Goal: Task Accomplishment & Management: Use online tool/utility

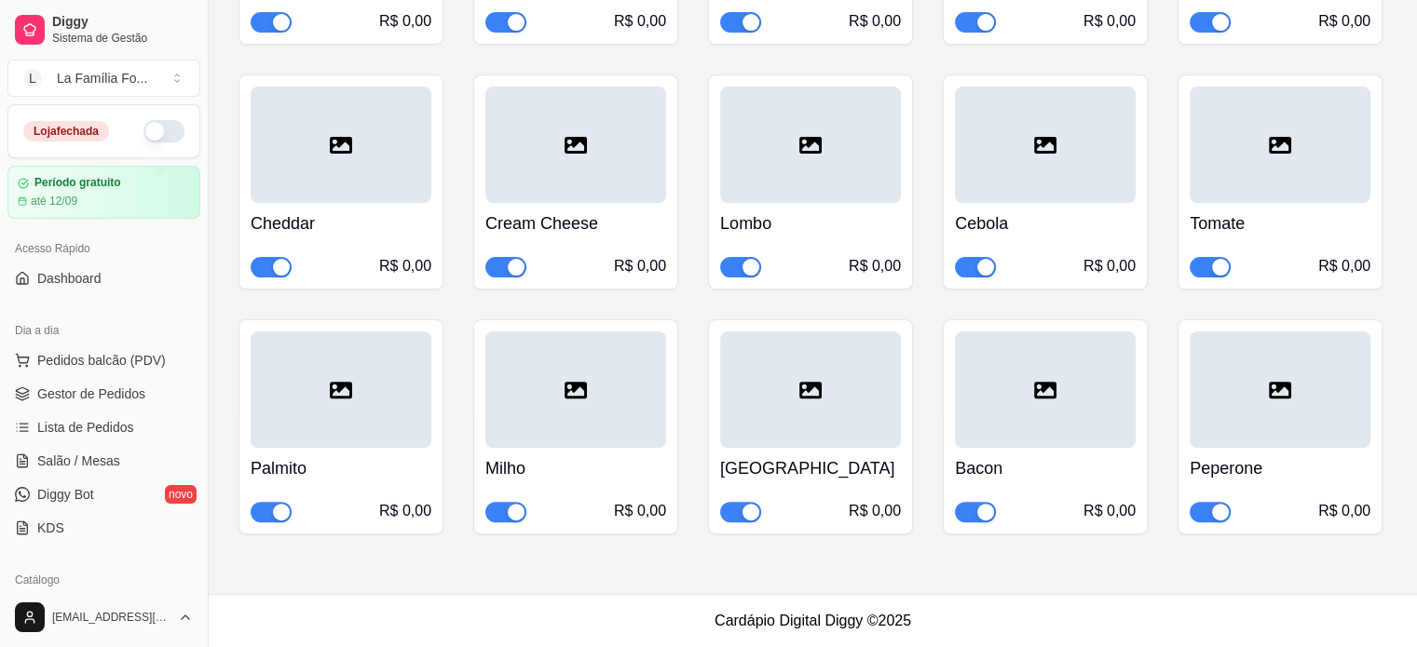
scroll to position [326, 0]
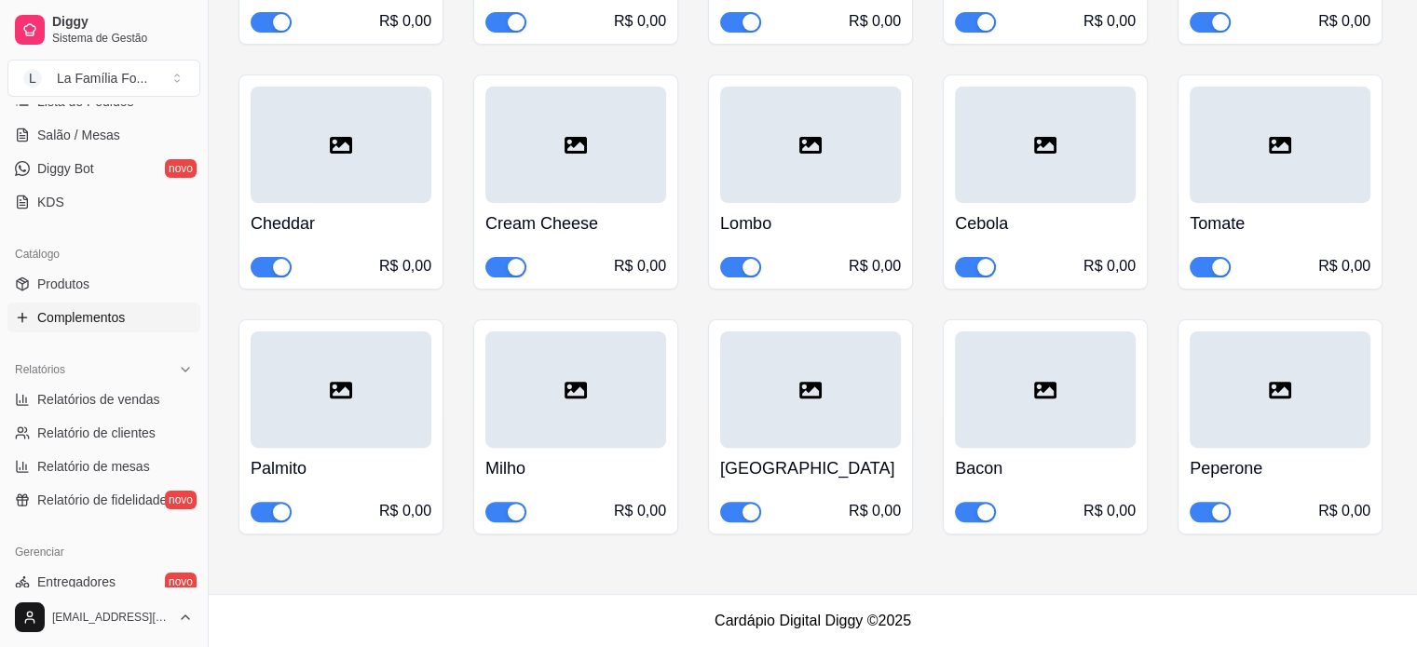
drag, startPoint x: 205, startPoint y: 227, endPoint x: 282, endPoint y: 241, distance: 78.6
click at [282, 241] on div "Diggy Sistema de Gestão L La Família Fo ... Loja fechada Período gratuito até 1…" at bounding box center [708, 57] width 1417 height 1179
drag, startPoint x: 209, startPoint y: 185, endPoint x: 300, endPoint y: 194, distance: 91.7
click at [300, 194] on div "Diggy Sistema de Gestão L La Família Fo ... Loja fechada Período gratuito até 1…" at bounding box center [708, 57] width 1417 height 1179
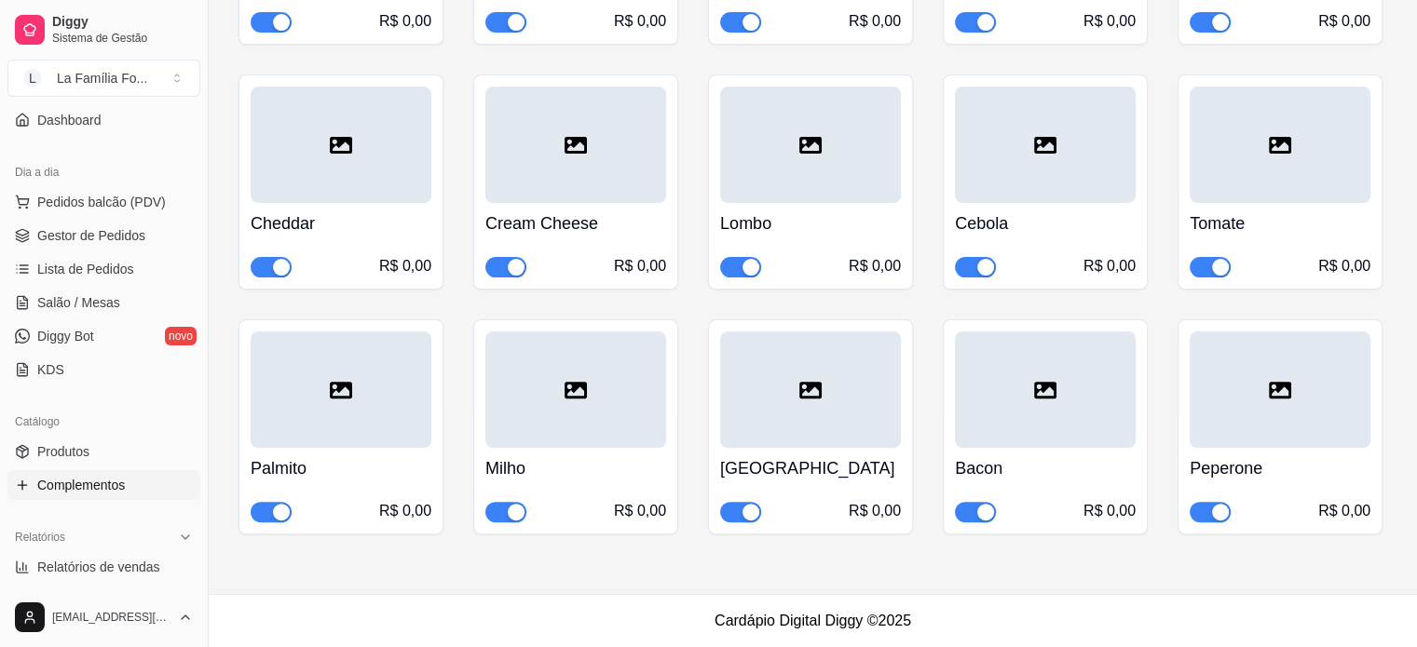
scroll to position [156, 0]
click at [90, 446] on link "Produtos" at bounding box center [103, 454] width 193 height 30
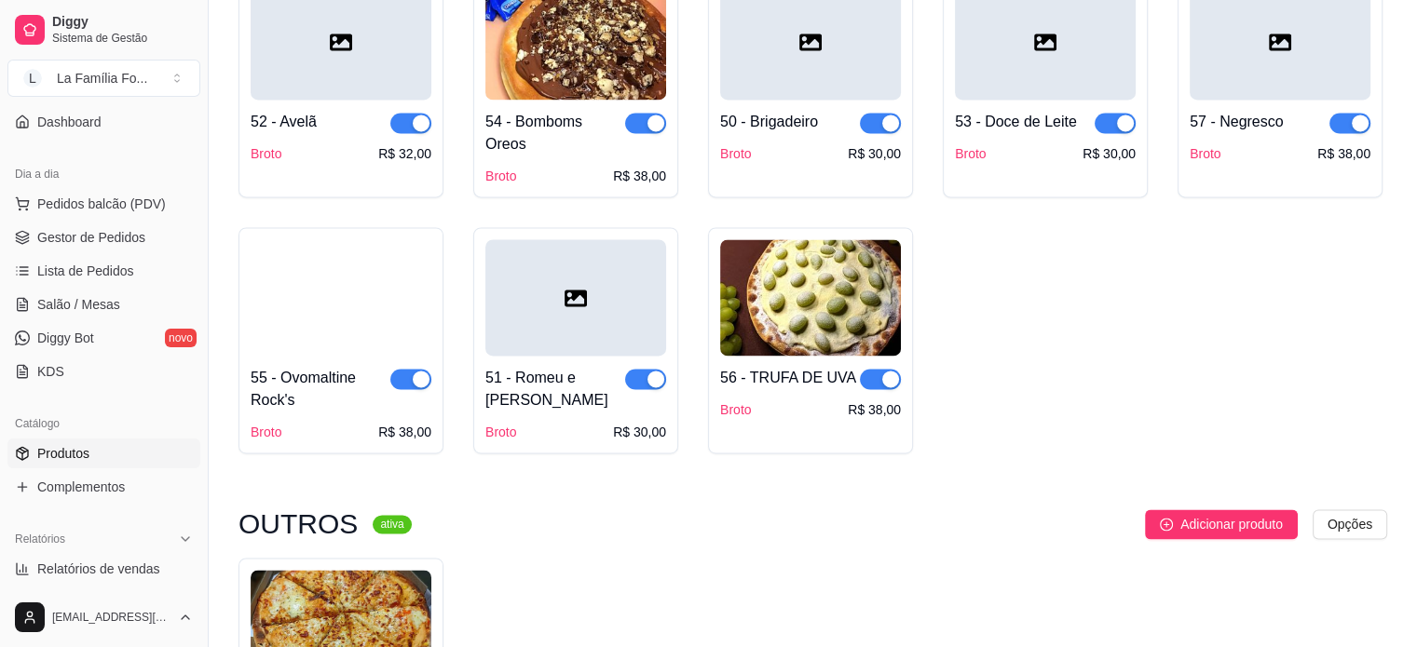
scroll to position [2981, 0]
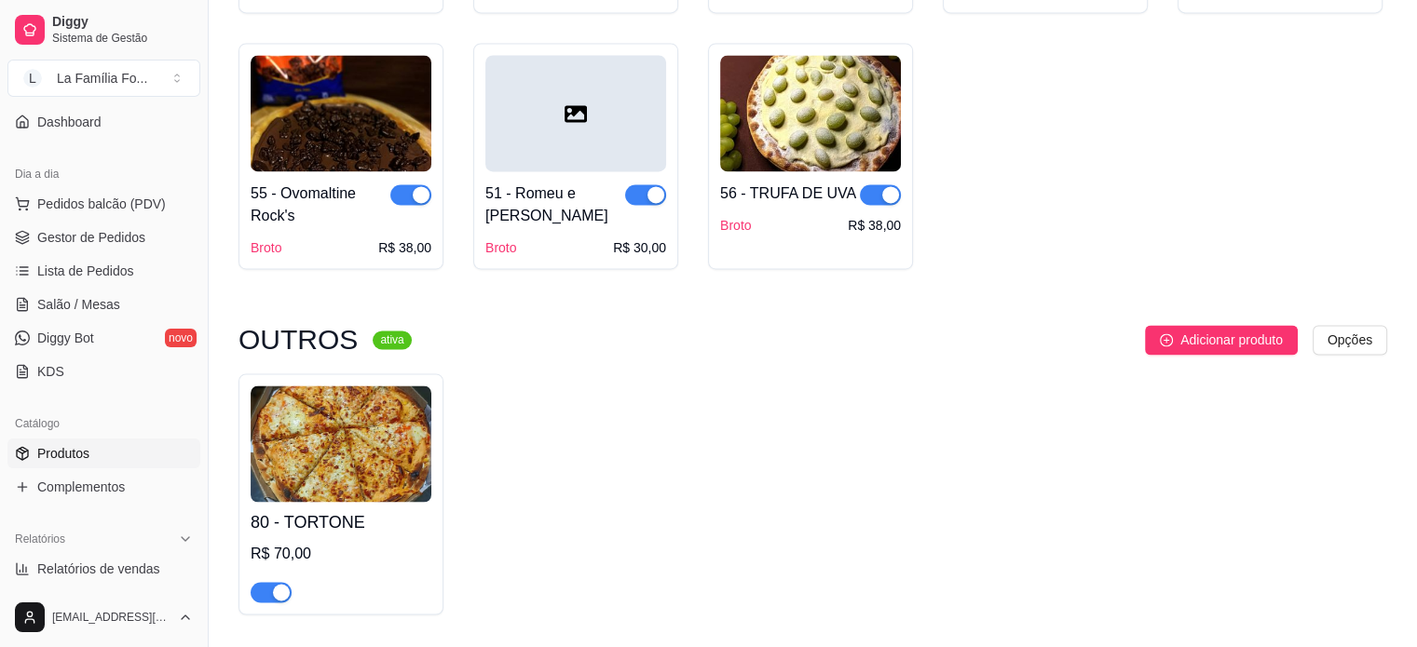
click at [809, 532] on div "80 - TORTONE R$ 70,00" at bounding box center [812, 494] width 1149 height 241
click at [358, 510] on h4 "80 - TORTONE" at bounding box center [341, 523] width 181 height 26
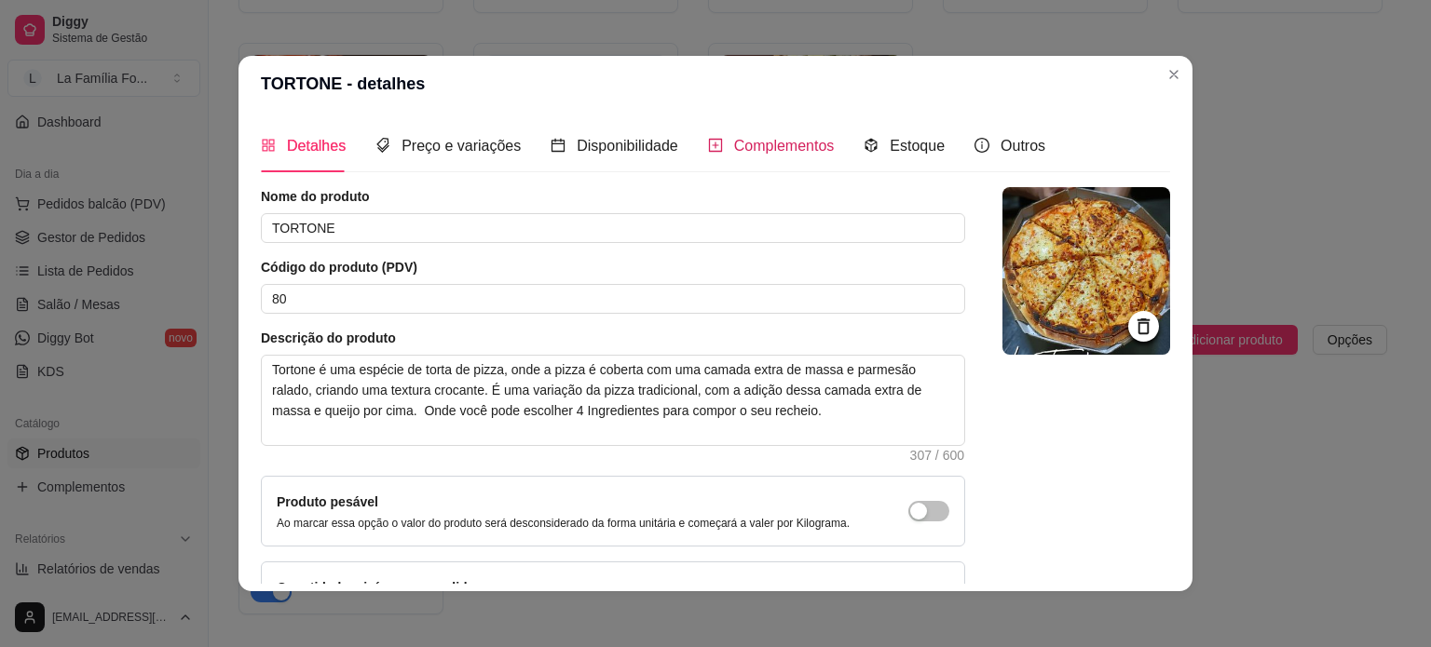
click at [718, 144] on div "Complementos" at bounding box center [771, 145] width 127 height 23
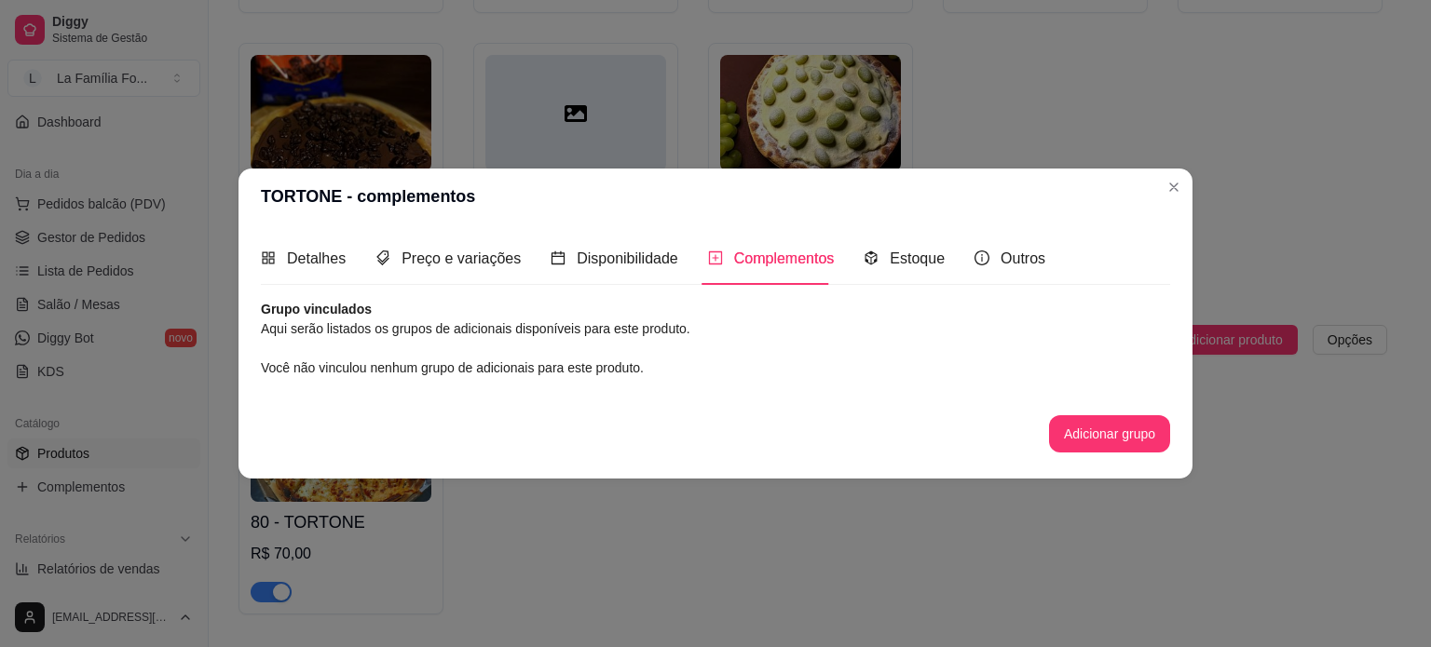
click at [481, 360] on span "Você não vinculou nenhum grupo de adicionais para este produto." at bounding box center [452, 367] width 383 height 15
click at [497, 333] on article "Aqui serão listados os grupos de adicionais disponíveis para este produto." at bounding box center [715, 329] width 909 height 20
click at [1092, 433] on button "Adicionar grupo" at bounding box center [1109, 433] width 121 height 37
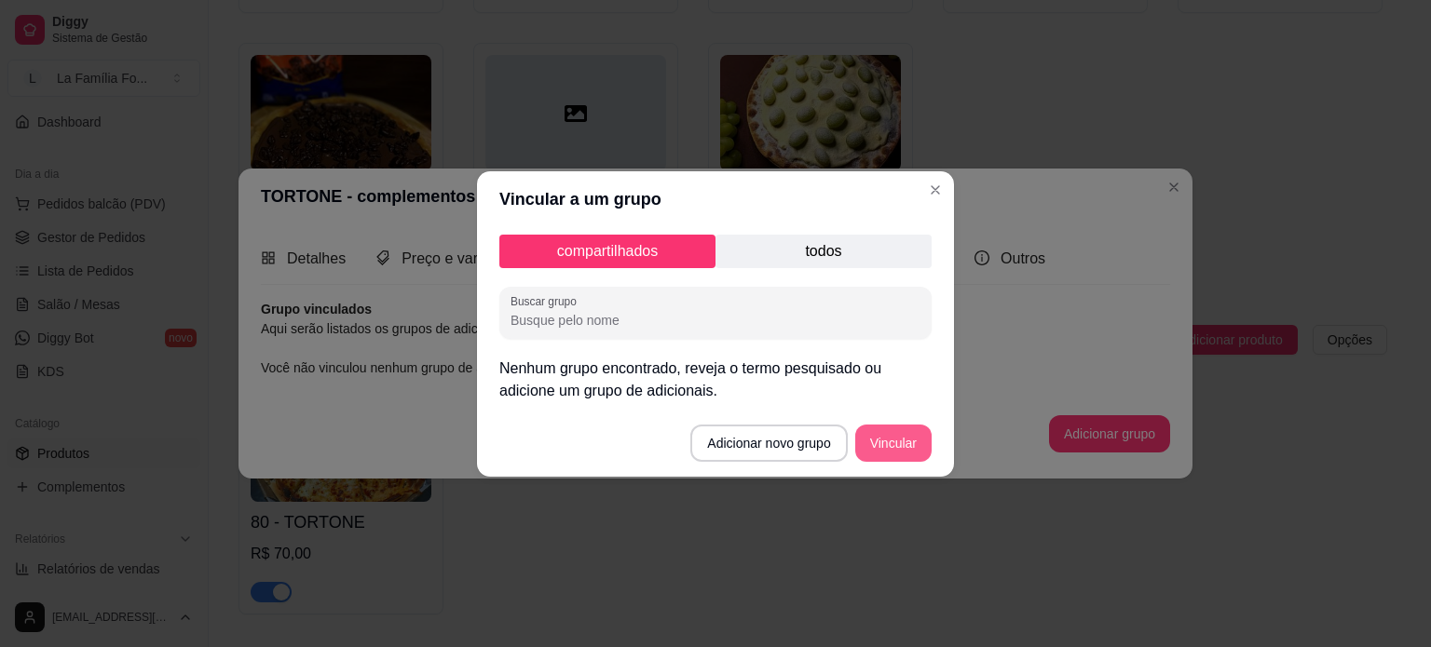
click at [908, 434] on button "Vincular" at bounding box center [893, 443] width 76 height 37
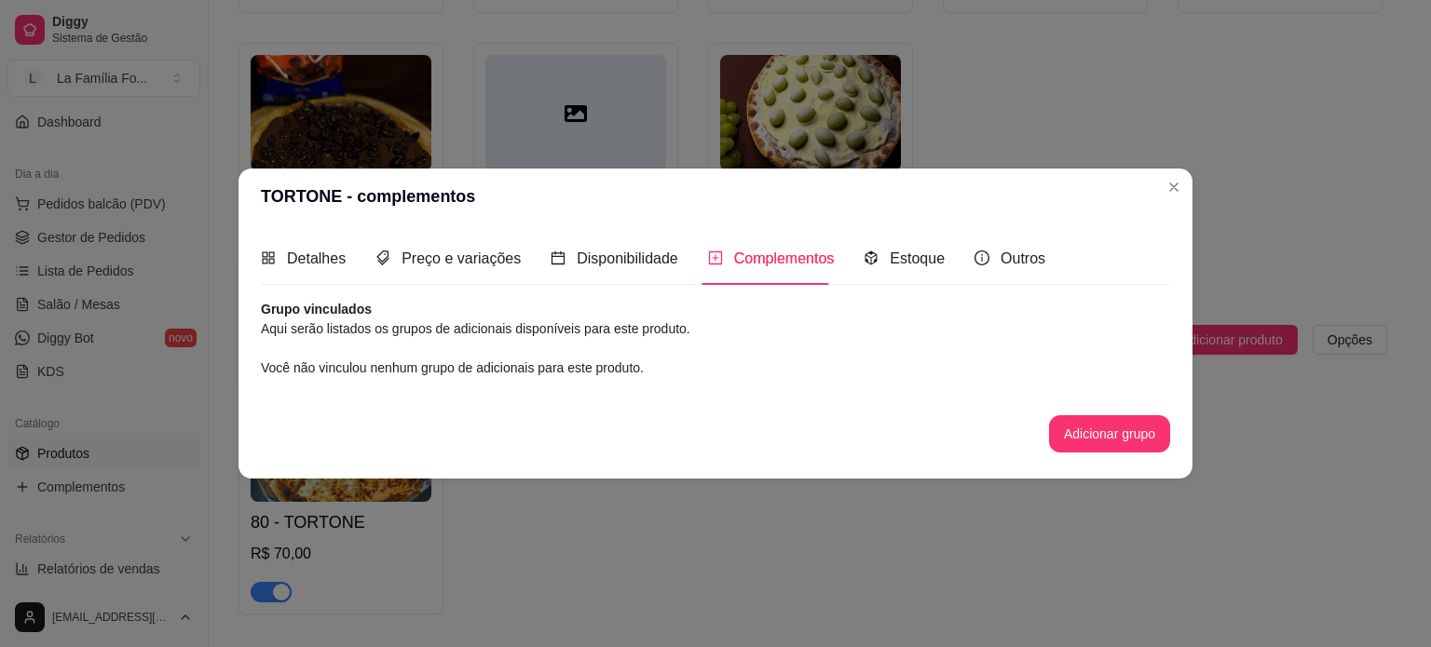
click at [441, 378] on div "Grupo vinculados Aqui serão listados os grupos de adicionais disponíveis para e…" at bounding box center [715, 376] width 909 height 153
click at [717, 269] on div "Complementos" at bounding box center [771, 258] width 127 height 23
click at [544, 360] on span "Você não vinculou nenhum grupo de adicionais para este produto." at bounding box center [452, 367] width 383 height 15
click at [1066, 450] on button "Adicionar grupo" at bounding box center [1109, 434] width 117 height 36
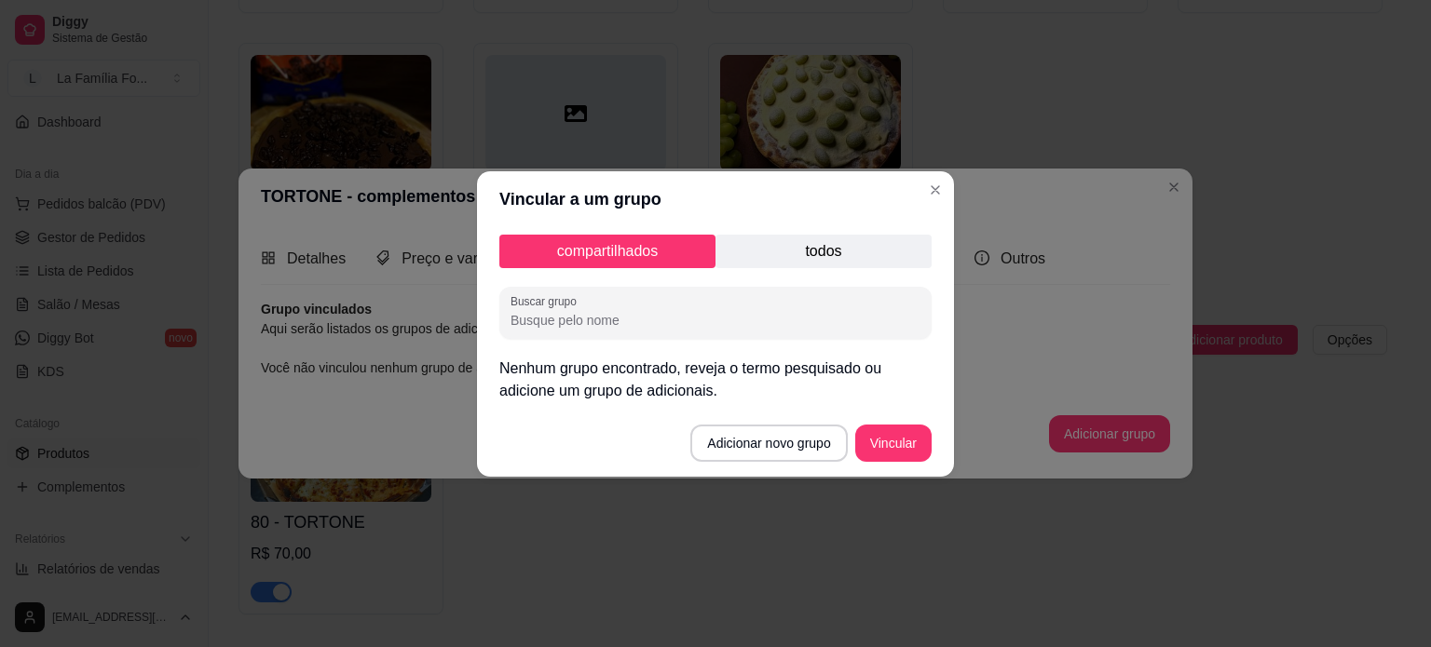
click at [830, 252] on p "todos" at bounding box center [823, 252] width 216 height 34
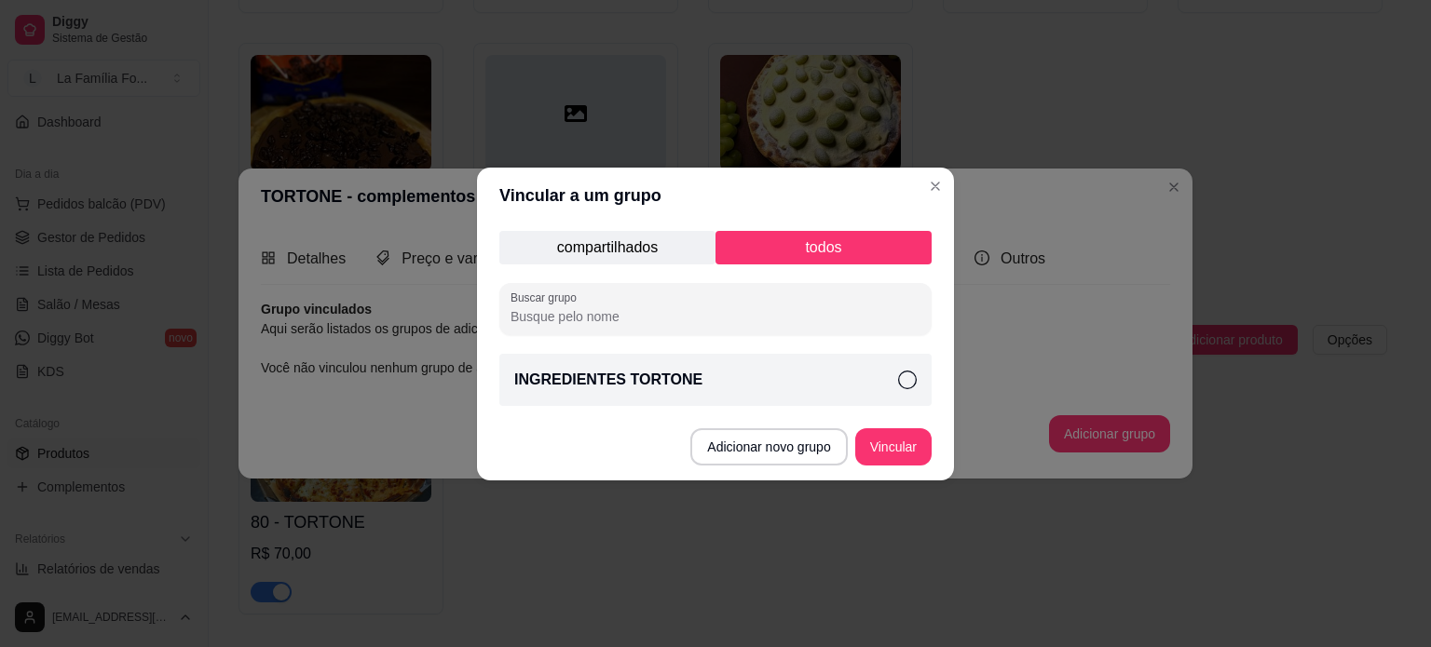
click at [608, 248] on p "compartilhados" at bounding box center [607, 248] width 216 height 34
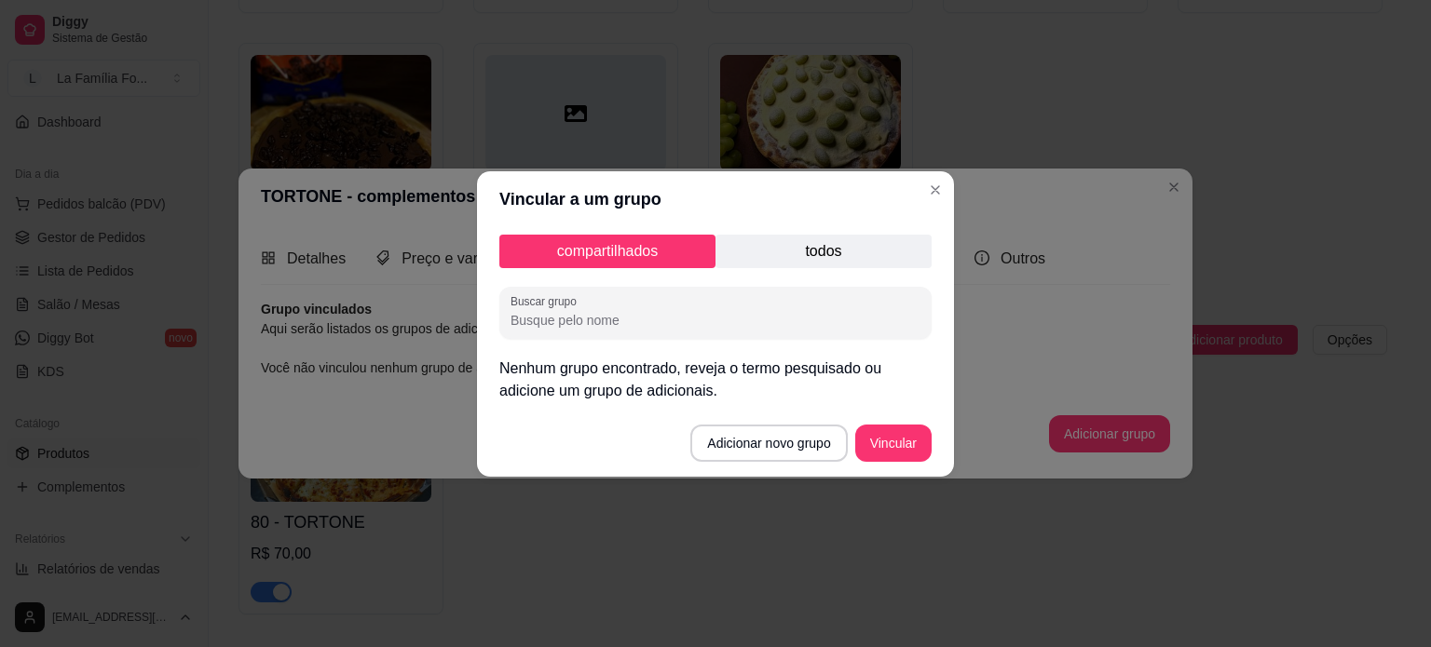
click at [781, 249] on p "todos" at bounding box center [823, 252] width 216 height 34
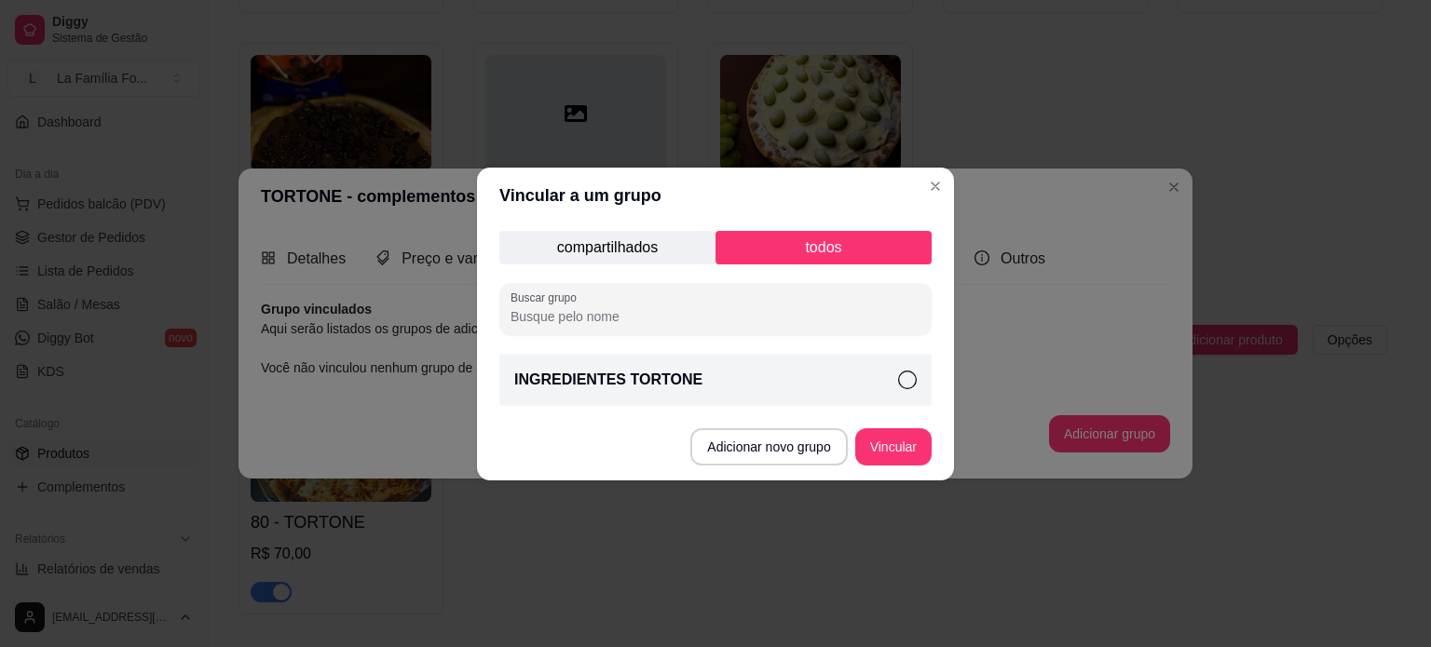
click at [704, 396] on div "INGREDIENTES TORTONE" at bounding box center [715, 380] width 432 height 52
click at [908, 442] on button "Vincular" at bounding box center [893, 446] width 75 height 36
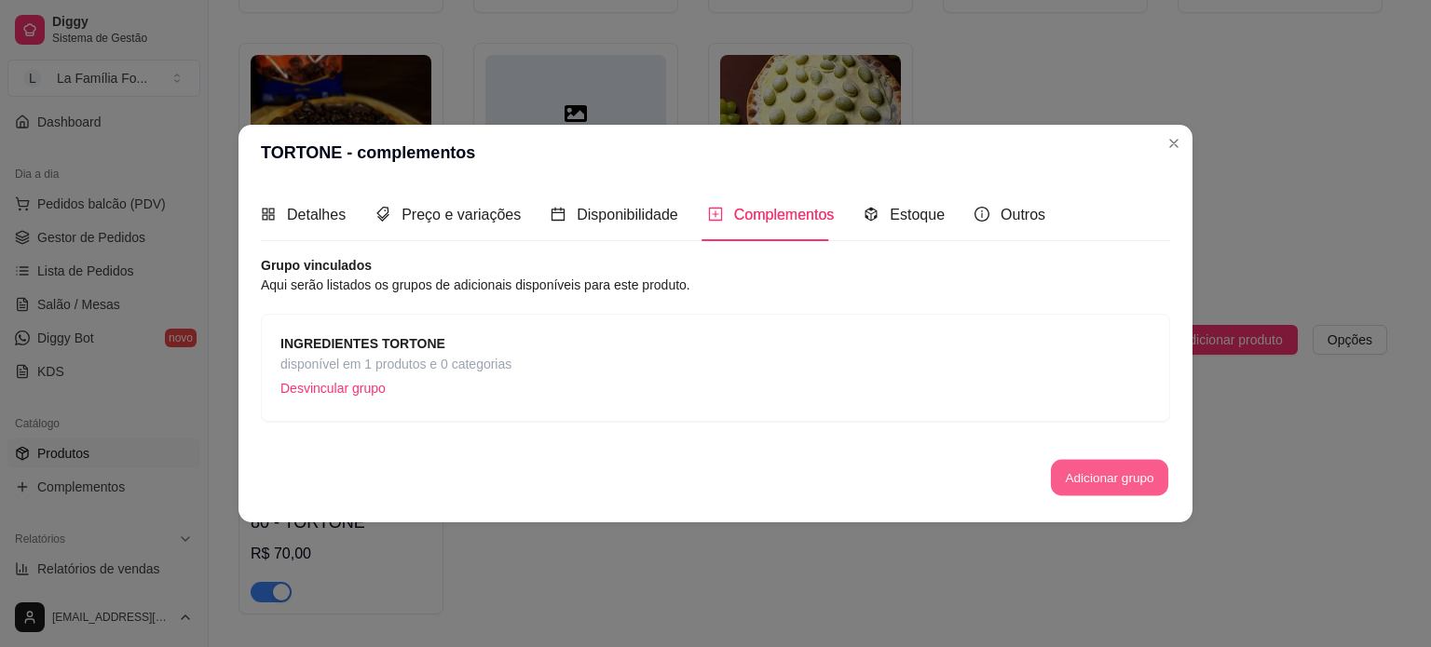
click at [1079, 468] on button "Adicionar grupo" at bounding box center [1109, 478] width 117 height 36
click at [906, 207] on span "Estoque" at bounding box center [917, 215] width 55 height 16
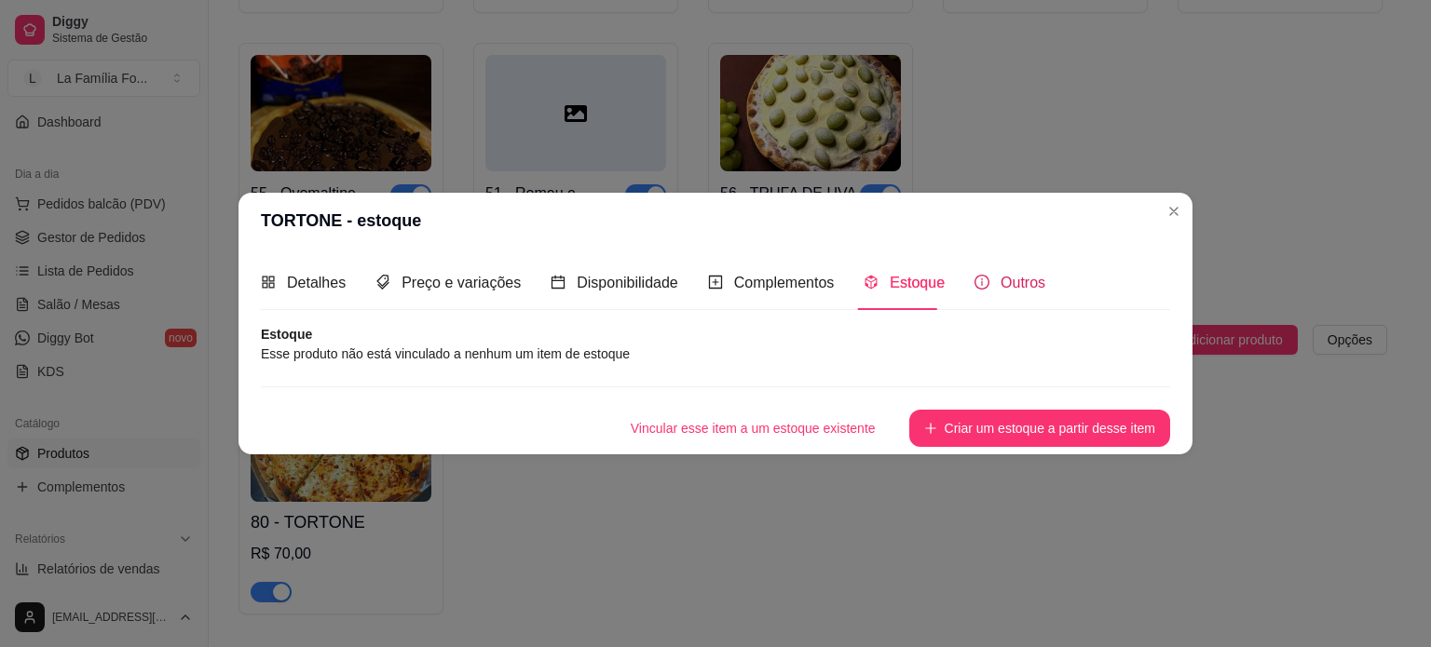
click at [1000, 278] on span "Outros" at bounding box center [1022, 283] width 45 height 16
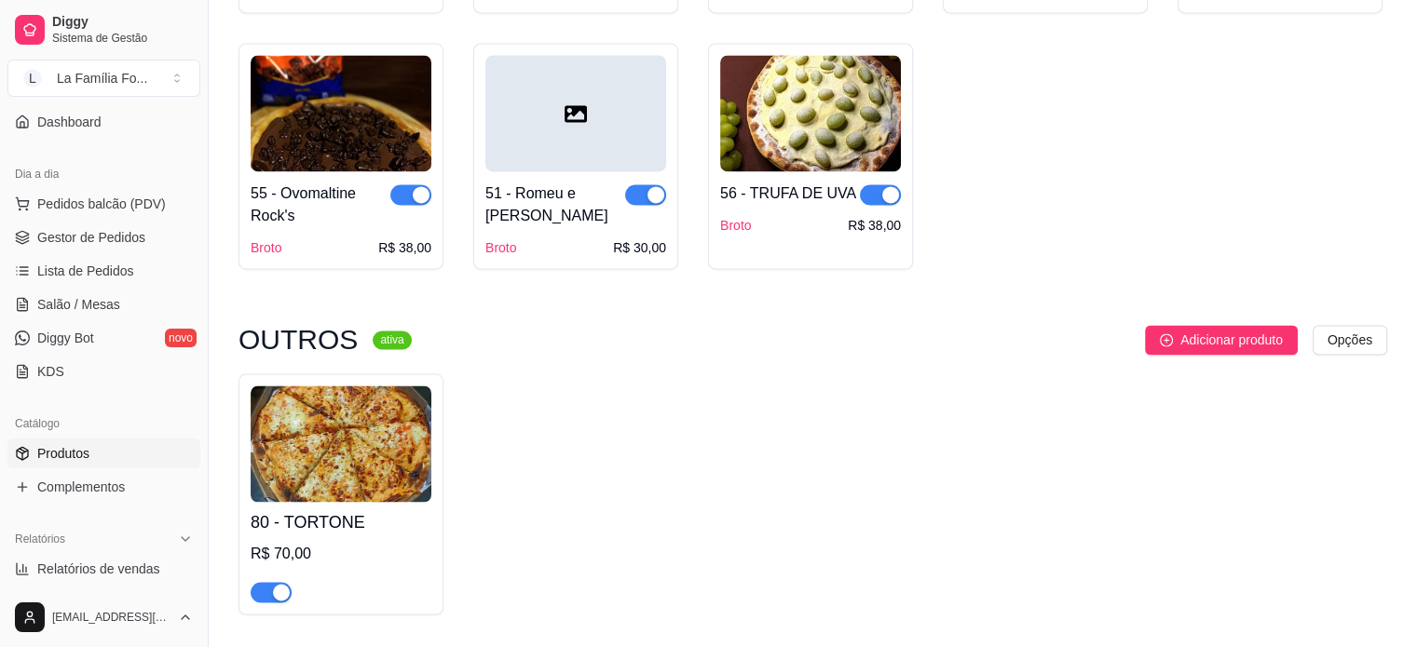
click at [310, 386] on img at bounding box center [341, 444] width 181 height 116
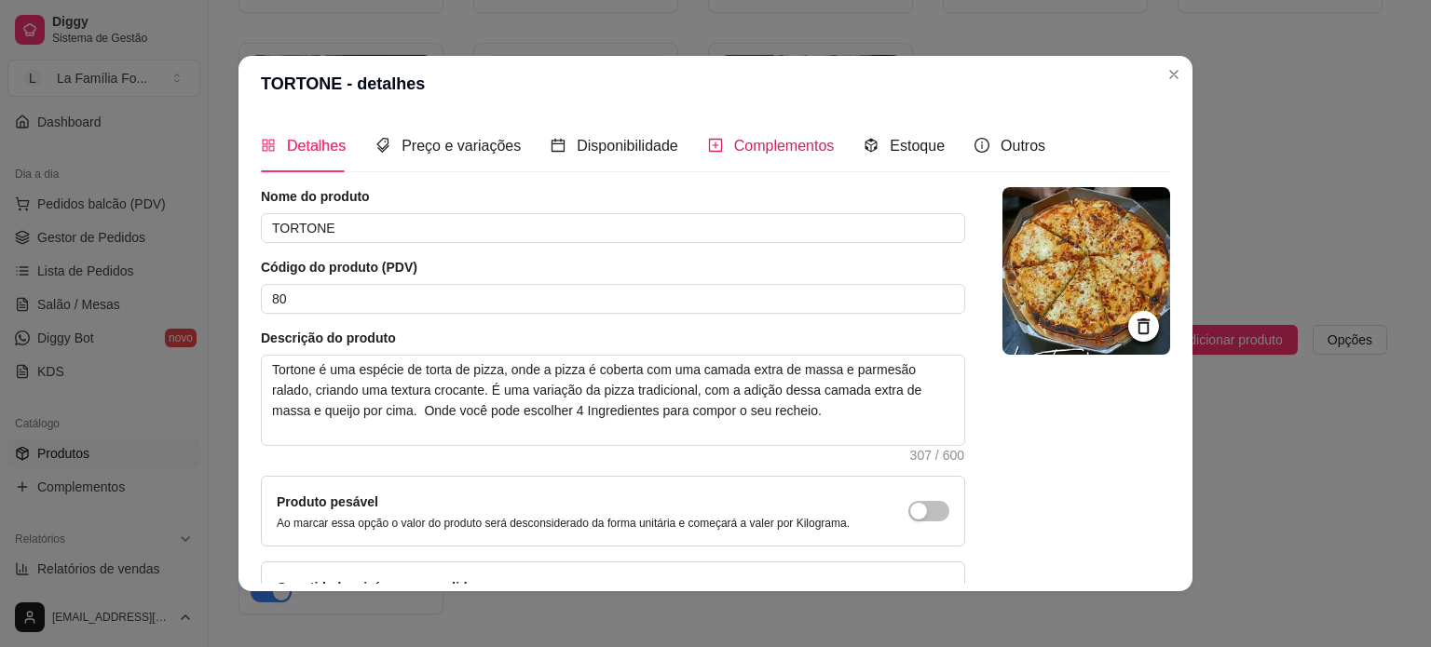
click at [715, 147] on div "Complementos" at bounding box center [771, 145] width 127 height 23
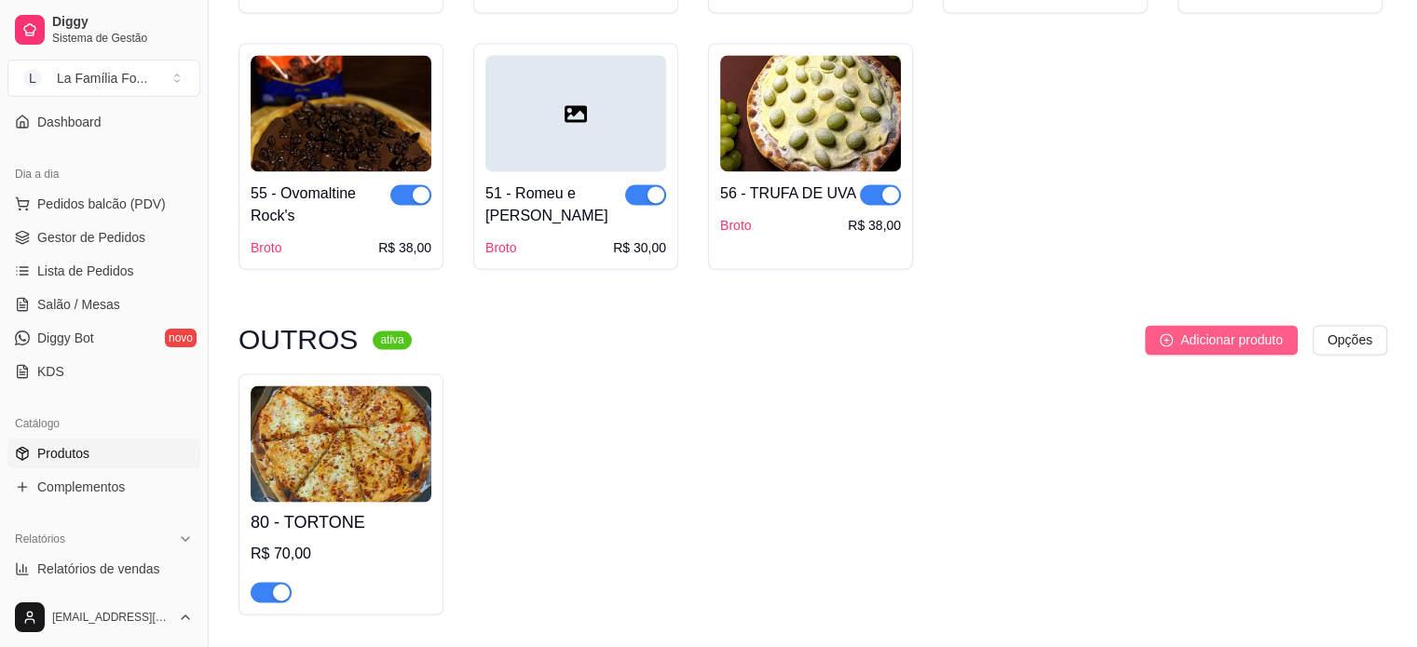
click at [1225, 330] on span "Adicionar produto" at bounding box center [1231, 340] width 102 height 20
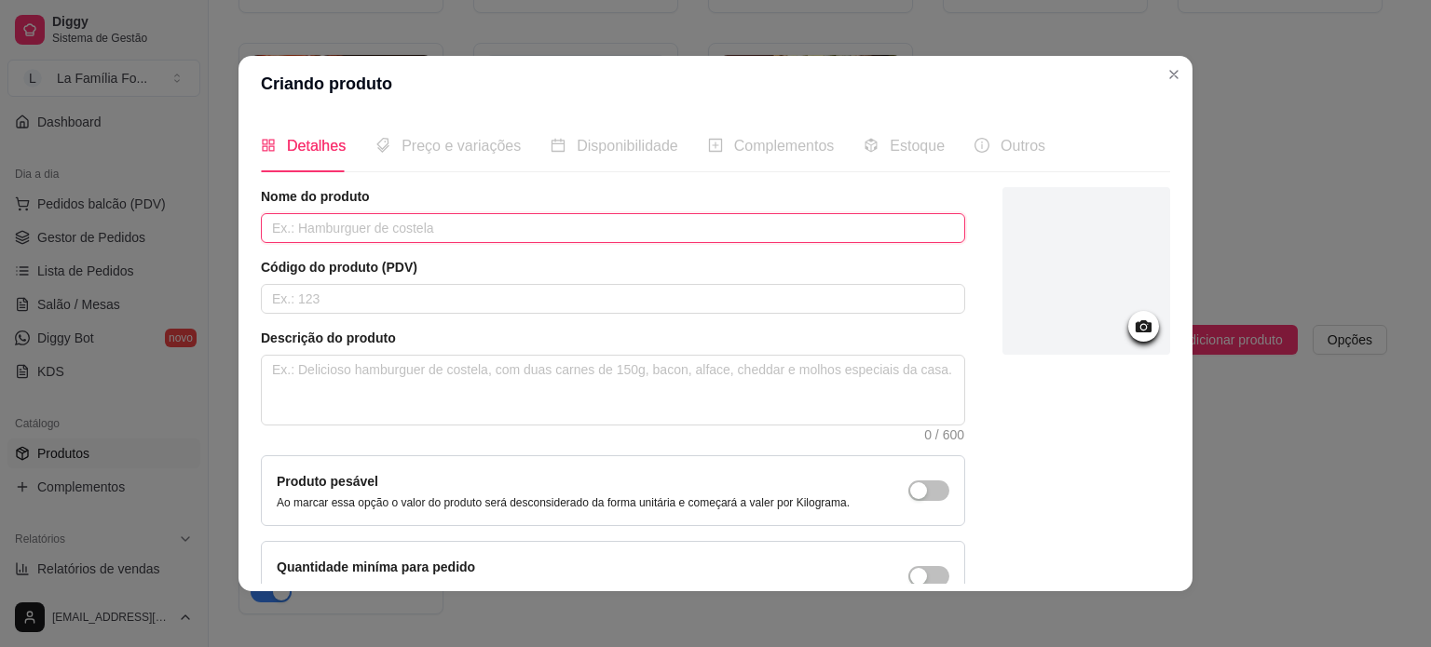
click at [376, 233] on input "text" at bounding box center [613, 228] width 704 height 30
type input "c"
type input "Combo Quatro Fogazzas"
click at [481, 293] on input "text" at bounding box center [613, 299] width 704 height 30
type input "81"
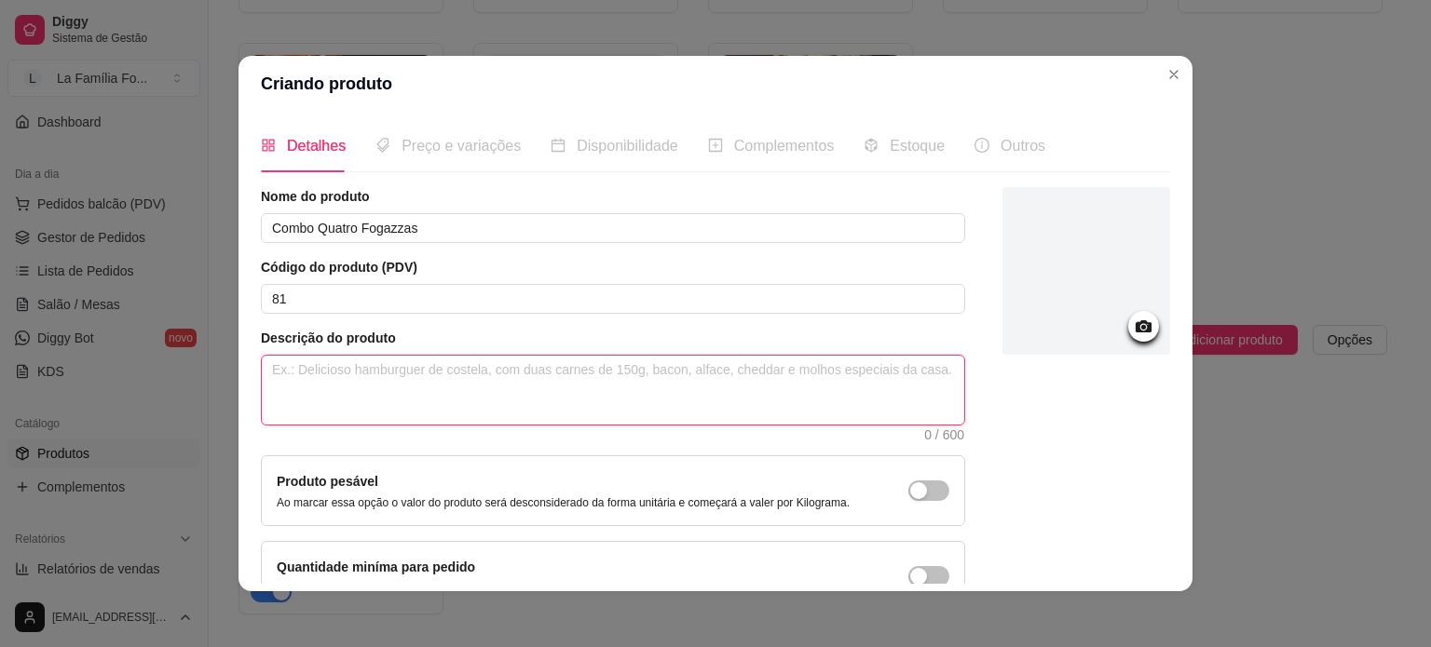
click at [473, 374] on textarea at bounding box center [613, 390] width 702 height 69
type textarea "4"
type textarea "4 D"
type textarea "4 De"
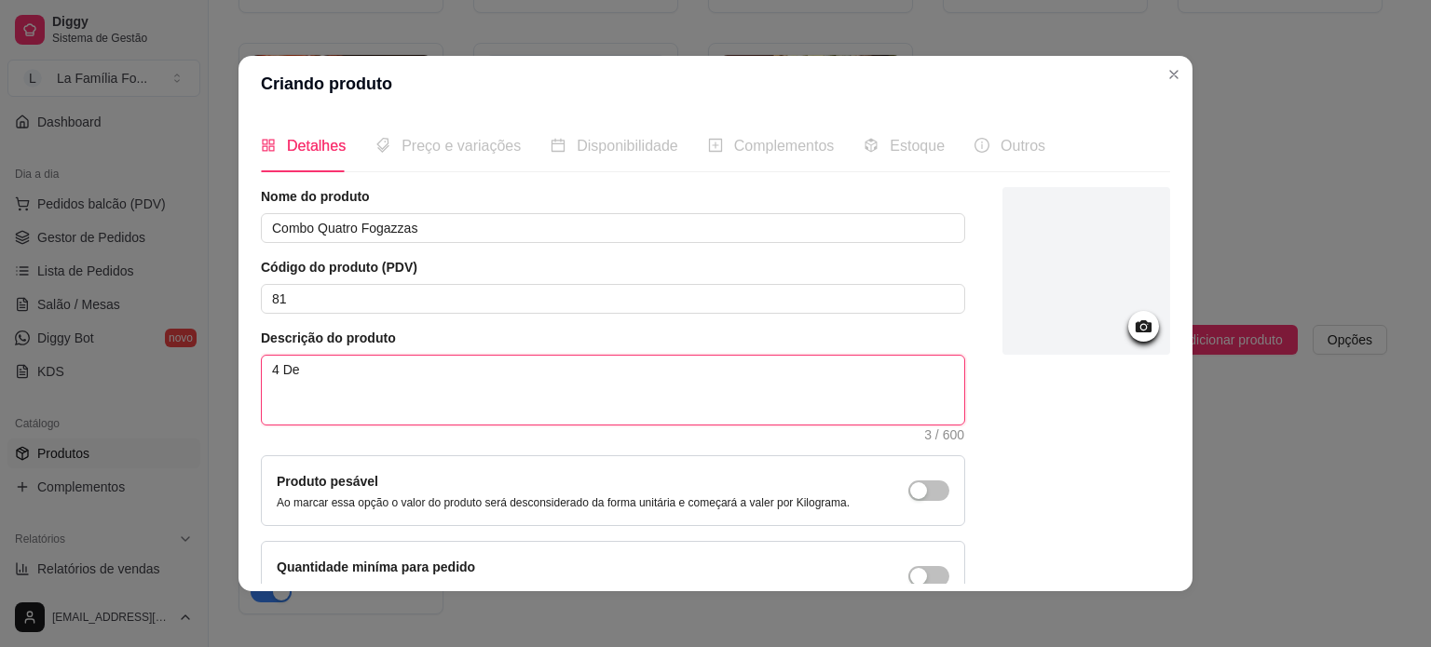
type textarea "4 Del"
type textarea "4 Delc"
type textarea "4 Delci"
type textarea "4 Delcio"
type textarea "4 Delcios"
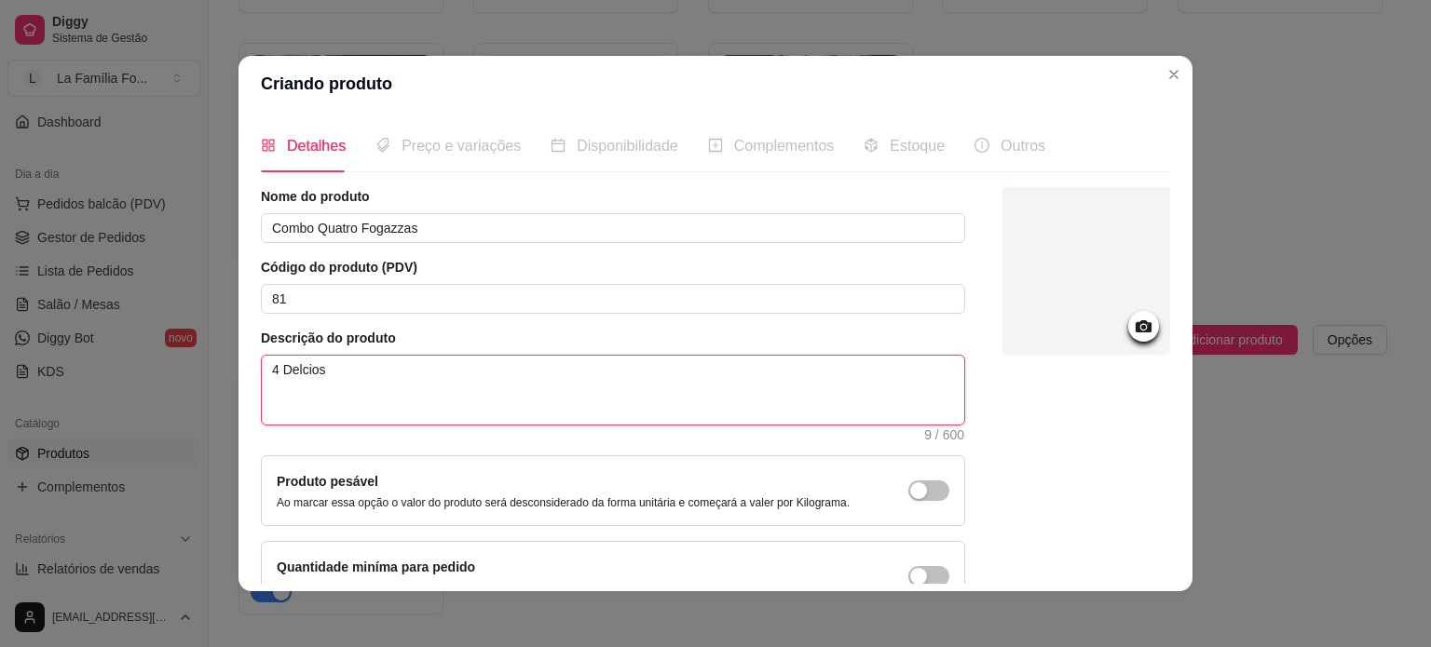
type textarea "4 Delciosa"
type textarea "4 Delciosas"
type textarea "4 Delciosa"
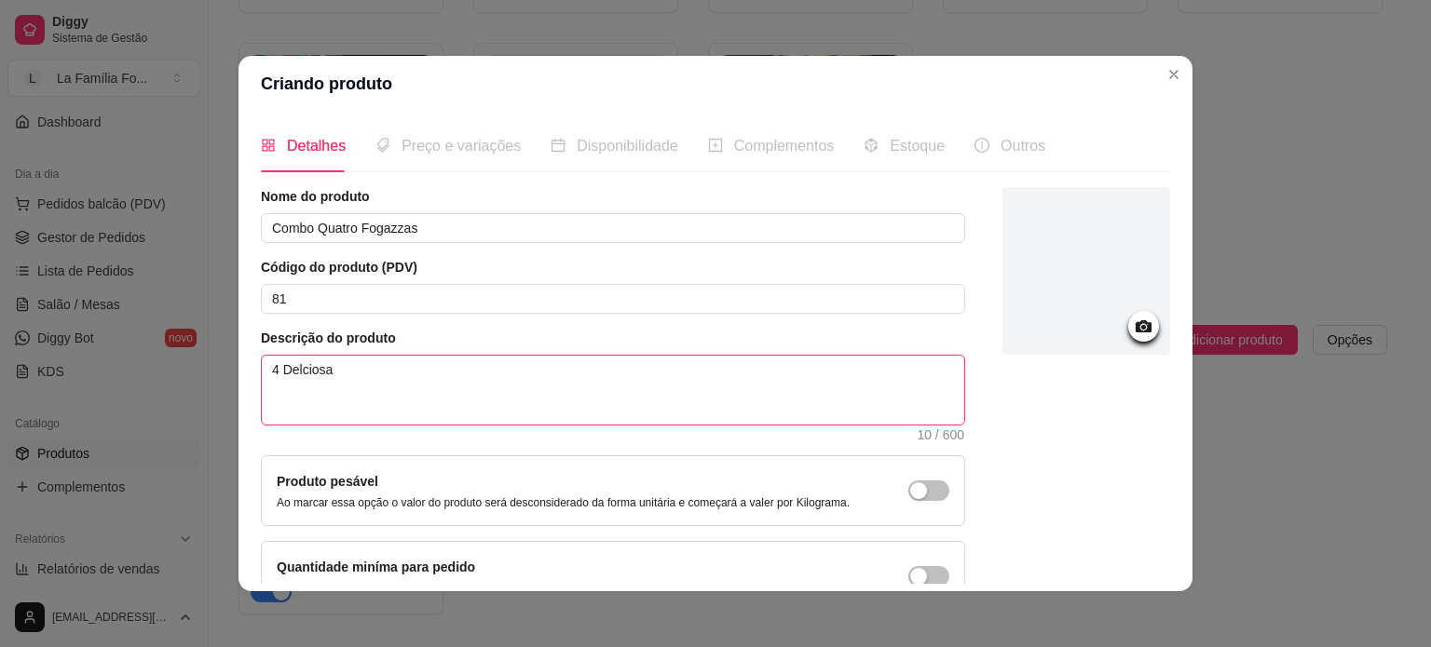
type textarea "4 Delcios"
type textarea "4 Delcio"
type textarea "4 Delci"
type textarea "4 Delc"
type textarea "4 Del"
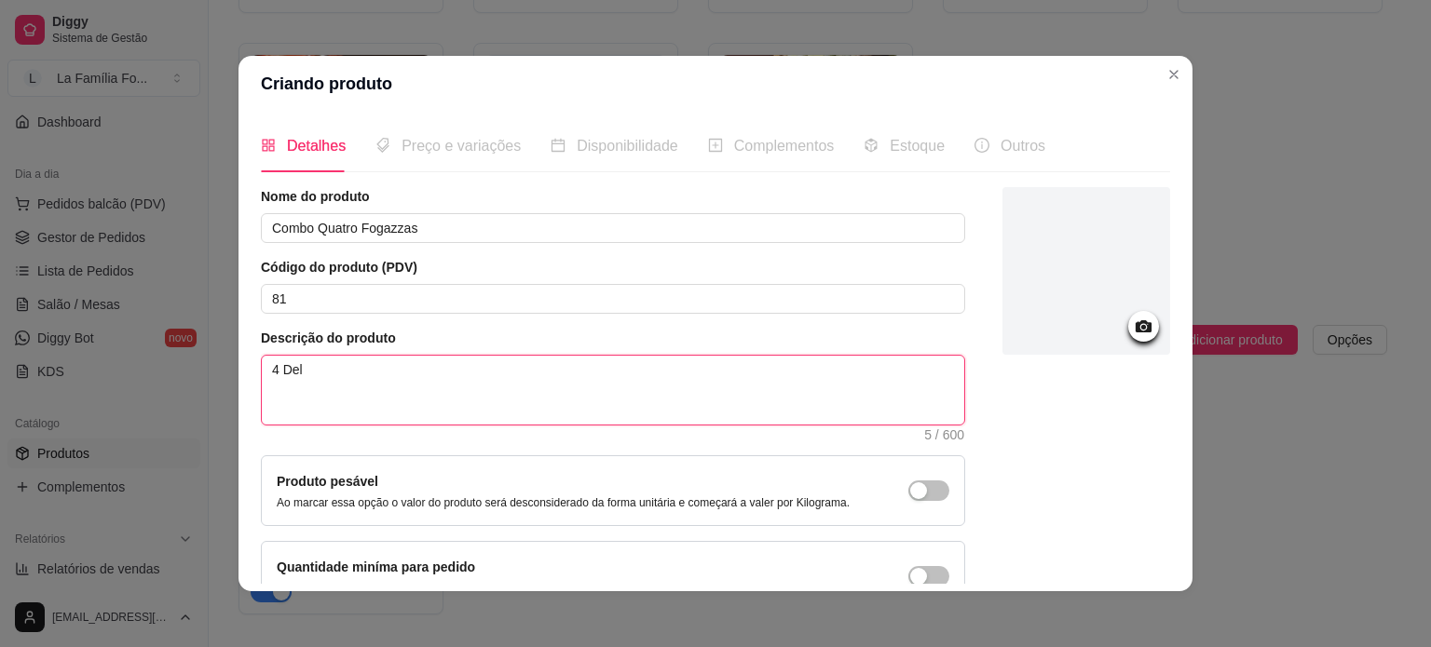
type textarea "4 DelI"
type textarea "4 DelIC"
type textarea "4 DelICI"
type textarea "4 DelICIO"
type textarea "4 DelICI"
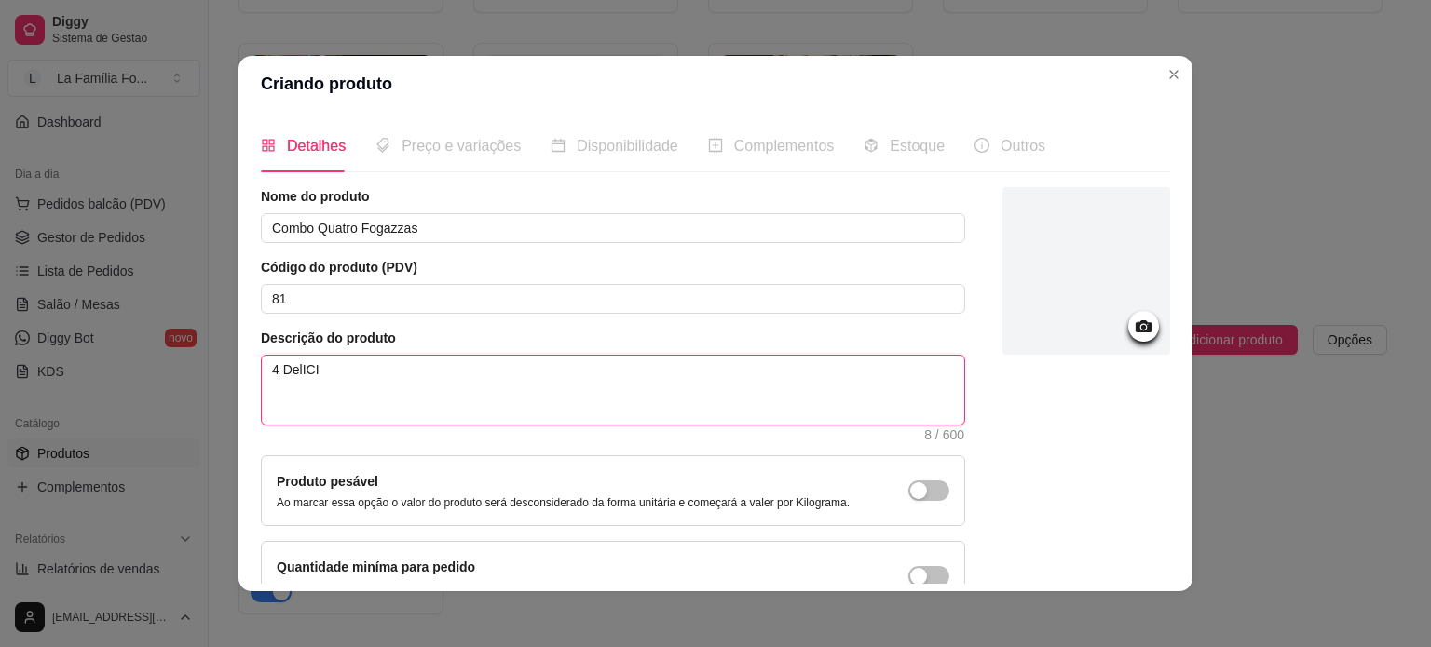
type textarea "4 DelIC"
type textarea "4 DelI"
type textarea "4 Del"
type textarea "4 Deli"
type textarea "4 Delic"
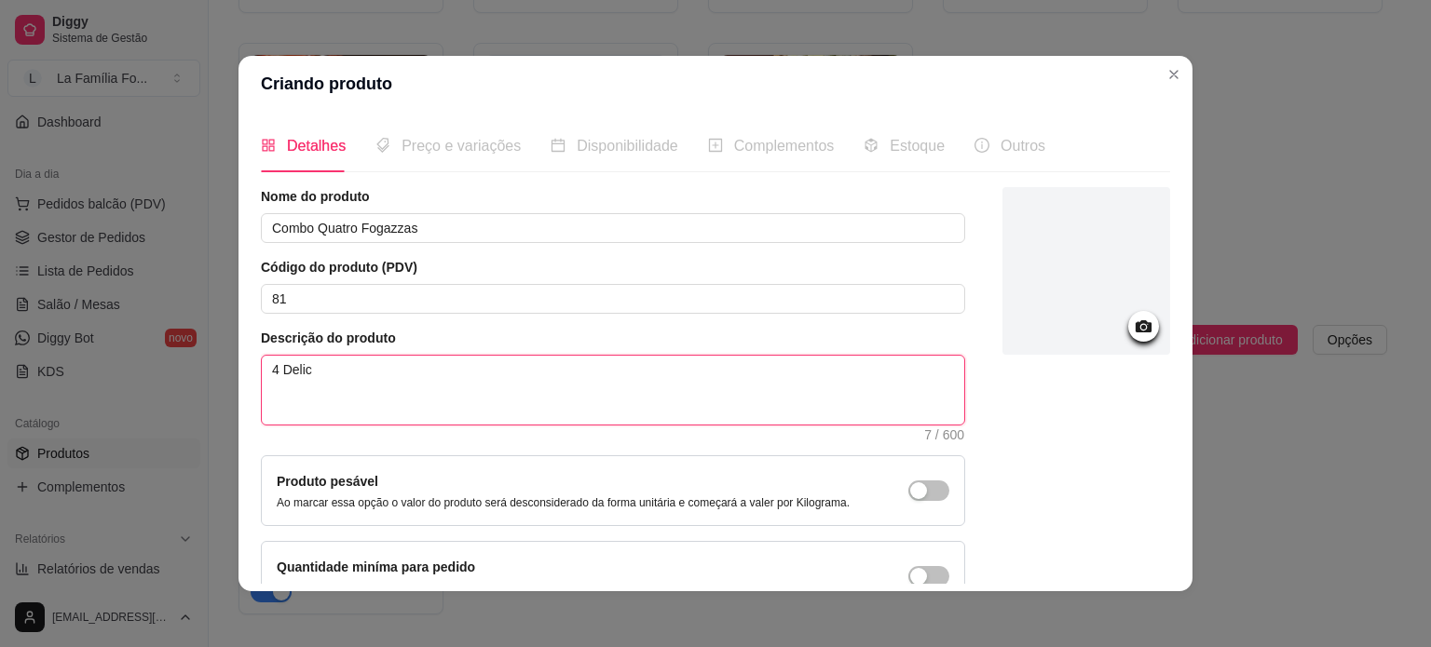
type textarea "4 Delici"
type textarea "4 Delicio"
type textarea "4 Delicios"
type textarea "4 Deliciosas"
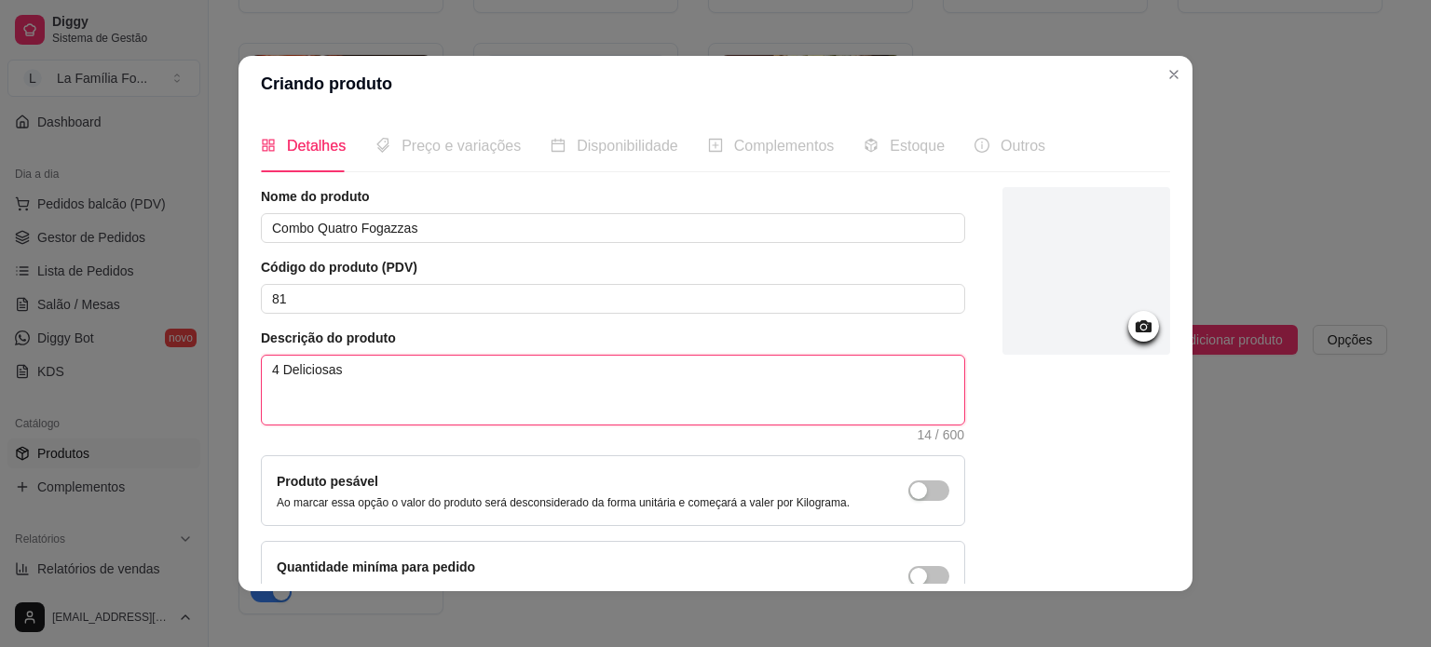
type textarea "4 Deliciosas F"
type textarea "4 Deliciosas Fo"
type textarea "4 Deliciosas Fog"
type textarea "4 Deliciosas Foga"
type textarea "4 Deliciosas Fogaz"
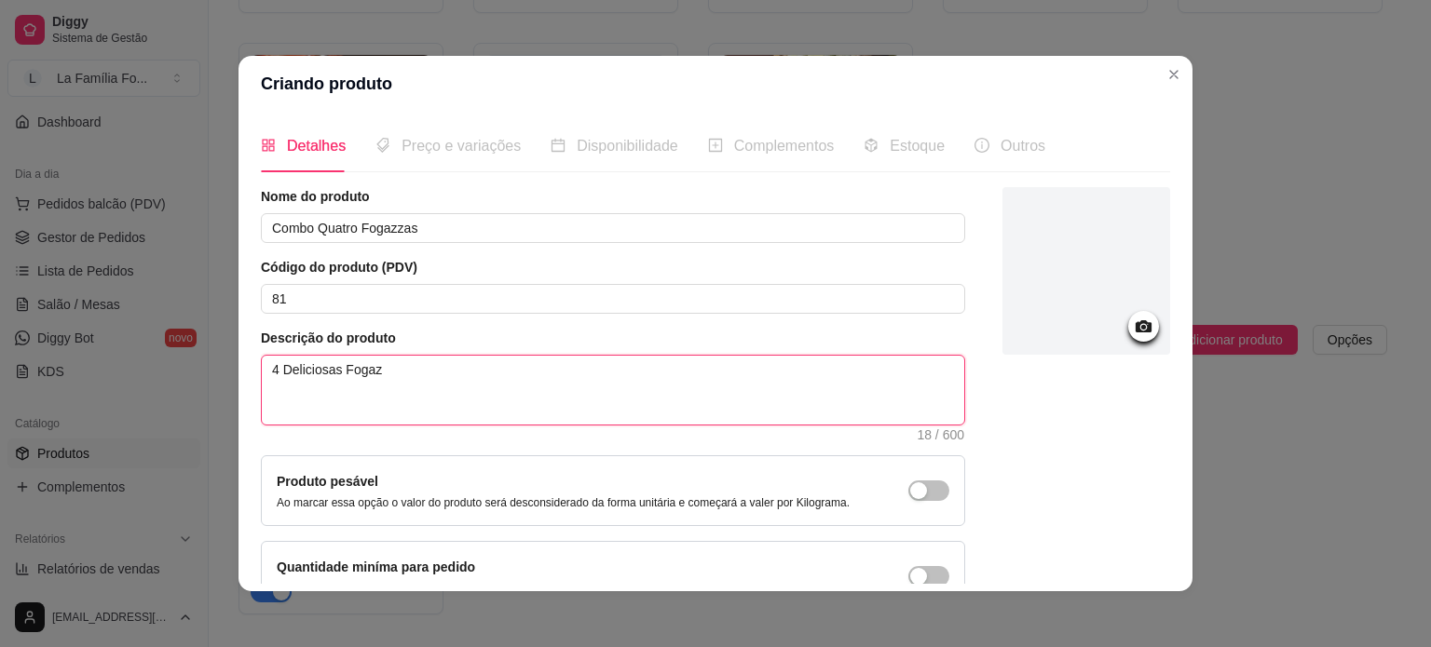
type textarea "4 Deliciosas Fogazz"
type textarea "4 Deliciosas Fogazza"
type textarea "4 Deliciosas Fogazzas"
type textarea "4 Deliciosas Fogazz"
type textarea "4 Deliciosas Fogaz"
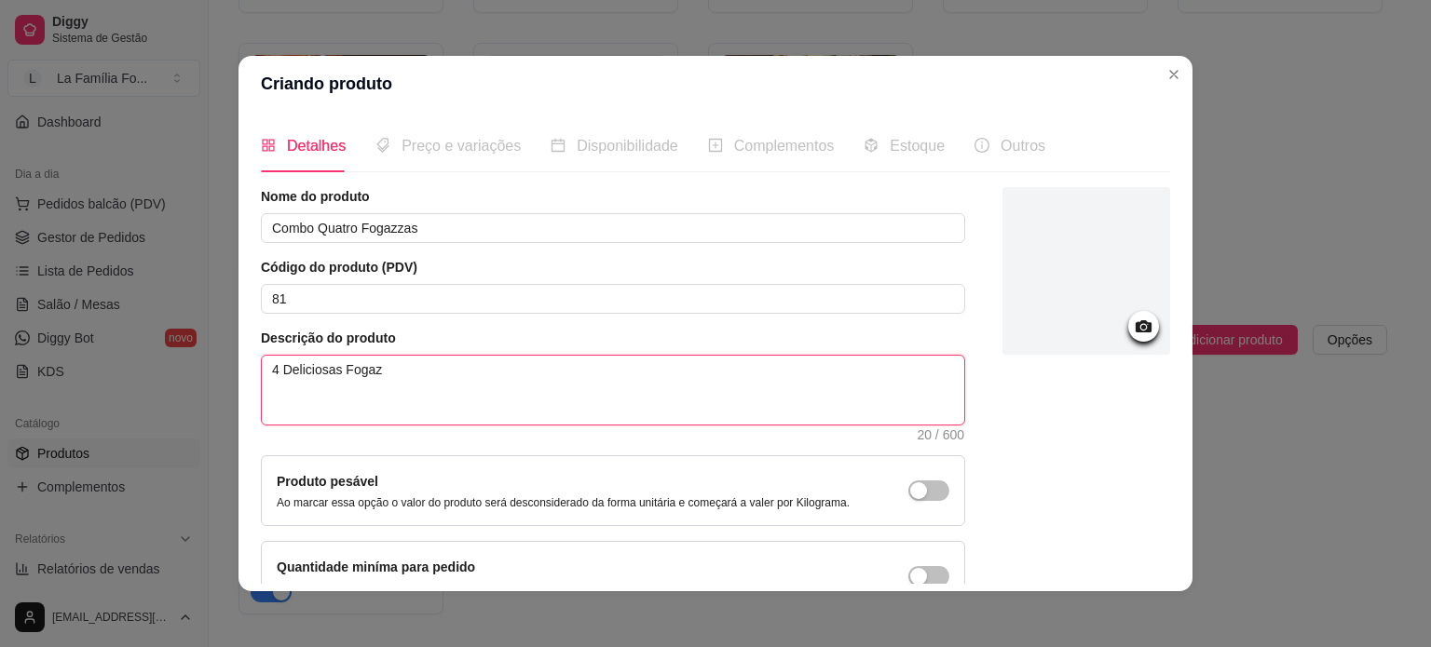
type textarea "4 Deliciosas Foga"
type textarea "4 Deliciosas Fog"
type textarea "4 Deliciosas Fo"
type textarea "4 Deliciosas F"
type textarea "4 Deliciosas"
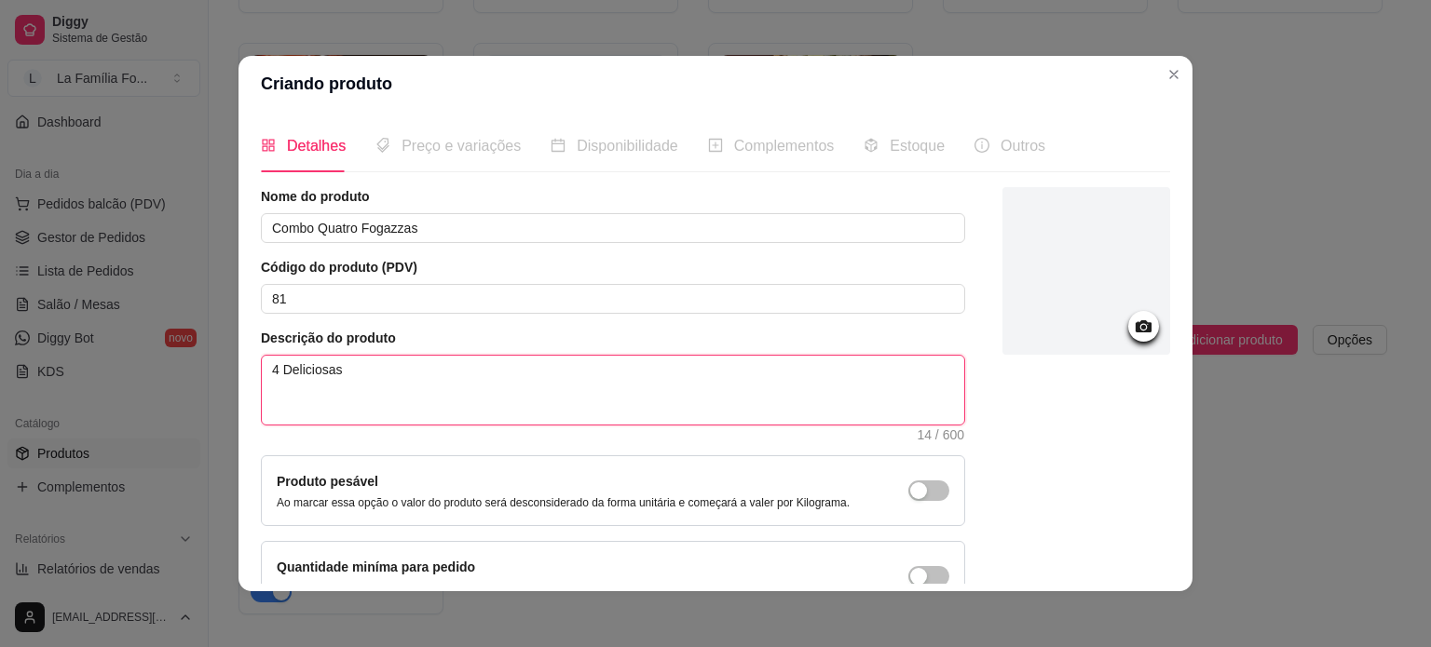
type textarea "4 Deliciosas"
type textarea "4 Deliciosa"
type textarea "4 Delicios"
type textarea "4 Delicio"
type textarea "4 Delici"
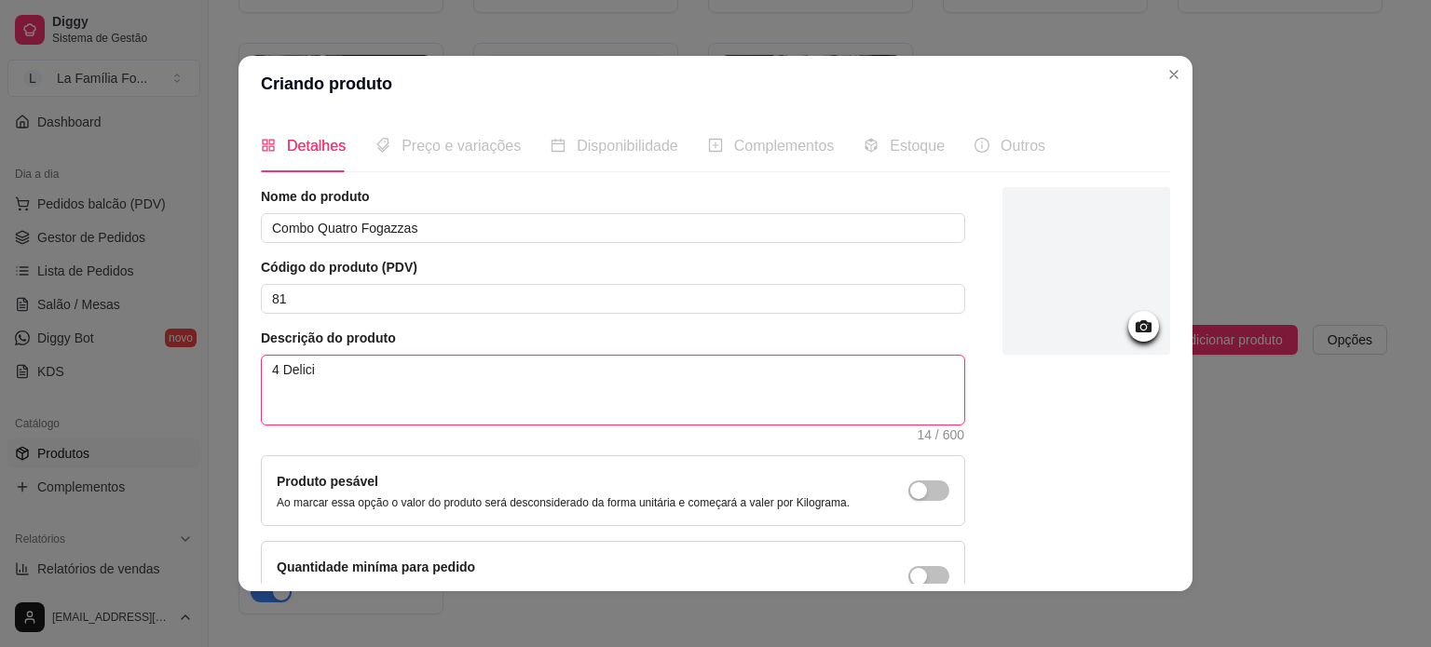
type textarea "4 Delic"
type textarea "4 Deli"
type textarea "4 Del"
type textarea "4"
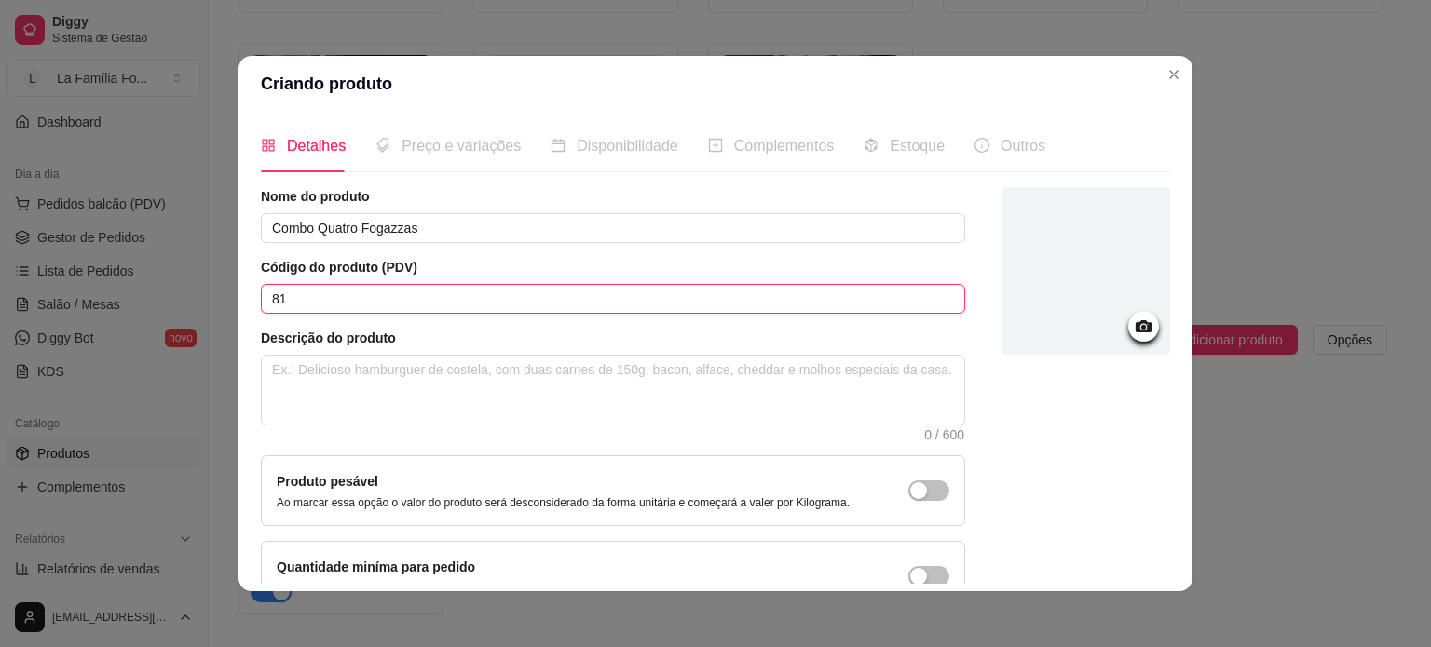
click at [398, 292] on input "81" at bounding box center [613, 299] width 704 height 30
click at [416, 230] on input "Combo Quatro Fogazzas" at bounding box center [613, 228] width 704 height 30
click at [418, 222] on input "Combo Quatro Fogazzas" at bounding box center [613, 228] width 704 height 30
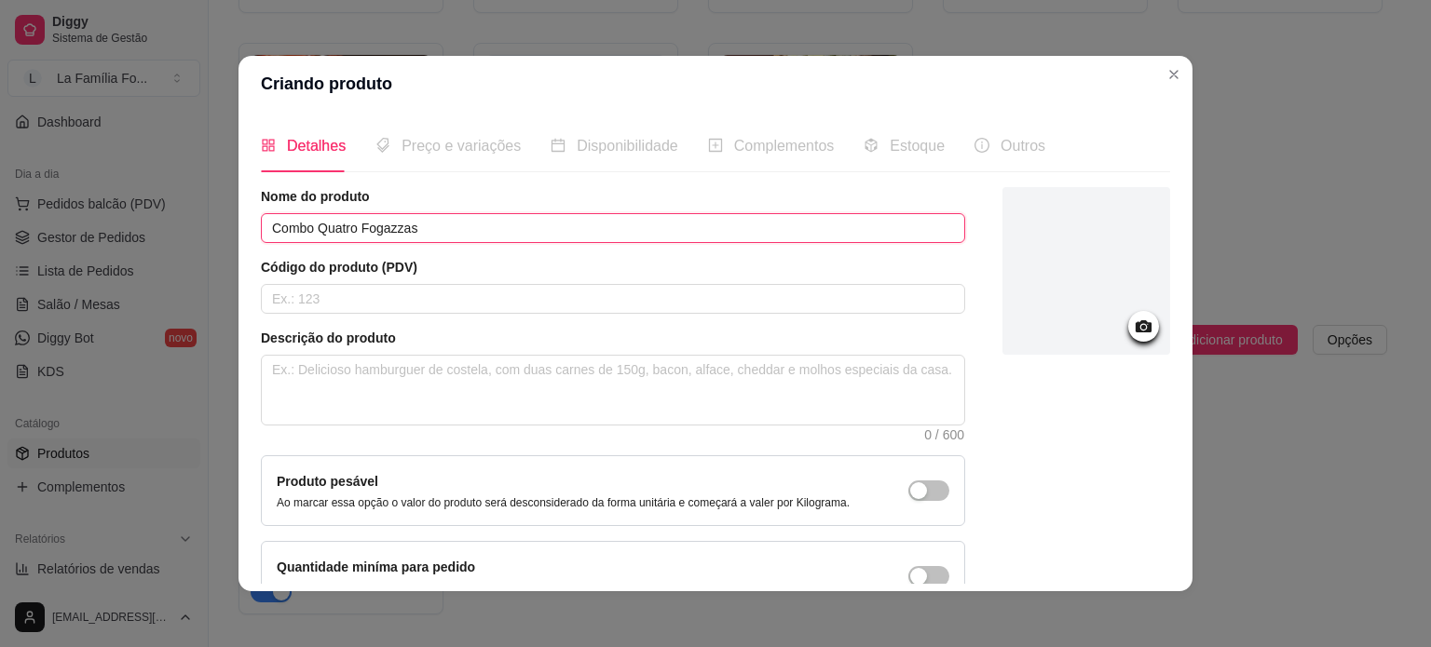
click at [418, 222] on input "Combo Quatro Fogazzas" at bounding box center [613, 228] width 704 height 30
type input "FOGAZZAS"
click at [411, 305] on input "text" at bounding box center [613, 299] width 704 height 30
type input "81"
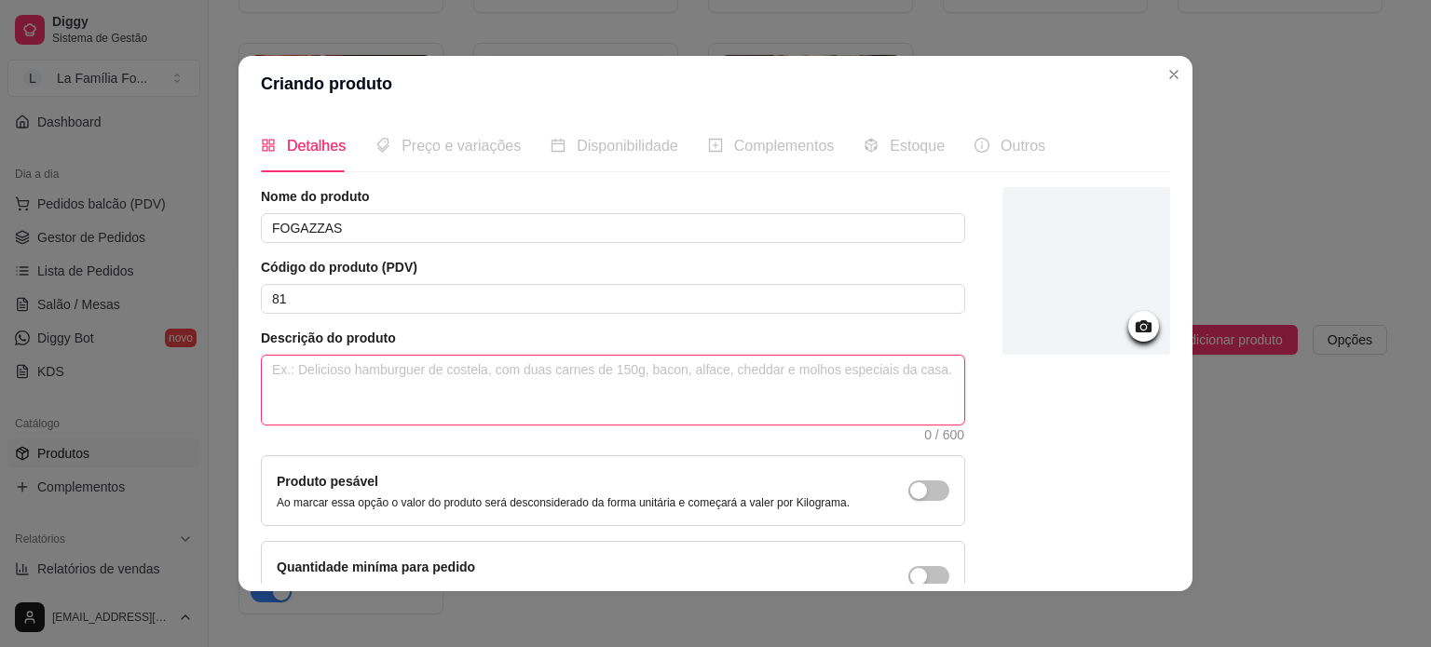
click at [604, 381] on textarea at bounding box center [613, 390] width 702 height 69
type textarea "D"
type textarea "De"
type textarea "Del"
type textarea "Deli"
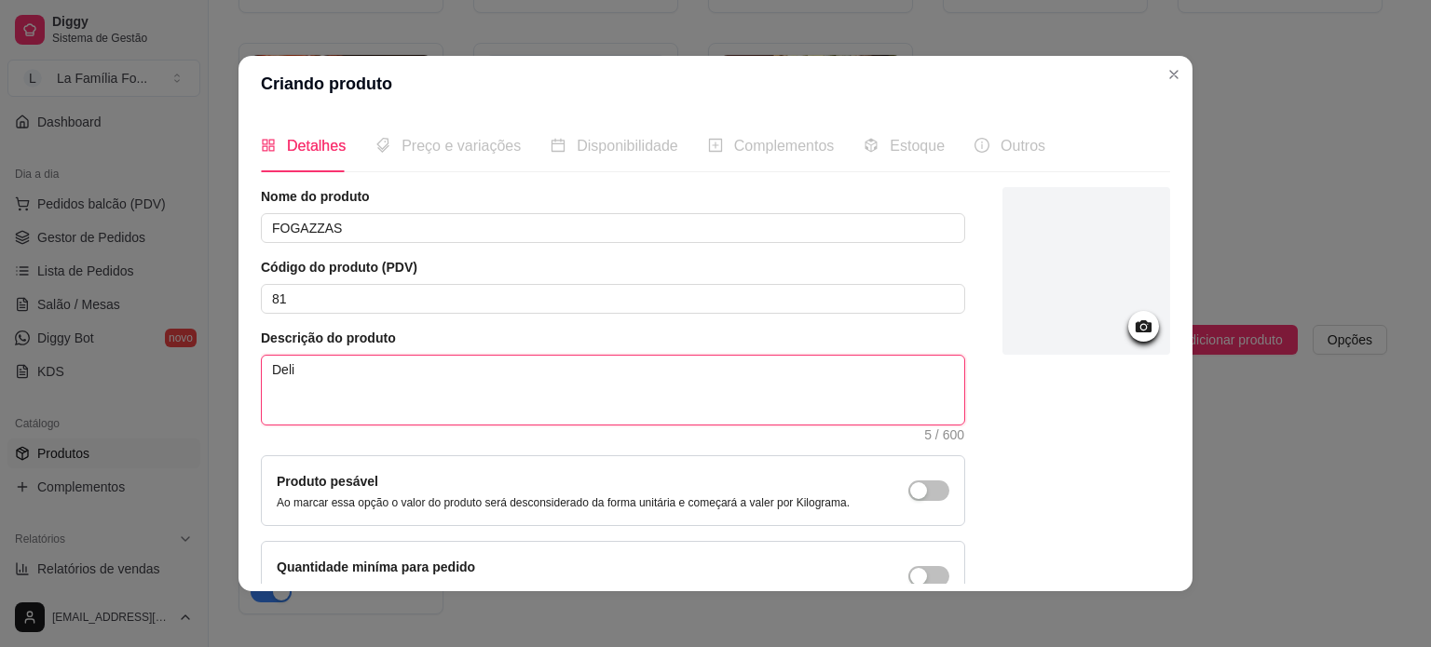
type textarea "Delic"
type textarea "Delici"
type textarea "Delicio"
type textarea "Delicios"
type textarea "Deliciosa"
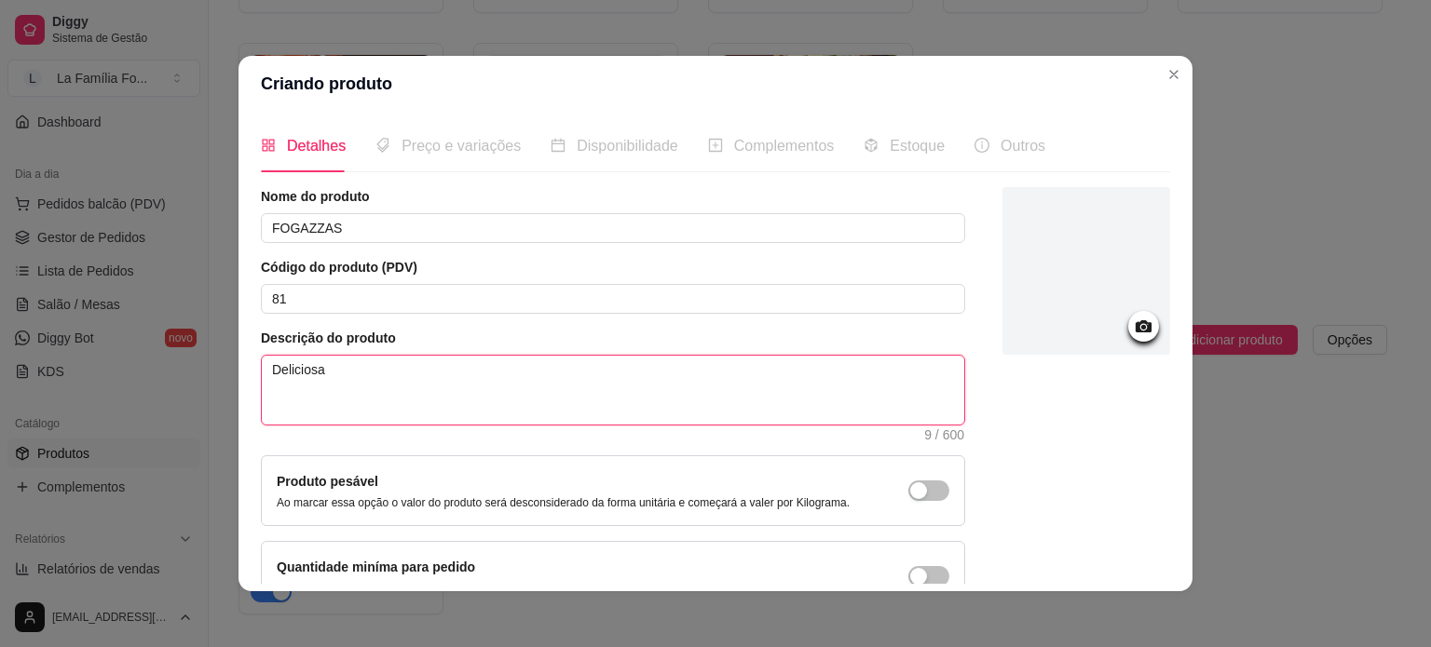
type textarea "Deliciosas"
type textarea "Deliciosas F"
type textarea "Deliciosas Fo"
type textarea "Deliciosas Fog"
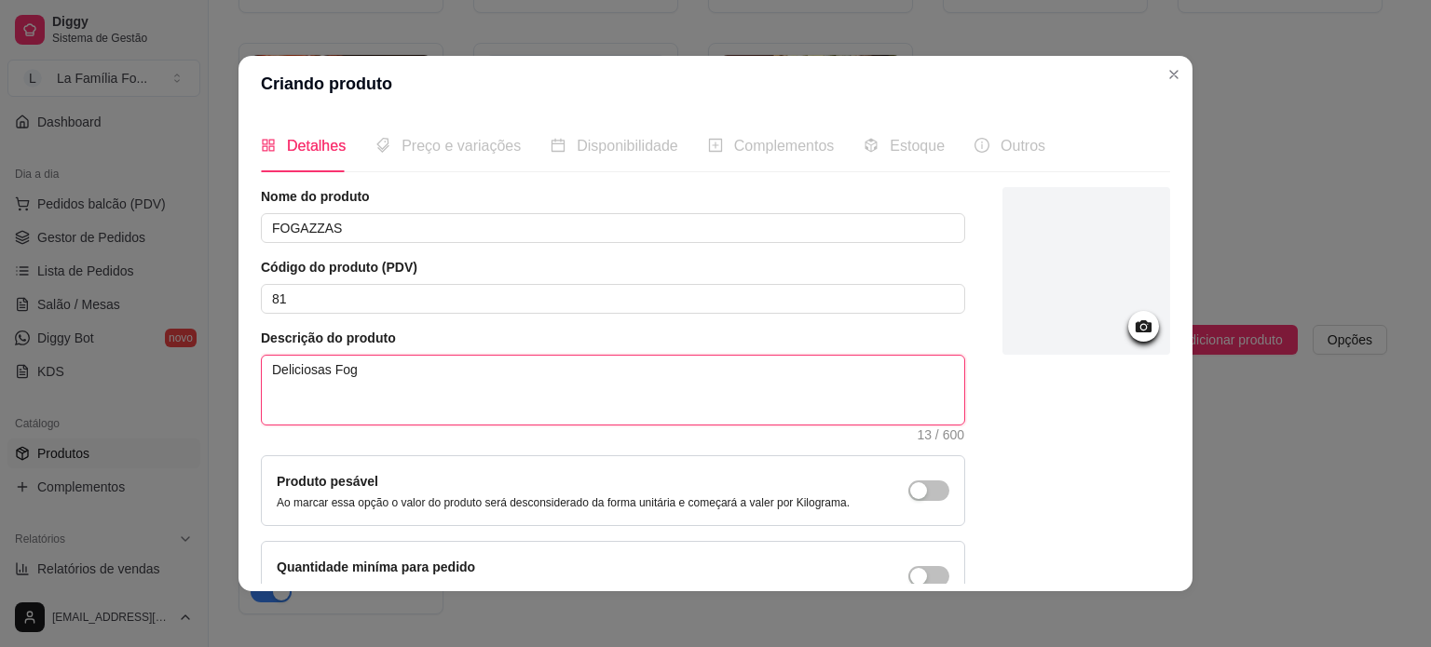
type textarea "Deliciosas Foga"
type textarea "Deliciosas Fogas"
type textarea "Deliciosas Foga"
type textarea "Deliciosas Fogaz"
type textarea "Deliciosas Fogazz"
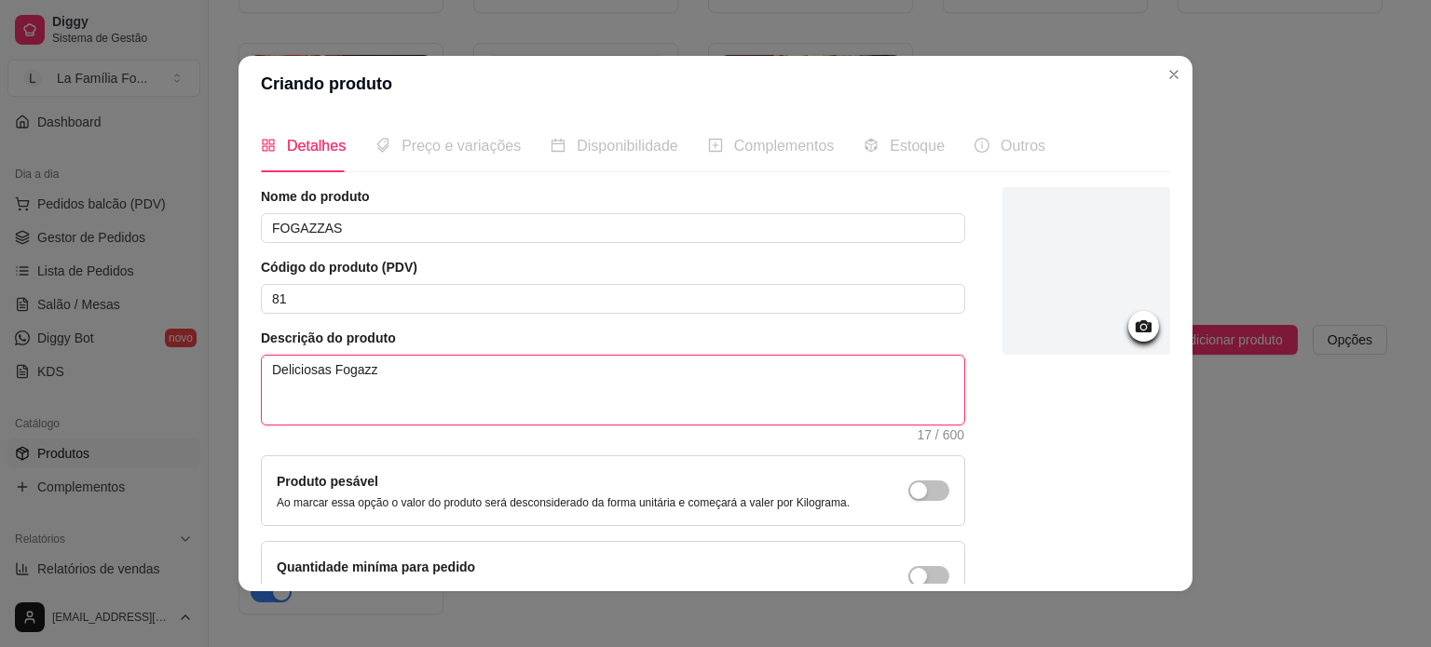
type textarea "Deliciosas Fogazza"
type textarea "Deliciosas Fogazzas"
type textarea "Deliciosas Fogazzas,"
type textarea "Deliciosas Fogazzas, e"
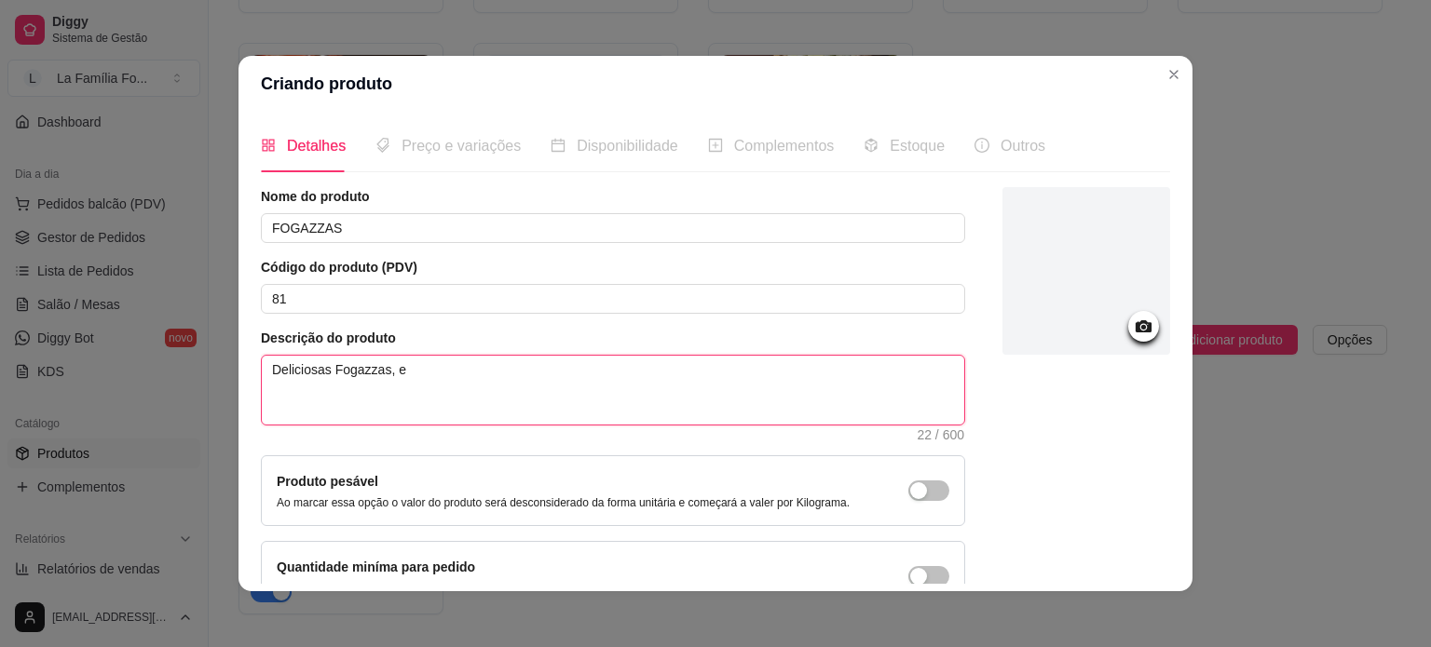
type textarea "Deliciosas Fogazzas, es"
type textarea "Deliciosas Fogazzas, esc"
type textarea "Deliciosas Fogazzas, esco"
type textarea "Deliciosas Fogazzas, escol"
type textarea "Deliciosas Fogazzas, escolh"
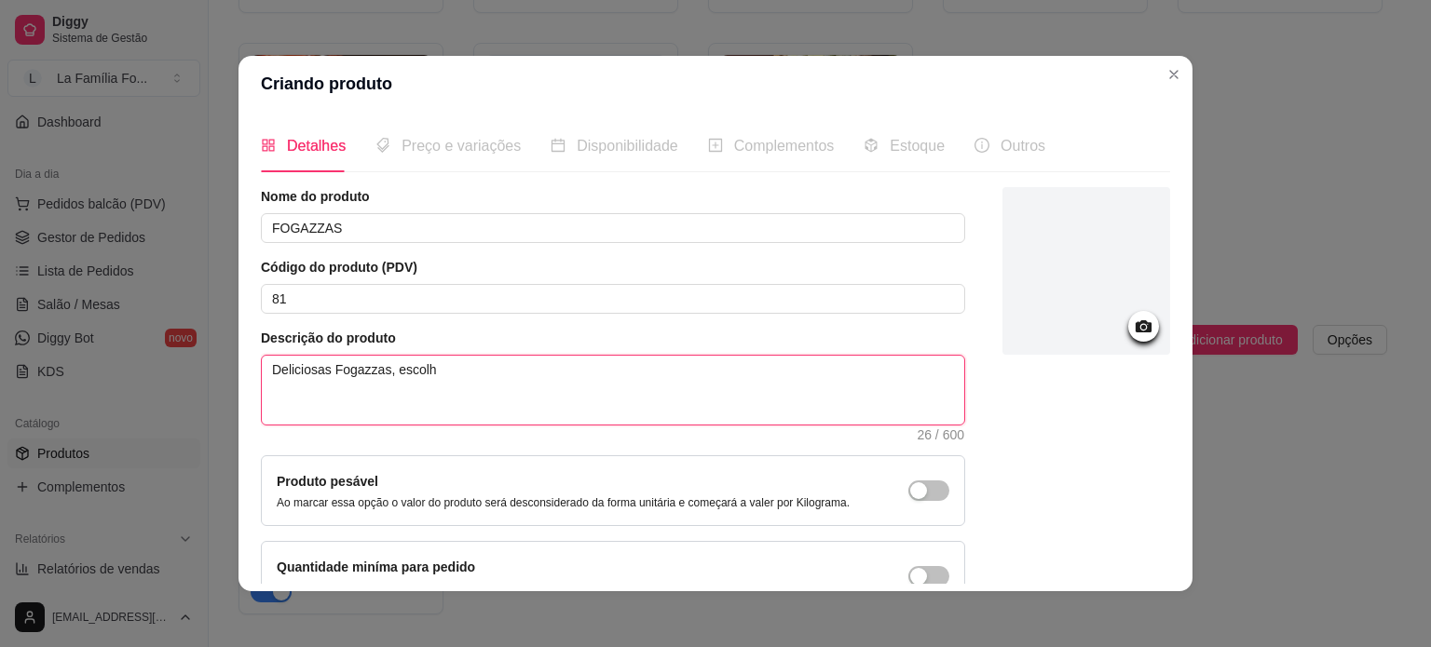
type textarea "Deliciosas Fogazzas, escolha"
type textarea "Deliciosas Fogazzas, escolha e"
type textarea "Deliciosas Fogazzas, escolha"
type textarea "Deliciosas Fogazzas, escolha o"
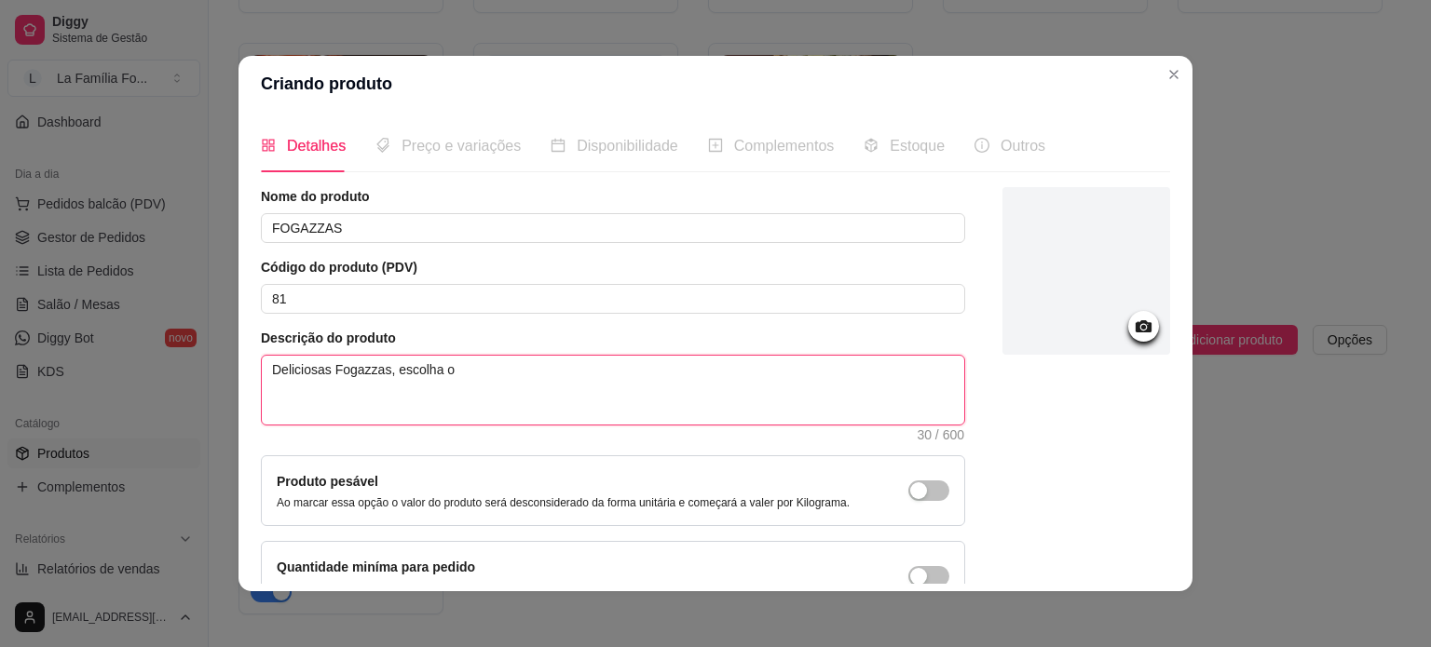
type textarea "Deliciosas Fogazzas, escolha o"
type textarea "Deliciosas Fogazzas, escolha o s"
type textarea "Deliciosas Fogazzas, escolha o se"
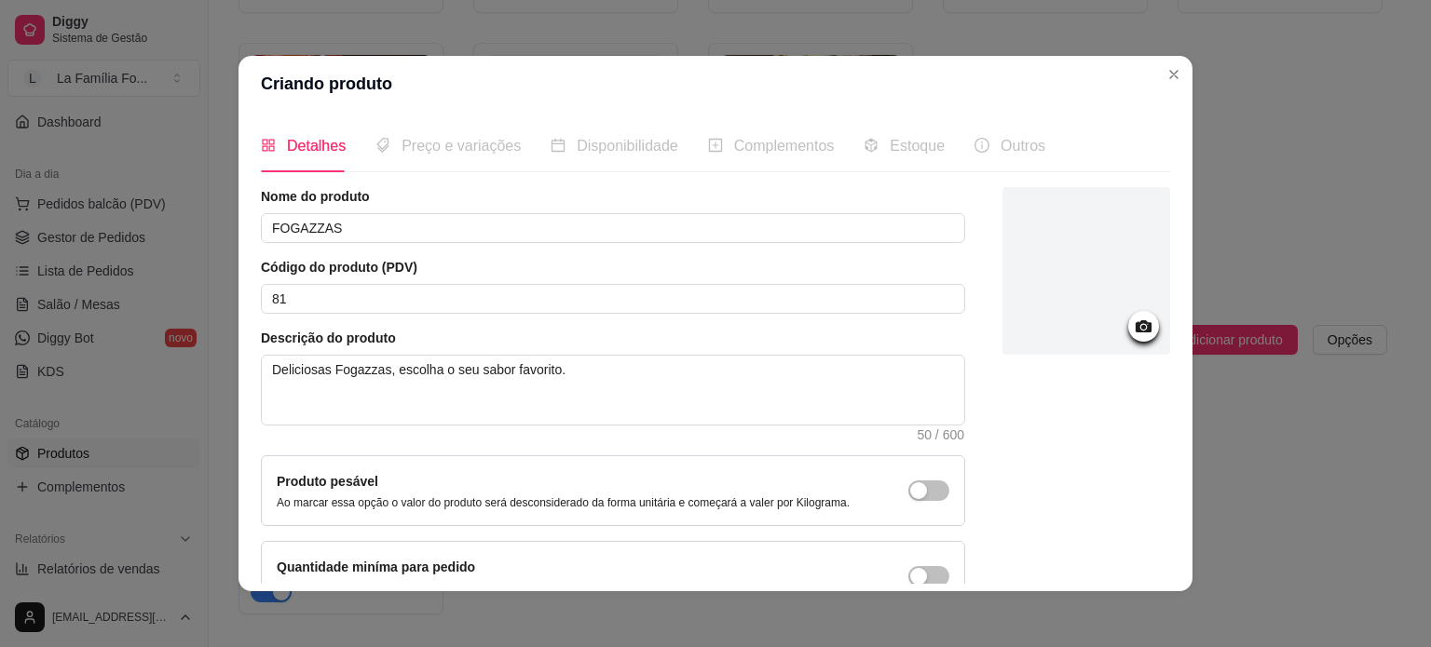
click at [1133, 319] on icon at bounding box center [1143, 326] width 21 height 21
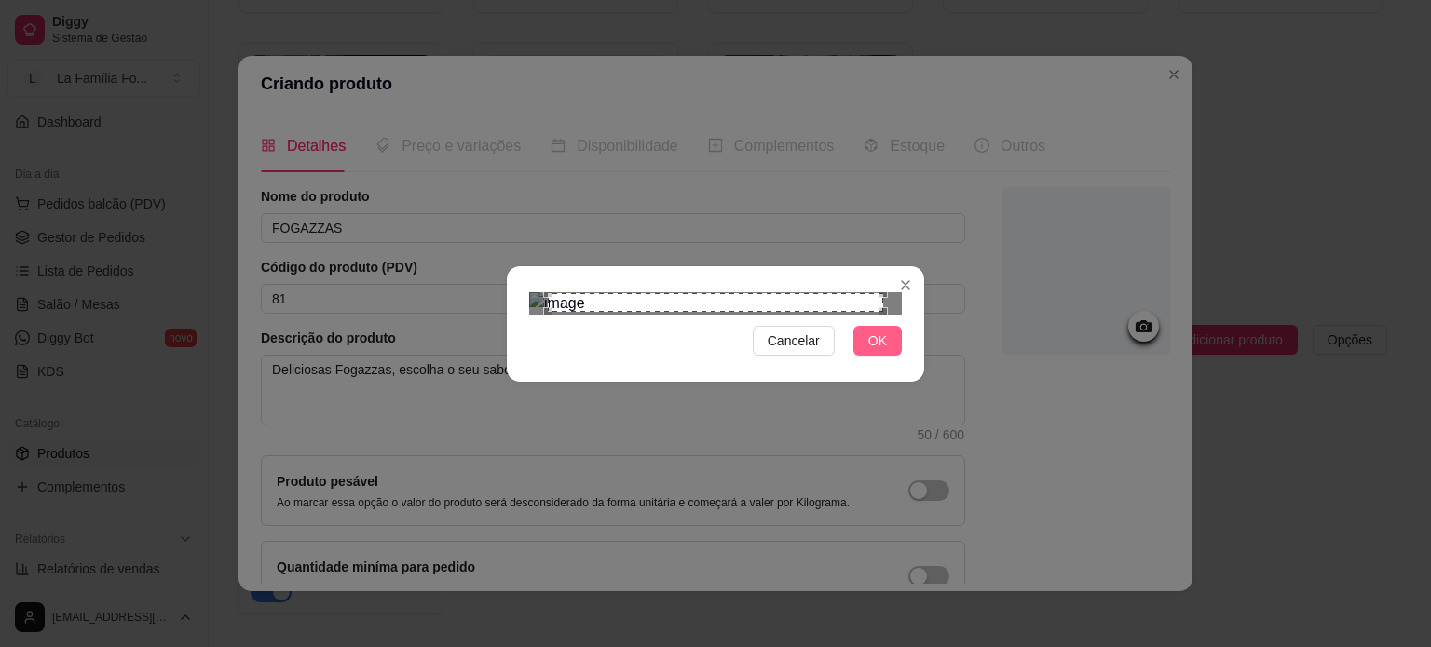
click at [889, 356] on button "OK" at bounding box center [877, 341] width 48 height 30
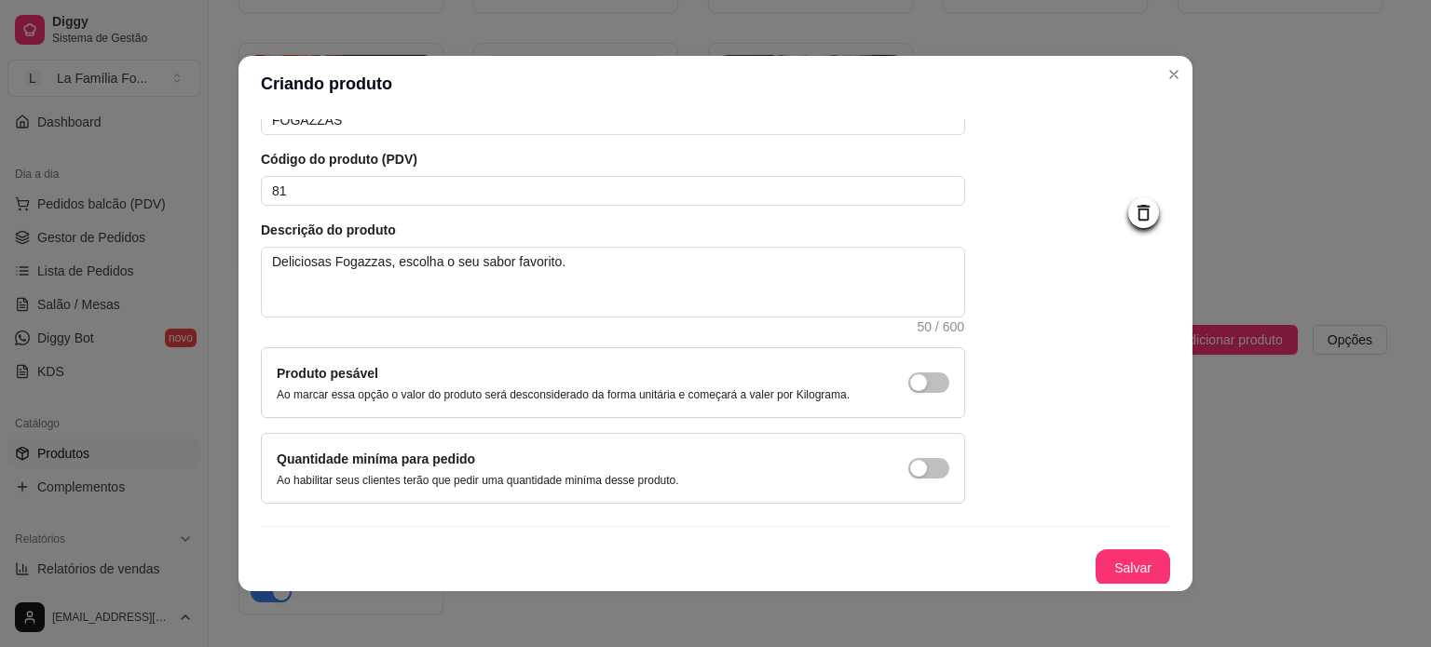
scroll to position [0, 0]
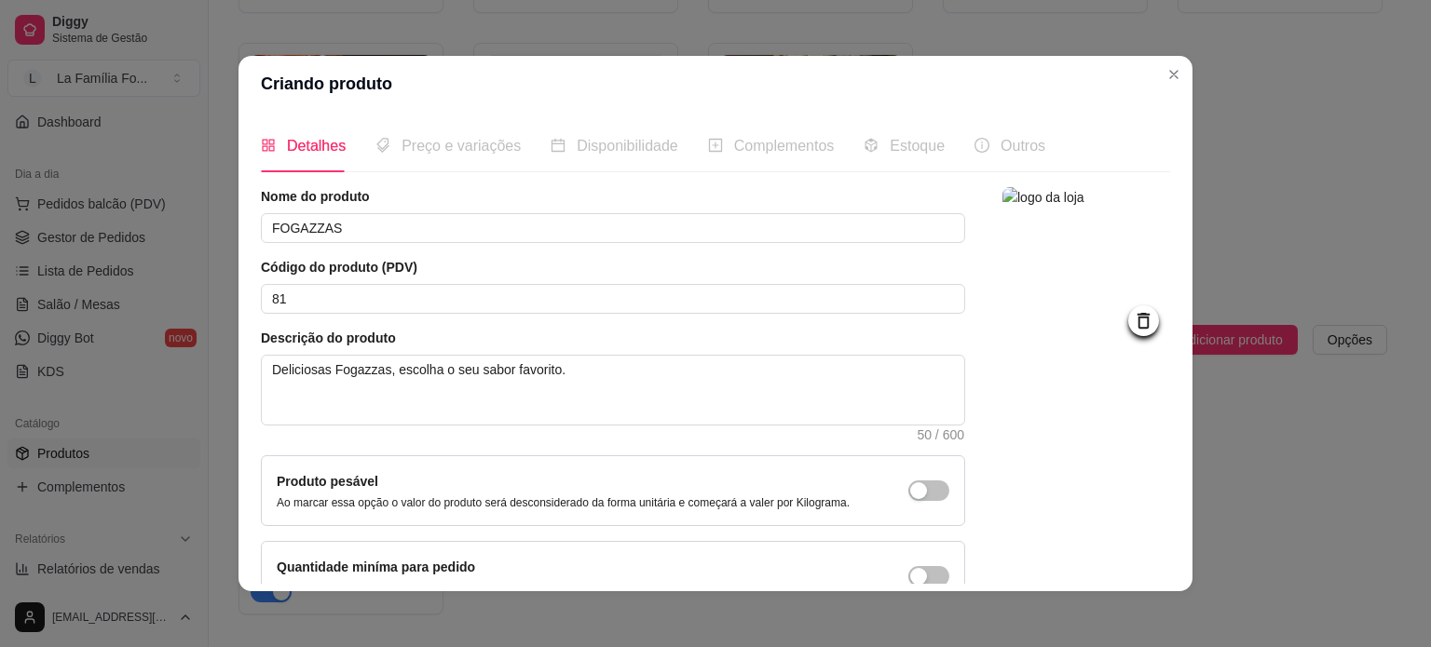
click at [1110, 241] on img at bounding box center [1086, 271] width 168 height 168
drag, startPoint x: 1143, startPoint y: 437, endPoint x: 1135, endPoint y: 587, distance: 150.2
click at [1135, 587] on div "Detalhes Preço e variações Disponibilidade Complementos Estoque Outros Nome do …" at bounding box center [715, 352] width 954 height 480
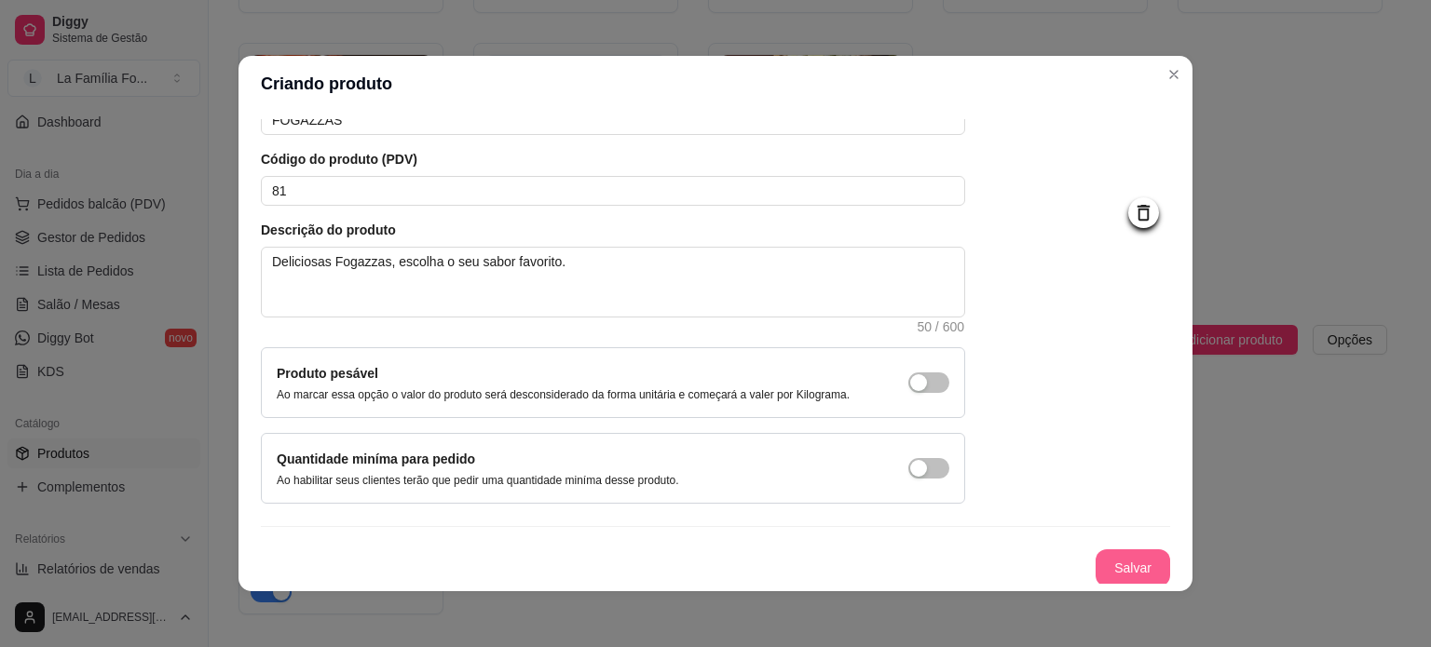
click at [1133, 564] on button "Salvar" at bounding box center [1132, 568] width 75 height 37
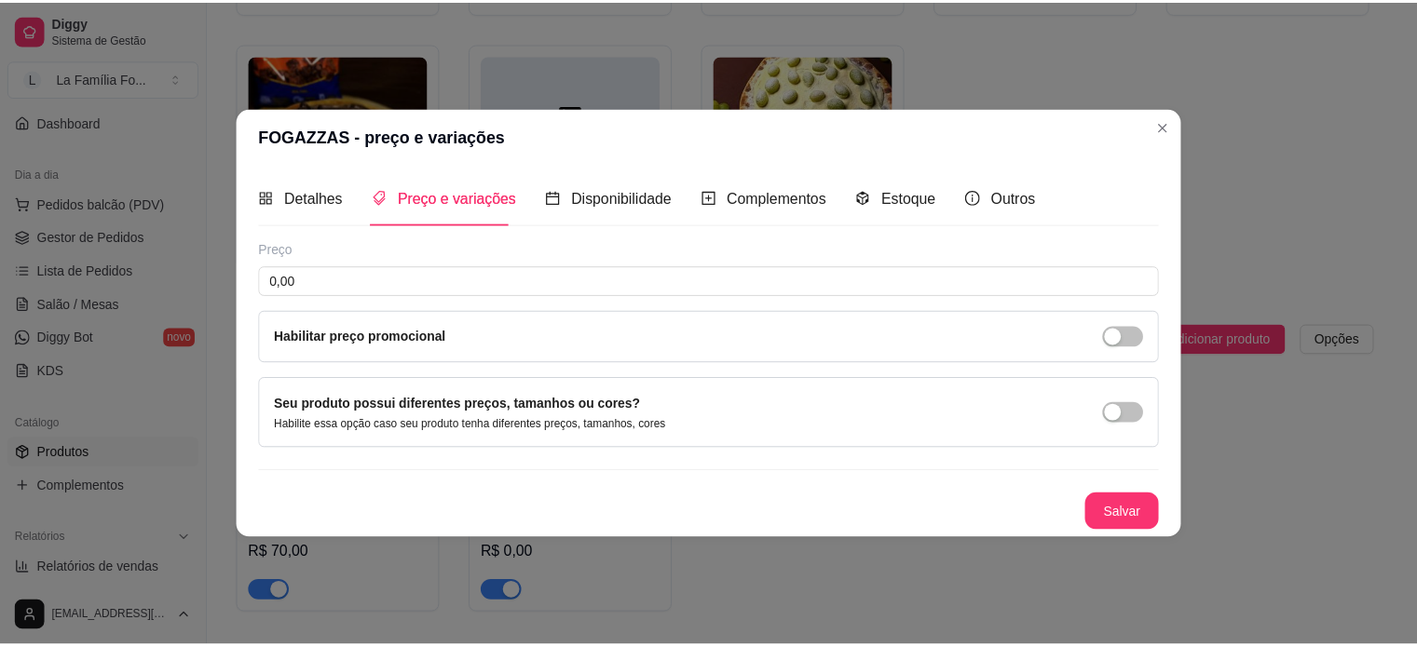
scroll to position [0, 0]
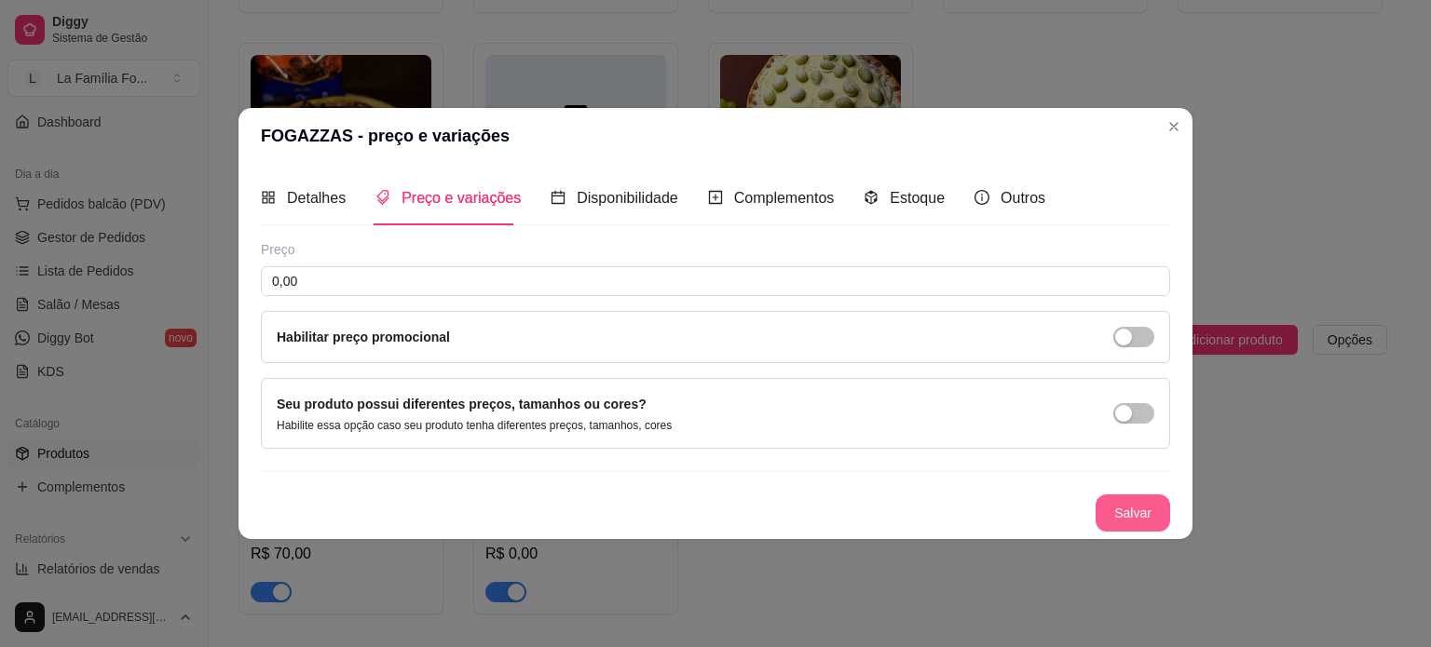
click at [1137, 509] on button "Salvar" at bounding box center [1132, 513] width 75 height 37
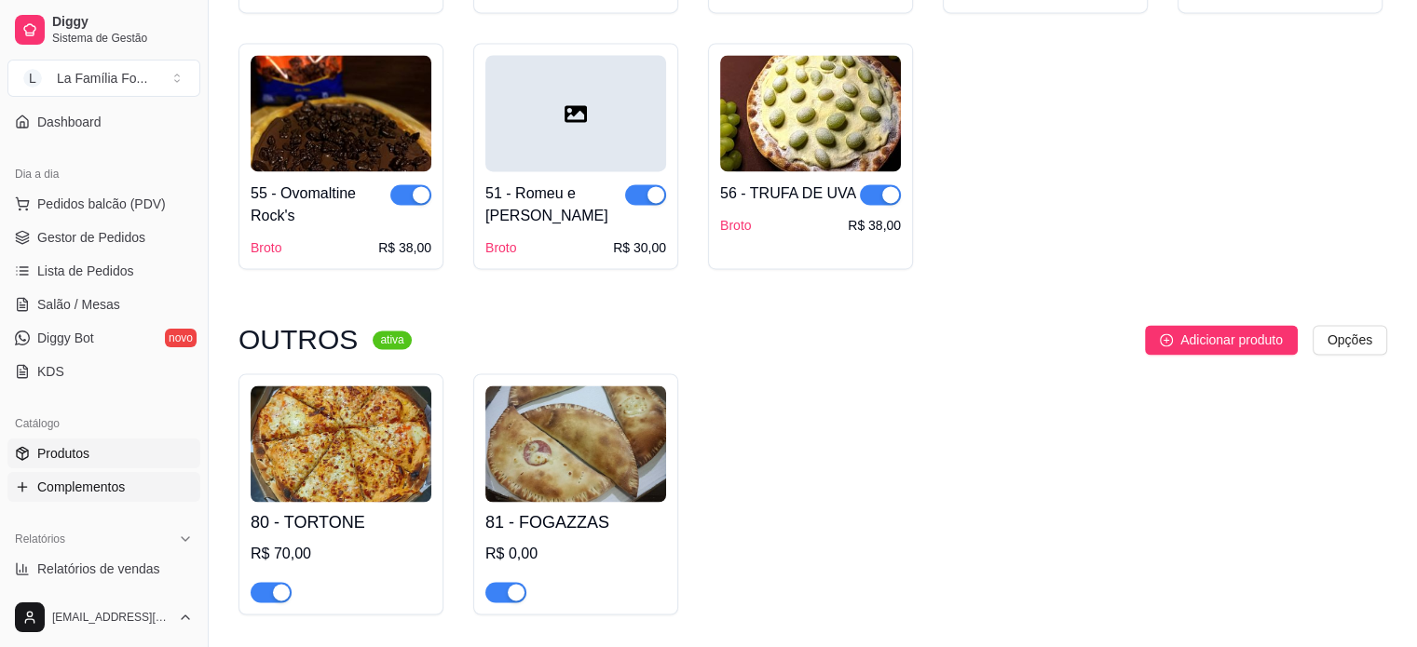
click at [119, 483] on span "Complementos" at bounding box center [81, 487] width 88 height 19
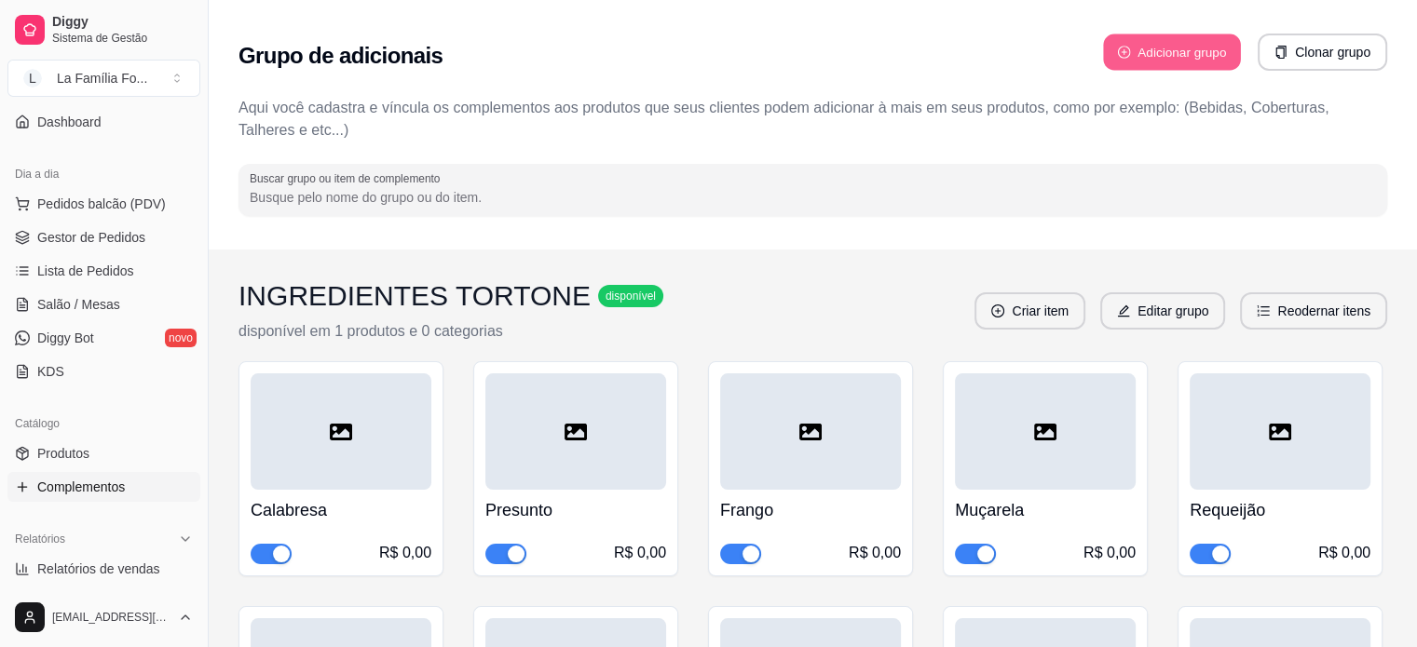
click at [1202, 57] on button "Adicionar grupo" at bounding box center [1172, 52] width 138 height 36
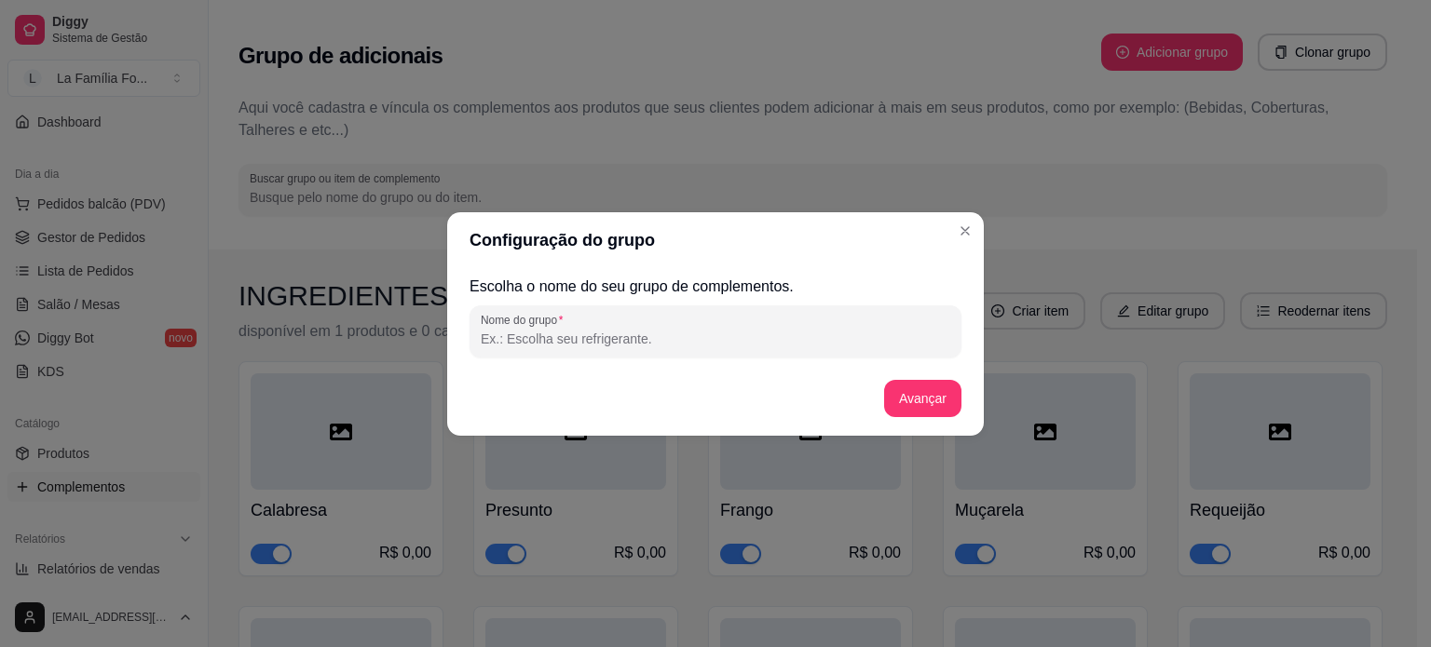
click at [790, 360] on div "Escolha o nome do seu grupo de complementos. Nome do grupo Avançar" at bounding box center [715, 352] width 492 height 153
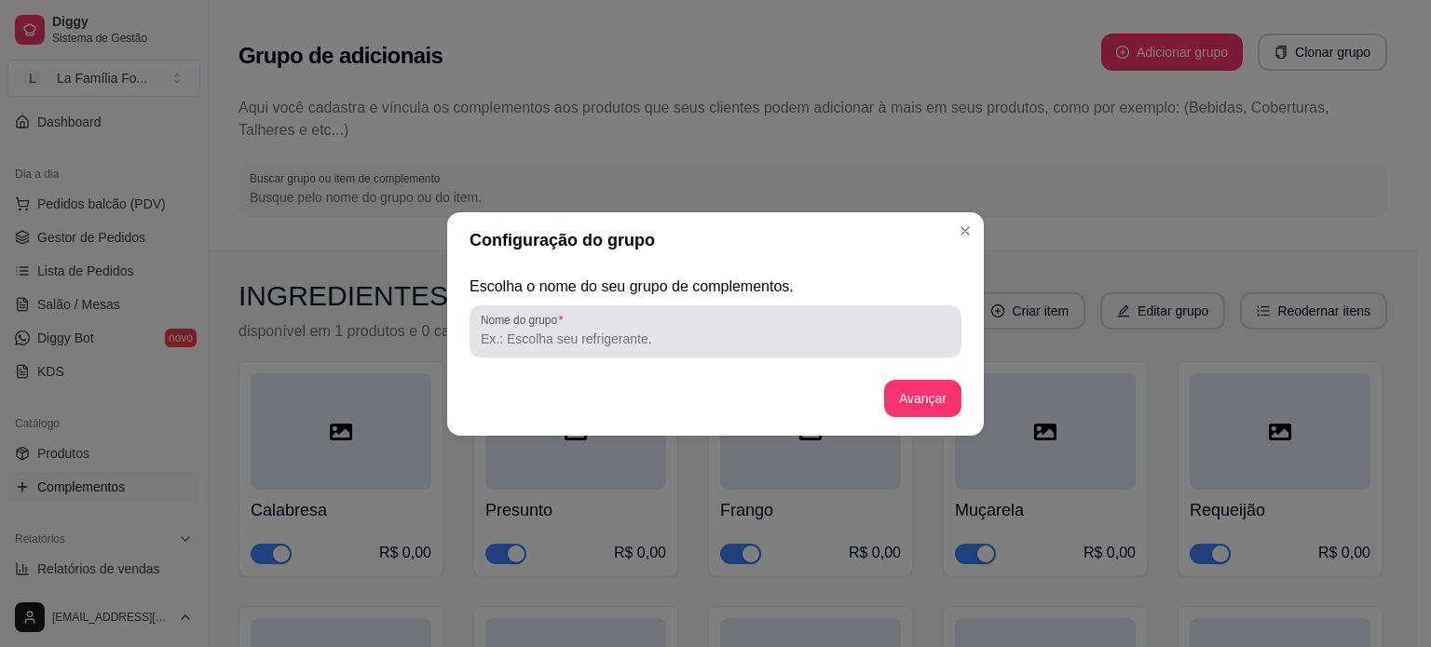
click at [780, 349] on div at bounding box center [715, 331] width 469 height 37
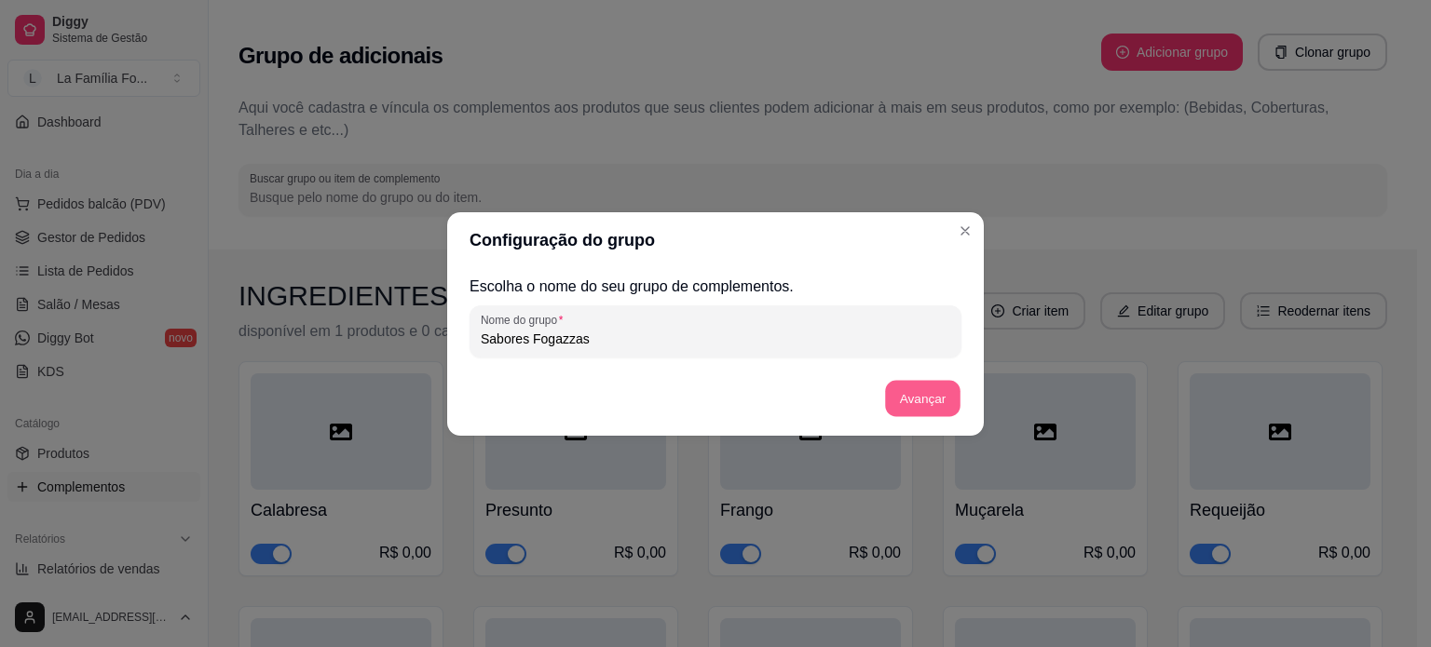
click at [898, 394] on button "Avançar" at bounding box center [922, 398] width 75 height 36
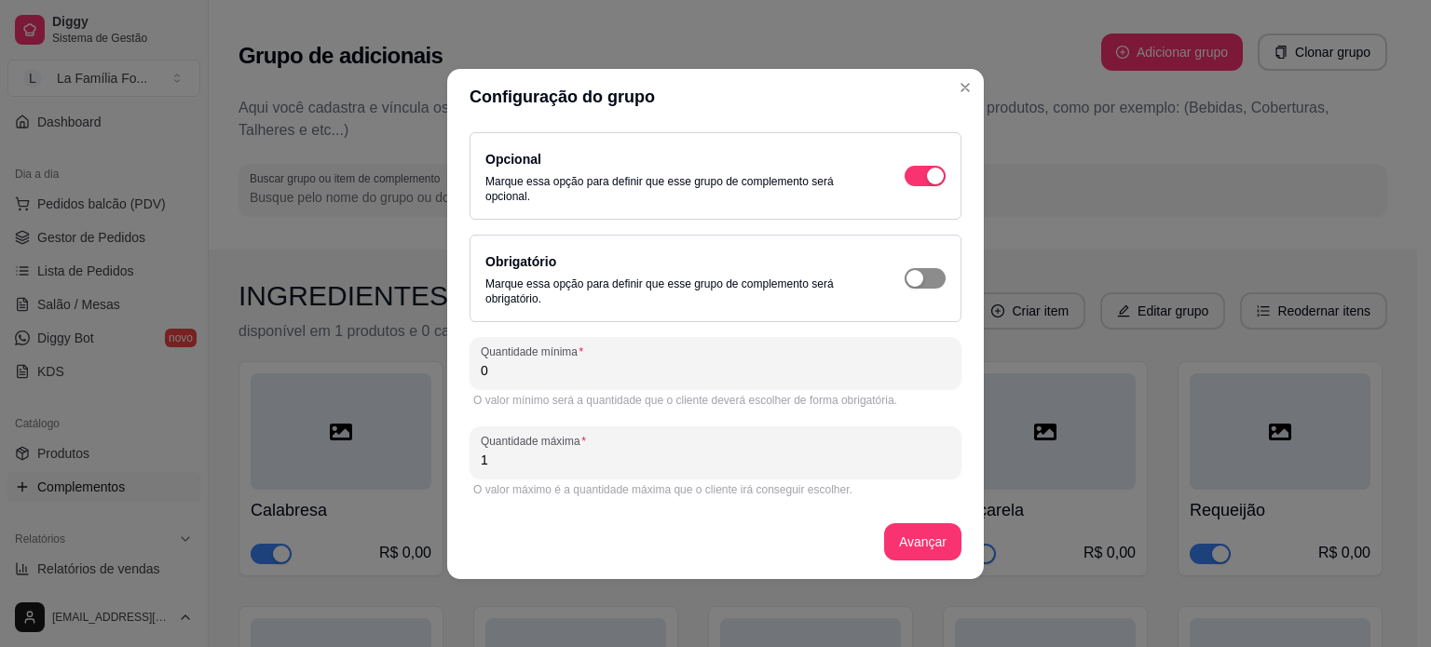
click at [928, 186] on span "button" at bounding box center [924, 176] width 41 height 20
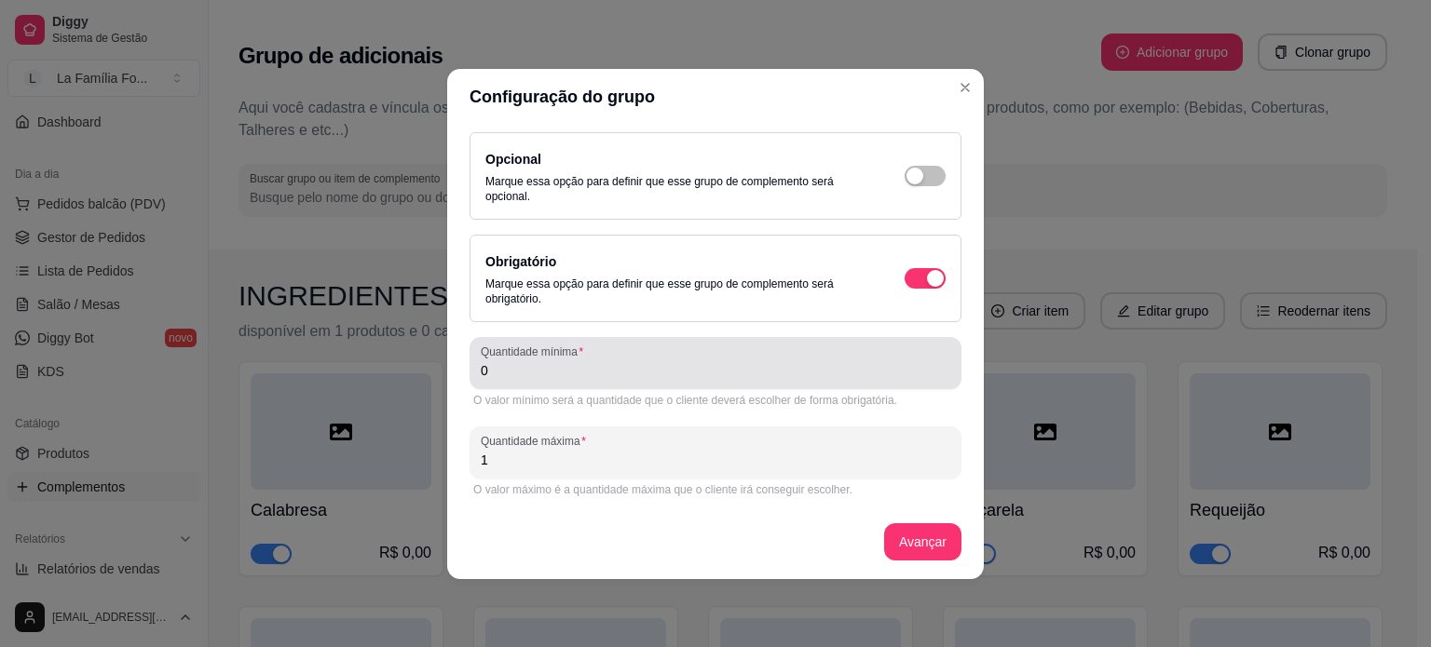
click at [731, 378] on input "0" at bounding box center [715, 370] width 469 height 19
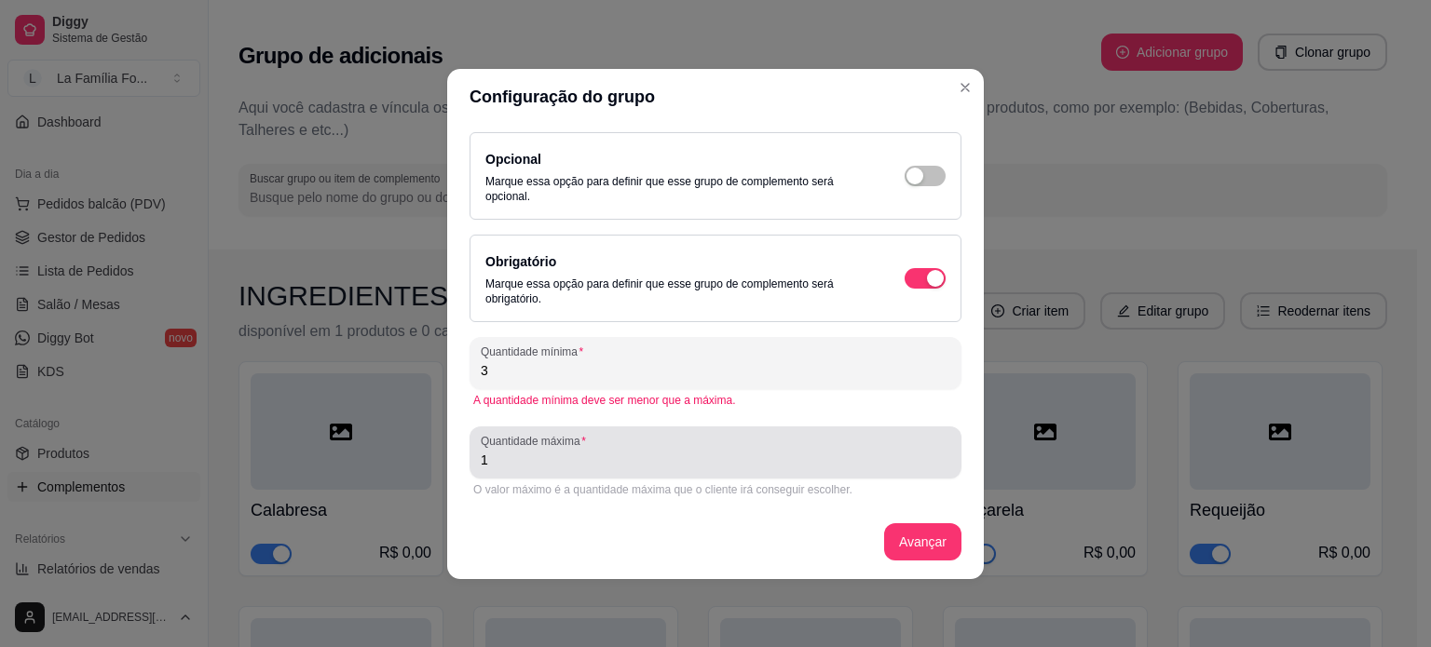
click at [664, 476] on div "Quantidade máxima 1" at bounding box center [715, 453] width 492 height 52
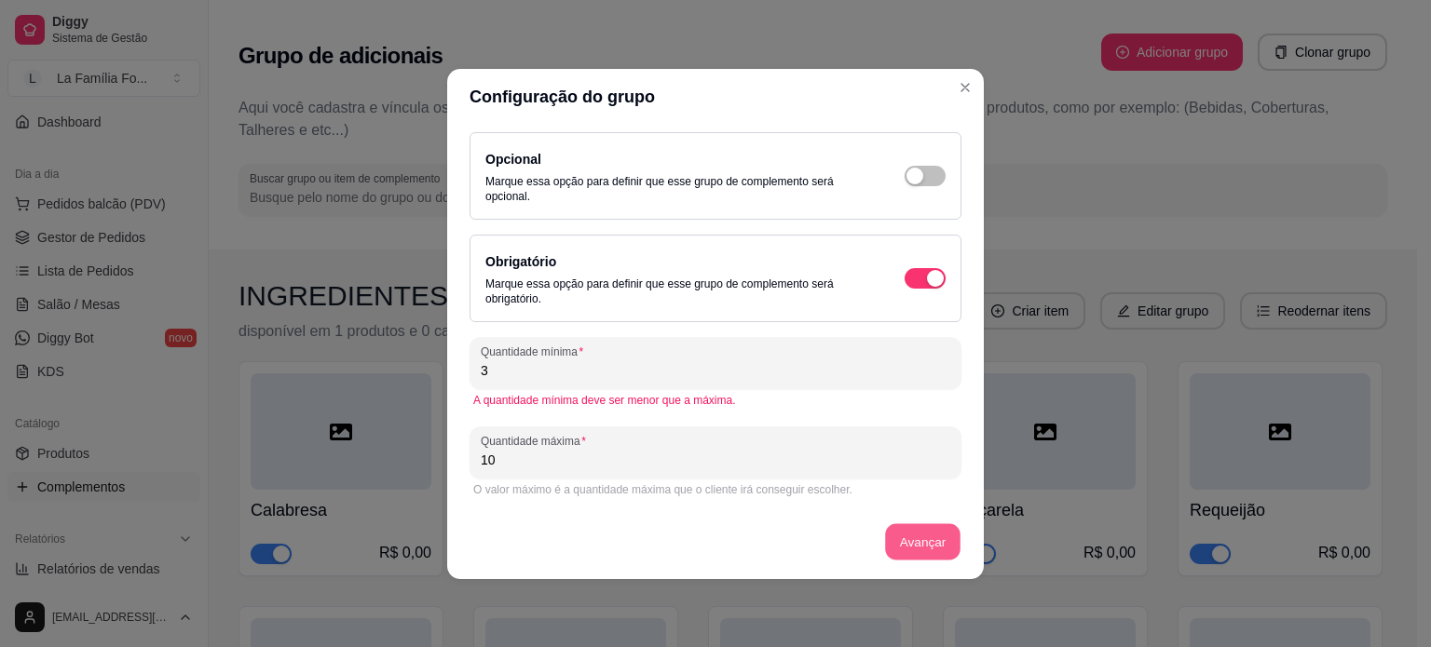
click at [911, 543] on button "Avançar" at bounding box center [922, 541] width 75 height 36
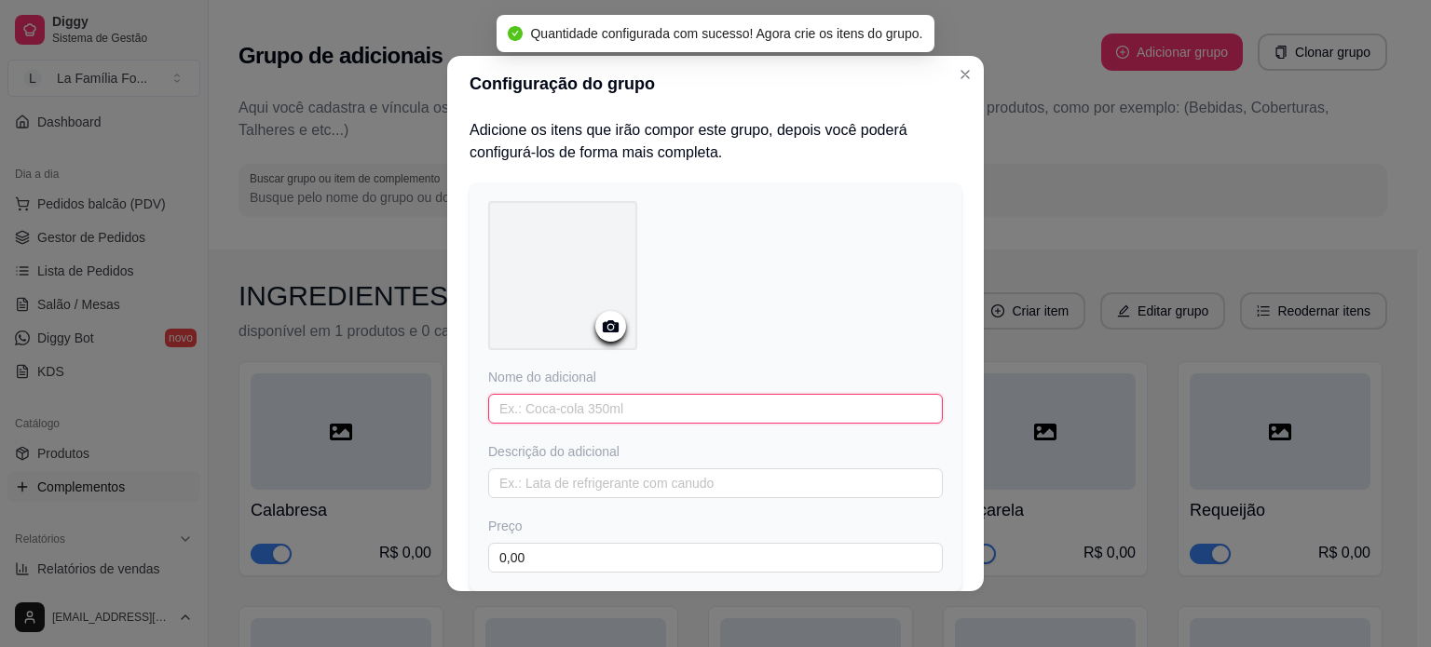
click at [746, 411] on input "text" at bounding box center [715, 409] width 455 height 30
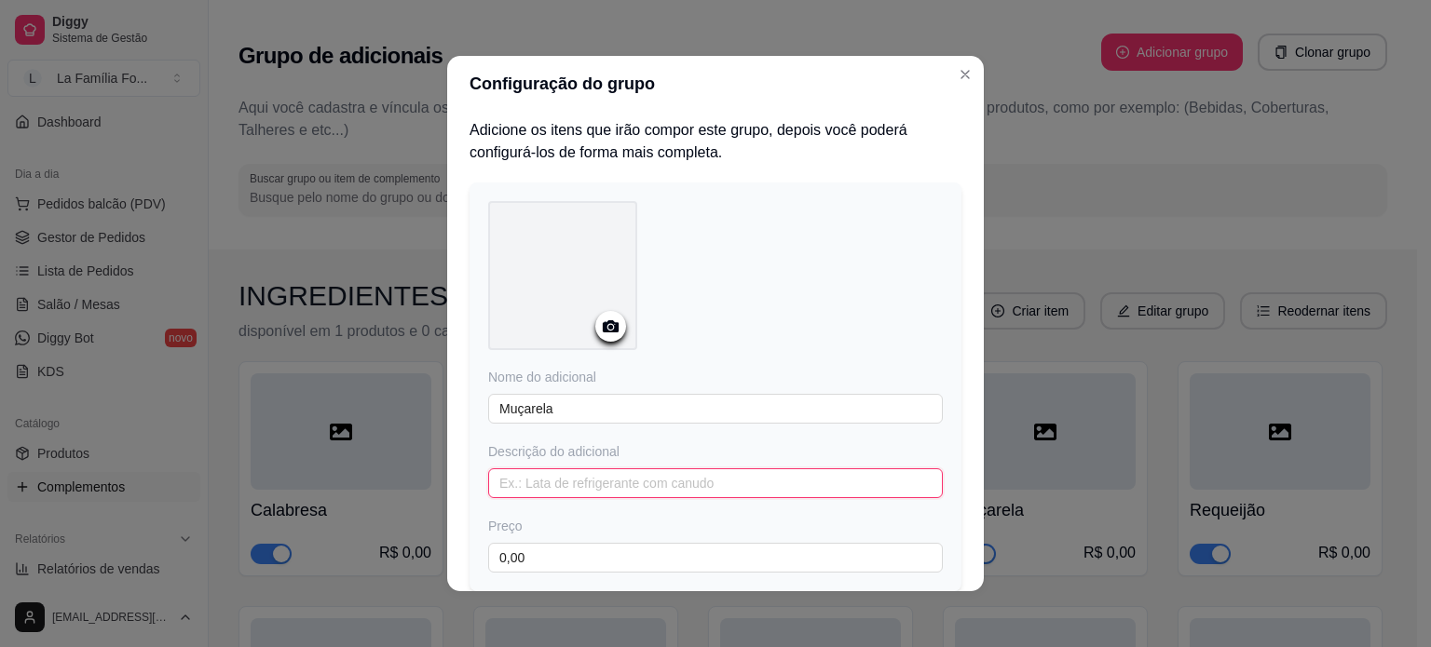
click at [727, 481] on input "text" at bounding box center [715, 484] width 455 height 30
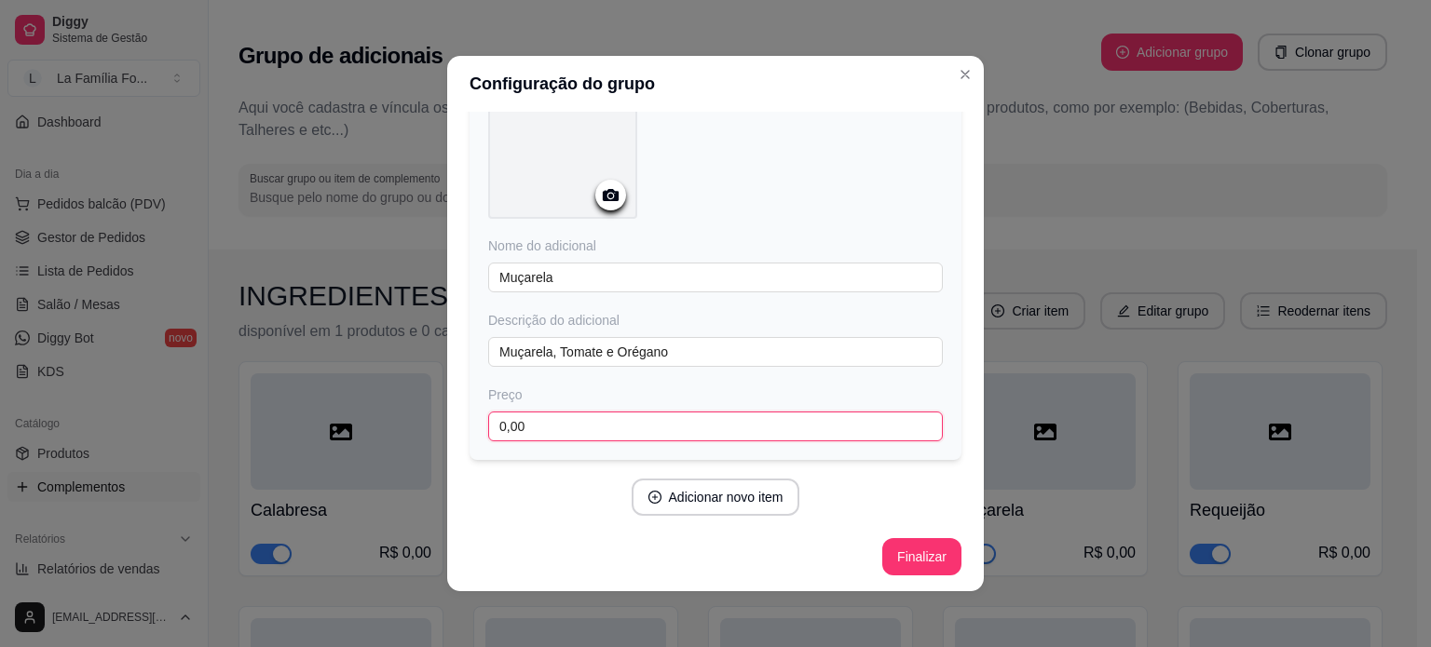
click at [734, 424] on input "0,00" at bounding box center [715, 427] width 455 height 30
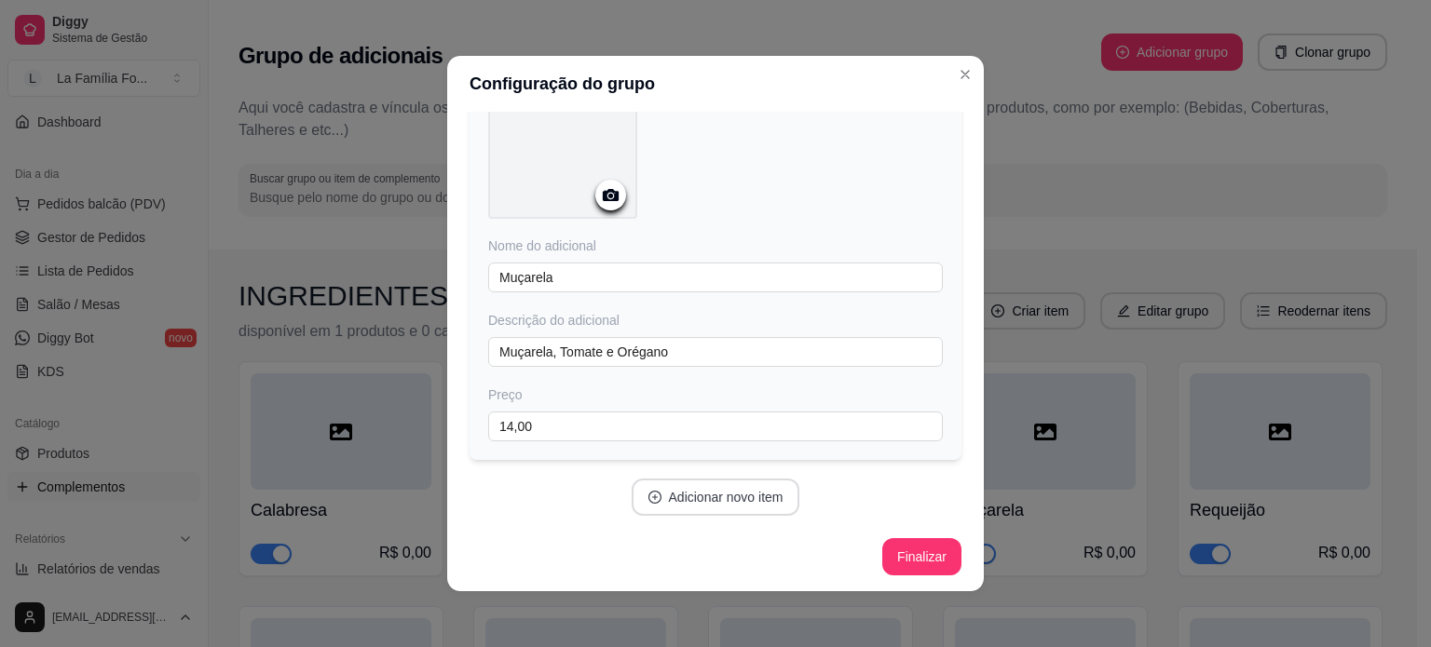
click at [730, 487] on button "Adicionar novo item" at bounding box center [716, 497] width 169 height 37
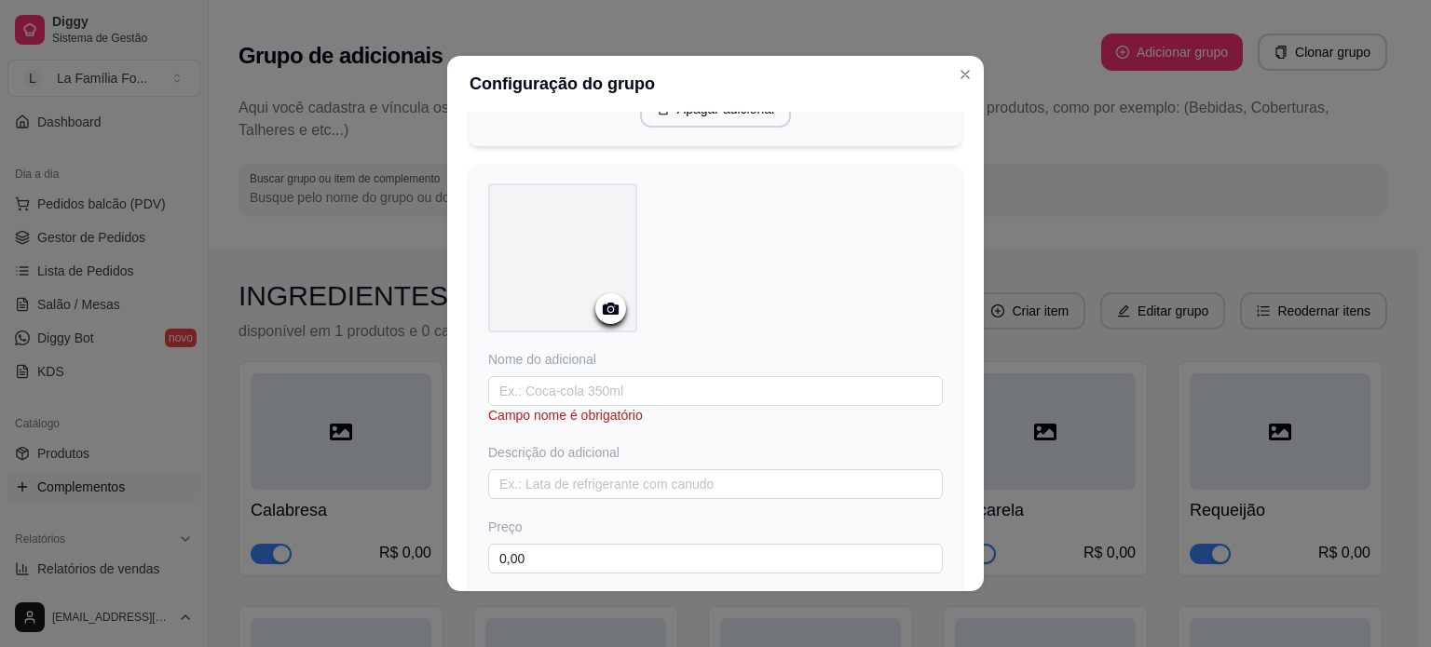
scroll to position [503, 0]
click at [698, 392] on input "text" at bounding box center [715, 389] width 455 height 30
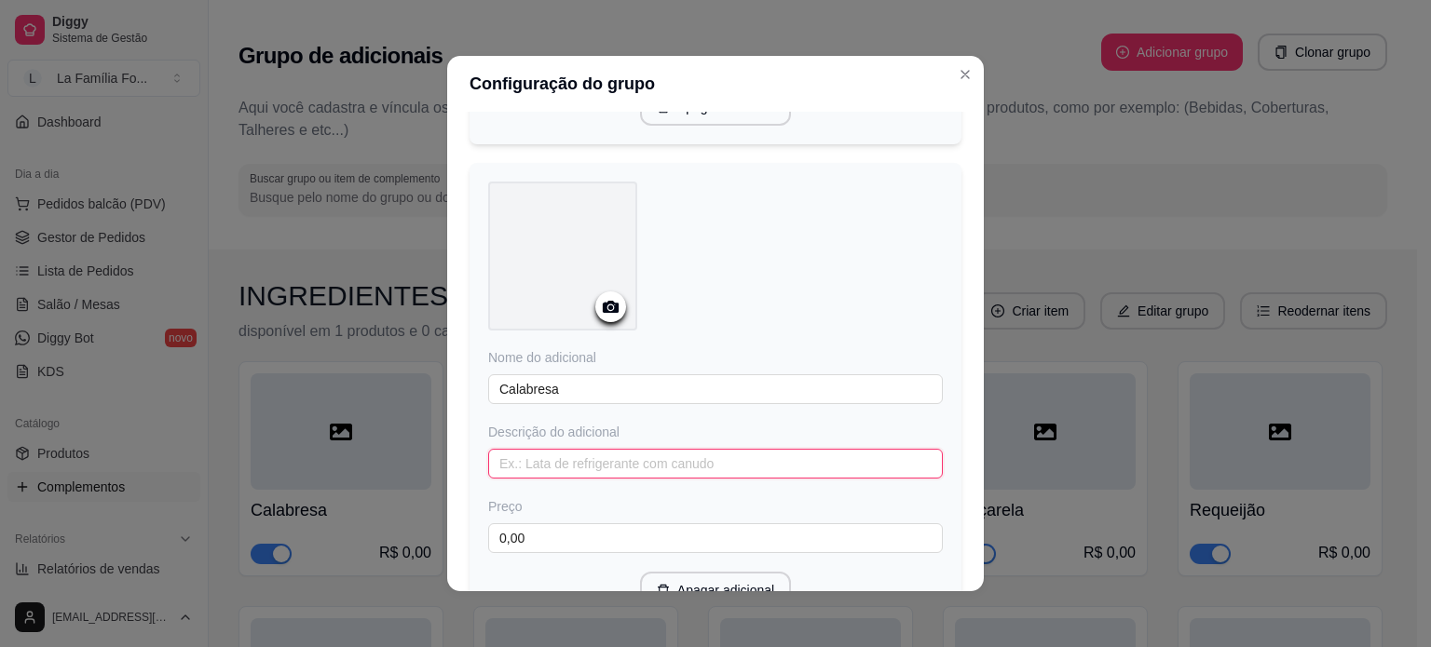
click at [681, 450] on input "text" at bounding box center [715, 464] width 455 height 30
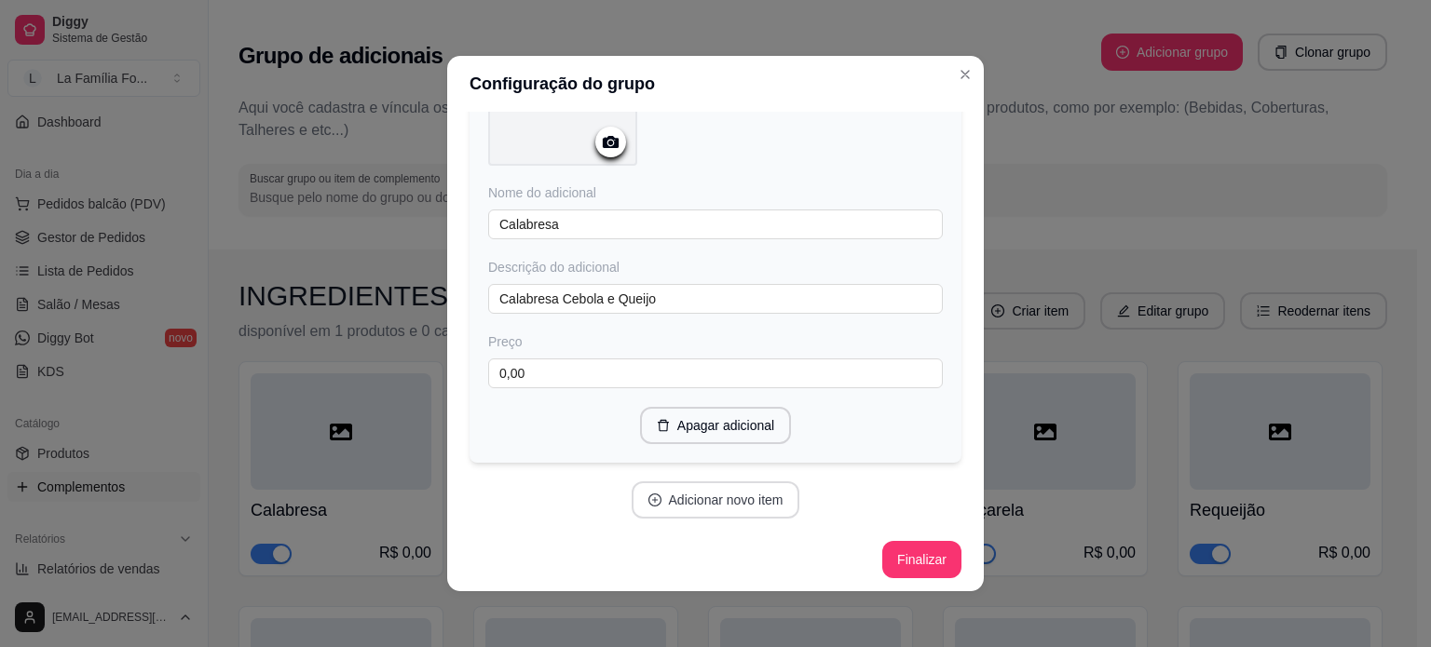
click at [771, 506] on button "Adicionar novo item" at bounding box center [716, 500] width 169 height 37
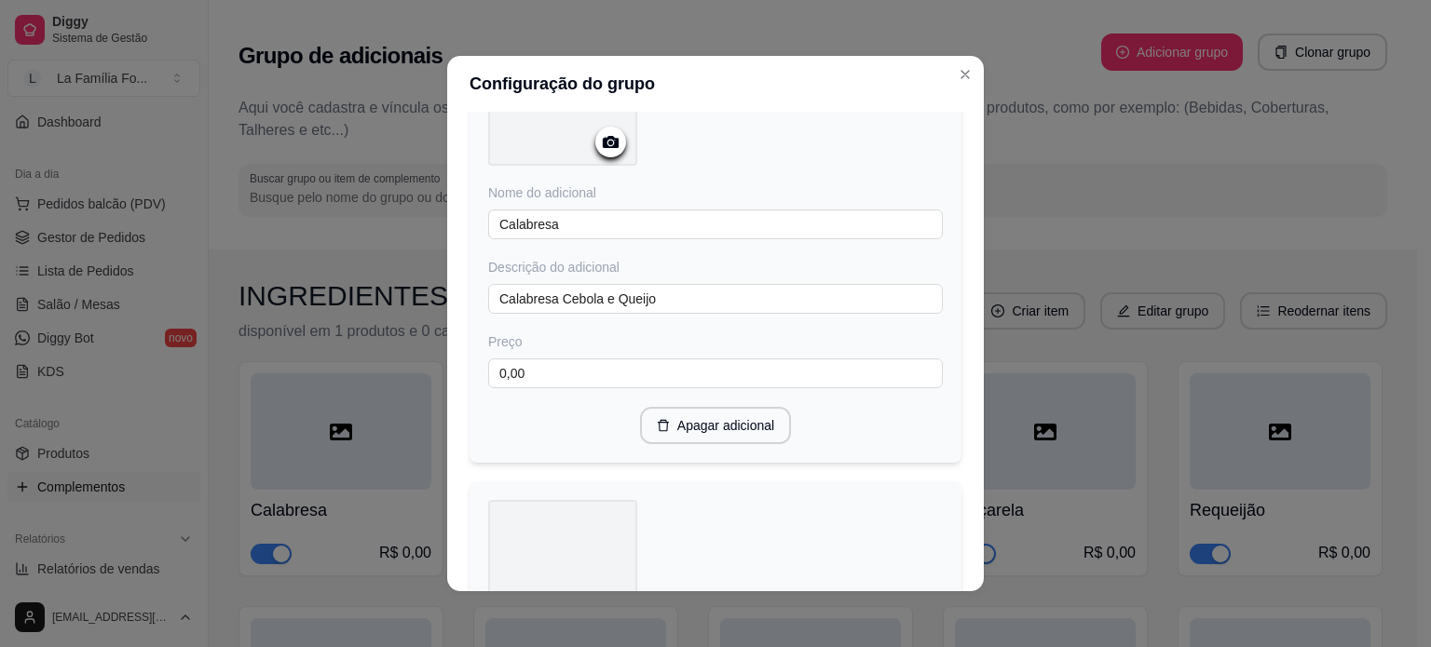
scroll to position [1088, 0]
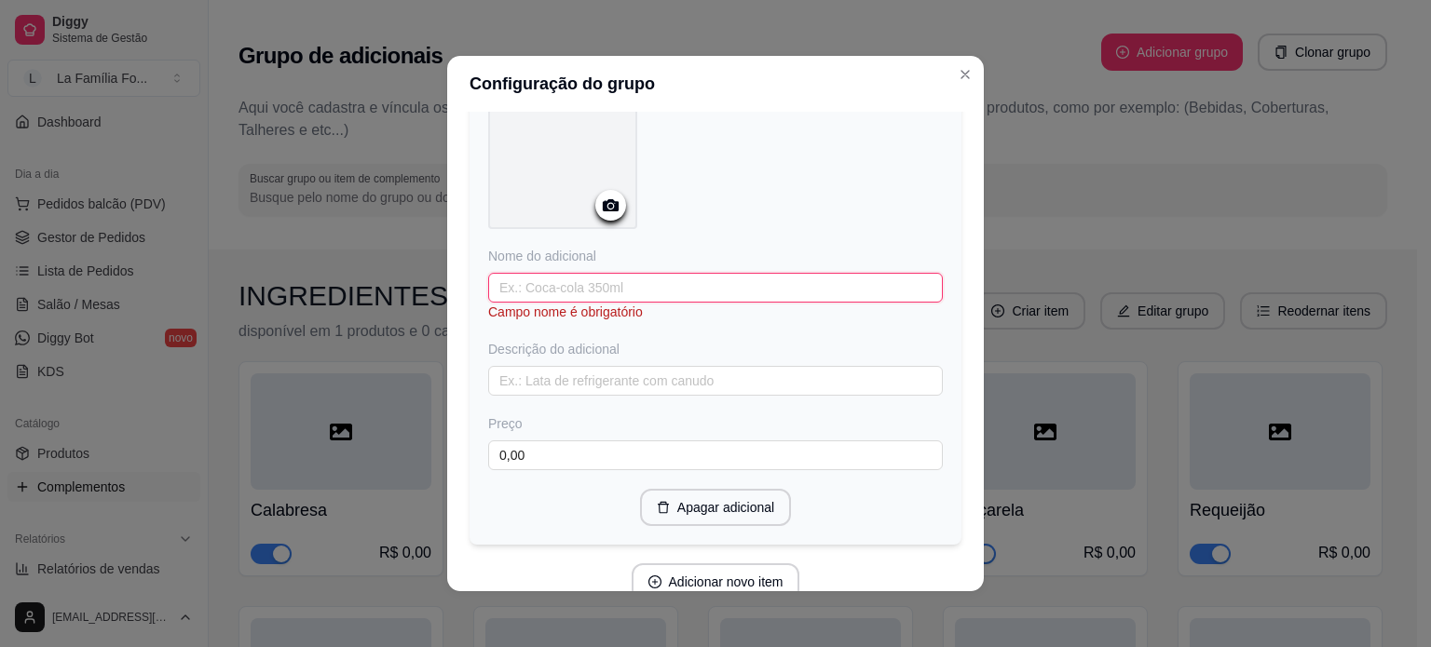
click at [711, 287] on input "text" at bounding box center [715, 288] width 455 height 30
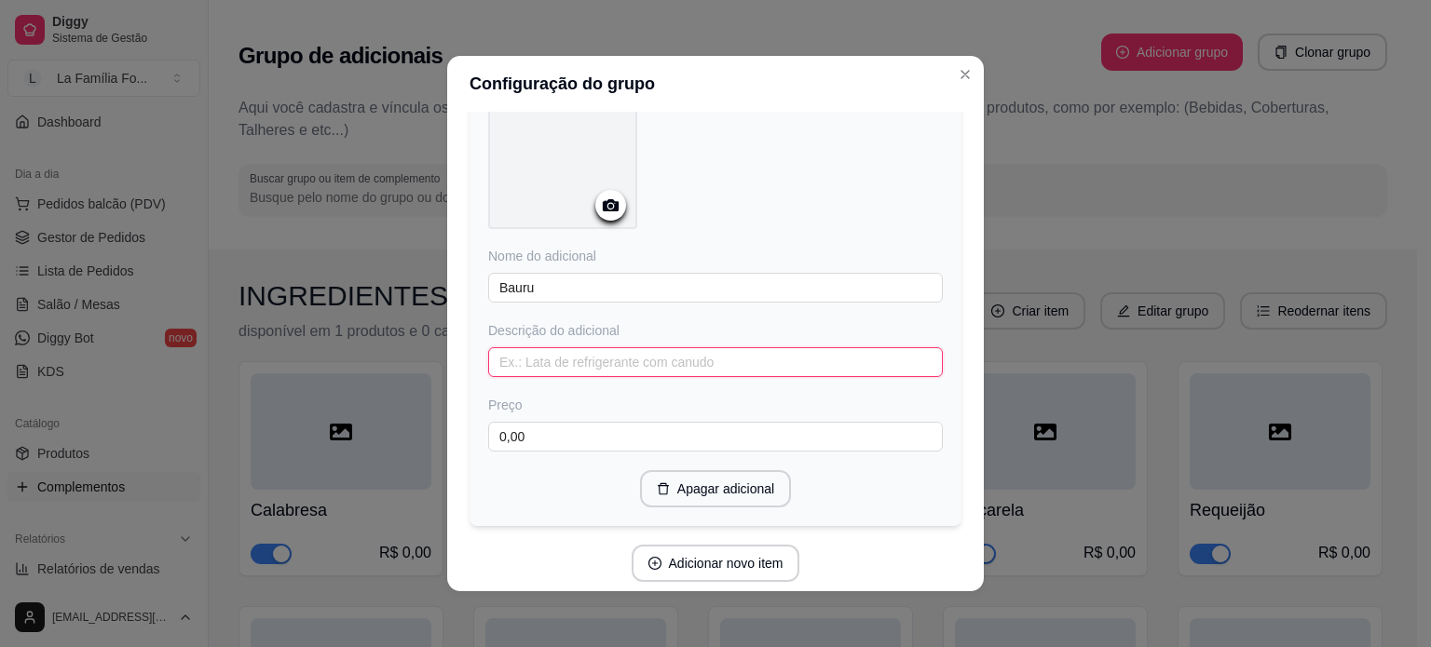
click at [700, 357] on input "text" at bounding box center [715, 362] width 455 height 30
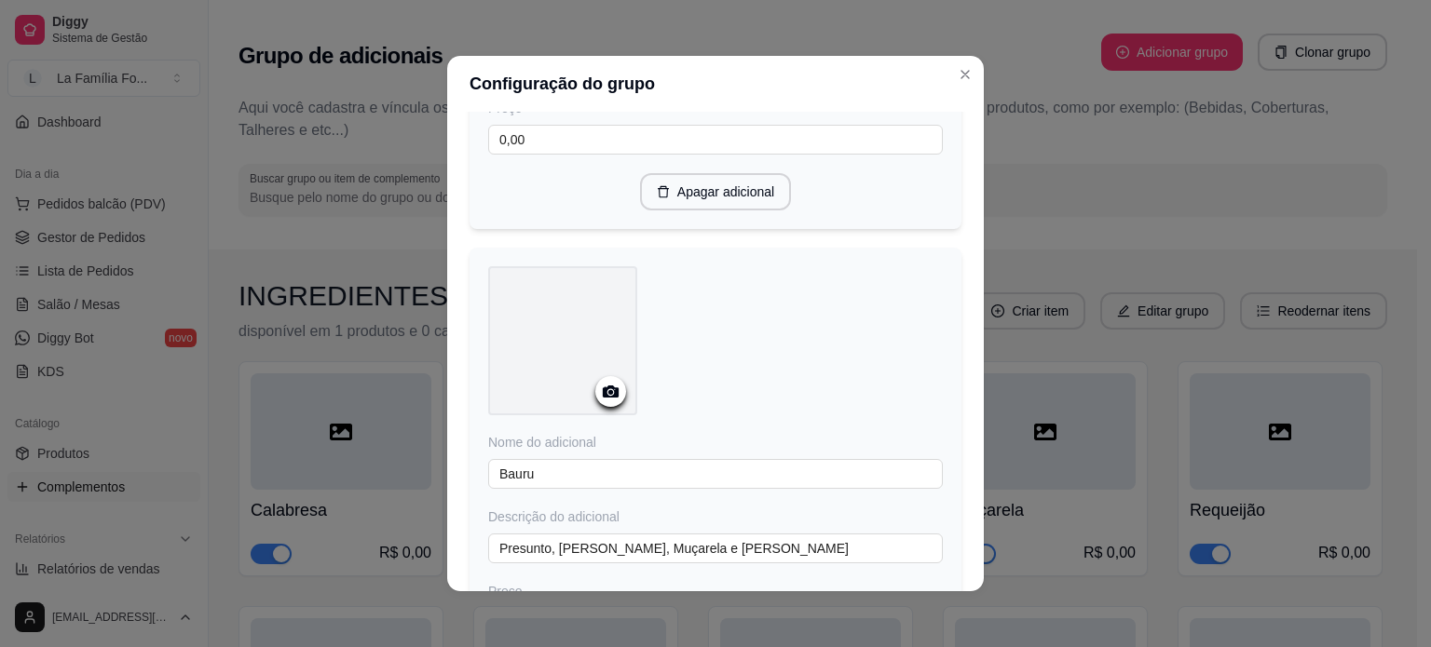
scroll to position [864, 0]
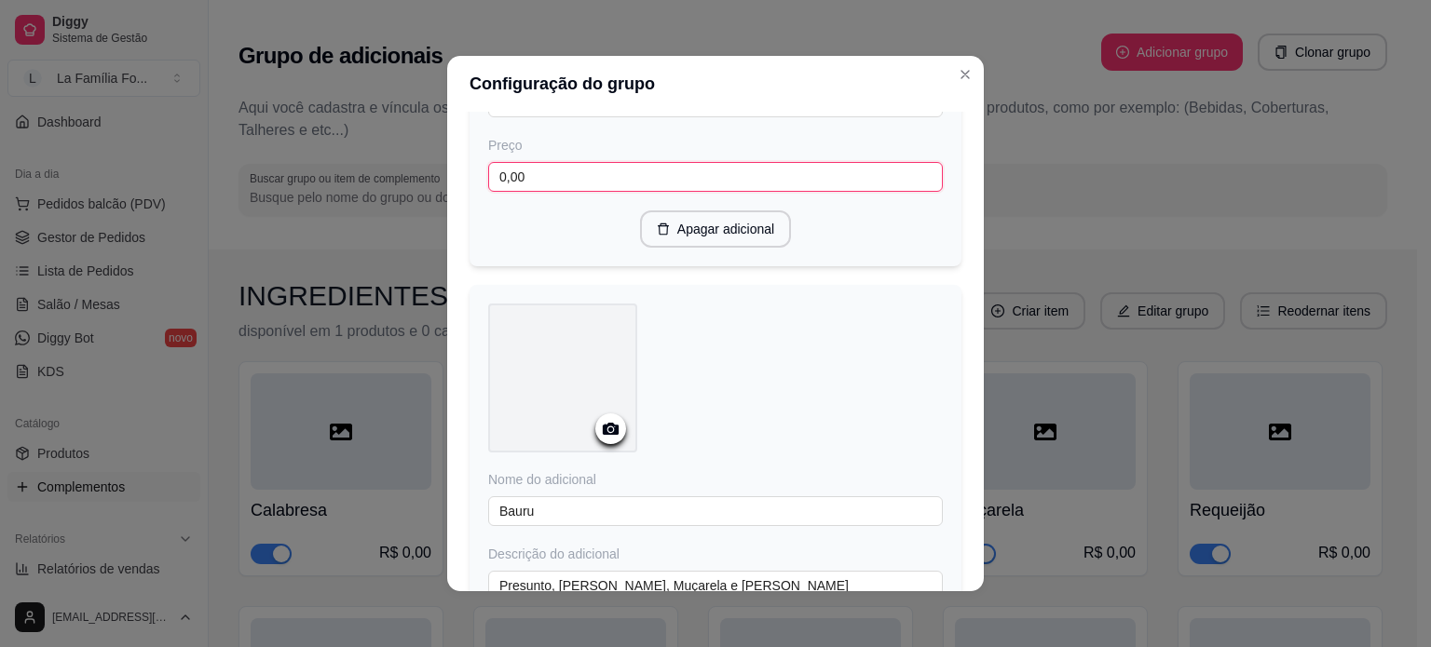
click at [741, 172] on input "0,00" at bounding box center [715, 177] width 455 height 30
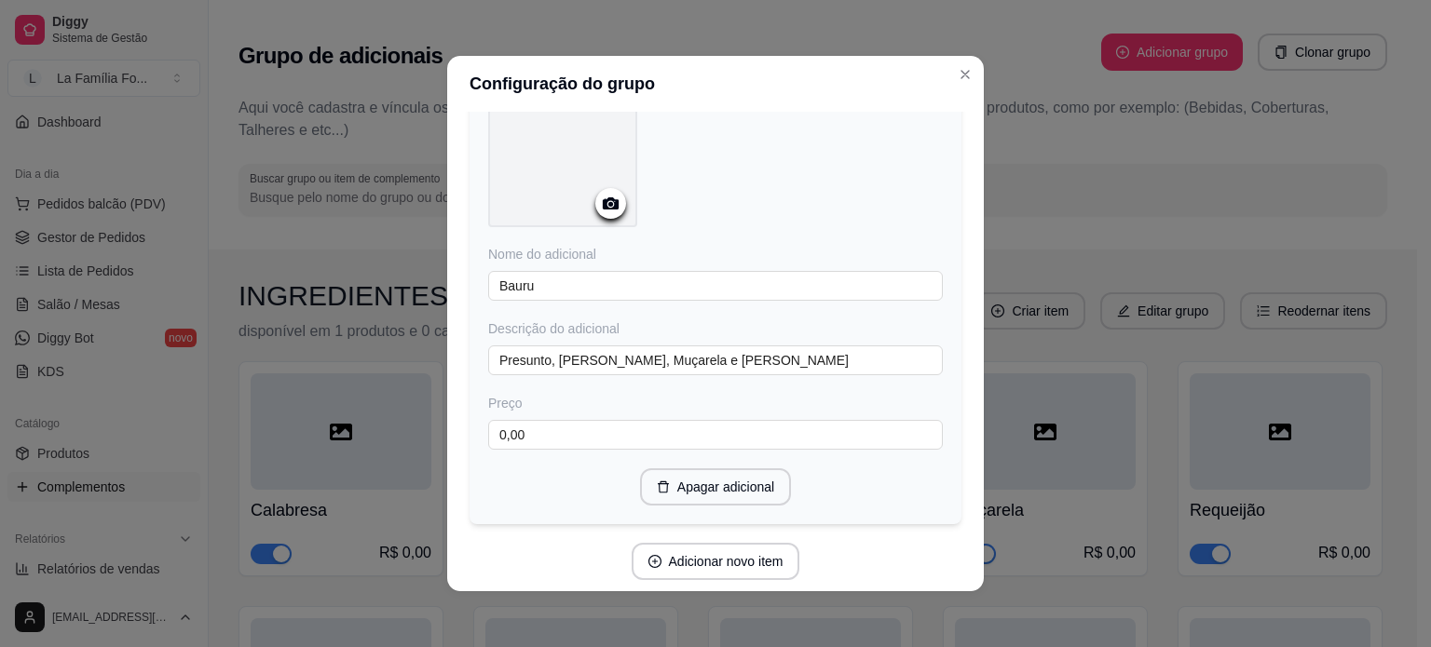
scroll to position [1149, 0]
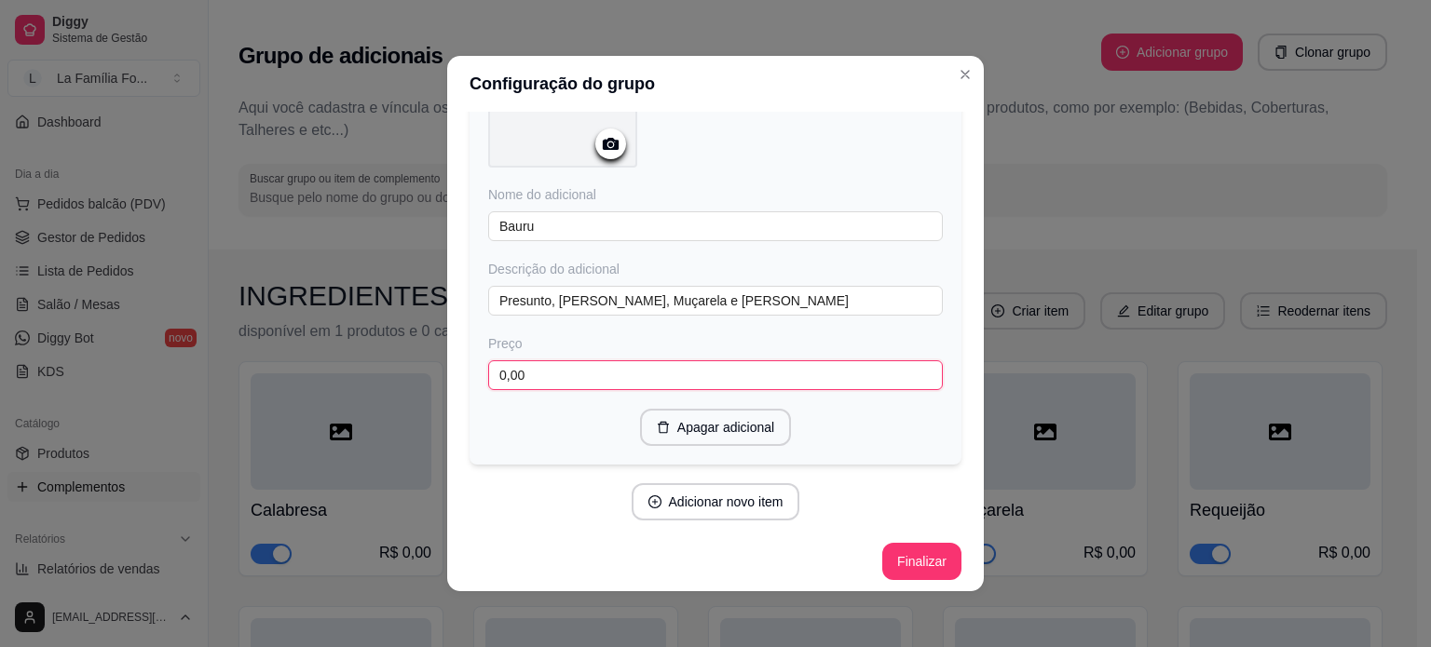
click at [727, 364] on input "0,00" at bounding box center [715, 375] width 455 height 30
click at [723, 504] on button "Adicionar novo item" at bounding box center [716, 501] width 169 height 37
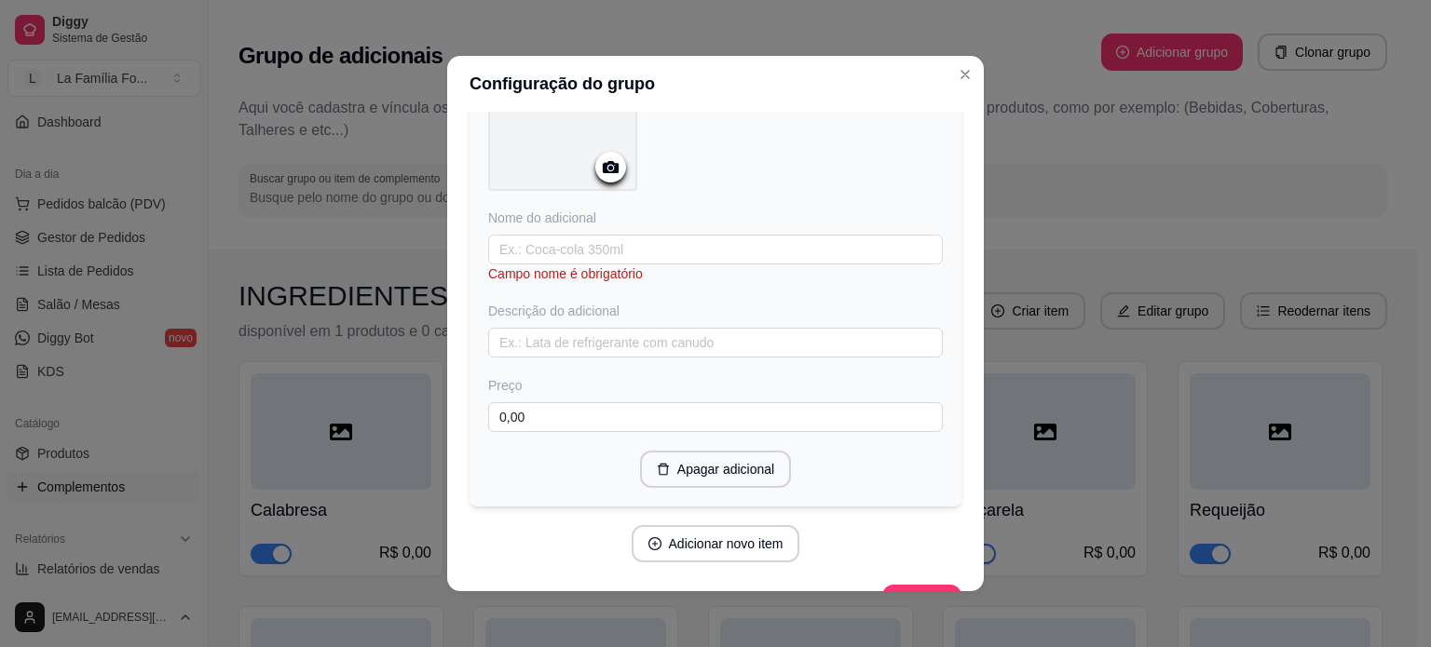
scroll to position [1631, 0]
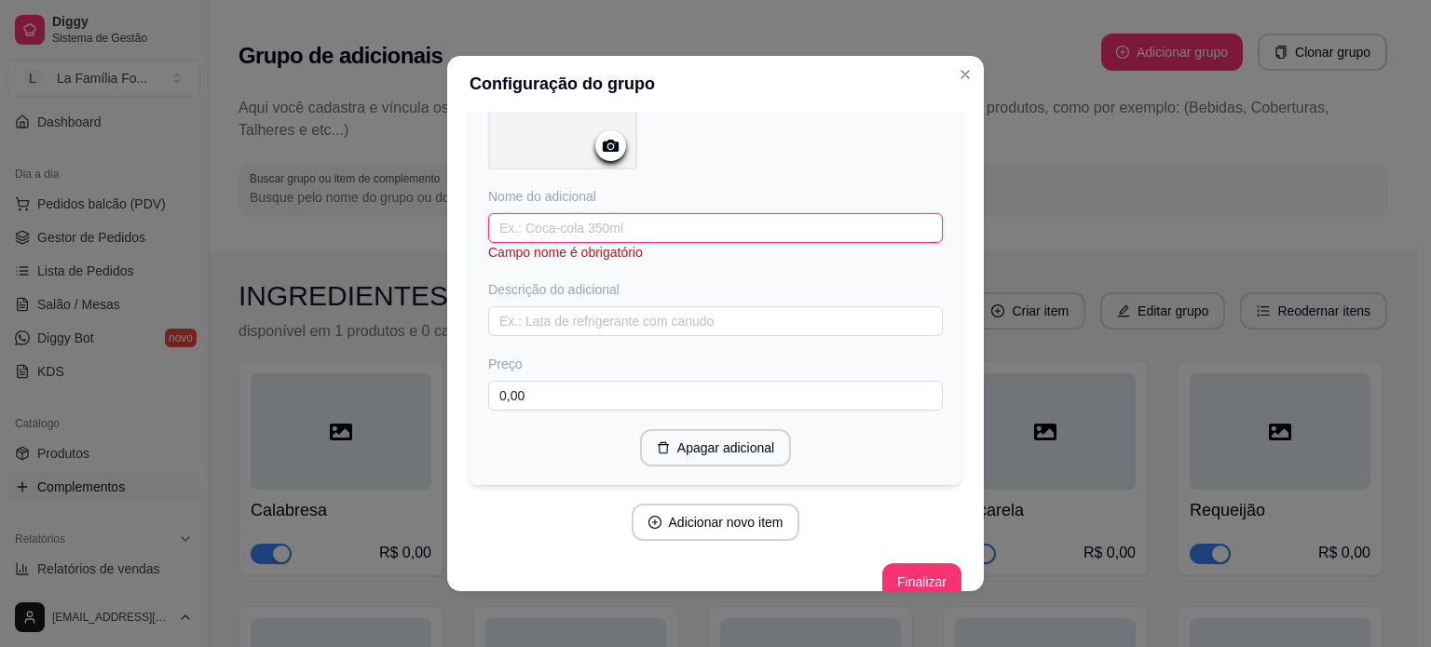
click at [737, 215] on input "text" at bounding box center [715, 228] width 455 height 30
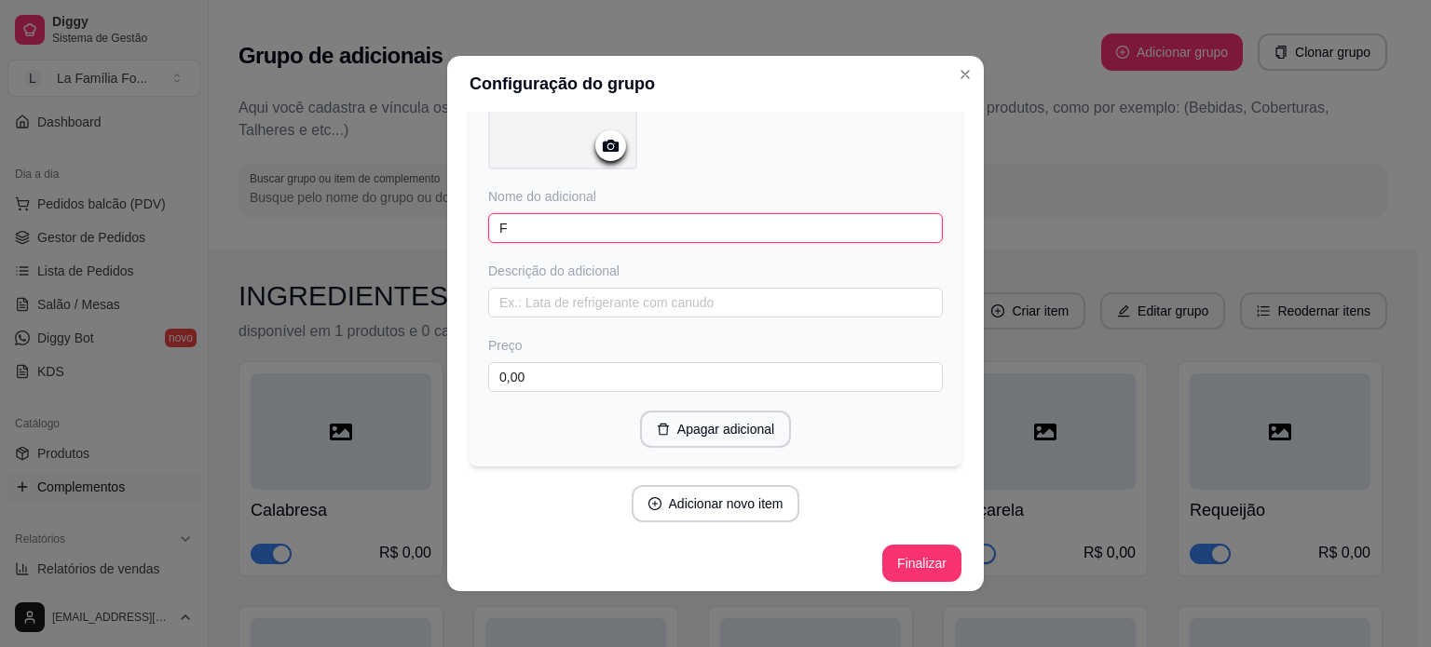
scroll to position [1630, 0]
click at [730, 289] on input "text" at bounding box center [715, 304] width 455 height 30
click at [654, 363] on input "0,00" at bounding box center [715, 378] width 455 height 30
click at [719, 502] on button "Adicionar novo item" at bounding box center [715, 505] width 164 height 36
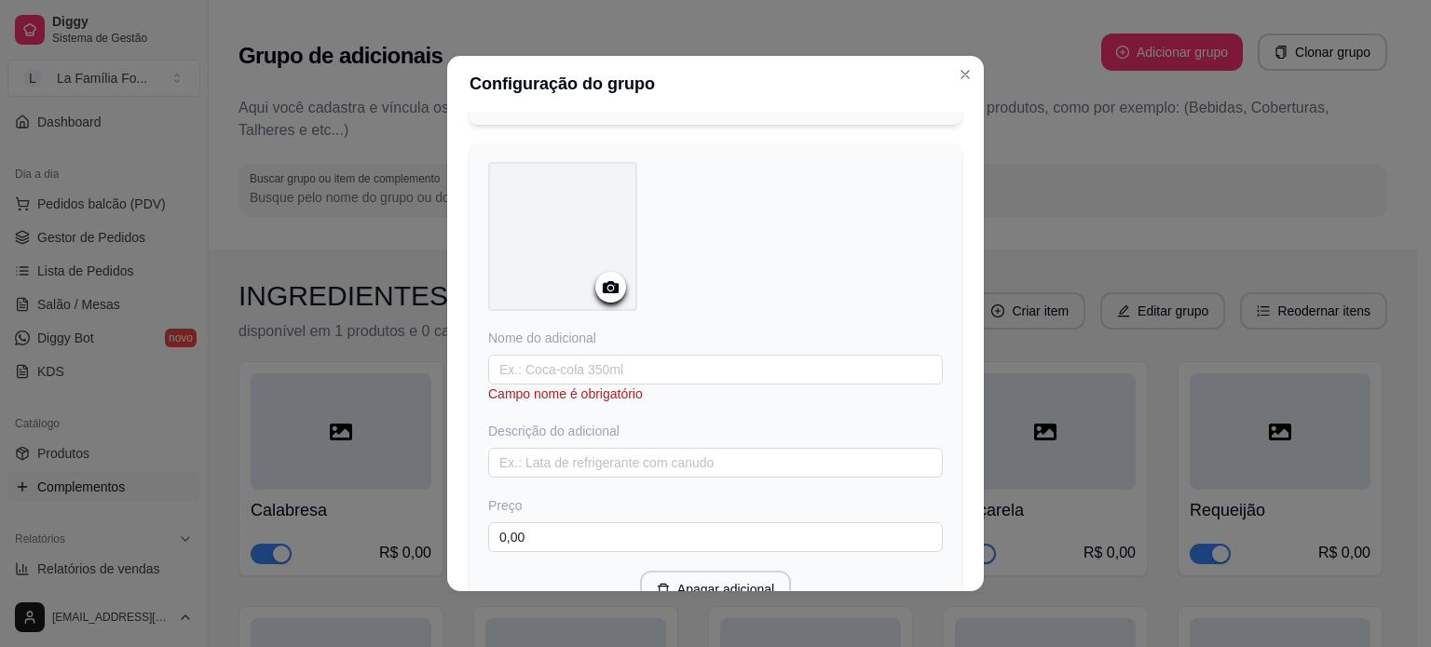
scroll to position [1978, 0]
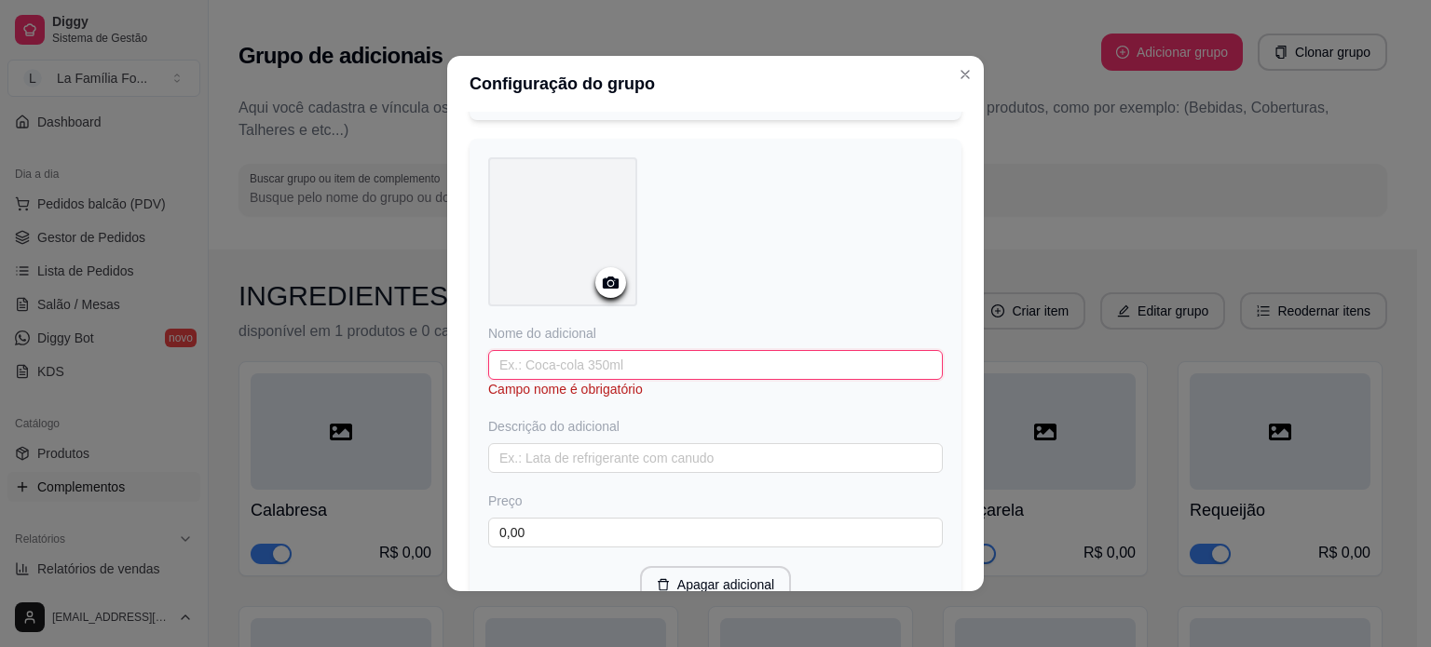
click at [696, 350] on input "text" at bounding box center [715, 365] width 455 height 30
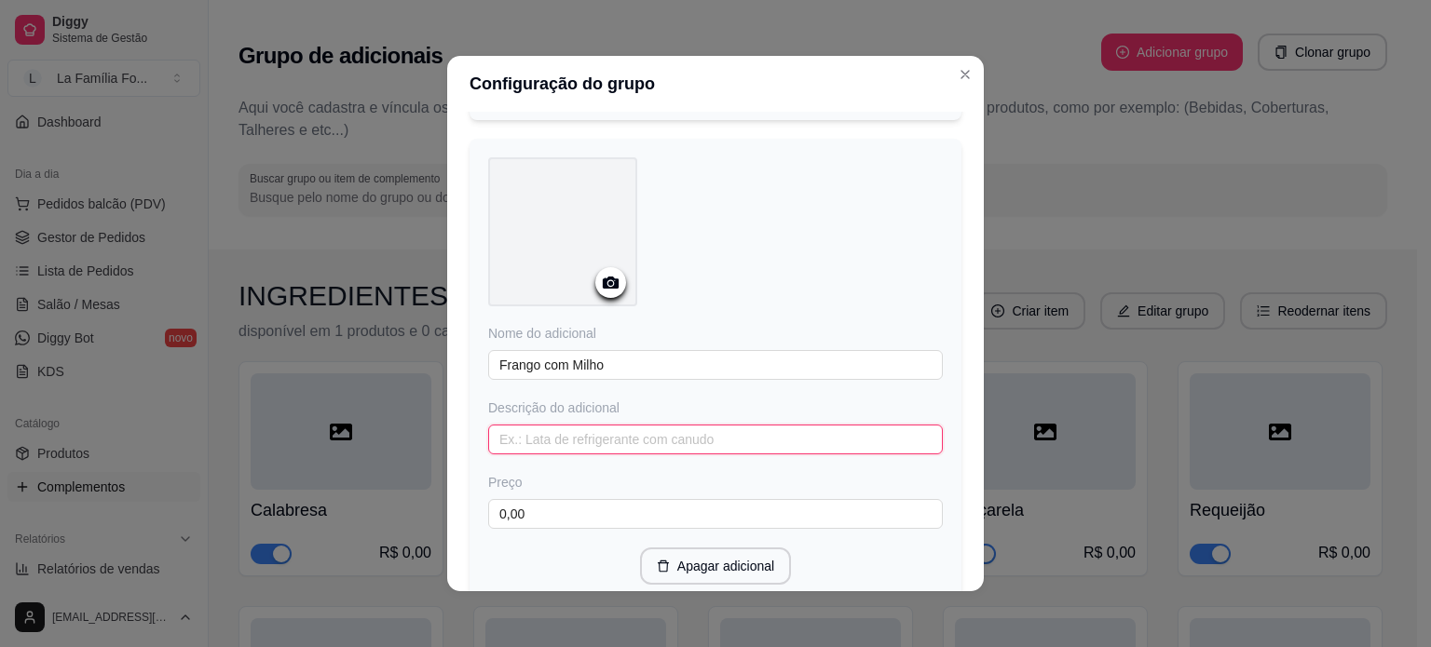
click at [663, 436] on input "text" at bounding box center [715, 440] width 455 height 30
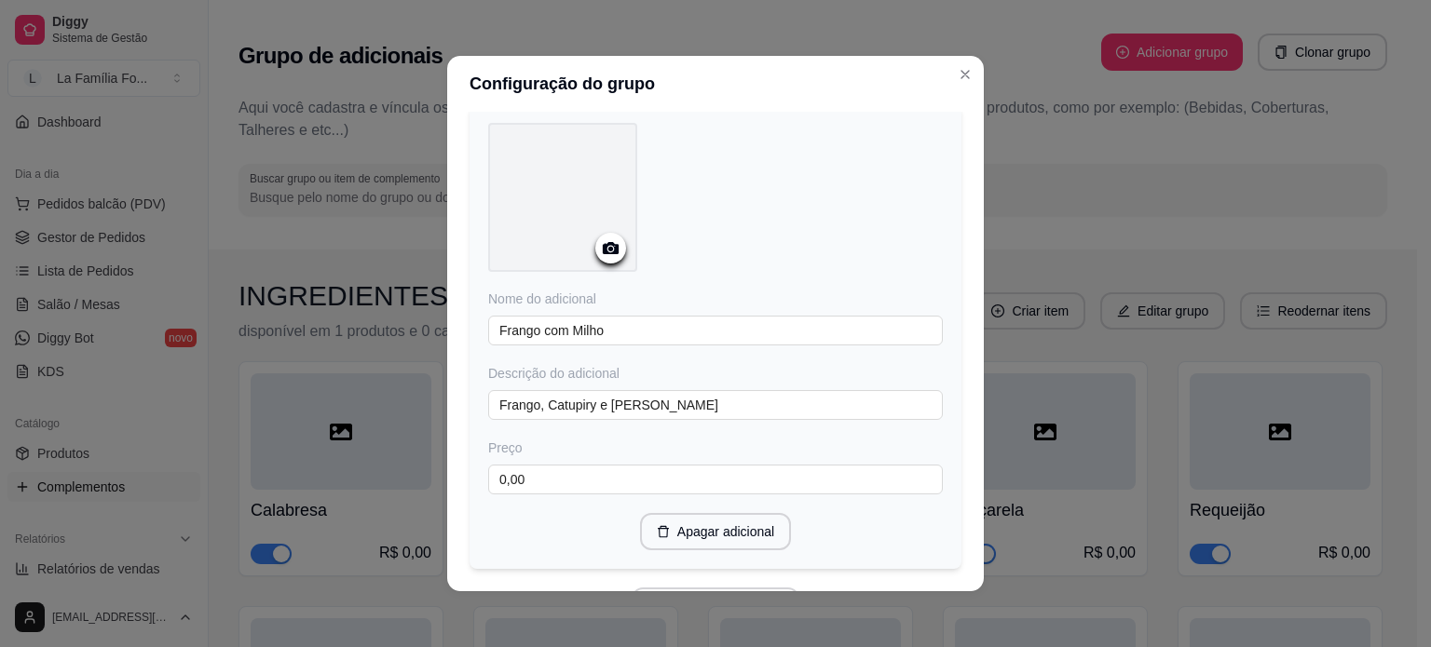
scroll to position [2112, 0]
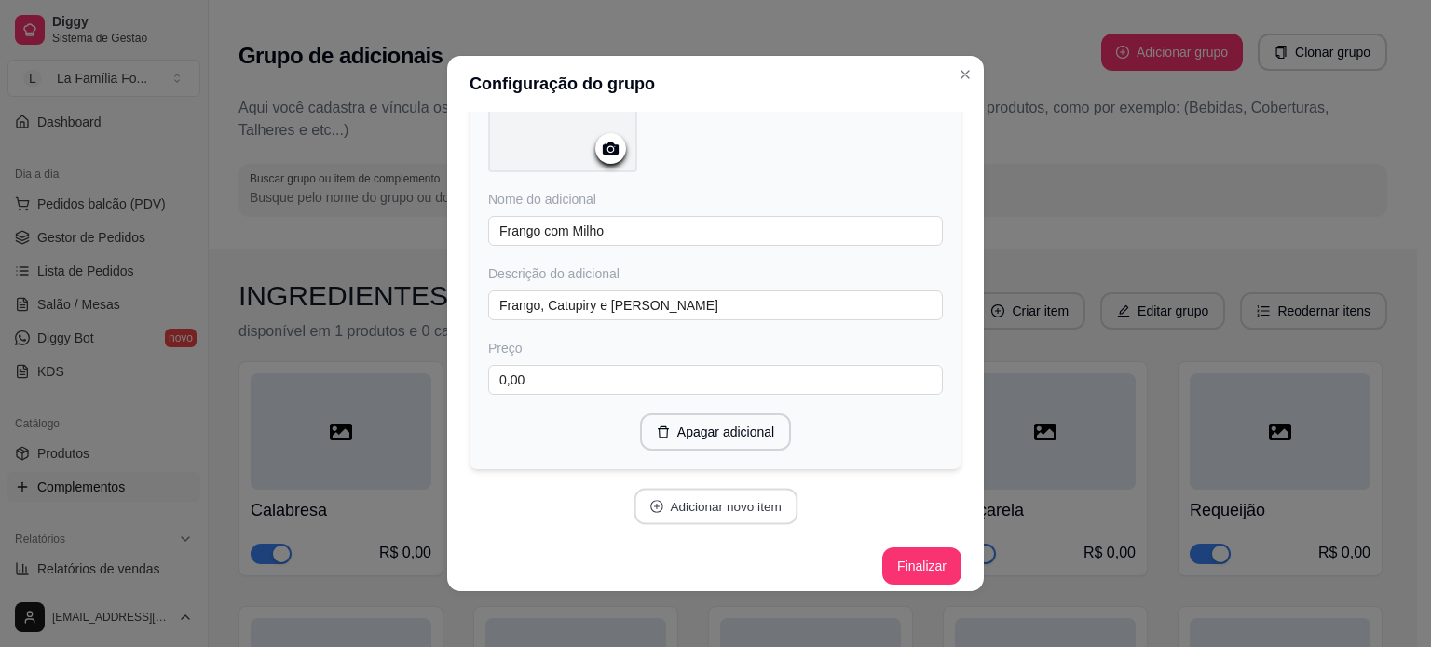
click at [733, 509] on button "Adicionar novo item" at bounding box center [715, 507] width 164 height 36
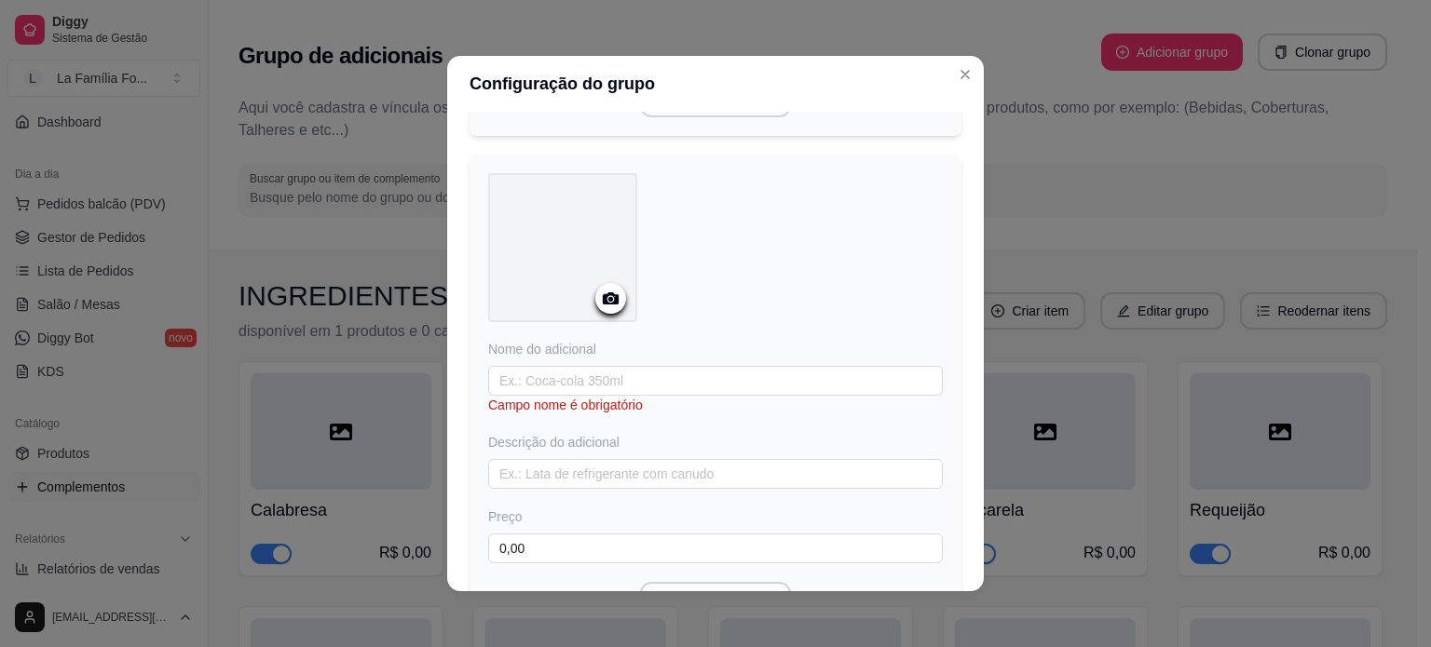
scroll to position [2461, 0]
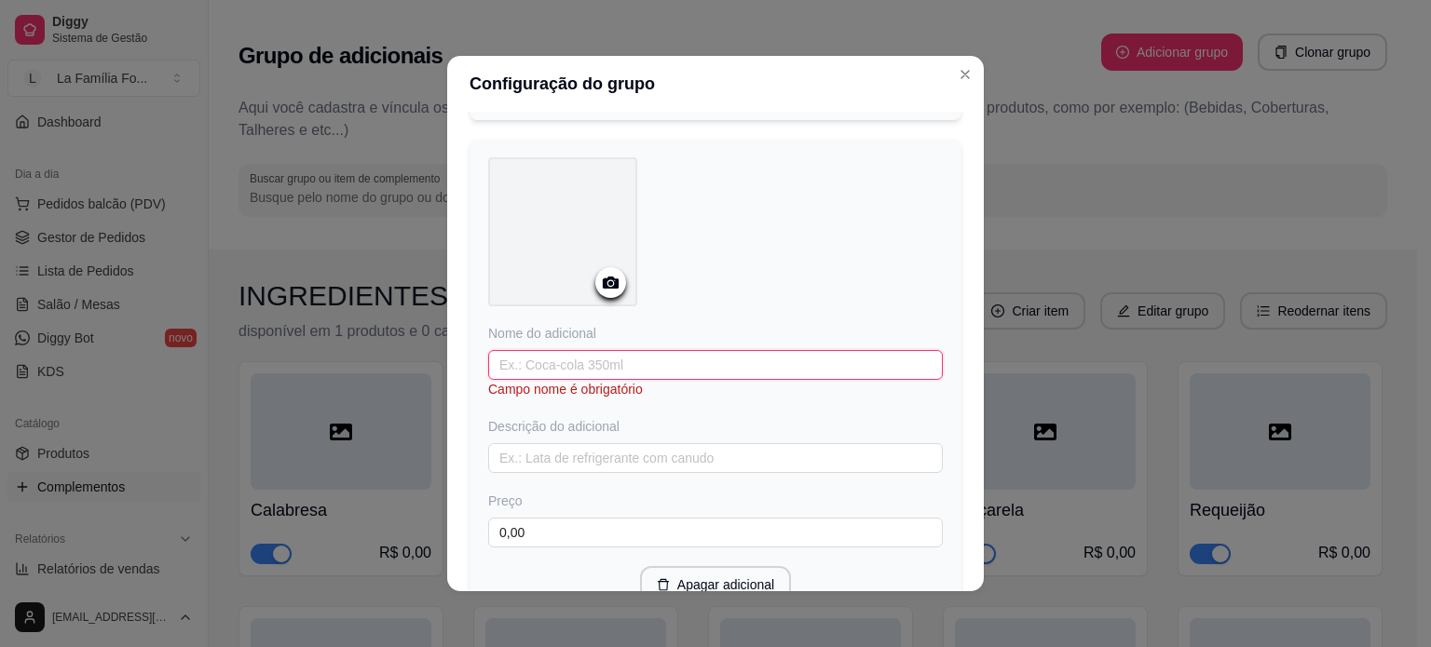
click at [643, 350] on input "text" at bounding box center [715, 365] width 455 height 30
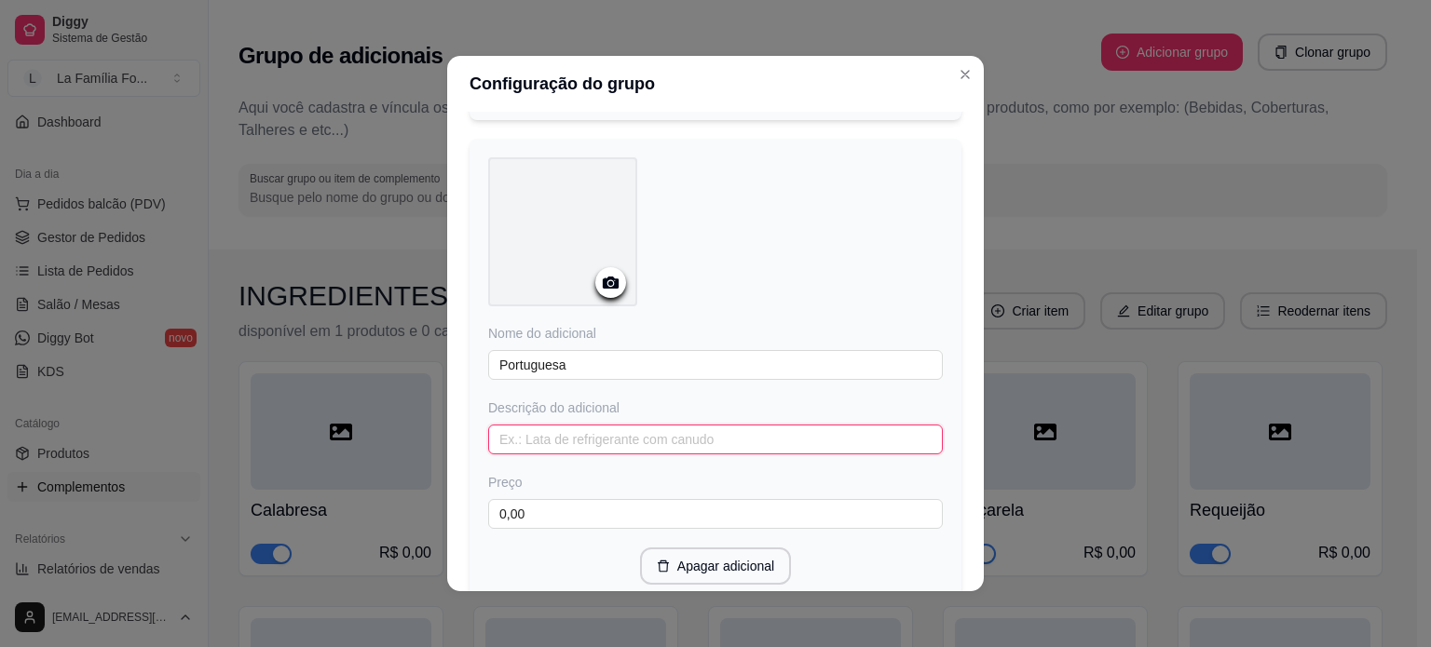
click at [616, 425] on input "text" at bounding box center [715, 440] width 455 height 30
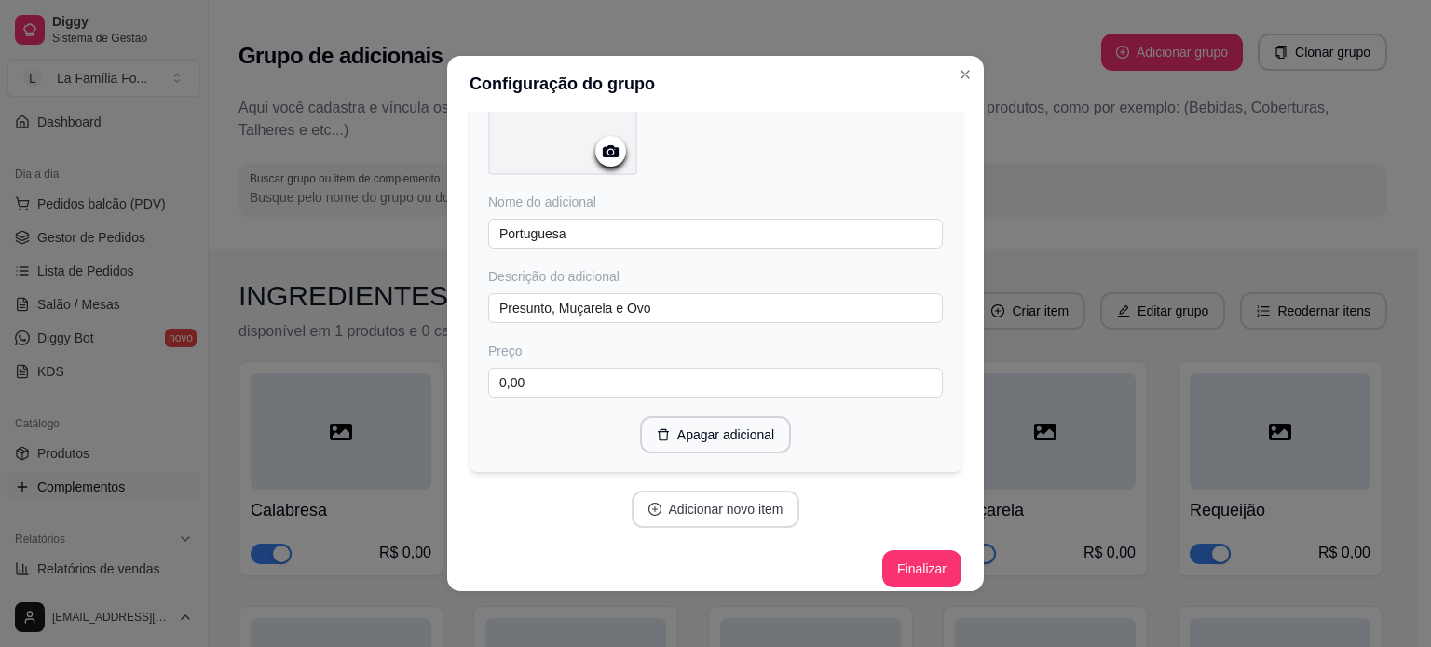
click at [727, 501] on button "Adicionar novo item" at bounding box center [716, 509] width 169 height 37
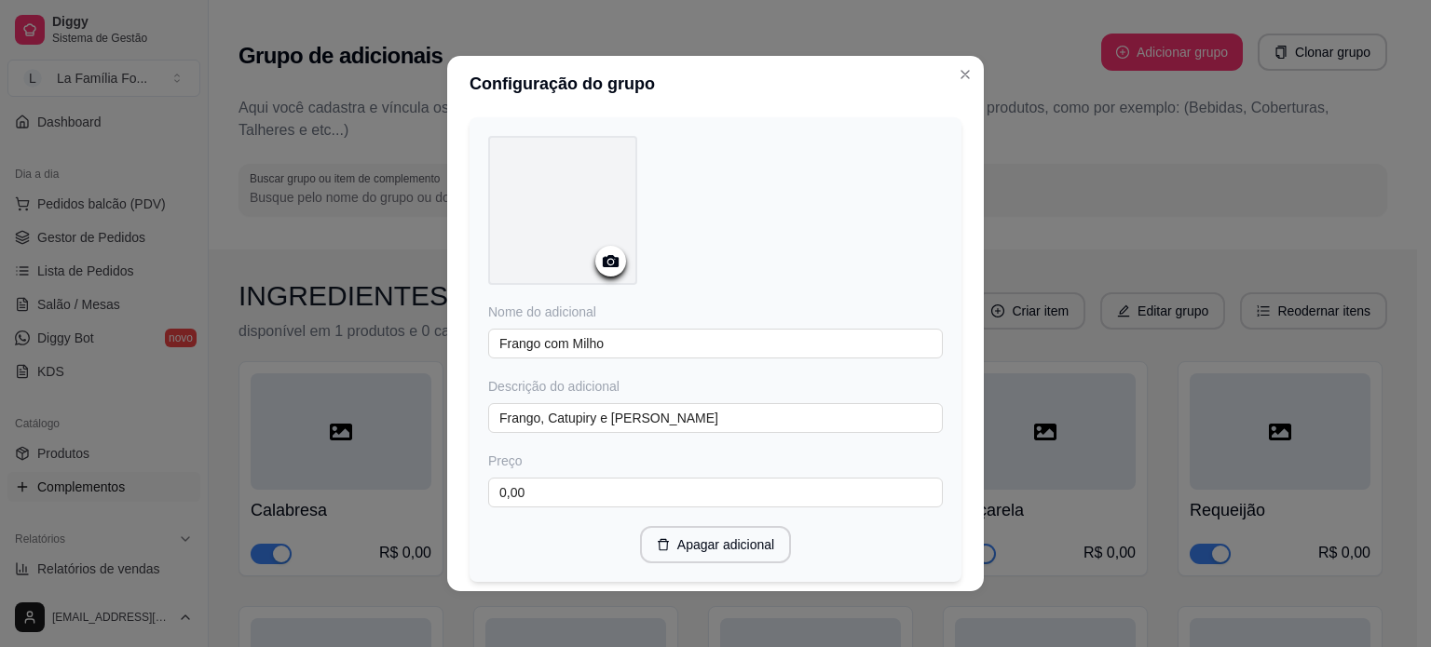
scroll to position [2000, 0]
click at [763, 526] on button "Apagar adicional" at bounding box center [715, 544] width 146 height 36
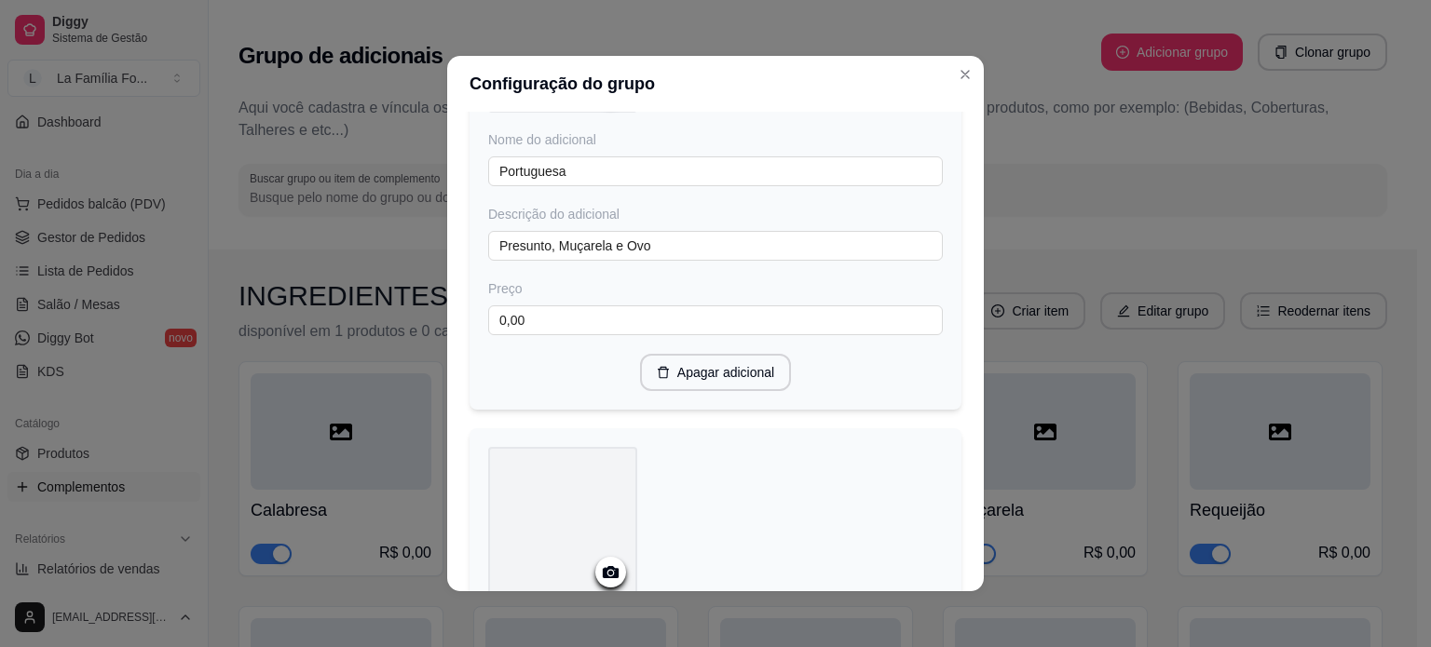
scroll to position [2135, 0]
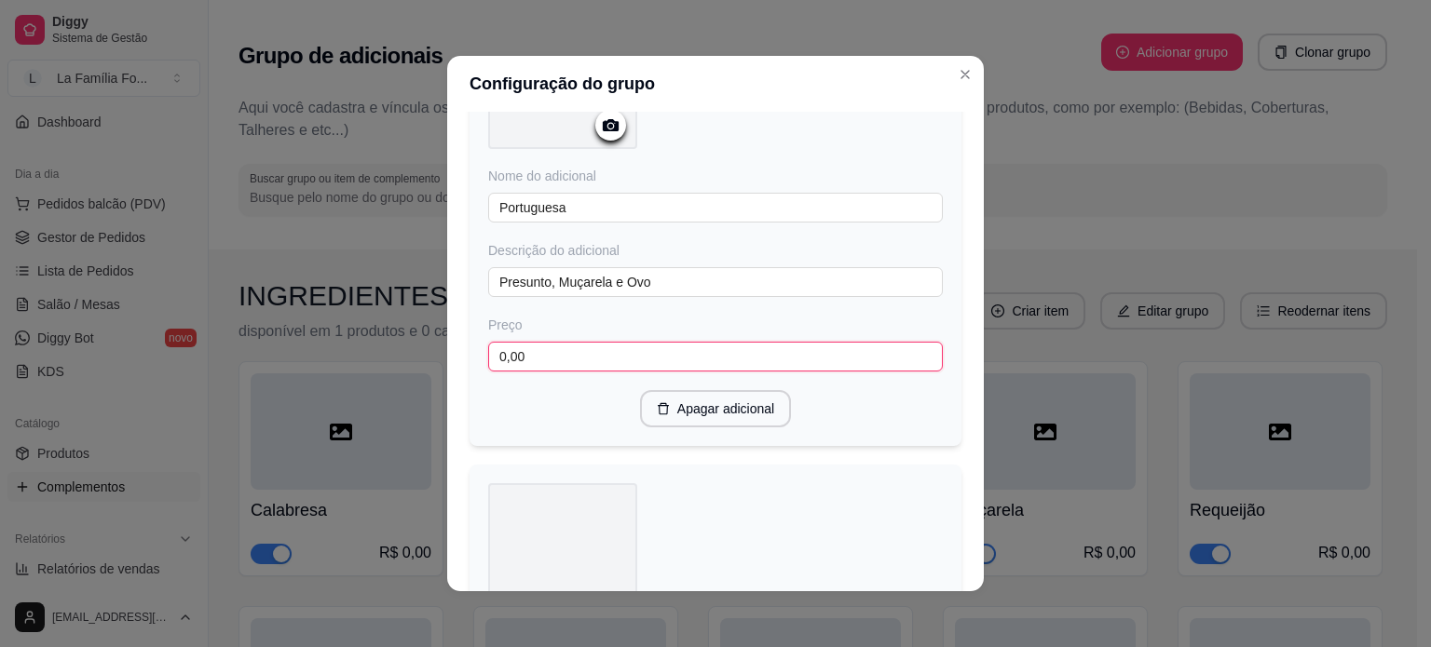
click at [823, 351] on input "0,00" at bounding box center [715, 357] width 455 height 30
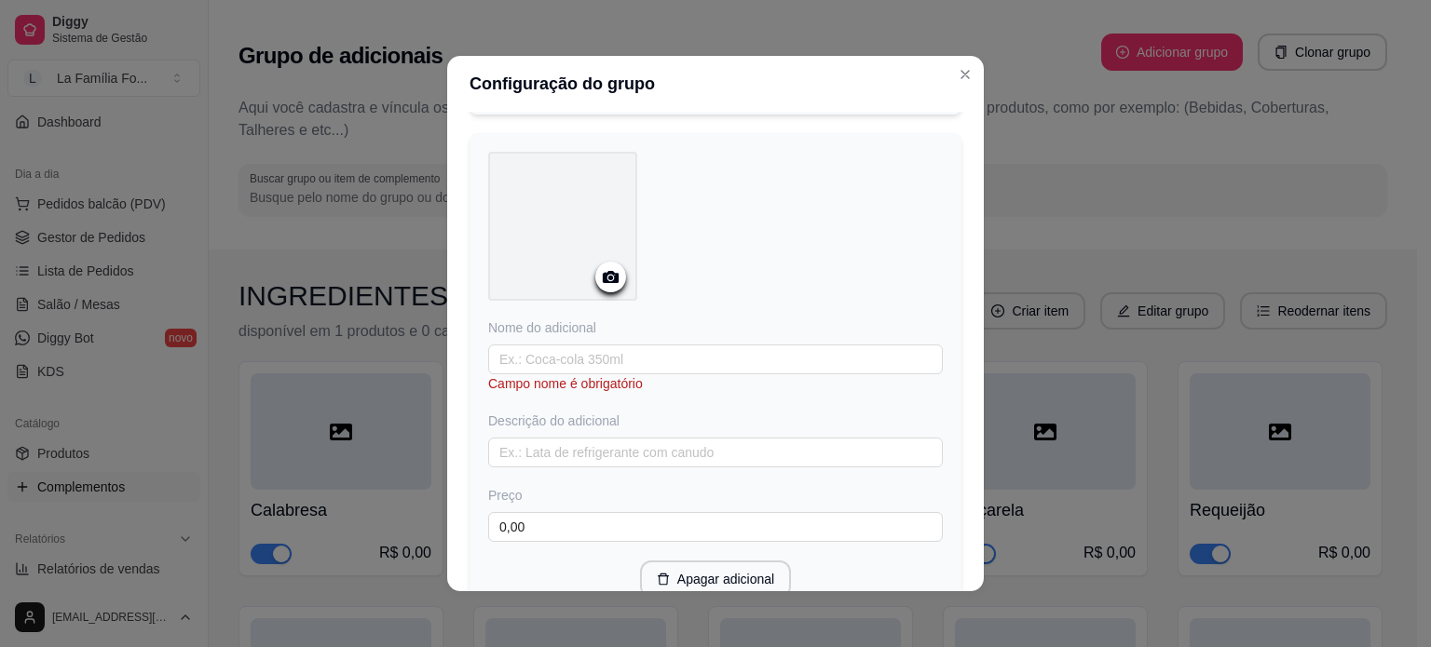
scroll to position [2477, 0]
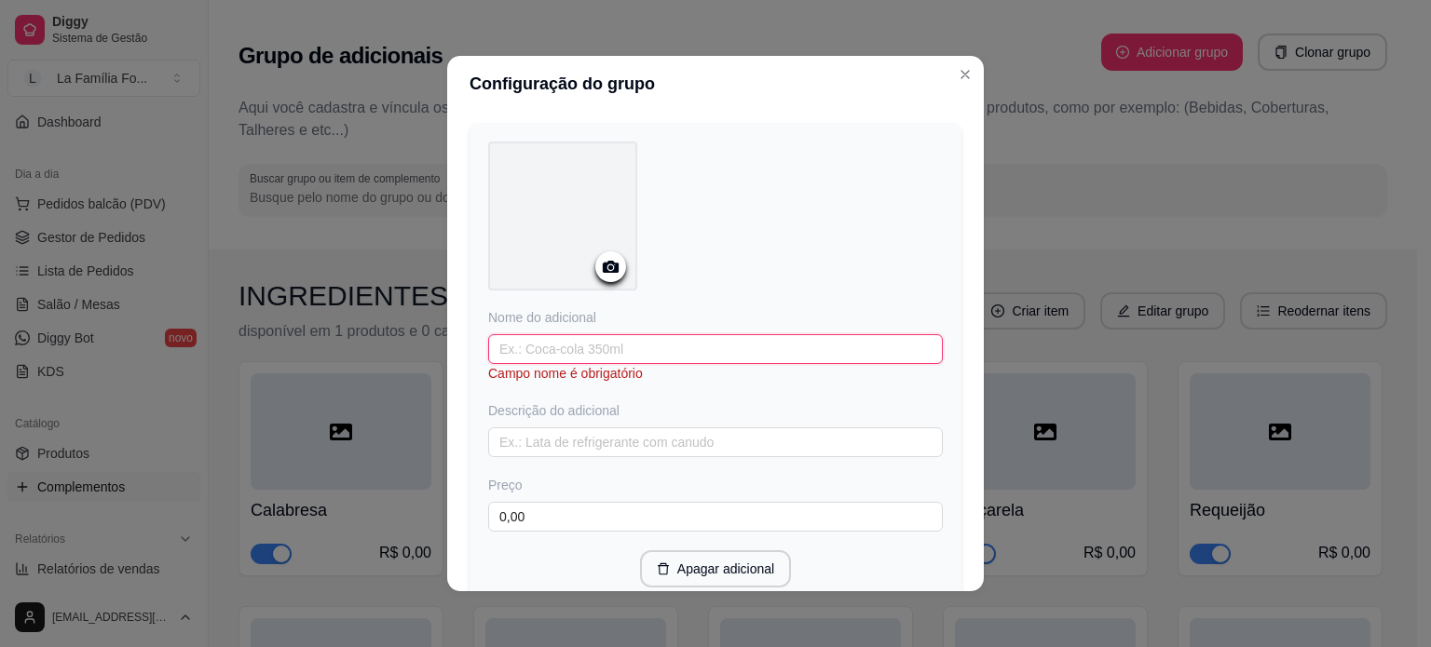
click at [780, 339] on input "text" at bounding box center [715, 349] width 455 height 30
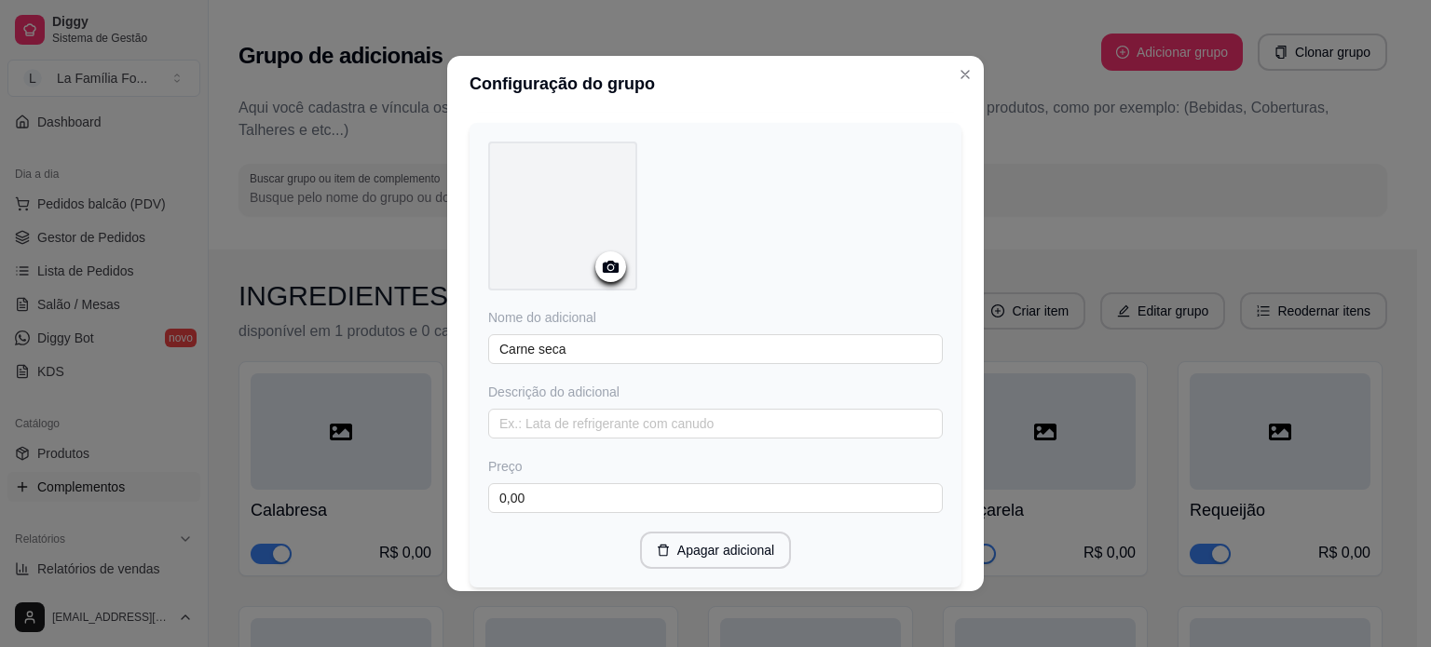
click at [658, 425] on div "Nome do adicional Carne seca Descrição do adicional Preço 0,00" at bounding box center [715, 410] width 455 height 205
click at [656, 416] on input "text" at bounding box center [715, 424] width 455 height 30
click at [655, 485] on input "0,00" at bounding box center [715, 498] width 455 height 30
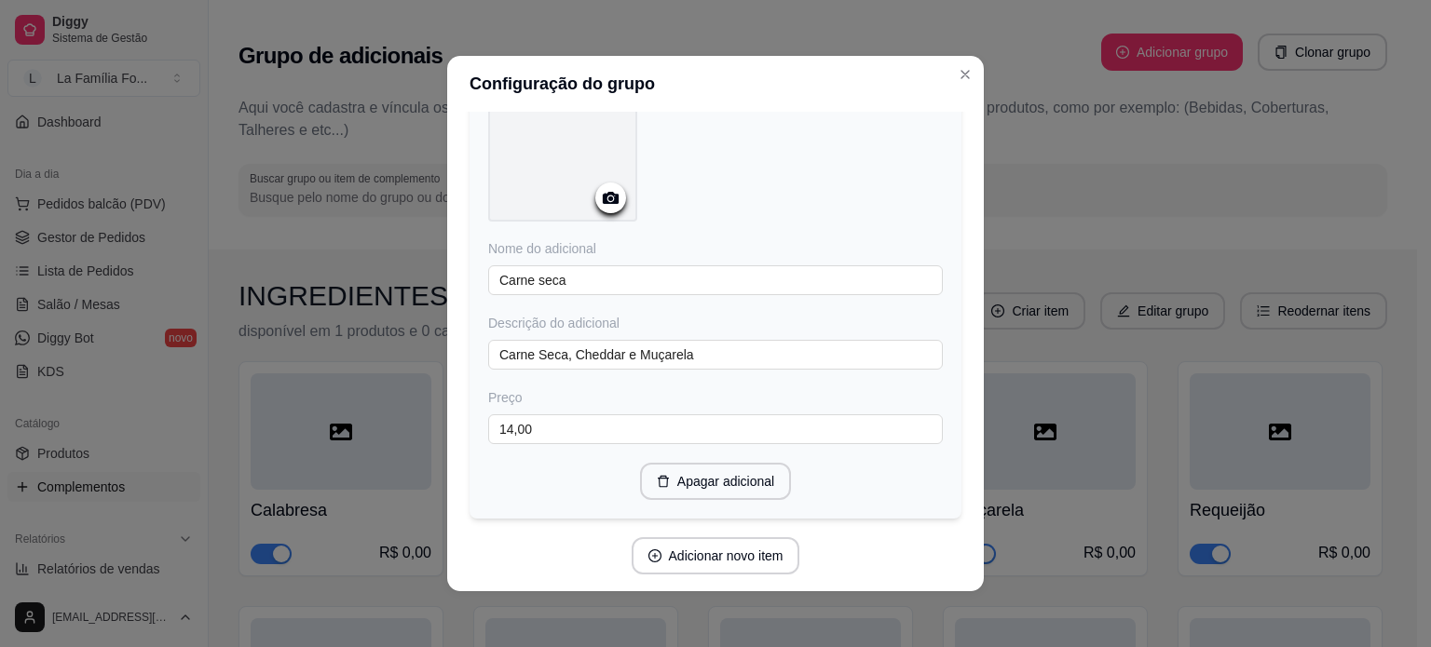
scroll to position [2592, 0]
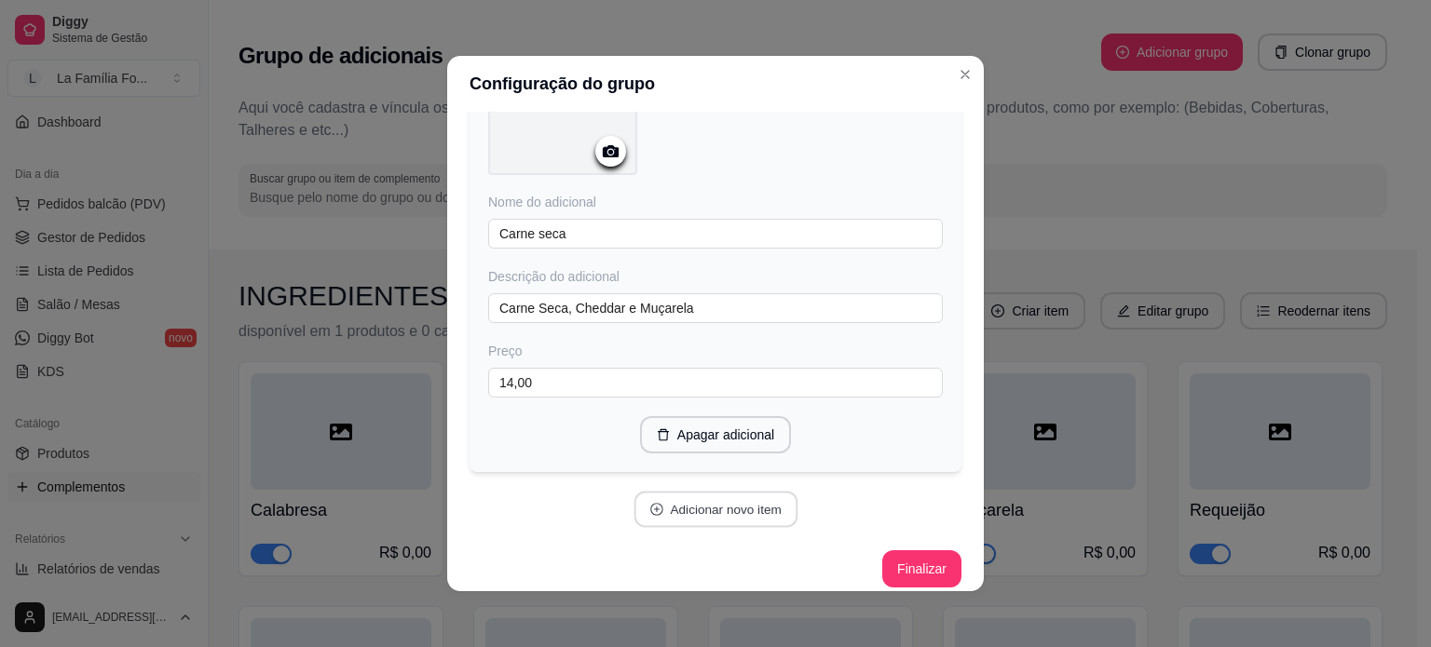
click at [723, 494] on button "Adicionar novo item" at bounding box center [715, 510] width 164 height 36
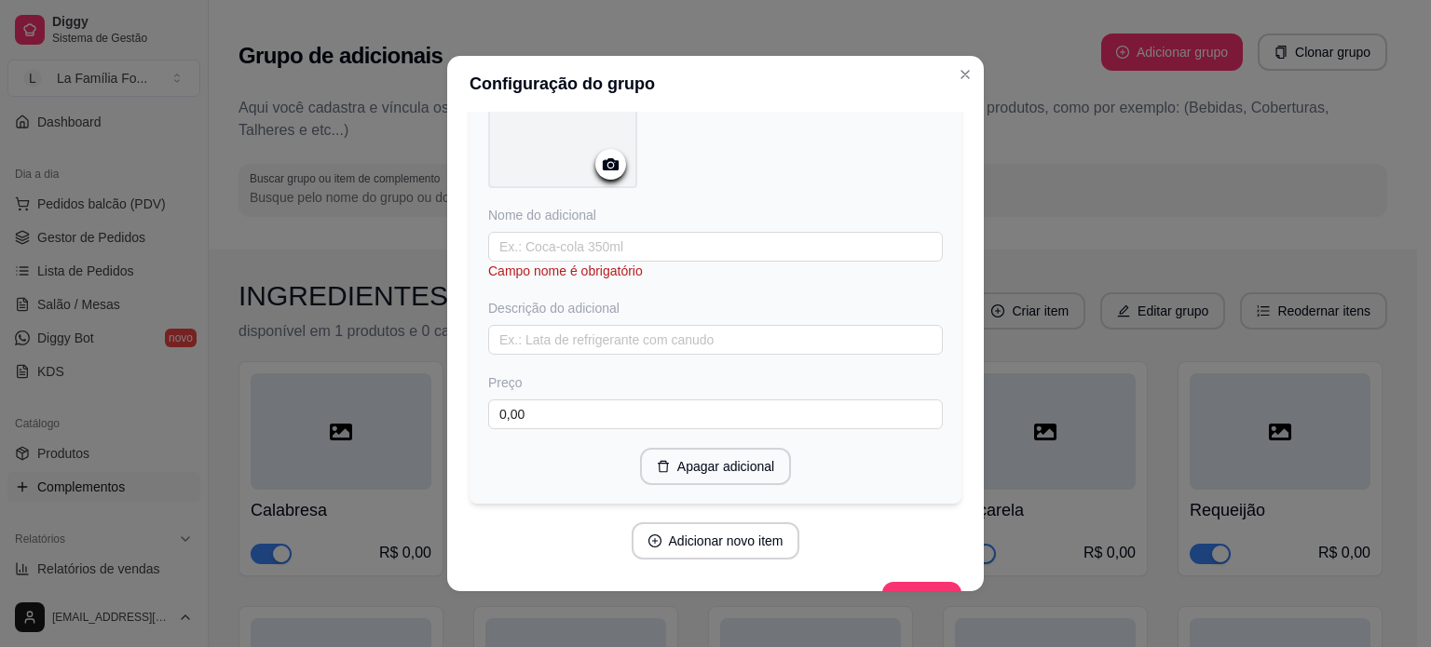
scroll to position [3080, 0]
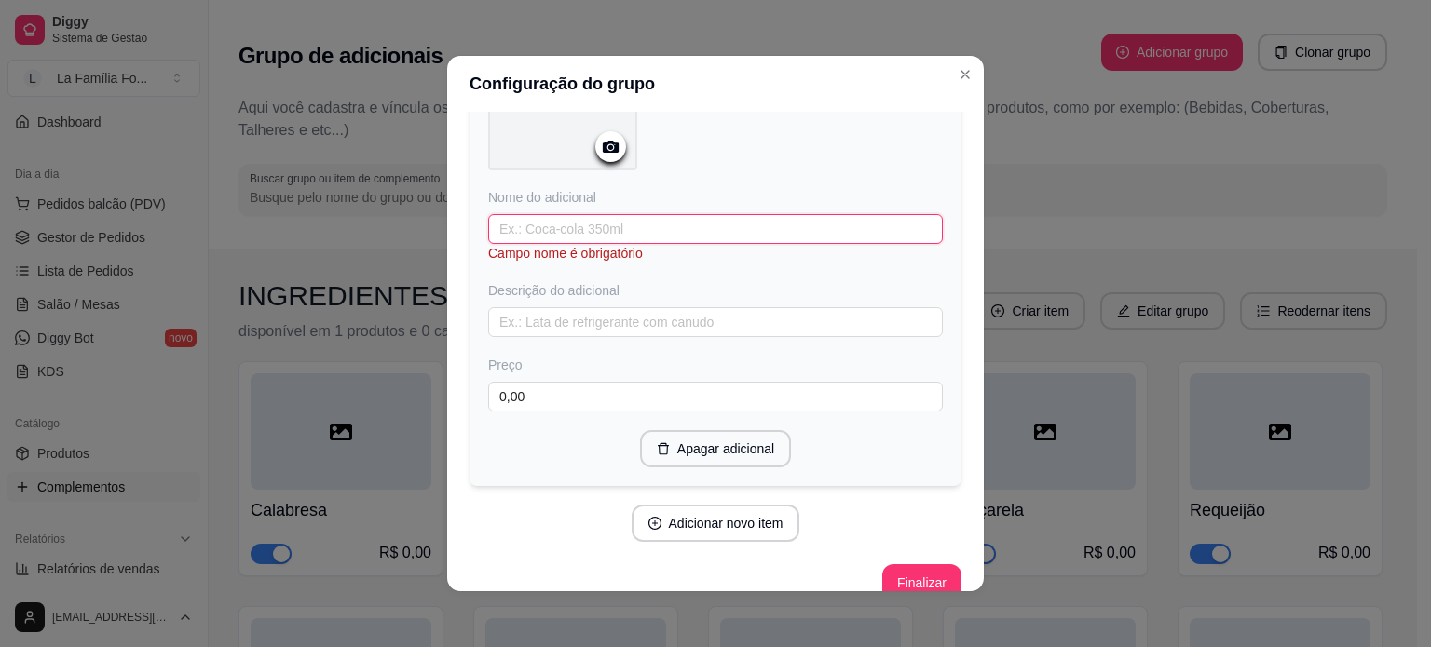
click at [612, 214] on input "text" at bounding box center [715, 229] width 455 height 30
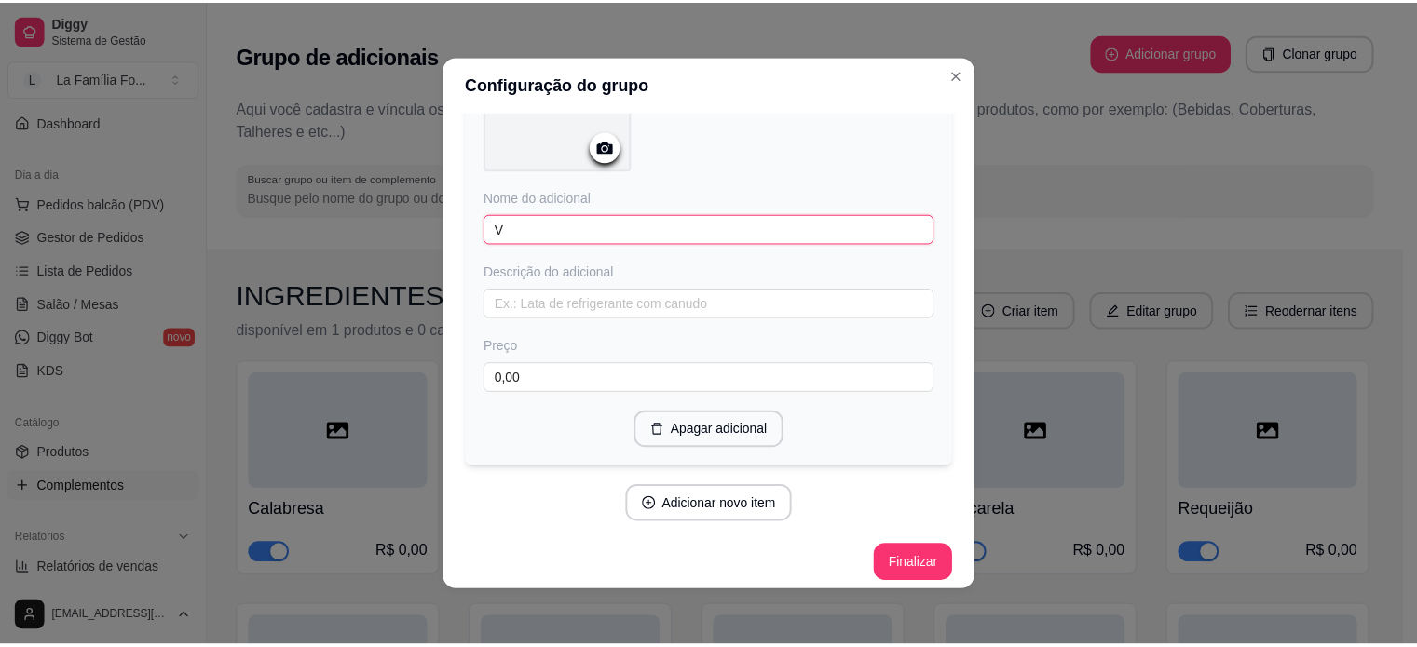
scroll to position [3074, 0]
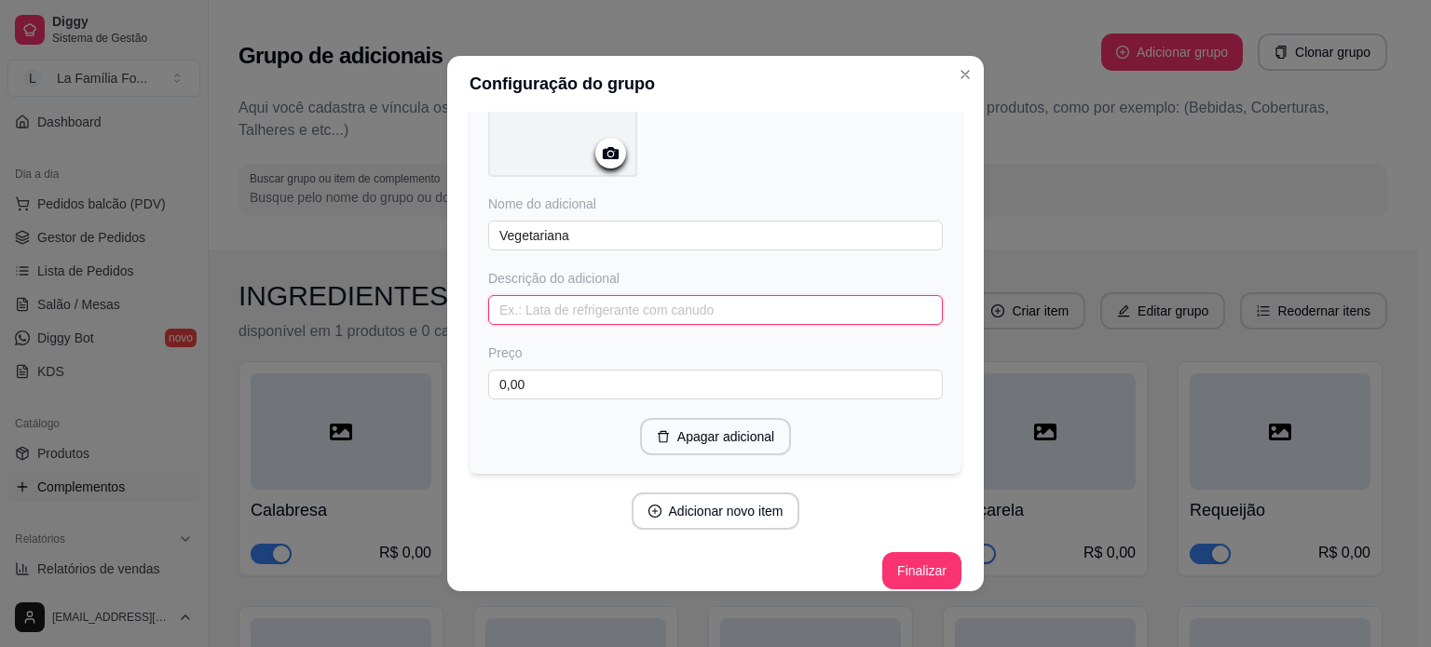
click at [581, 295] on input "text" at bounding box center [715, 310] width 455 height 30
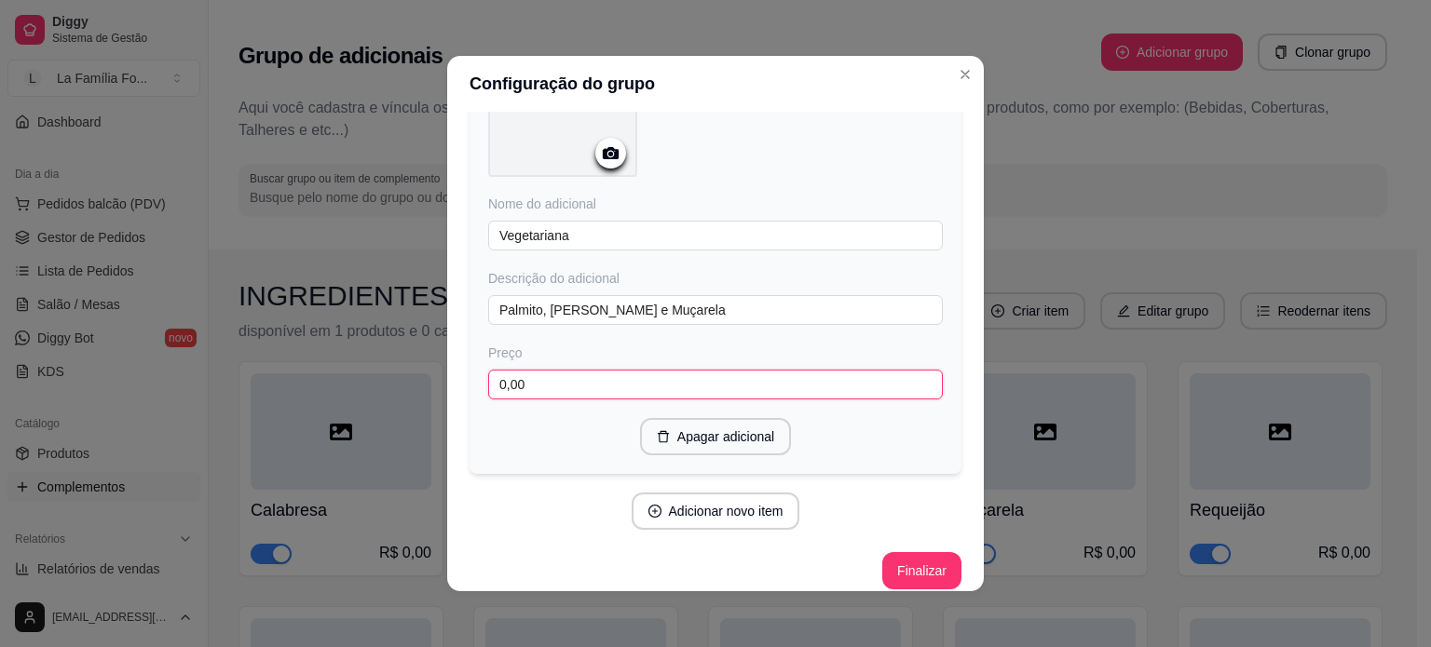
click at [633, 375] on input "0,00" at bounding box center [715, 385] width 455 height 30
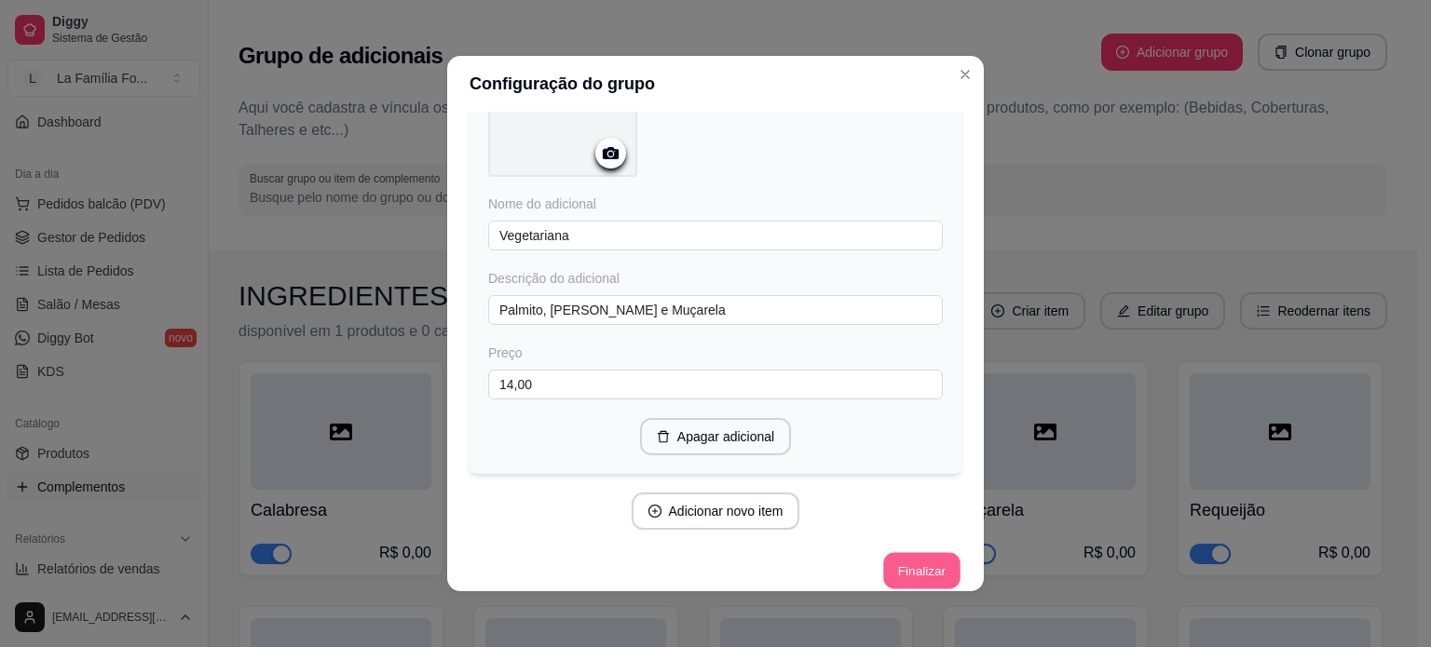
click at [905, 553] on button "Finalizar" at bounding box center [921, 571] width 76 height 36
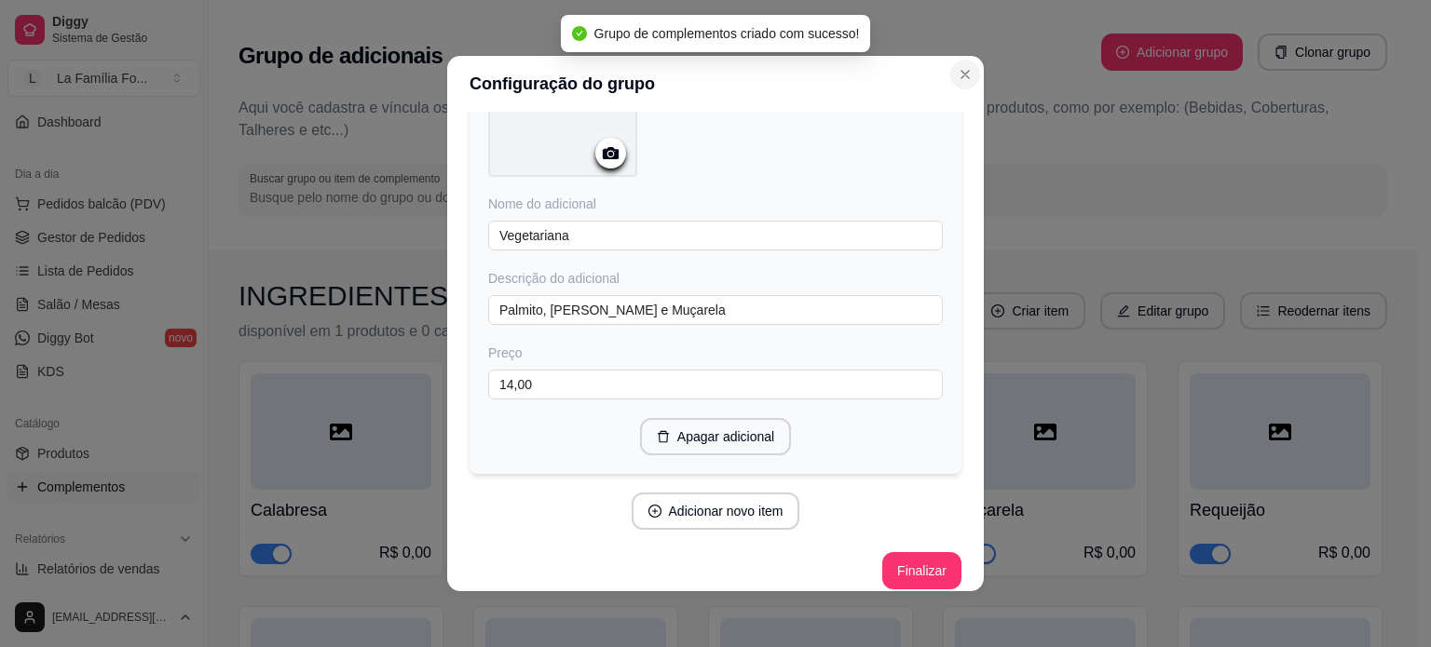
click at [954, 62] on button "Close" at bounding box center [965, 75] width 30 height 30
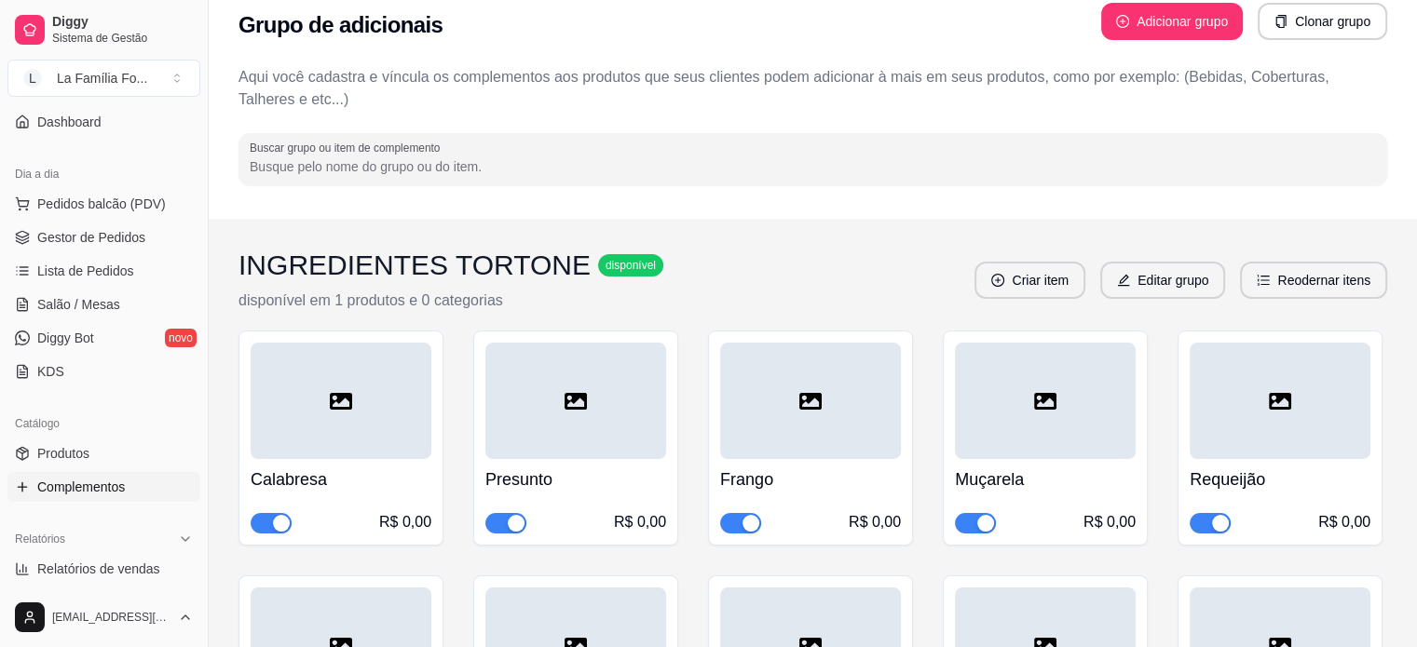
scroll to position [0, 0]
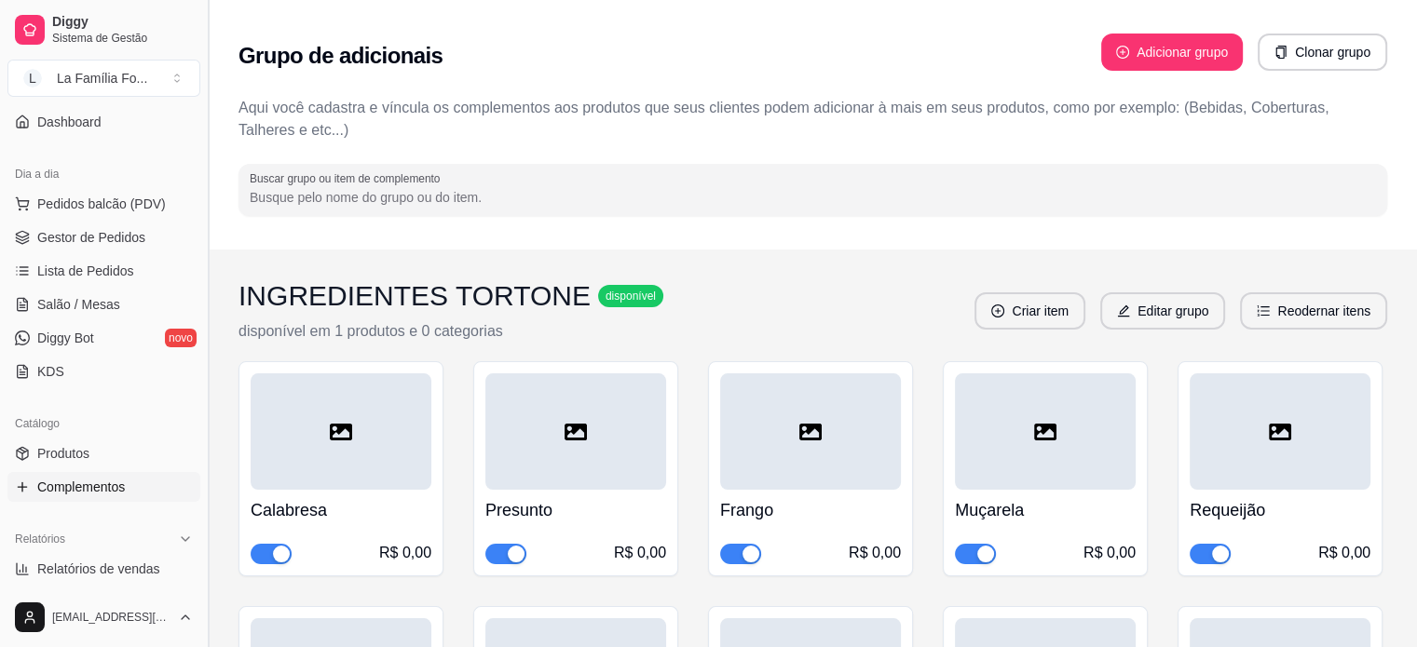
drag, startPoint x: 201, startPoint y: 220, endPoint x: 200, endPoint y: 131, distance: 88.5
click at [200, 131] on button "Toggle Sidebar" at bounding box center [207, 323] width 15 height 647
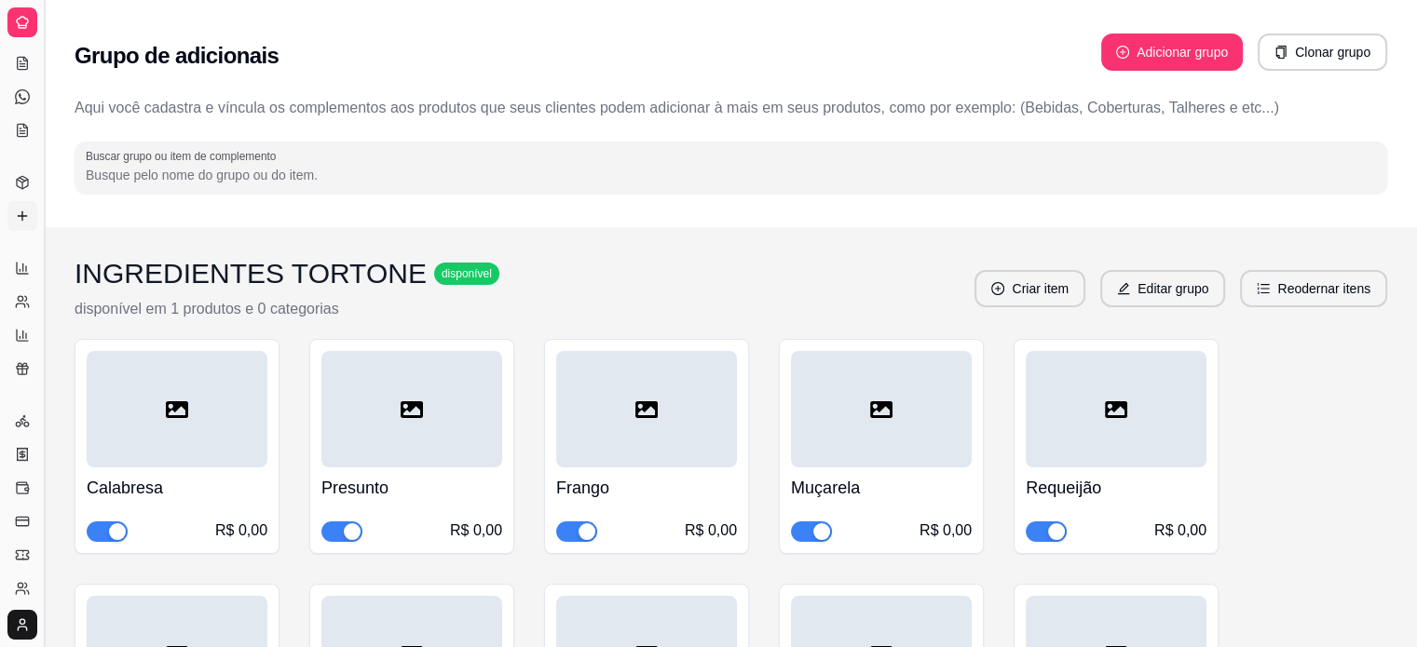
scroll to position [35, 0]
drag, startPoint x: 44, startPoint y: 88, endPoint x: 225, endPoint y: 107, distance: 182.6
drag, startPoint x: 46, startPoint y: 327, endPoint x: 225, endPoint y: 348, distance: 181.1
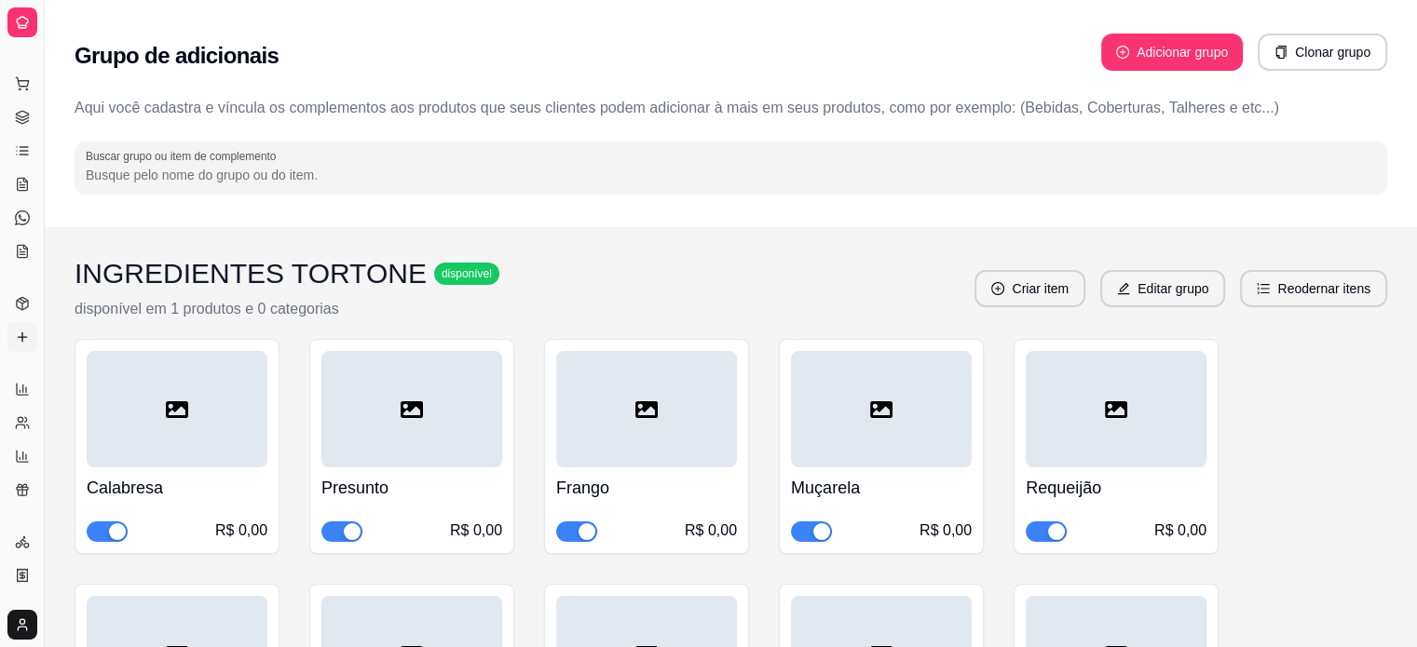
click at [24, 49] on div "Dia a dia" at bounding box center [21, 54] width 29 height 30
click at [45, 55] on button "Toggle Sidebar" at bounding box center [43, 323] width 15 height 647
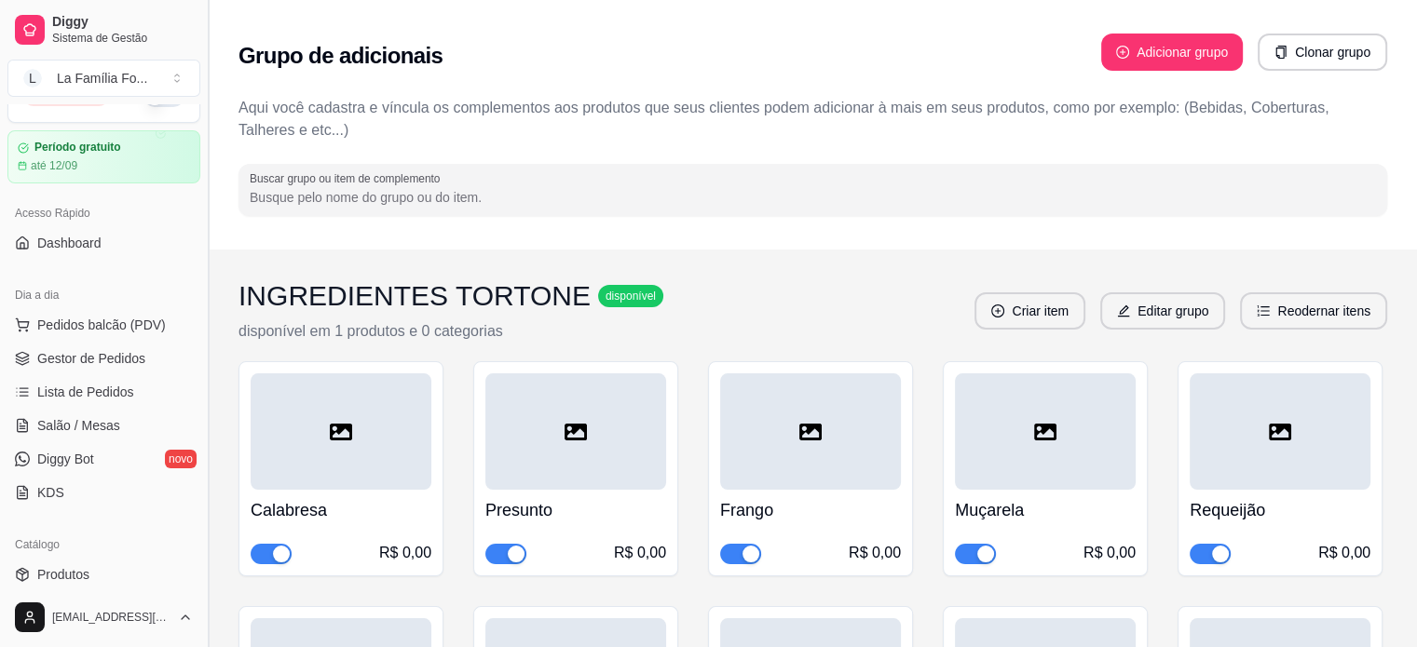
click at [201, 338] on button "Toggle Sidebar" at bounding box center [207, 323] width 15 height 647
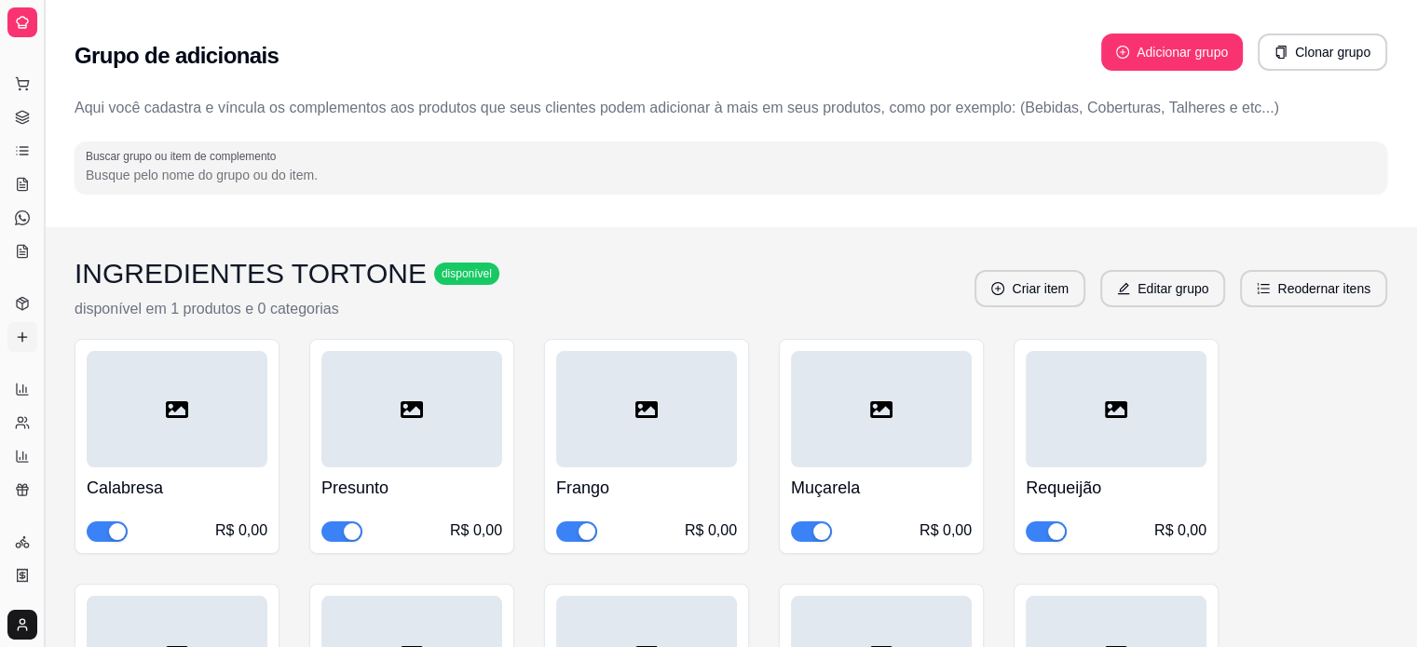
scroll to position [0, 0]
drag, startPoint x: 47, startPoint y: 272, endPoint x: 236, endPoint y: 314, distance: 193.7
click at [37, 300] on button "Toggle Sidebar" at bounding box center [43, 323] width 15 height 647
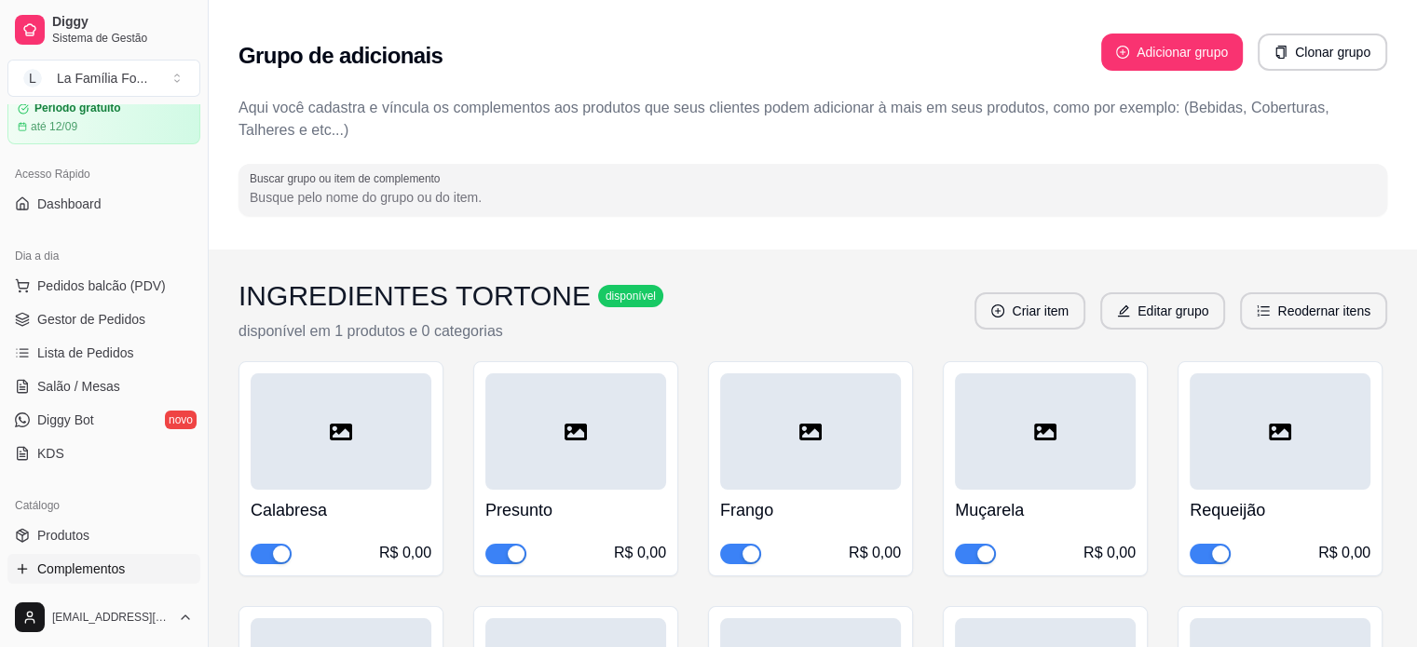
scroll to position [32, 0]
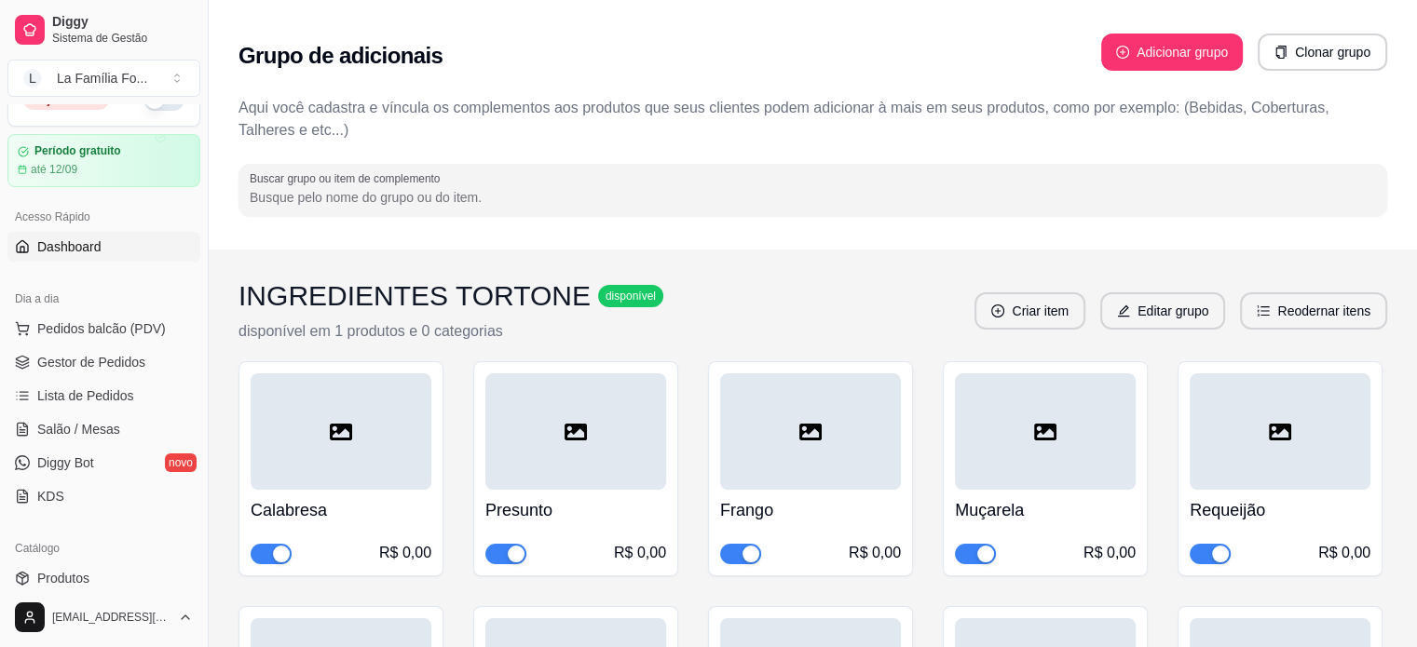
click at [138, 241] on link "Dashboard" at bounding box center [103, 247] width 193 height 30
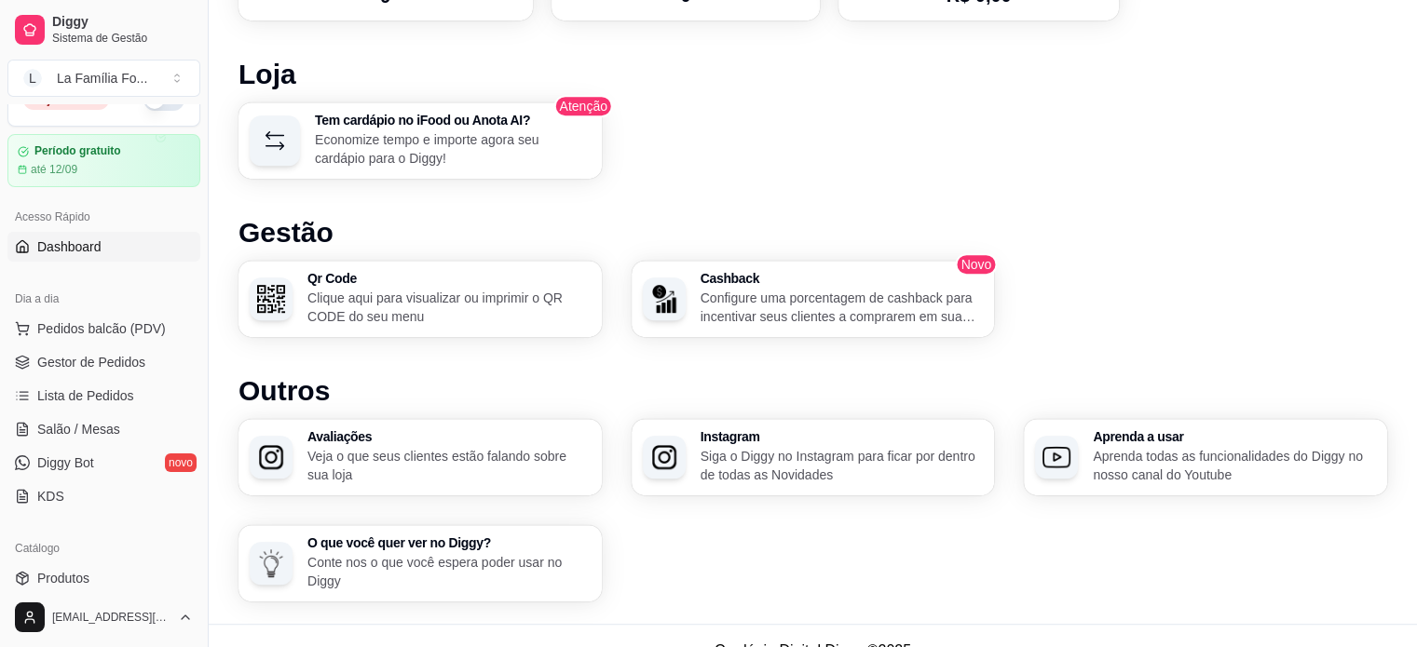
scroll to position [1122, 0]
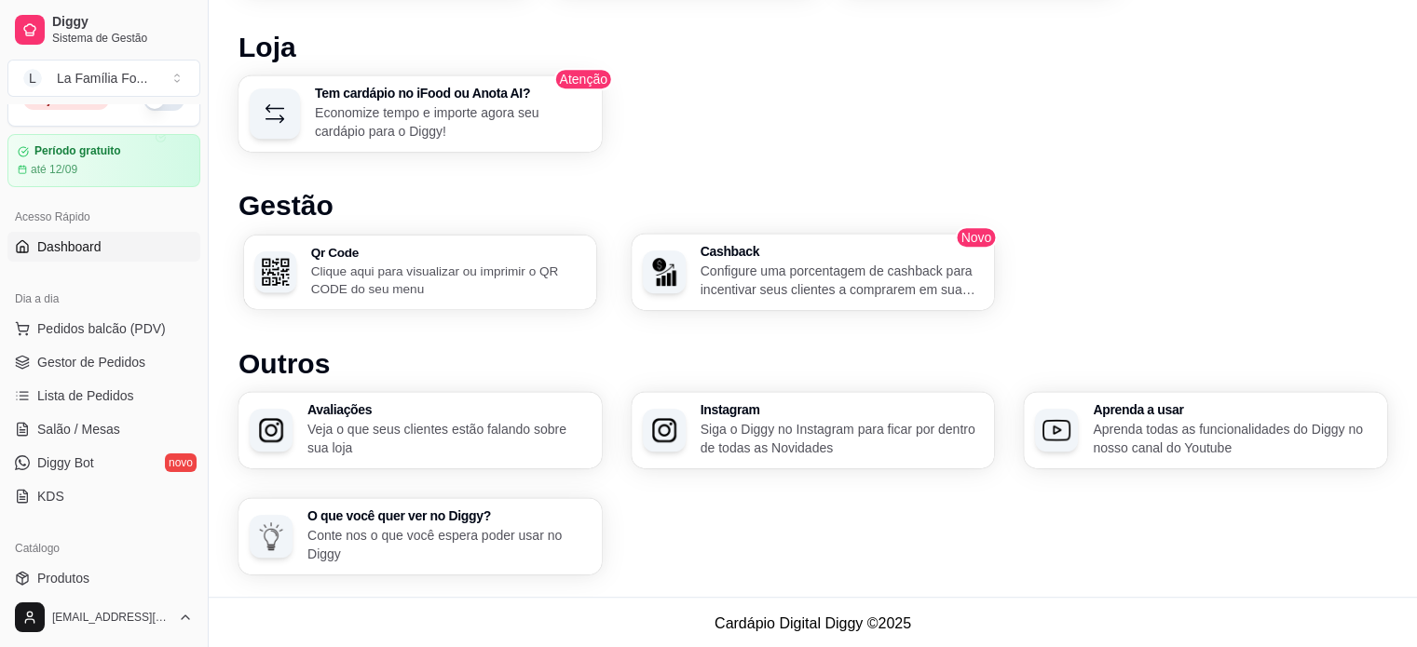
click at [453, 272] on p "Clique aqui para visualizar ou imprimir o QR CODE do seu menu" at bounding box center [448, 280] width 275 height 36
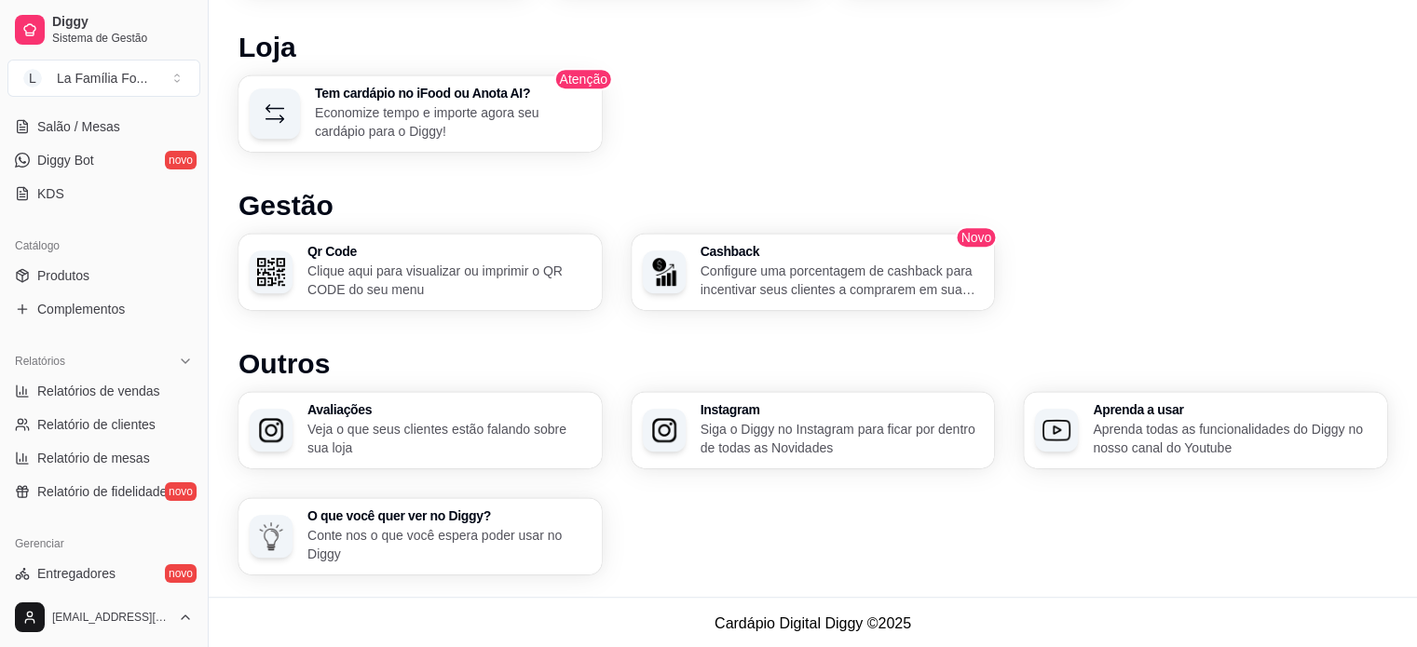
scroll to position [345, 0]
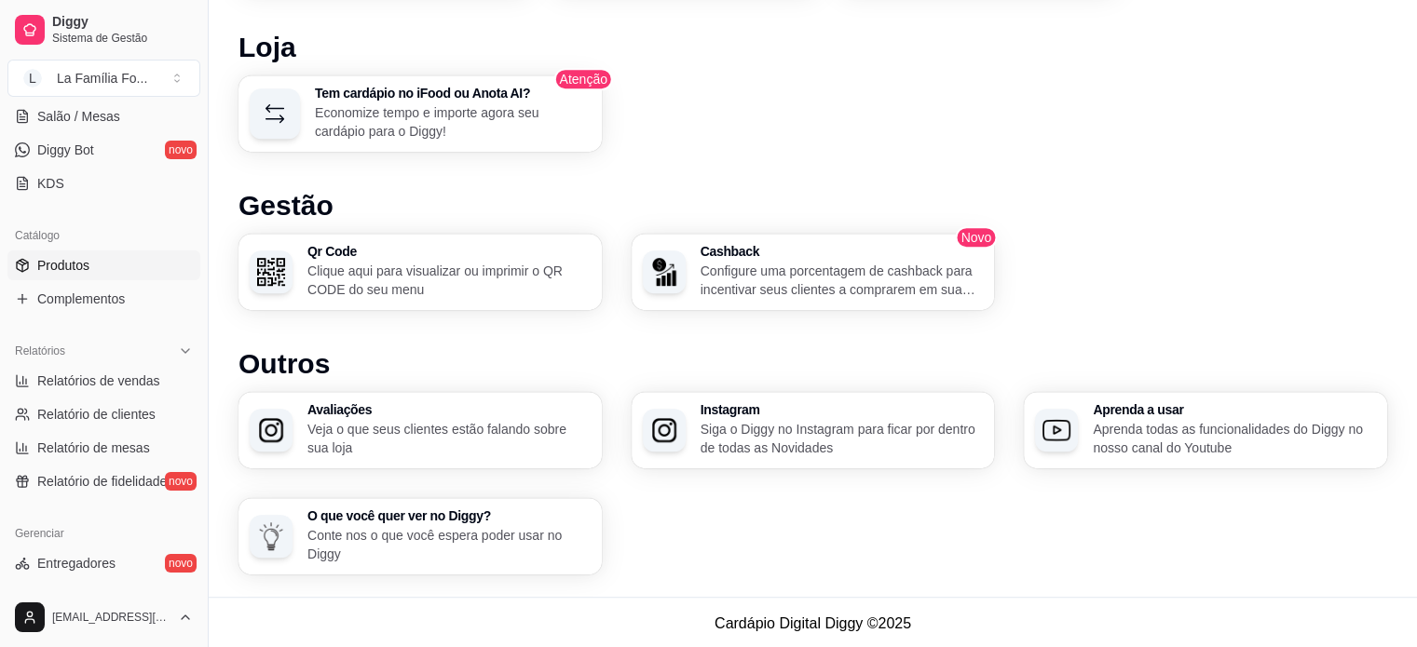
click at [116, 263] on link "Produtos" at bounding box center [103, 266] width 193 height 30
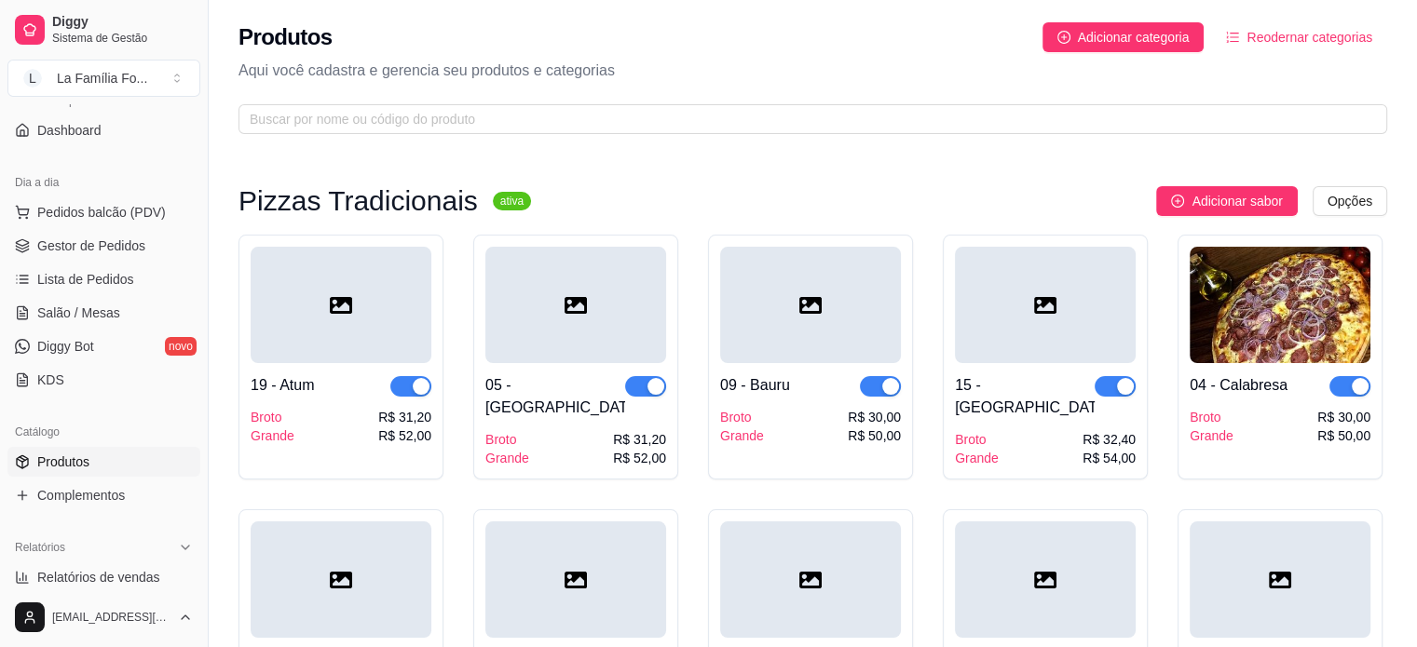
scroll to position [89, 0]
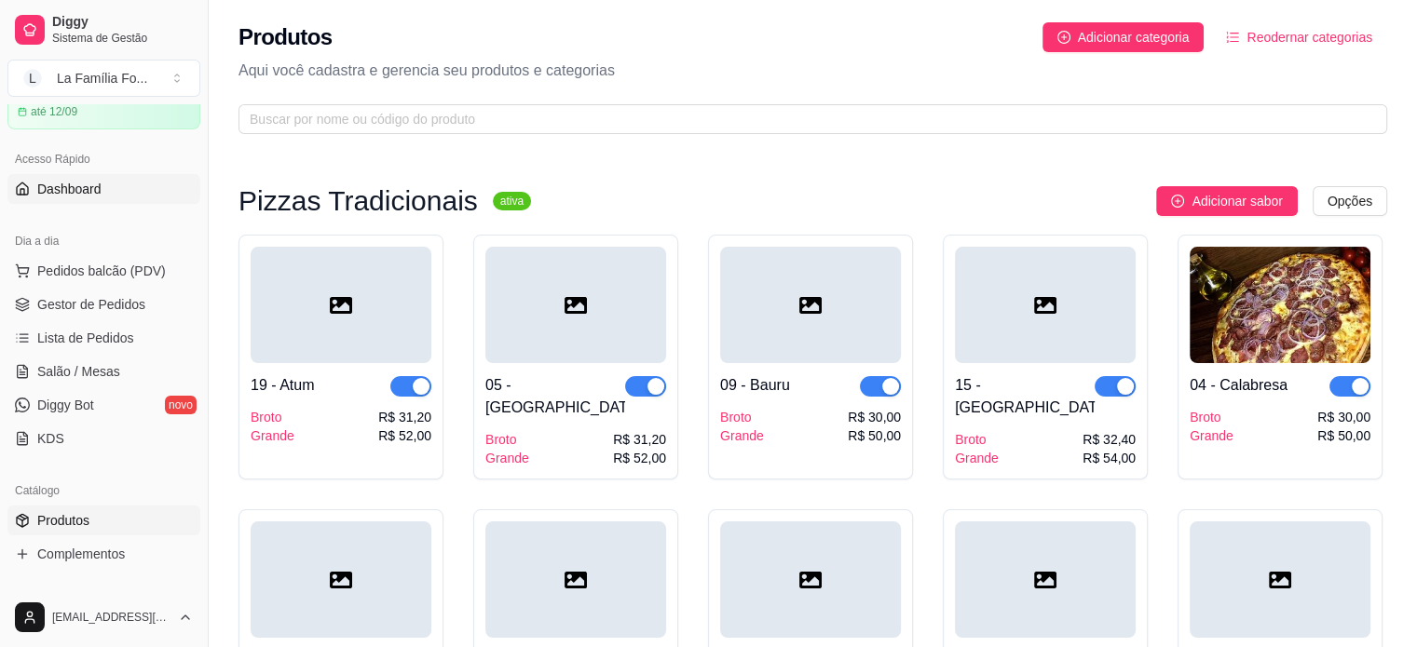
click at [135, 185] on link "Dashboard" at bounding box center [103, 189] width 193 height 30
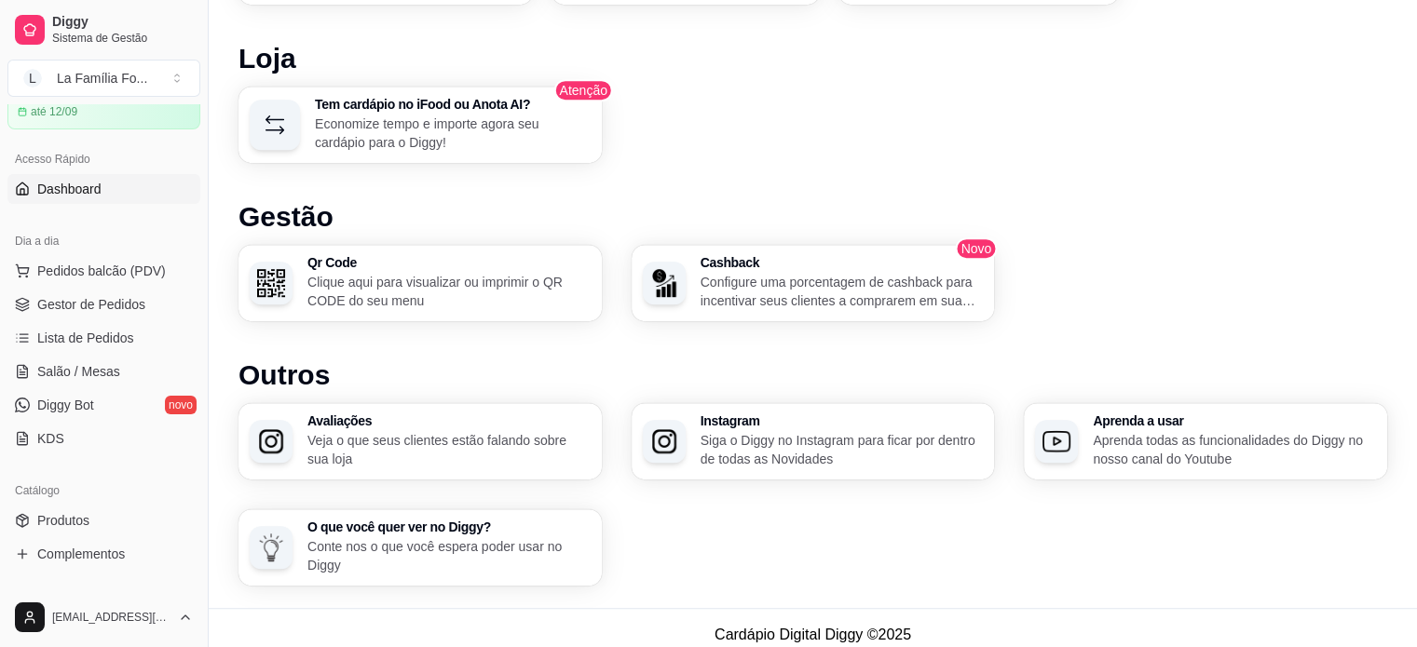
scroll to position [1106, 0]
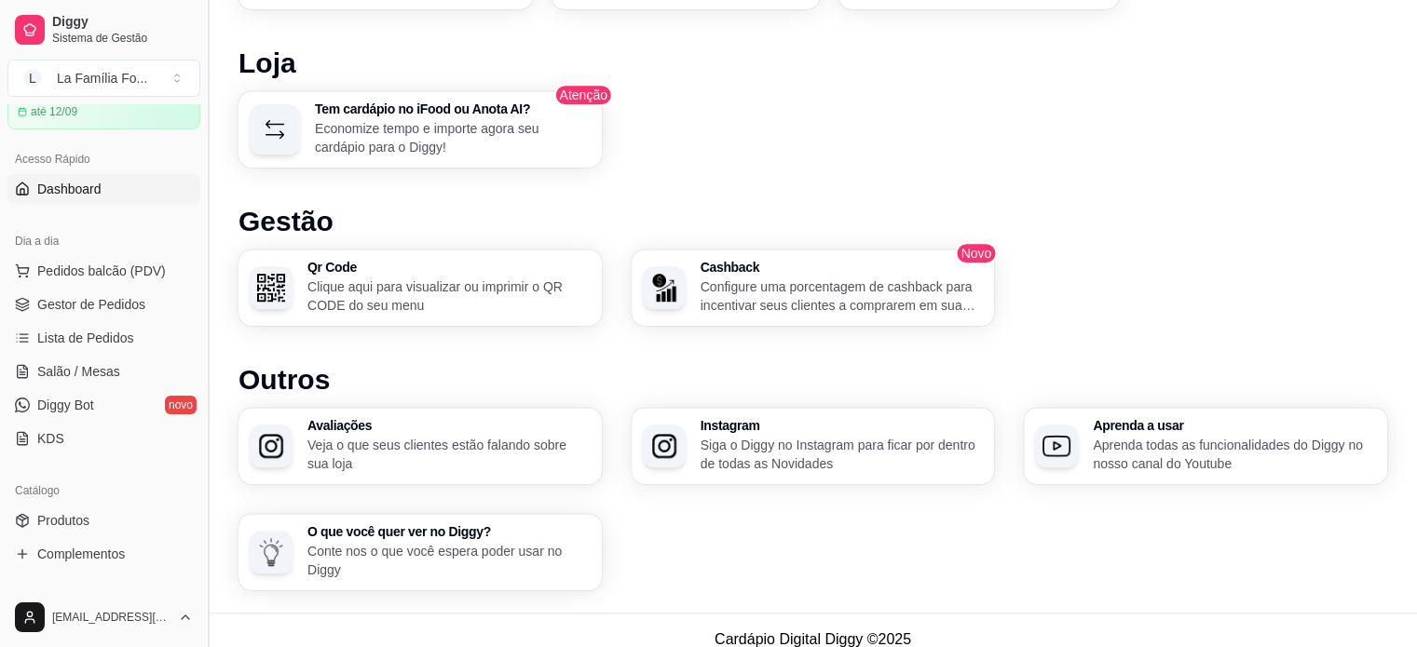
click at [201, 297] on button "Toggle Sidebar" at bounding box center [207, 323] width 15 height 647
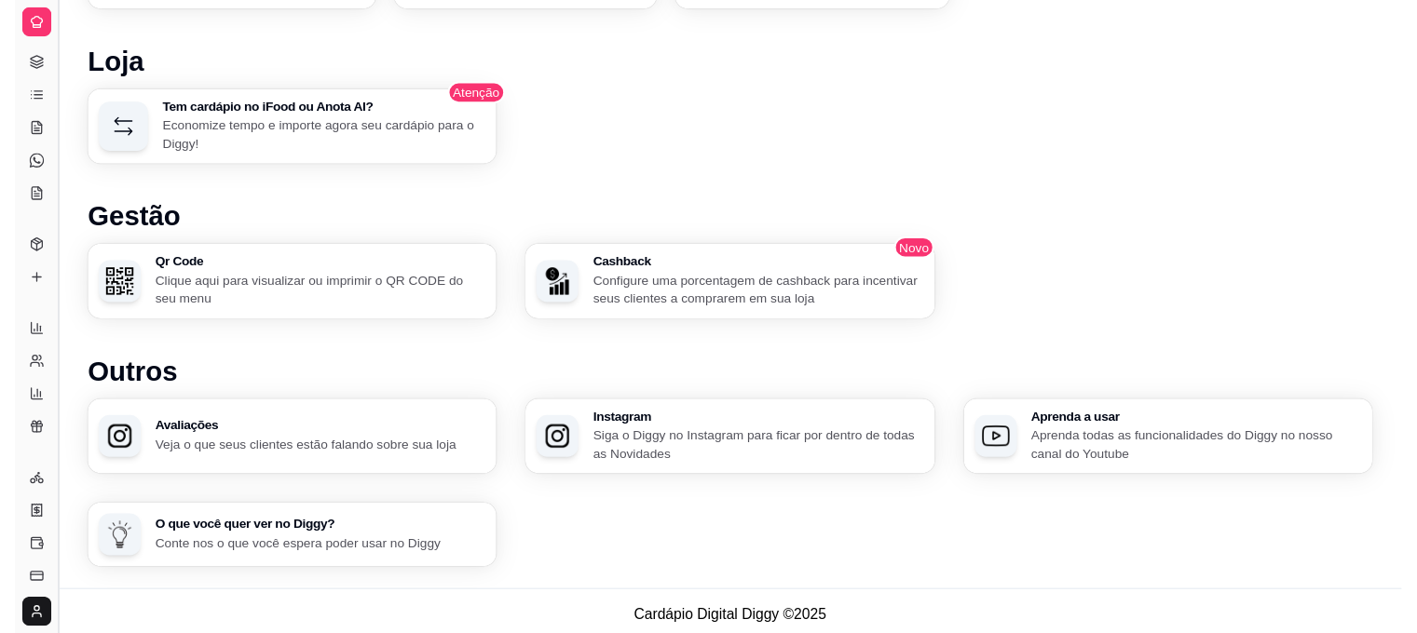
scroll to position [0, 0]
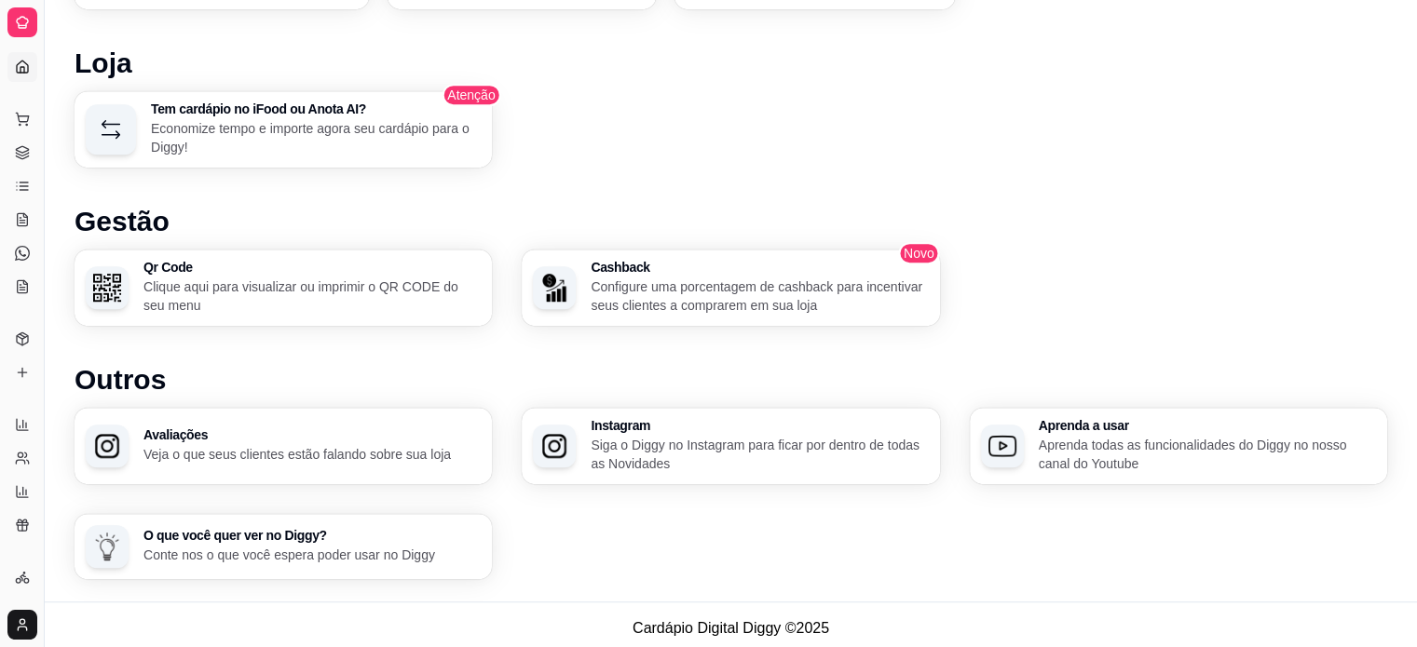
drag, startPoint x: 47, startPoint y: 245, endPoint x: 258, endPoint y: 251, distance: 211.5
click at [45, 286] on button "Toggle Sidebar" at bounding box center [43, 323] width 15 height 647
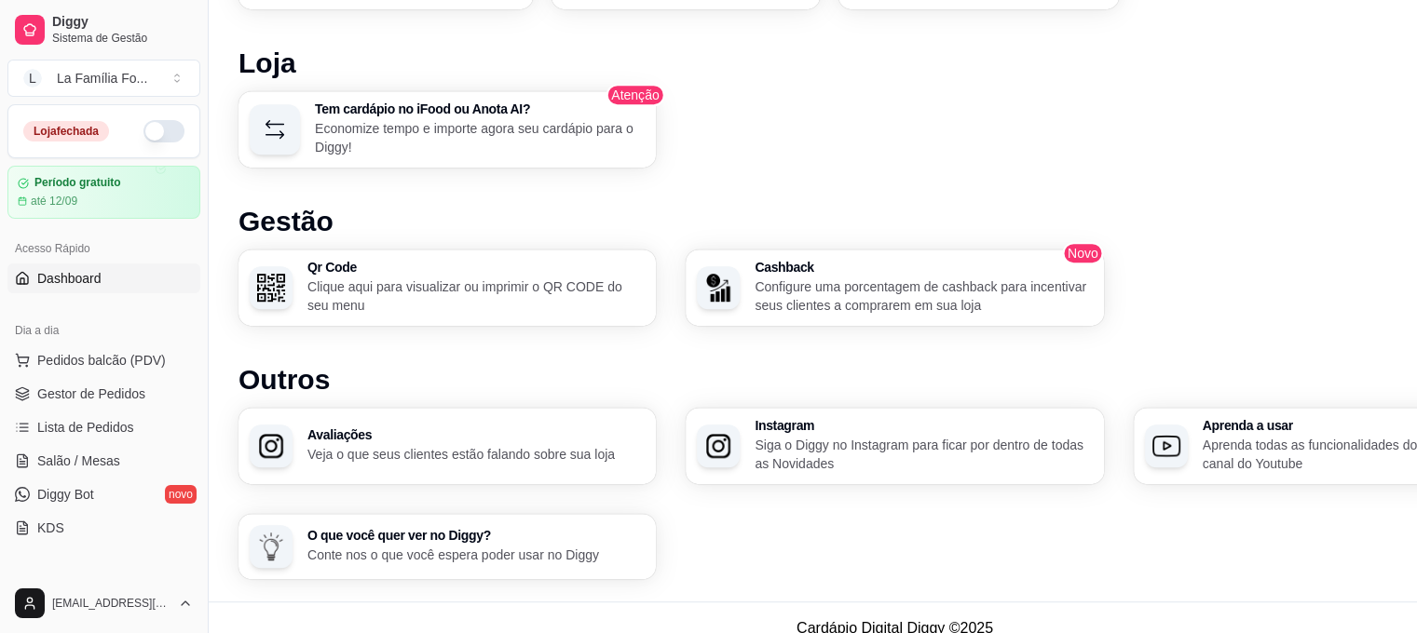
click at [45, 286] on span "Dashboard" at bounding box center [69, 278] width 64 height 19
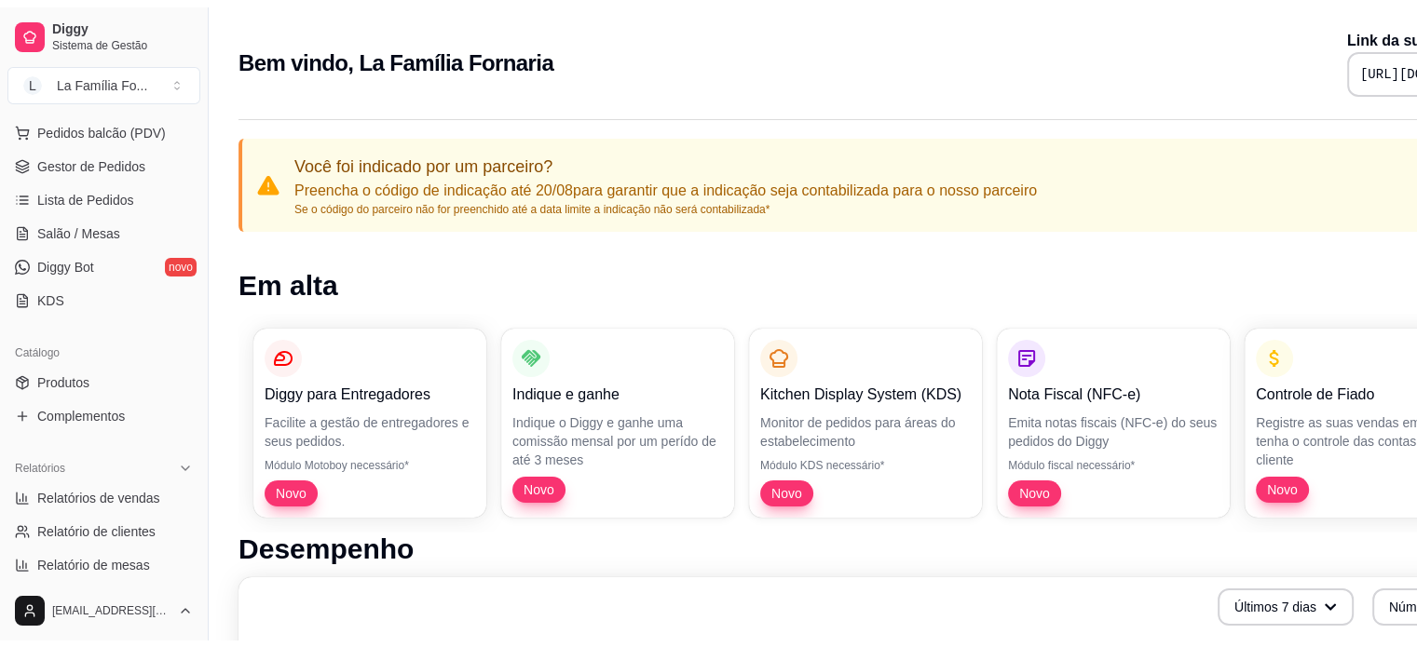
scroll to position [236, 0]
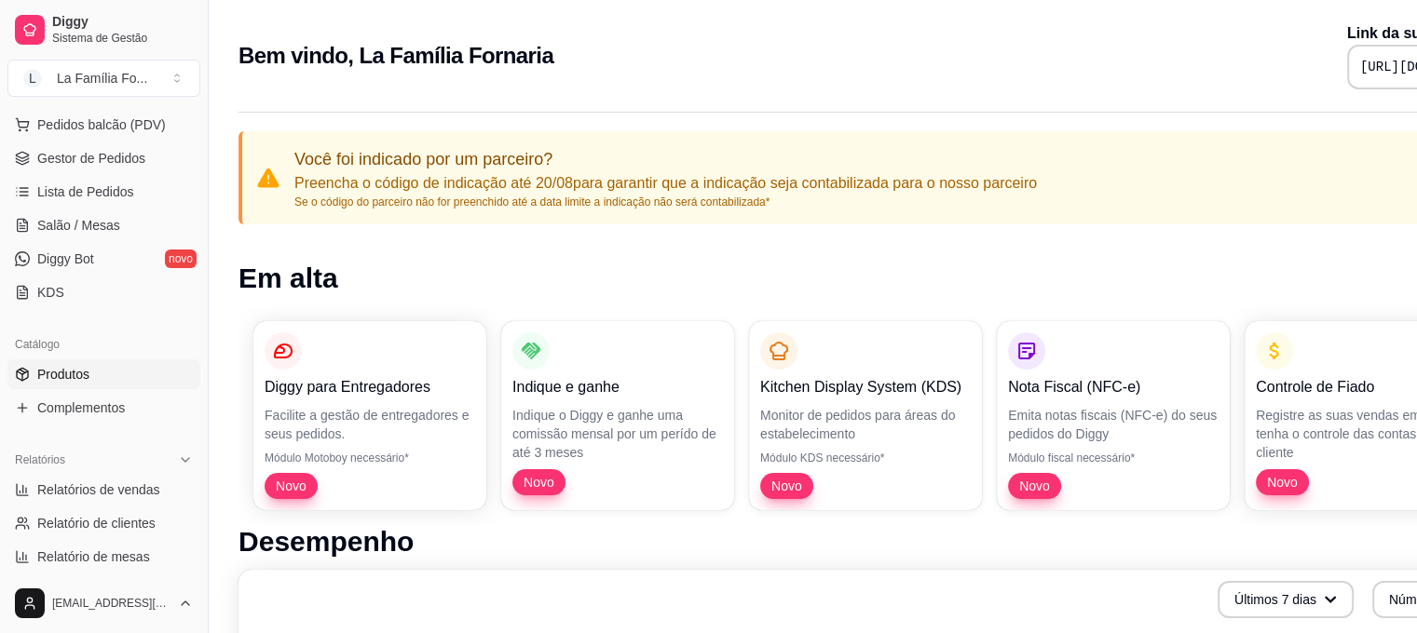
click at [106, 367] on link "Produtos" at bounding box center [103, 375] width 193 height 30
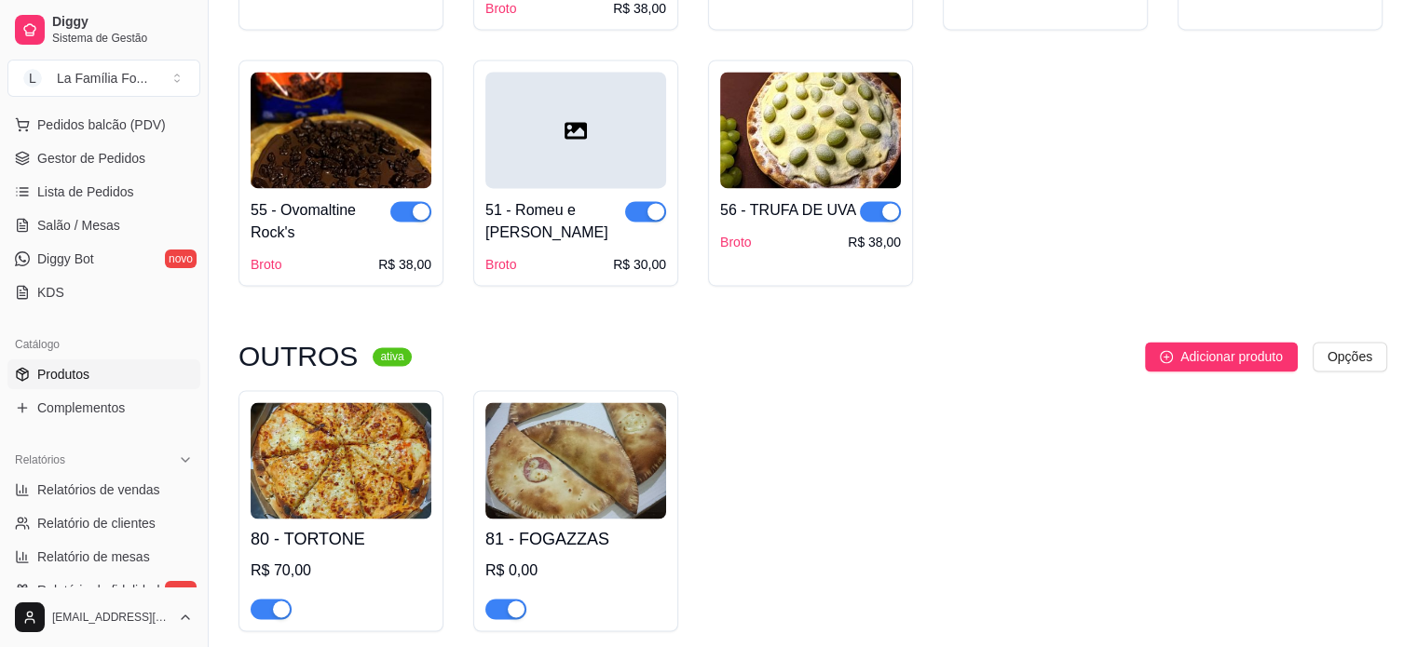
scroll to position [2981, 0]
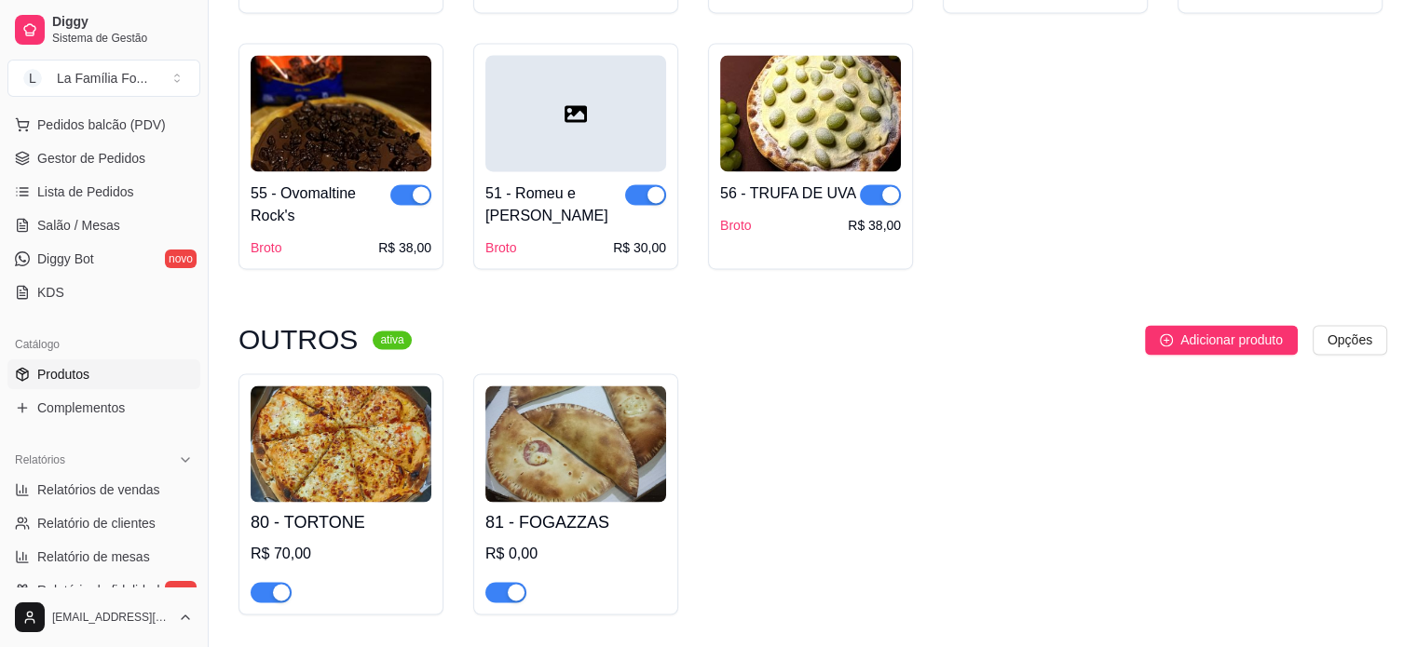
click at [635, 510] on h4 "81 - FOGAZZAS" at bounding box center [575, 523] width 181 height 26
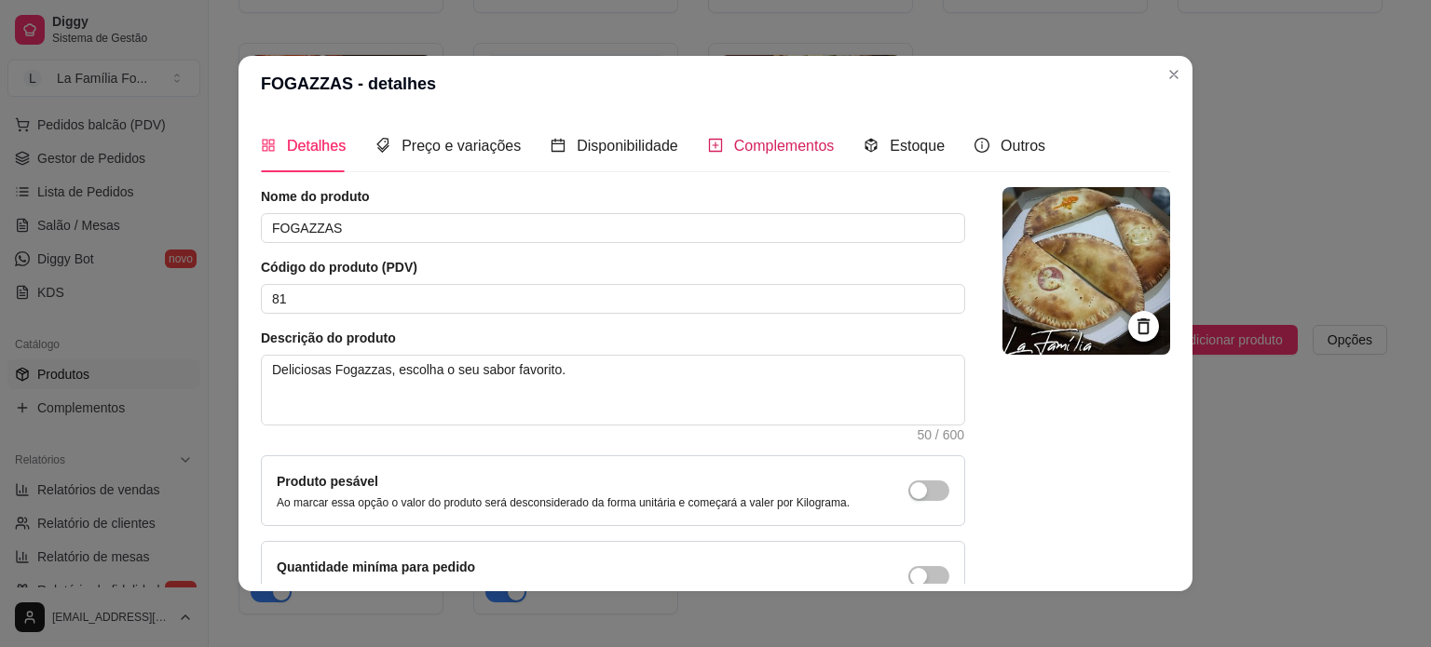
click at [768, 148] on span "Complementos" at bounding box center [784, 146] width 101 height 16
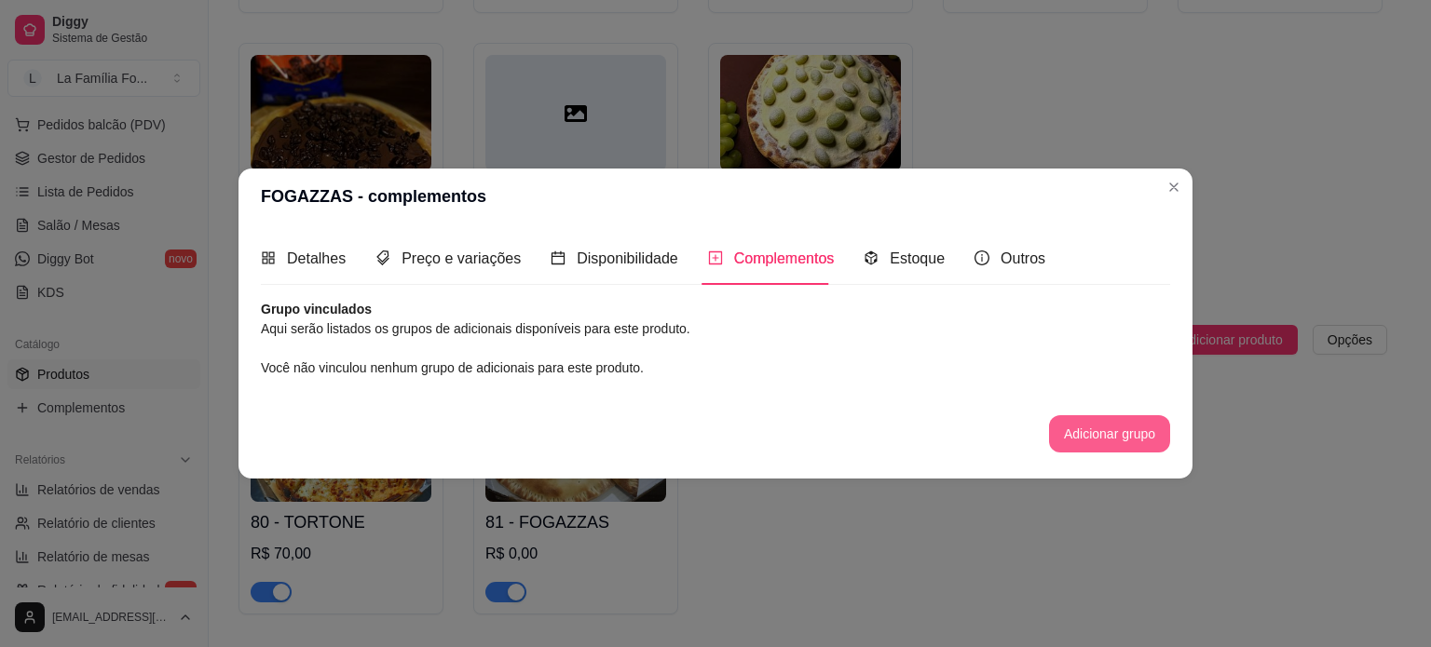
click at [1099, 422] on button "Adicionar grupo" at bounding box center [1109, 433] width 121 height 37
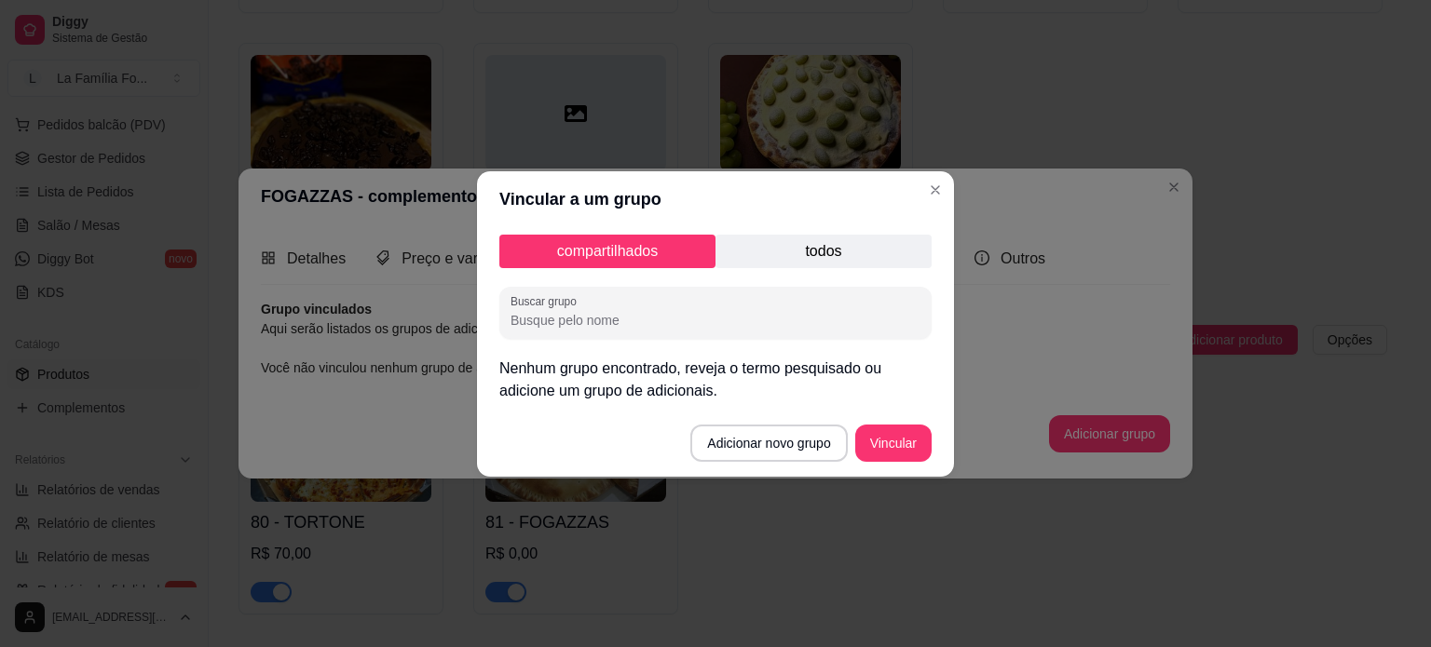
click at [802, 244] on p "todos" at bounding box center [823, 252] width 216 height 34
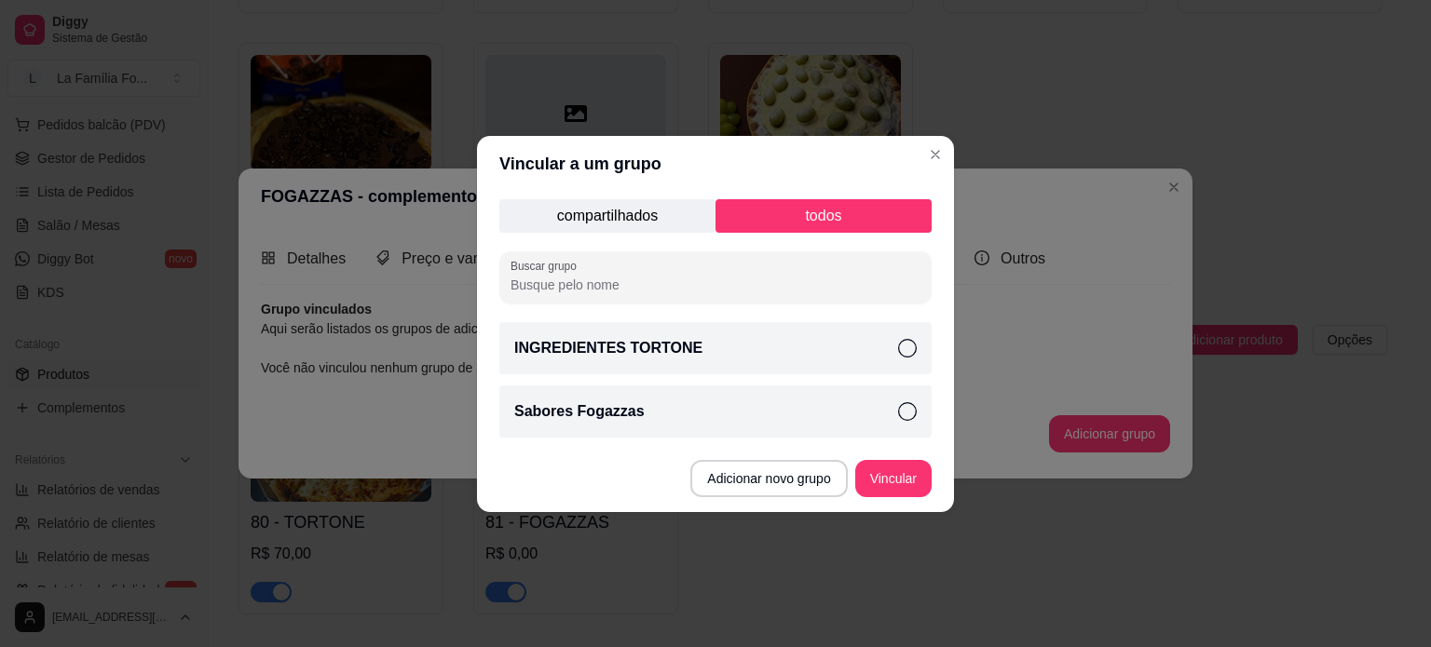
click at [812, 413] on div "Sabores Fogazzas" at bounding box center [715, 412] width 432 height 52
click at [896, 490] on button "Vincular" at bounding box center [893, 478] width 76 height 37
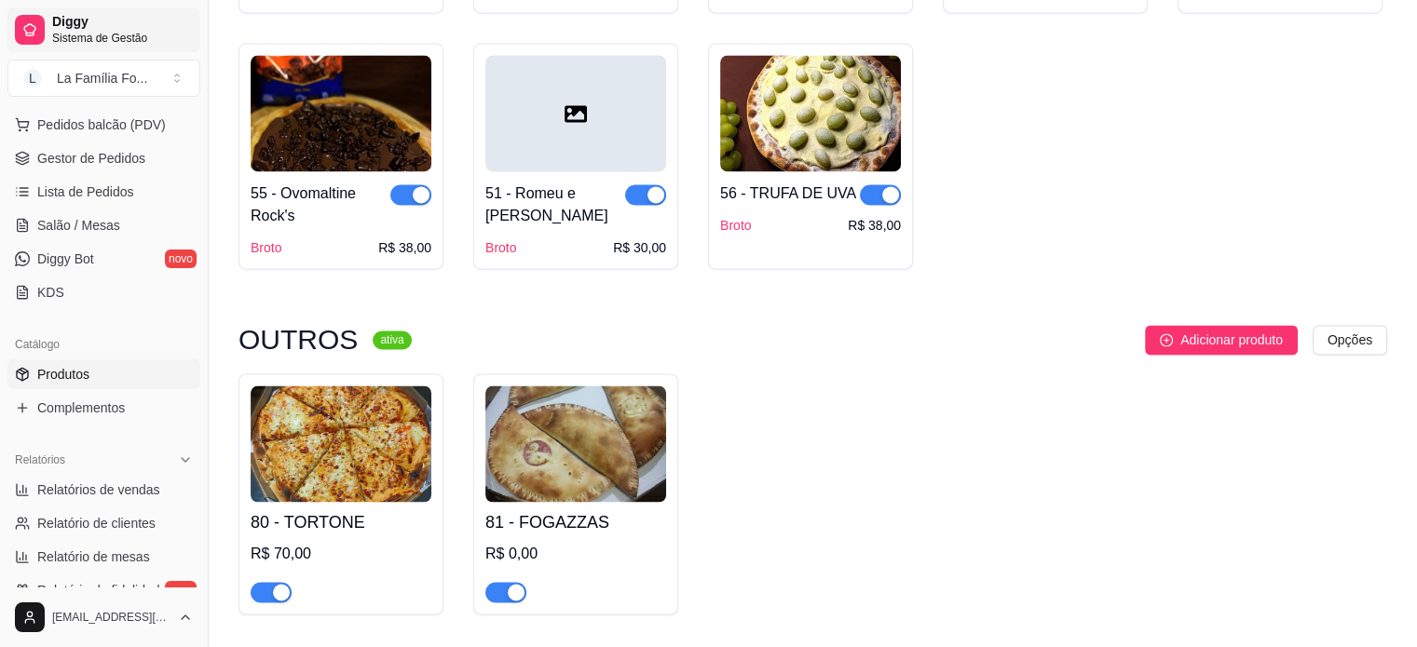
click at [127, 31] on span "Sistema de Gestão" at bounding box center [122, 38] width 141 height 15
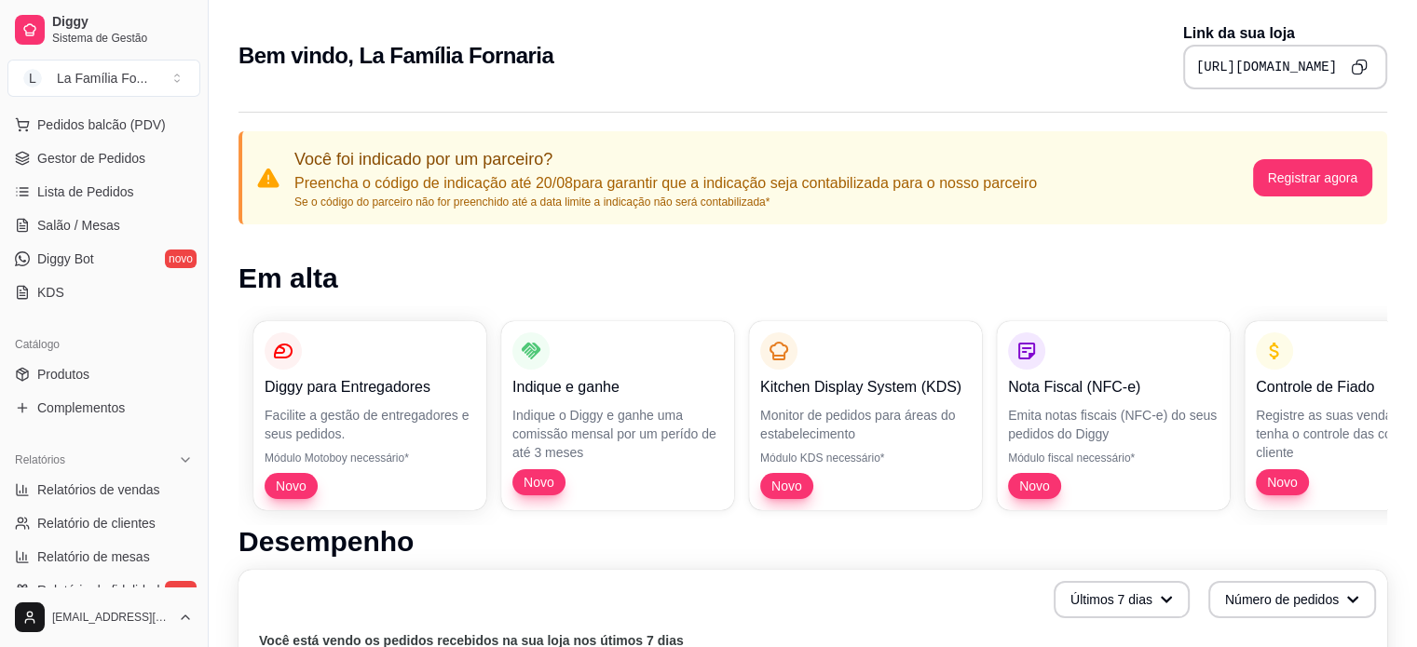
drag, startPoint x: 1250, startPoint y: 554, endPoint x: 1042, endPoint y: 551, distance: 207.8
click at [1037, 551] on h1 "Desempenho" at bounding box center [812, 542] width 1149 height 34
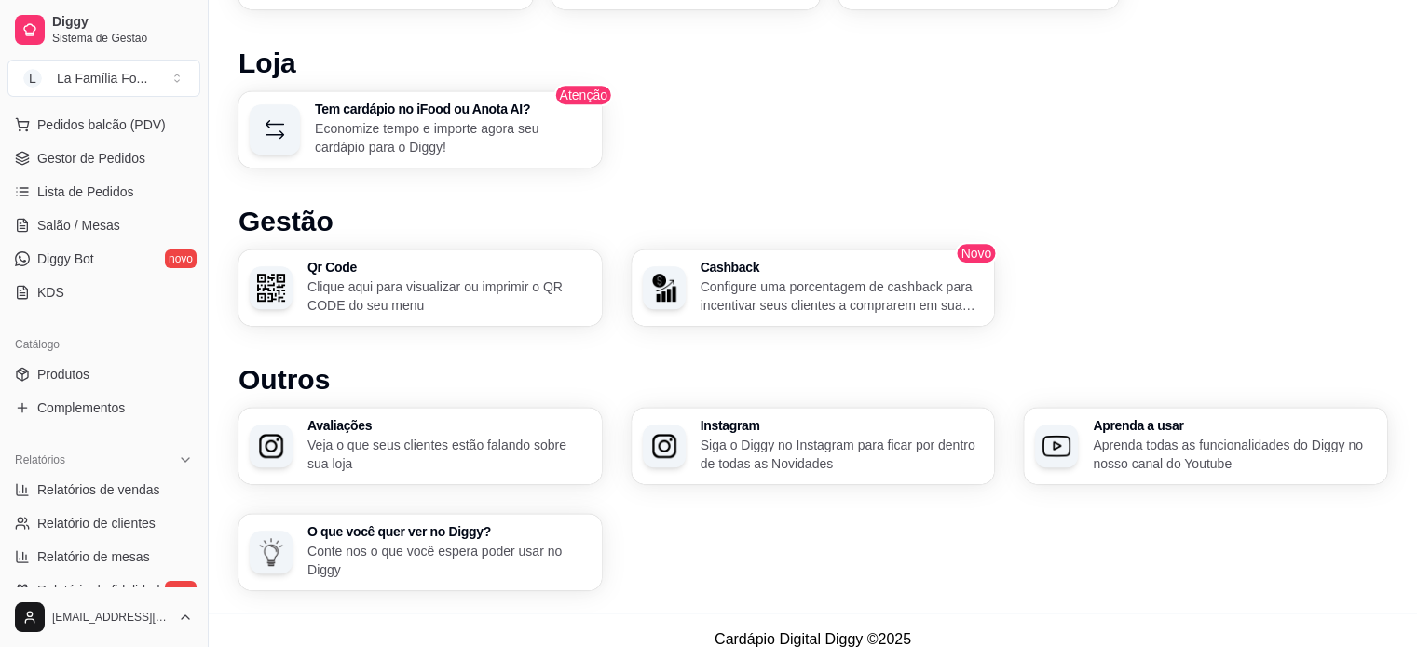
scroll to position [1122, 0]
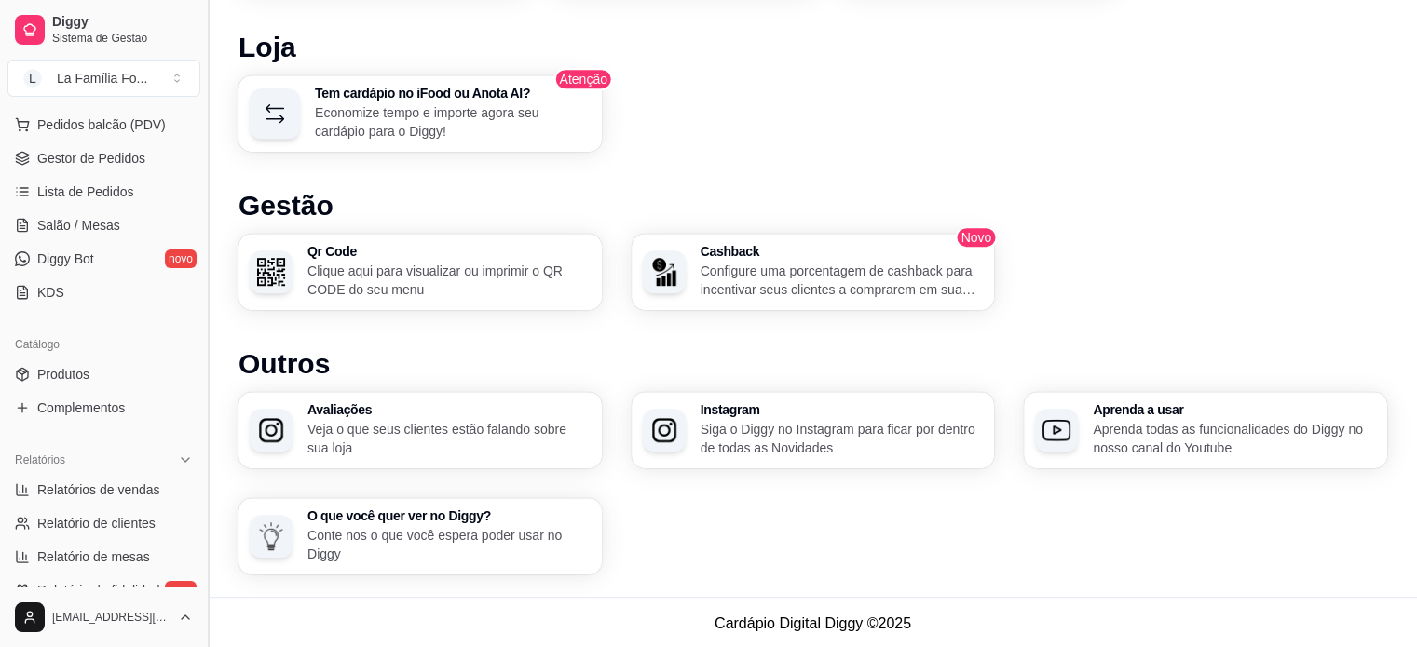
drag, startPoint x: 204, startPoint y: 366, endPoint x: 209, endPoint y: 406, distance: 40.3
click at [209, 406] on button "Toggle Sidebar" at bounding box center [207, 323] width 15 height 647
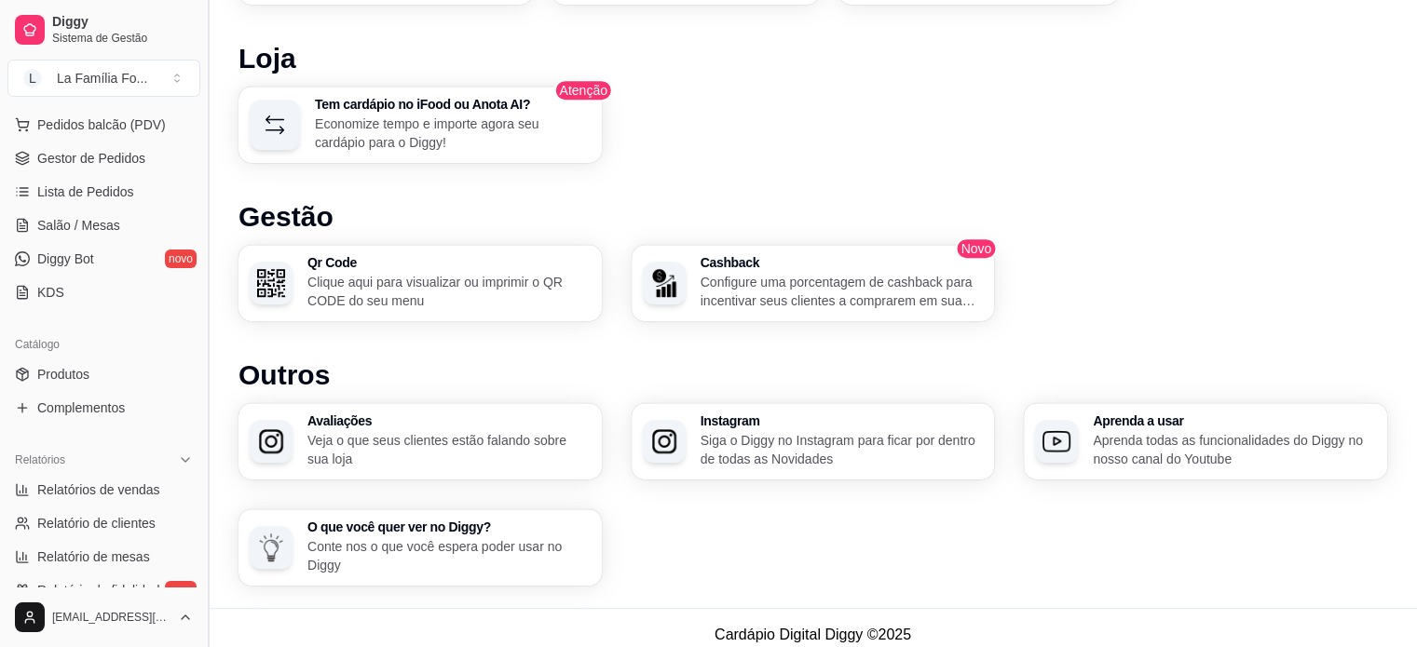
scroll to position [115, 0]
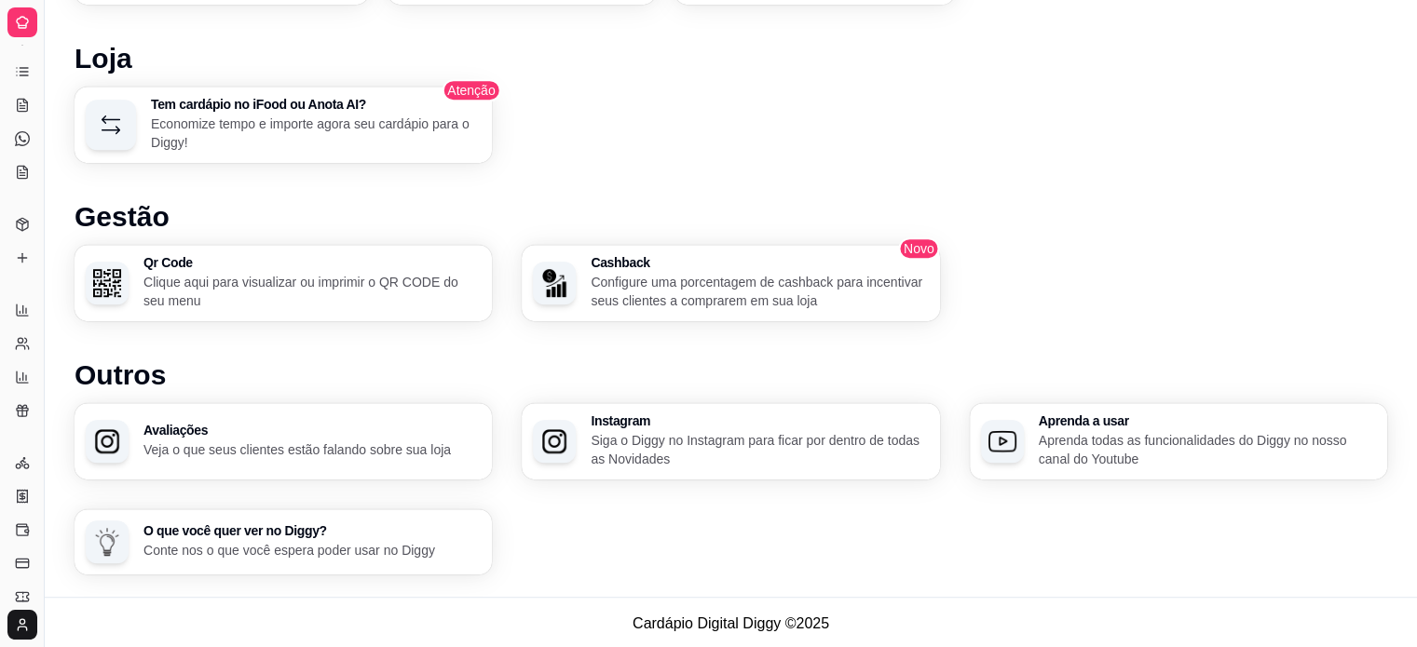
drag, startPoint x: 45, startPoint y: 318, endPoint x: 191, endPoint y: 331, distance: 146.8
click at [48, 367] on button "Toggle Sidebar" at bounding box center [43, 323] width 15 height 647
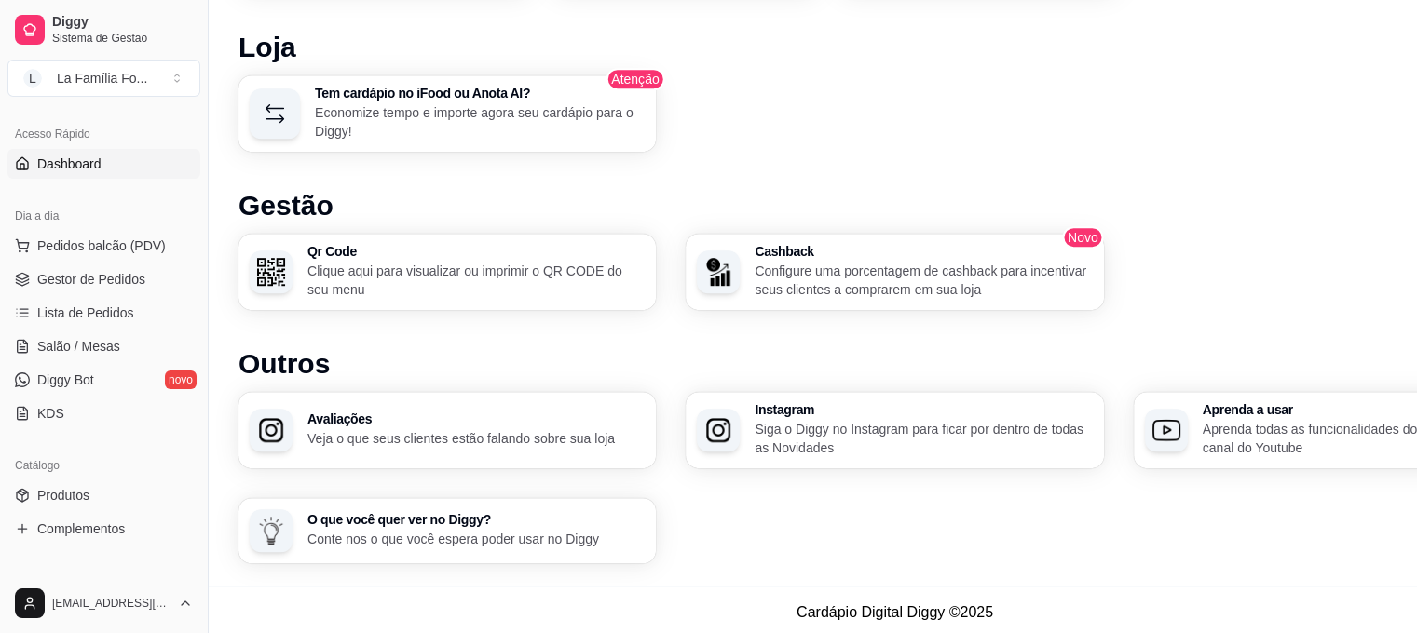
scroll to position [102, 0]
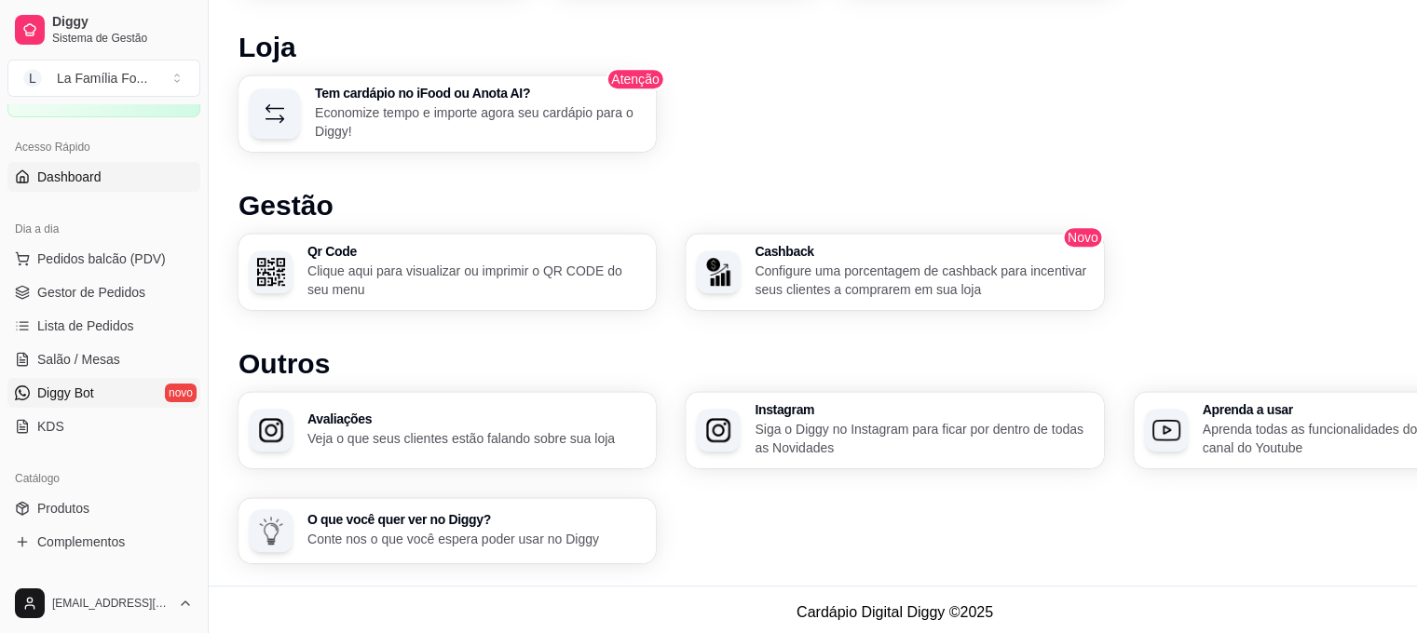
click at [134, 398] on link "Diggy Bot novo" at bounding box center [103, 393] width 193 height 30
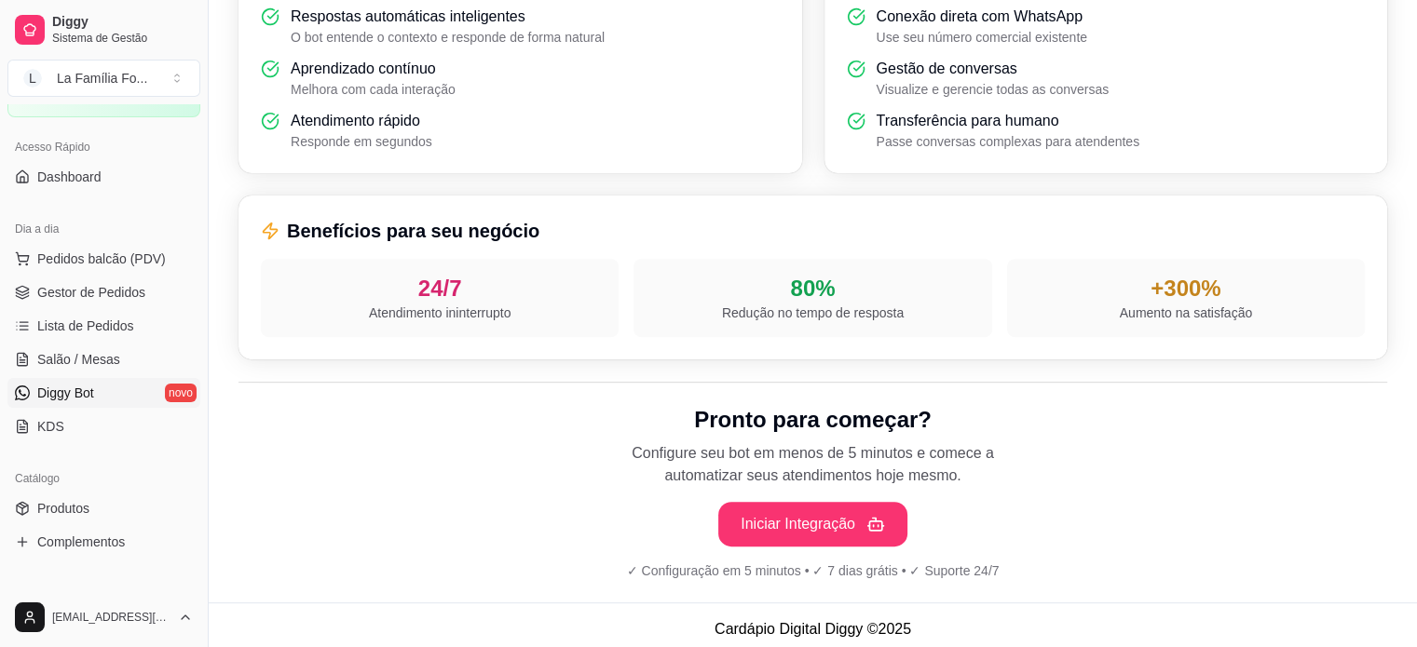
scroll to position [642, 0]
click at [865, 535] on button "Iniciar Integração" at bounding box center [813, 524] width 184 height 44
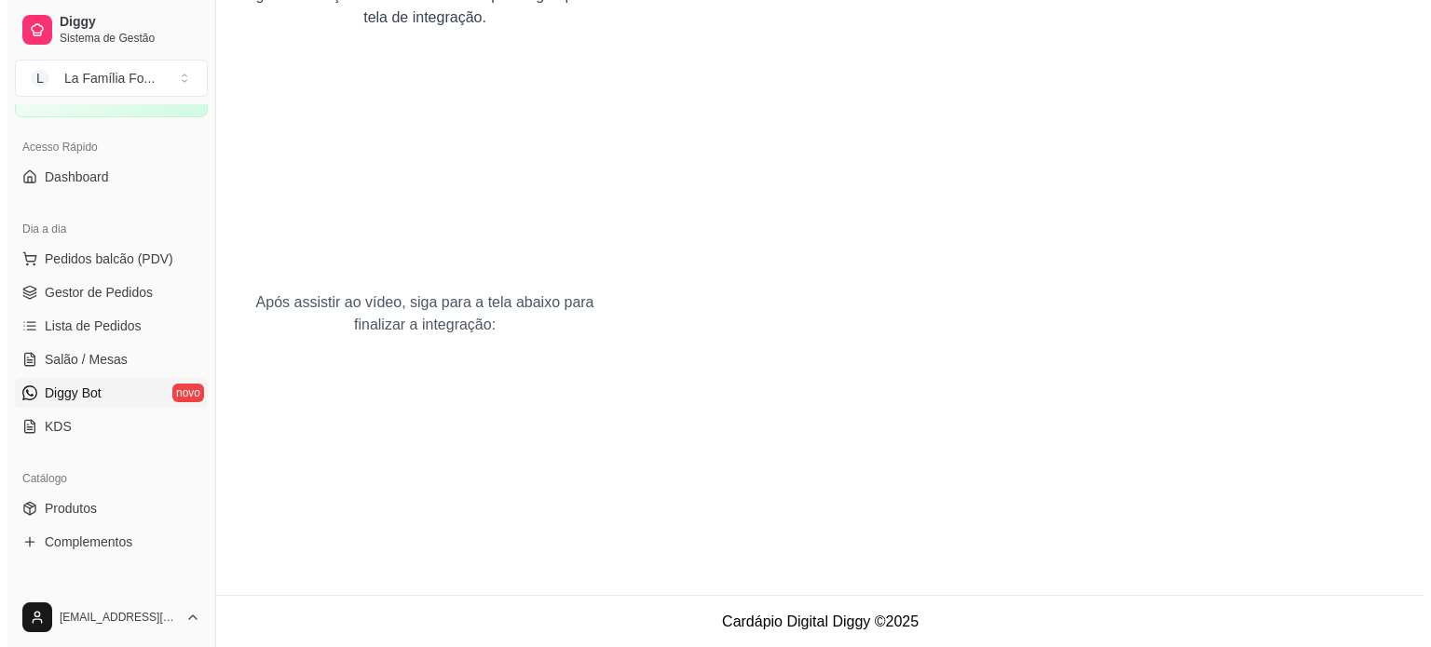
scroll to position [0, 0]
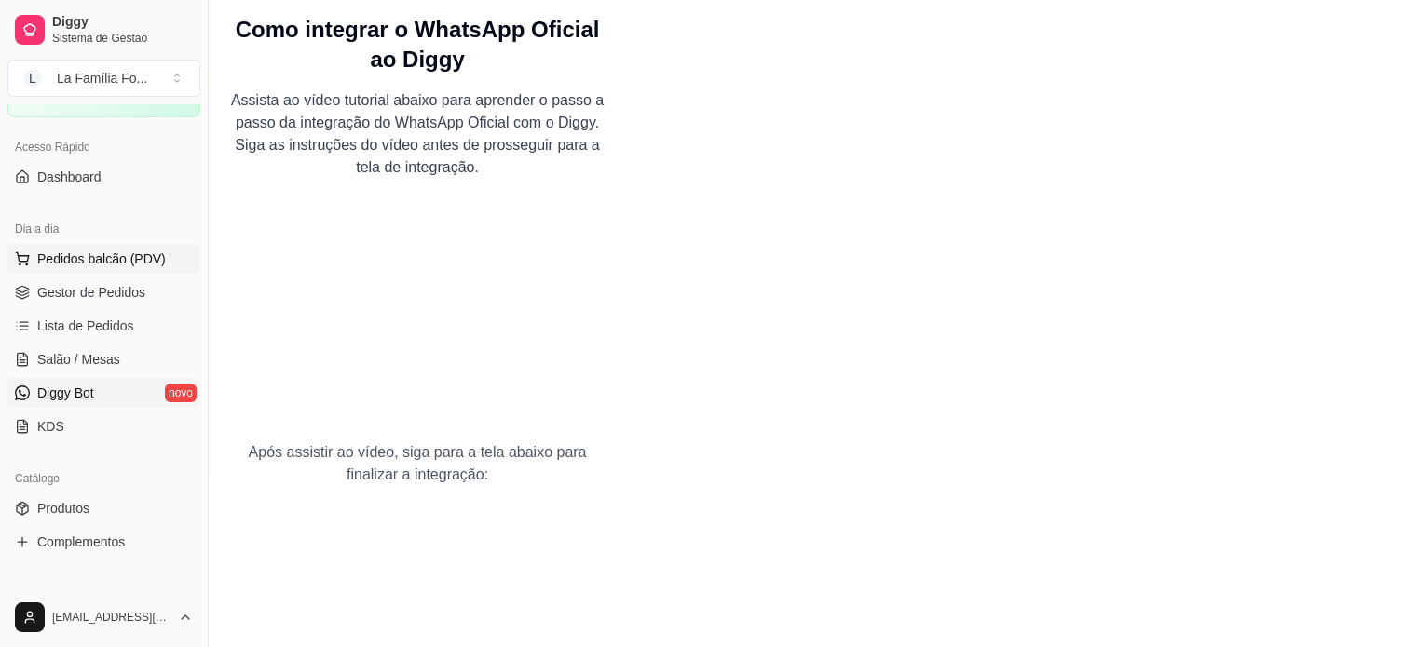
click at [166, 250] on button "Pedidos balcão (PDV)" at bounding box center [103, 259] width 193 height 30
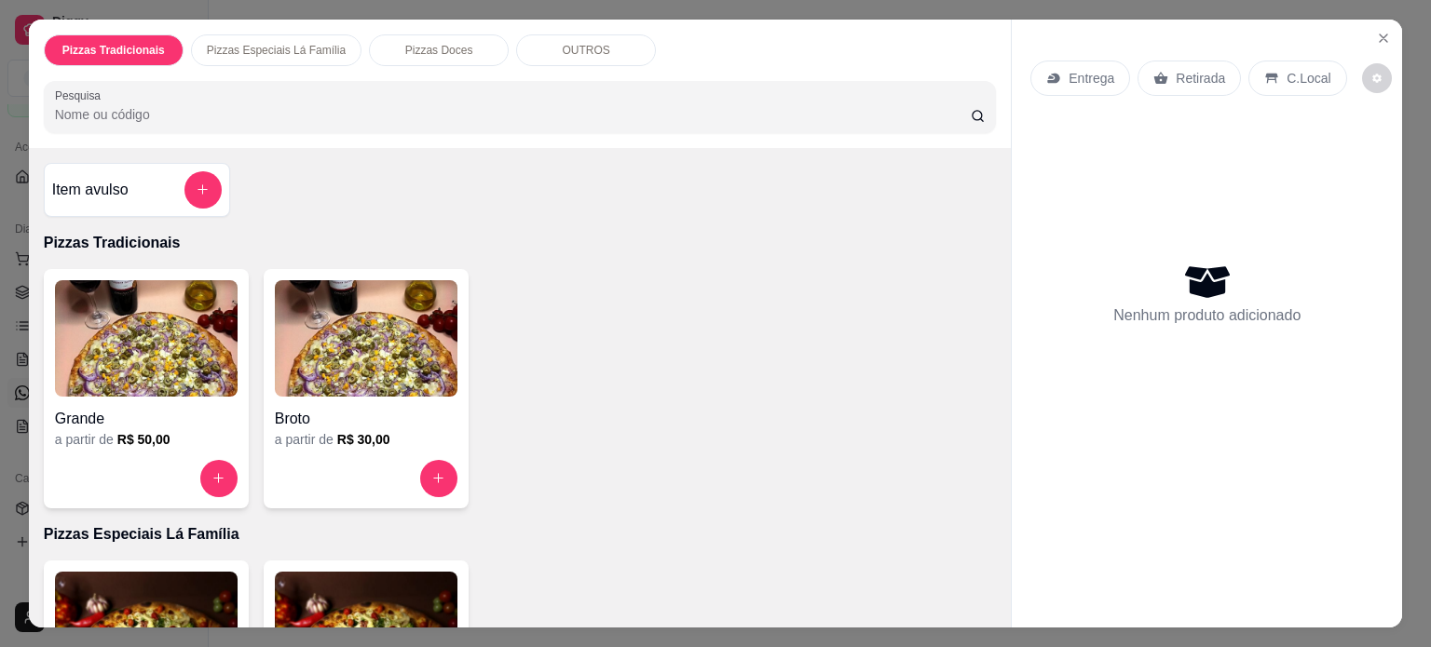
drag, startPoint x: 989, startPoint y: 251, endPoint x: 991, endPoint y: 314, distance: 63.4
click at [991, 314] on div "Item avulso Pizzas Tradicionais Grande a partir de R$ 50,00 Broto a partir de R…" at bounding box center [520, 388] width 983 height 480
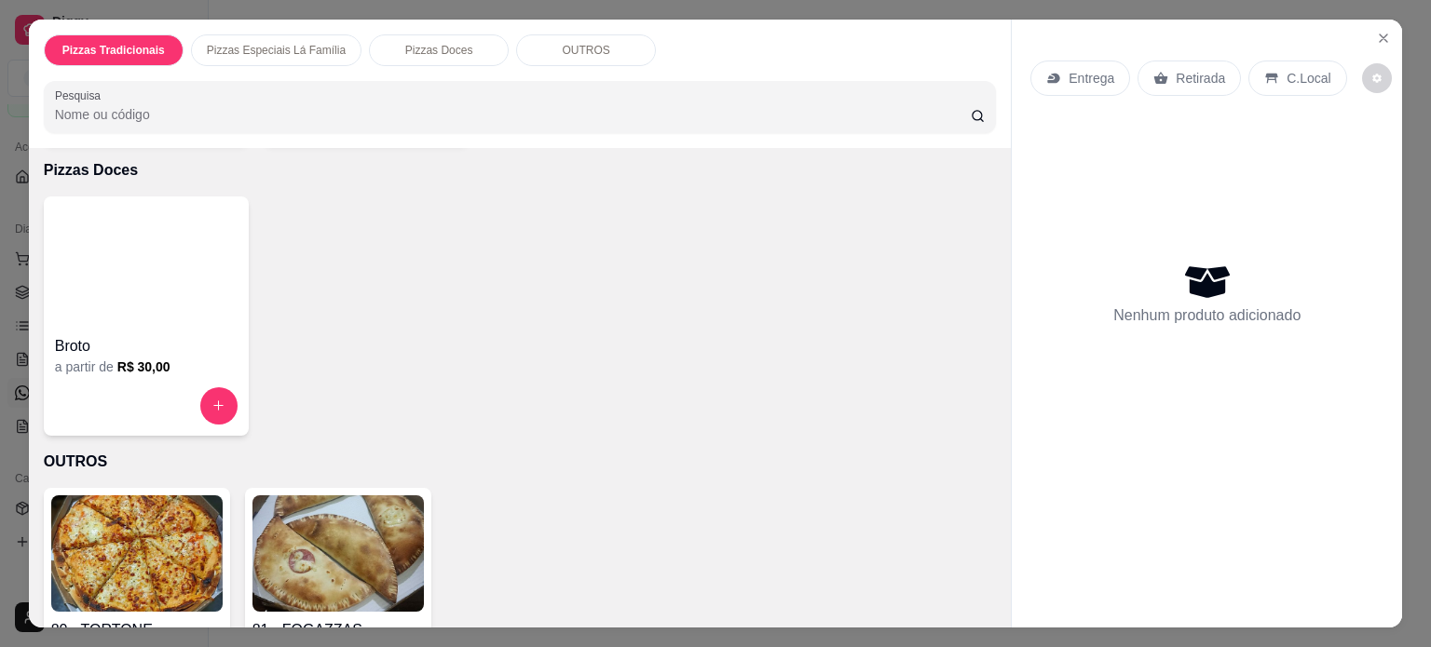
scroll to position [780, 0]
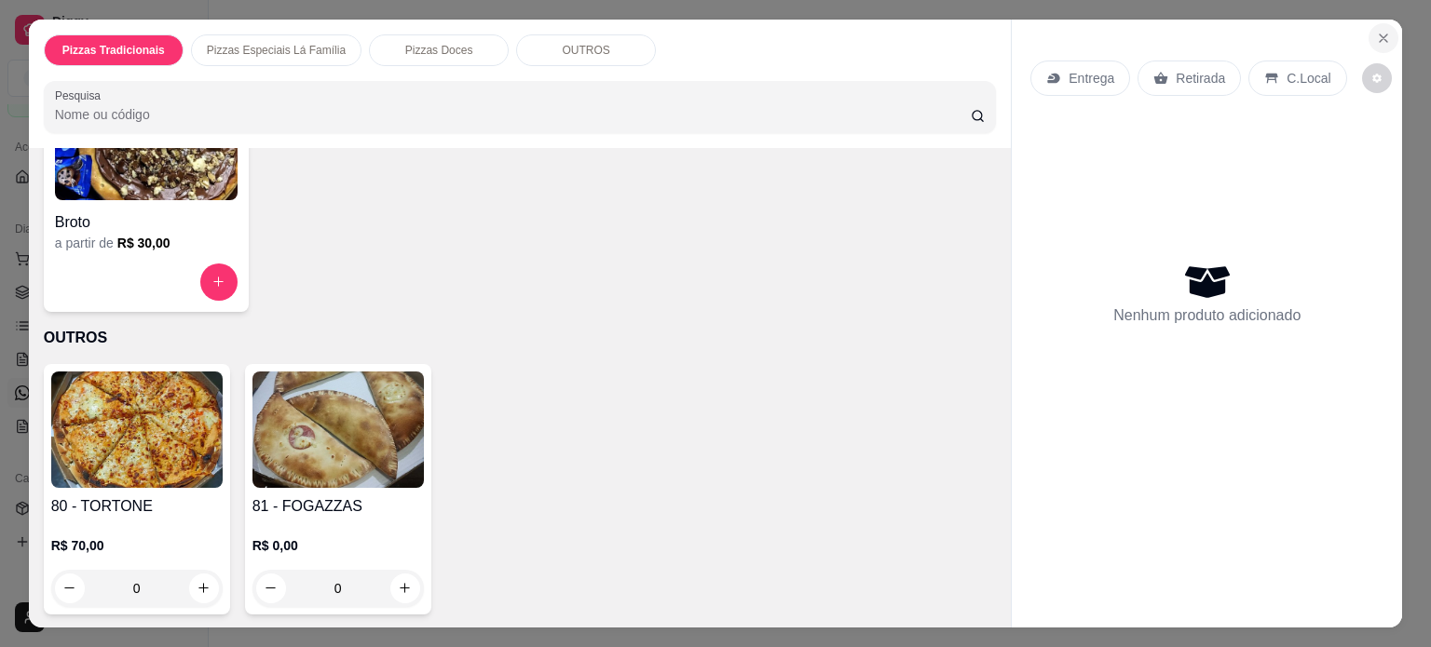
click at [1379, 39] on button "Close" at bounding box center [1383, 38] width 30 height 30
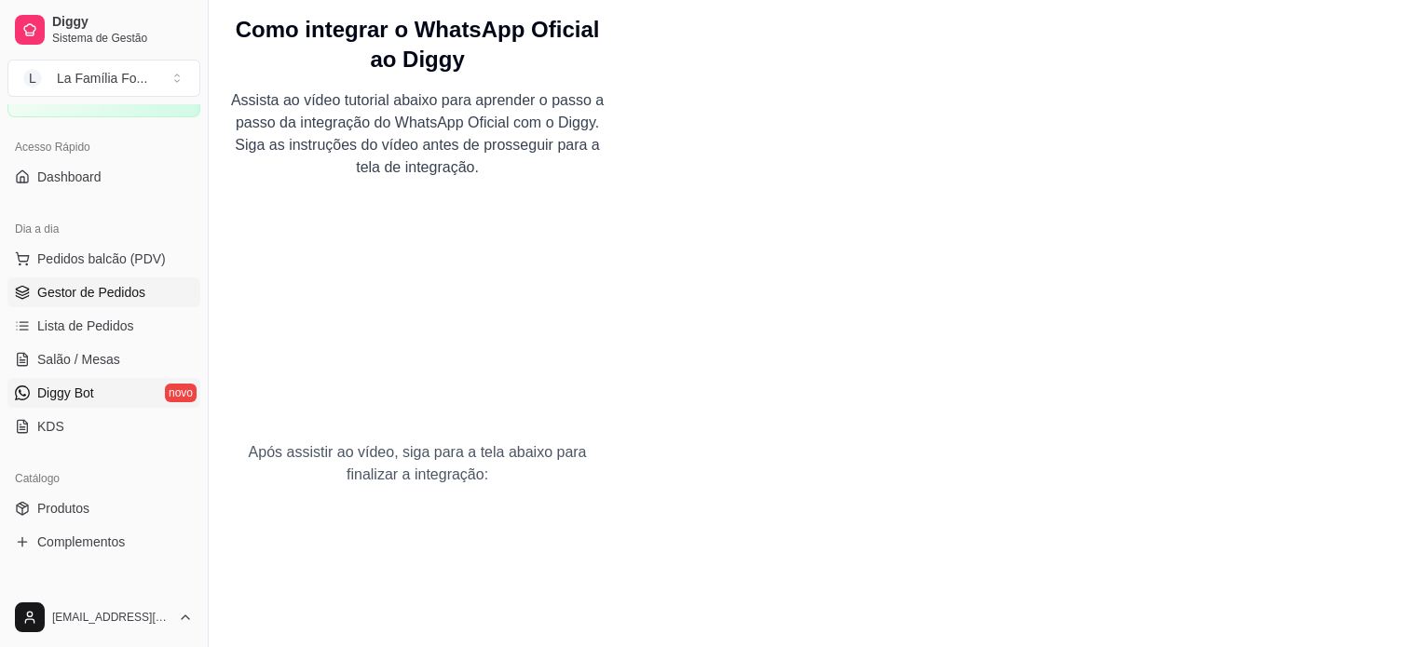
click at [122, 292] on span "Gestor de Pedidos" at bounding box center [91, 292] width 108 height 19
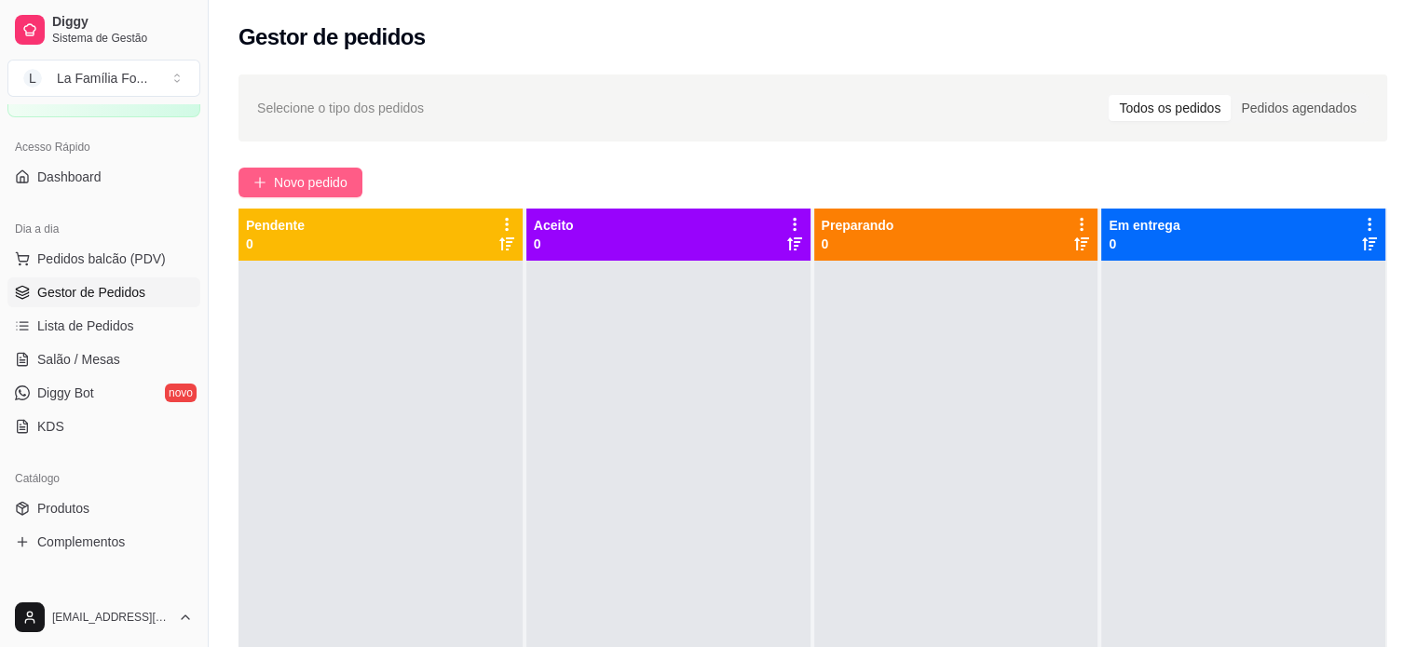
click at [272, 190] on button "Novo pedido" at bounding box center [300, 183] width 124 height 30
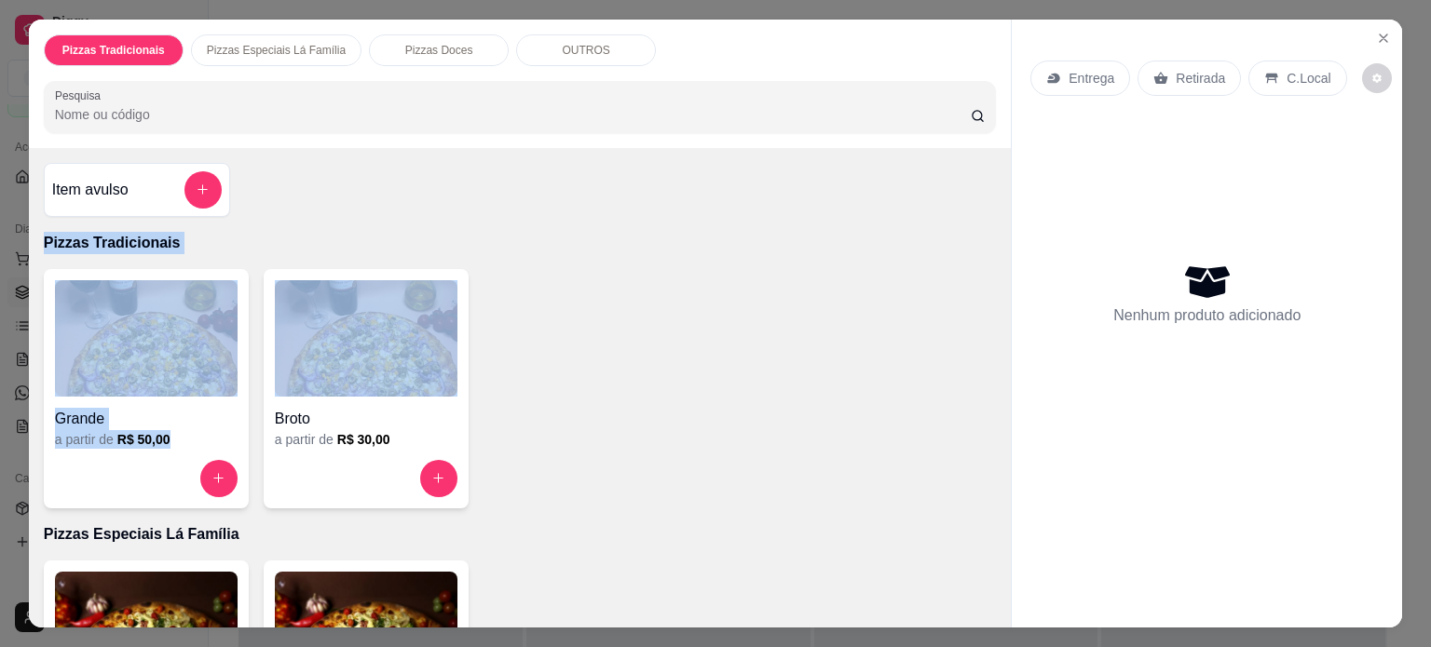
drag, startPoint x: 983, startPoint y: 211, endPoint x: 991, endPoint y: 374, distance: 163.2
click at [991, 374] on div "Item avulso Pizzas Tradicionais Grande a partir de R$ 50,00 Broto a partir de R…" at bounding box center [520, 388] width 983 height 480
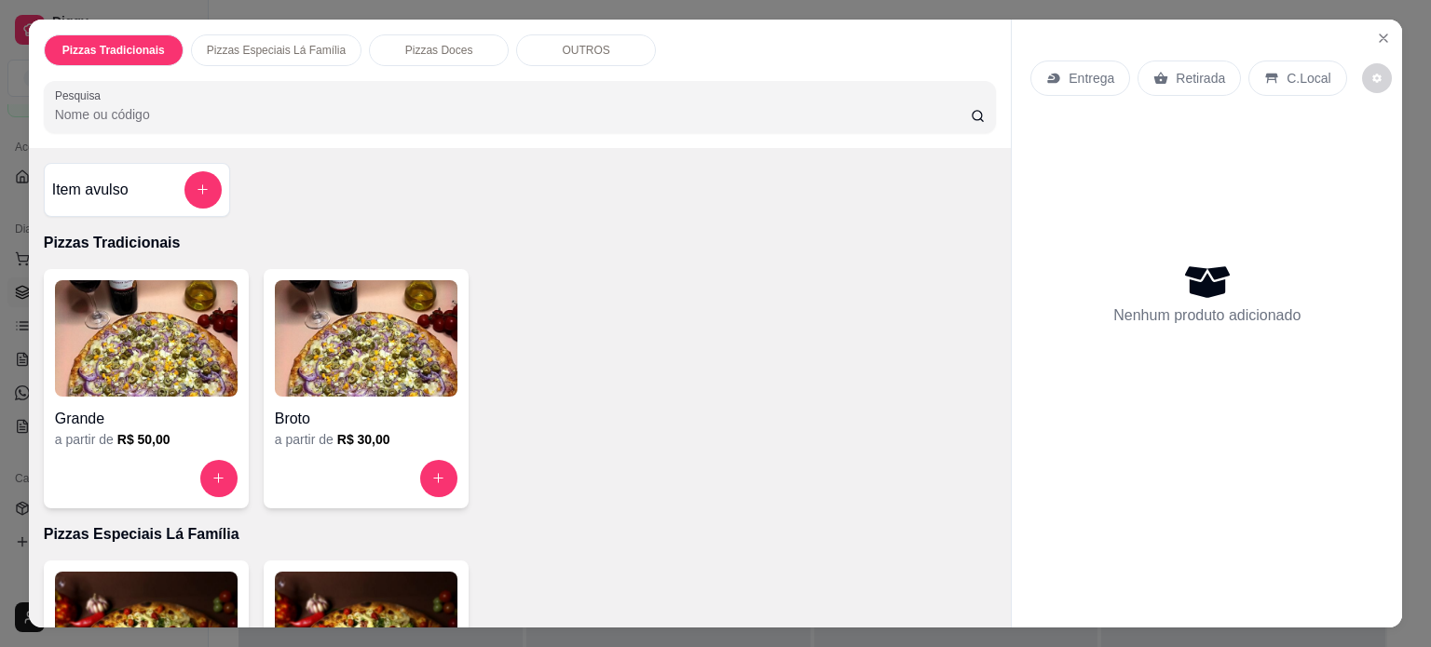
click at [1268, 80] on div "C.Local" at bounding box center [1297, 78] width 98 height 35
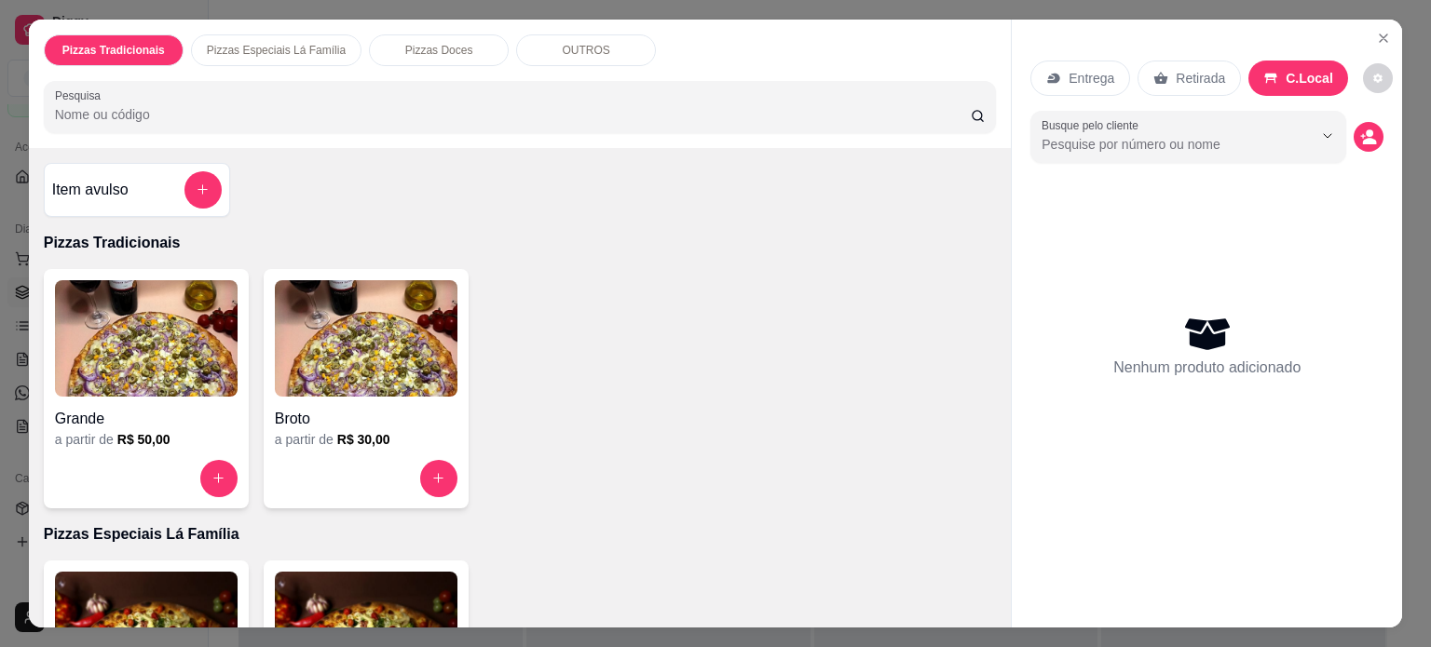
click at [1057, 70] on div "Entrega" at bounding box center [1080, 78] width 100 height 35
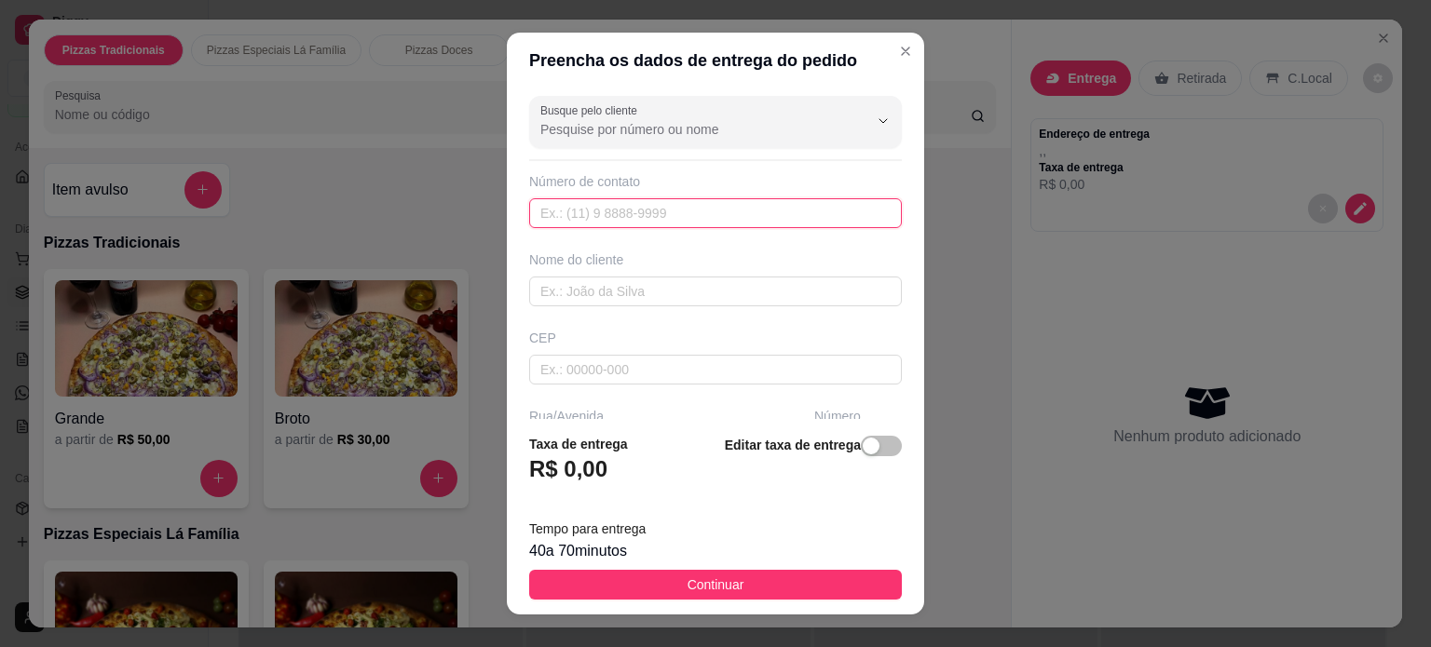
click at [707, 215] on input "text" at bounding box center [715, 213] width 373 height 30
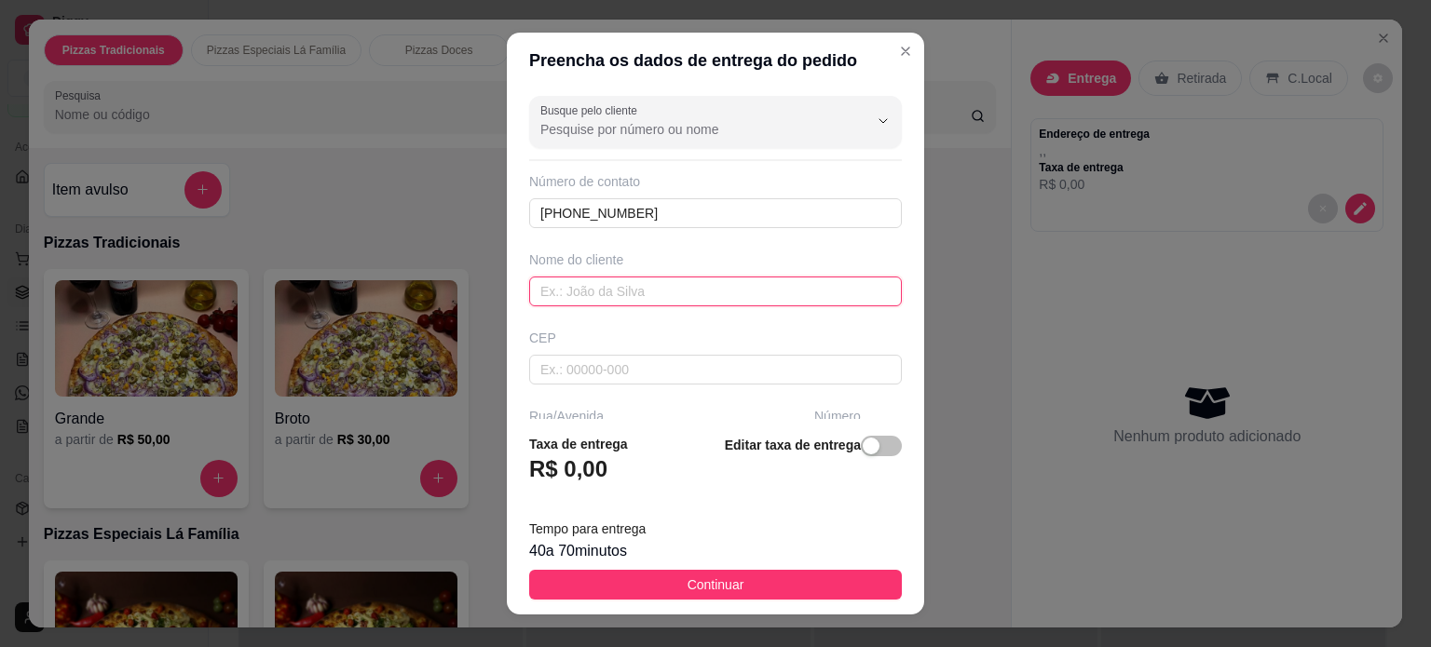
click at [727, 290] on input "text" at bounding box center [715, 292] width 373 height 30
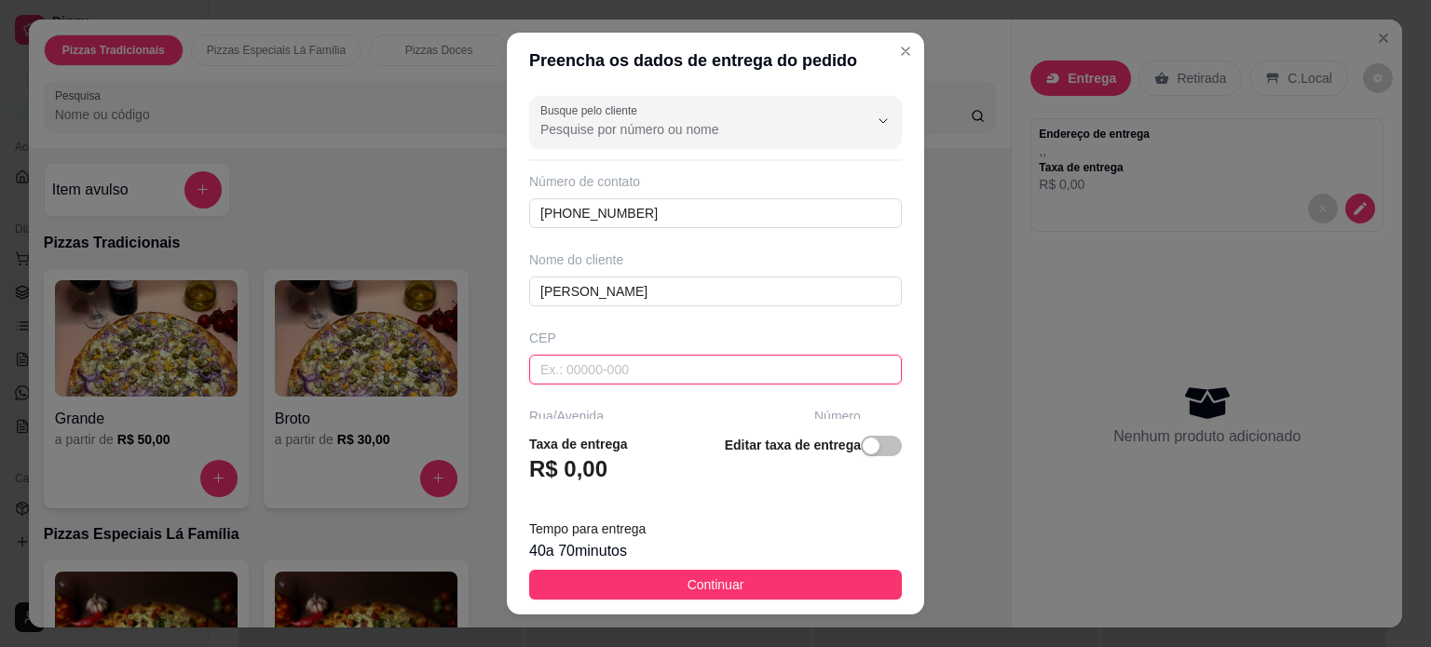
click at [689, 361] on input "text" at bounding box center [715, 370] width 373 height 30
click at [716, 412] on div "Rua/Avenida" at bounding box center [668, 416] width 278 height 19
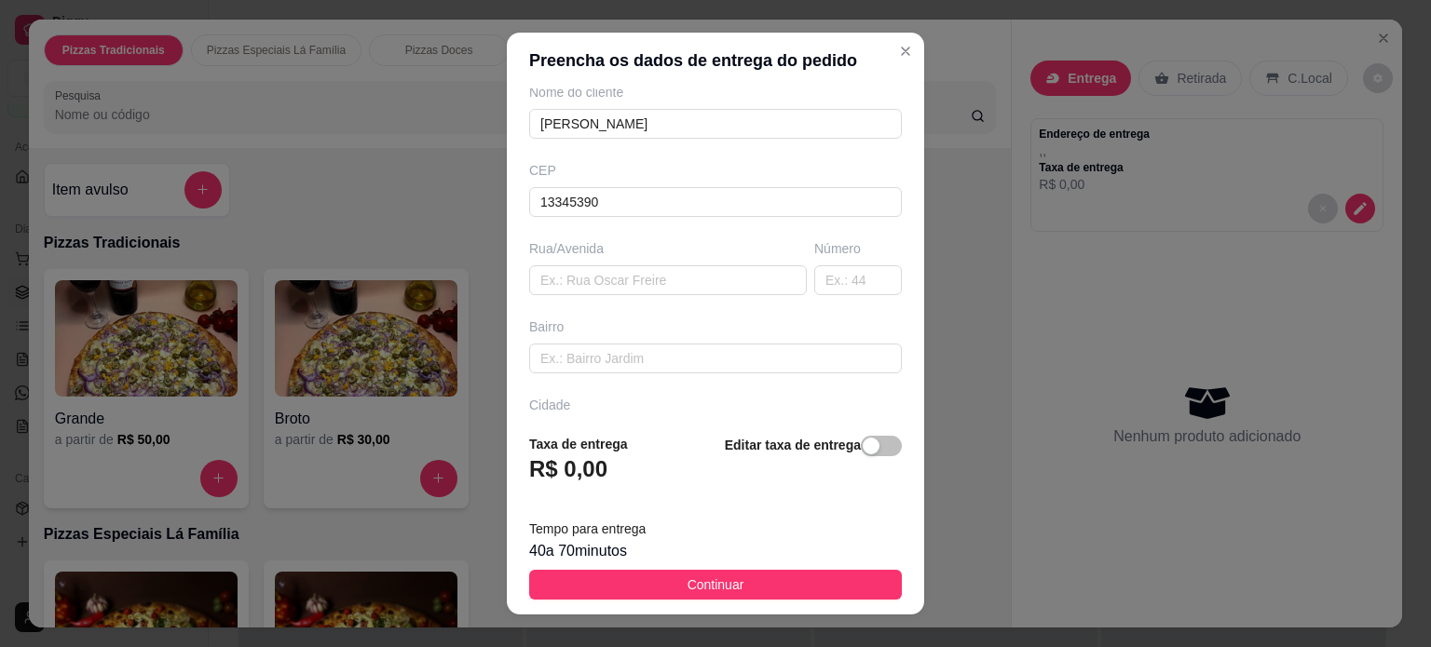
scroll to position [180, 0]
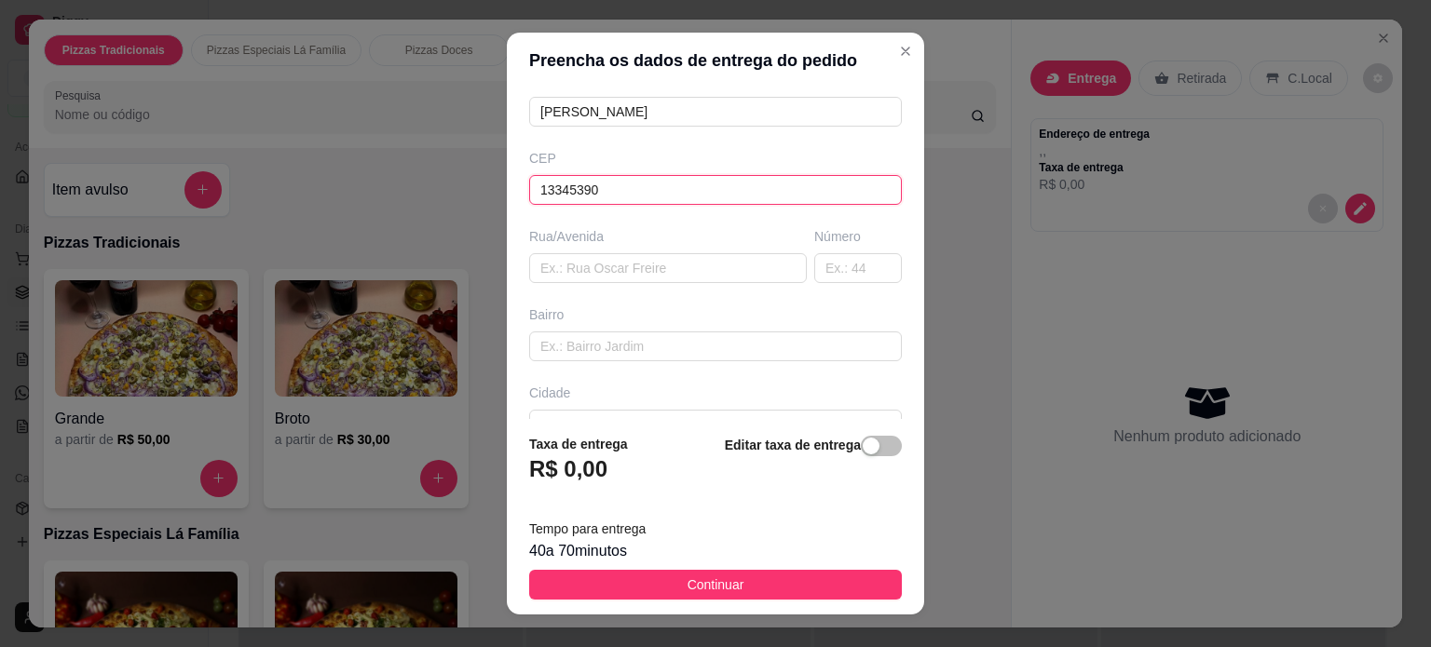
click at [620, 189] on input "13345390" at bounding box center [715, 190] width 373 height 30
click at [564, 186] on input "13345390" at bounding box center [715, 190] width 373 height 30
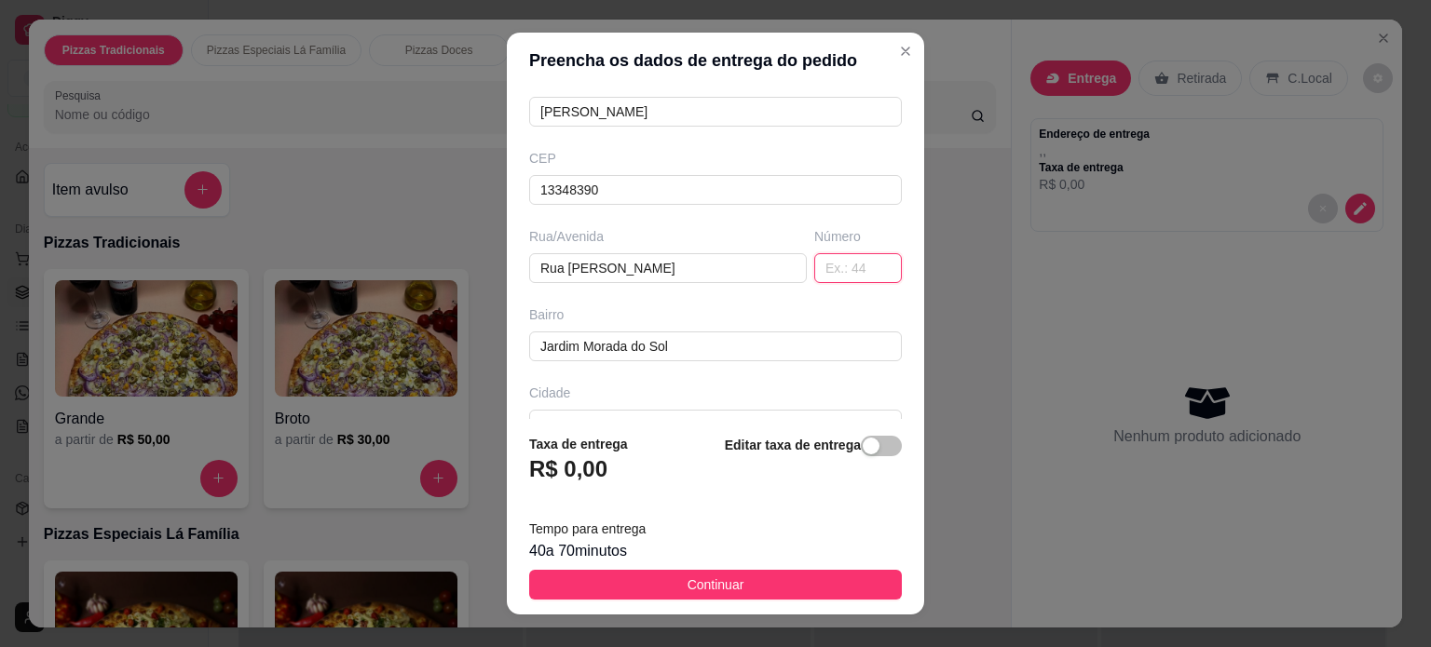
click at [842, 270] on input "text" at bounding box center [858, 268] width 88 height 30
click at [818, 308] on div "Bairro" at bounding box center [715, 315] width 373 height 19
click at [887, 372] on div "Busque pelo cliente Número de contato [PHONE_NUMBER] Nome do cliente [PERSON_NA…" at bounding box center [715, 254] width 417 height 332
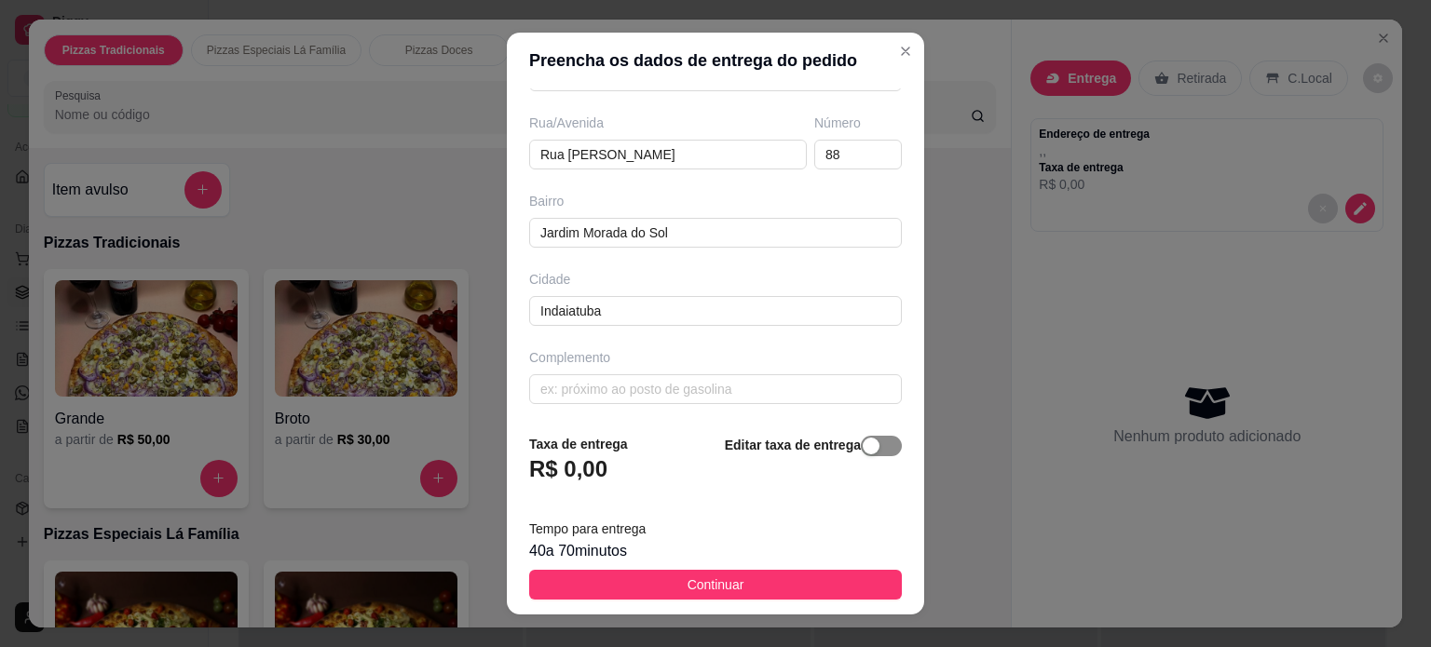
click at [863, 445] on div "button" at bounding box center [871, 446] width 17 height 17
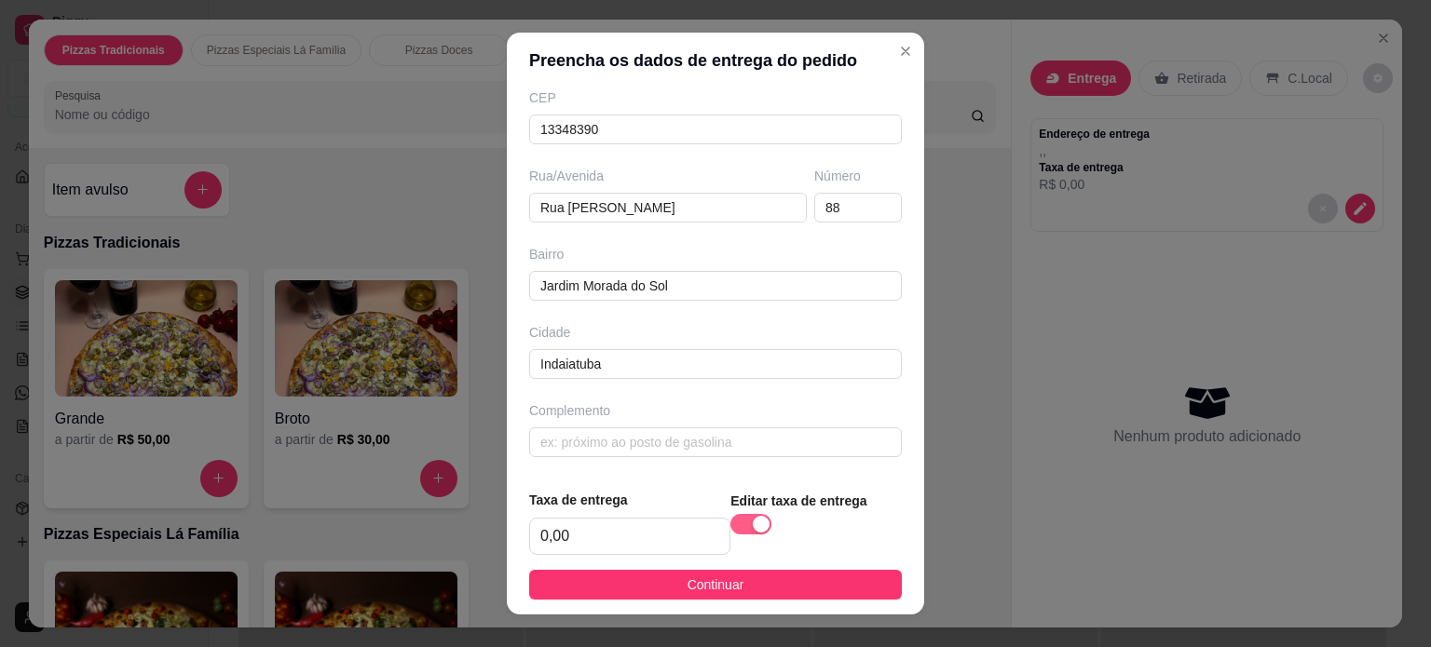
scroll to position [238, 0]
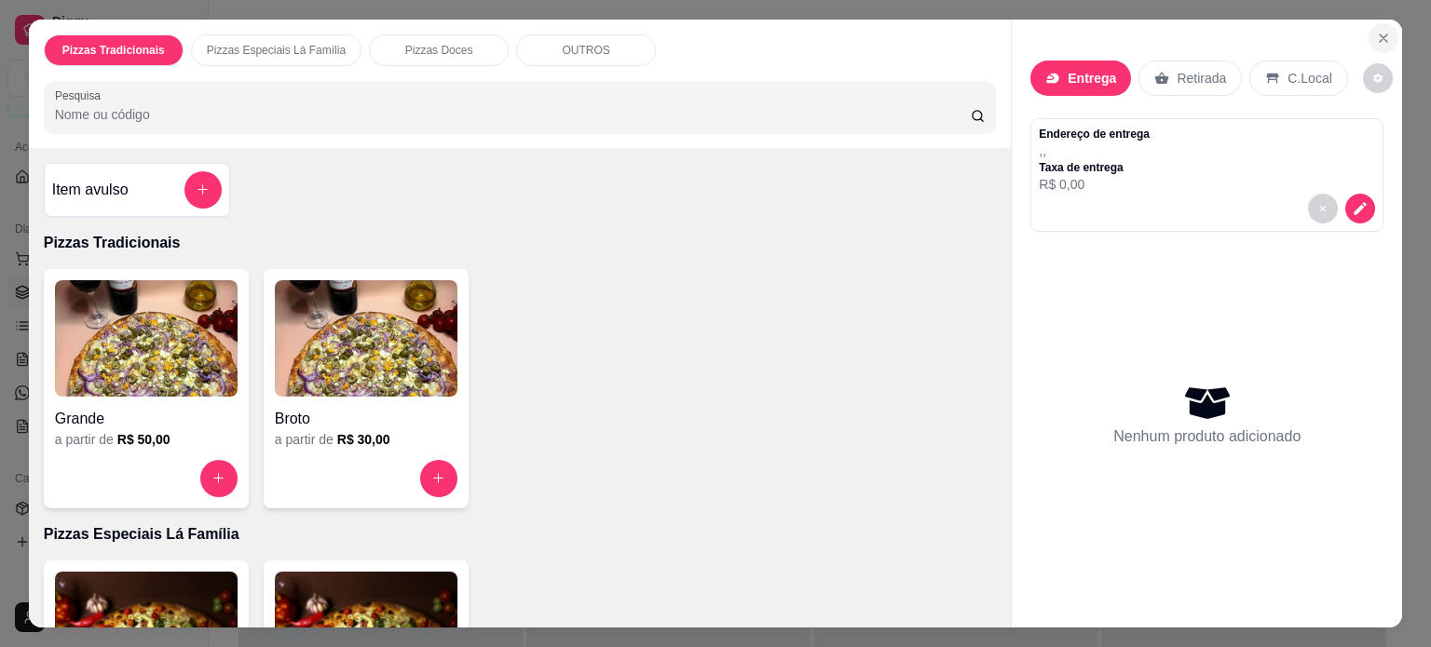
click at [1377, 34] on icon "Close" at bounding box center [1383, 38] width 15 height 15
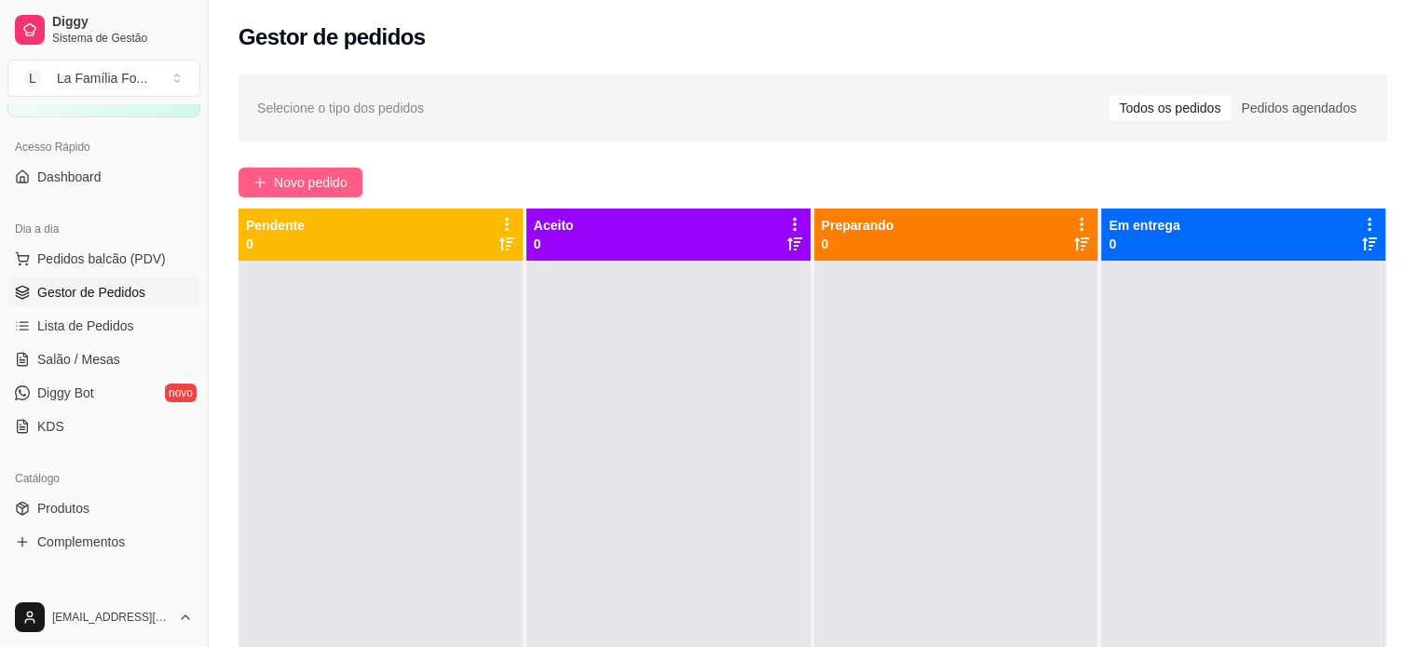
click at [326, 185] on span "Novo pedido" at bounding box center [311, 182] width 74 height 20
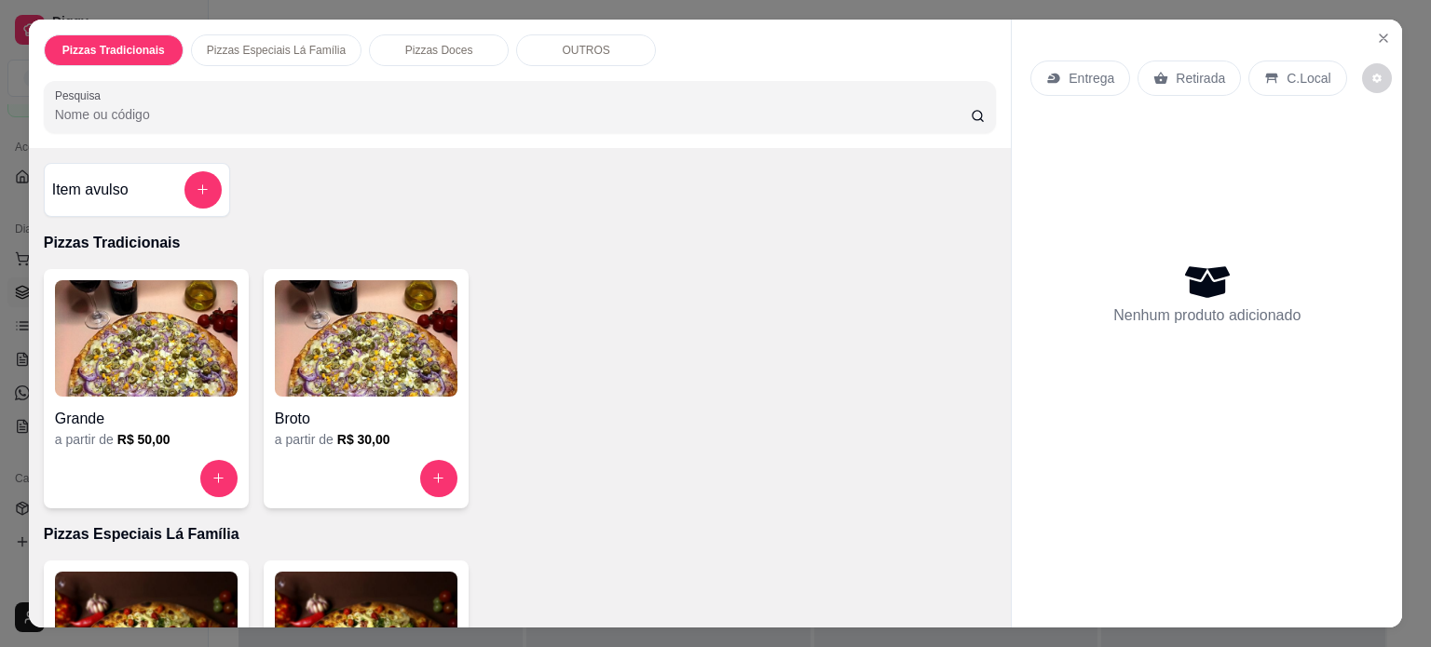
click at [1054, 61] on div "Entrega" at bounding box center [1080, 78] width 100 height 35
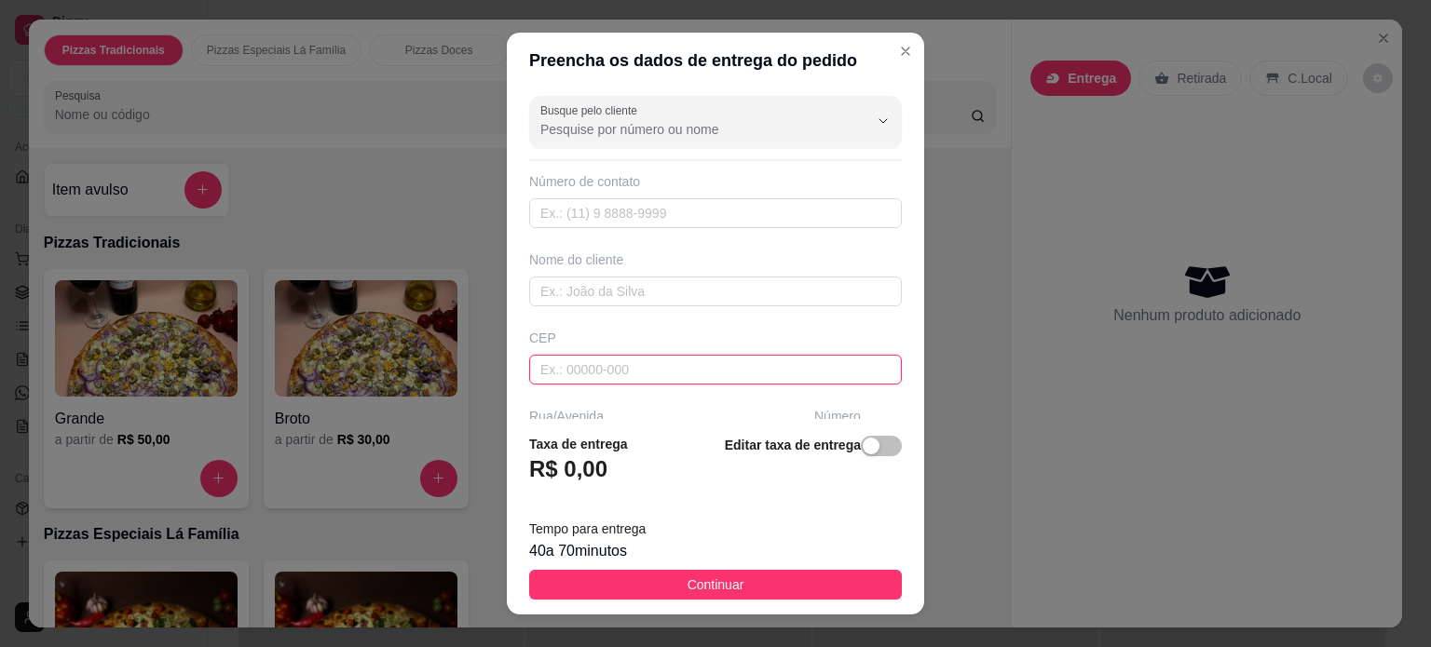
click at [632, 355] on input "text" at bounding box center [715, 370] width 373 height 30
click at [878, 357] on div "Busque pelo cliente Número de contato Nome do cliente CEP 13342110 Rua/[GEOGRAP…" at bounding box center [715, 254] width 417 height 332
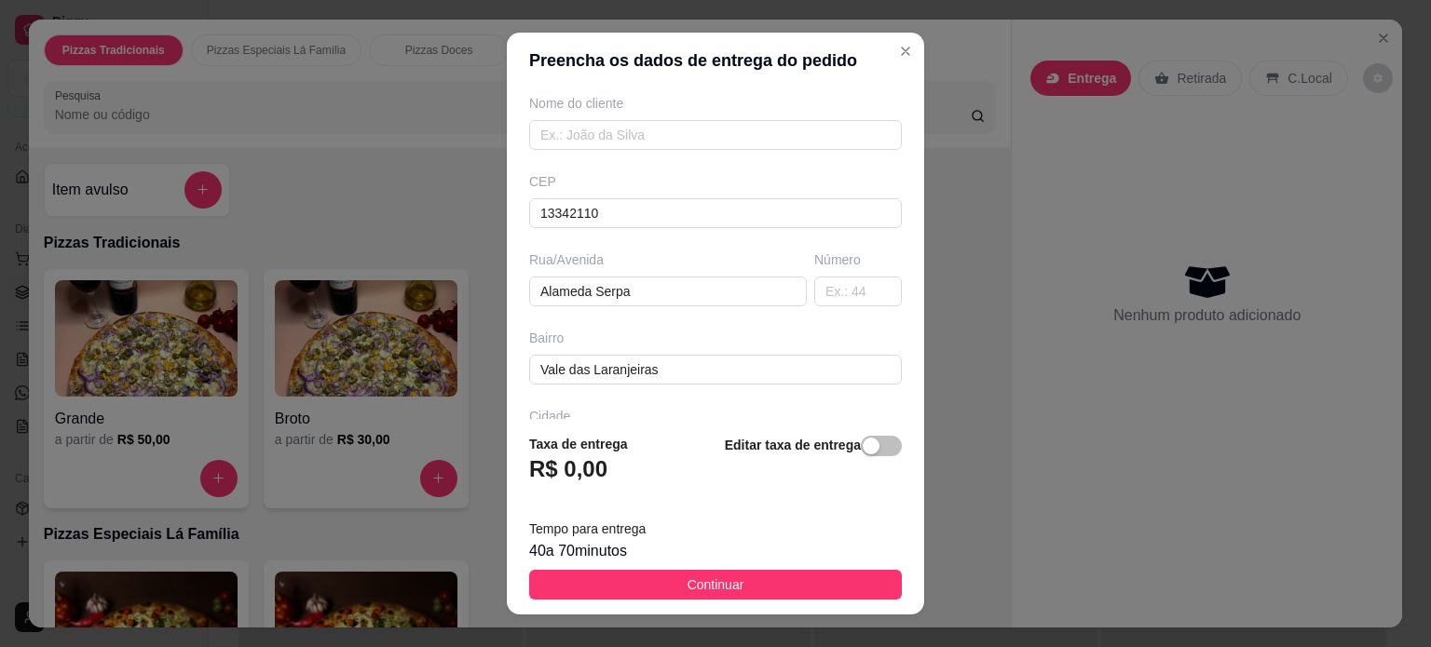
scroll to position [172, 0]
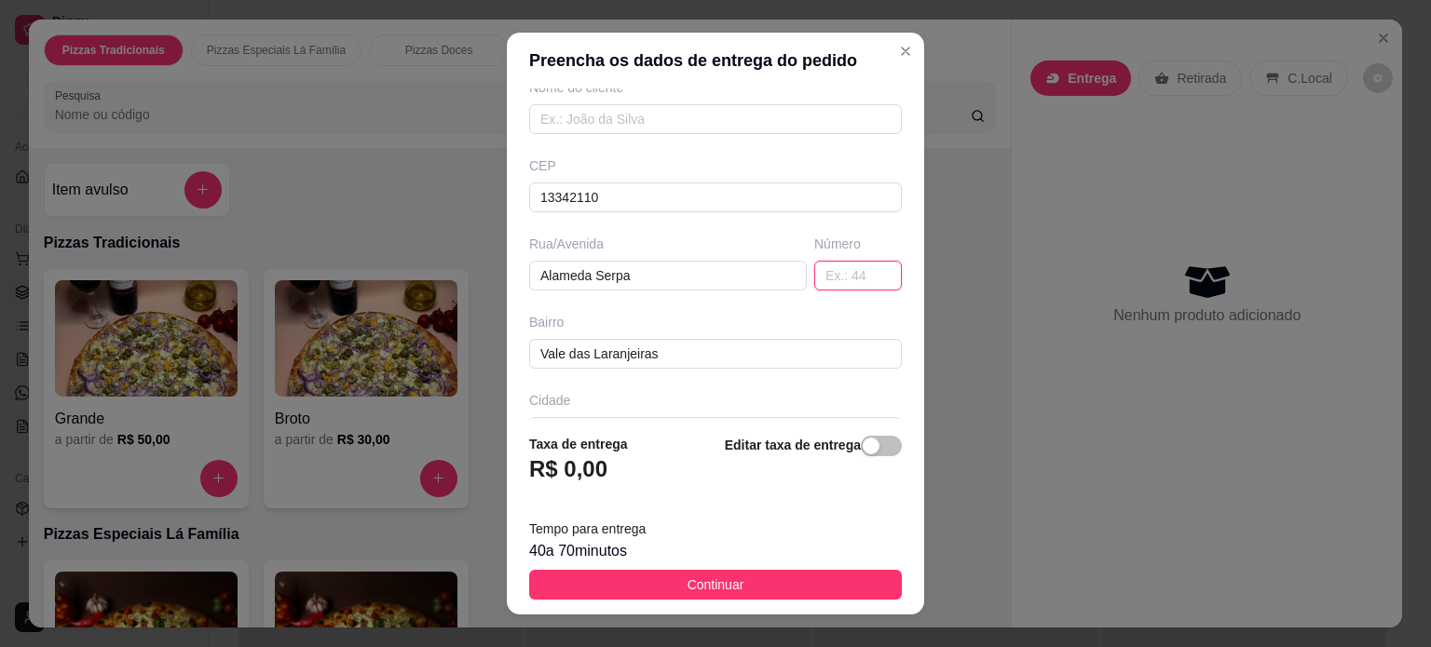
click at [839, 270] on input "text" at bounding box center [858, 276] width 88 height 30
click at [842, 306] on div "Busque pelo cliente Número de contato Nome do cliente CEP 13342110 [GEOGRAPHIC_…" at bounding box center [715, 254] width 417 height 332
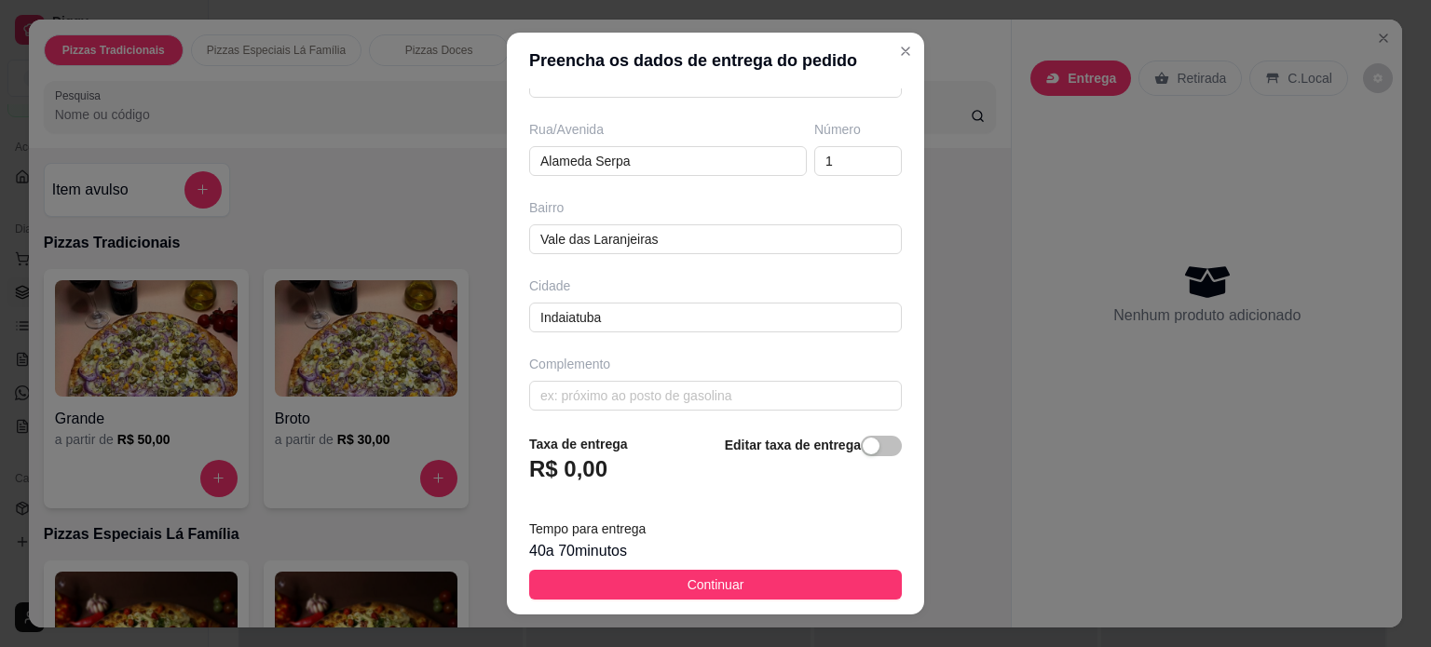
scroll to position [293, 0]
click at [725, 472] on div "Editar taxa de entrega" at bounding box center [813, 464] width 177 height 61
click at [876, 333] on div "Busque pelo cliente Número de contato Nome do cliente CEP 13342110 [GEOGRAPHIC_…" at bounding box center [715, 254] width 417 height 332
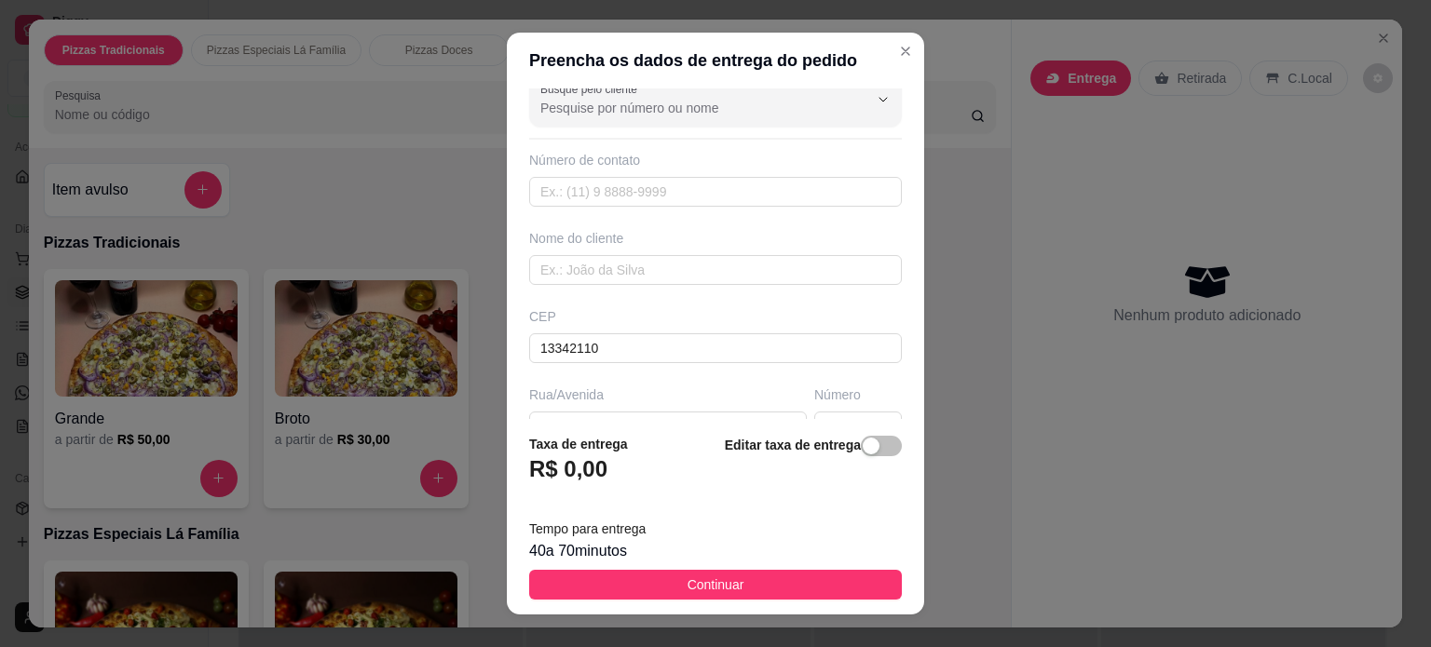
scroll to position [0, 0]
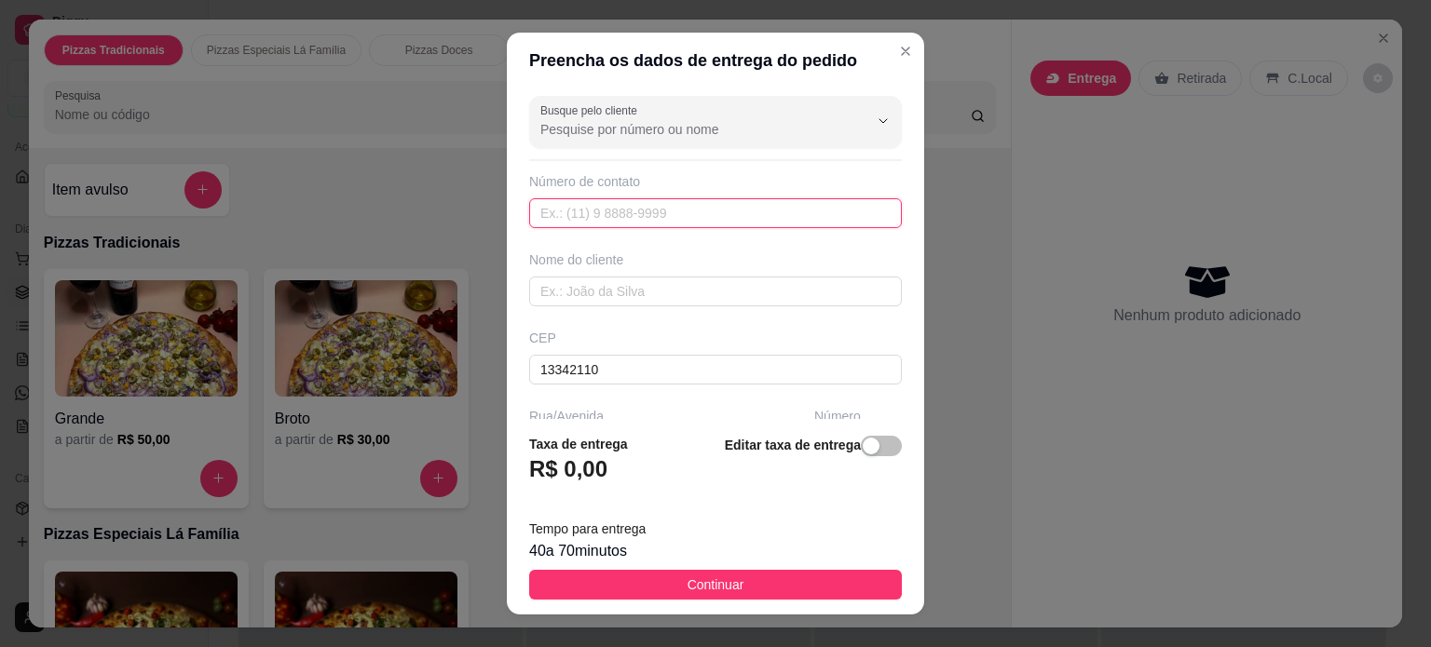
click at [764, 223] on input "text" at bounding box center [715, 213] width 373 height 30
click at [779, 134] on input "Busque pelo cliente" at bounding box center [689, 129] width 298 height 19
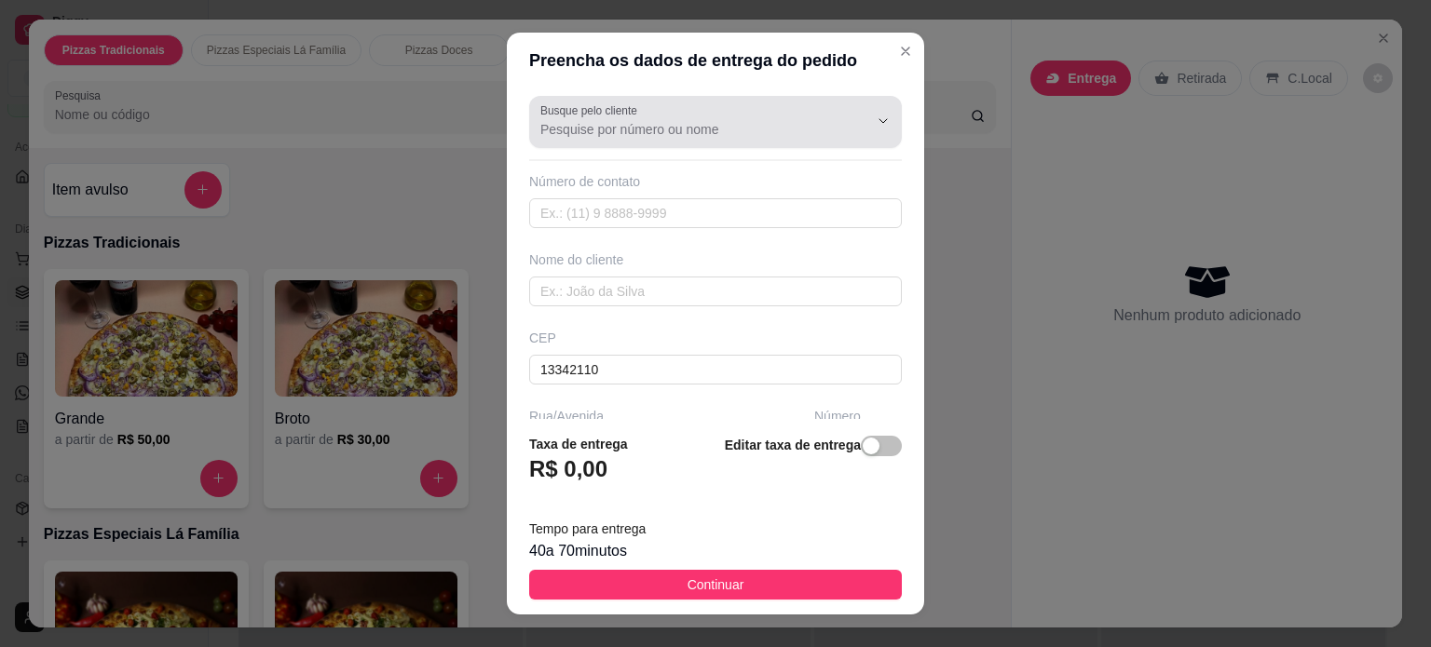
click at [850, 124] on icon "Show suggestions" at bounding box center [857, 121] width 15 height 15
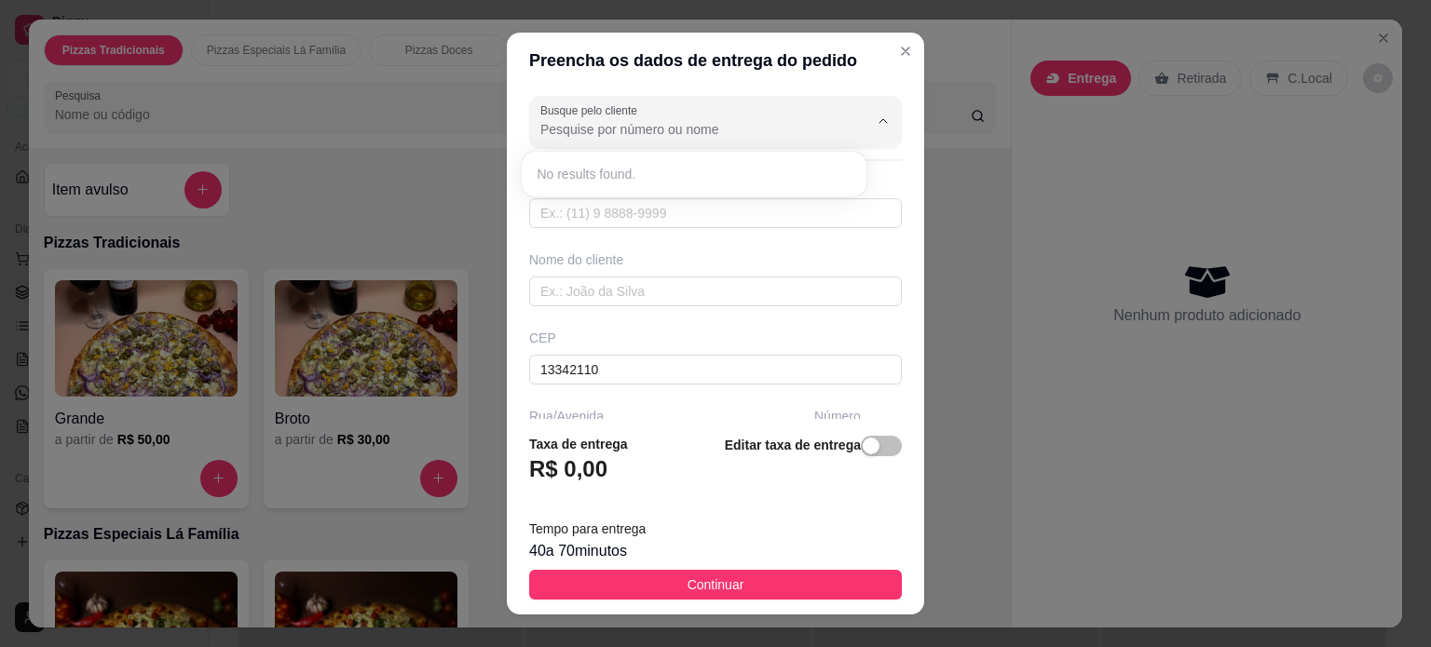
click at [775, 231] on div "Busque pelo cliente Número de contato Nome do cliente CEP 13342110 [GEOGRAPHIC_…" at bounding box center [715, 254] width 417 height 332
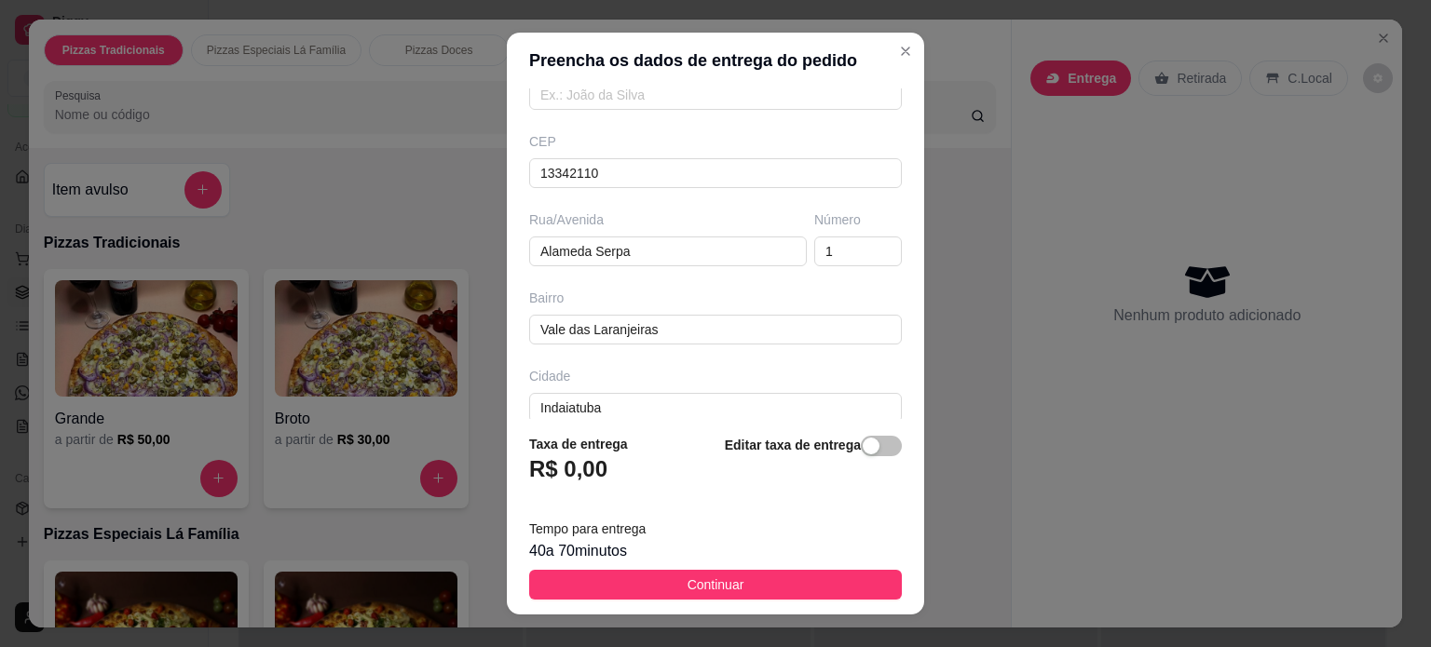
scroll to position [293, 0]
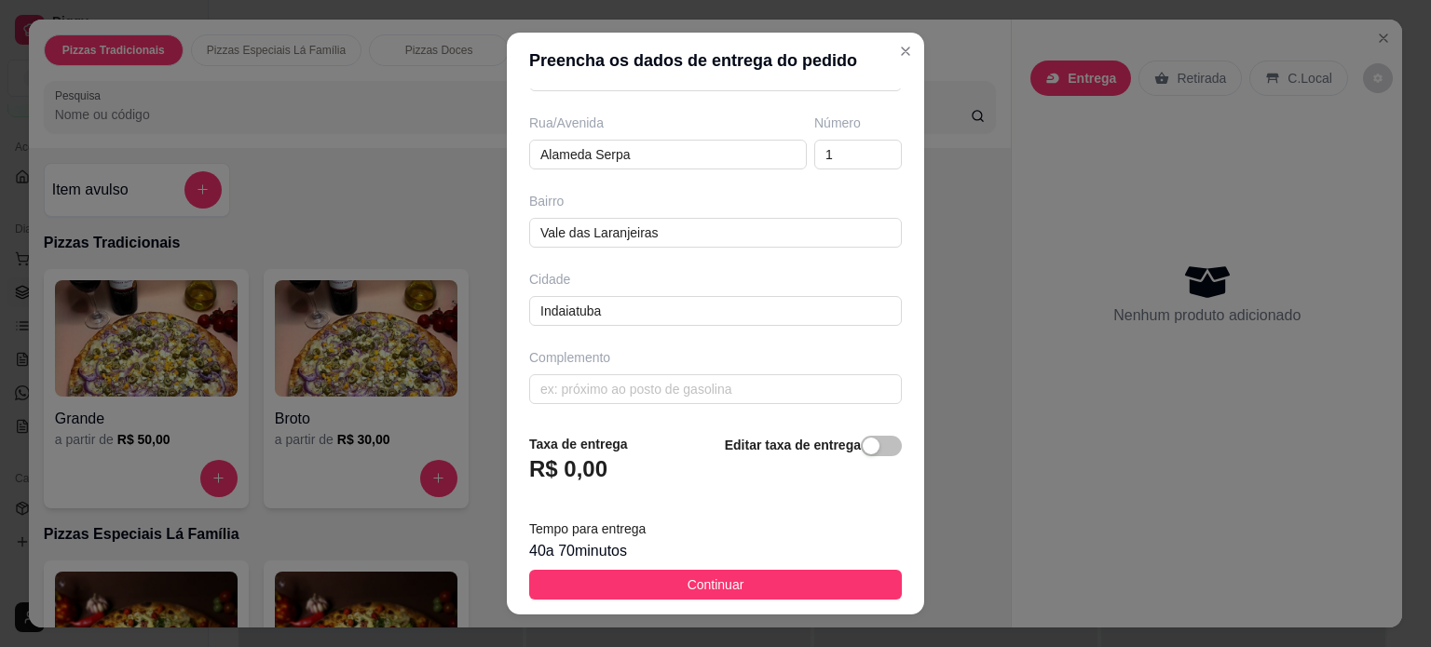
click at [887, 457] on footer "Taxa de entrega R$ 0,00 Editar taxa de entrega Tempo para entrega 40 a 70 minut…" at bounding box center [715, 517] width 417 height 196
click at [880, 456] on footer "Taxa de entrega R$ 0,00 Editar taxa de entrega Tempo para entrega 40 a 70 minut…" at bounding box center [715, 517] width 417 height 196
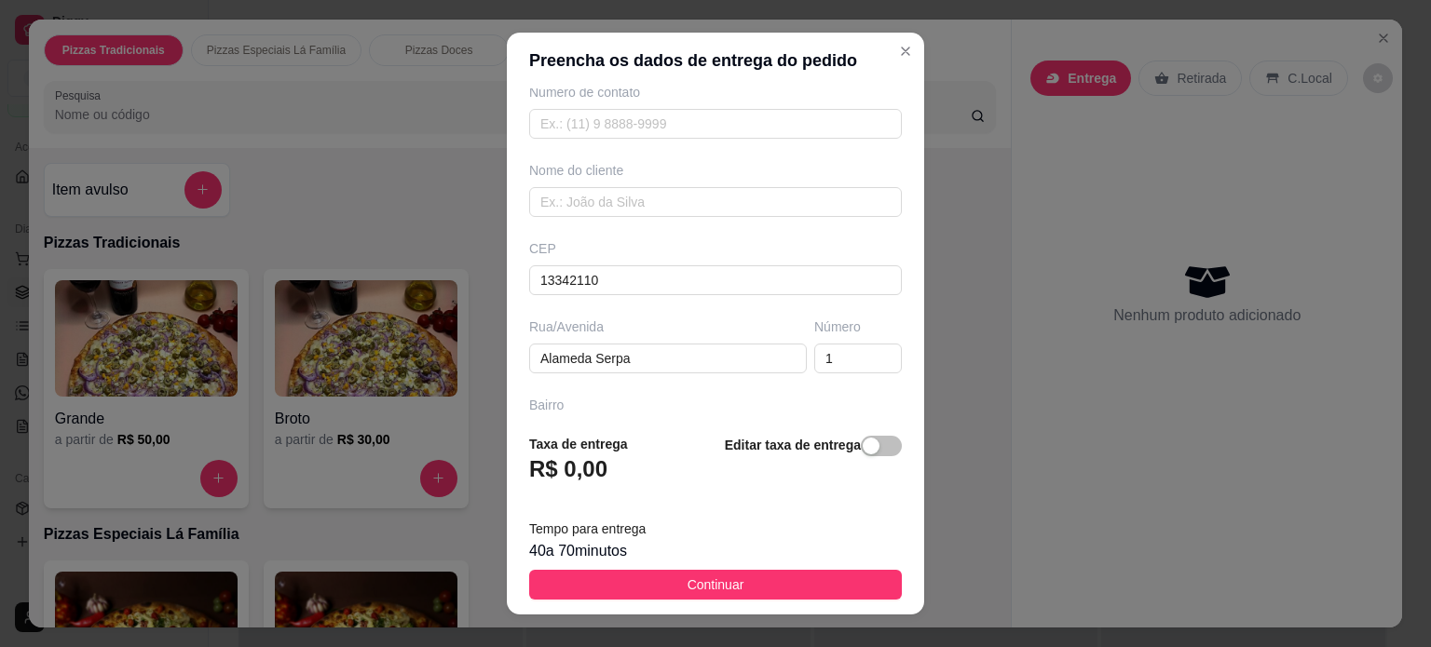
scroll to position [93, 0]
click at [679, 262] on input "13342110" at bounding box center [715, 277] width 373 height 30
click at [676, 265] on input "13342110" at bounding box center [715, 277] width 373 height 30
click at [817, 355] on input "1" at bounding box center [858, 355] width 88 height 30
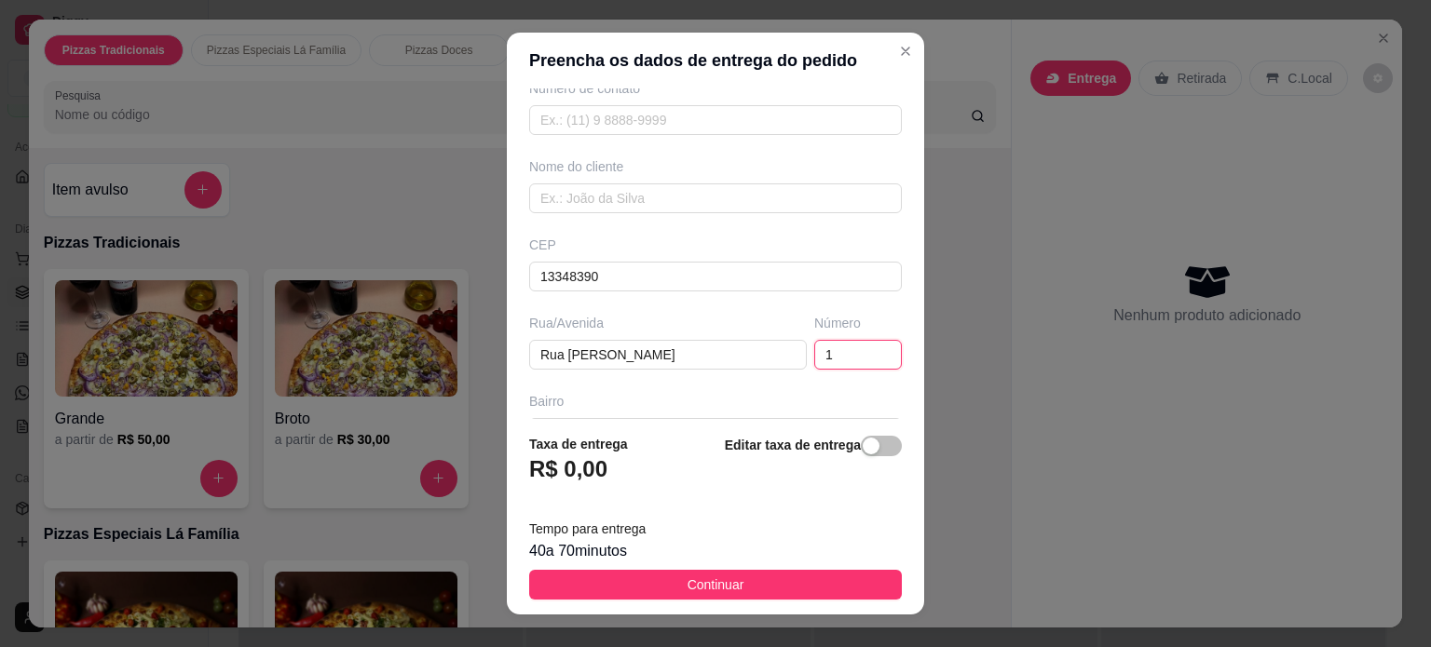
click at [817, 355] on input "1" at bounding box center [858, 355] width 88 height 30
click at [874, 373] on div "Busque pelo cliente Número de contato Nome do cliente CEP 13348390 Rua/[STREET_…" at bounding box center [715, 254] width 417 height 332
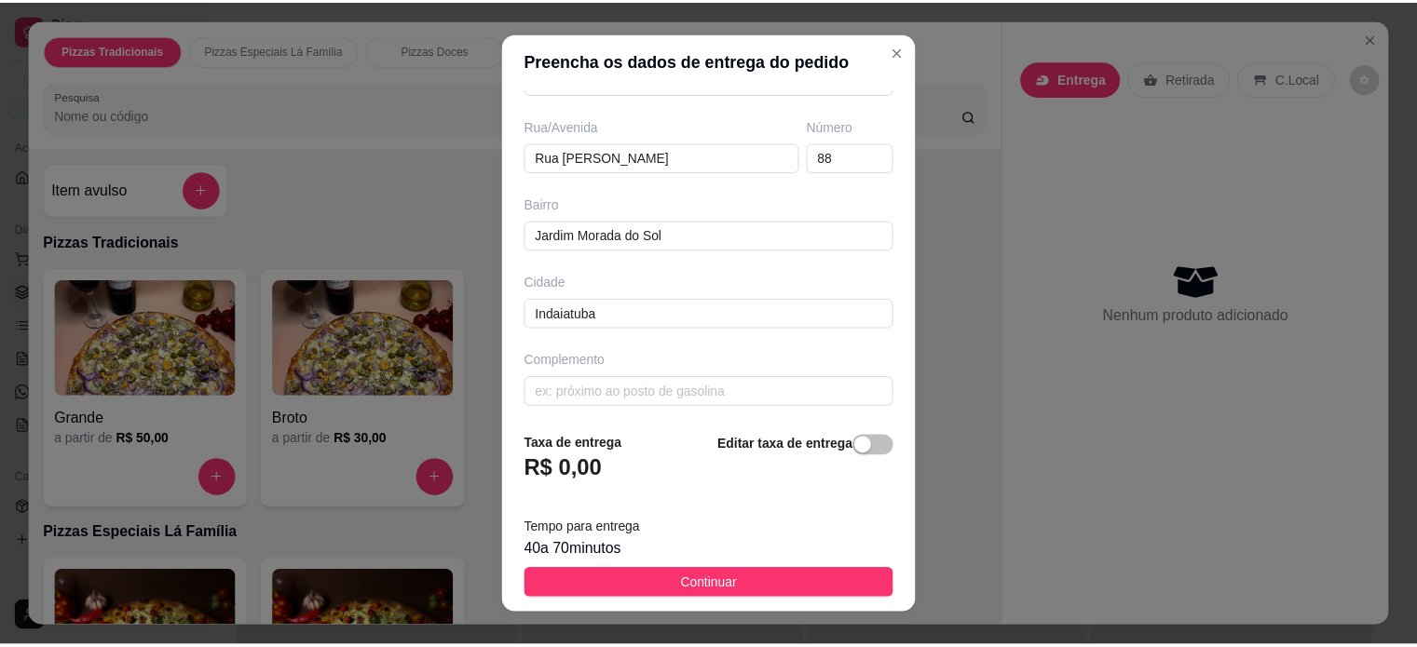
scroll to position [293, 0]
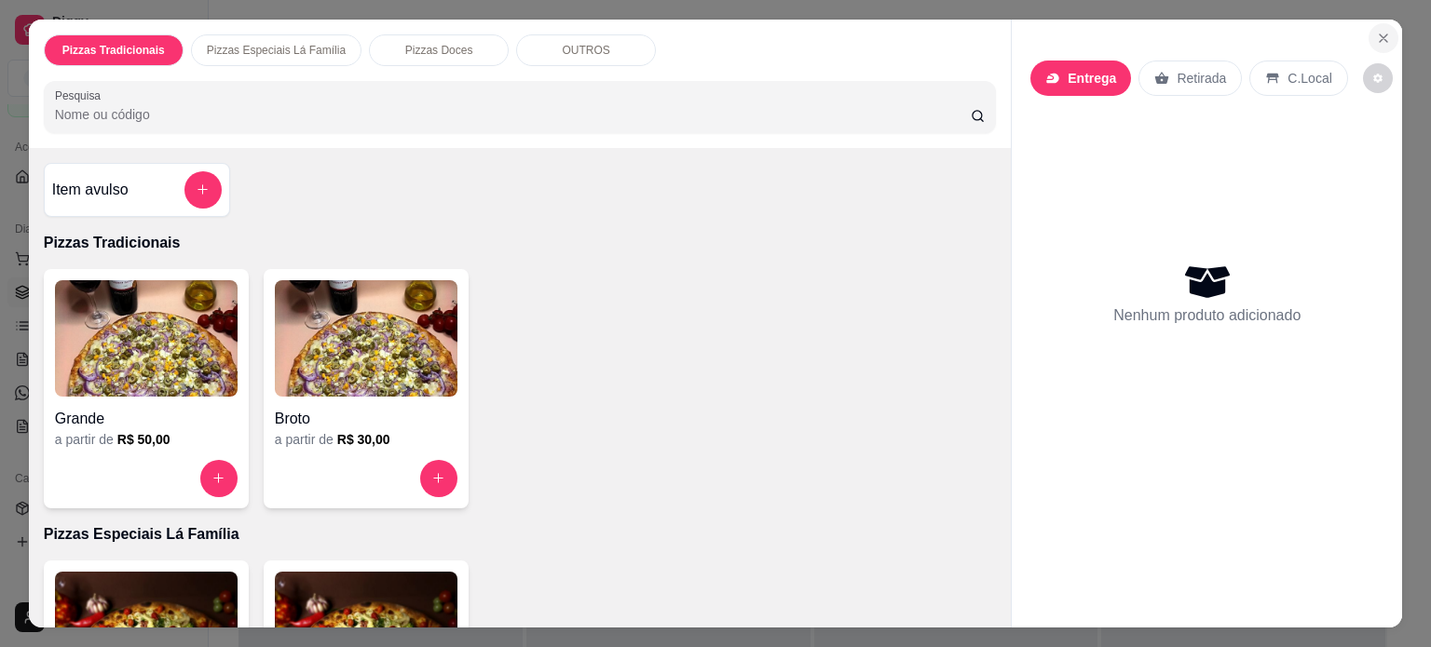
click at [1372, 38] on button "Close" at bounding box center [1383, 38] width 30 height 30
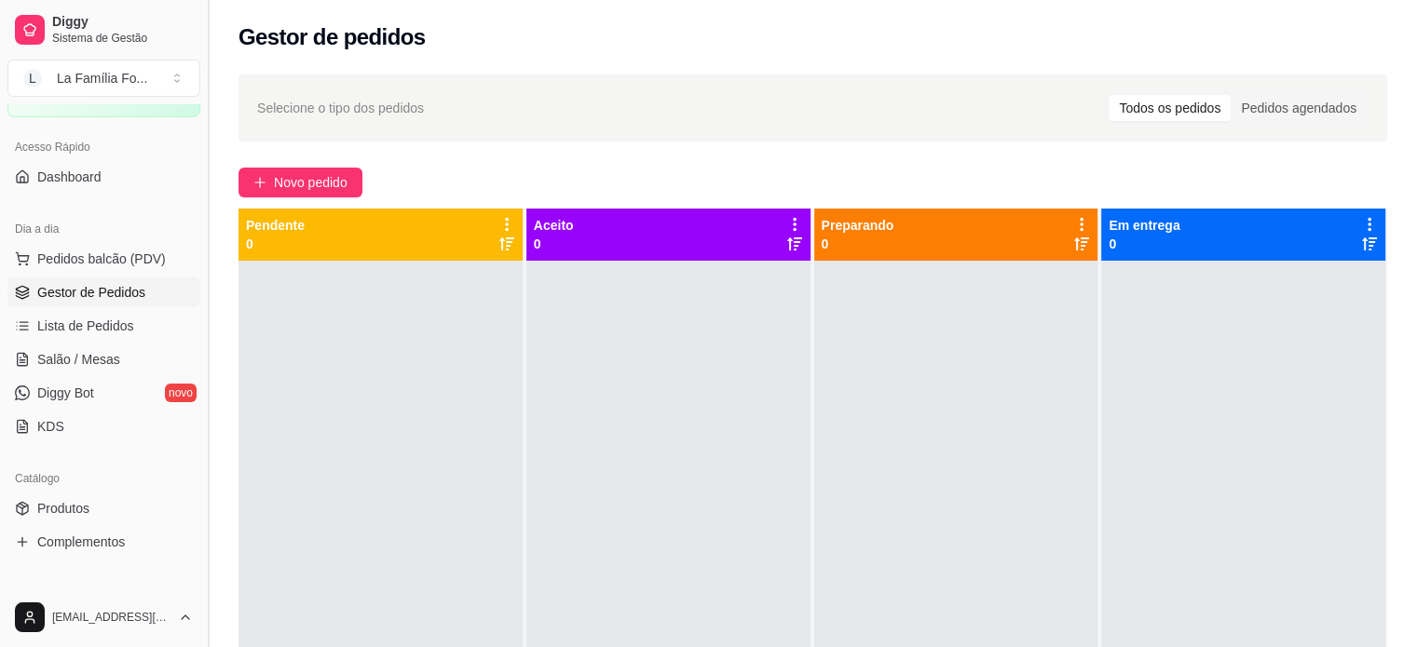
drag, startPoint x: 202, startPoint y: 331, endPoint x: 202, endPoint y: 342, distance: 11.2
click at [202, 342] on button "Toggle Sidebar" at bounding box center [207, 323] width 15 height 647
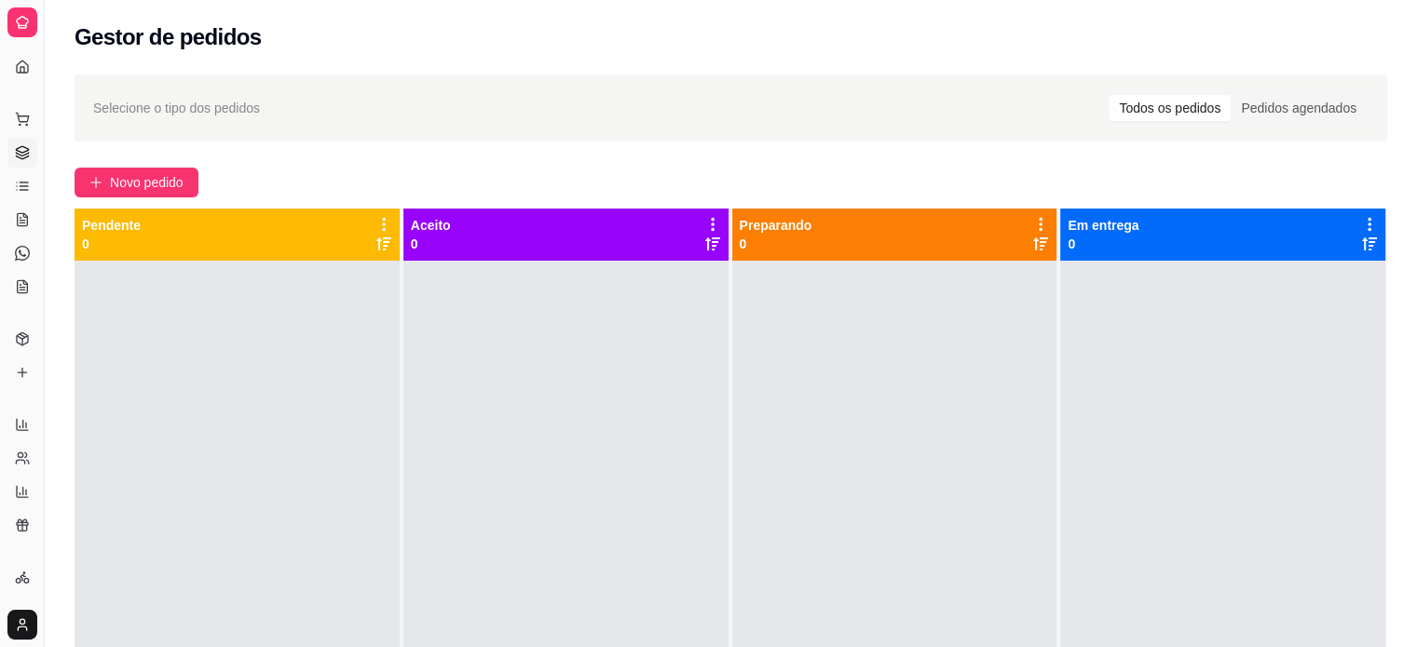
drag, startPoint x: 44, startPoint y: 284, endPoint x: 259, endPoint y: 281, distance: 215.2
click at [259, 281] on div "Diggy Sistema de Gestão L La Família Fo ... Loja aberta Período gratuito até 12…" at bounding box center [708, 465] width 1417 height 931
click at [50, 267] on button "Toggle Sidebar" at bounding box center [43, 323] width 15 height 647
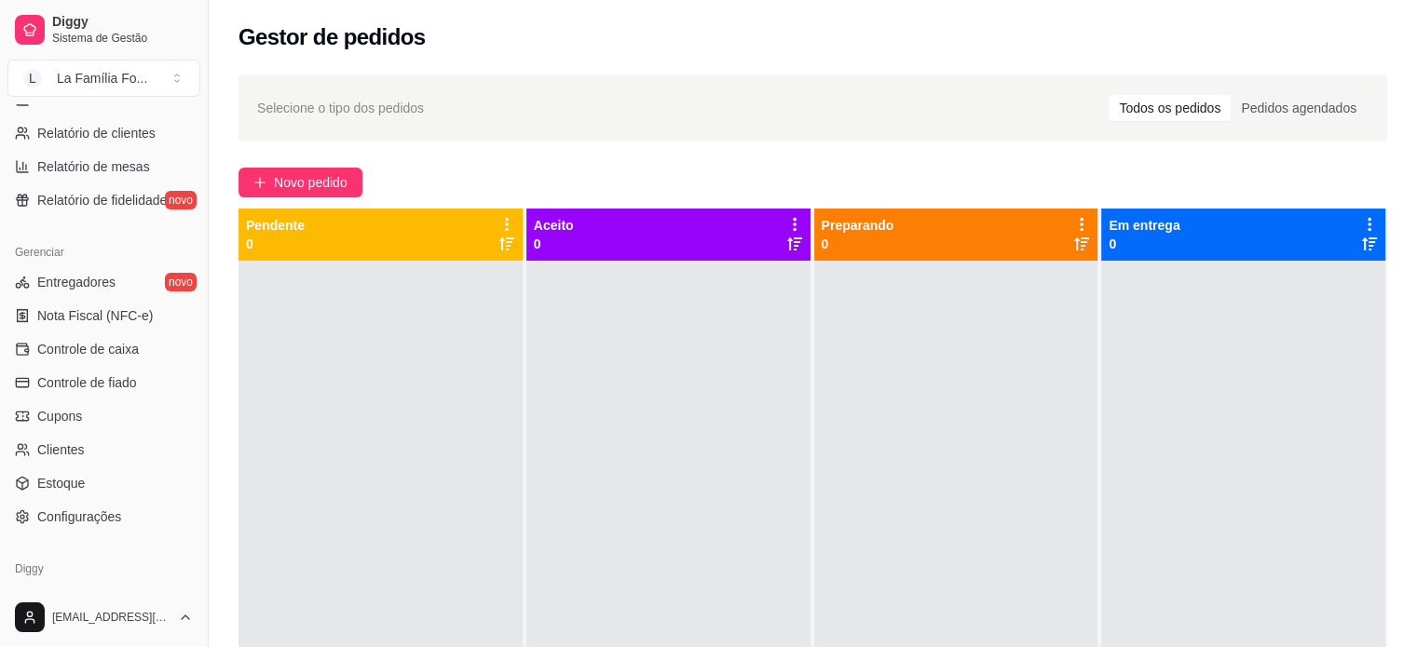
scroll to position [692, 0]
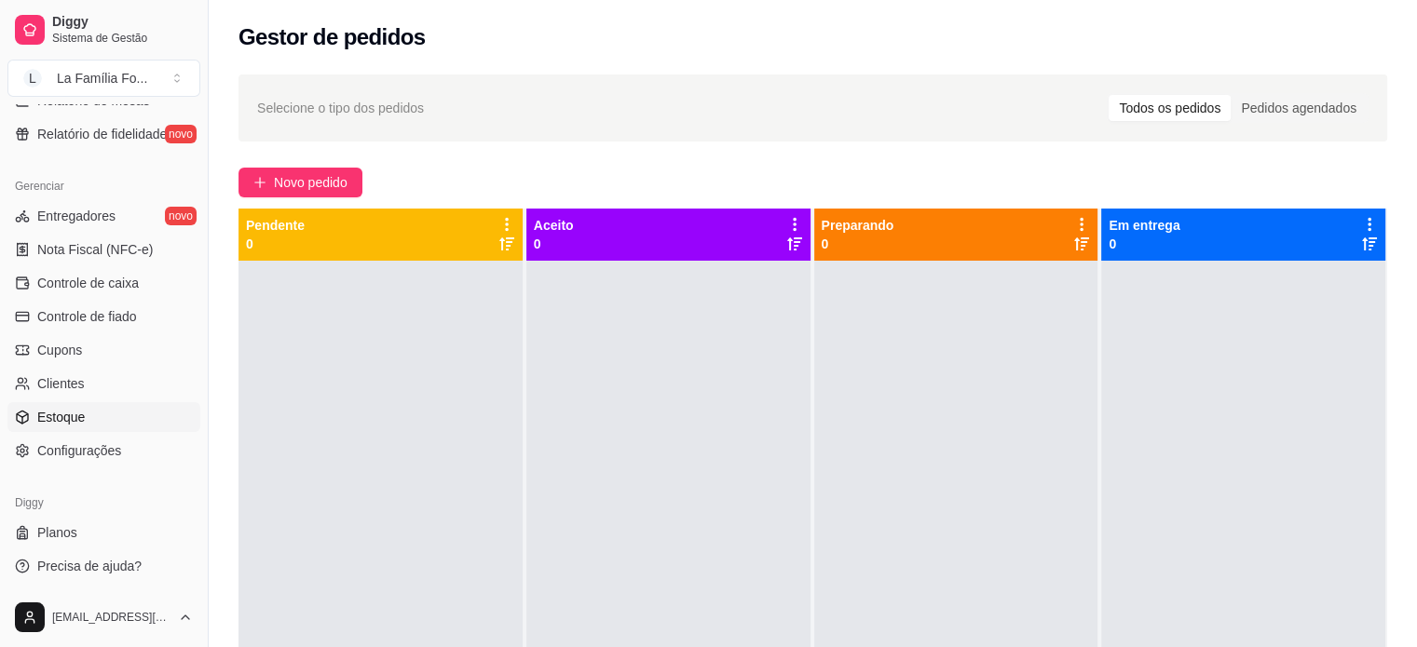
click at [127, 430] on link "Estoque" at bounding box center [103, 417] width 193 height 30
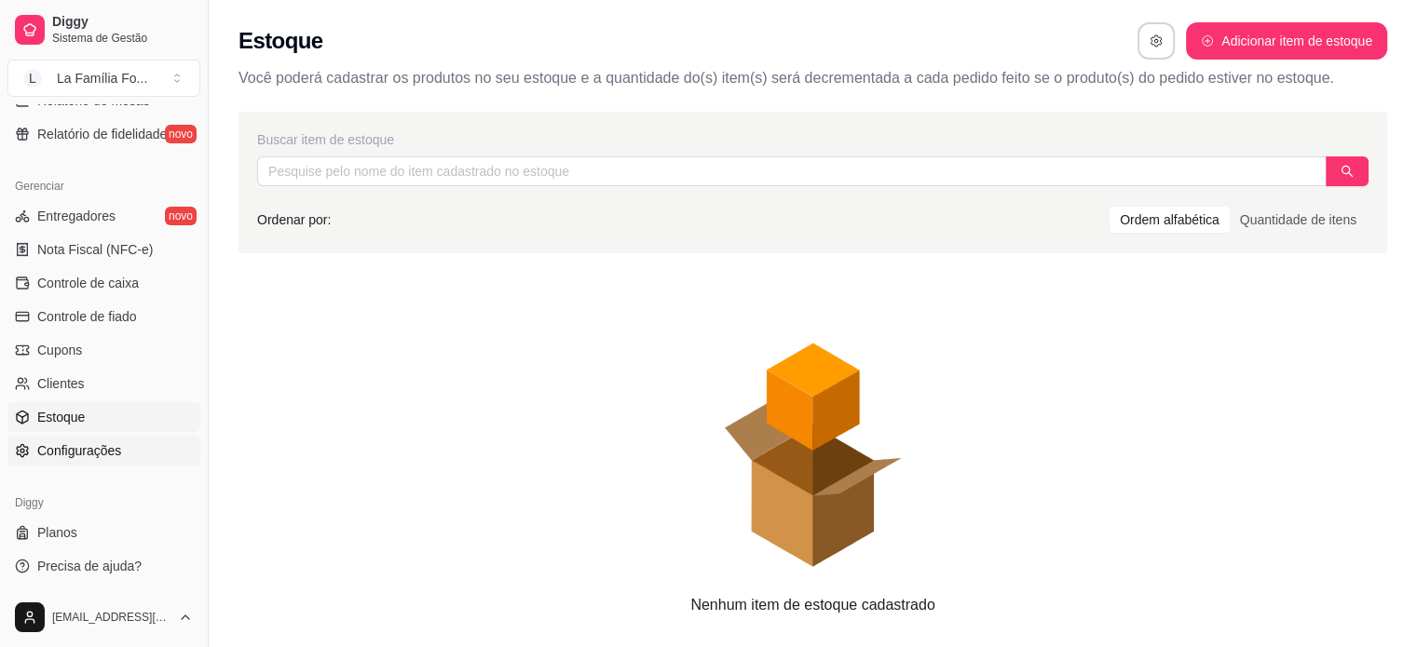
click at [128, 444] on link "Configurações" at bounding box center [103, 451] width 193 height 30
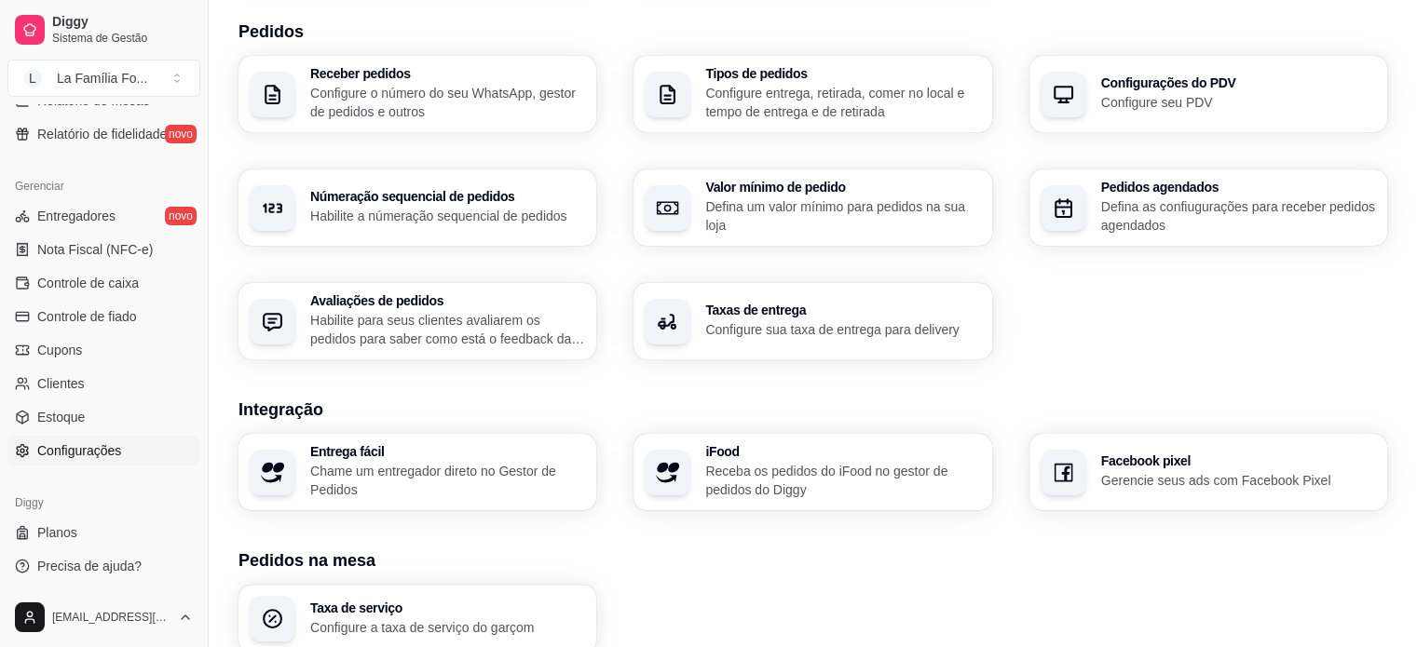
scroll to position [458, 0]
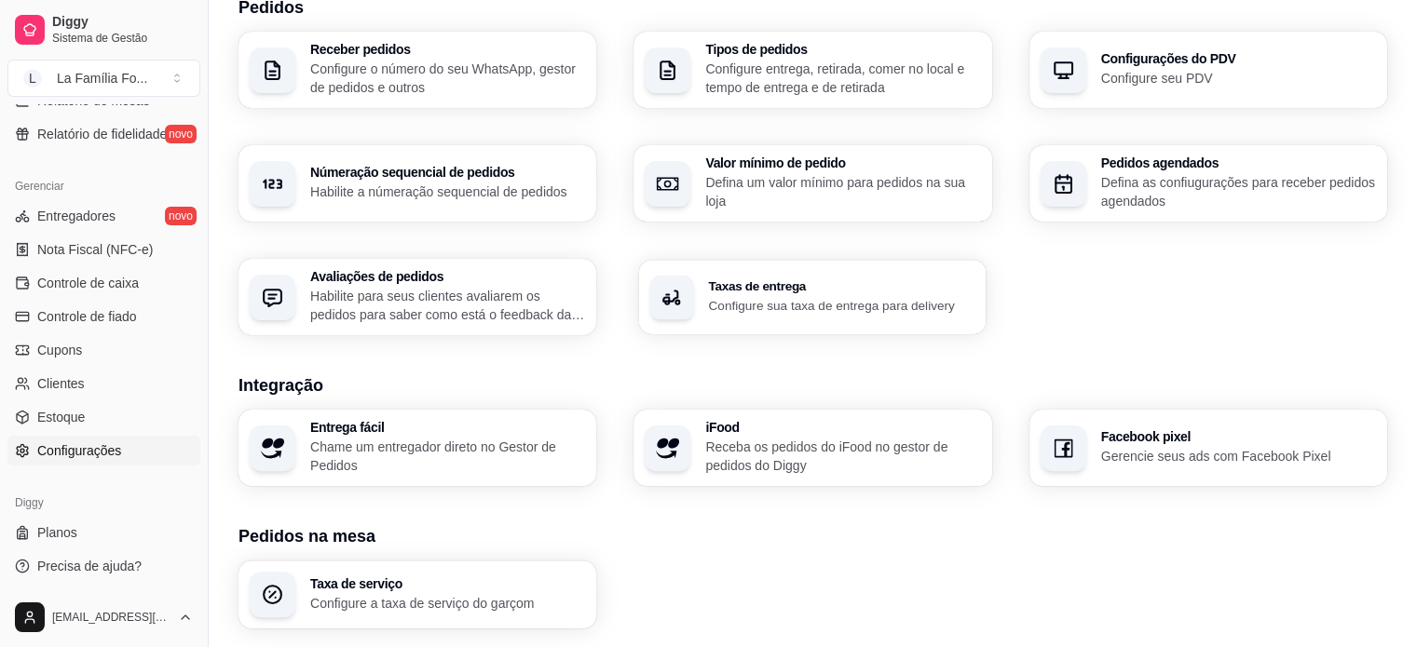
click at [884, 280] on h3 "Taxas de entrega" at bounding box center [842, 286] width 266 height 13
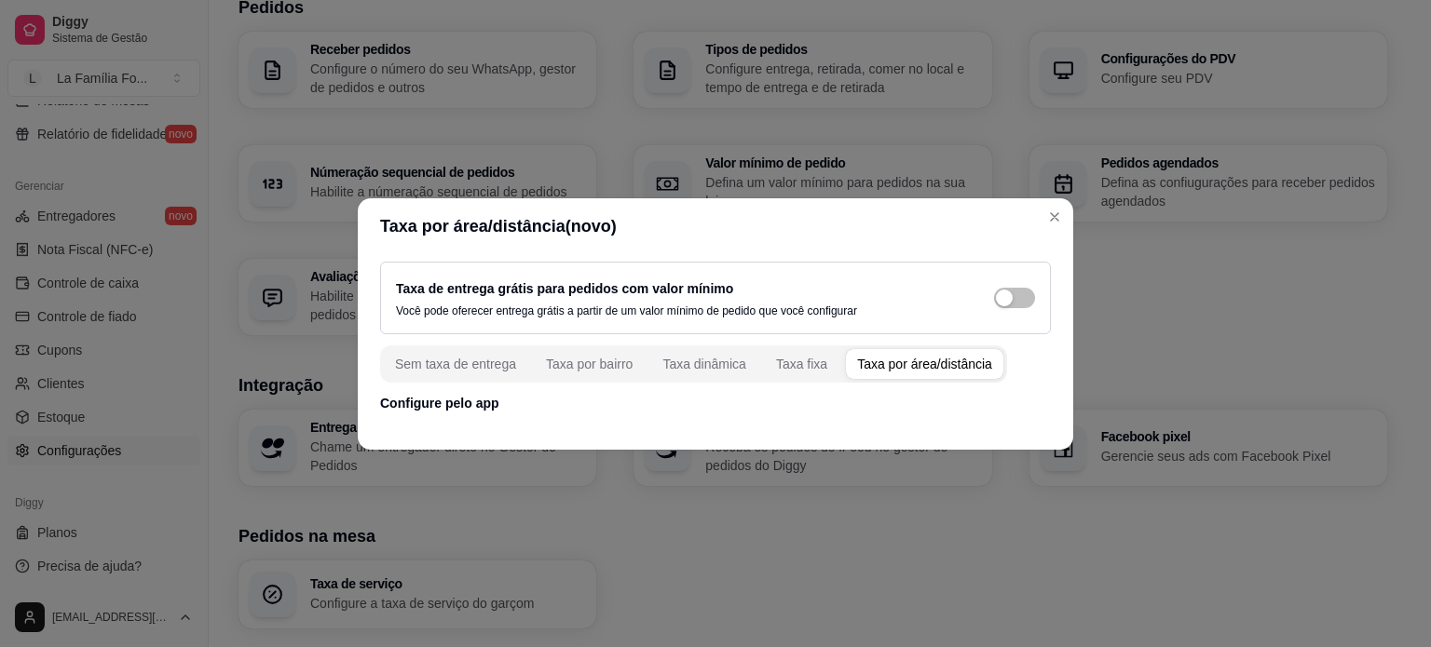
click at [947, 358] on div "Taxa por área/distância" at bounding box center [924, 364] width 135 height 19
click at [951, 368] on div "Taxa por área/distância" at bounding box center [924, 364] width 135 height 19
click at [466, 413] on div "Taxa de entrega grátis para pedidos com valor mínimo Você pode oferecer entrega…" at bounding box center [715, 337] width 715 height 166
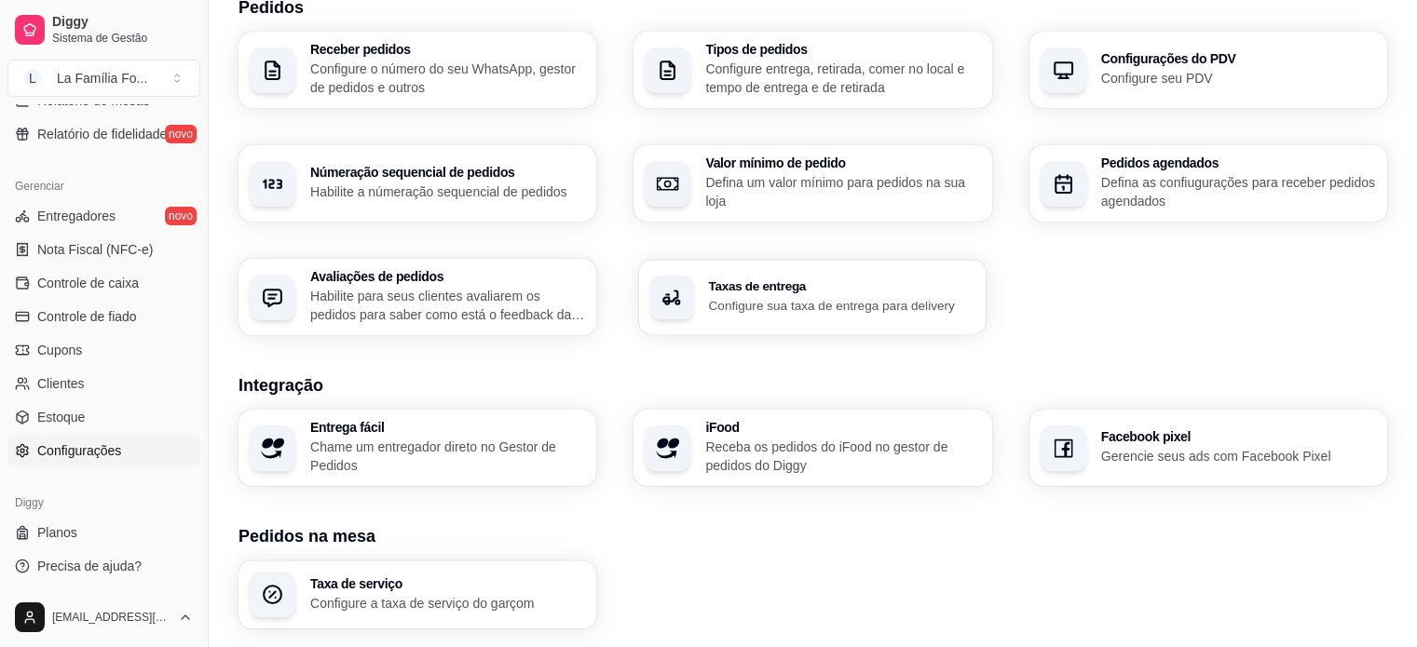
click at [784, 291] on h3 "Taxas de entrega" at bounding box center [842, 286] width 266 height 13
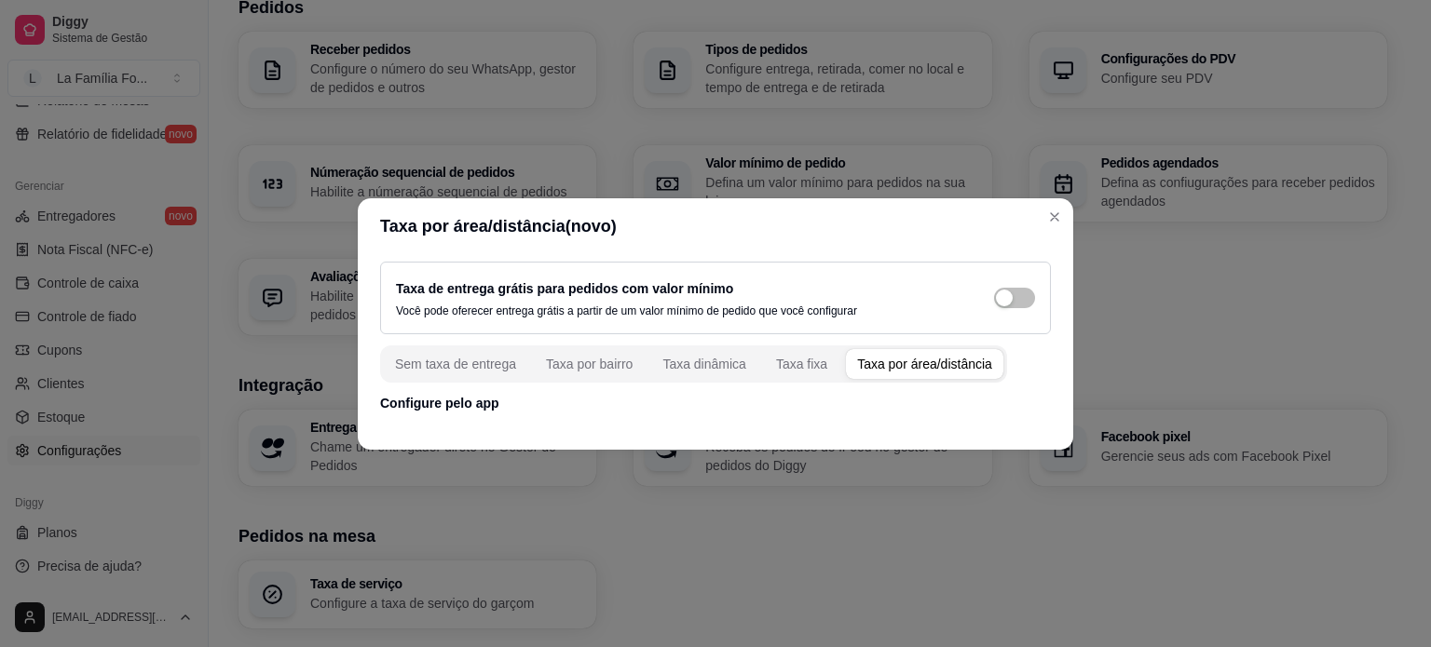
click at [877, 363] on div "Taxa por área/distância" at bounding box center [924, 364] width 135 height 19
click at [1058, 425] on footer at bounding box center [715, 435] width 715 height 30
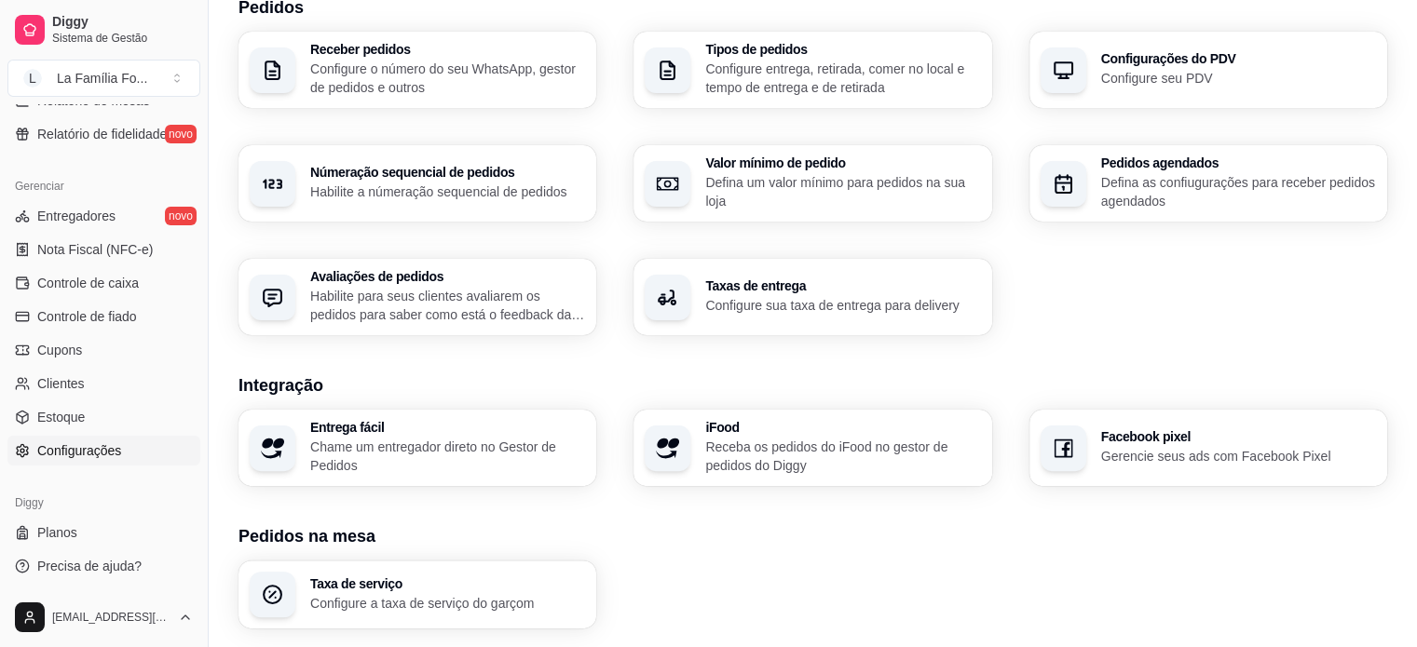
click at [725, 300] on p "Configure sua taxa de entrega para delivery" at bounding box center [842, 305] width 275 height 19
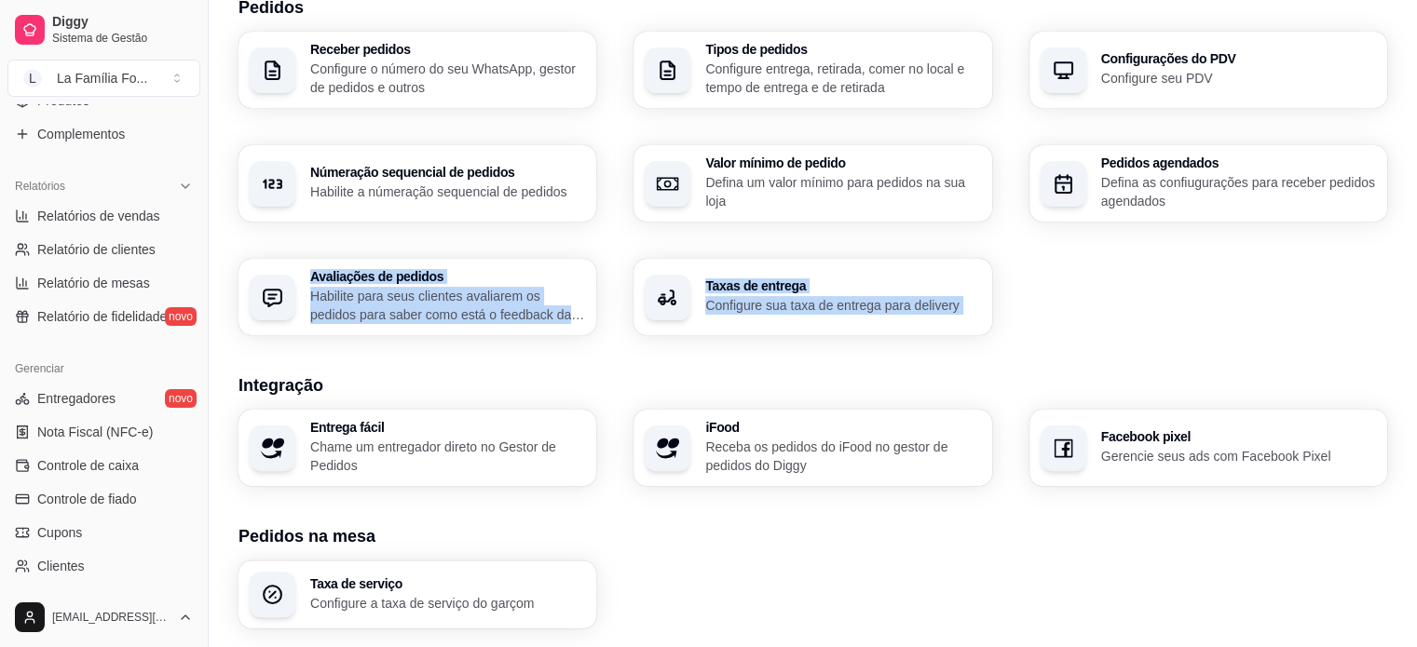
drag, startPoint x: 217, startPoint y: 351, endPoint x: 217, endPoint y: 324, distance: 27.0
click at [217, 324] on div "Loja Informações da loja Principais informações da sua loja como endereço, nome…" at bounding box center [813, 199] width 1208 height 1189
click at [101, 409] on link "Entregadores novo" at bounding box center [103, 399] width 193 height 30
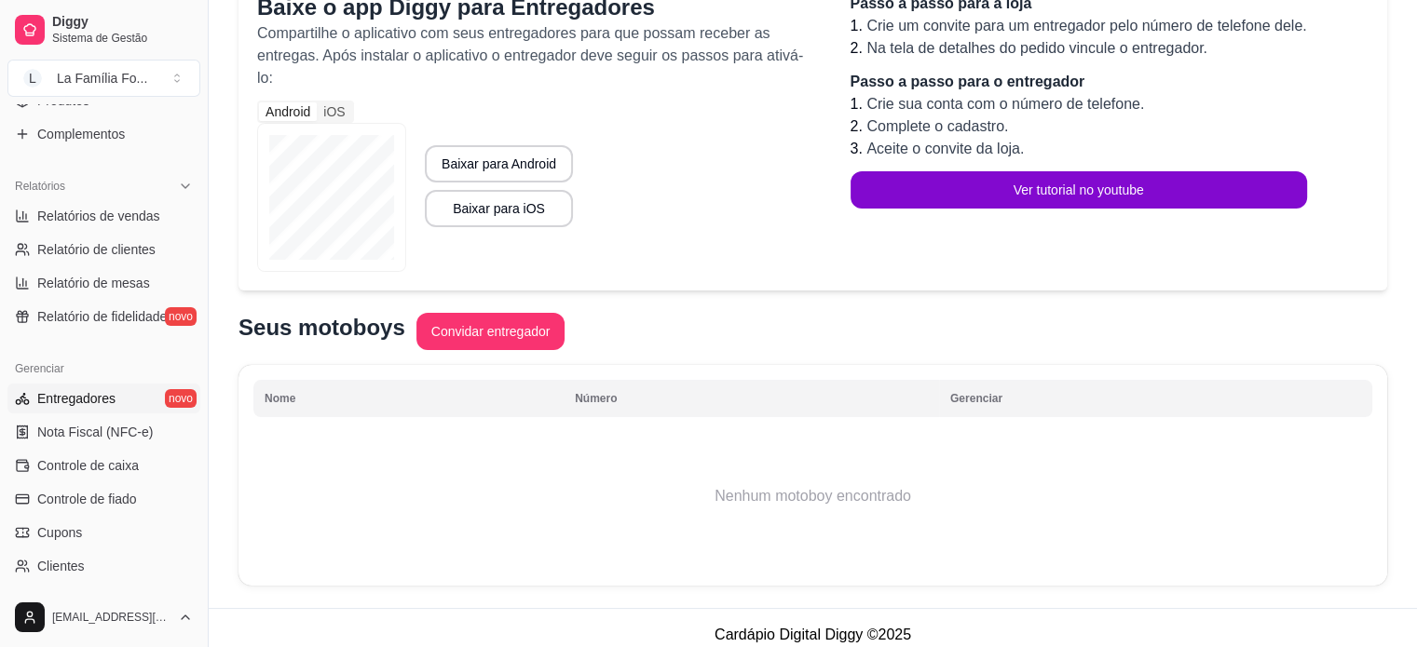
scroll to position [211, 0]
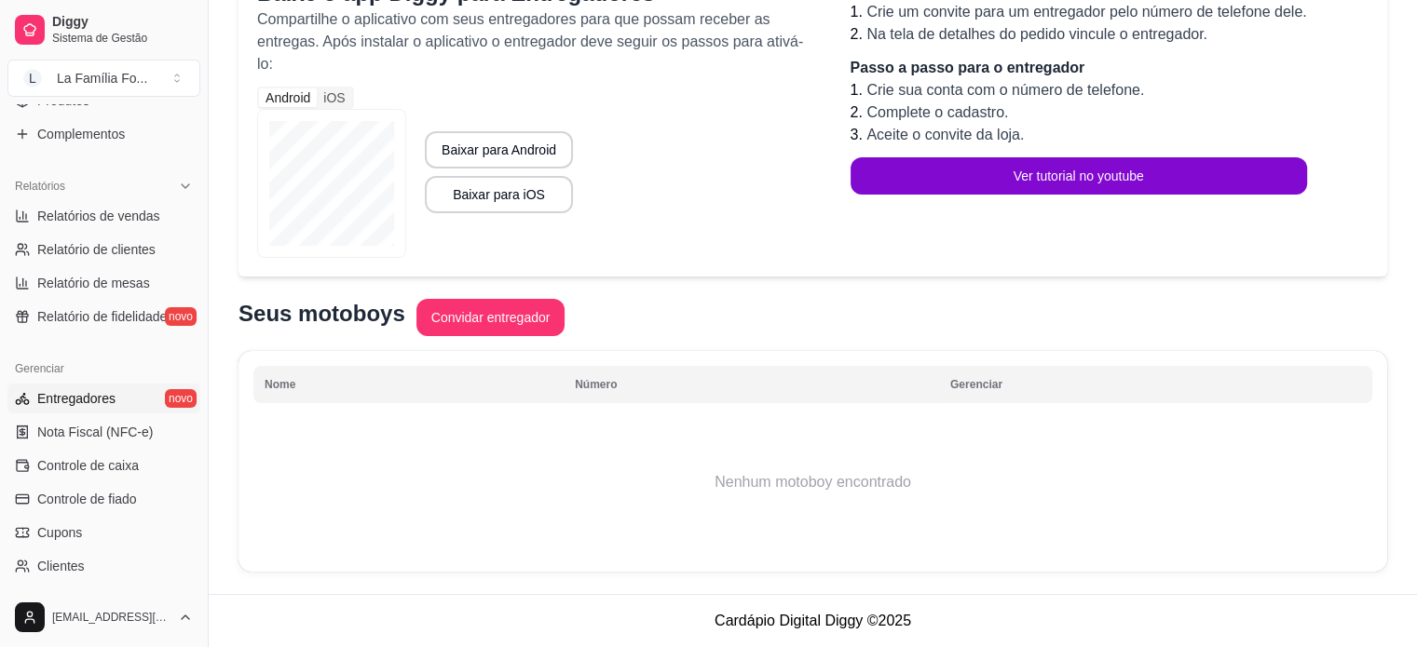
click at [1413, 510] on div "Período de teste Você está no período de teste até o dia [DATE] 20:59. Baixe o …" at bounding box center [813, 223] width 1208 height 742
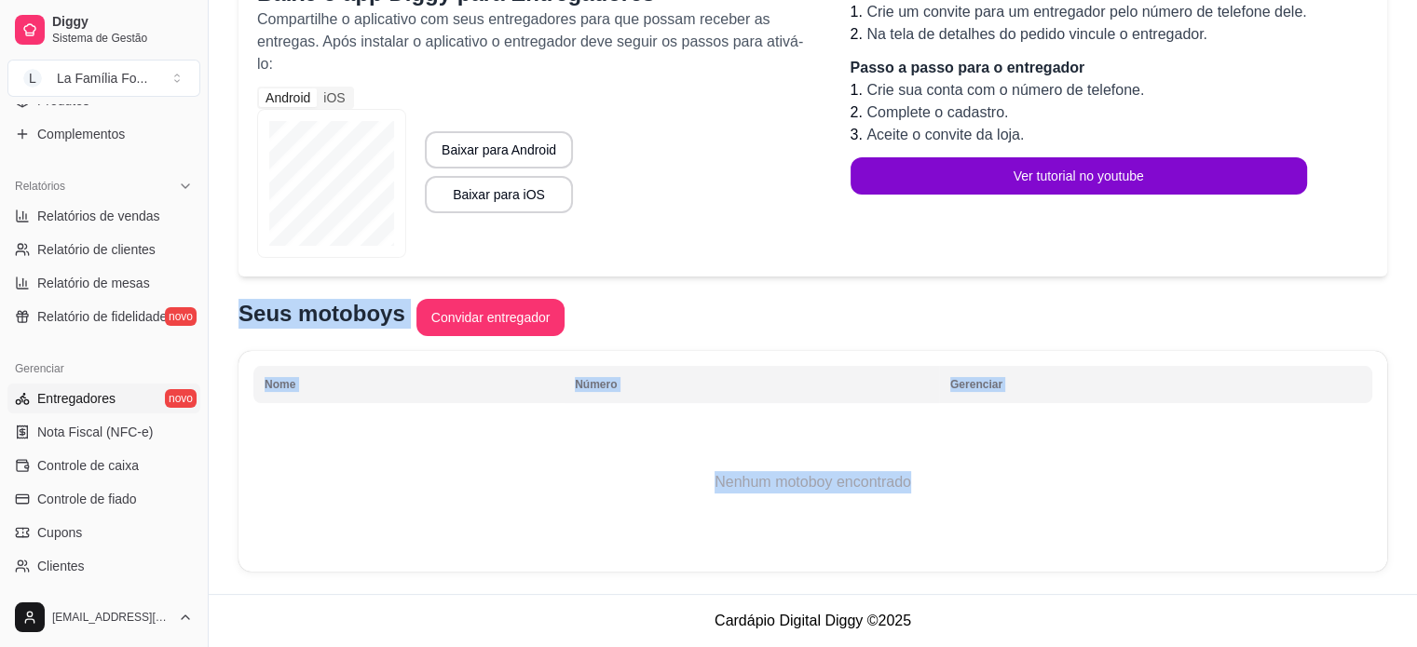
drag, startPoint x: 1413, startPoint y: 510, endPoint x: 1427, endPoint y: 215, distance: 294.7
click at [1416, 215] on html "Diggy Sistema de Gestão L La Família Fo ... Loja aberta Período gratuito até 12…" at bounding box center [708, 112] width 1417 height 647
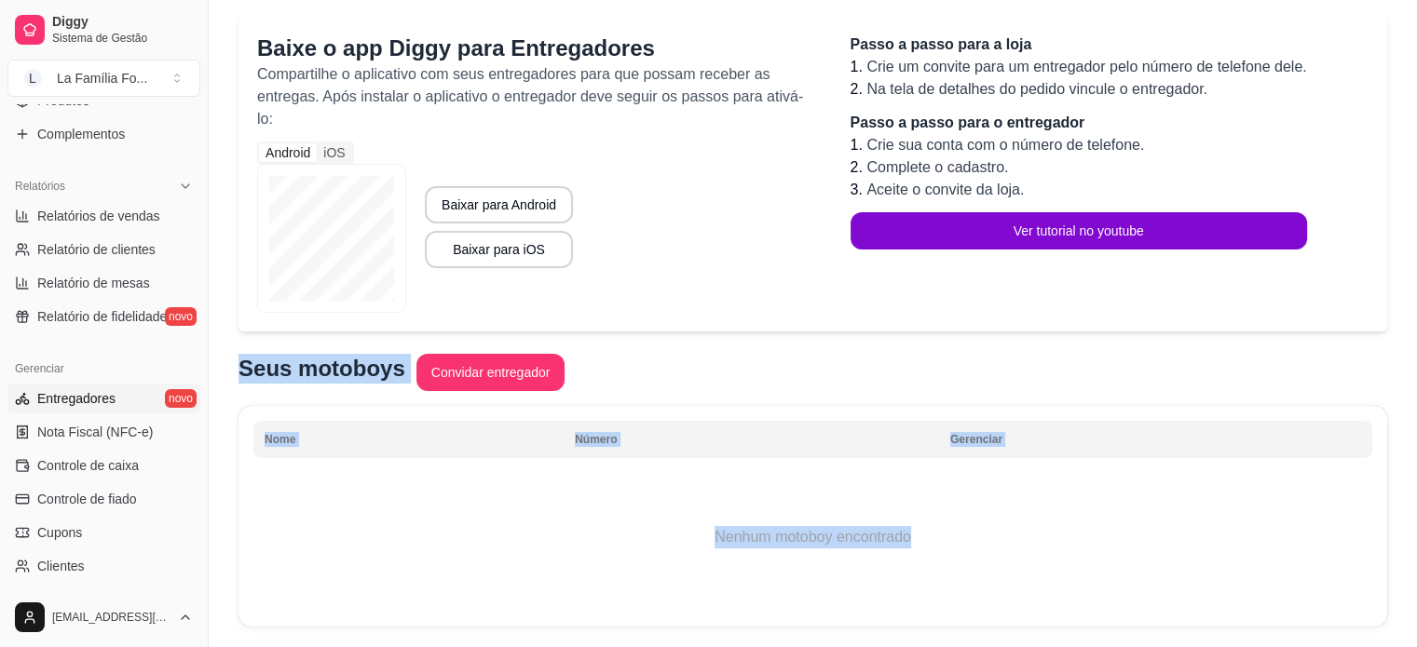
scroll to position [157, 0]
click at [202, 334] on button "Toggle Sidebar" at bounding box center [207, 323] width 15 height 647
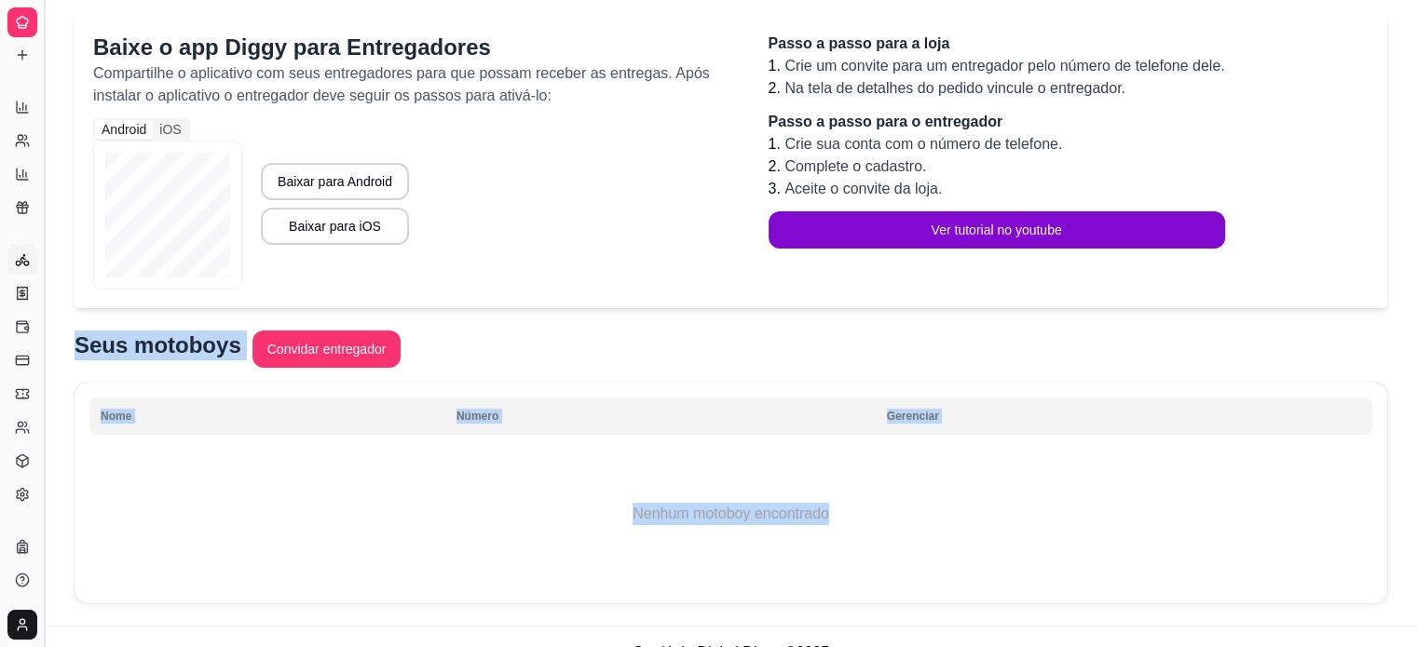
scroll to position [317, 0]
click at [44, 335] on button "Toggle Sidebar" at bounding box center [43, 323] width 15 height 647
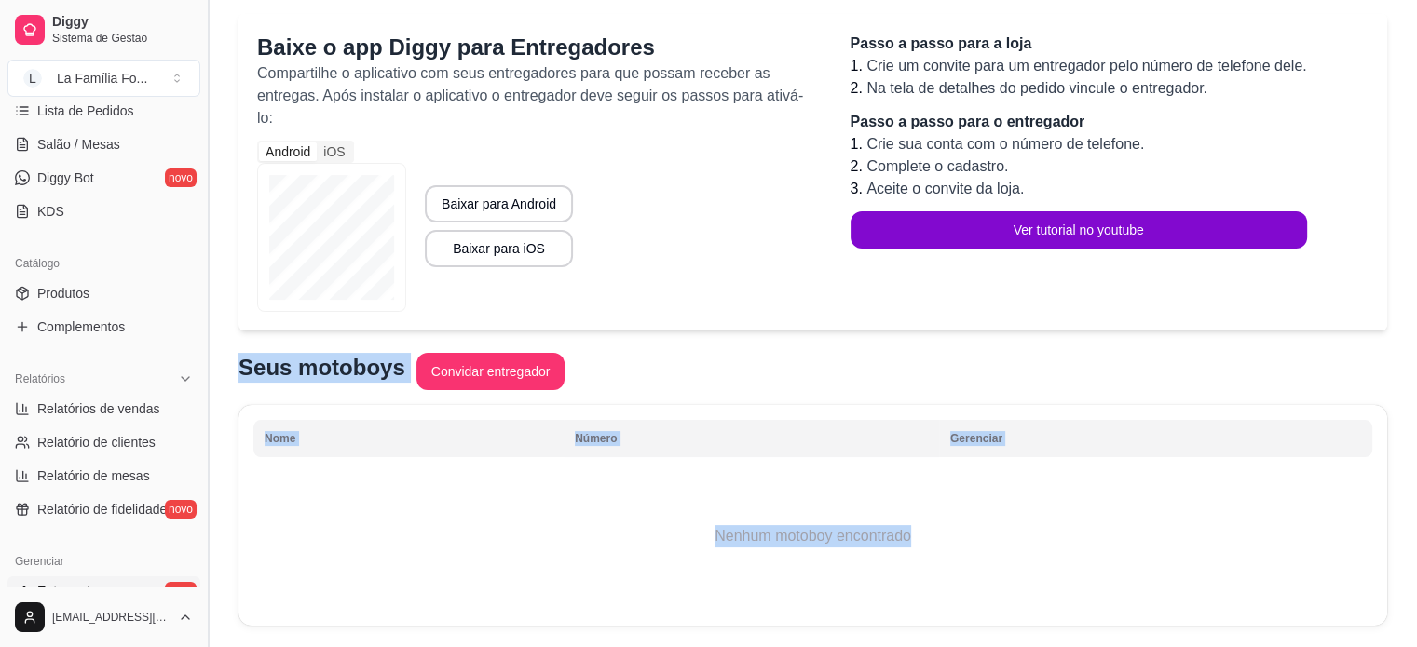
scroll to position [562, 0]
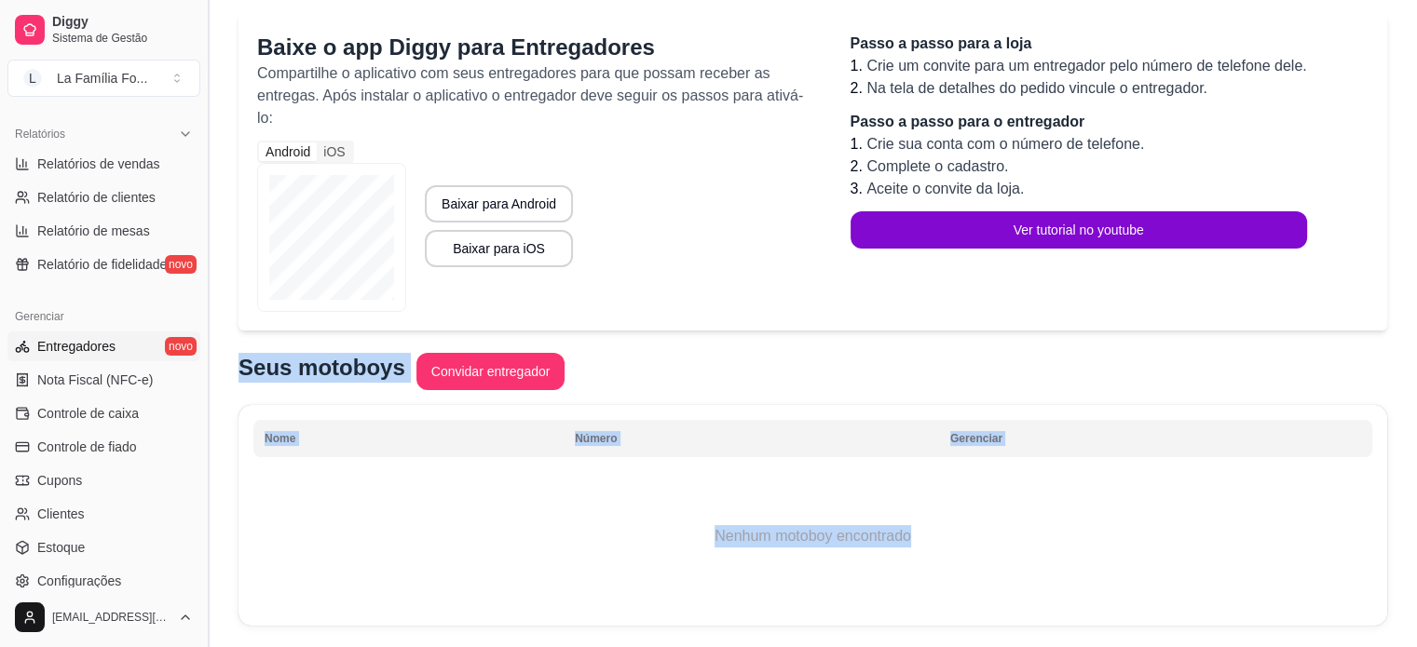
drag, startPoint x: 201, startPoint y: 352, endPoint x: 209, endPoint y: 265, distance: 87.9
click at [209, 265] on button "Toggle Sidebar" at bounding box center [207, 323] width 15 height 647
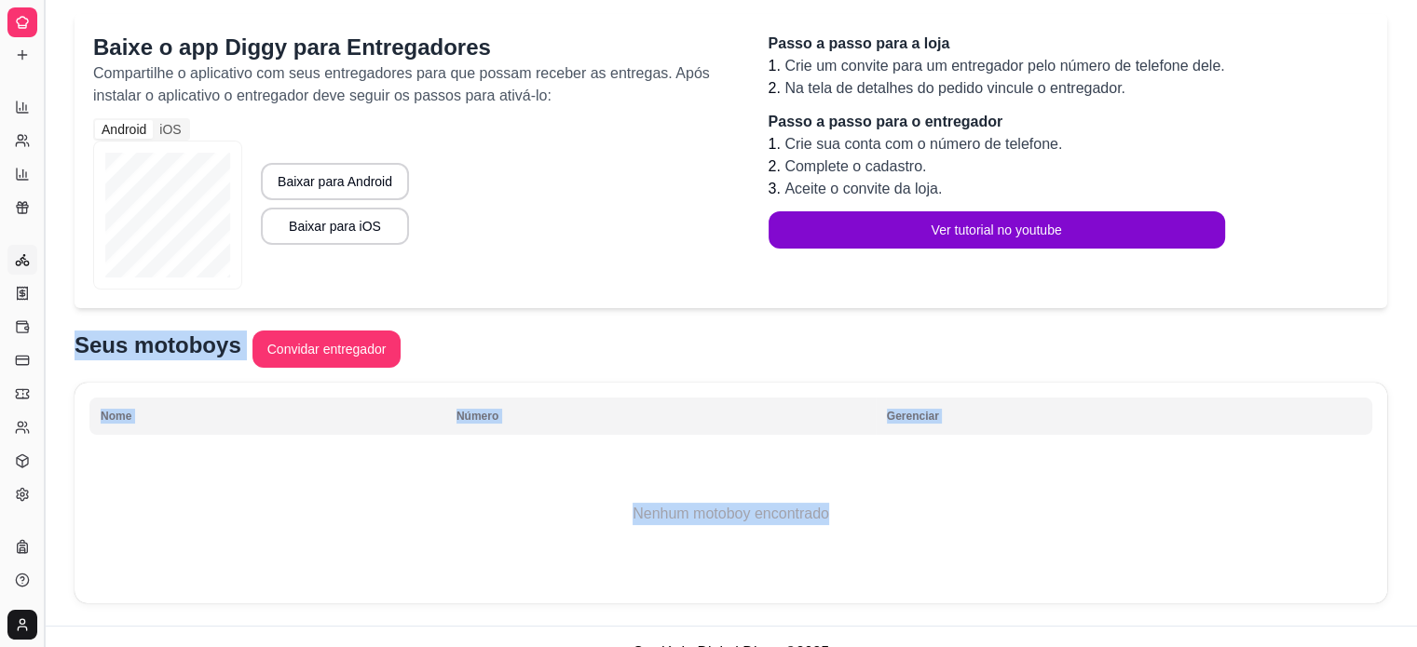
scroll to position [317, 0]
click at [38, 227] on button "Toggle Sidebar" at bounding box center [43, 323] width 15 height 647
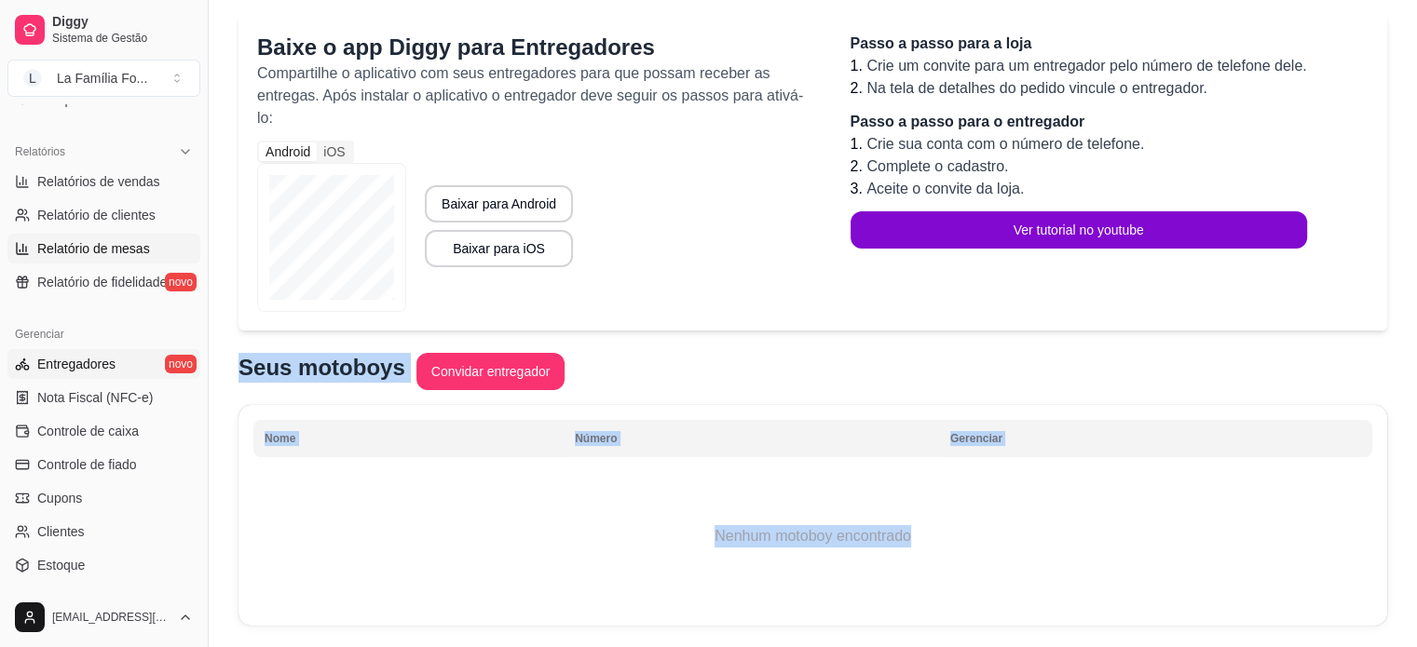
scroll to position [562, 0]
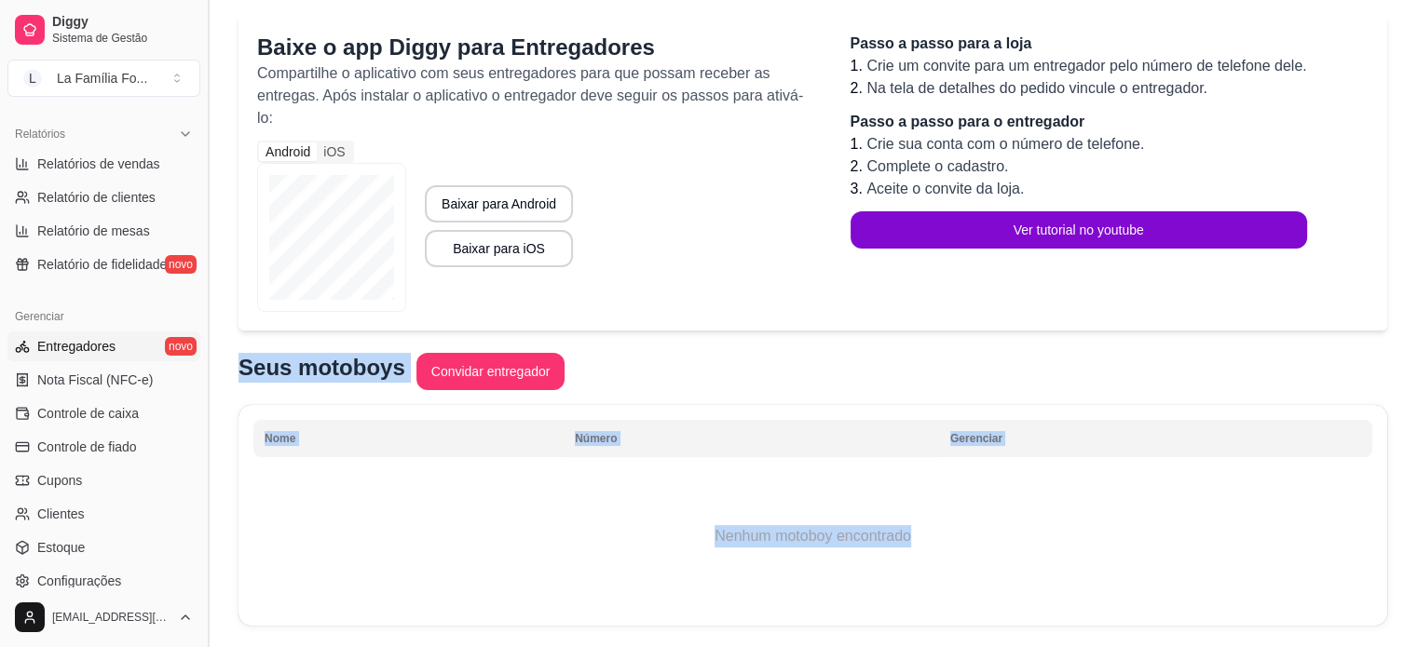
drag, startPoint x: 201, startPoint y: 340, endPoint x: 209, endPoint y: 217, distance: 123.2
click at [209, 217] on button "Toggle Sidebar" at bounding box center [207, 323] width 15 height 647
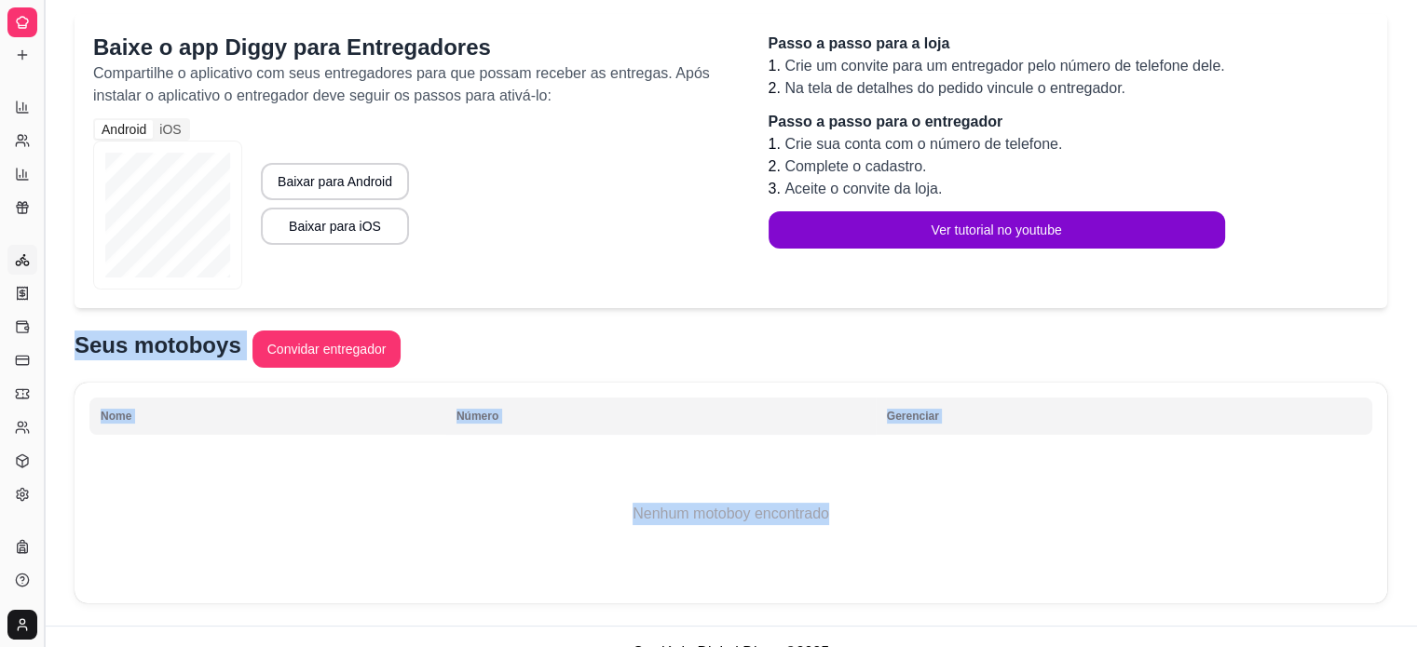
scroll to position [317, 0]
click at [44, 221] on button "Toggle Sidebar" at bounding box center [43, 323] width 15 height 647
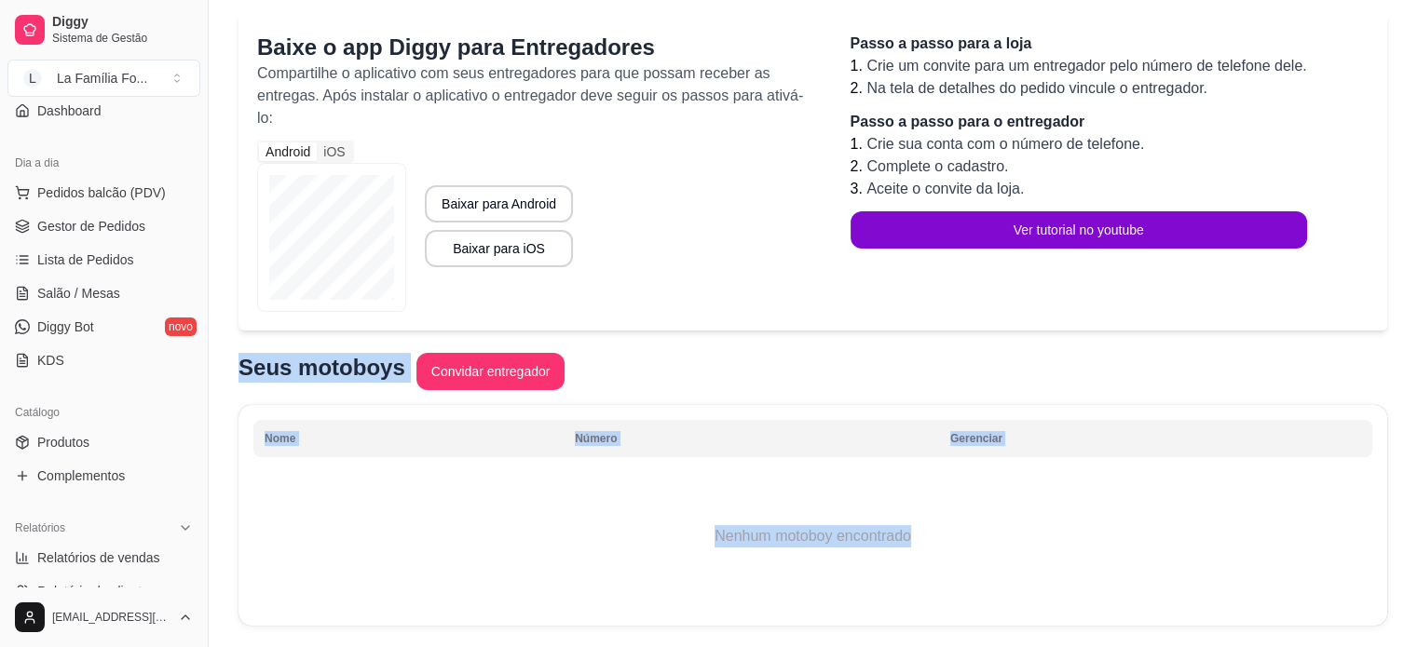
scroll to position [170, 0]
click at [108, 471] on span "Complementos" at bounding box center [81, 473] width 88 height 19
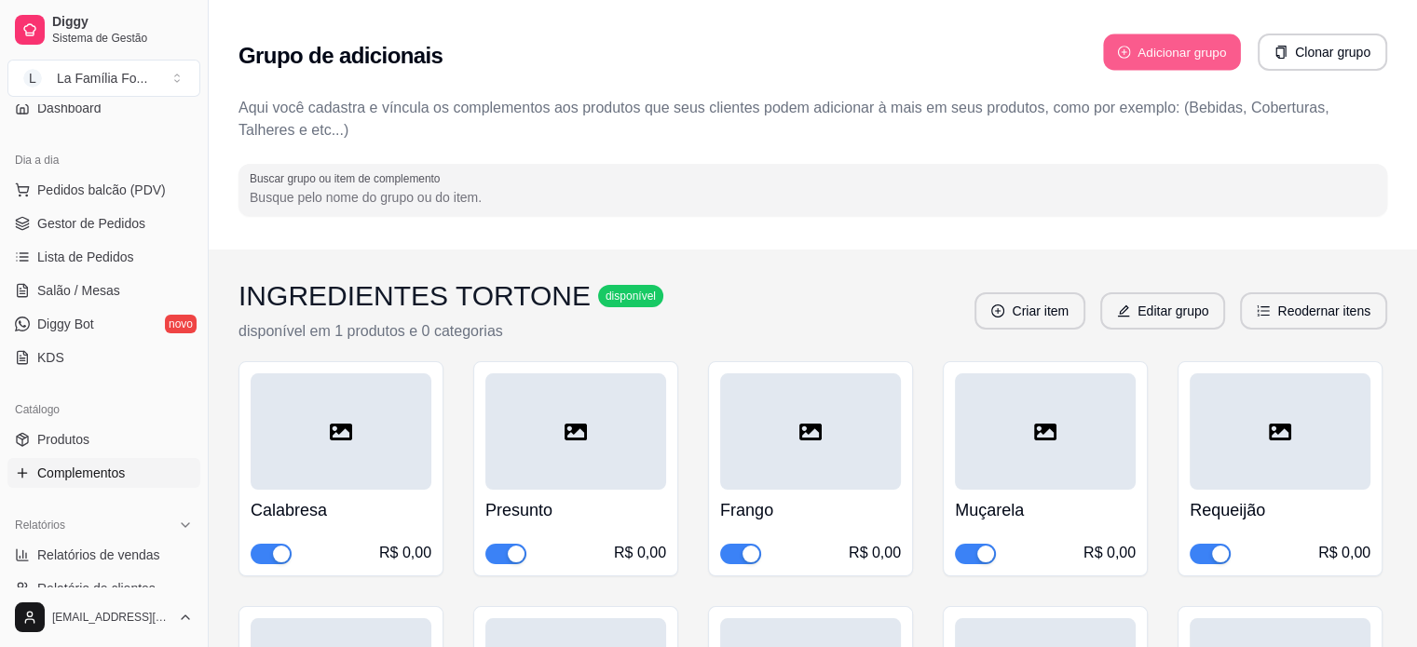
click at [1137, 51] on button "Adicionar grupo" at bounding box center [1172, 52] width 138 height 36
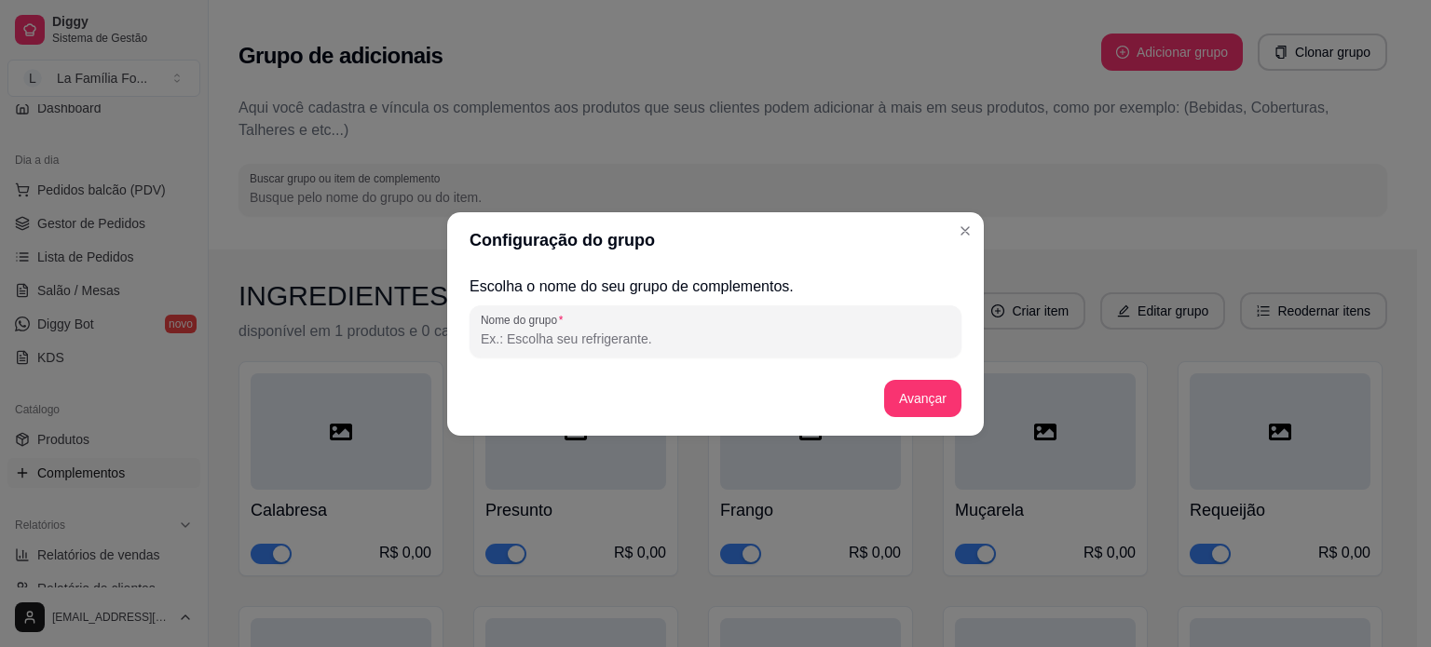
click at [782, 330] on input "Nome do grupo" at bounding box center [715, 339] width 469 height 19
click at [897, 393] on button "Avançar" at bounding box center [922, 398] width 77 height 37
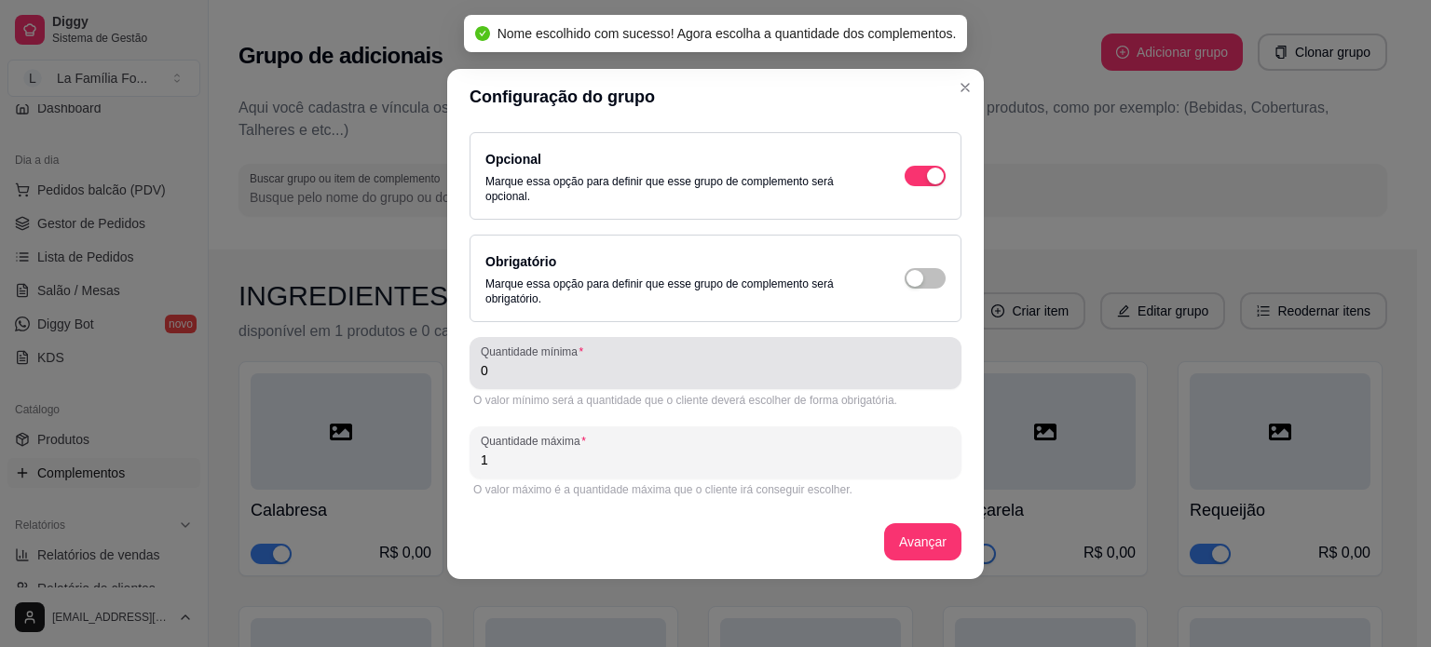
click at [646, 368] on input "0" at bounding box center [715, 370] width 469 height 19
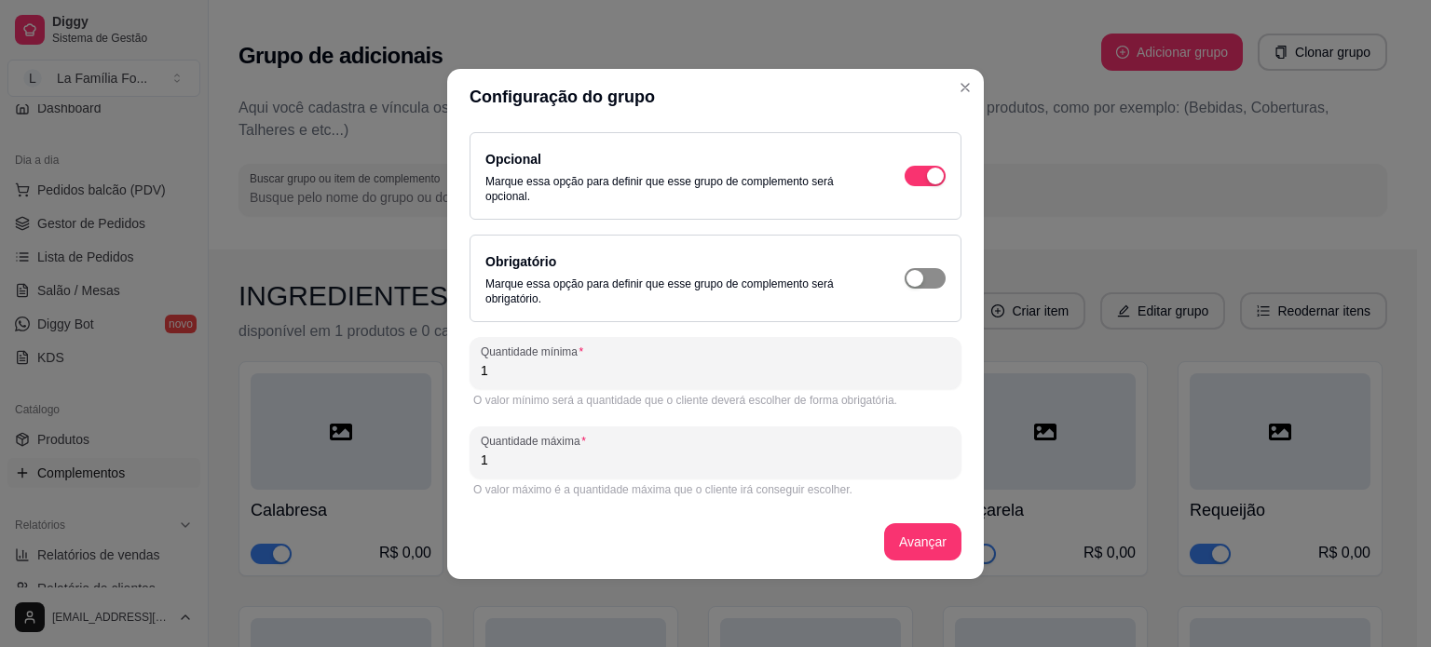
click at [937, 186] on span "button" at bounding box center [924, 176] width 41 height 20
click at [934, 551] on button "Avançar" at bounding box center [922, 541] width 75 height 36
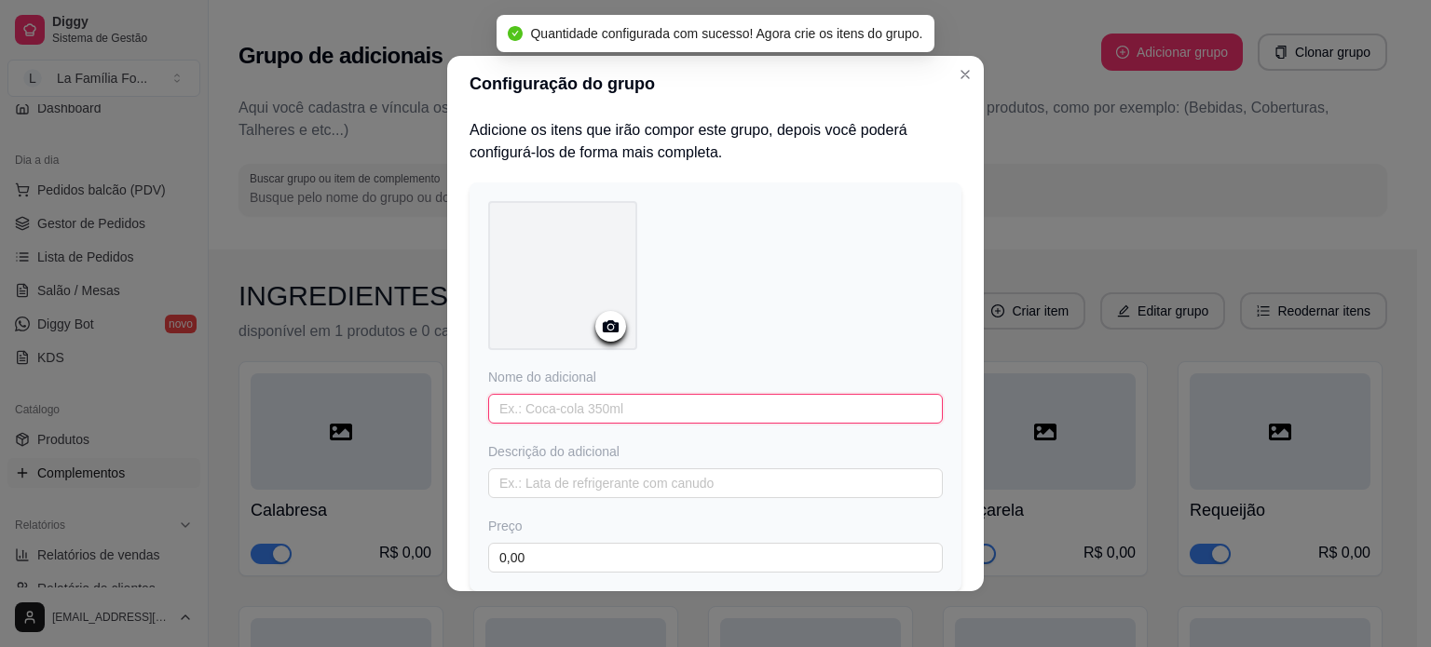
click at [574, 400] on input "text" at bounding box center [715, 409] width 455 height 30
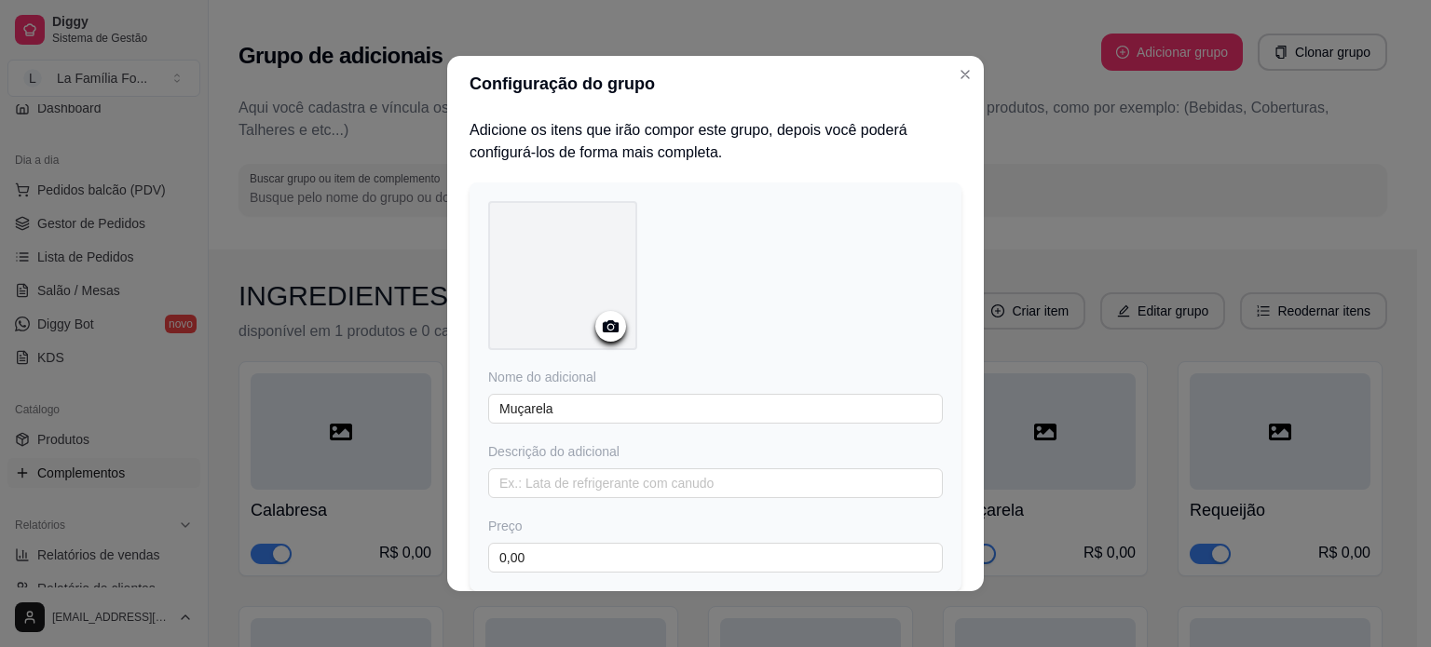
scroll to position [131, 0]
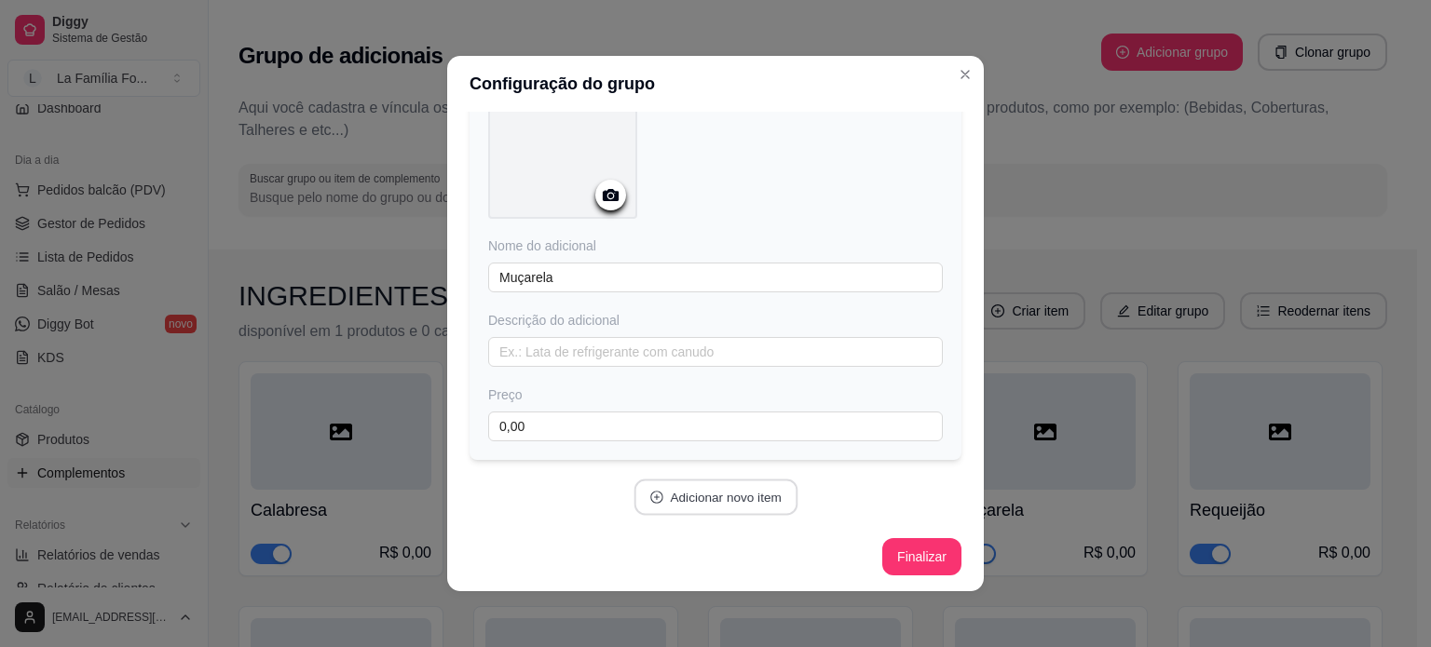
click at [720, 510] on button "Adicionar novo item" at bounding box center [715, 498] width 164 height 36
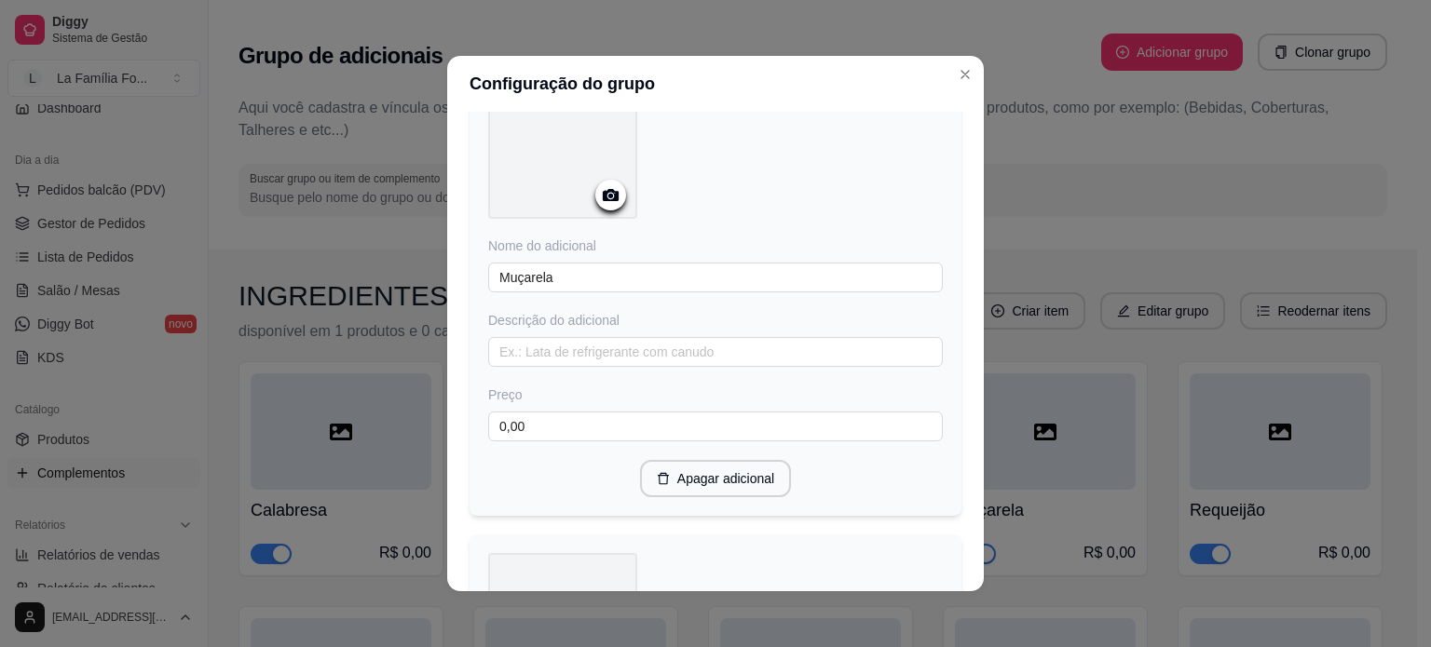
scroll to position [551, 0]
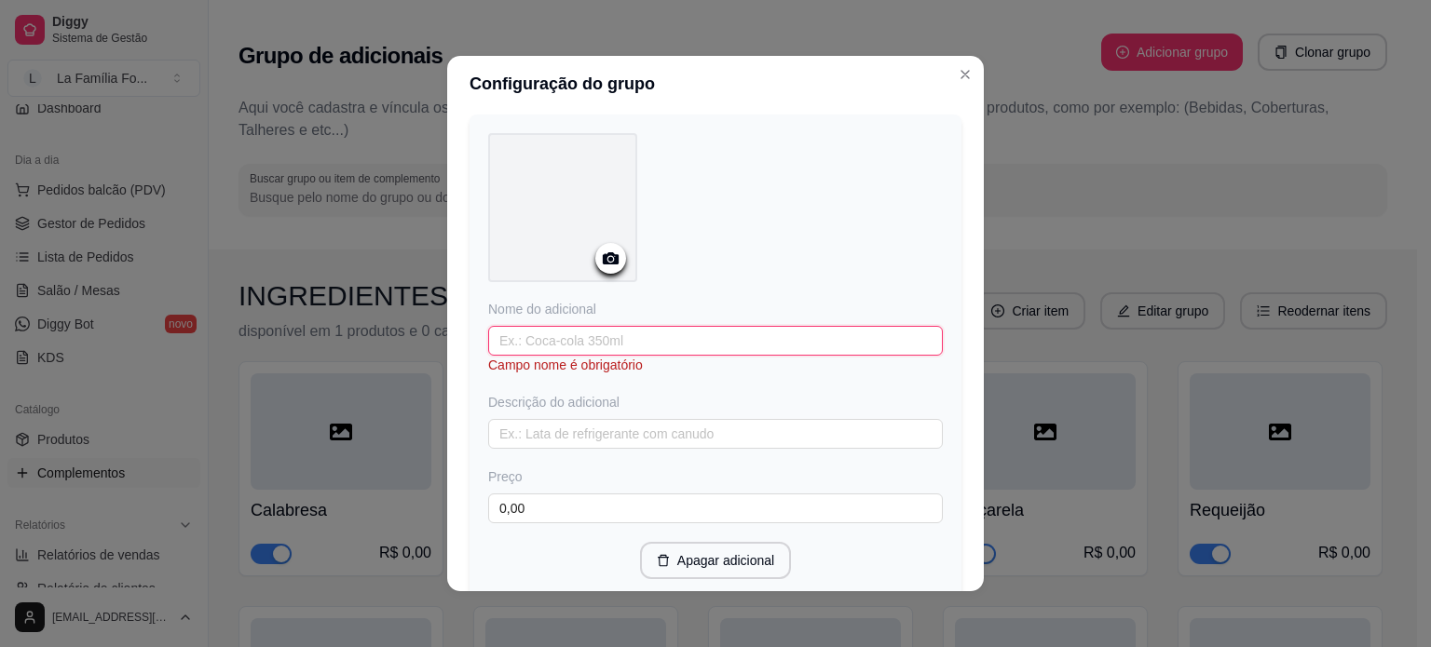
click at [642, 344] on input "text" at bounding box center [715, 341] width 455 height 30
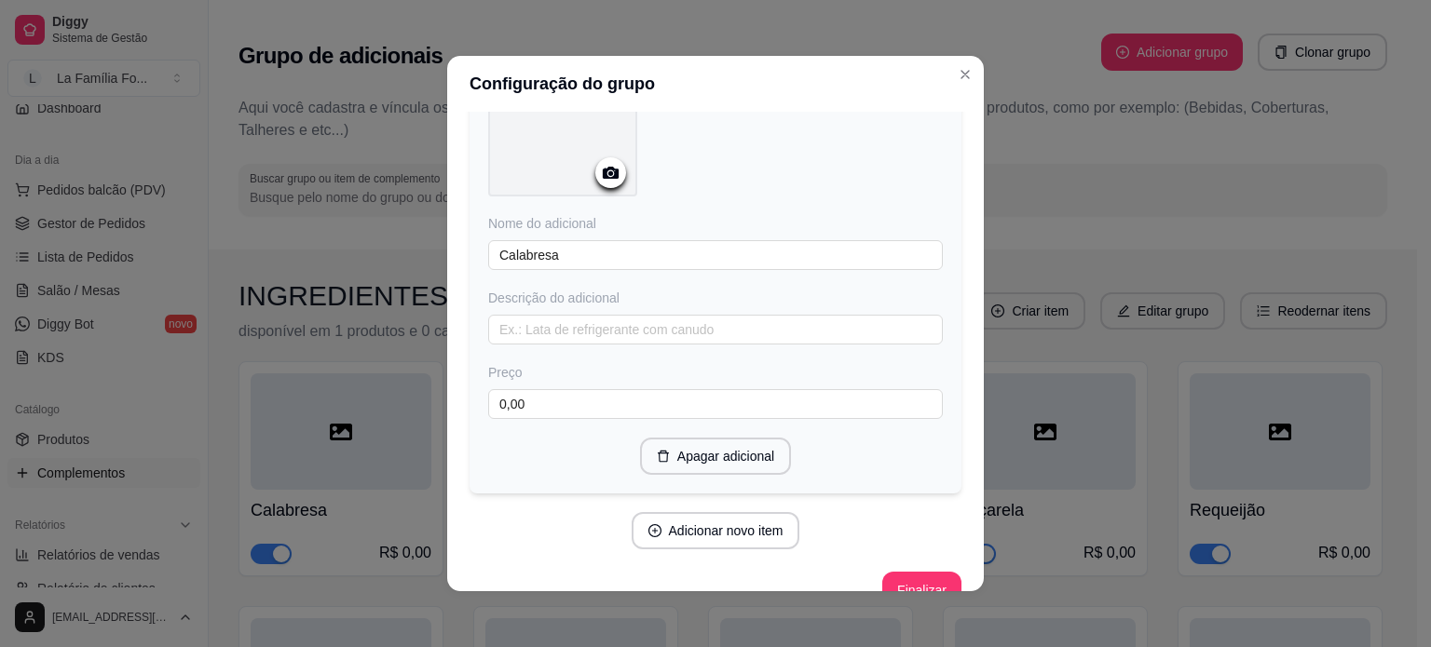
scroll to position [668, 0]
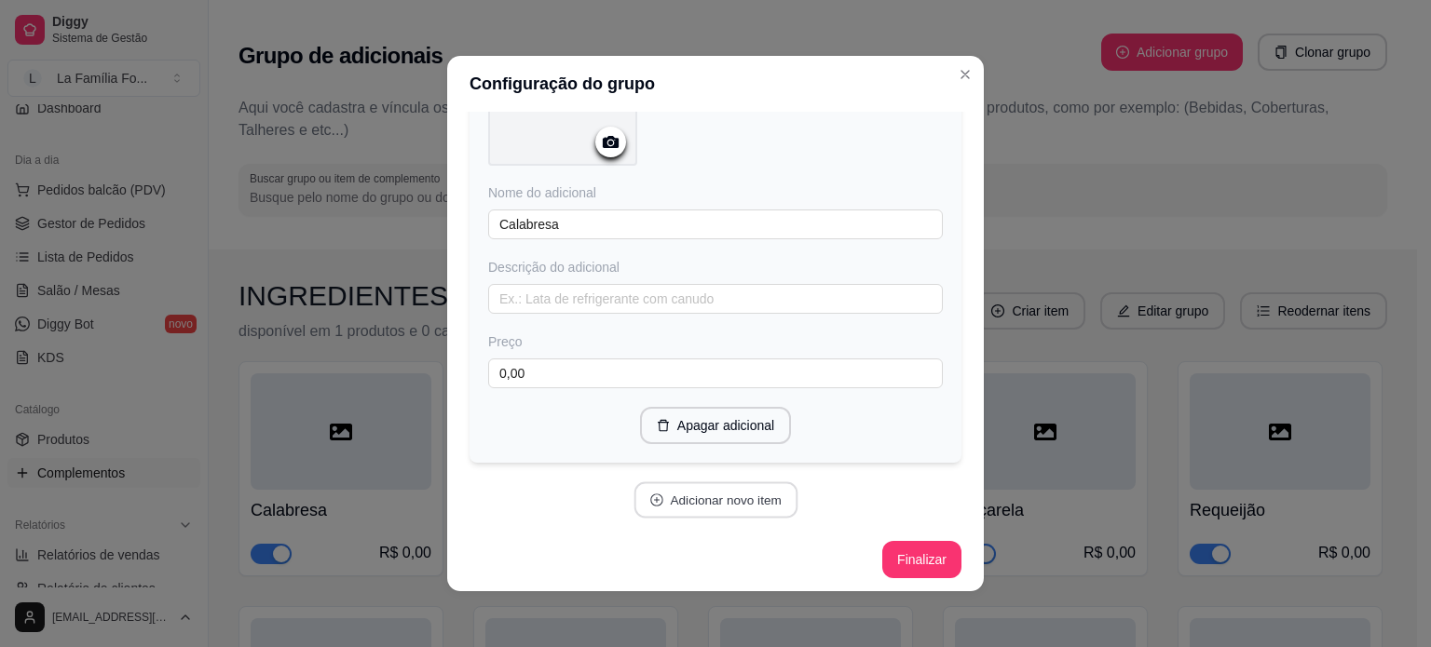
click at [751, 487] on button "Adicionar novo item" at bounding box center [715, 501] width 164 height 36
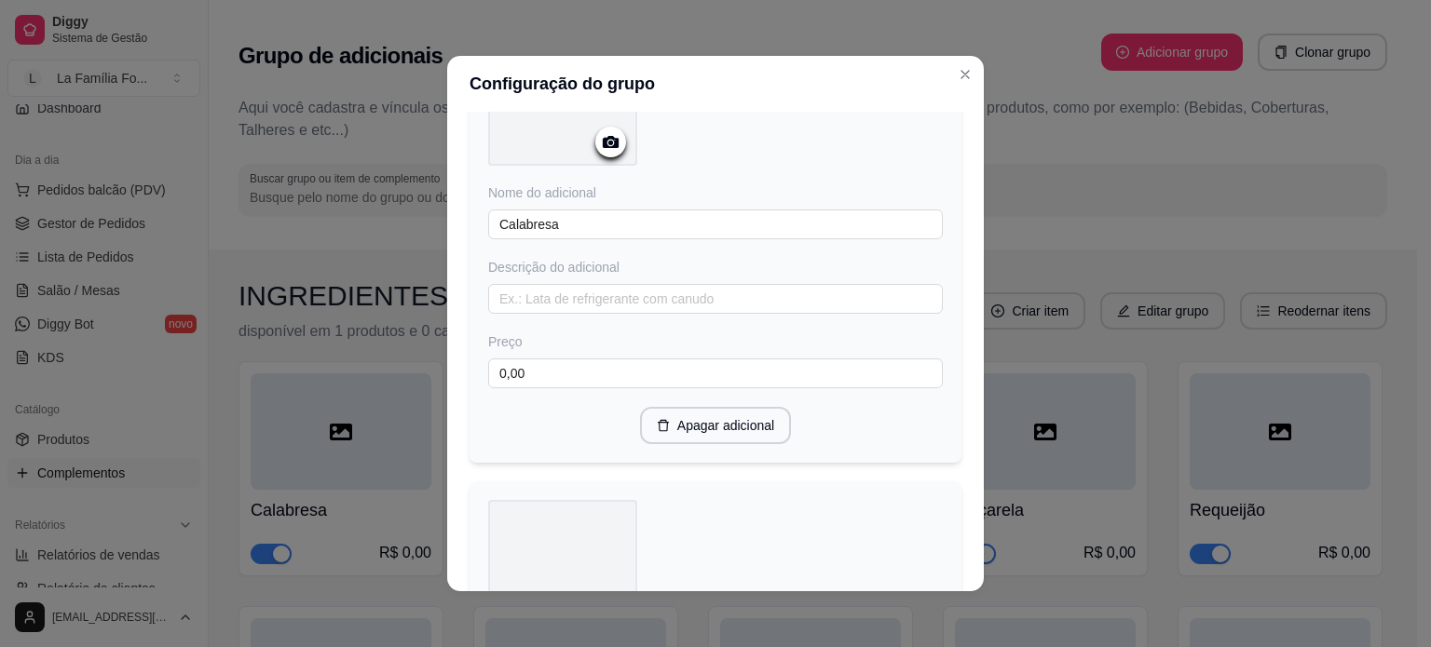
scroll to position [1088, 0]
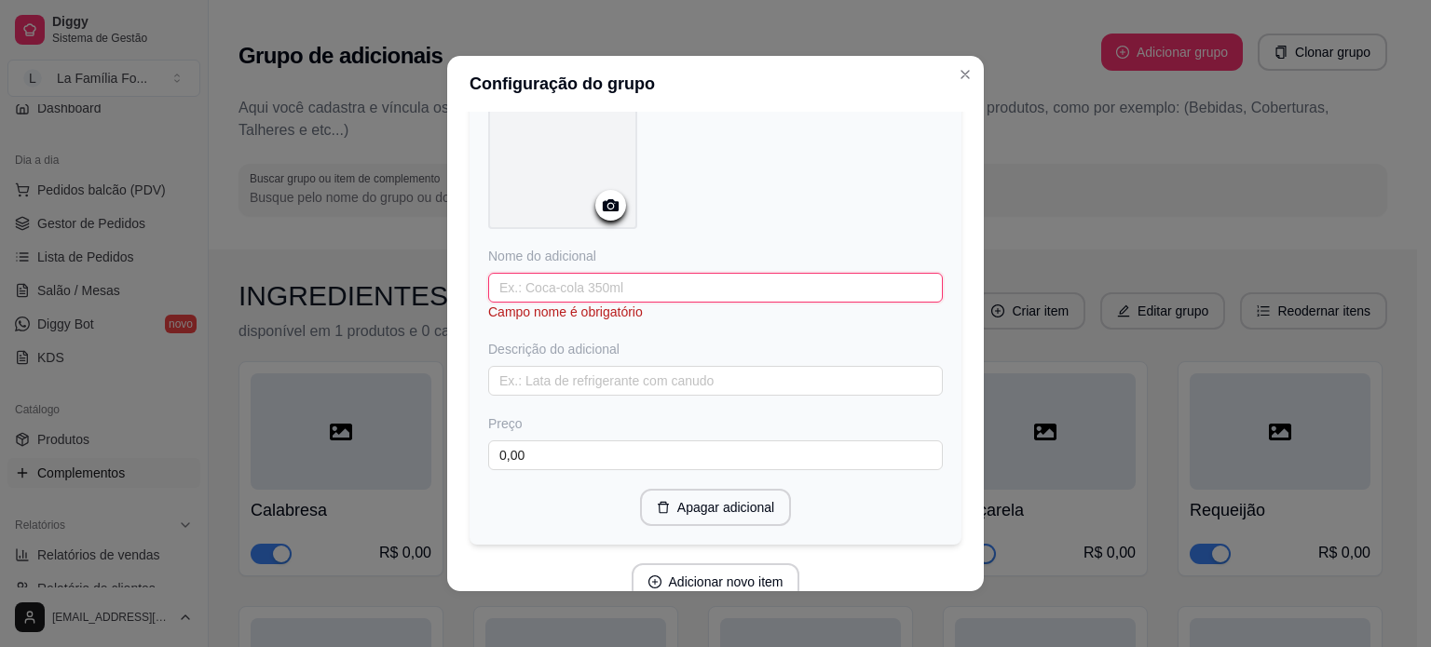
click at [673, 283] on input "text" at bounding box center [715, 288] width 455 height 30
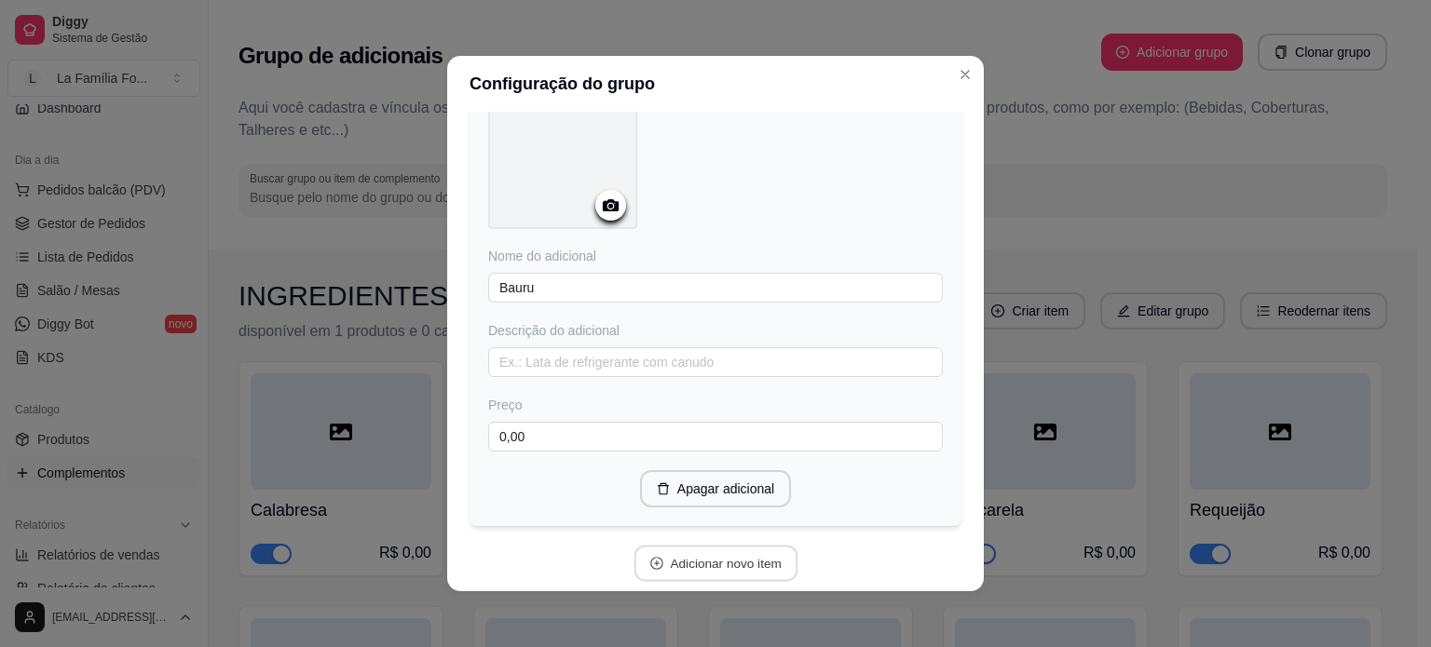
click at [689, 560] on button "Adicionar novo item" at bounding box center [715, 564] width 164 height 36
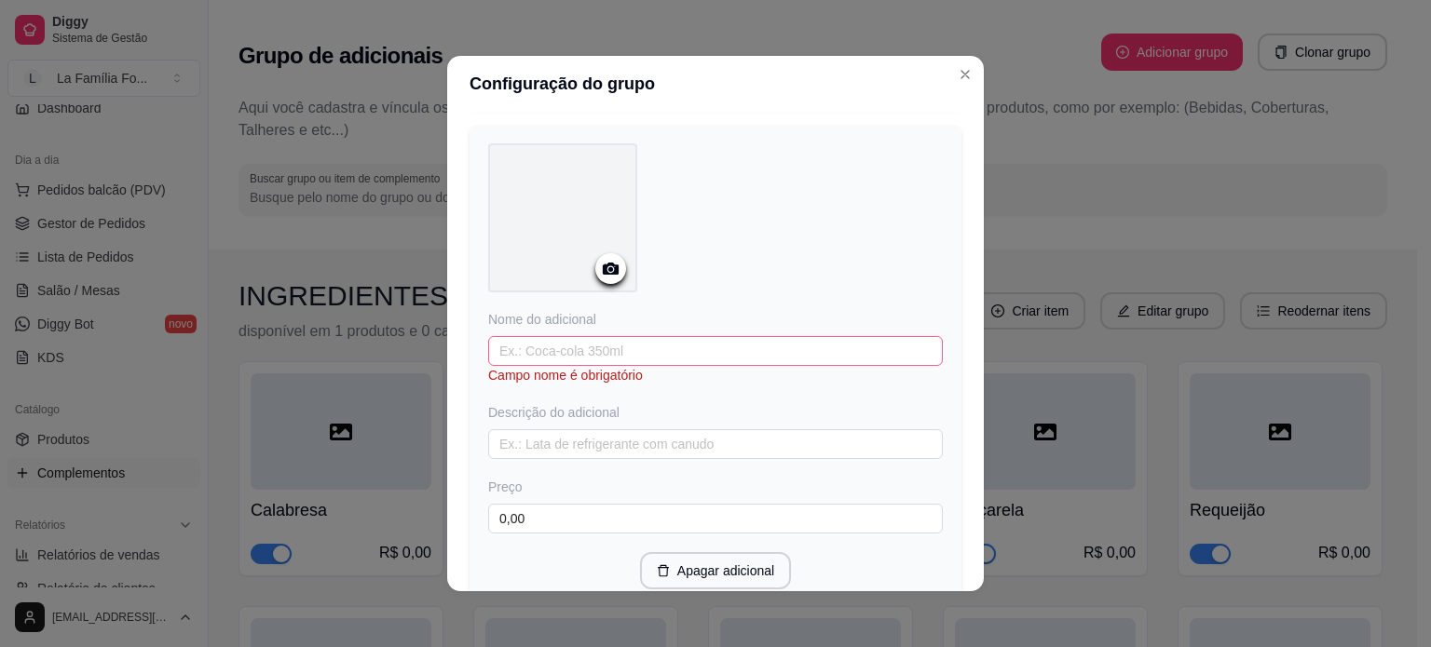
click at [712, 366] on div "Campo nome é obrigatório" at bounding box center [715, 375] width 455 height 19
click at [705, 347] on input "text" at bounding box center [715, 351] width 455 height 30
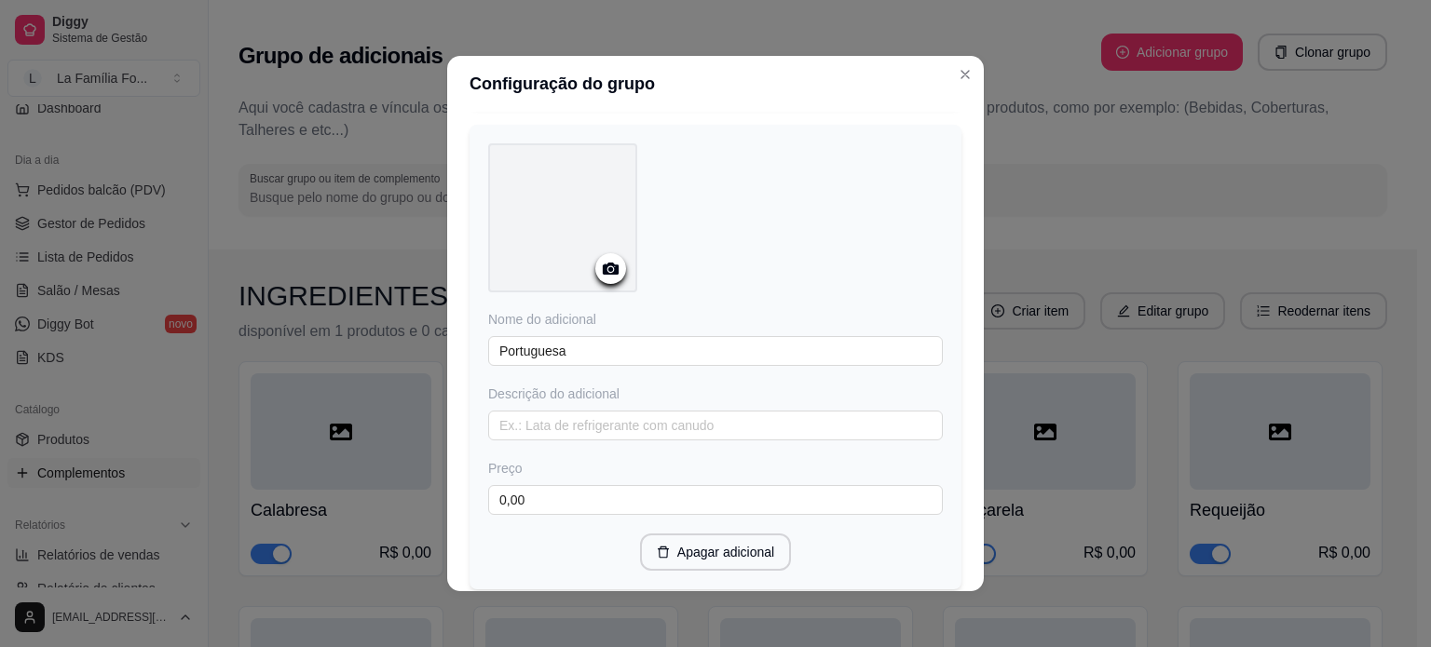
scroll to position [1630, 0]
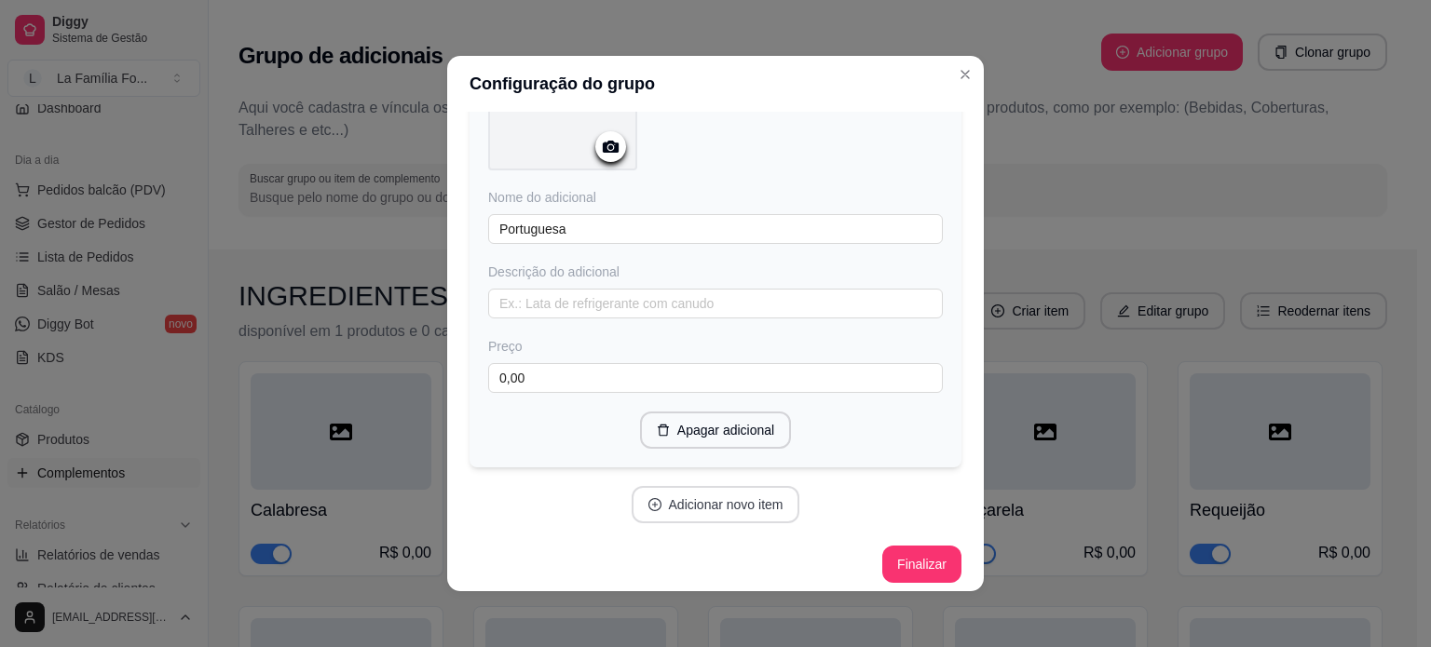
click at [766, 486] on button "Adicionar novo item" at bounding box center [716, 504] width 169 height 37
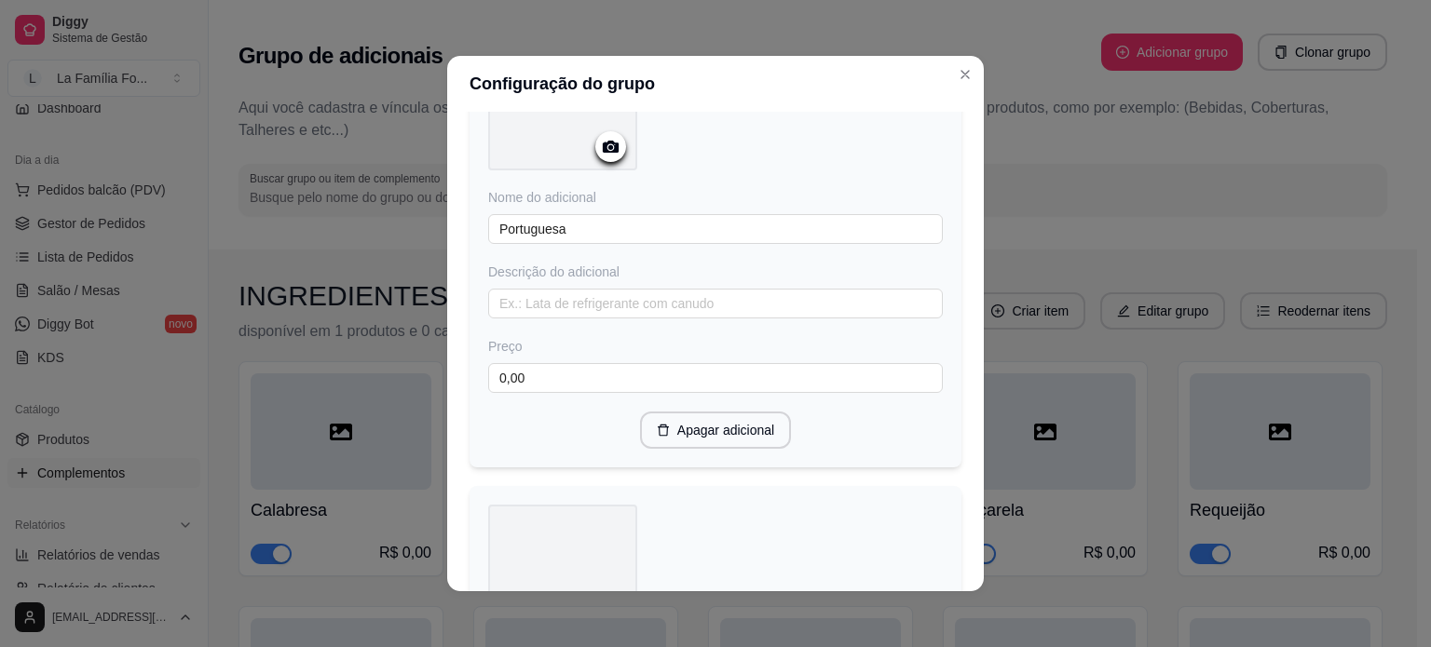
scroll to position [2050, 0]
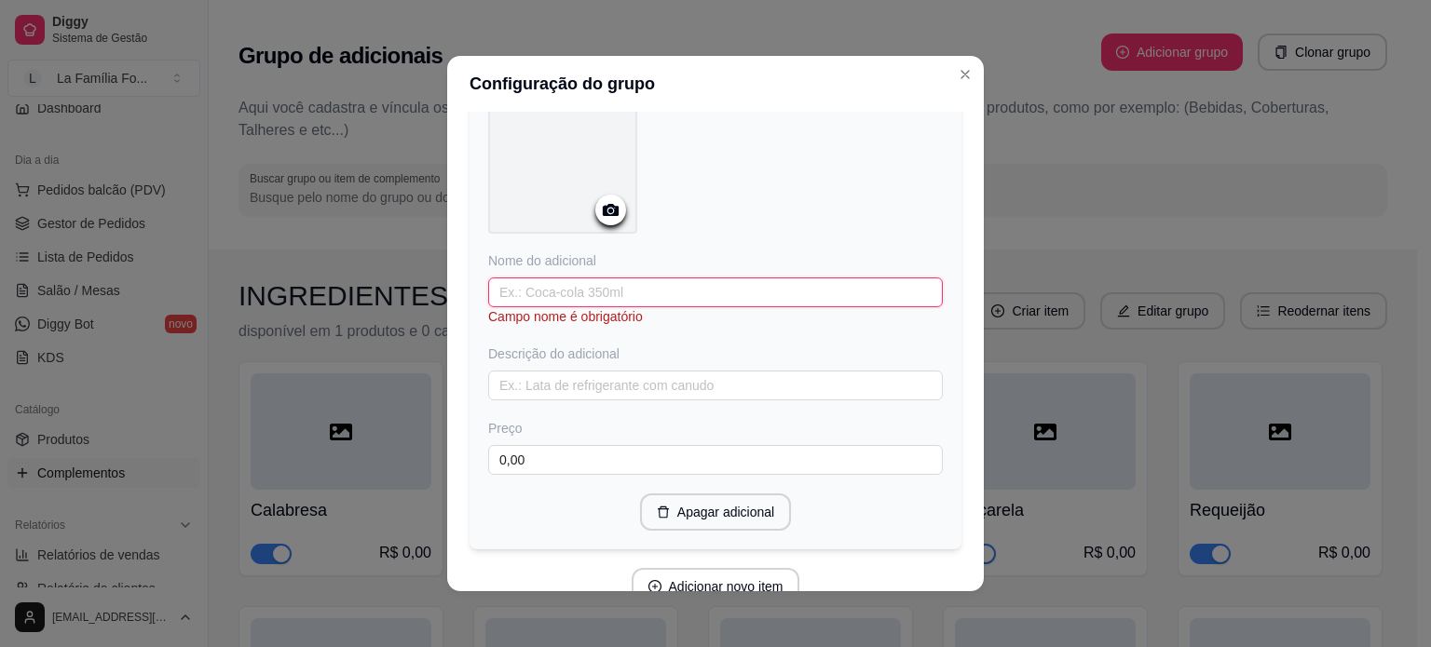
click at [591, 279] on input "text" at bounding box center [715, 293] width 455 height 30
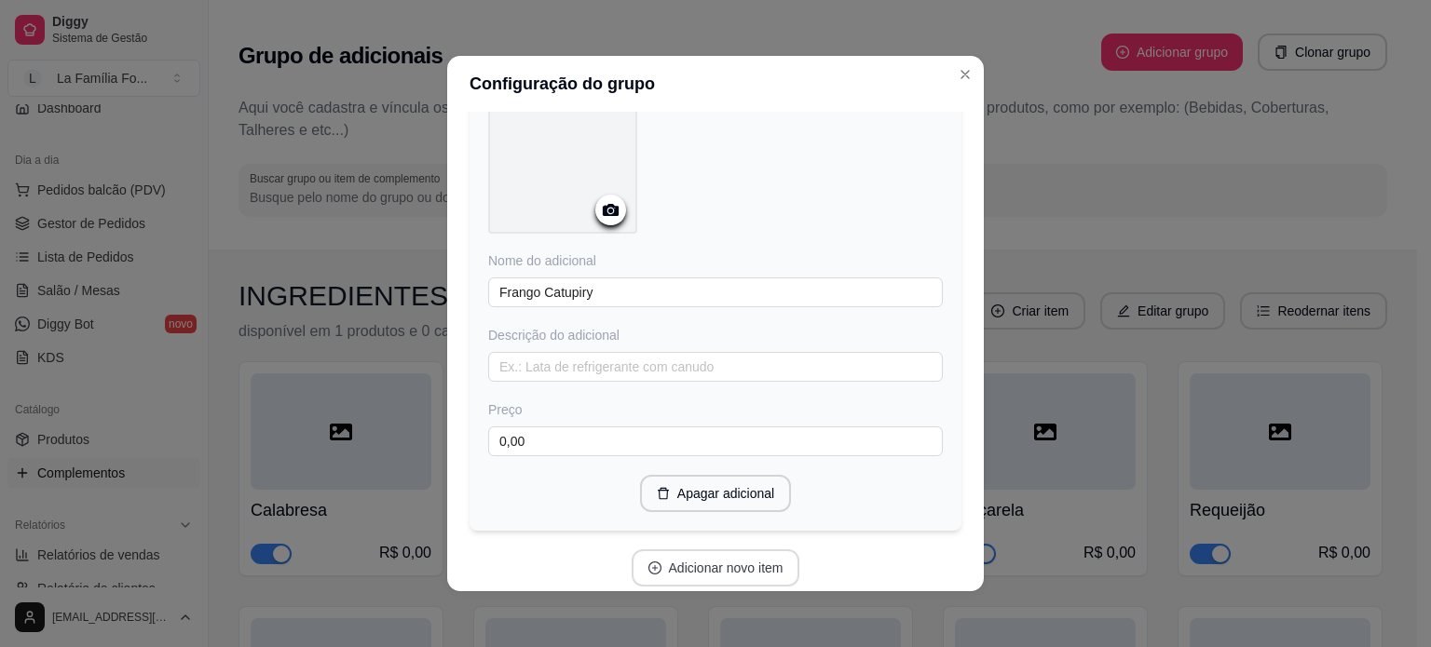
click at [659, 550] on button "Adicionar novo item" at bounding box center [716, 568] width 169 height 37
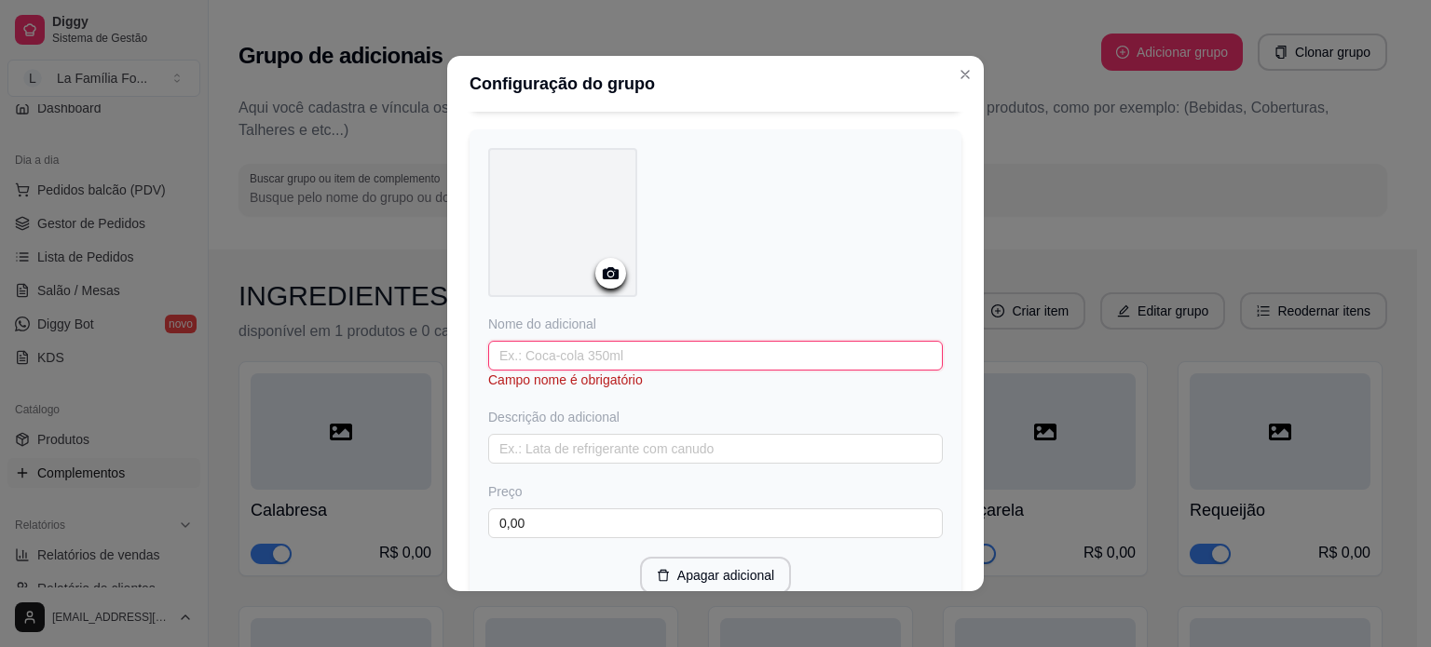
click at [713, 346] on input "text" at bounding box center [715, 356] width 455 height 30
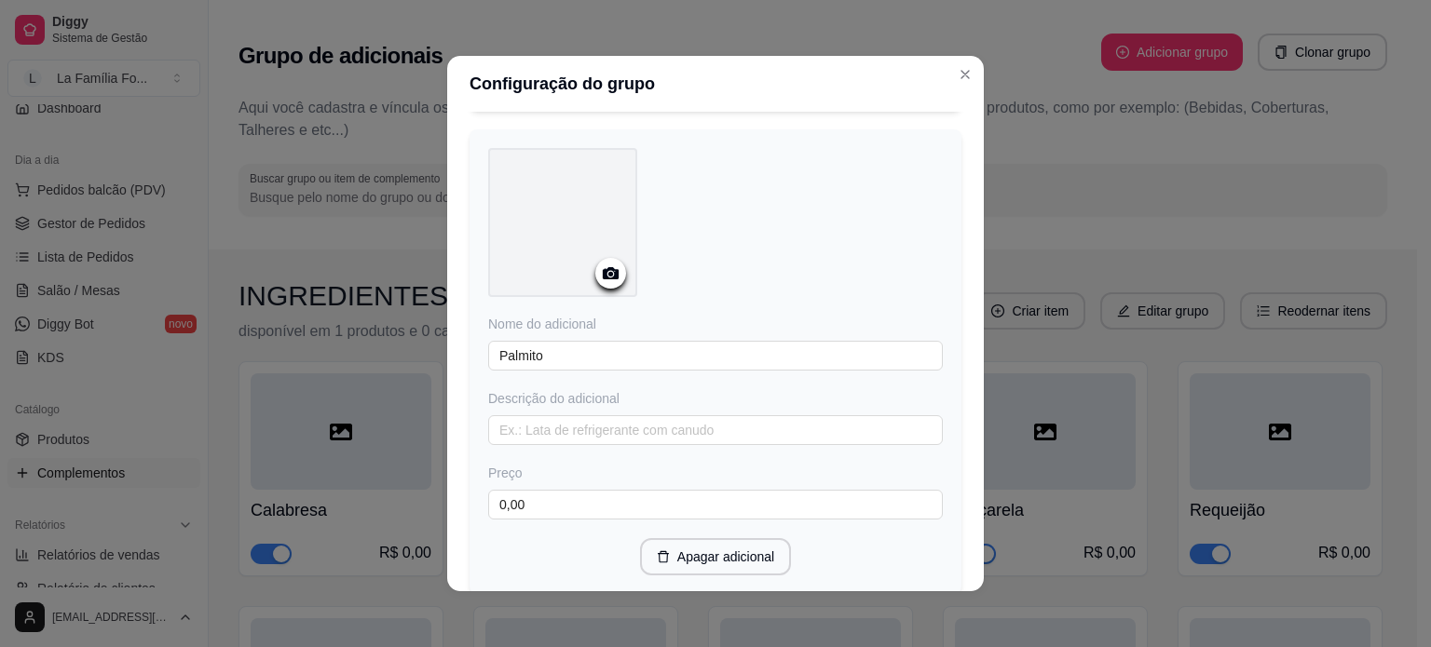
scroll to position [2592, 0]
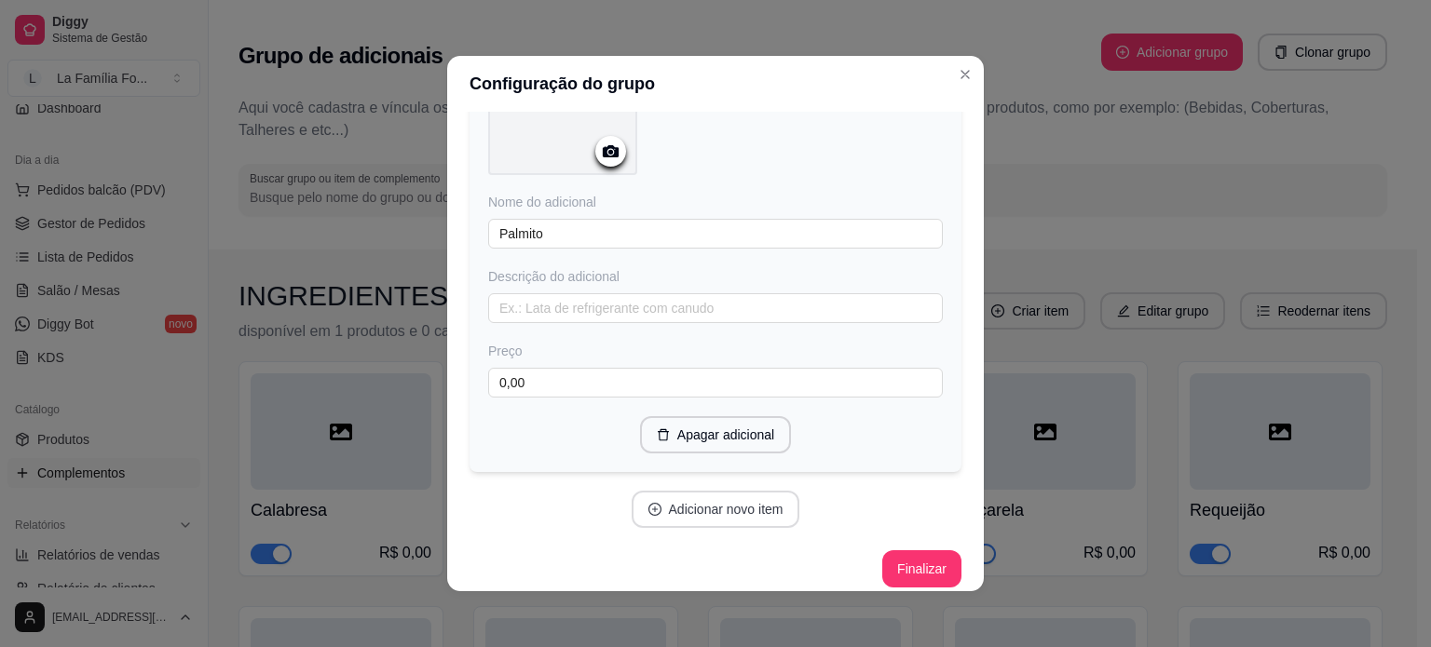
click at [700, 491] on button "Adicionar novo item" at bounding box center [716, 509] width 169 height 37
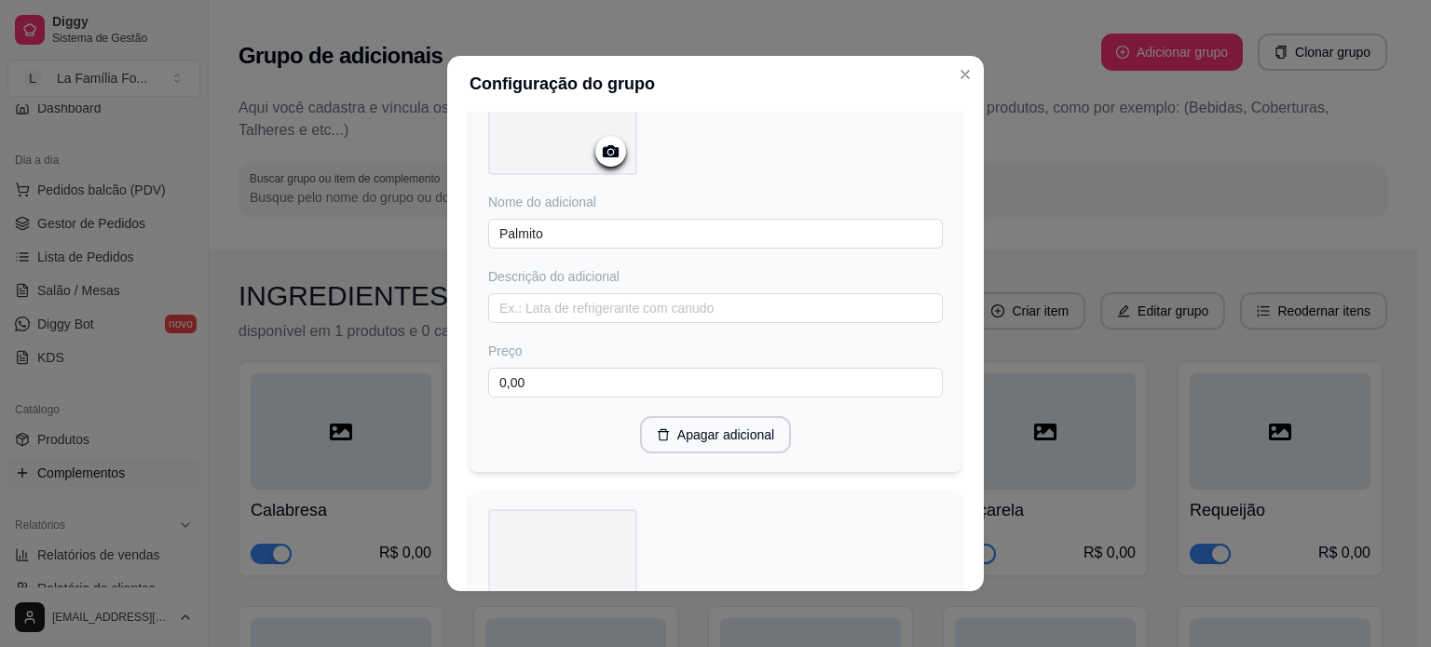
scroll to position [3012, 0]
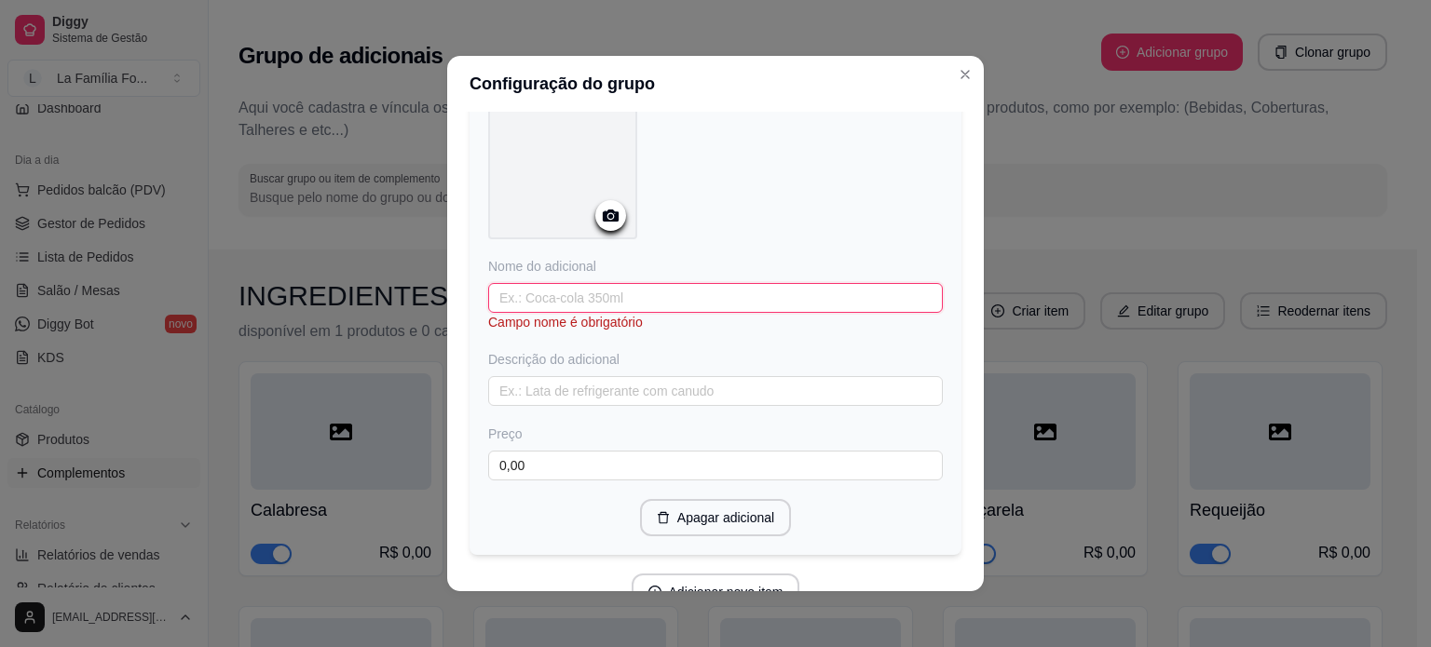
click at [616, 283] on input "text" at bounding box center [715, 298] width 455 height 30
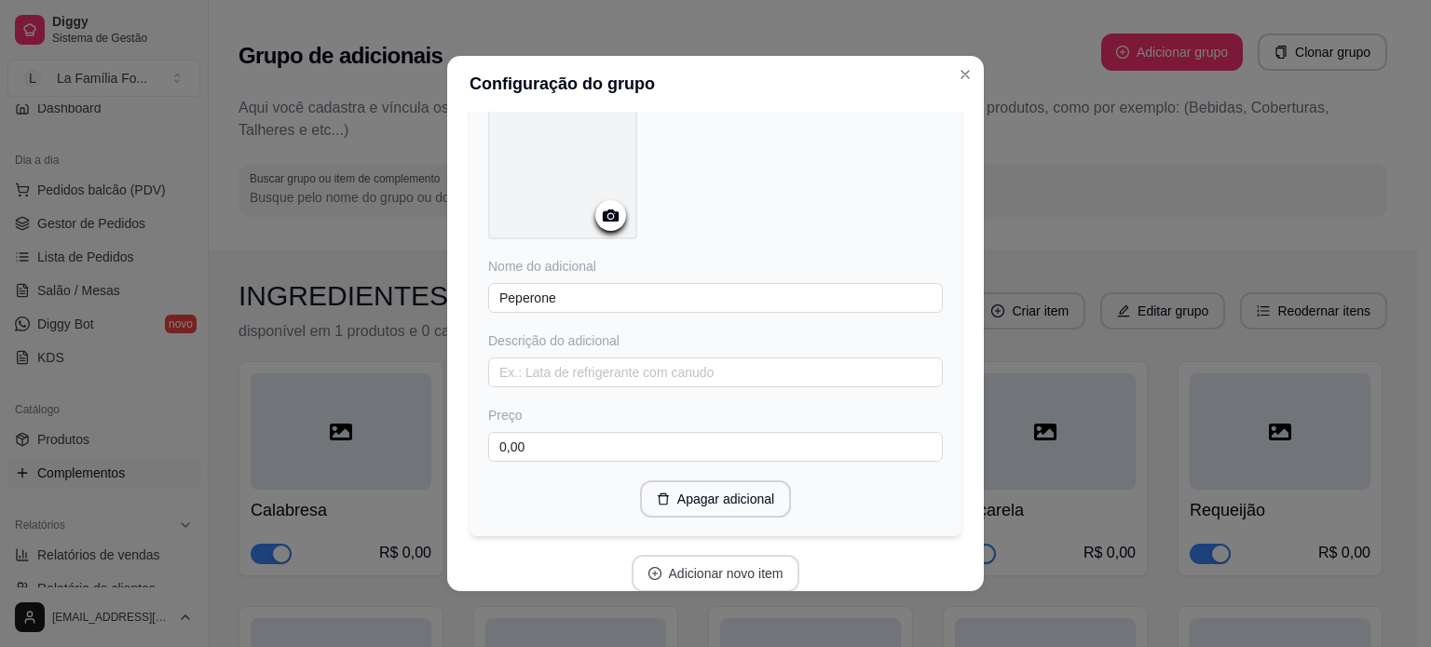
click at [670, 564] on button "Adicionar novo item" at bounding box center [716, 573] width 169 height 37
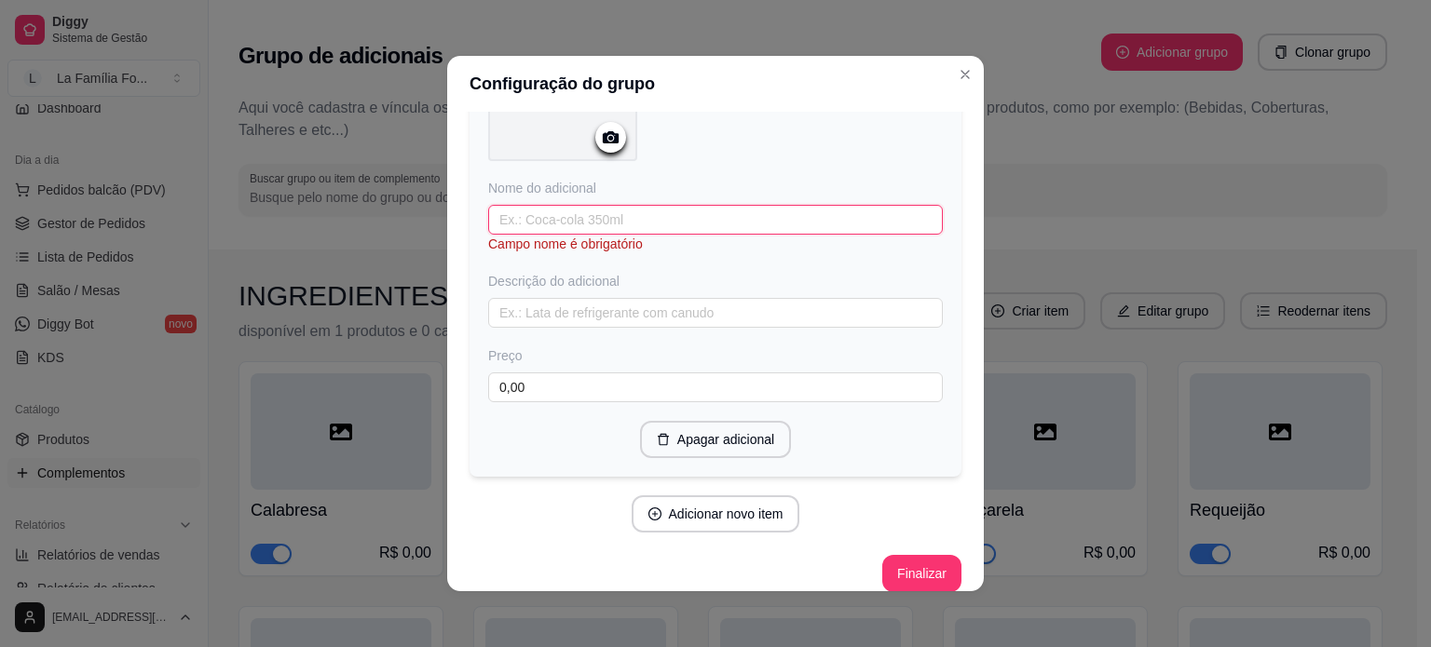
click at [655, 205] on input "text" at bounding box center [715, 220] width 455 height 30
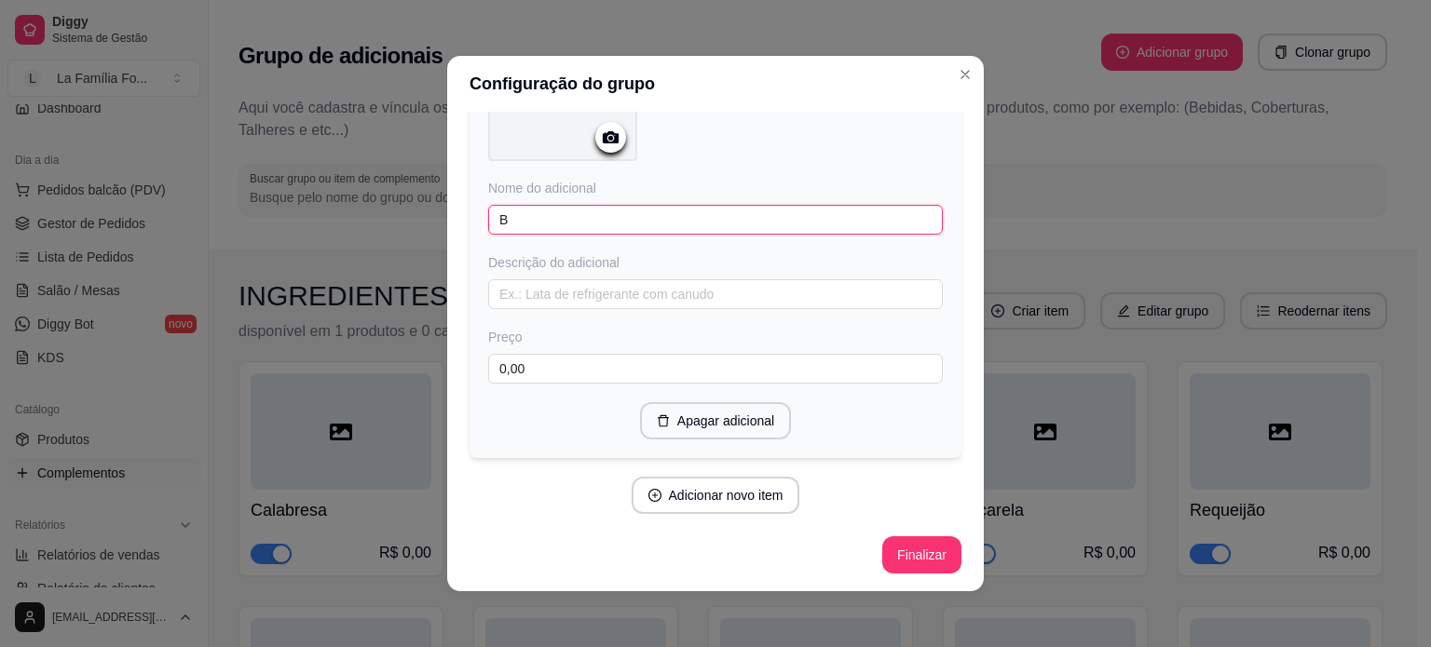
scroll to position [3555, 0]
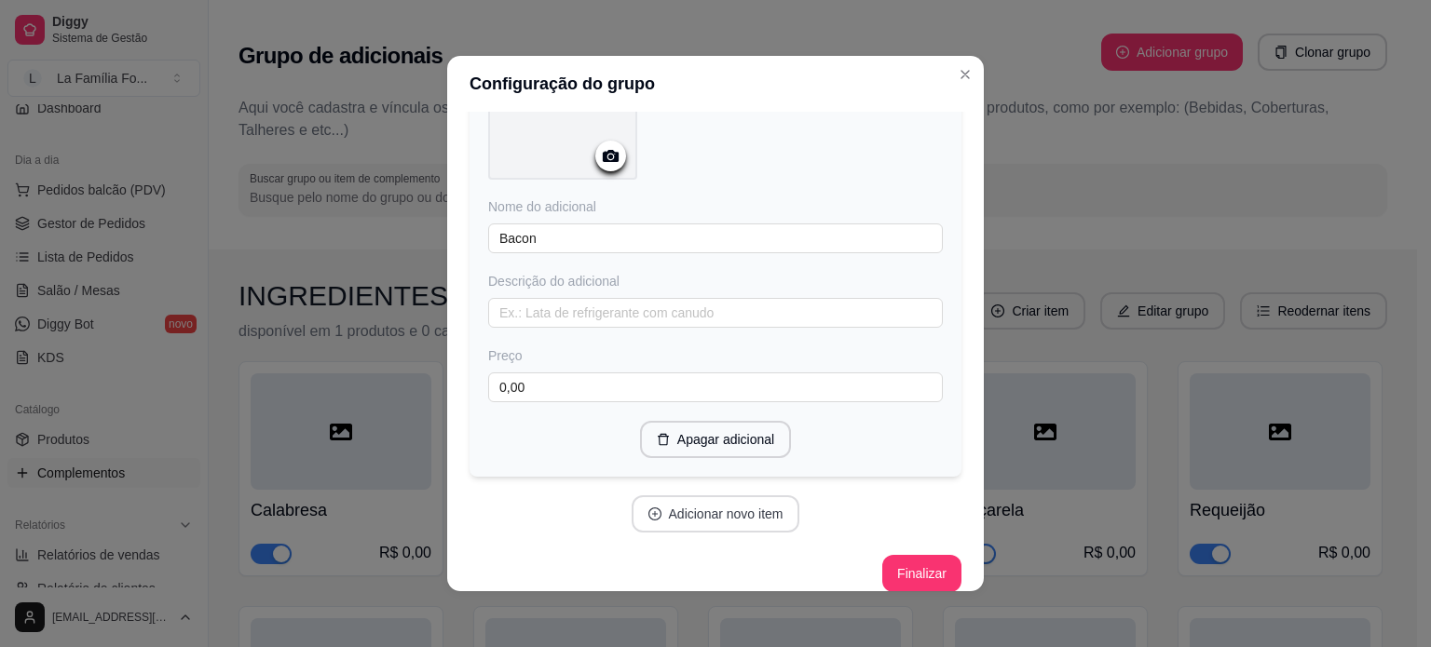
click at [705, 511] on button "Adicionar novo item" at bounding box center [716, 514] width 169 height 37
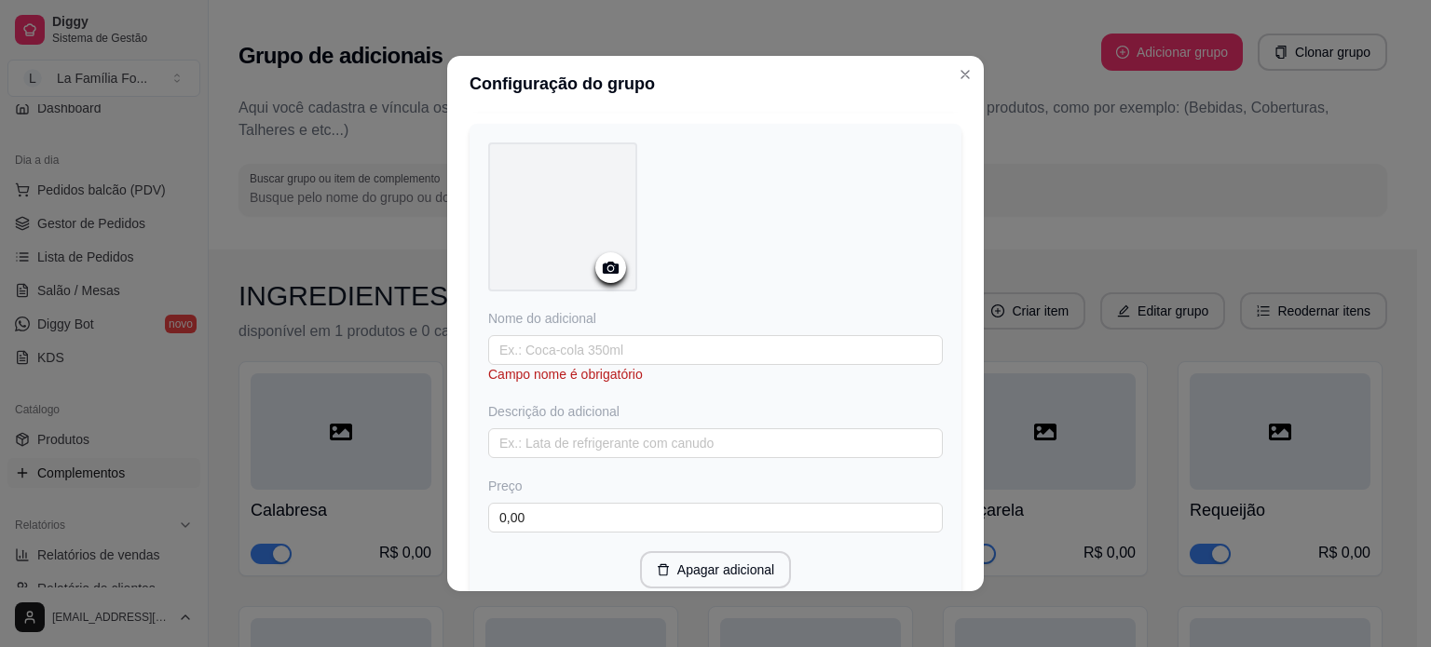
scroll to position [3949, 0]
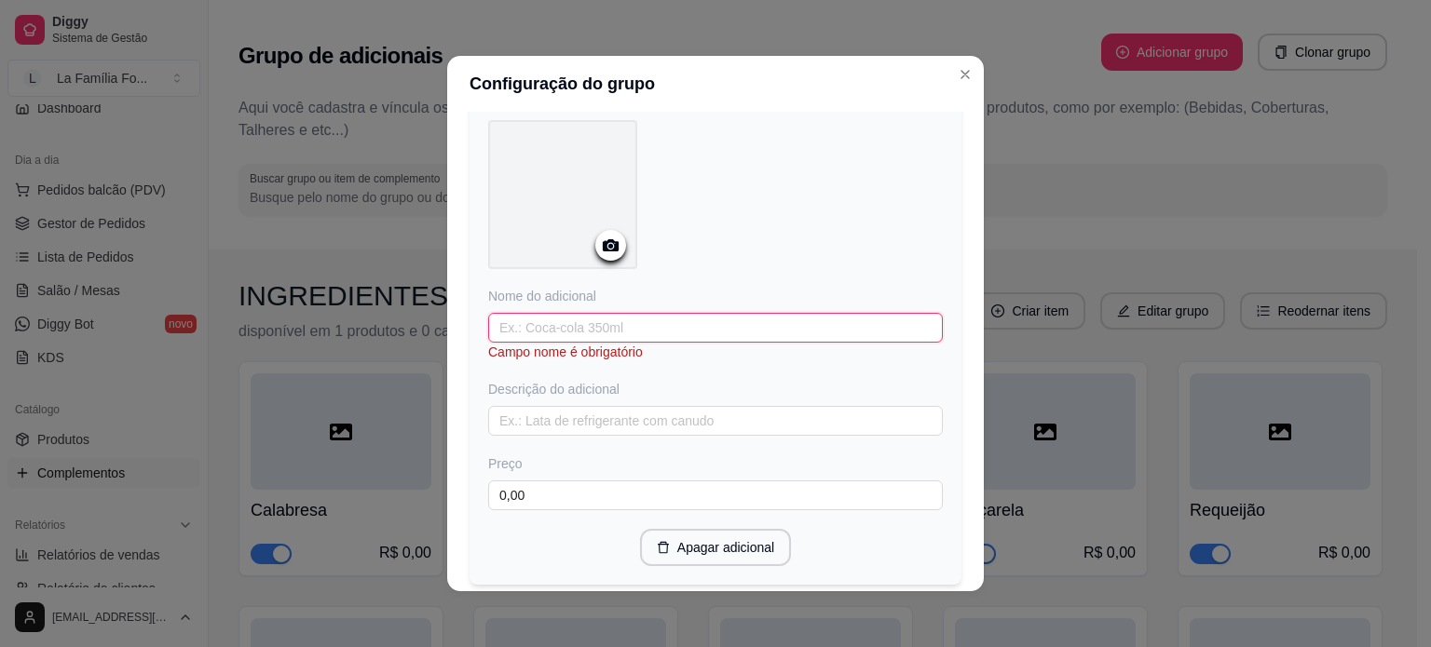
click at [678, 313] on input "text" at bounding box center [715, 328] width 455 height 30
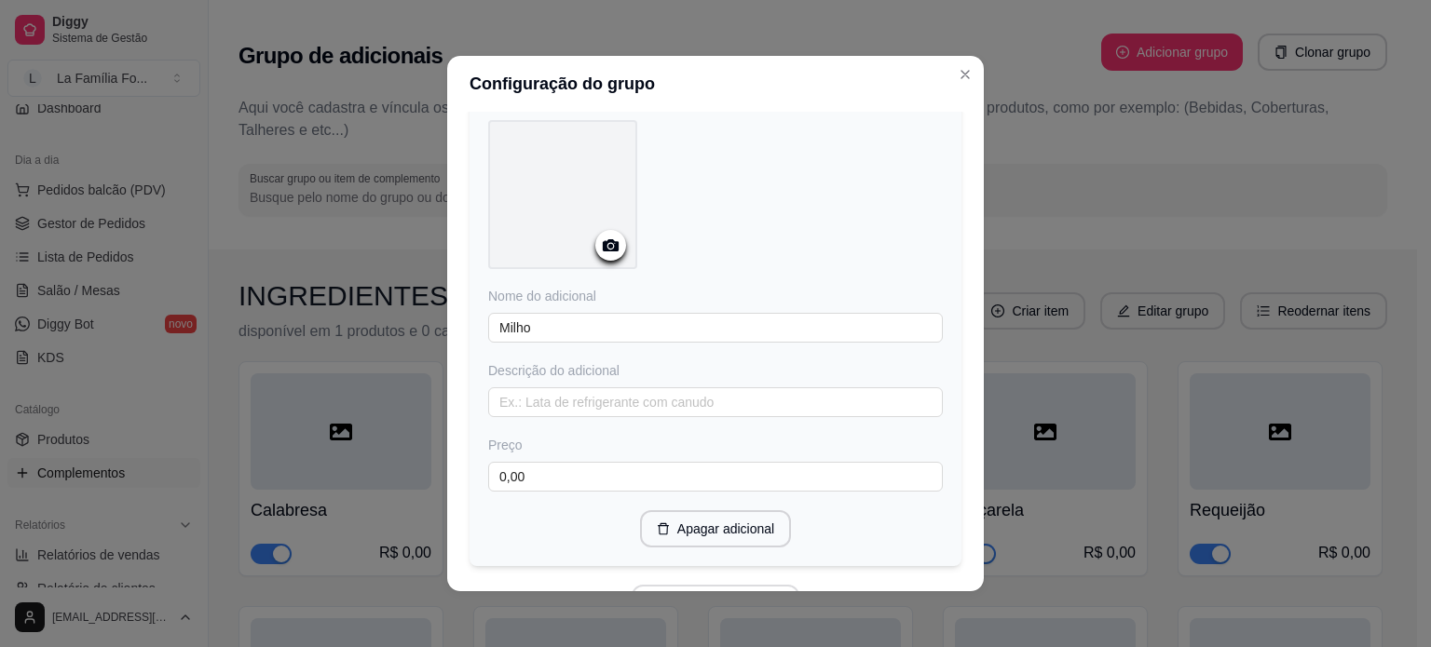
click at [756, 585] on button "Adicionar novo item" at bounding box center [716, 603] width 169 height 37
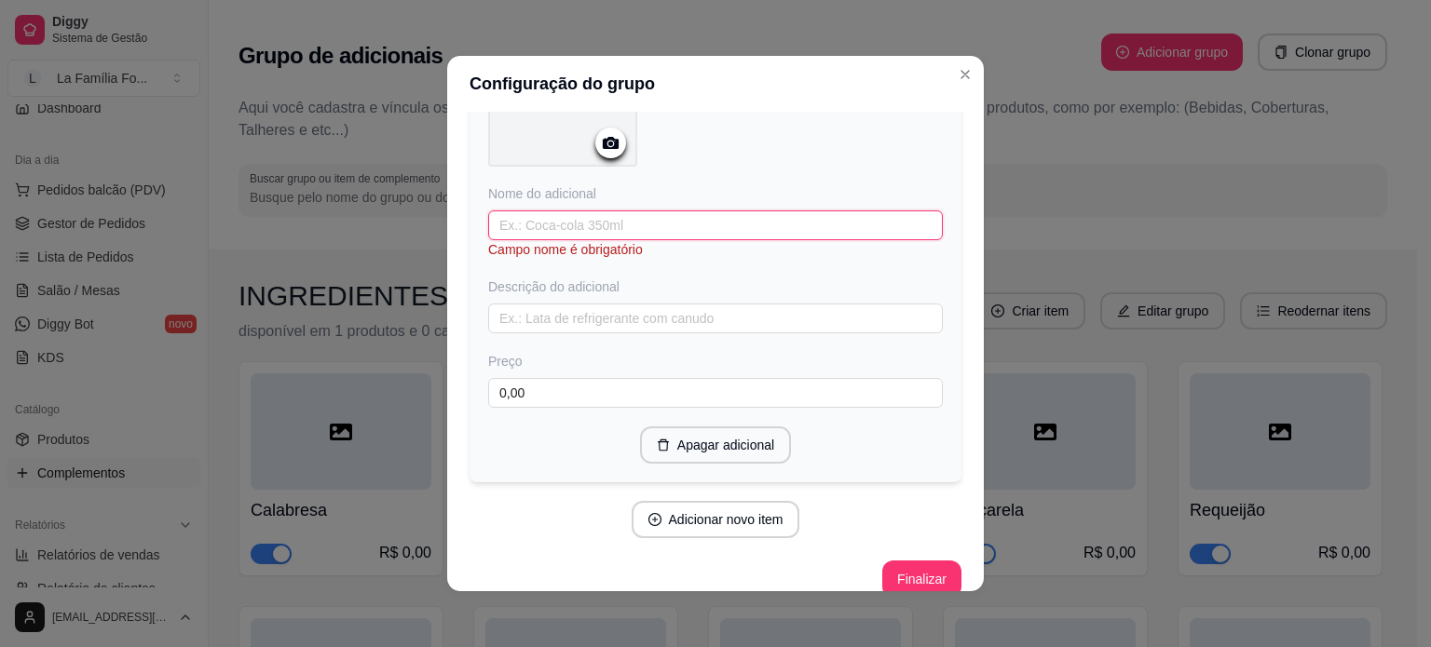
click at [524, 211] on input "text" at bounding box center [715, 226] width 455 height 30
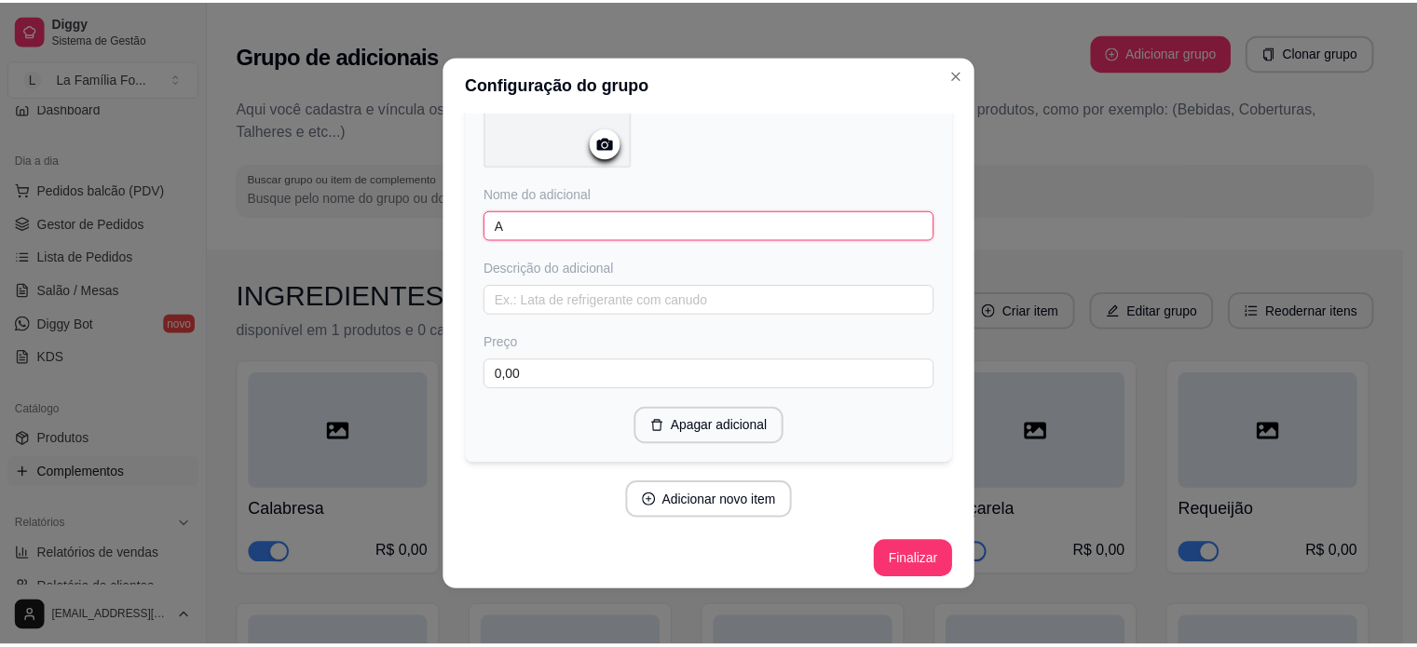
scroll to position [4516, 0]
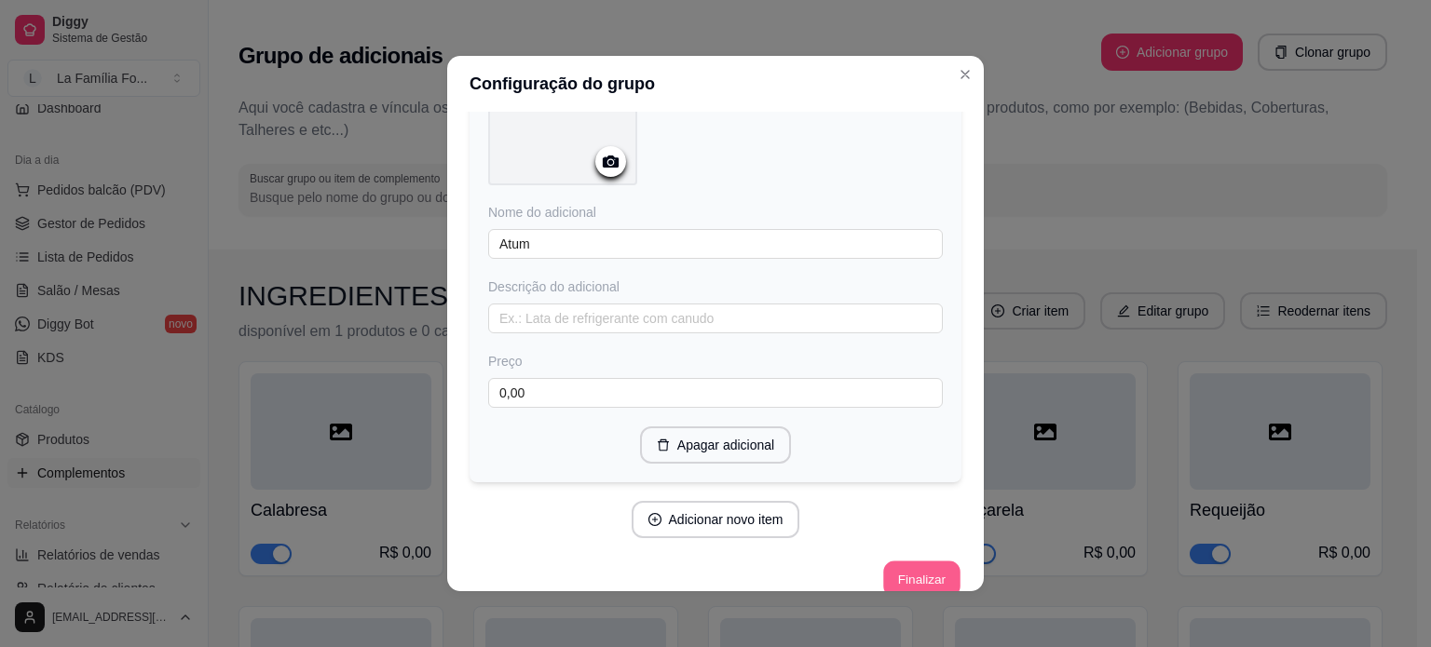
click at [904, 567] on button "Finalizar" at bounding box center [921, 580] width 76 height 36
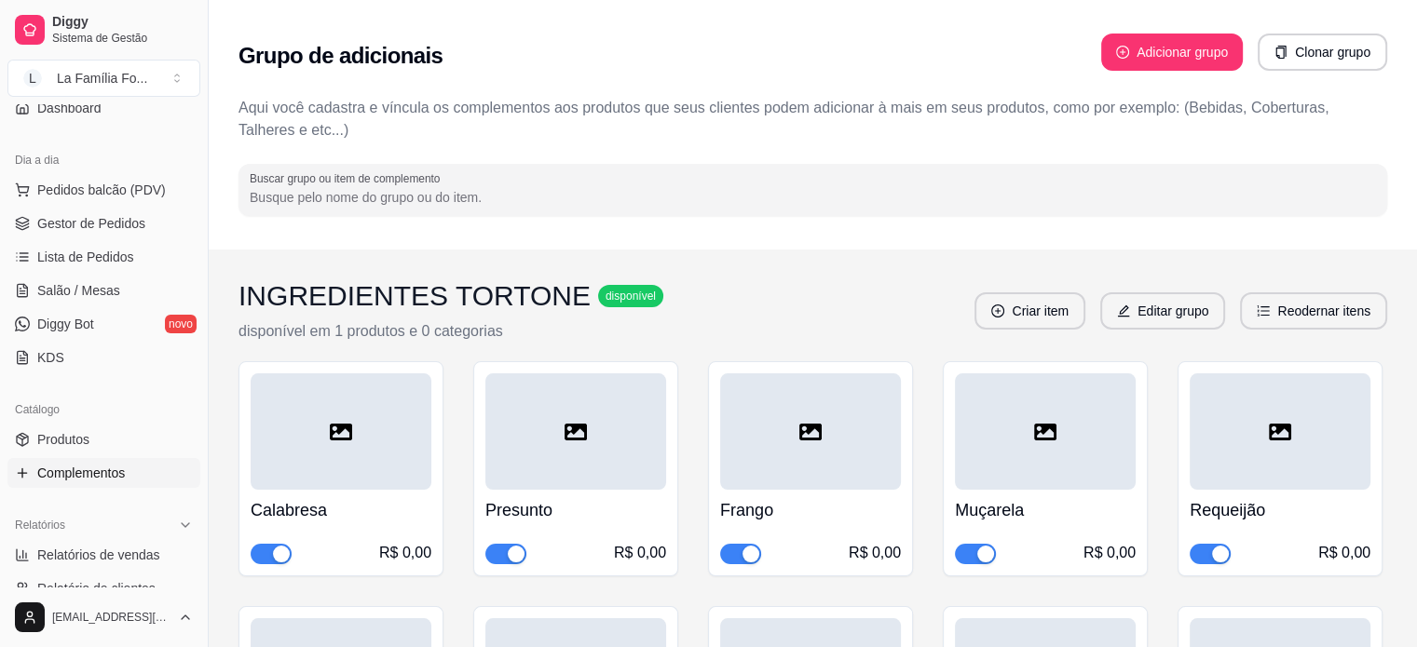
scroll to position [566, 0]
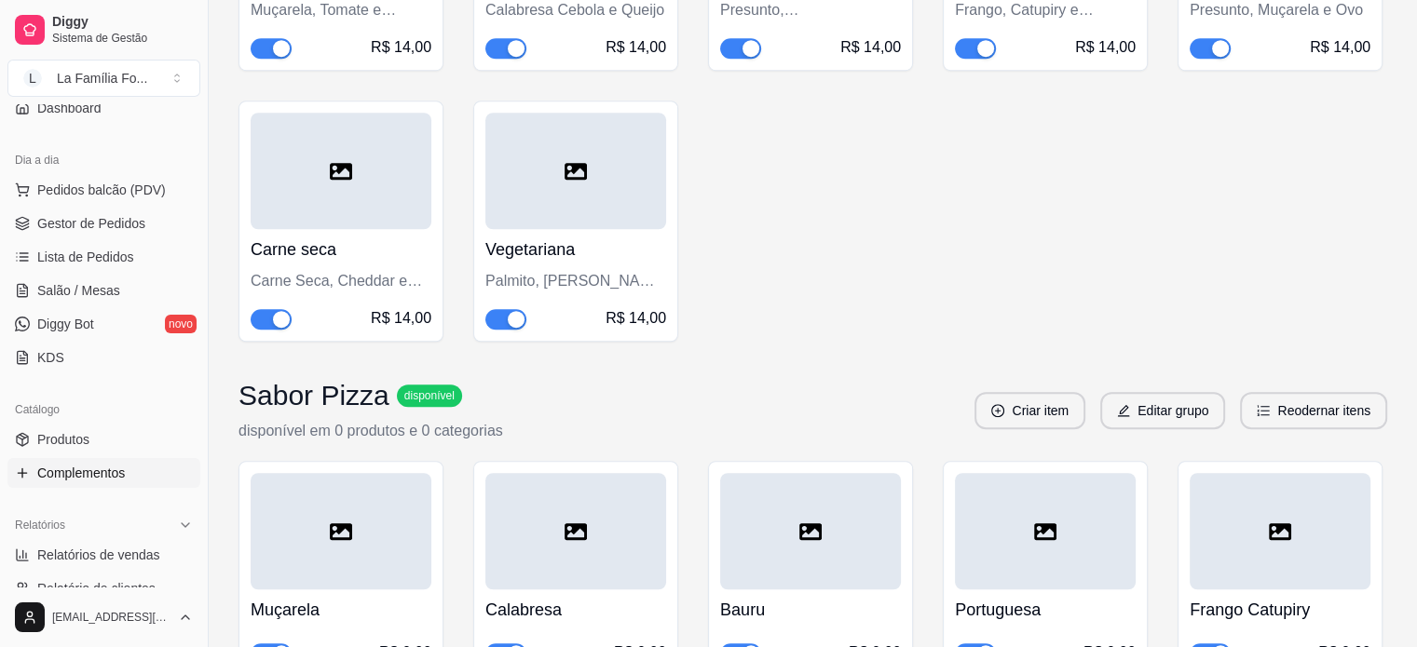
scroll to position [1348, 0]
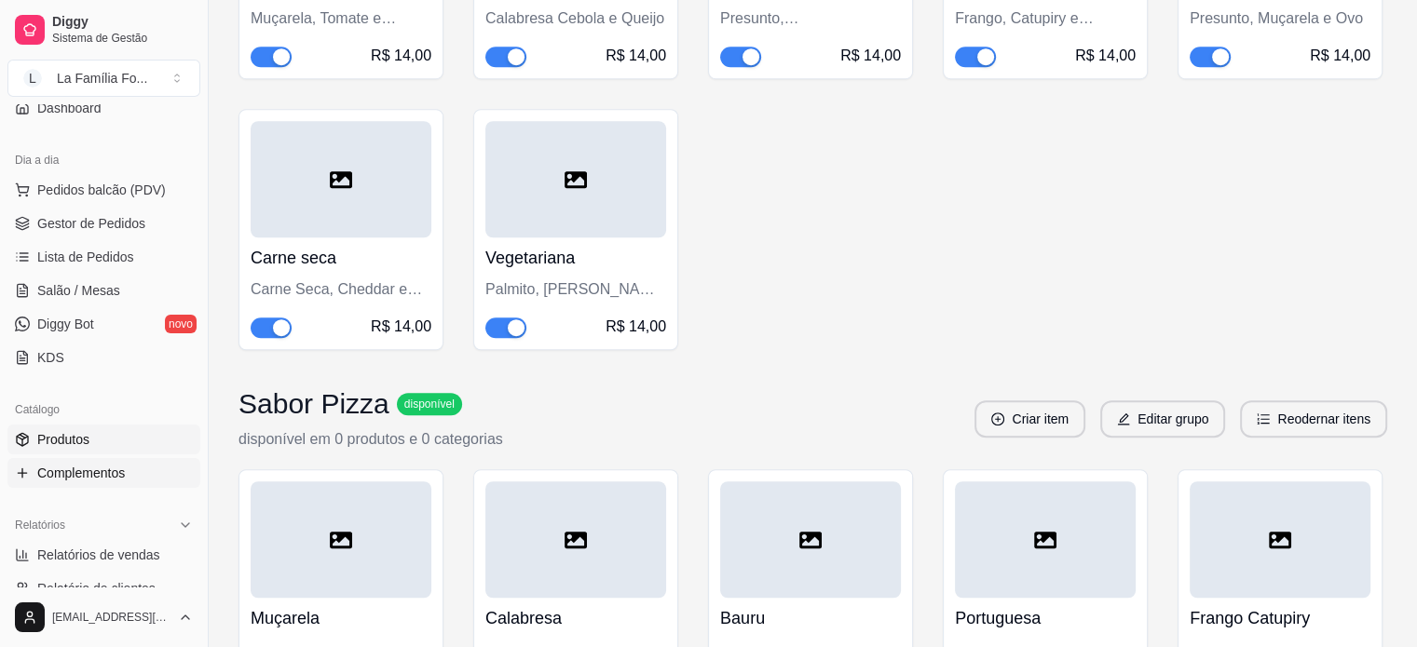
click at [112, 432] on link "Produtos" at bounding box center [103, 440] width 193 height 30
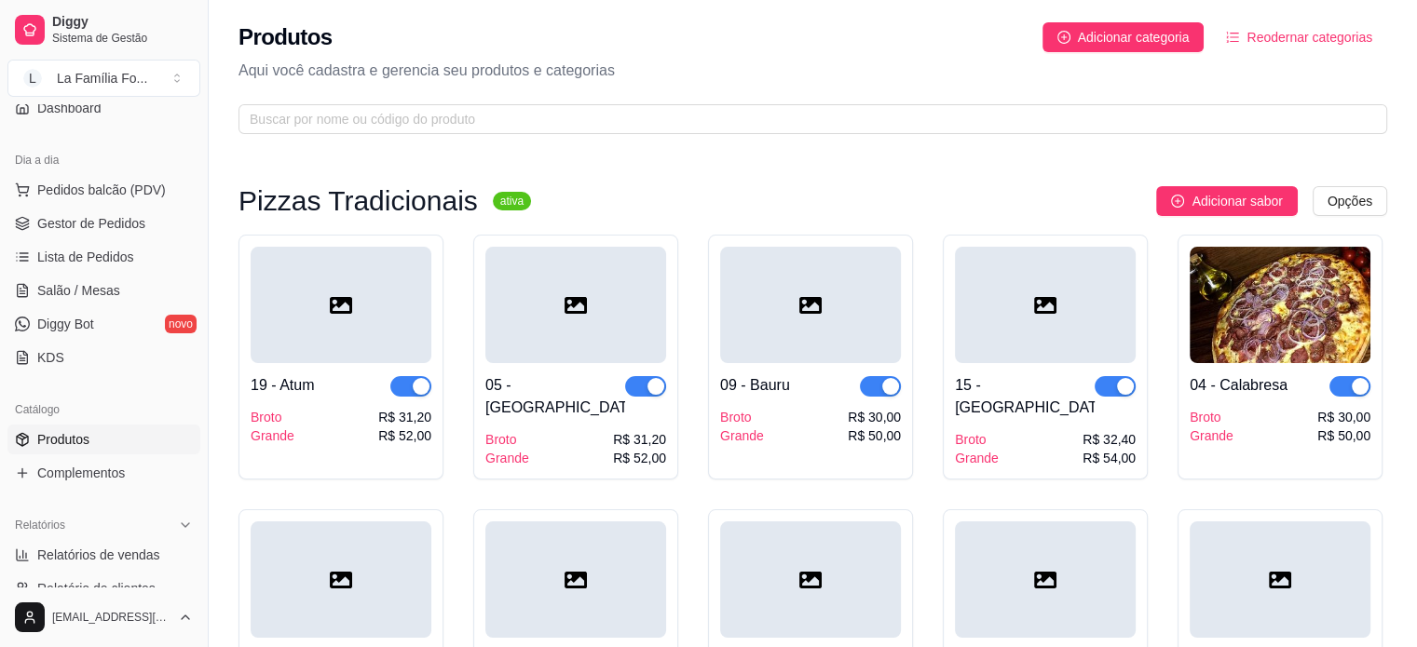
drag, startPoint x: 112, startPoint y: 432, endPoint x: 806, endPoint y: 252, distance: 716.9
drag, startPoint x: 806, startPoint y: 252, endPoint x: 1160, endPoint y: 105, distance: 383.3
click at [1160, 105] on span at bounding box center [812, 119] width 1149 height 30
click at [1067, 29] on button "Adicionar categoria" at bounding box center [1123, 37] width 162 height 30
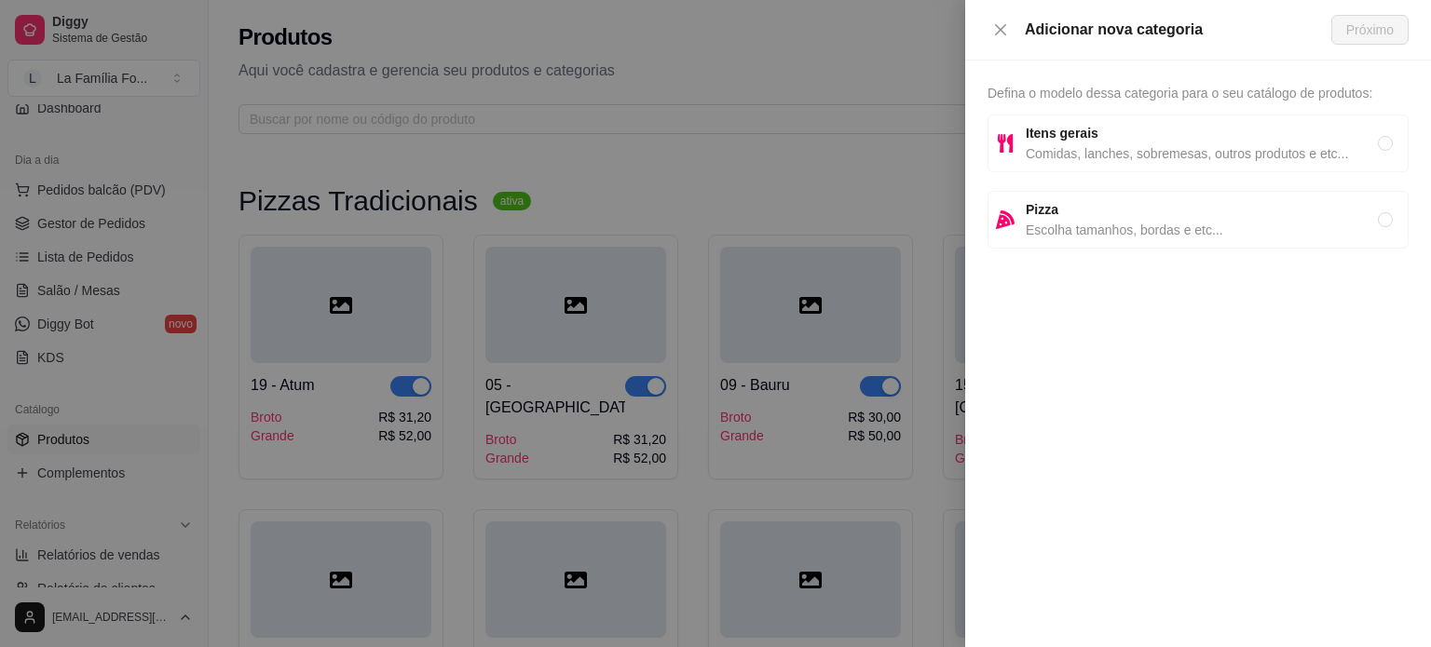
click at [1047, 168] on div "Itens gerais Comidas, lanches, sobremesas, outros produtos e etc..." at bounding box center [1197, 144] width 421 height 58
click at [1346, 36] on span "Próximo" at bounding box center [1370, 30] width 48 height 20
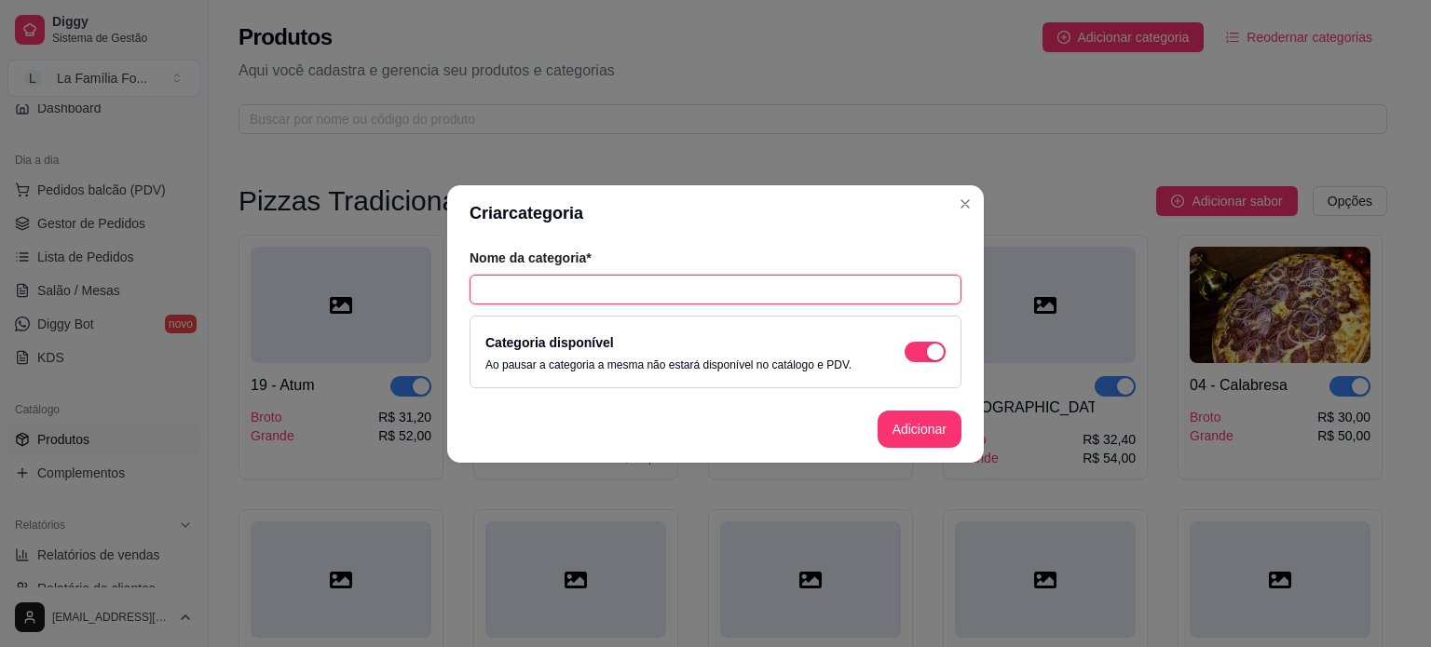
click at [621, 280] on input "text" at bounding box center [715, 290] width 492 height 30
click at [913, 454] on footer "Adicionar" at bounding box center [715, 429] width 537 height 67
click at [905, 429] on button "Adicionar" at bounding box center [919, 429] width 82 height 36
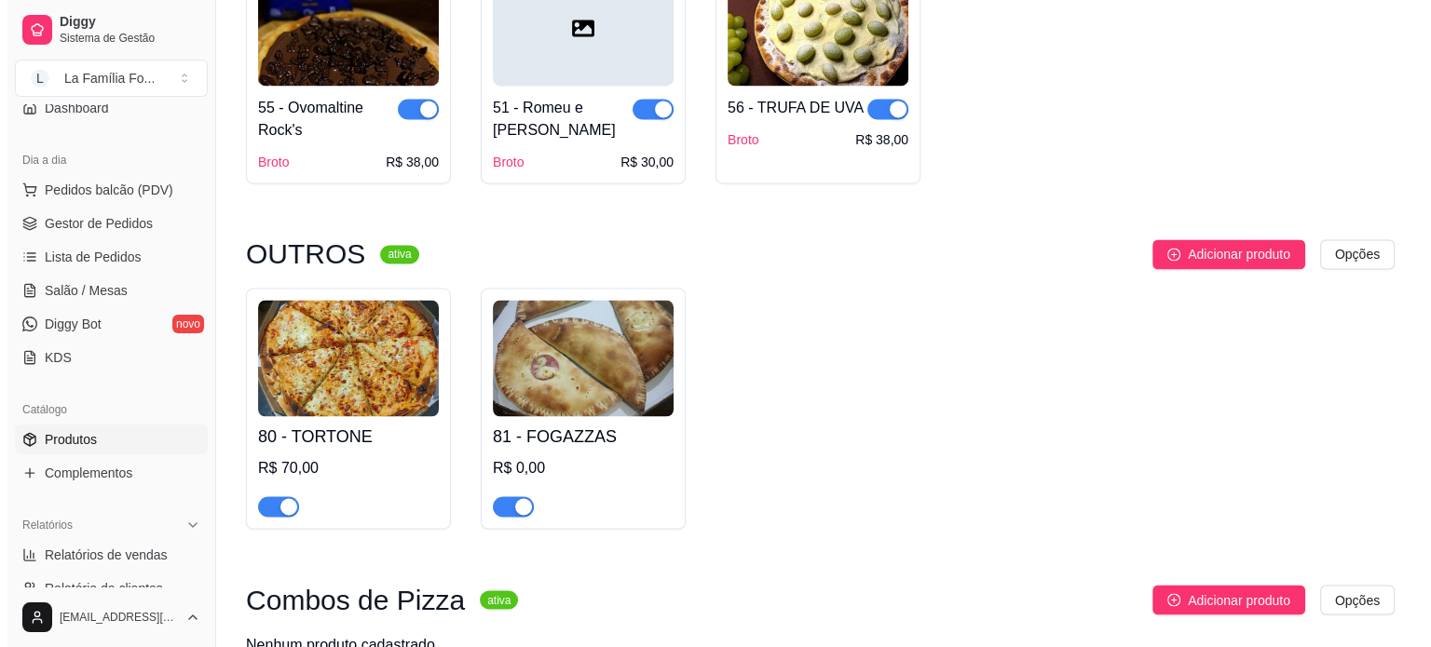
scroll to position [3107, 0]
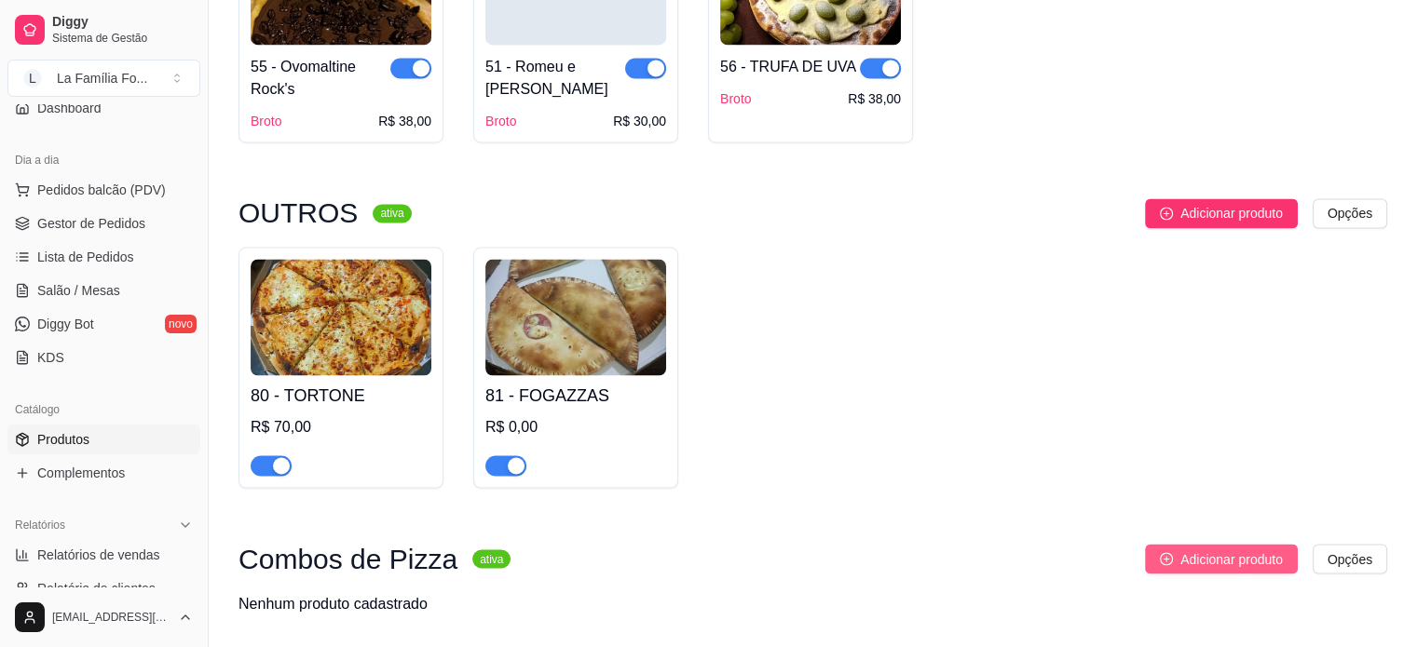
click at [1255, 549] on span "Adicionar produto" at bounding box center [1231, 559] width 102 height 20
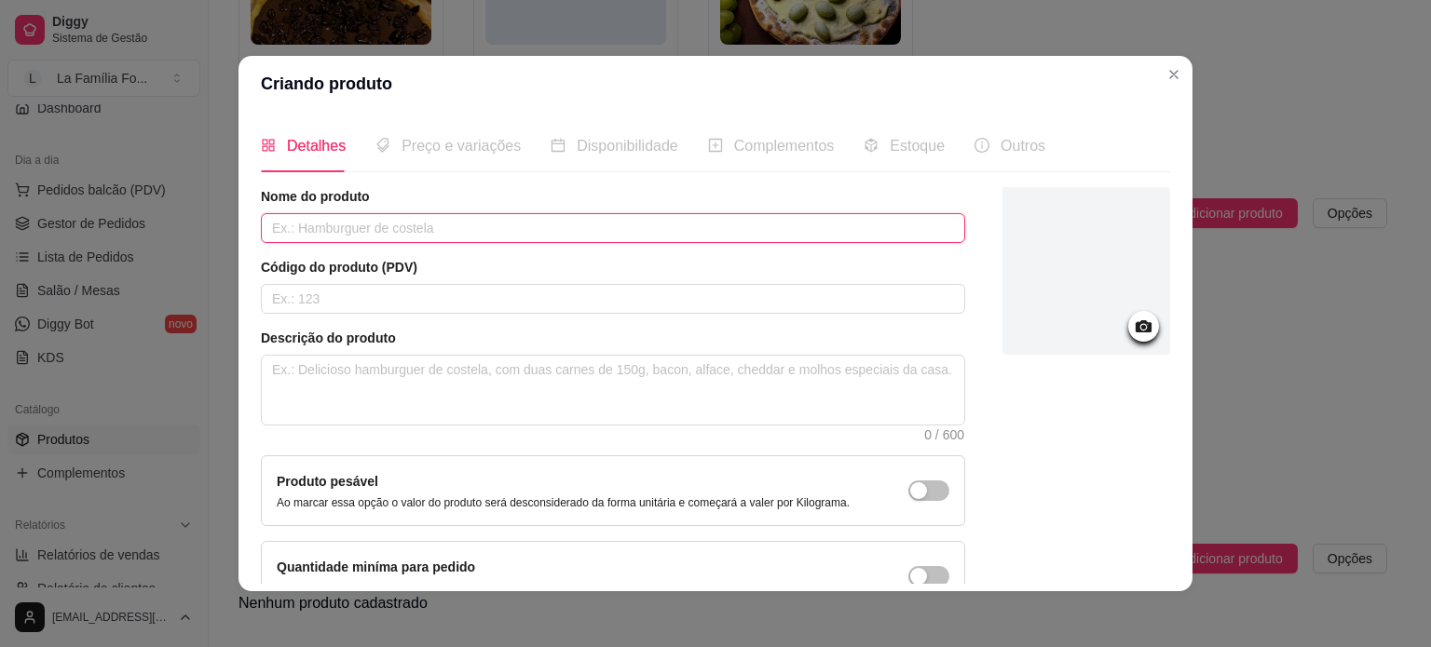
click at [403, 217] on input "text" at bounding box center [613, 228] width 704 height 30
click at [414, 282] on div "Código do produto (PDV)" at bounding box center [613, 286] width 704 height 56
click at [414, 289] on input "text" at bounding box center [613, 299] width 704 height 30
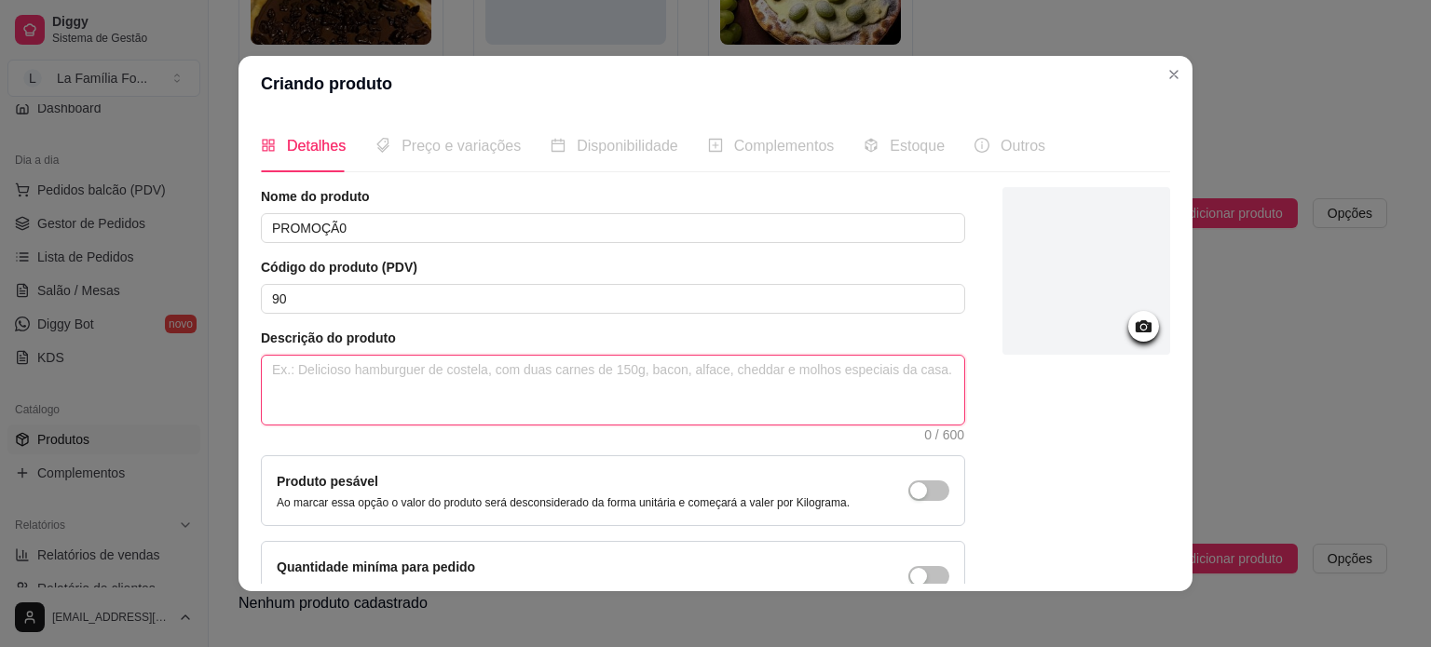
click at [427, 386] on textarea at bounding box center [613, 390] width 702 height 69
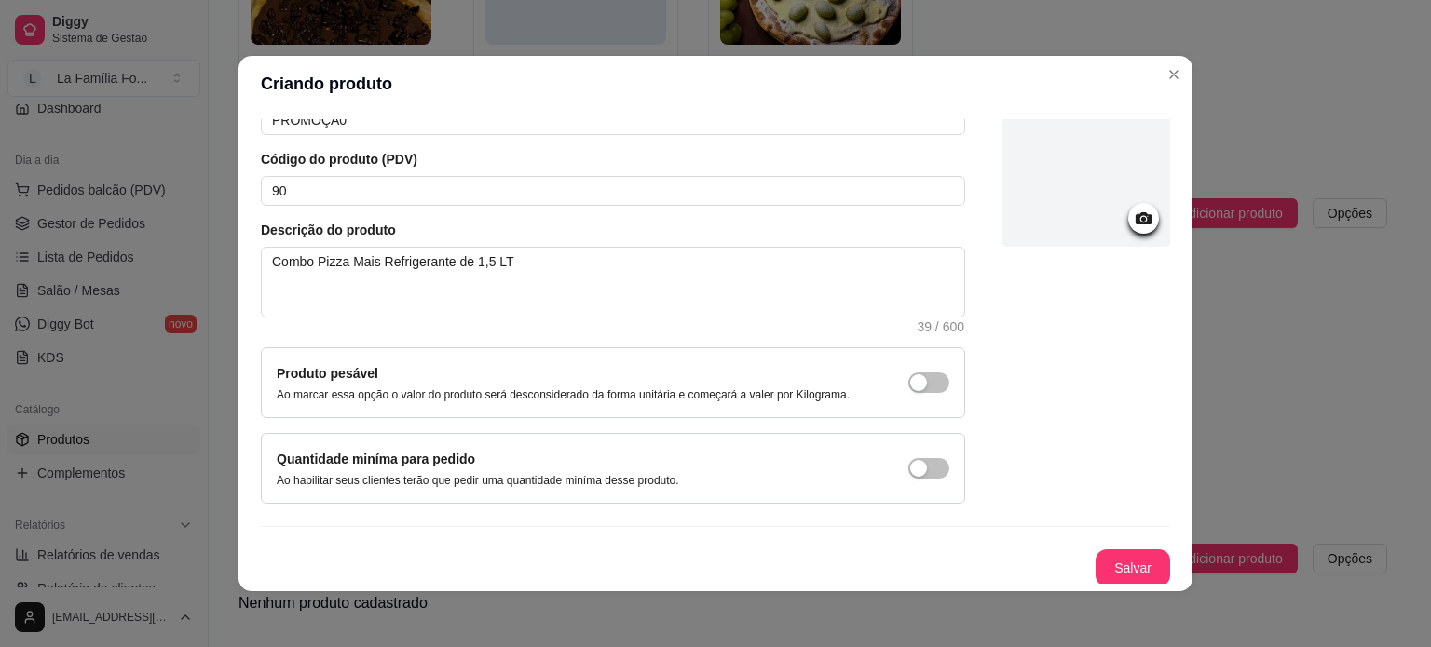
scroll to position [0, 0]
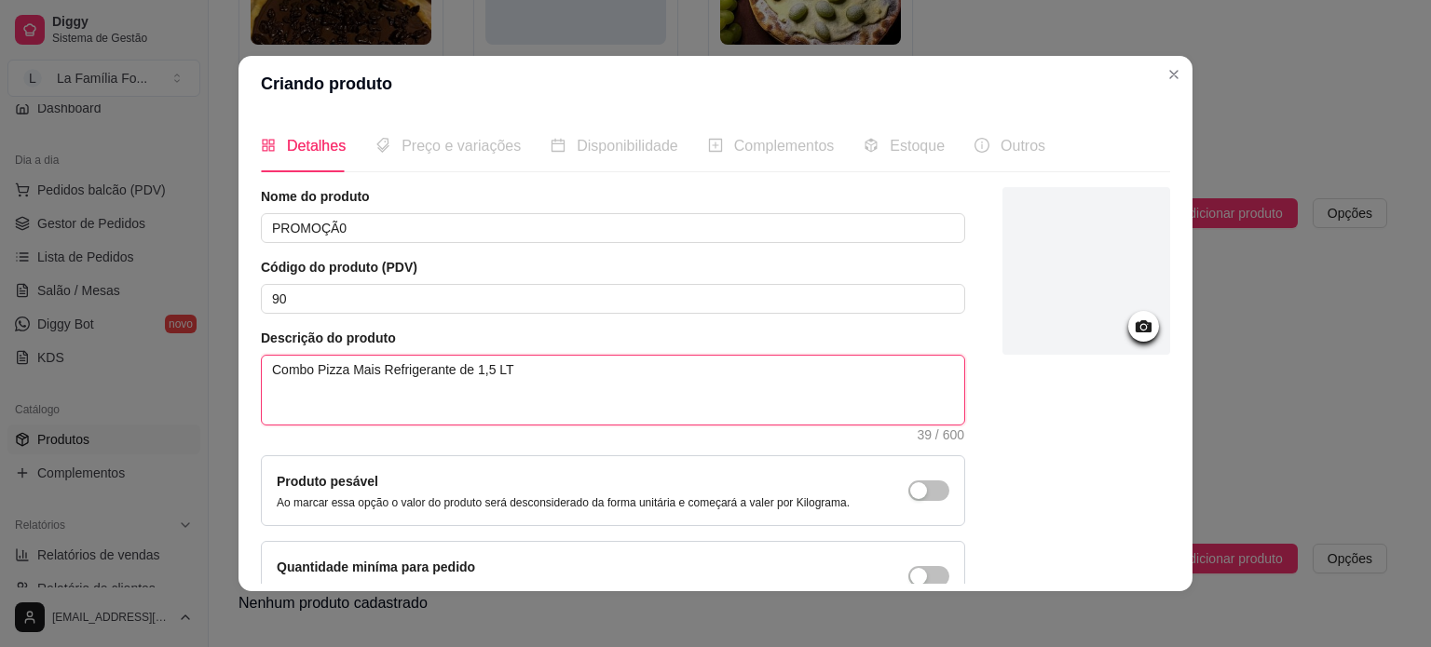
click at [491, 374] on textarea "Combo Pizza Mais Refrigerante de 1,5 LT" at bounding box center [613, 390] width 702 height 69
click at [533, 371] on textarea "Combo Pizza Mais Refrigerante de 1,5 LiT" at bounding box center [613, 390] width 702 height 69
click at [337, 374] on textarea "Combo Pizza Mais Refrigerante de 1,5 Litros." at bounding box center [613, 390] width 702 height 69
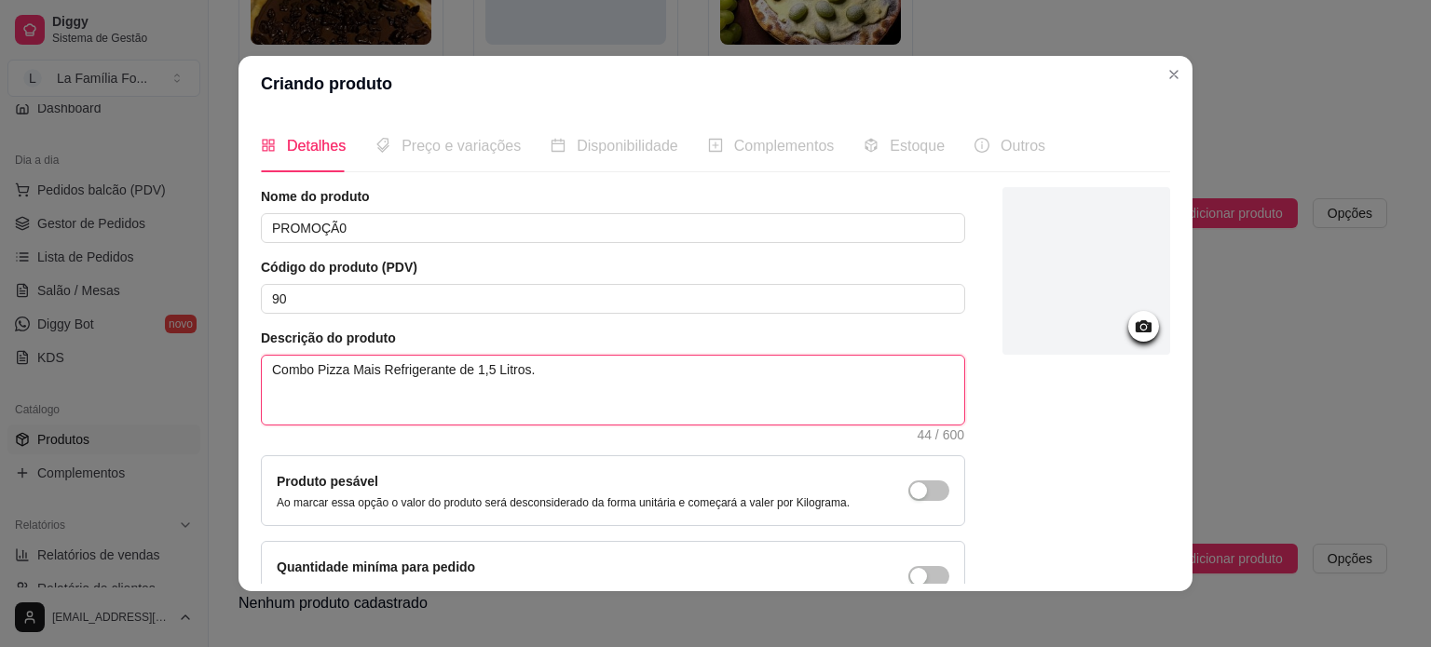
click at [529, 378] on textarea "Combo Pizza Mais Refrigerante de 1,5 Litros." at bounding box center [613, 390] width 702 height 69
click at [538, 364] on textarea "Combo Pizza Mais Refrigerante de 1,5 Litros. Uma Pizza Grande 8 Fatias. Um Refr…" at bounding box center [613, 390] width 702 height 69
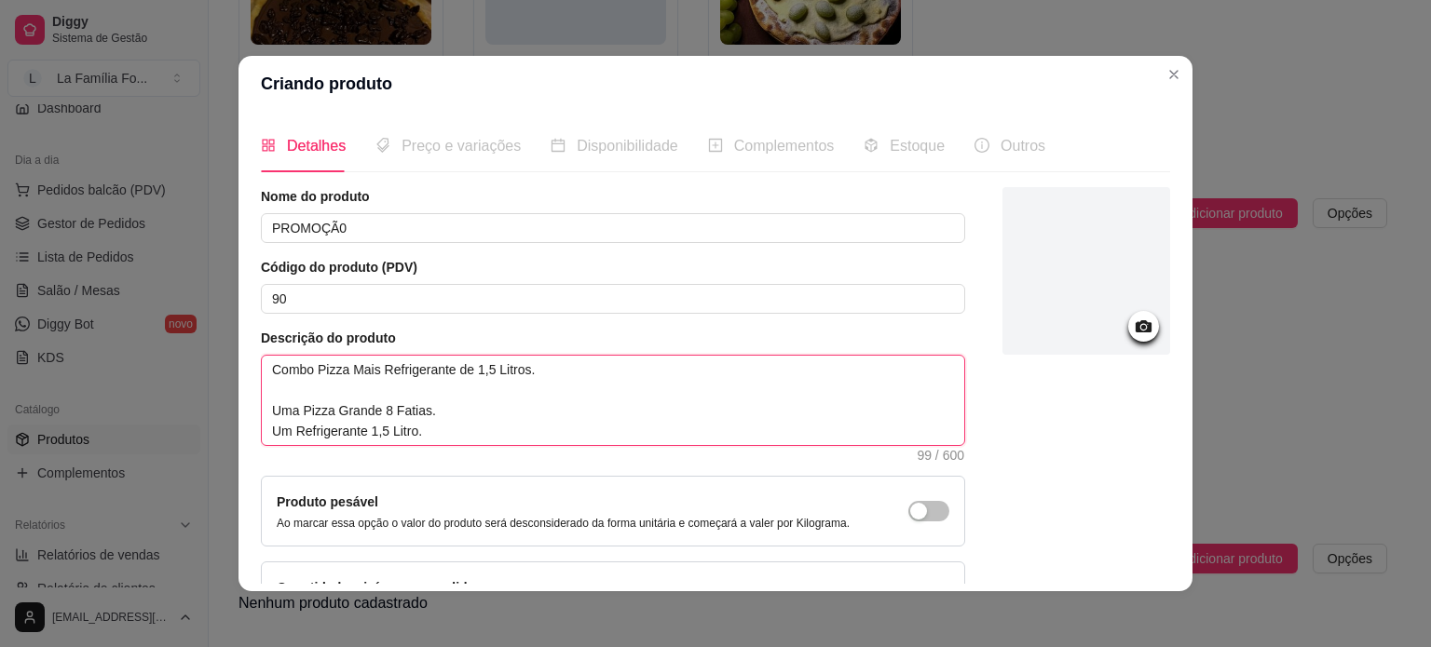
click at [488, 416] on textarea "Combo Pizza Mais Refrigerante de 1,5 Litros. Uma Pizza Grande 8 Fatias. Um Refr…" at bounding box center [613, 400] width 702 height 89
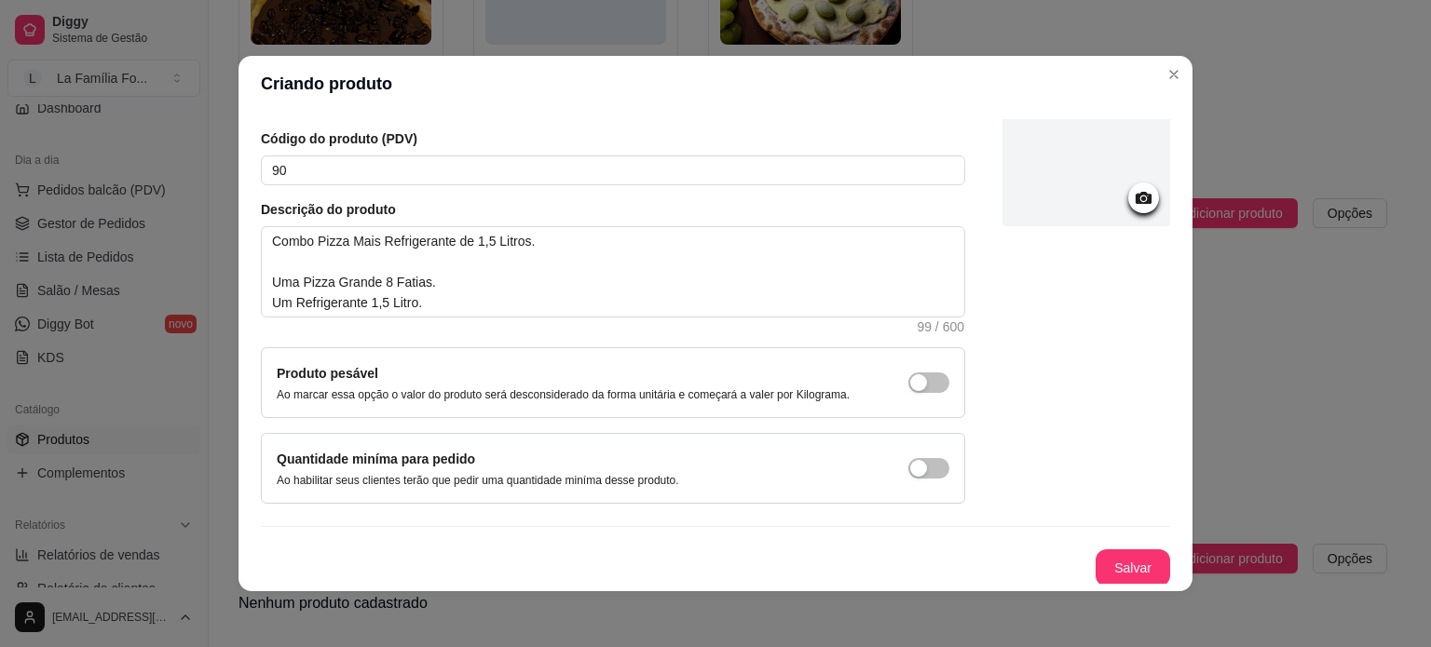
scroll to position [6, 0]
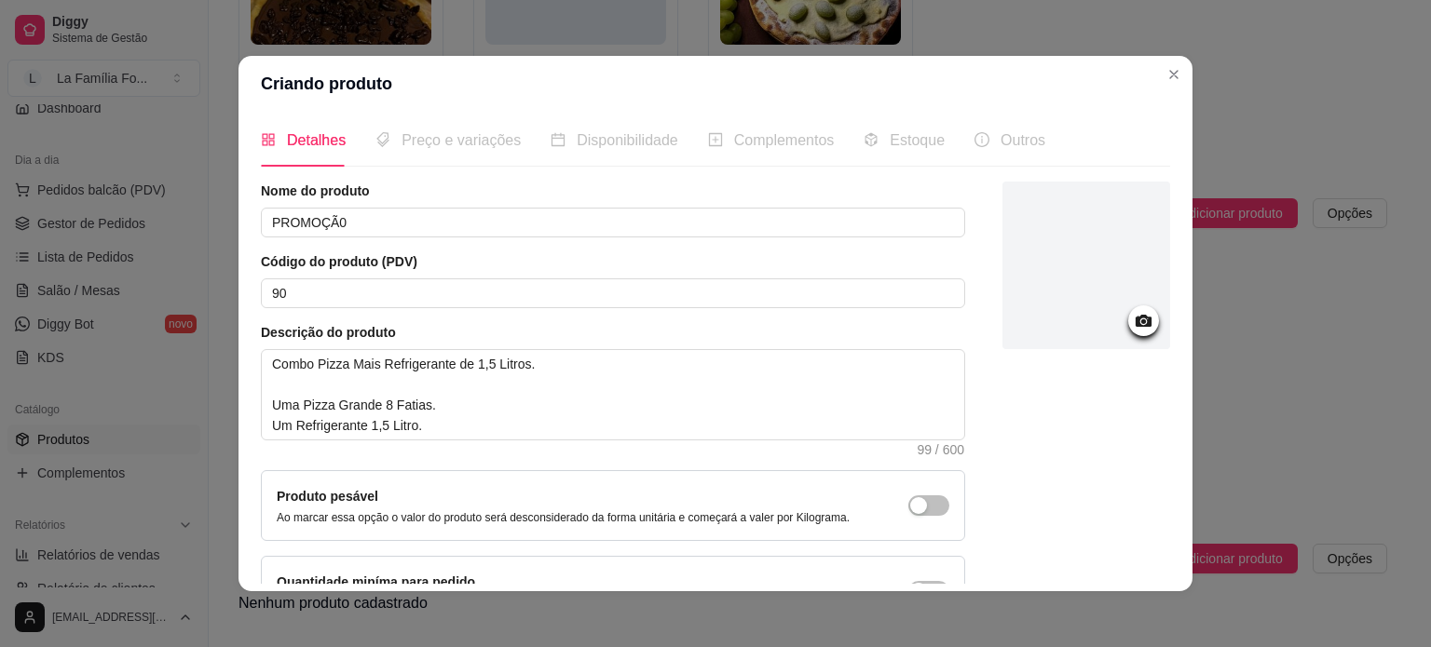
drag, startPoint x: 1168, startPoint y: 325, endPoint x: 1168, endPoint y: 312, distance: 13.0
click at [1168, 312] on div "Detalhes Preço e variações Disponibilidade Complementos Estoque Outros Nome do …" at bounding box center [715, 352] width 954 height 480
click at [489, 135] on span "Preço e variações" at bounding box center [460, 140] width 119 height 16
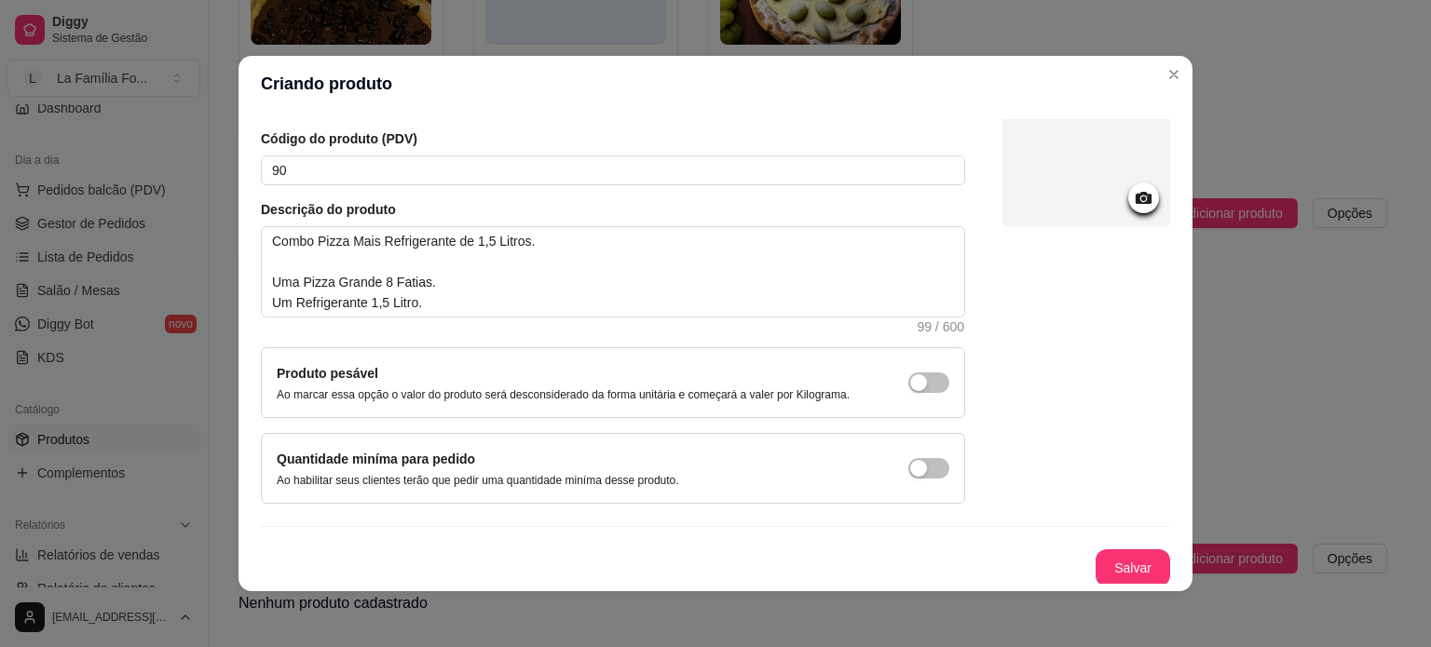
click at [1139, 569] on button "Salvar" at bounding box center [1132, 568] width 75 height 37
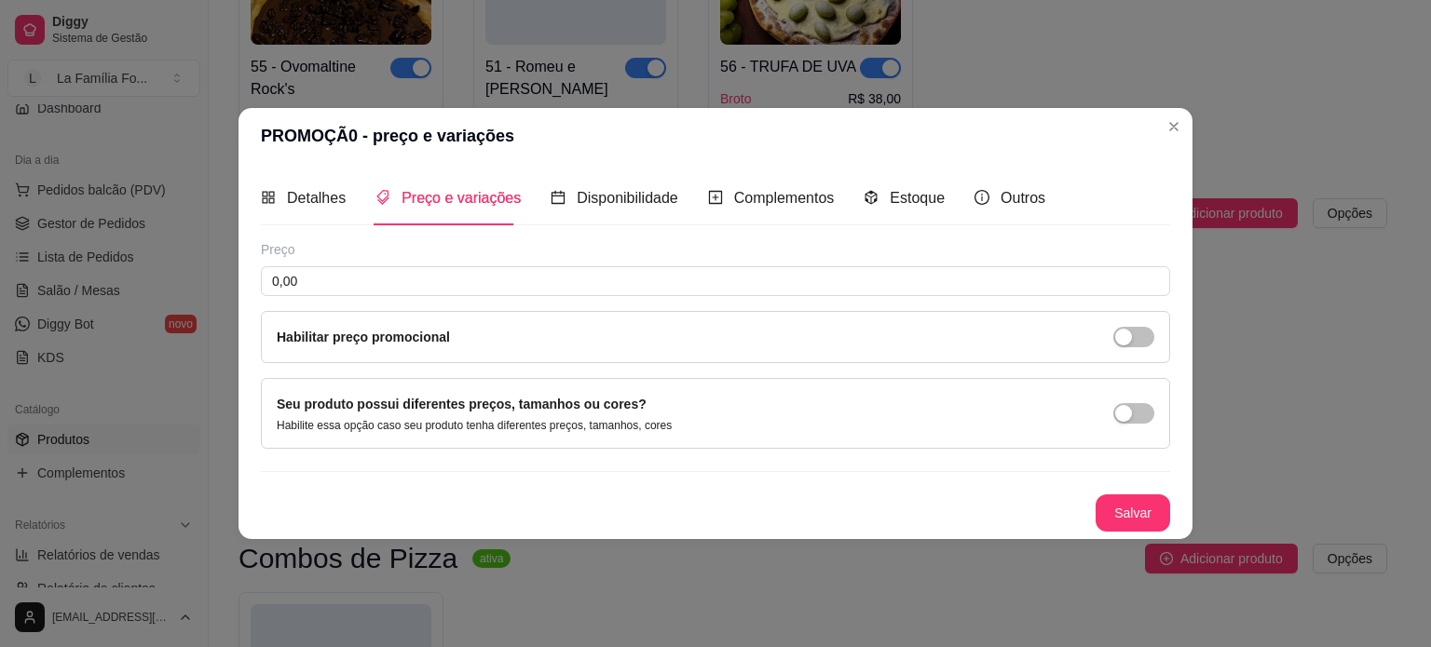
scroll to position [0, 0]
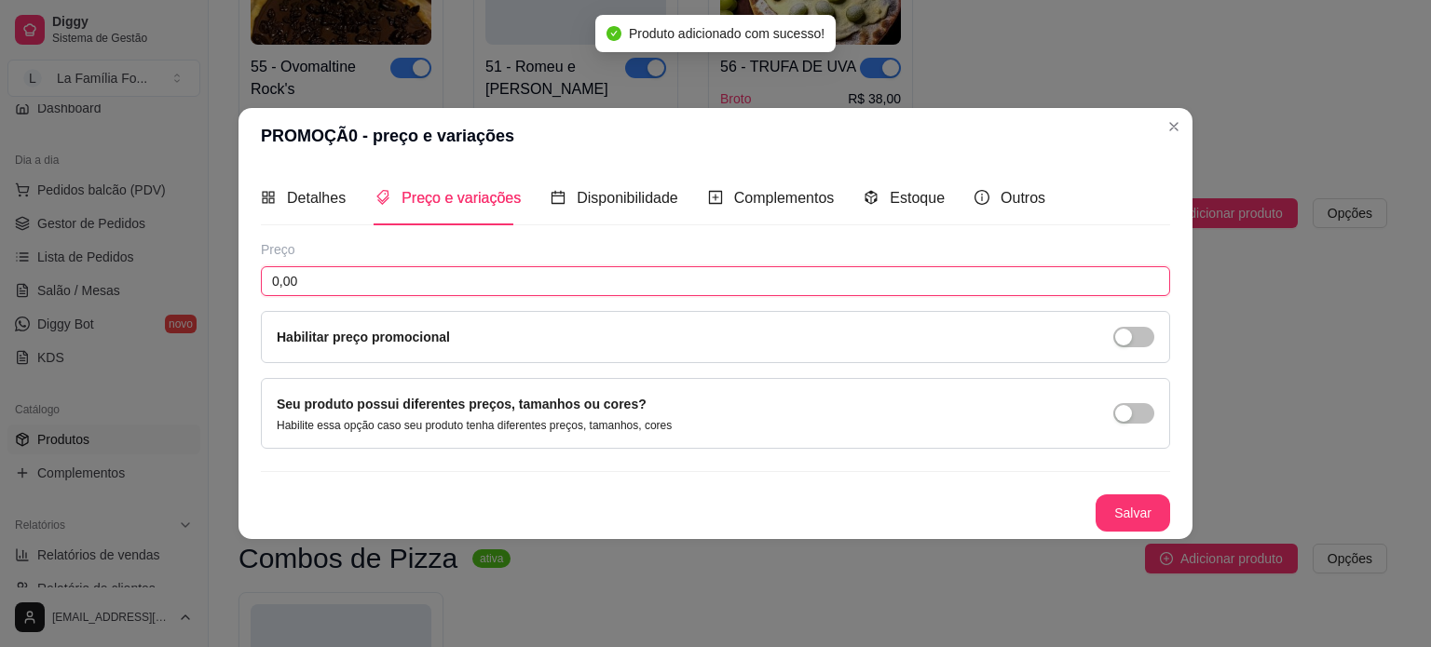
click at [499, 280] on input "0,00" at bounding box center [715, 281] width 909 height 30
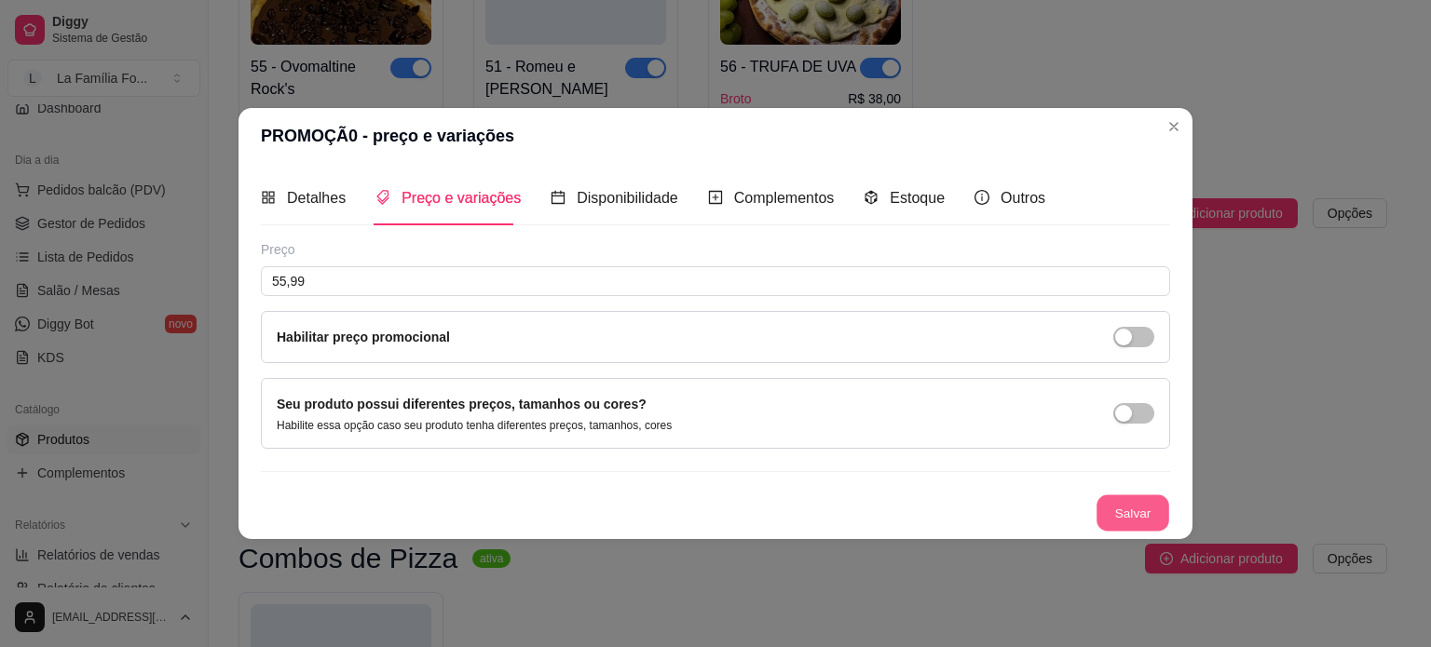
click at [1145, 497] on button "Salvar" at bounding box center [1132, 513] width 73 height 36
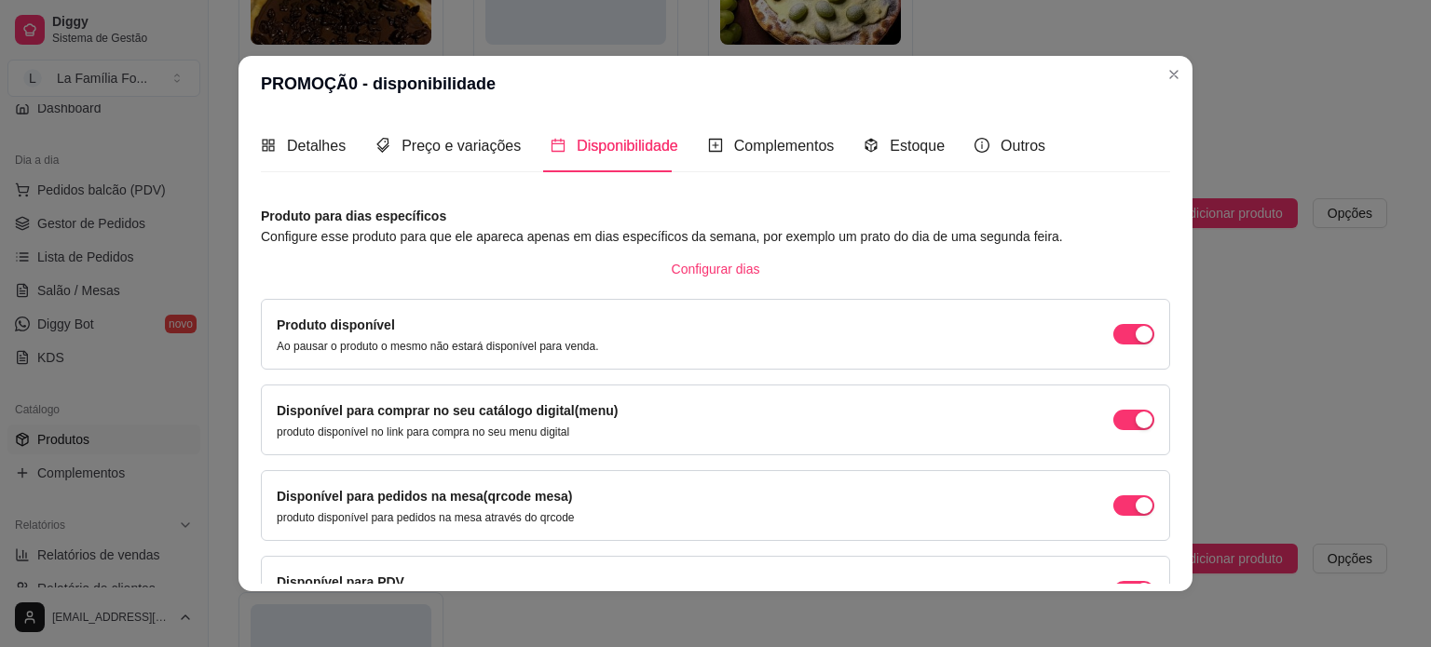
scroll to position [116, 0]
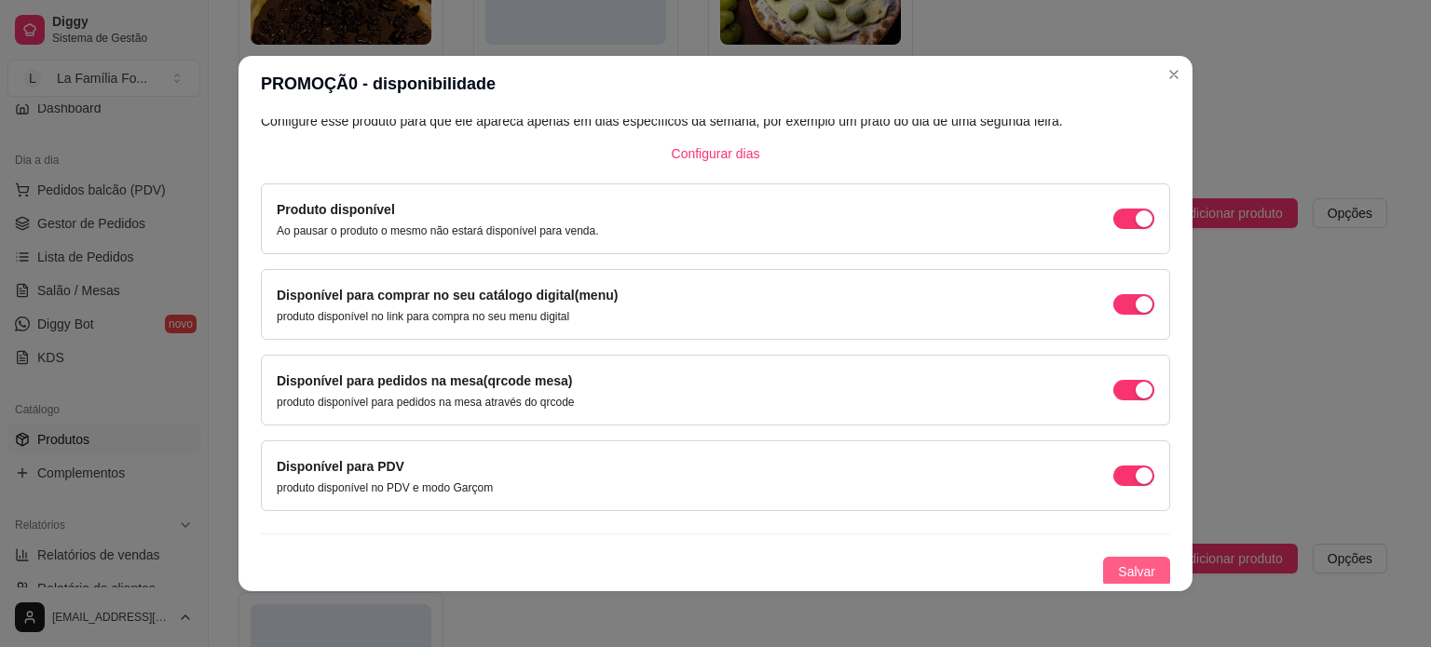
click at [1129, 573] on span "Salvar" at bounding box center [1136, 572] width 37 height 20
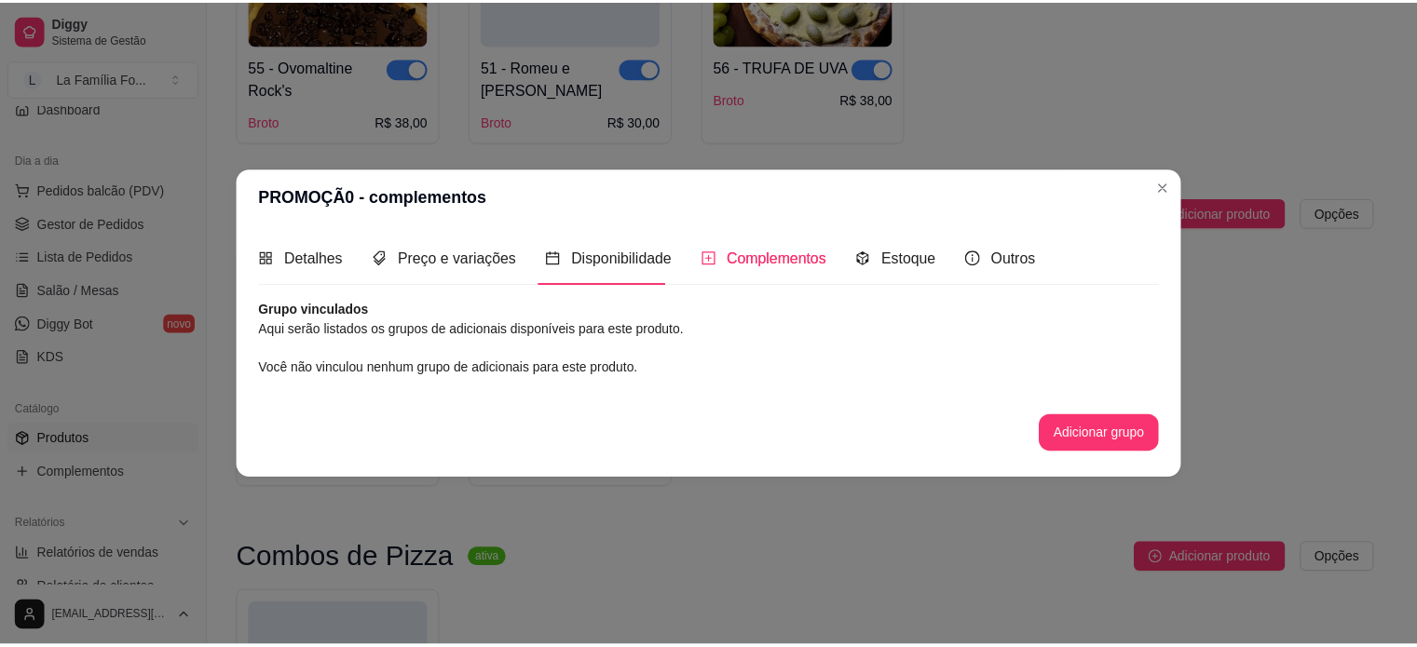
scroll to position [0, 0]
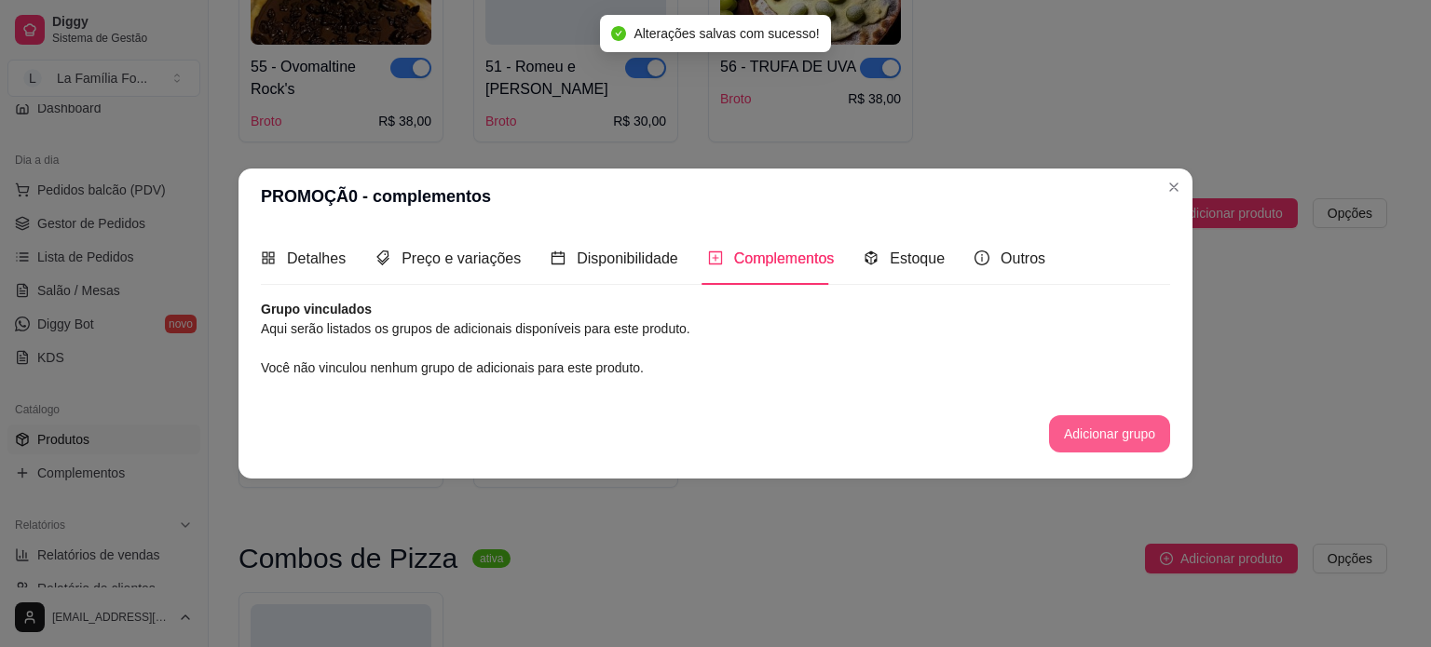
click at [1085, 442] on button "Adicionar grupo" at bounding box center [1109, 433] width 121 height 37
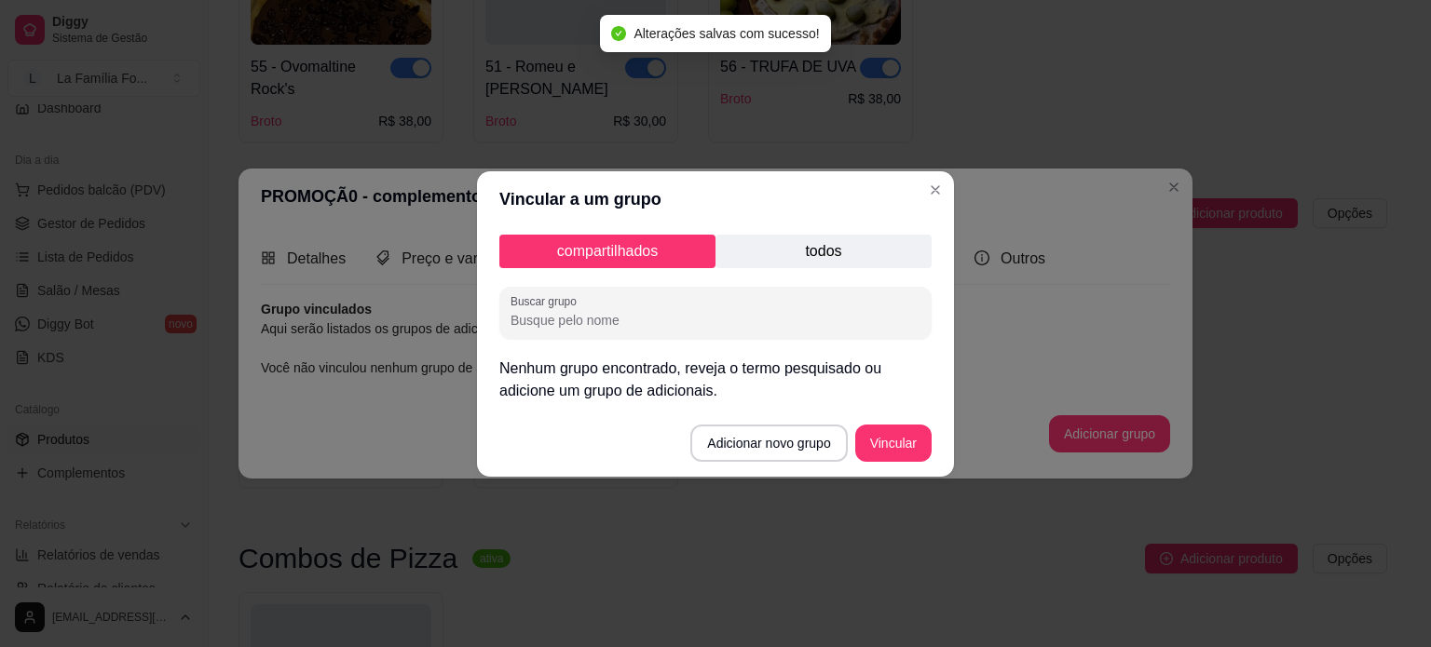
click at [759, 256] on p "todos" at bounding box center [823, 252] width 216 height 34
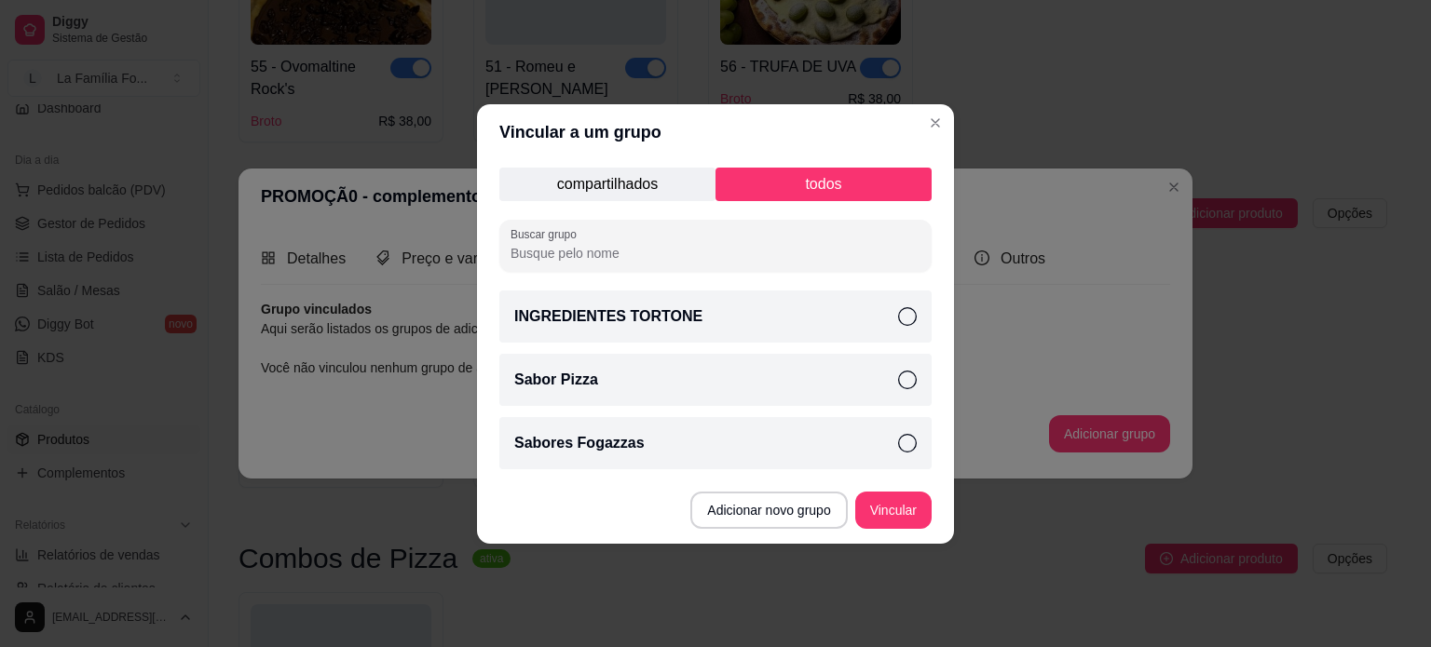
click at [741, 383] on div "Sabor Pizza" at bounding box center [715, 380] width 432 height 52
click at [920, 518] on button "Vincular" at bounding box center [893, 510] width 76 height 37
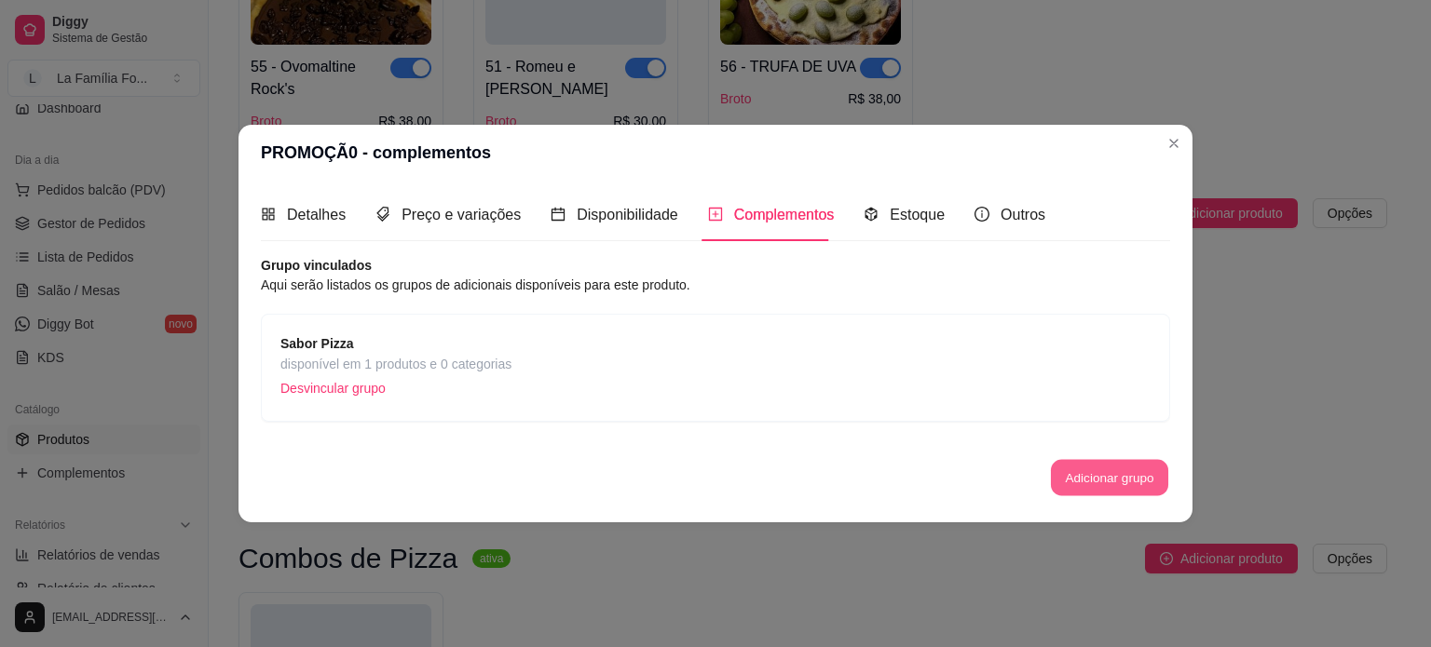
click at [1083, 473] on button "Adicionar grupo" at bounding box center [1109, 478] width 117 height 36
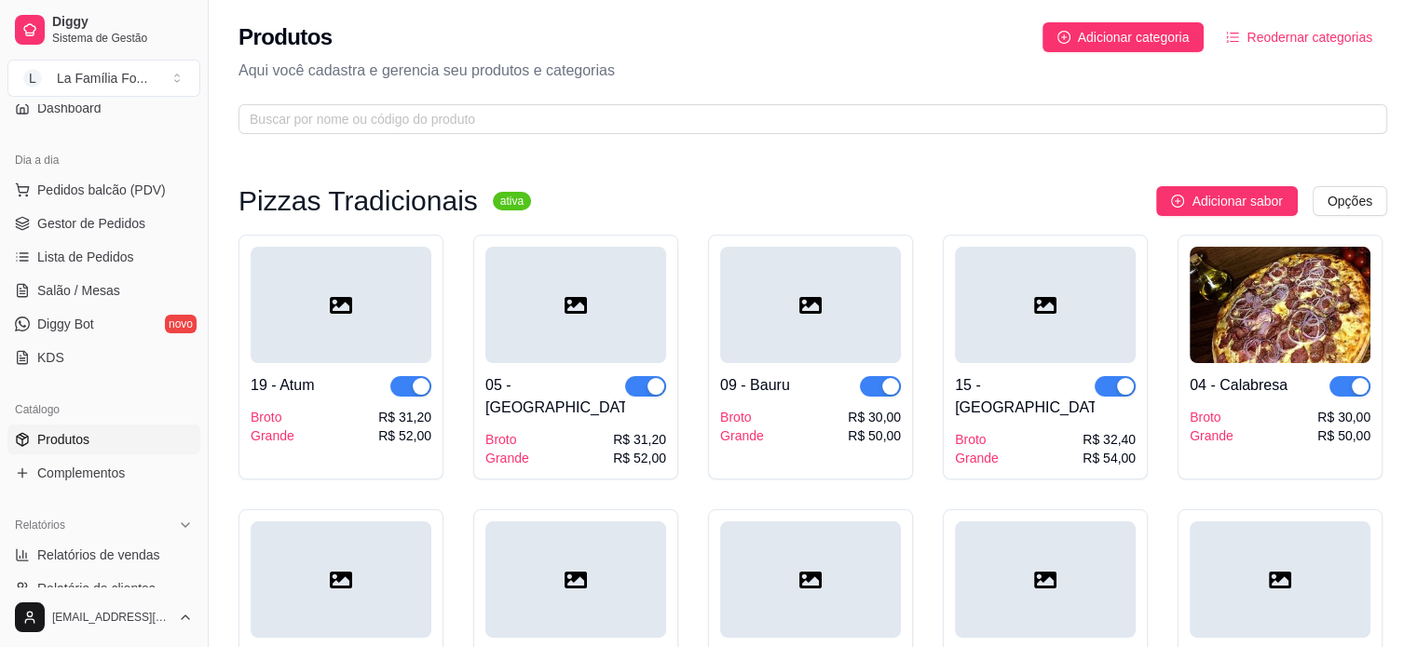
click at [1239, 40] on icon "ordered-list" at bounding box center [1232, 37] width 13 height 13
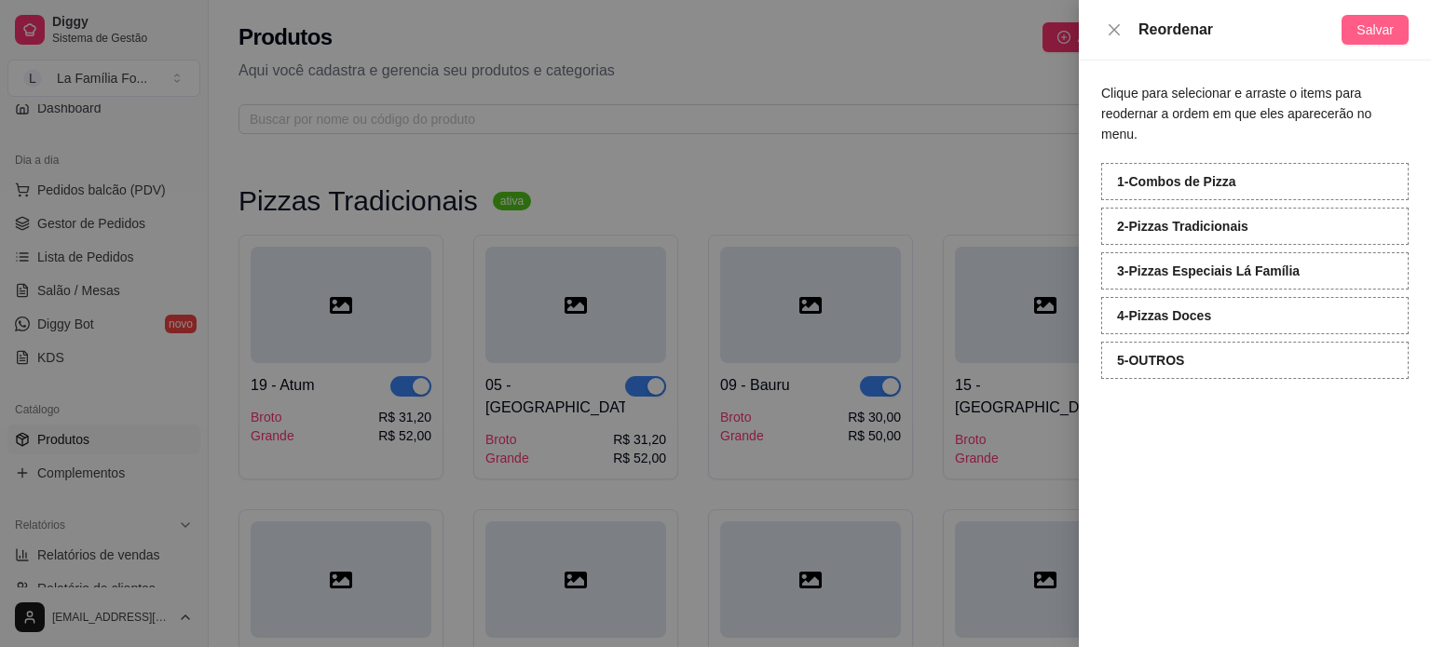
click at [1372, 16] on button "Salvar" at bounding box center [1374, 30] width 67 height 30
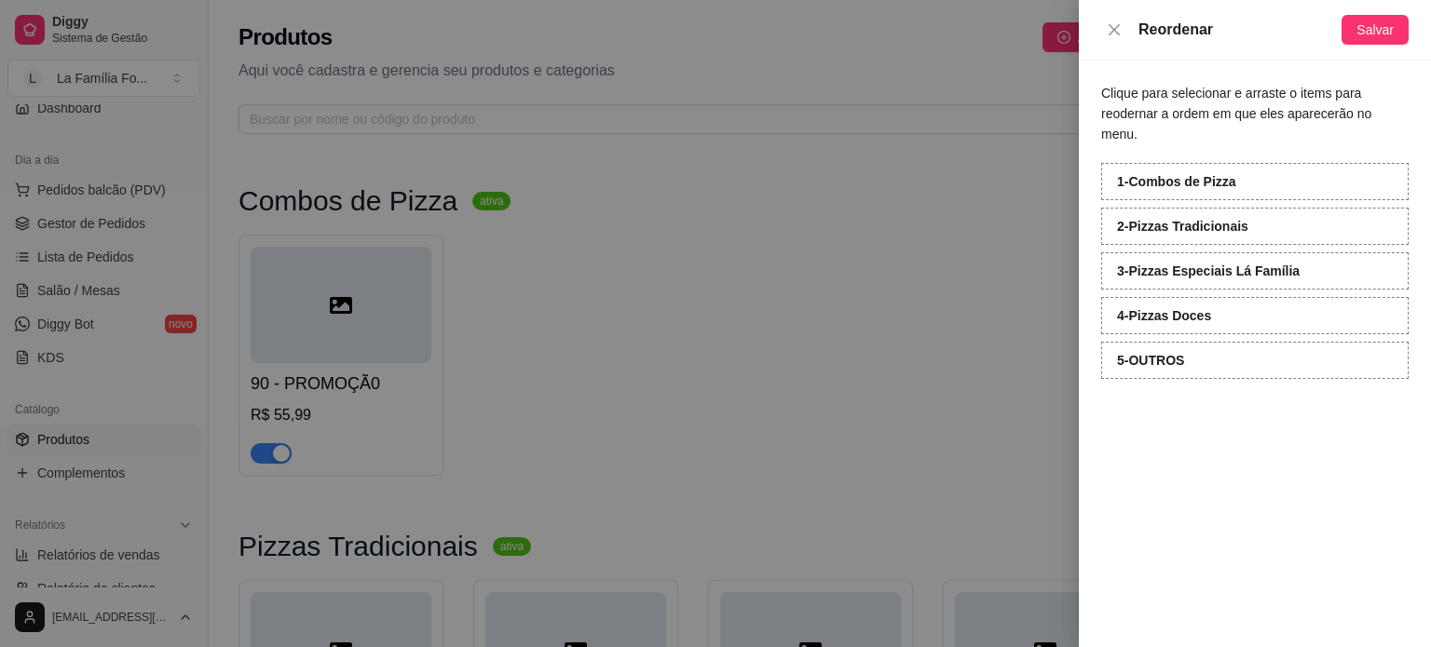
click at [972, 168] on div at bounding box center [715, 323] width 1431 height 647
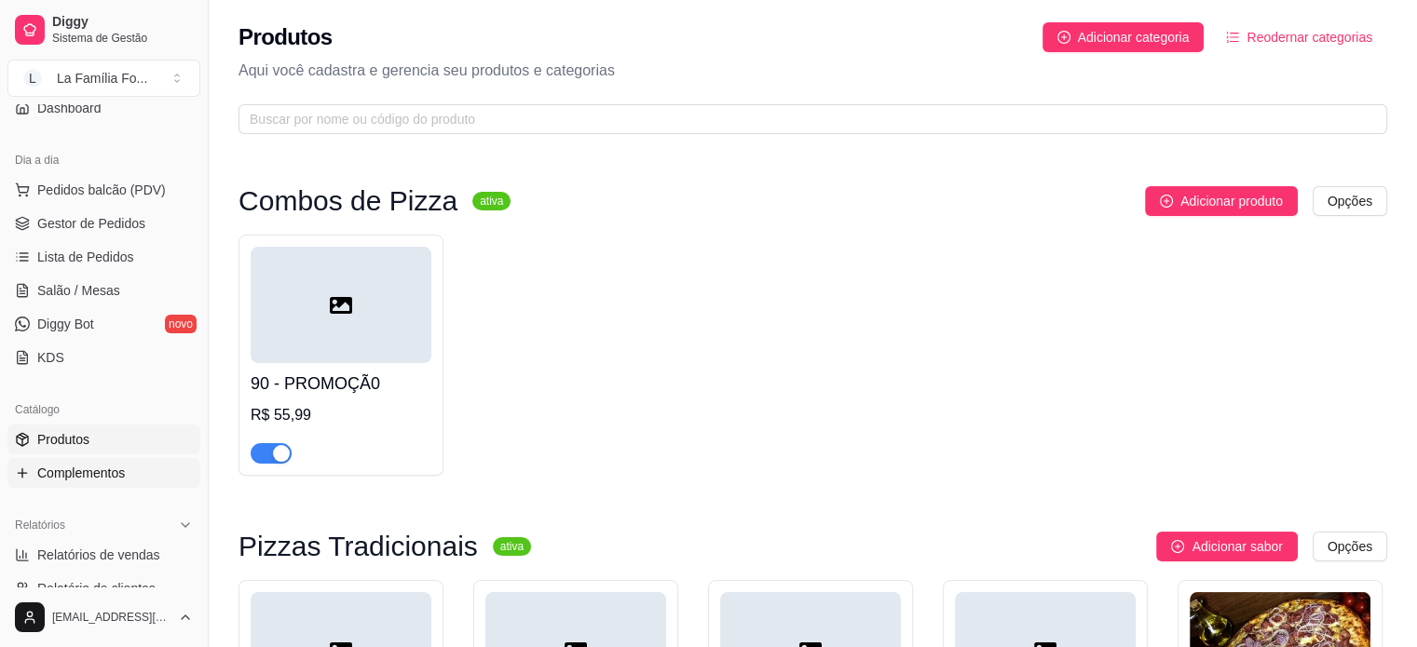
click at [107, 478] on span "Complementos" at bounding box center [81, 473] width 88 height 19
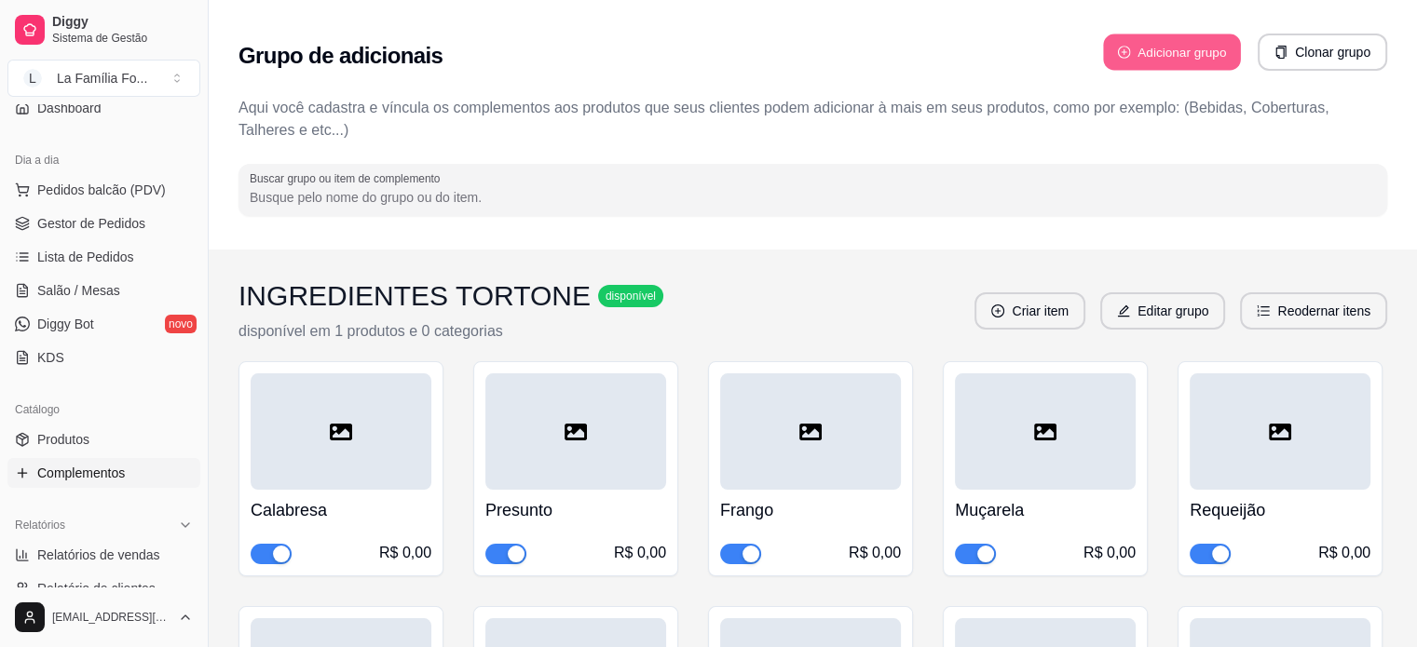
click at [1182, 43] on button "Adicionar grupo" at bounding box center [1172, 52] width 138 height 36
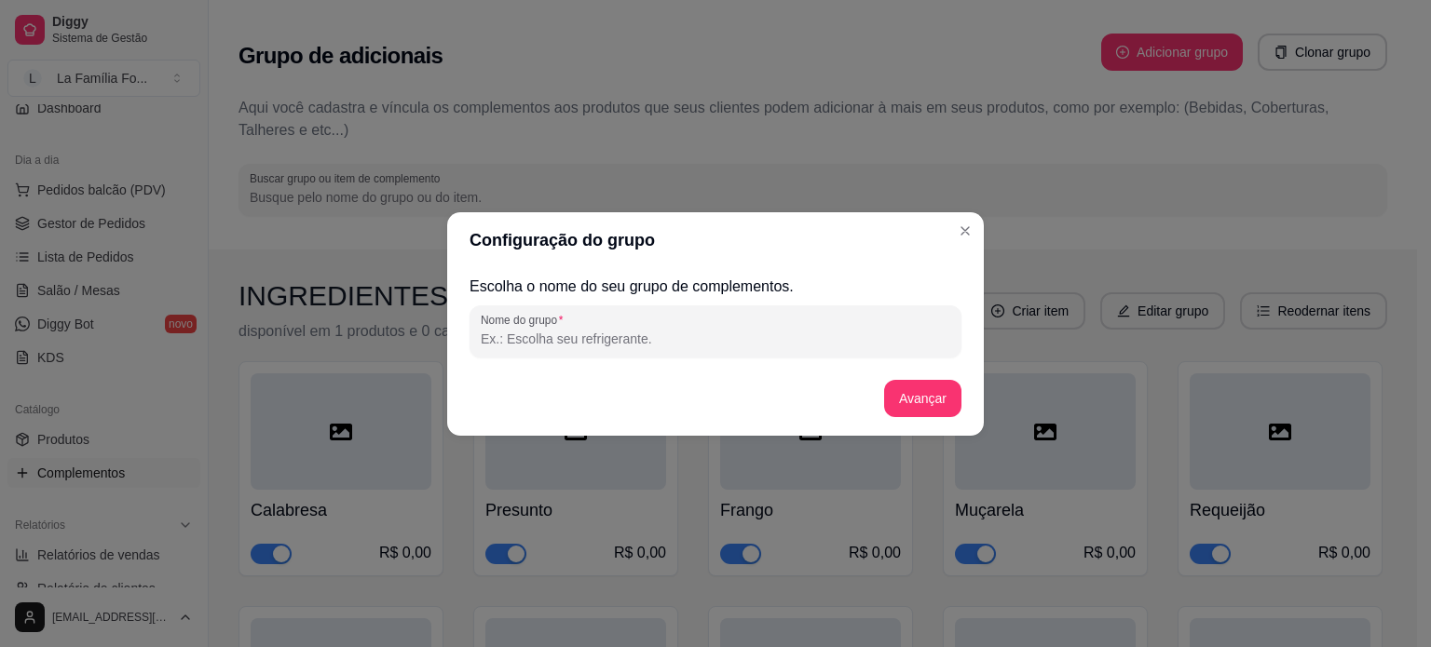
click at [823, 338] on input "Nome do grupo" at bounding box center [715, 339] width 469 height 19
click at [889, 395] on button "Avançar" at bounding box center [922, 398] width 77 height 37
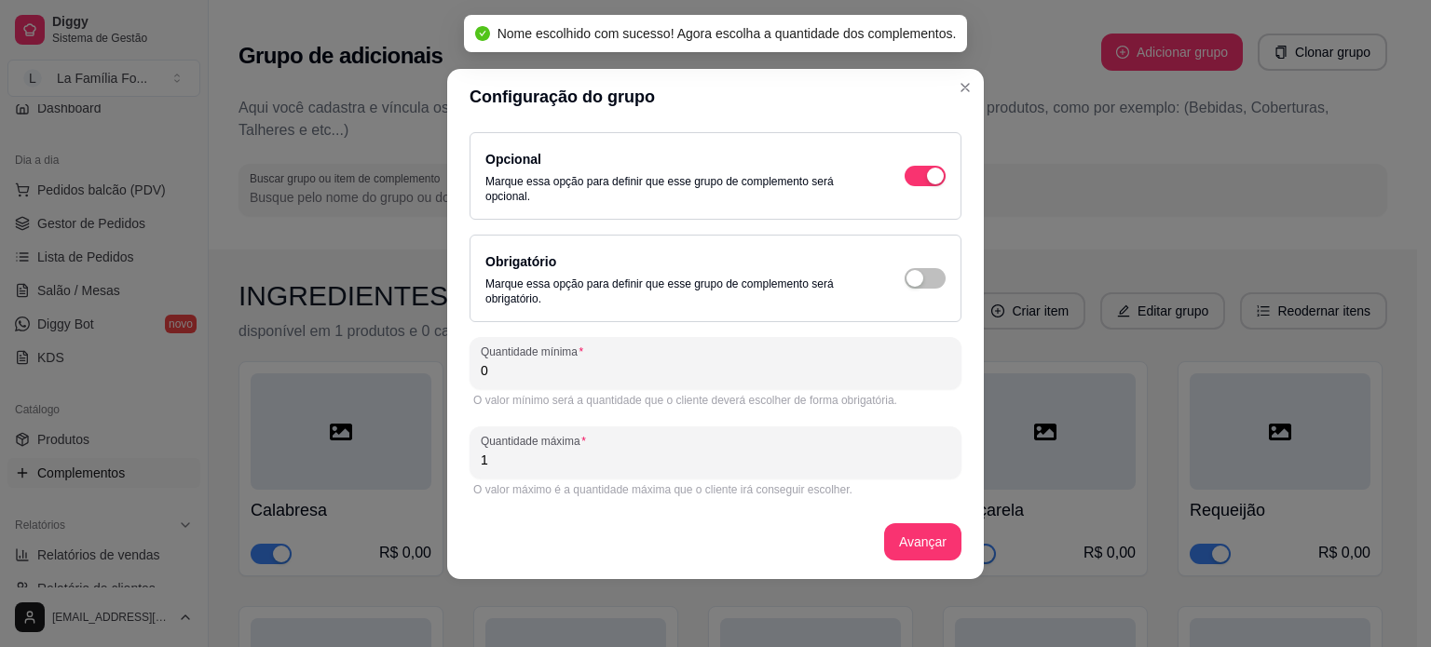
click at [812, 364] on input "0" at bounding box center [715, 370] width 469 height 19
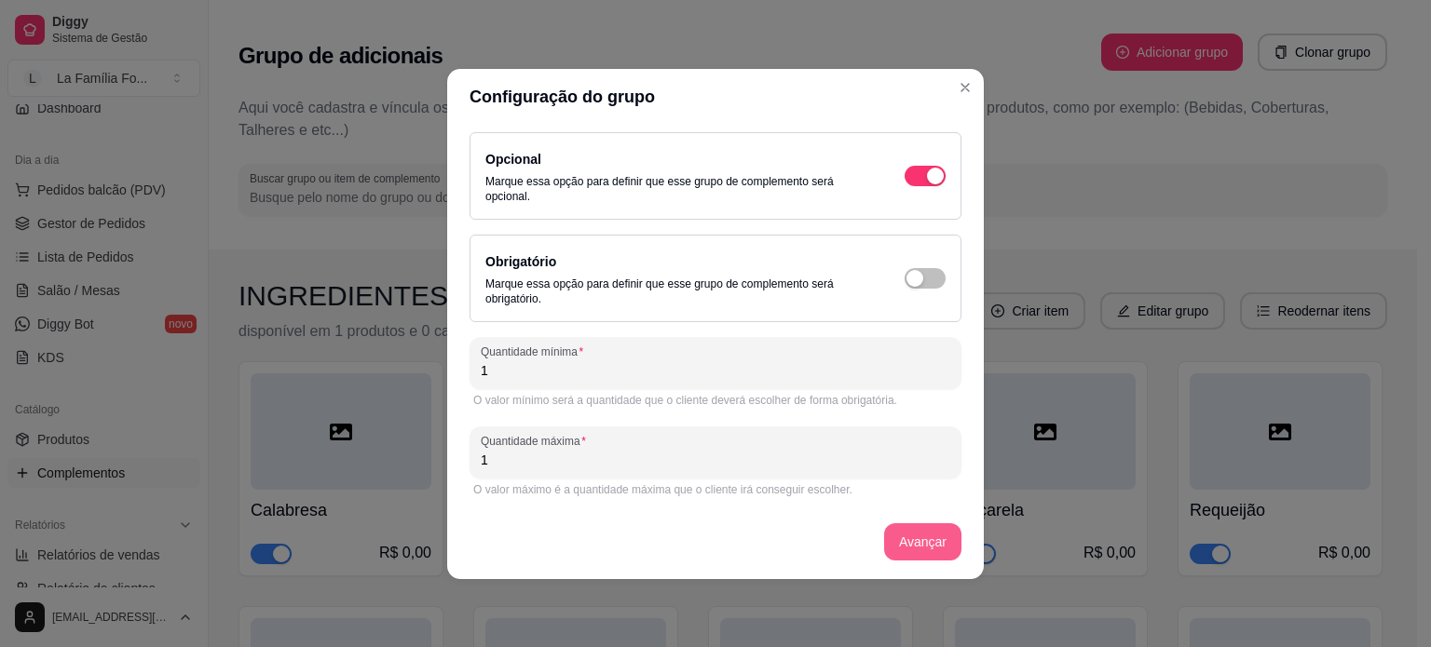
click at [942, 554] on button "Avançar" at bounding box center [922, 541] width 77 height 37
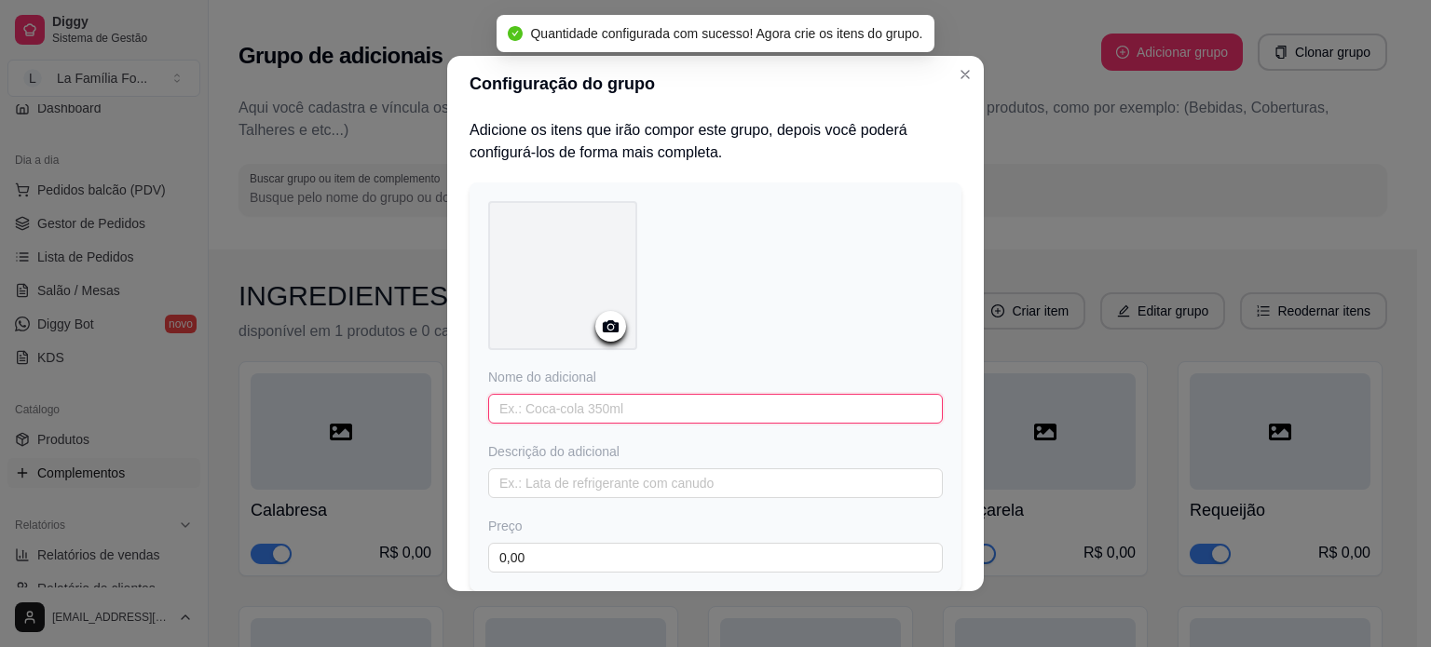
click at [655, 419] on input "text" at bounding box center [715, 409] width 455 height 30
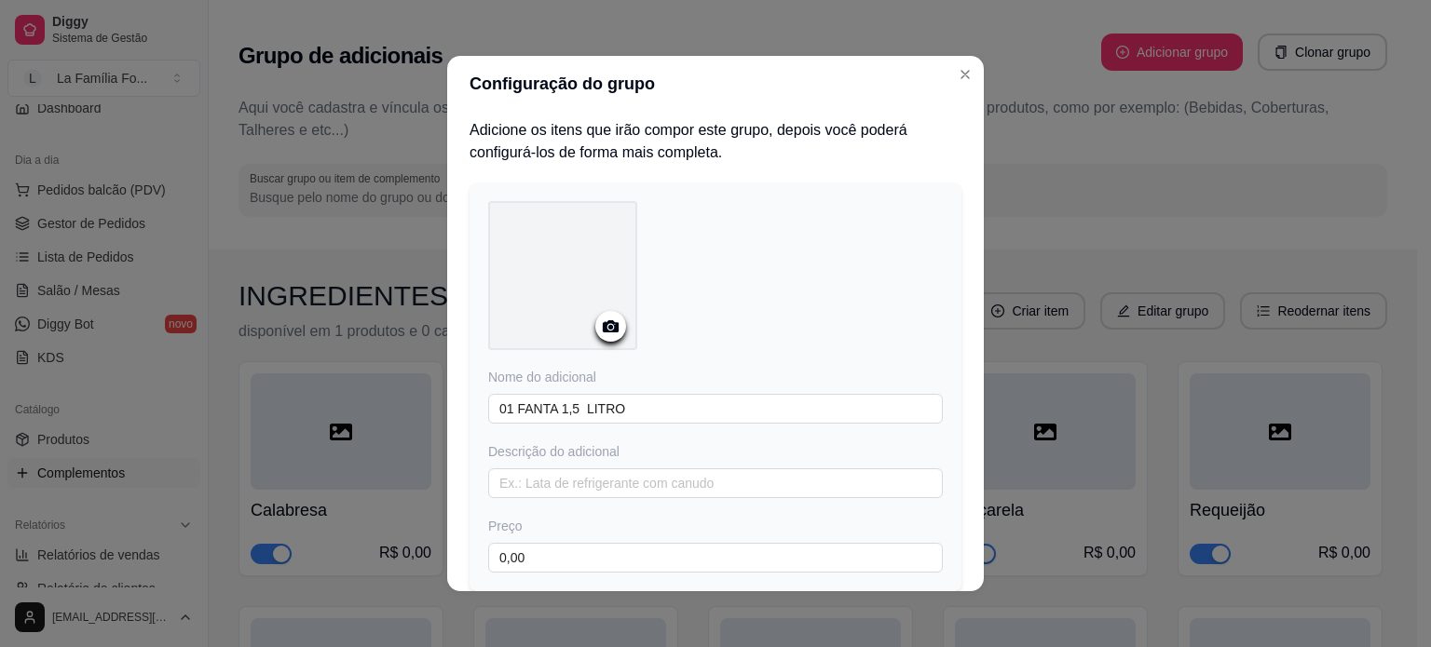
scroll to position [131, 0]
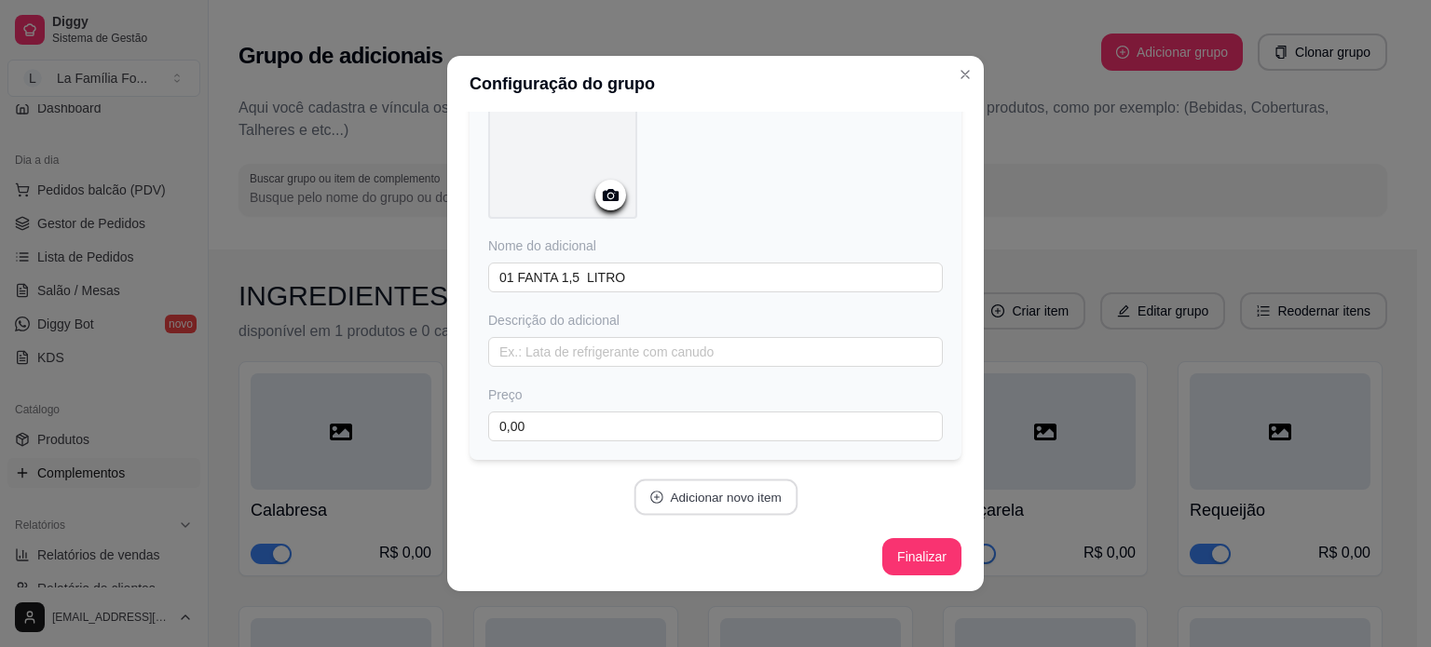
click at [753, 506] on button "Adicionar novo item" at bounding box center [715, 498] width 164 height 36
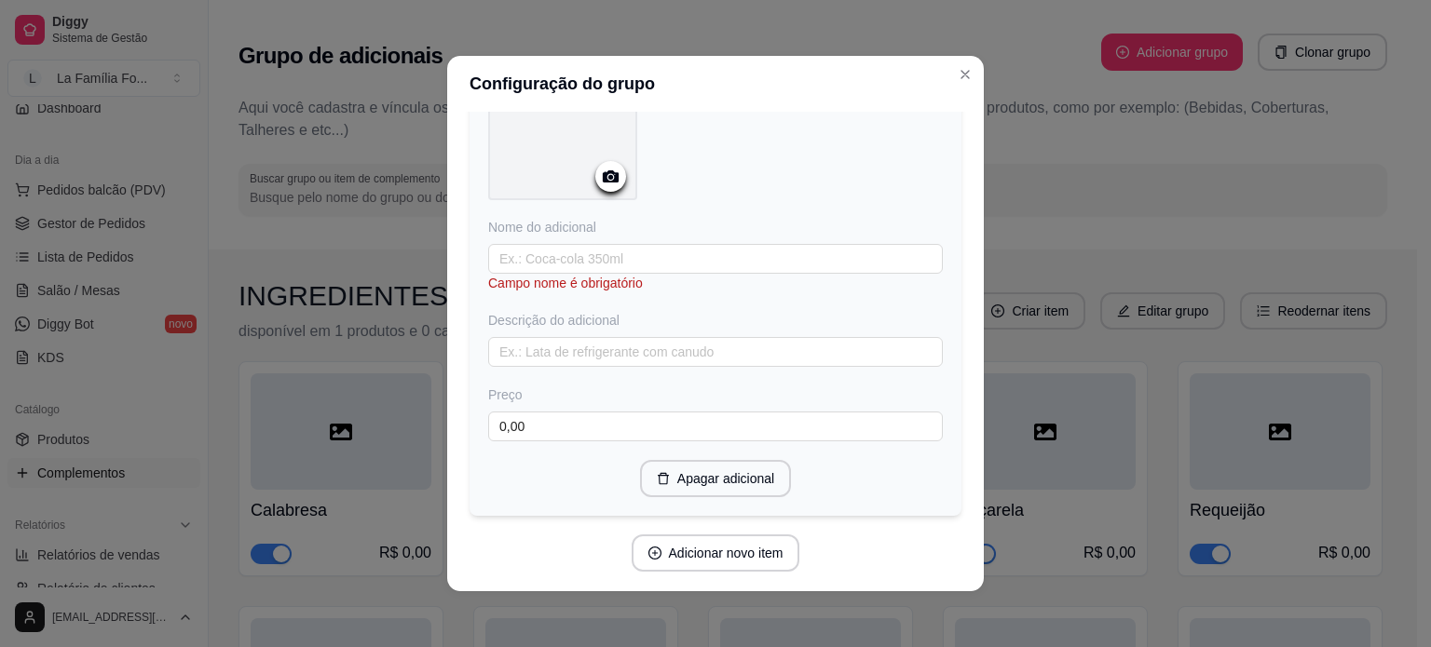
scroll to position [636, 0]
click at [513, 256] on input "text" at bounding box center [715, 256] width 455 height 30
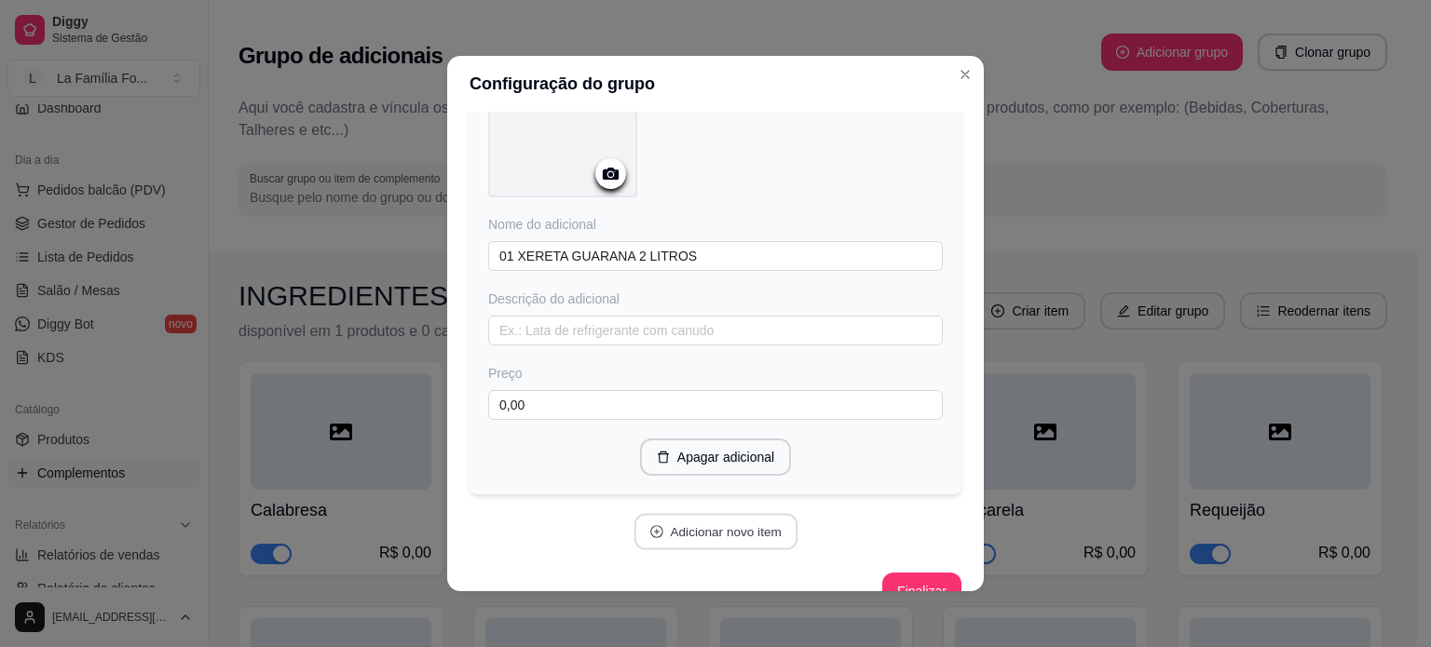
click at [663, 524] on button "Adicionar novo item" at bounding box center [715, 532] width 164 height 36
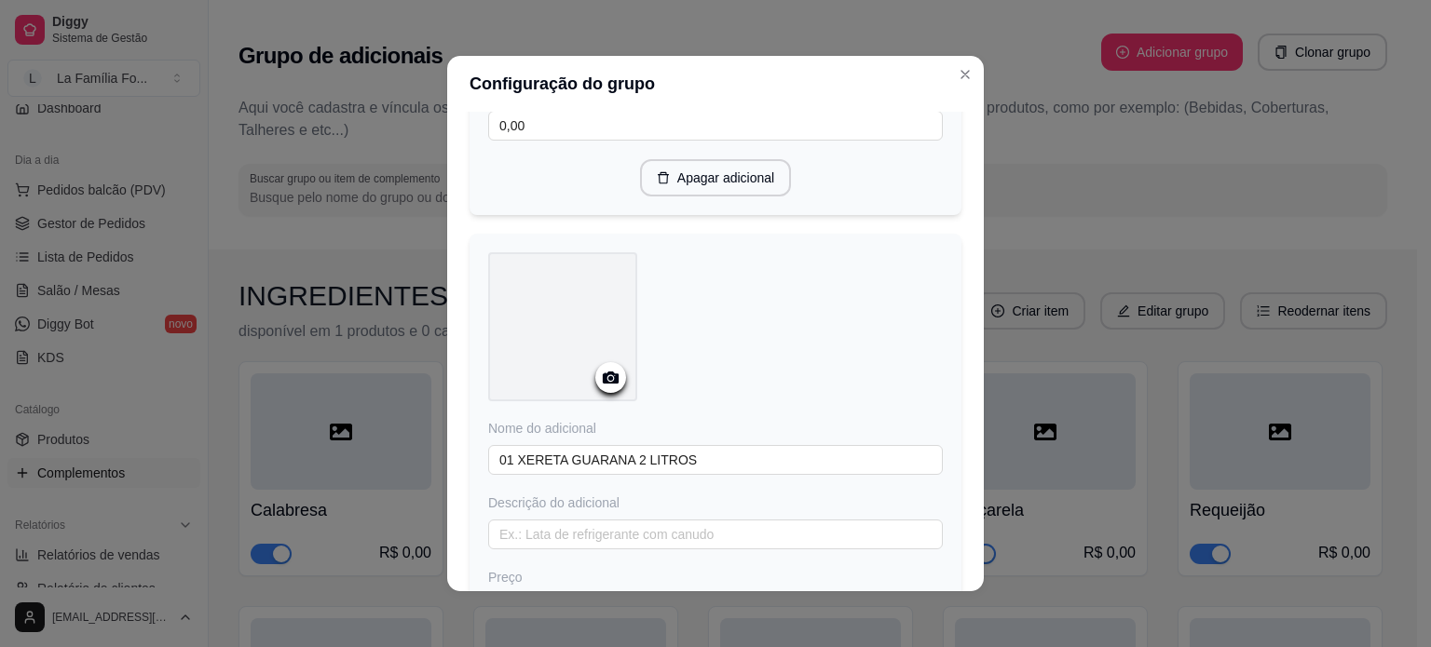
scroll to position [438, 0]
click at [712, 450] on input "01 XERETA GUARANA 2 LITROS" at bounding box center [715, 455] width 455 height 30
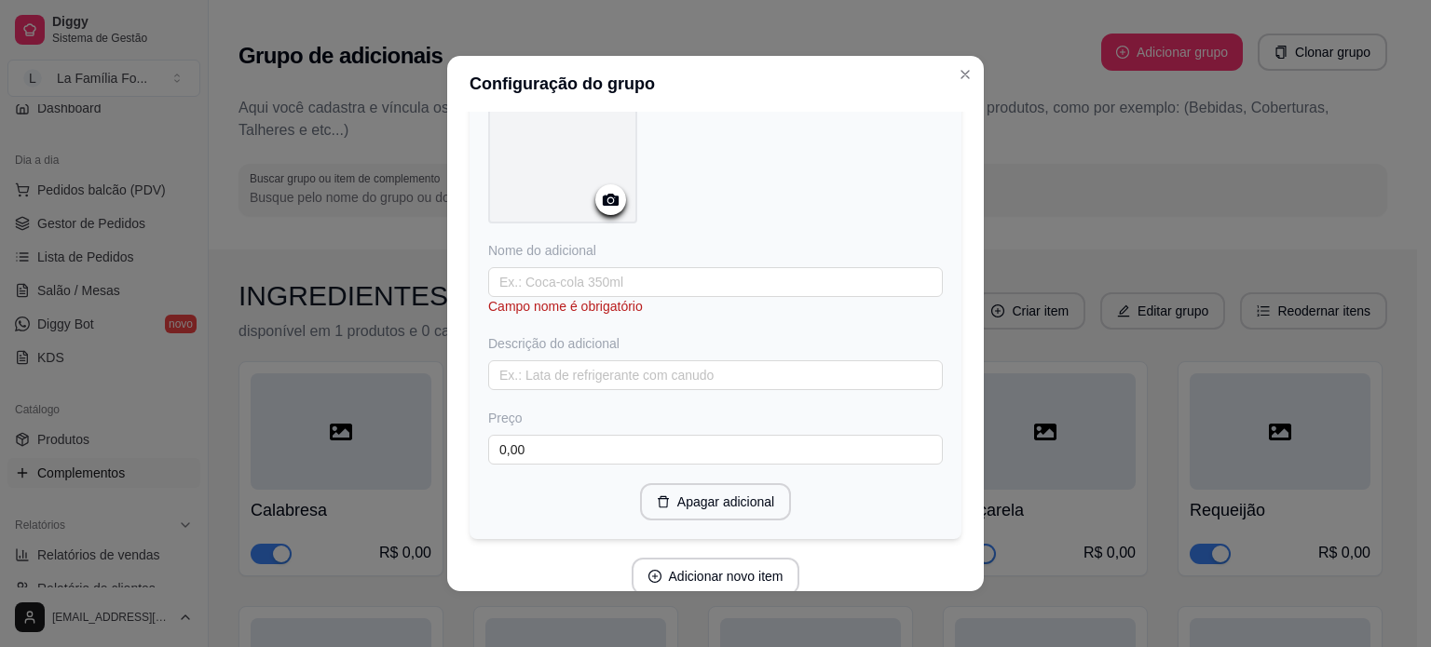
scroll to position [1096, 0]
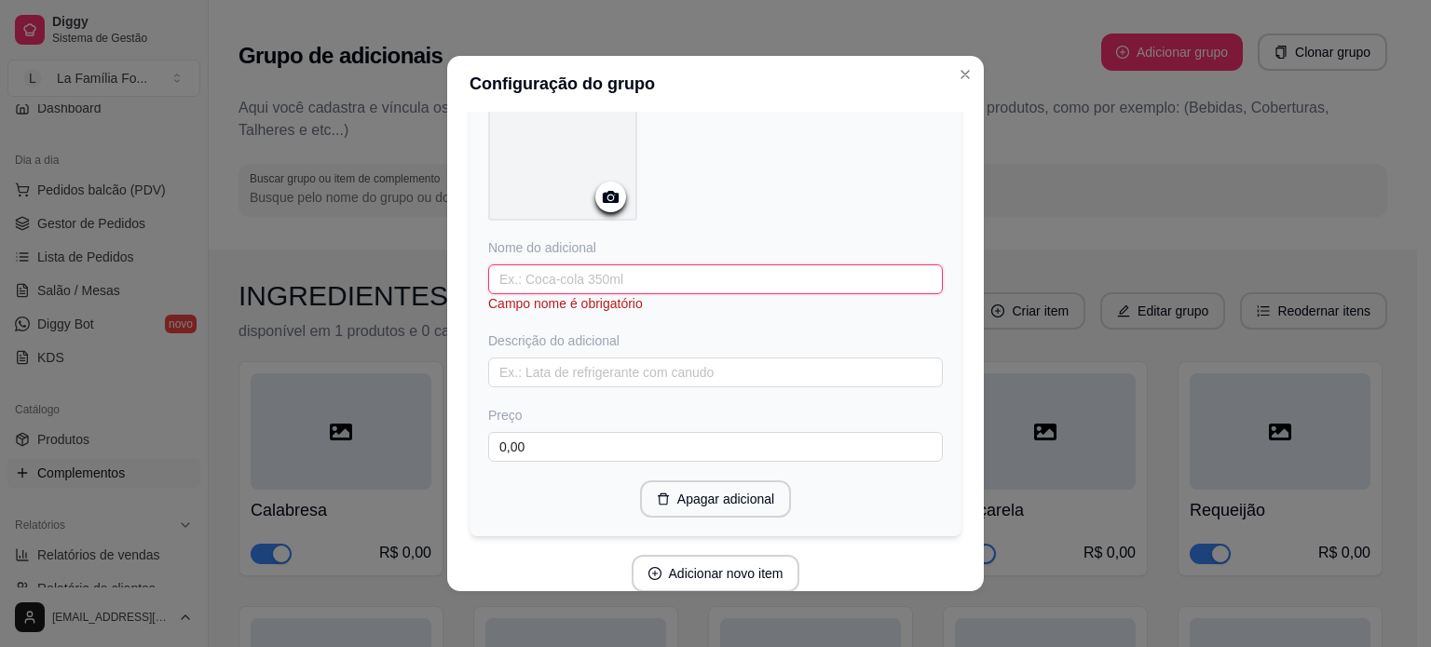
click at [762, 285] on input "text" at bounding box center [715, 280] width 455 height 30
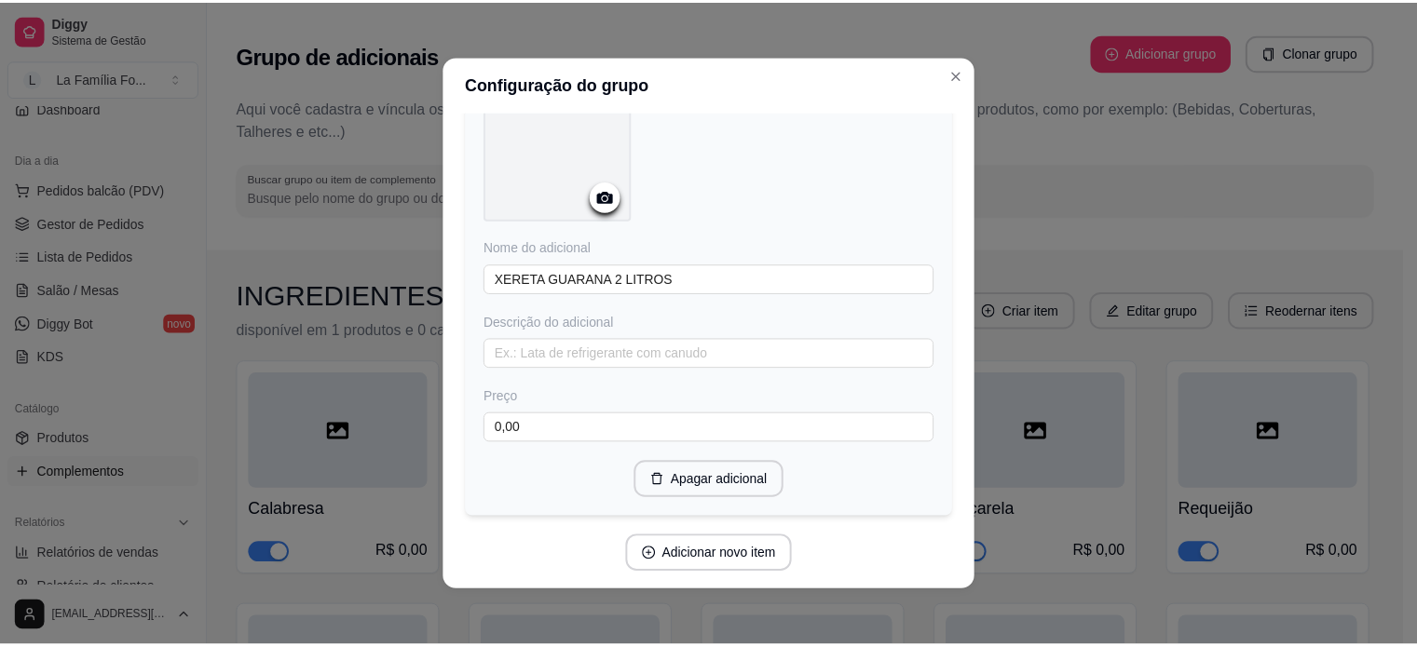
scroll to position [1149, 0]
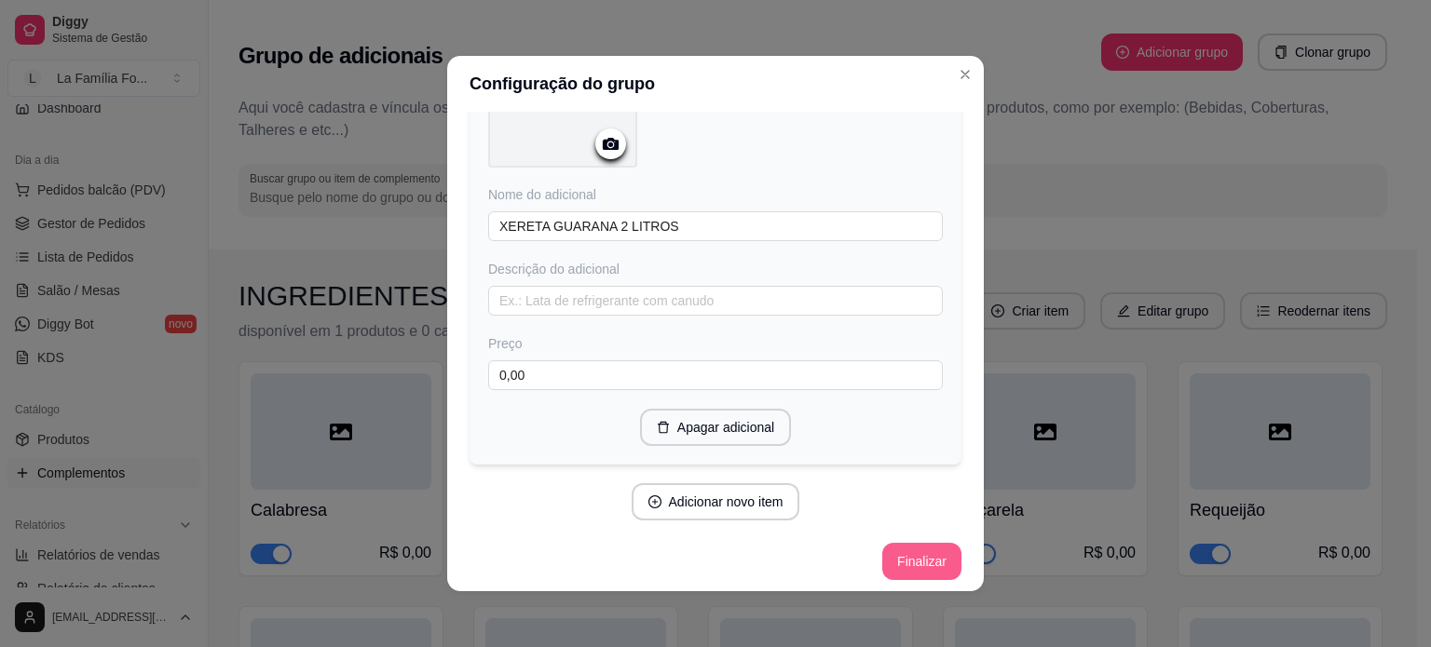
click at [904, 565] on button "Finalizar" at bounding box center [921, 561] width 79 height 37
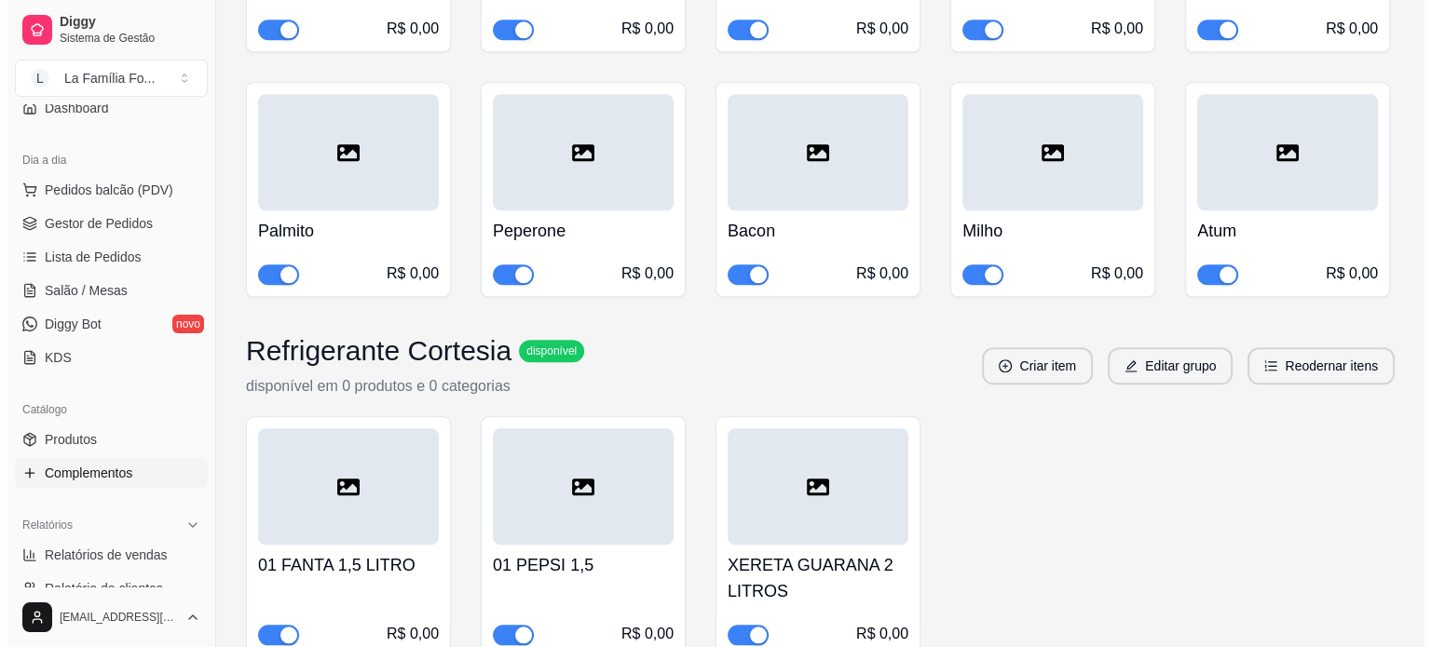
scroll to position [2110, 0]
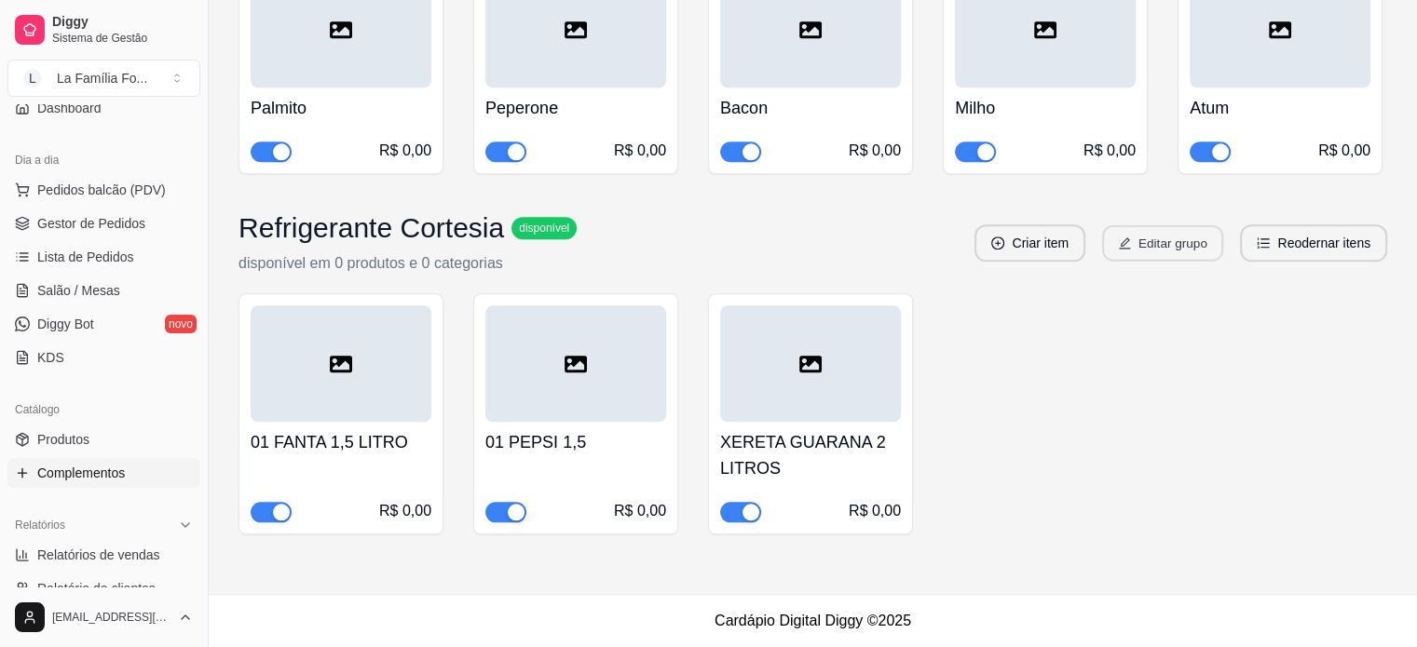
click at [1163, 252] on button "Editar grupo" at bounding box center [1162, 243] width 121 height 36
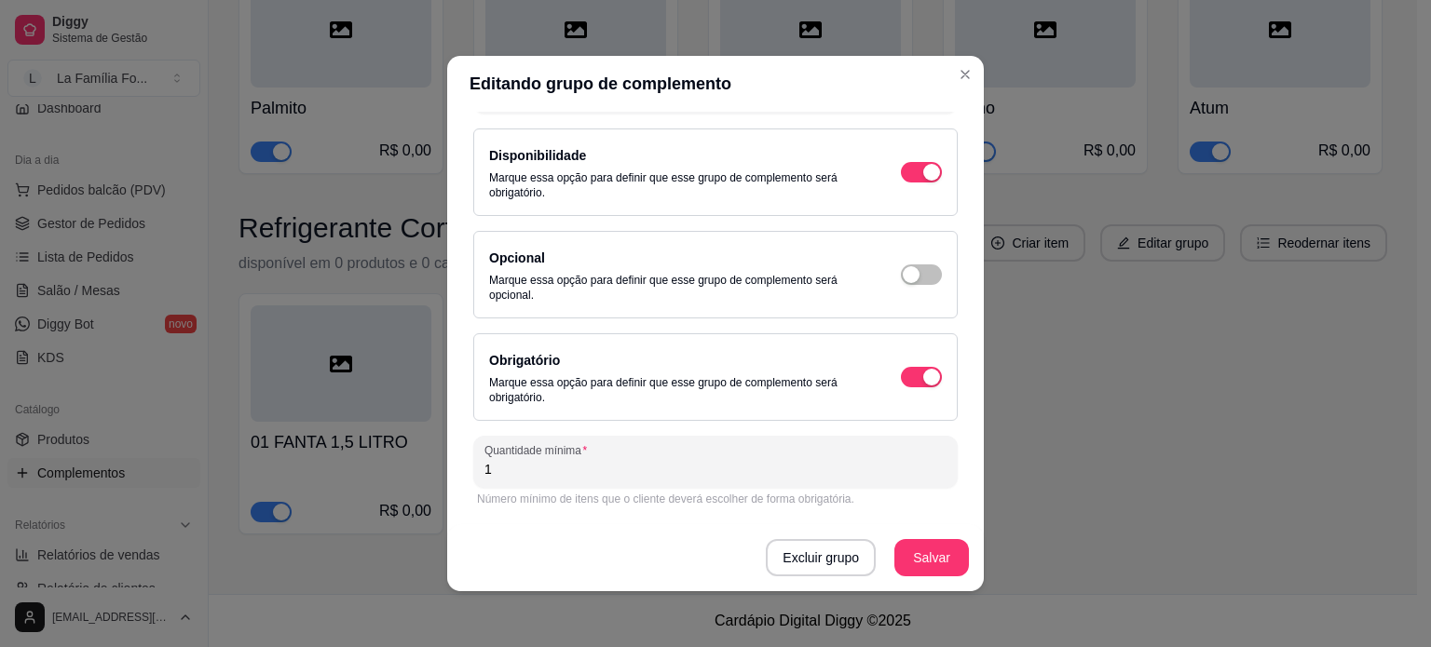
scroll to position [202, 0]
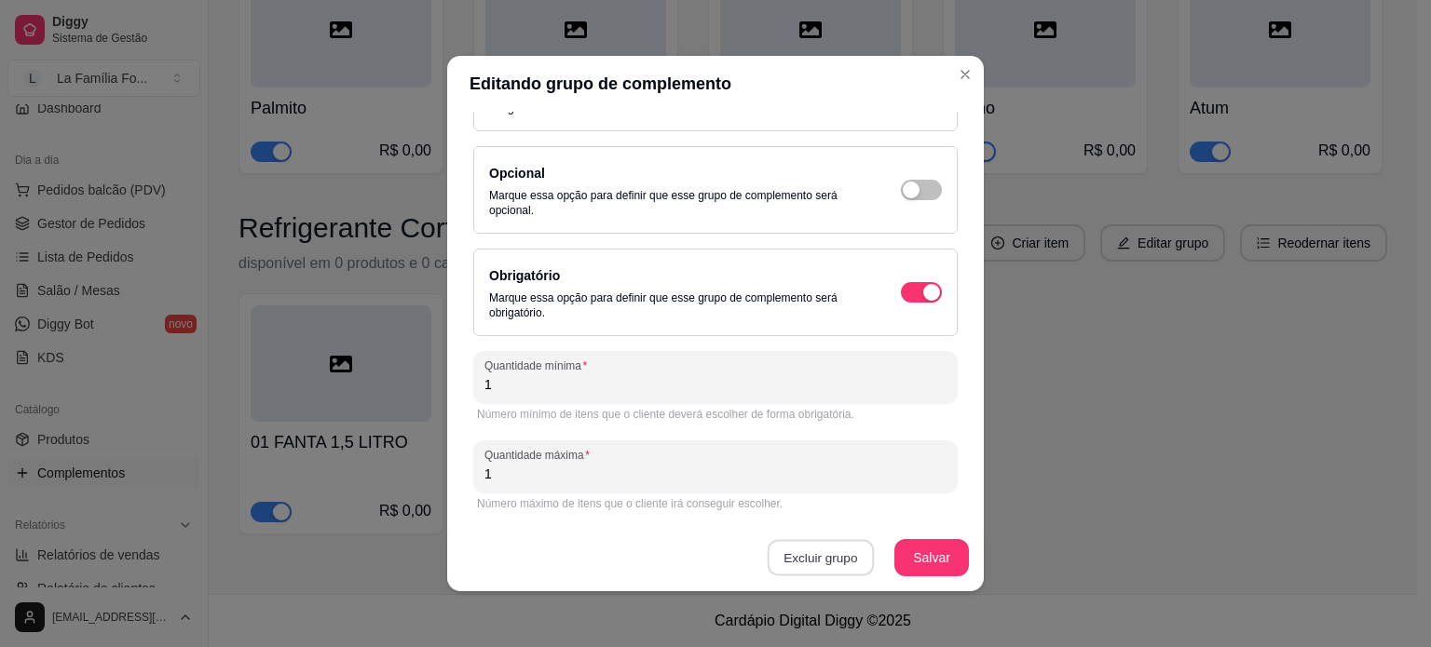
click at [818, 566] on button "Excluir grupo" at bounding box center [821, 558] width 106 height 36
click at [873, 523] on button "Sim" at bounding box center [894, 524] width 56 height 28
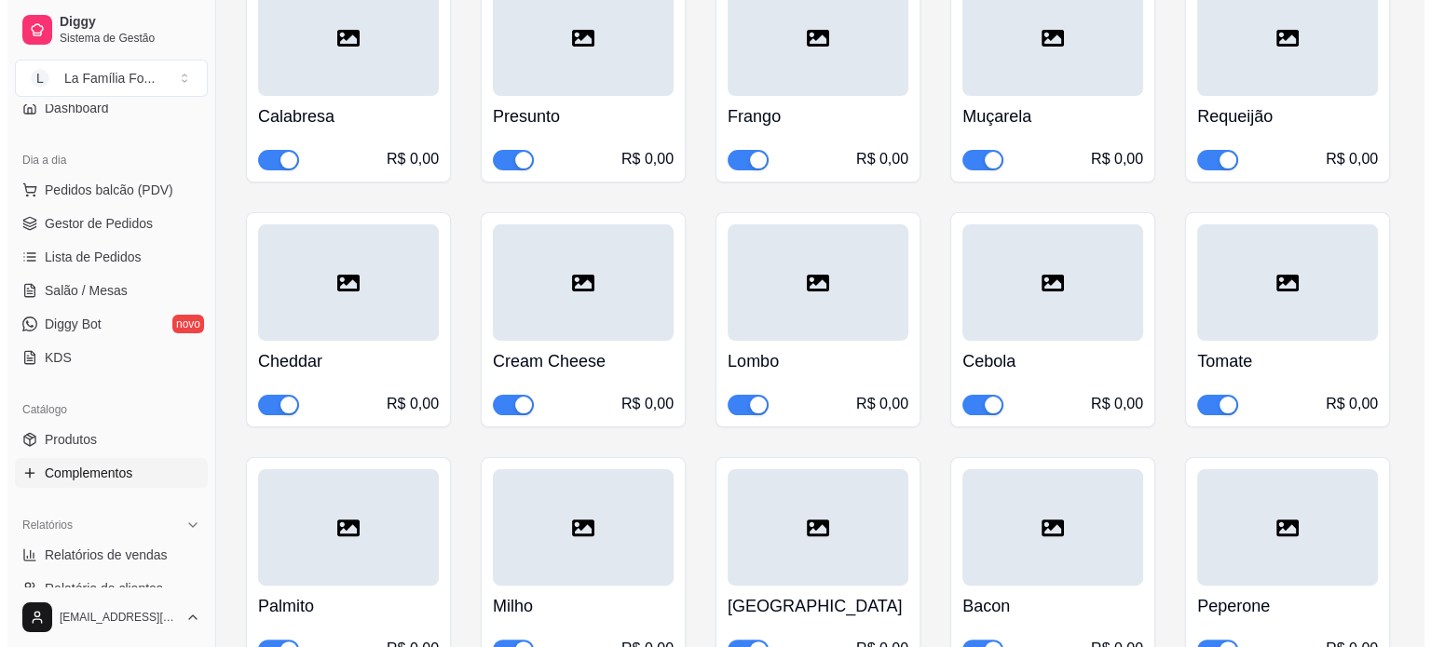
scroll to position [0, 0]
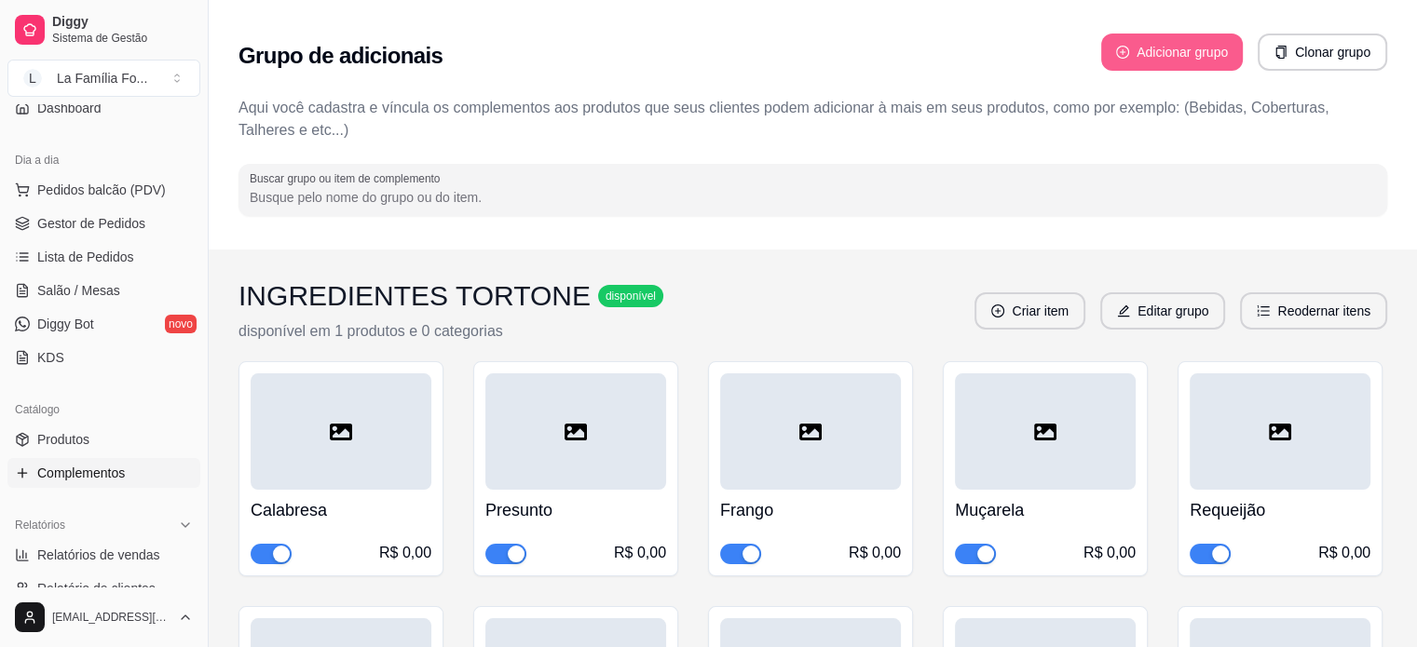
click at [1145, 39] on button "Adicionar grupo" at bounding box center [1172, 52] width 142 height 37
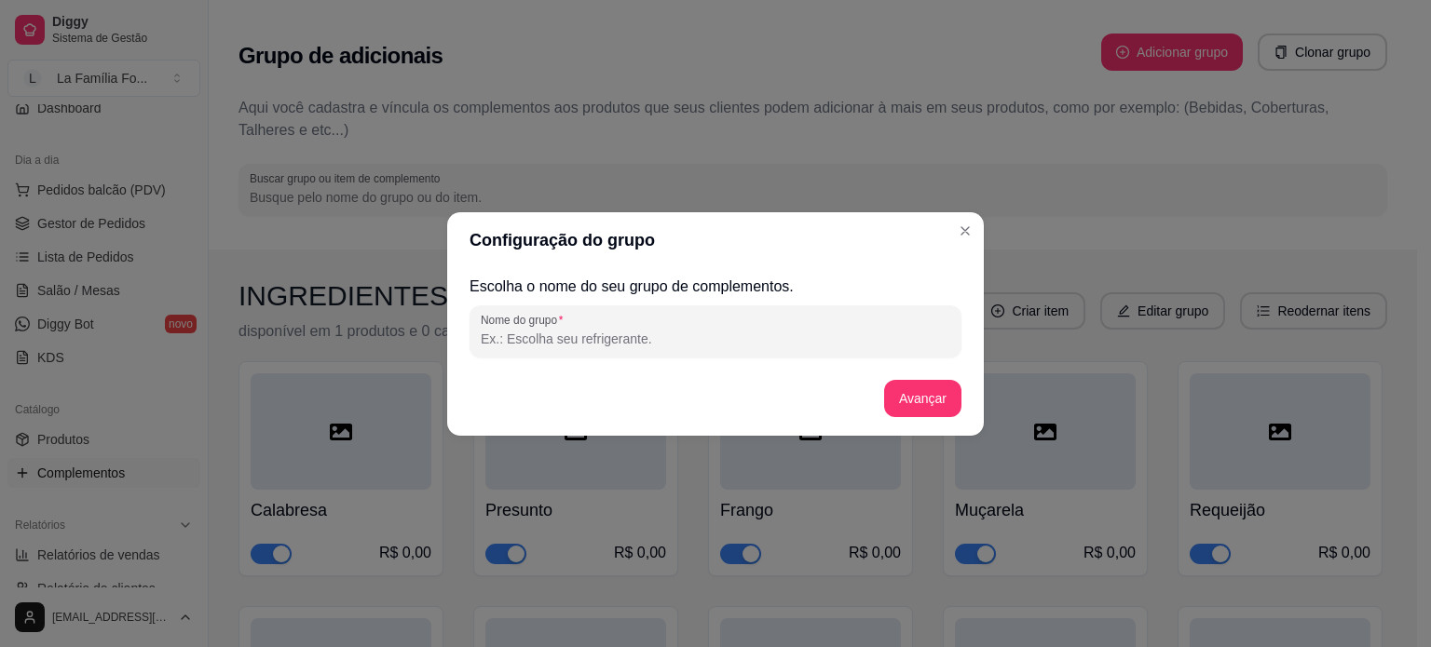
click at [830, 336] on input "Nome do grupo" at bounding box center [715, 339] width 469 height 19
click at [912, 414] on button "Avançar" at bounding box center [922, 398] width 75 height 36
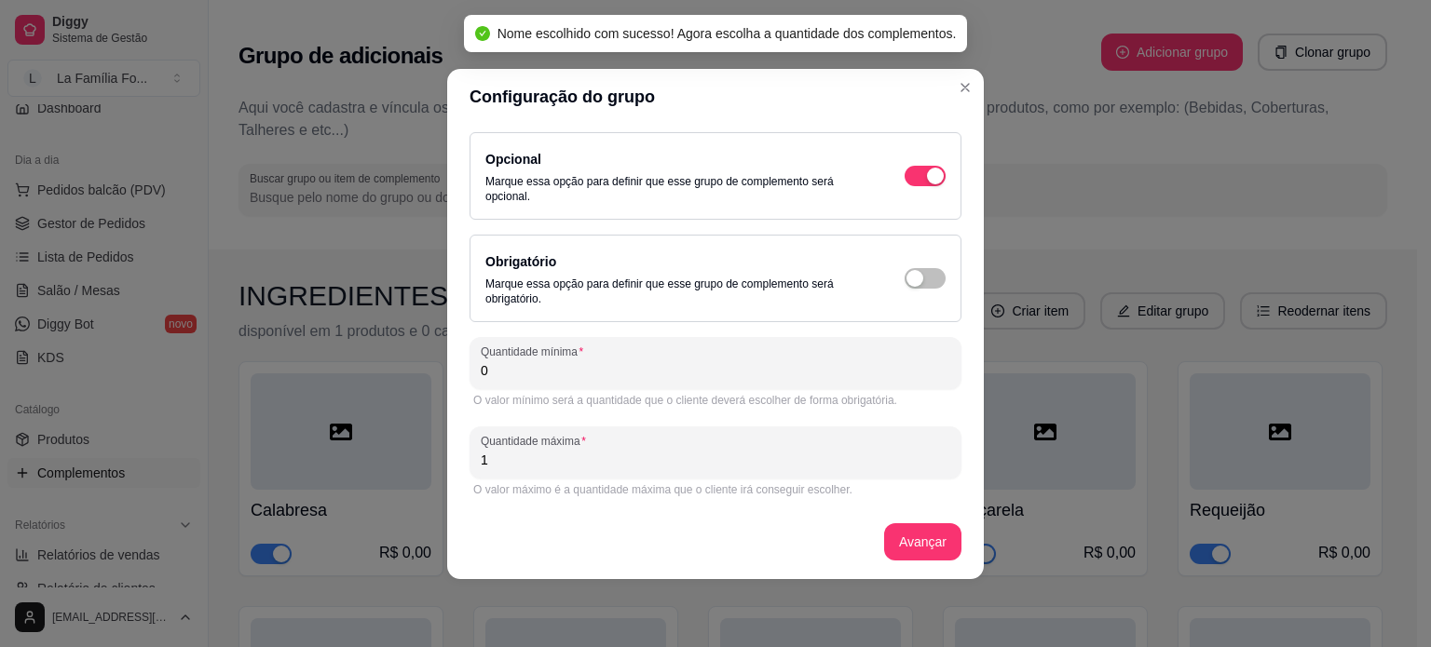
click at [639, 398] on div "O valor mínimo será a quantidade que o cliente deverá escolher de forma obrigat…" at bounding box center [715, 400] width 484 height 15
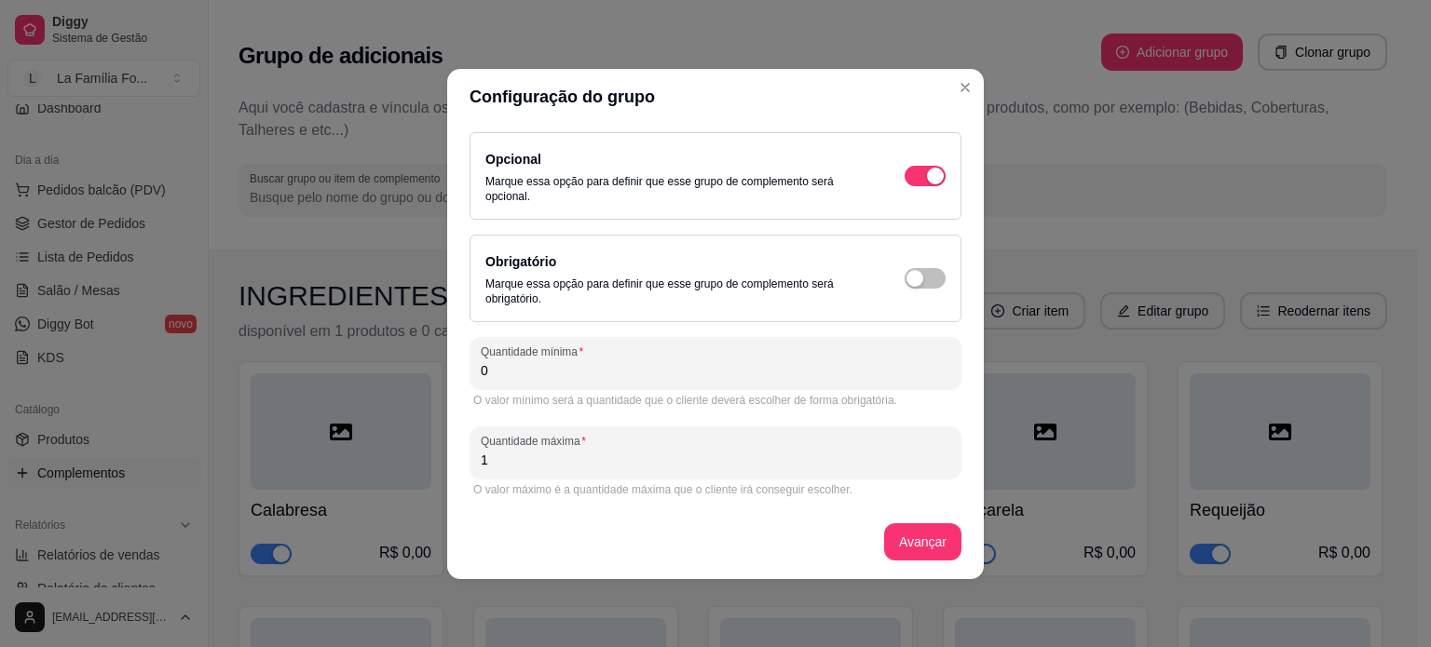
click at [602, 379] on input "0" at bounding box center [715, 370] width 469 height 19
click at [920, 554] on button "Avançar" at bounding box center [922, 541] width 75 height 36
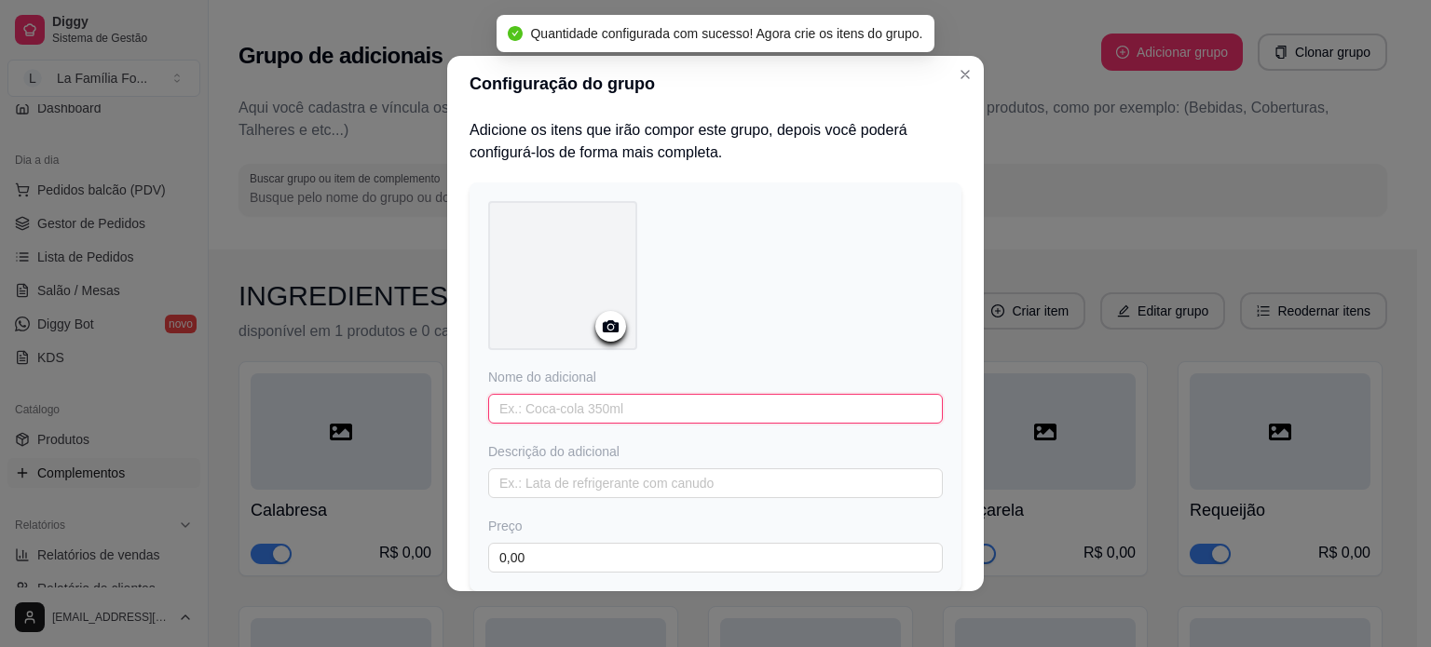
click at [697, 420] on input "text" at bounding box center [715, 409] width 455 height 30
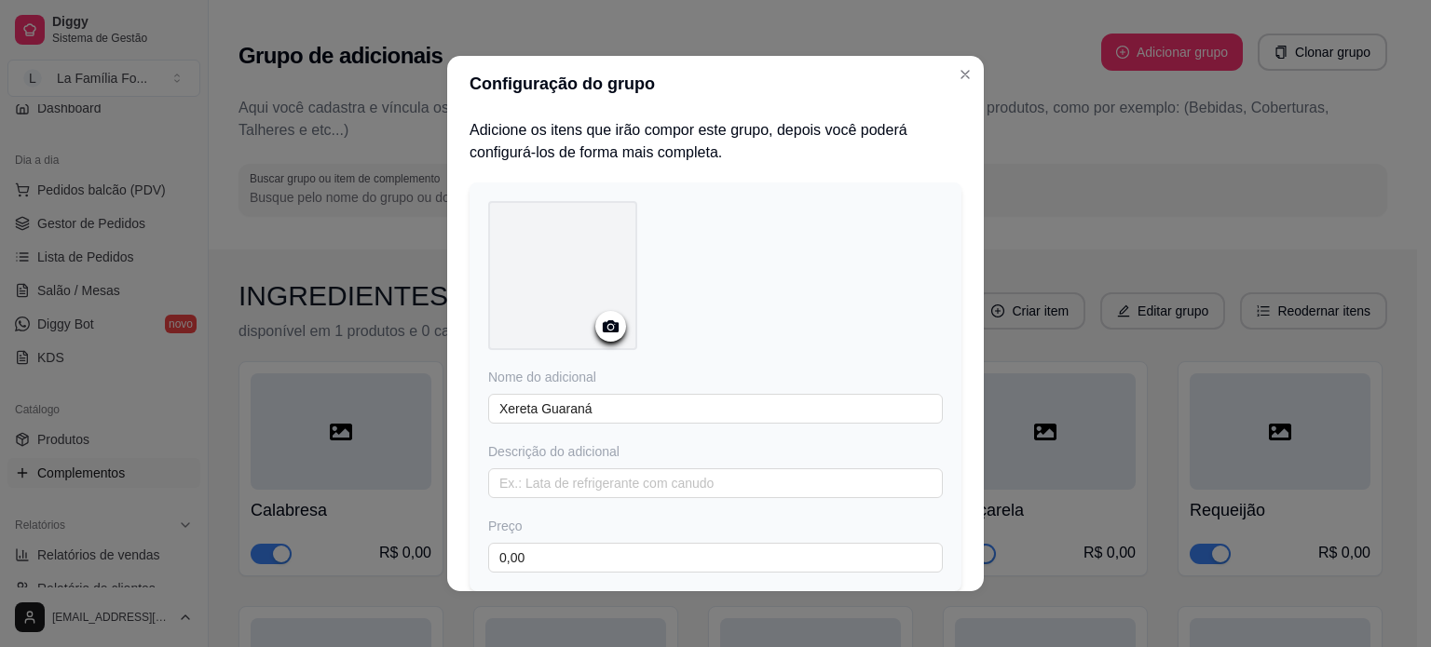
scroll to position [131, 0]
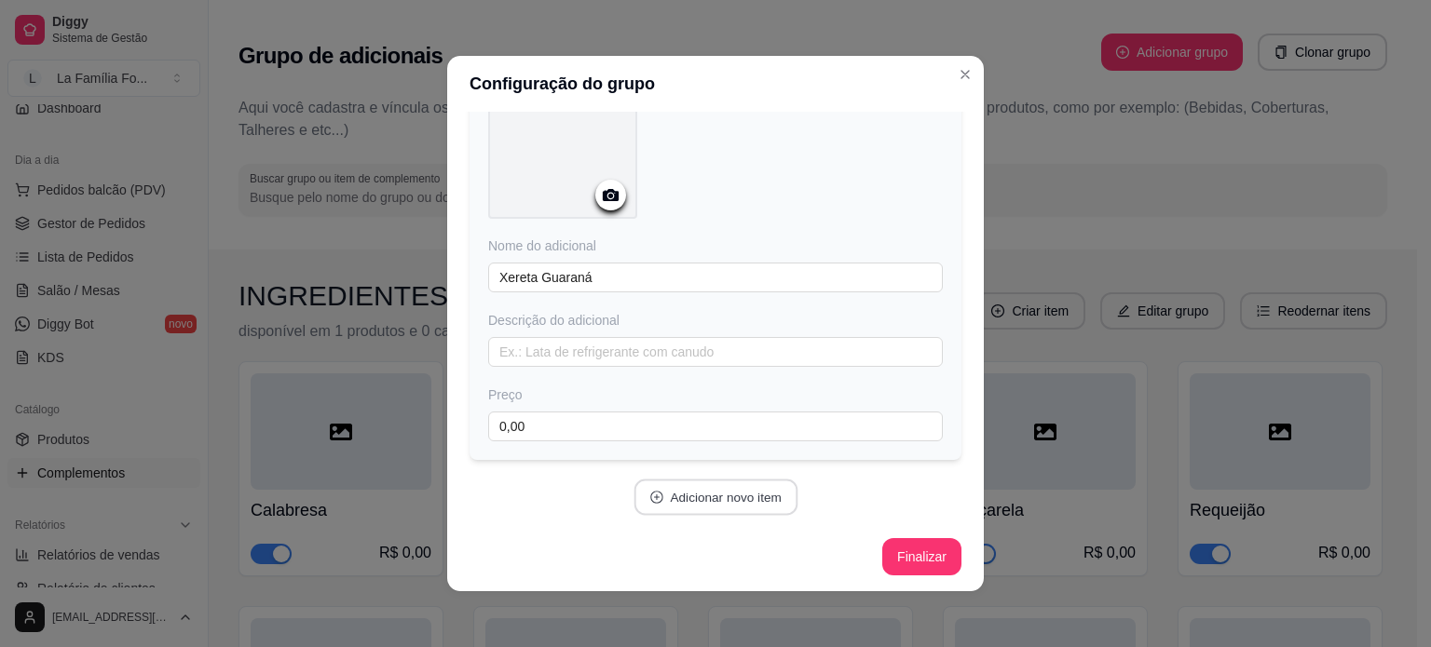
click at [718, 492] on button "Adicionar novo item" at bounding box center [715, 498] width 164 height 36
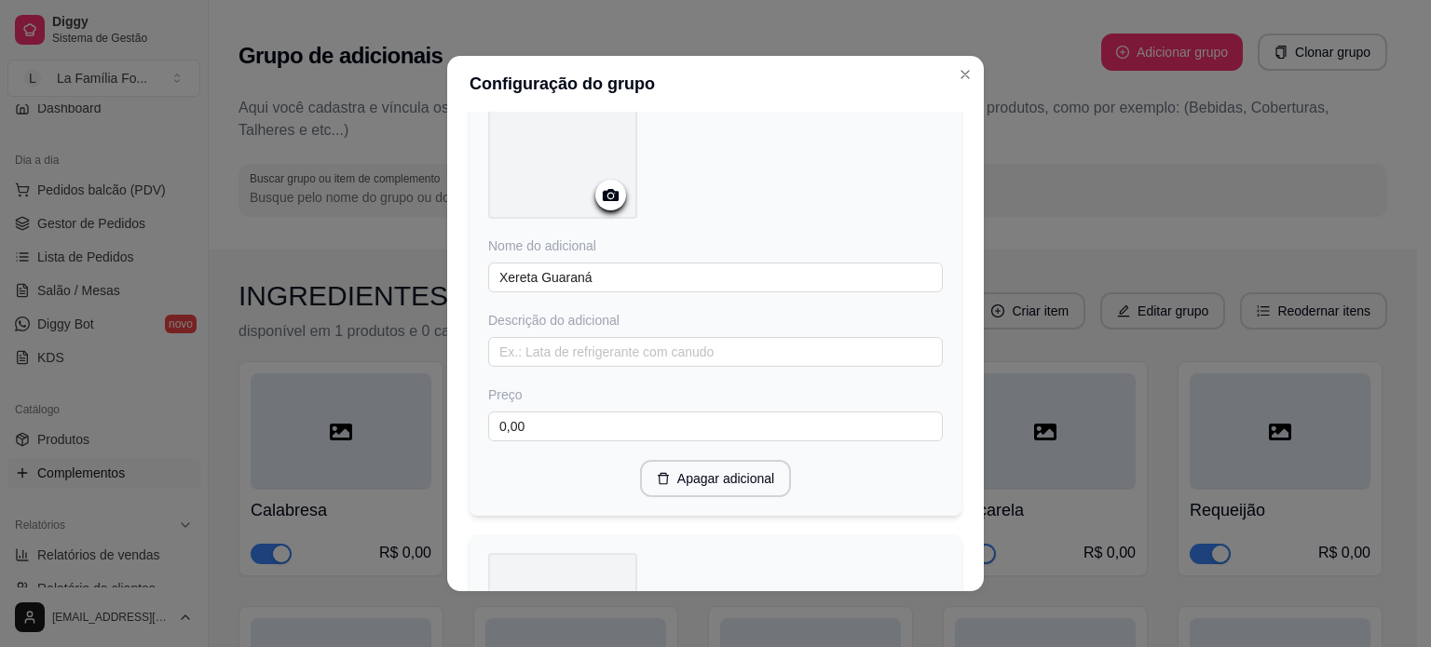
scroll to position [551, 0]
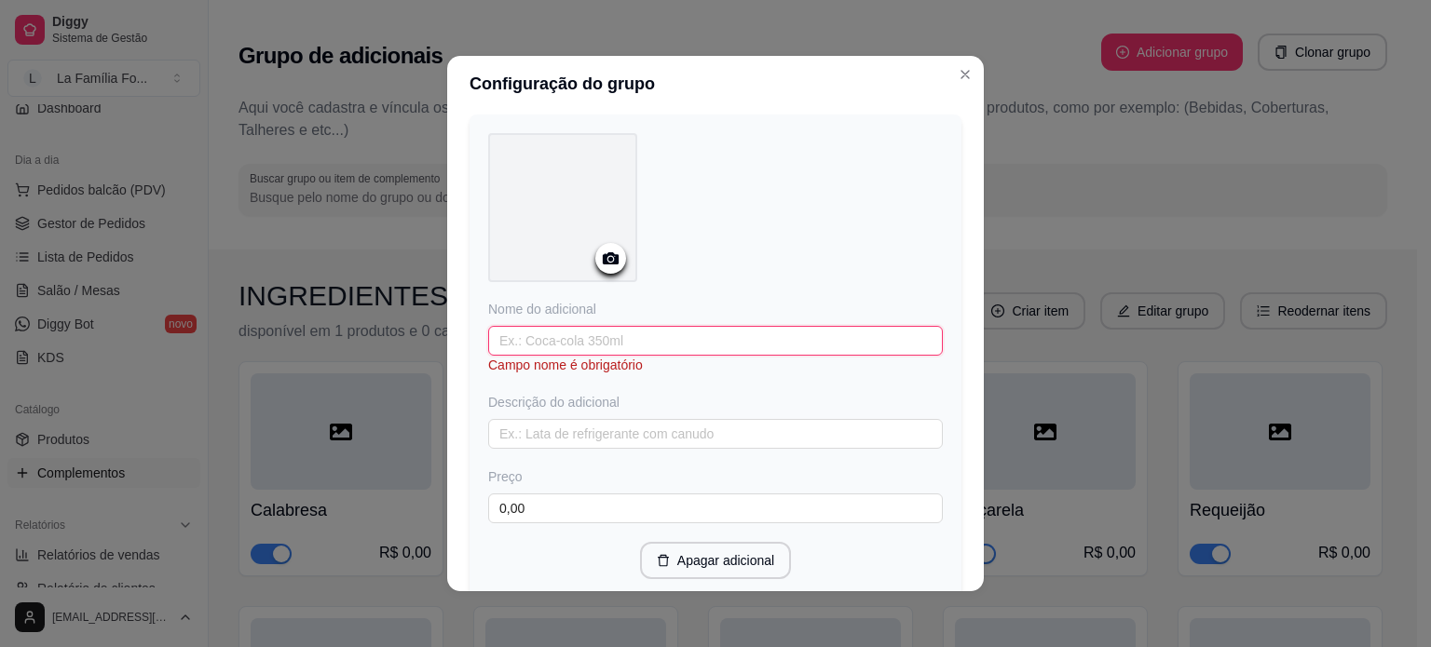
click at [723, 338] on input "text" at bounding box center [715, 341] width 455 height 30
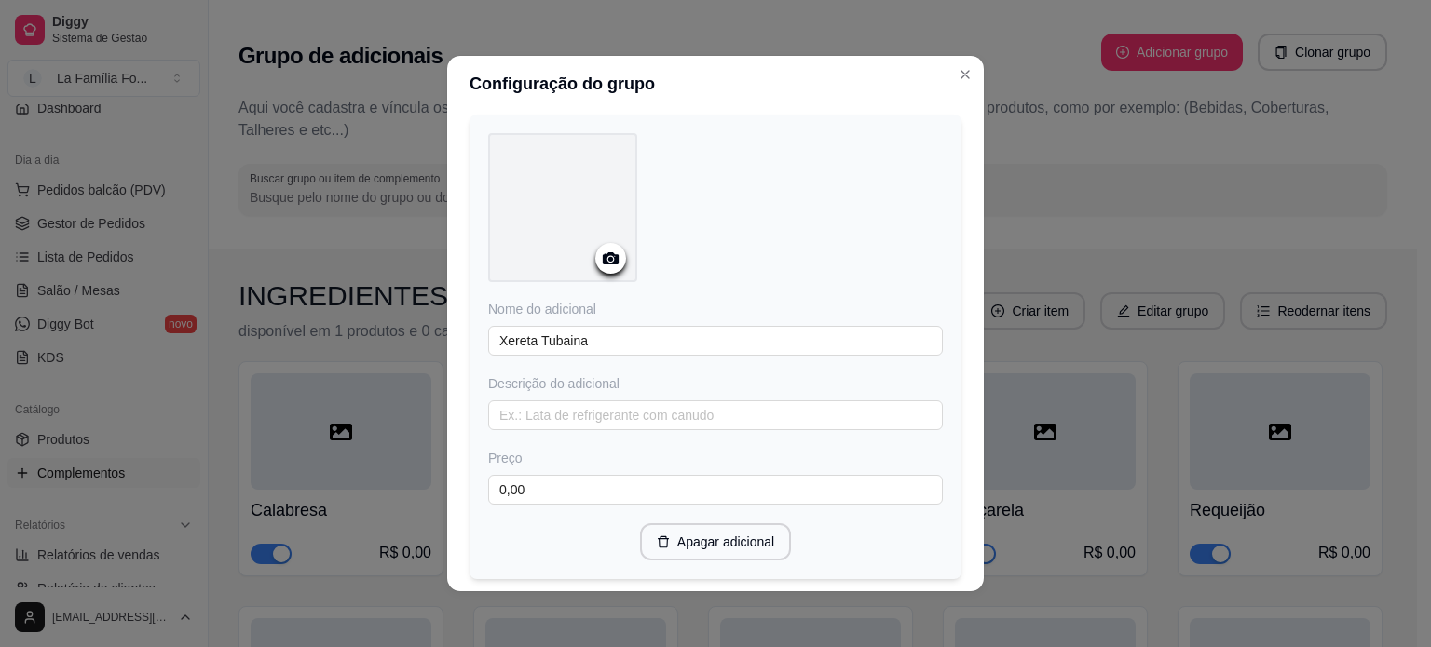
scroll to position [668, 0]
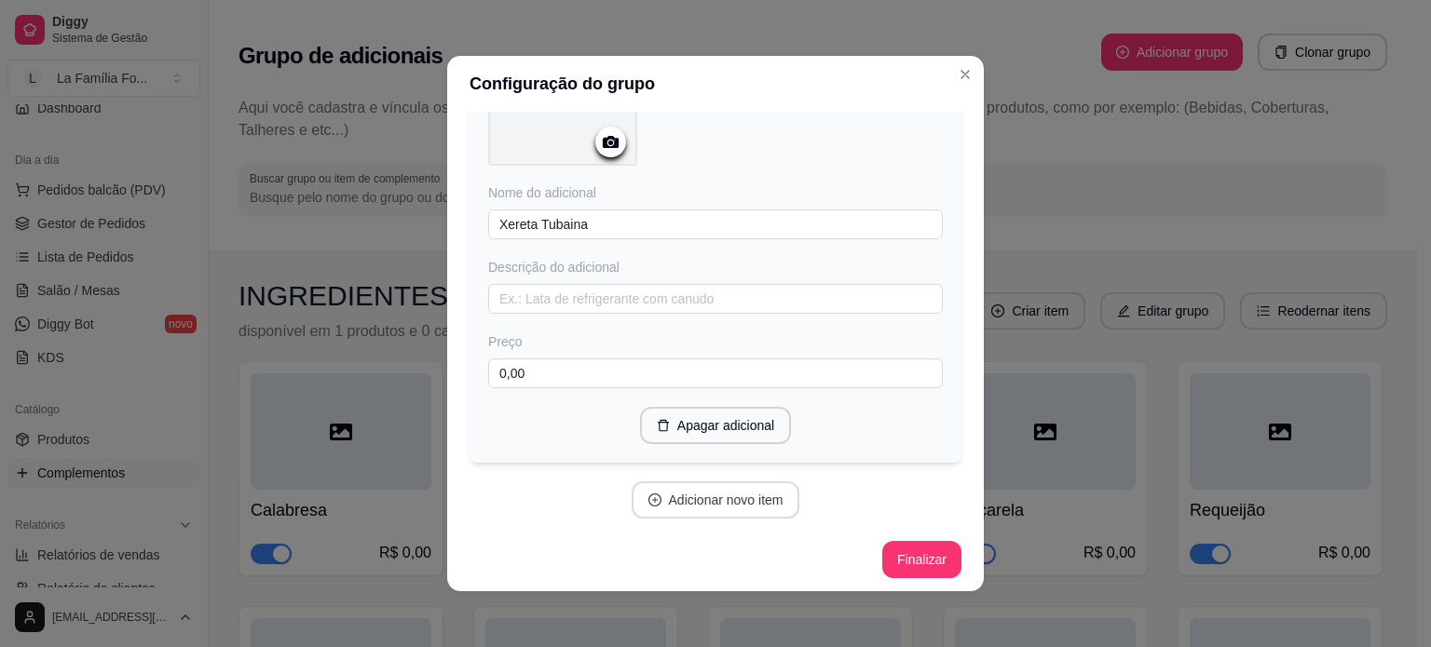
click at [740, 498] on button "Adicionar novo item" at bounding box center [716, 500] width 169 height 37
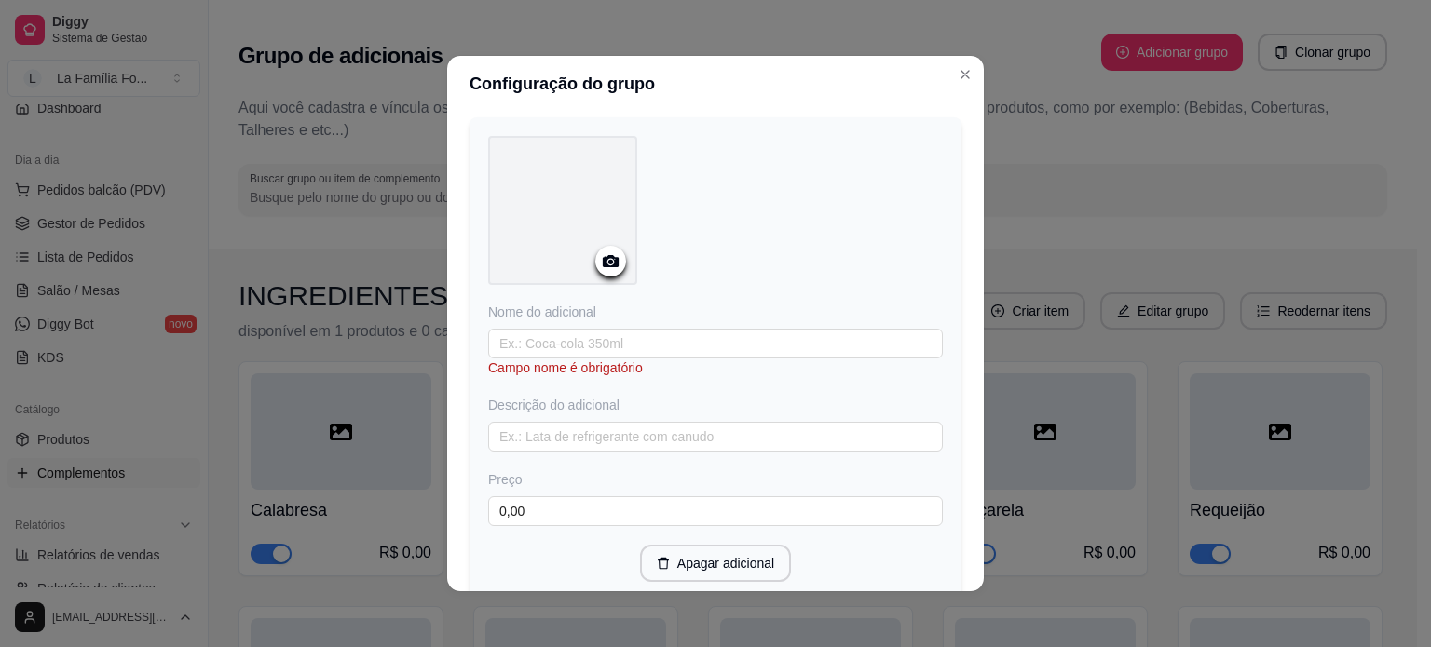
scroll to position [1039, 0]
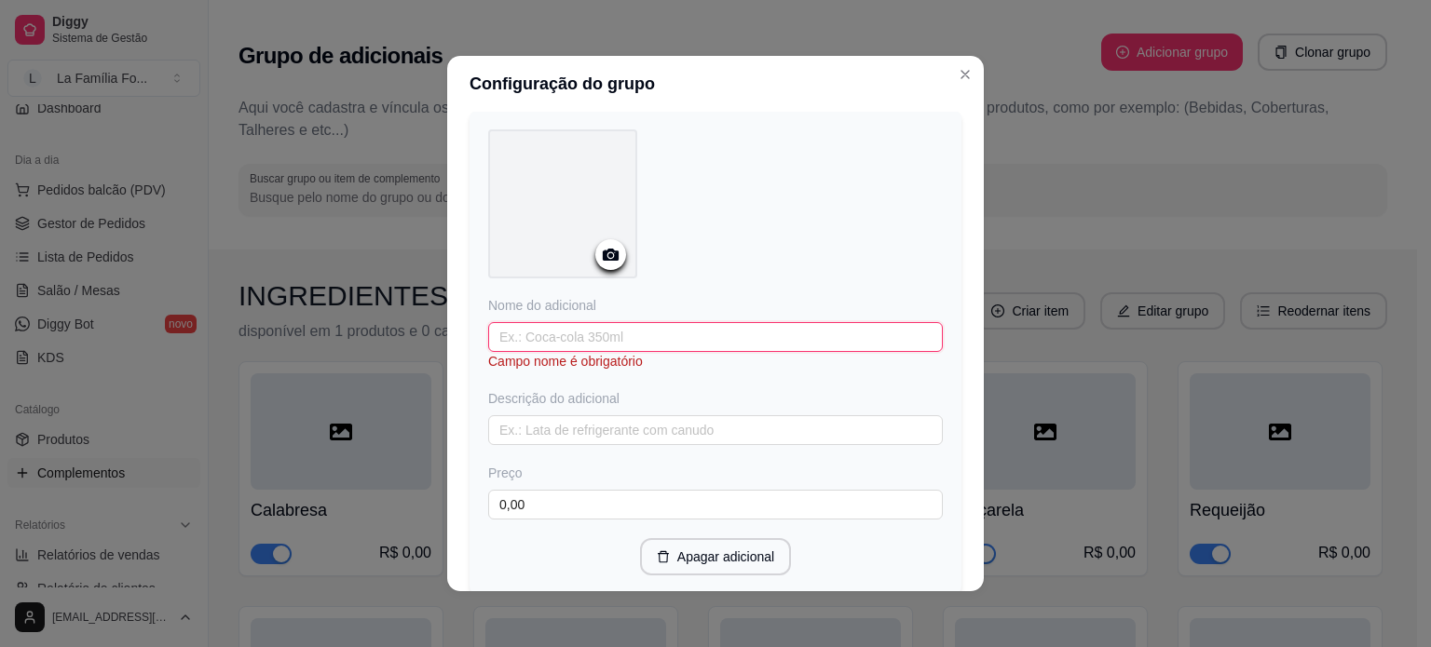
click at [671, 333] on input "text" at bounding box center [715, 337] width 455 height 30
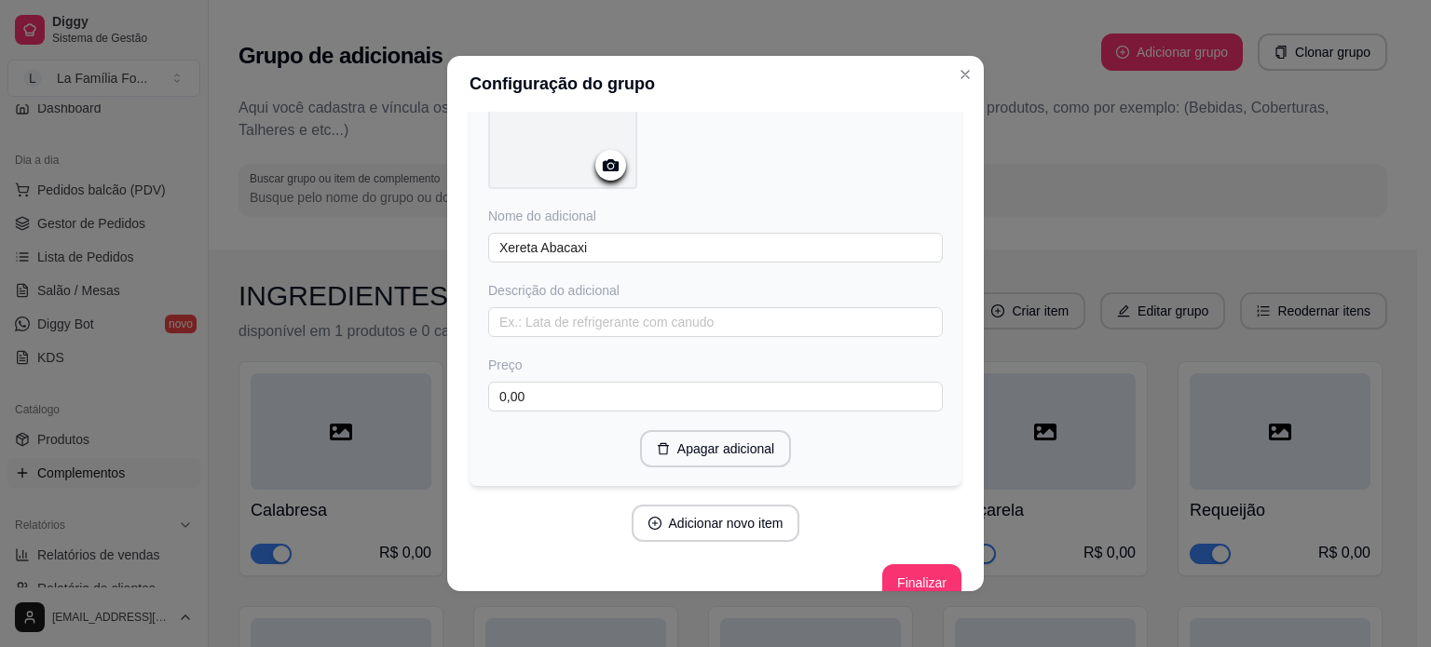
scroll to position [1149, 0]
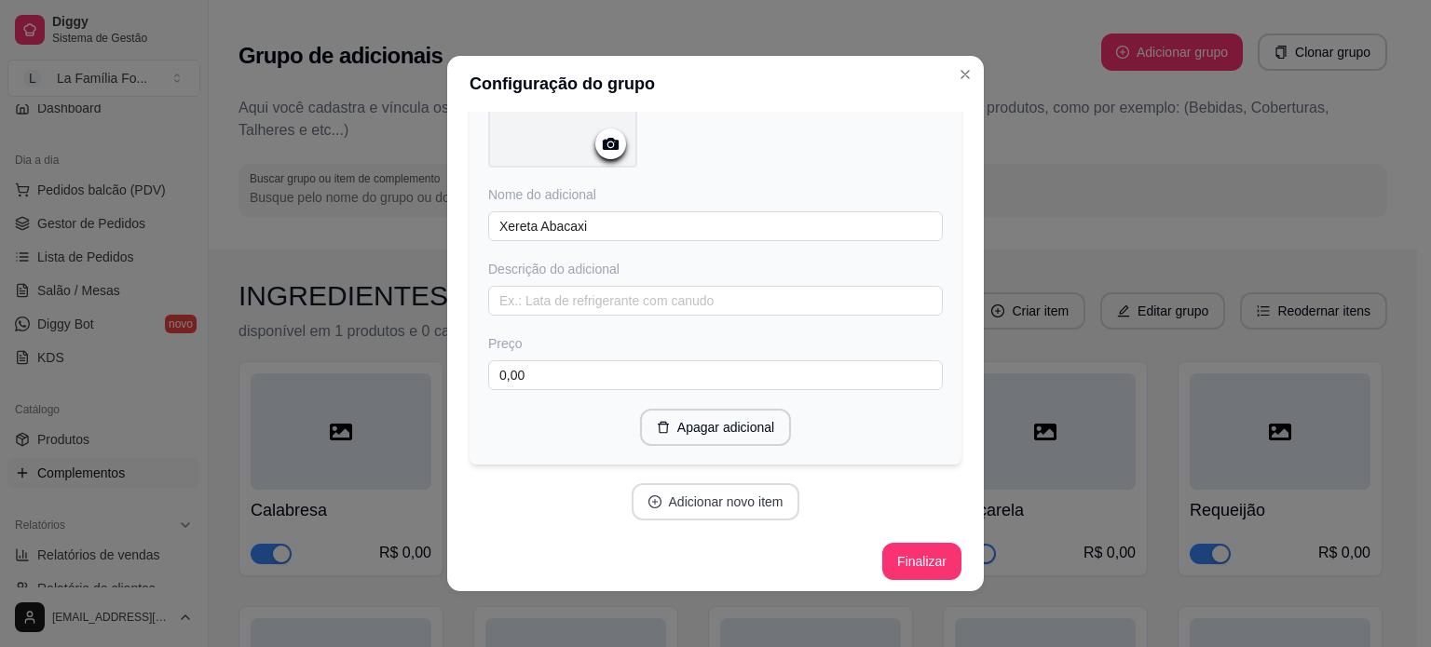
click at [738, 484] on button "Adicionar novo item" at bounding box center [716, 501] width 169 height 37
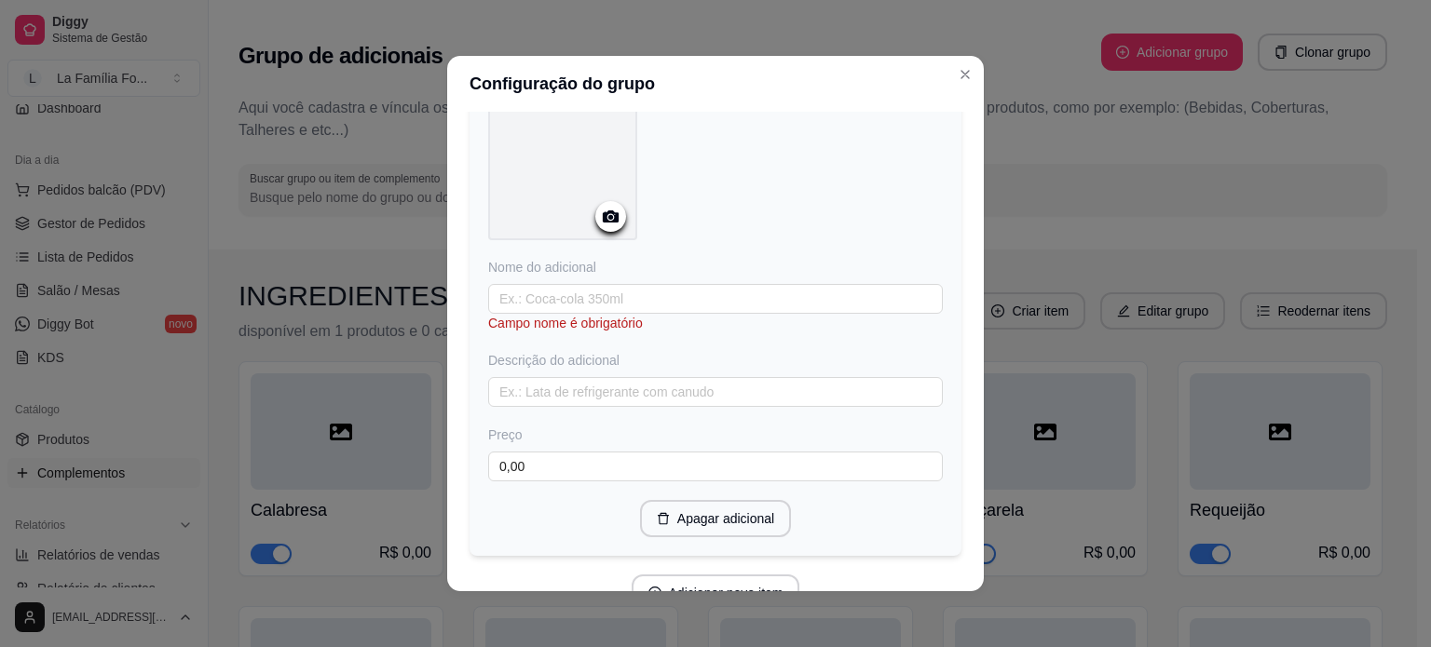
scroll to position [1649, 0]
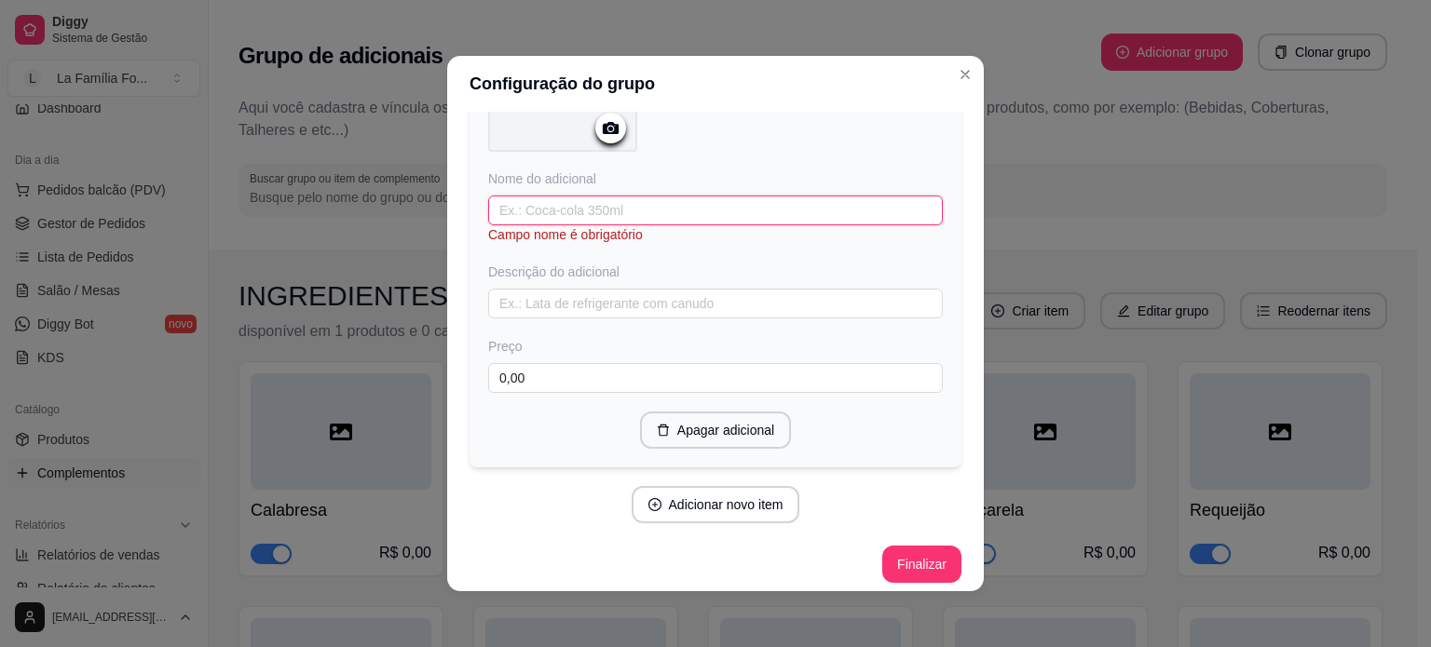
click at [636, 196] on input "text" at bounding box center [715, 211] width 455 height 30
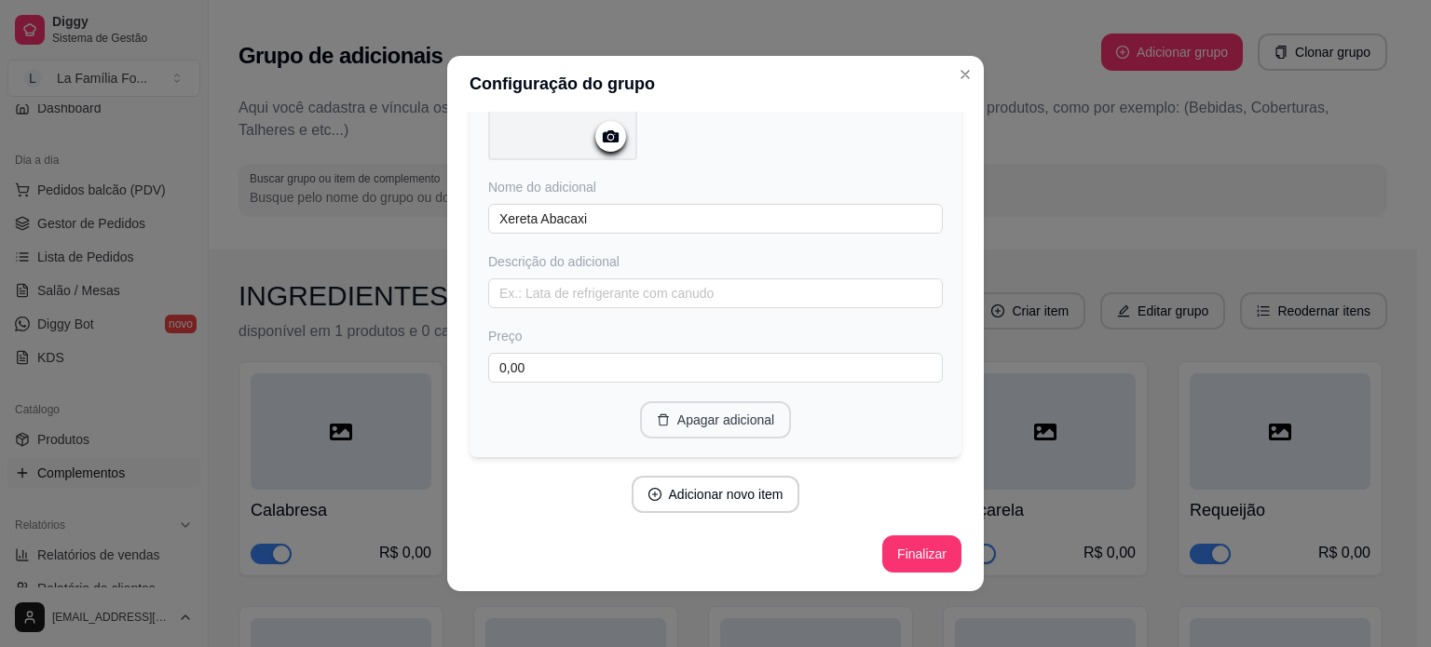
scroll to position [1149, 0]
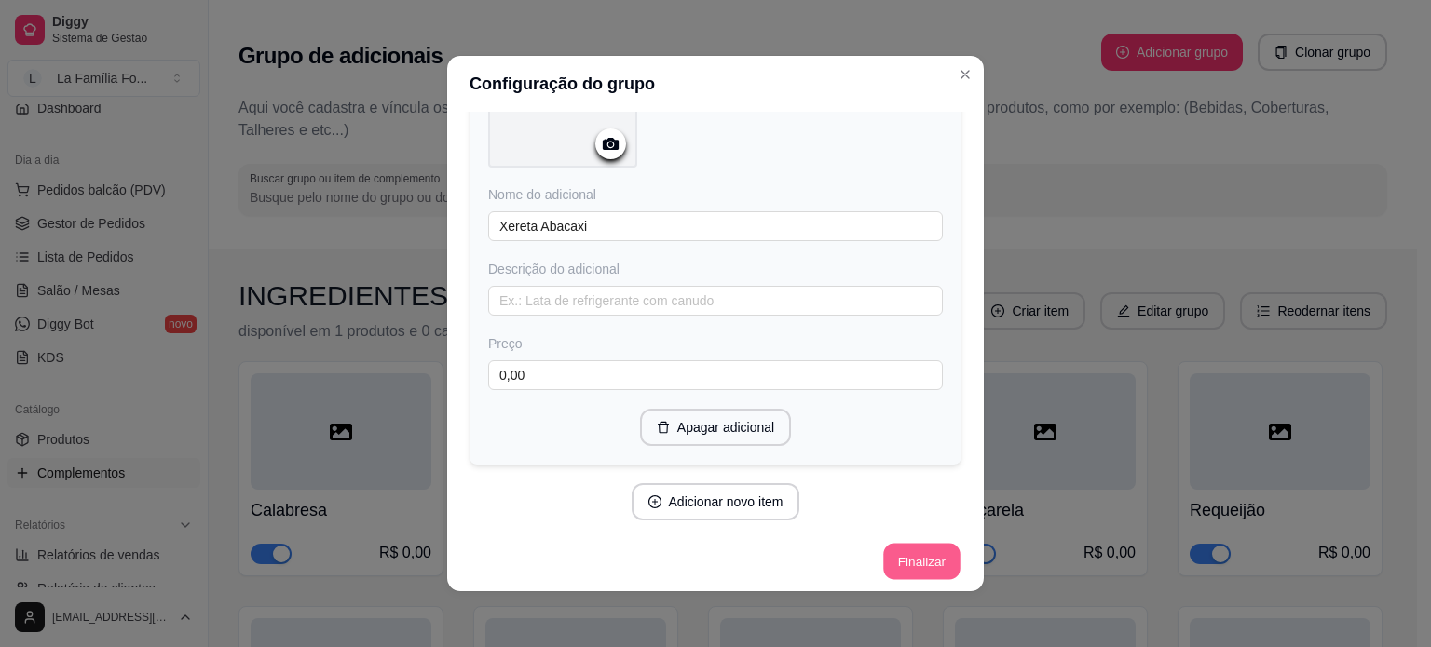
click at [901, 553] on button "Finalizar" at bounding box center [921, 562] width 76 height 36
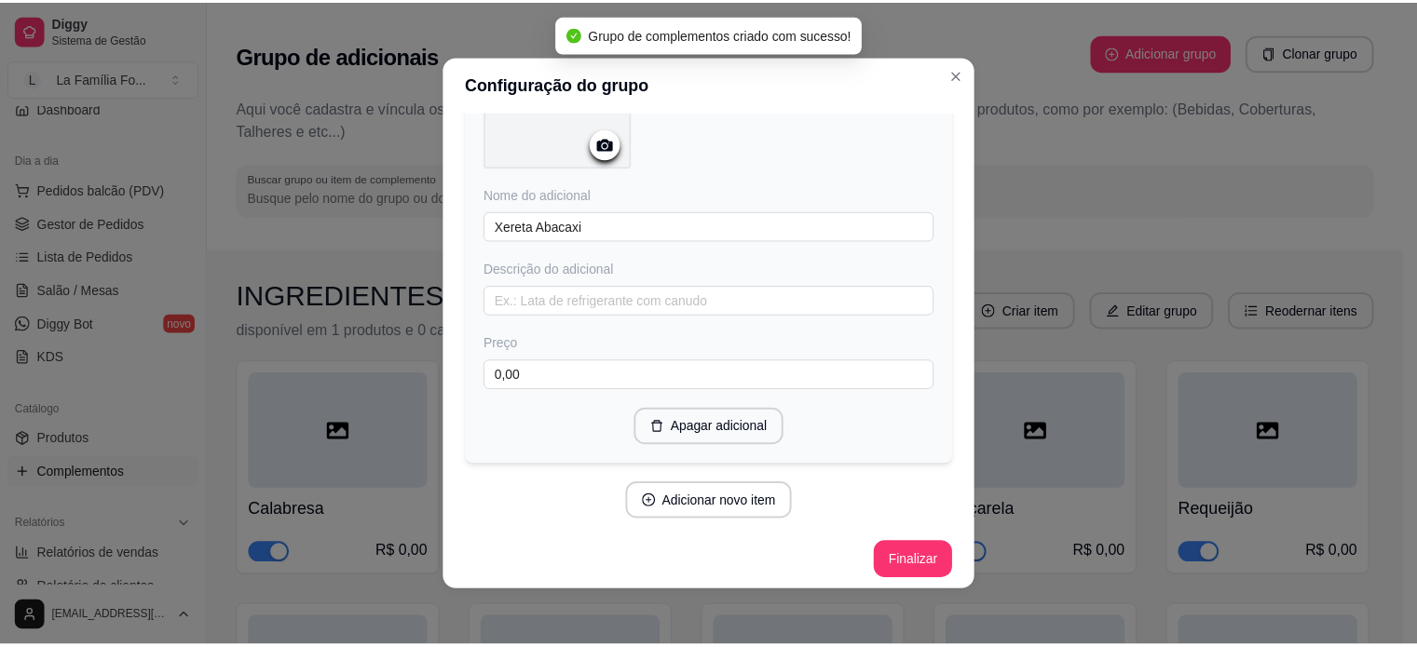
scroll to position [4, 0]
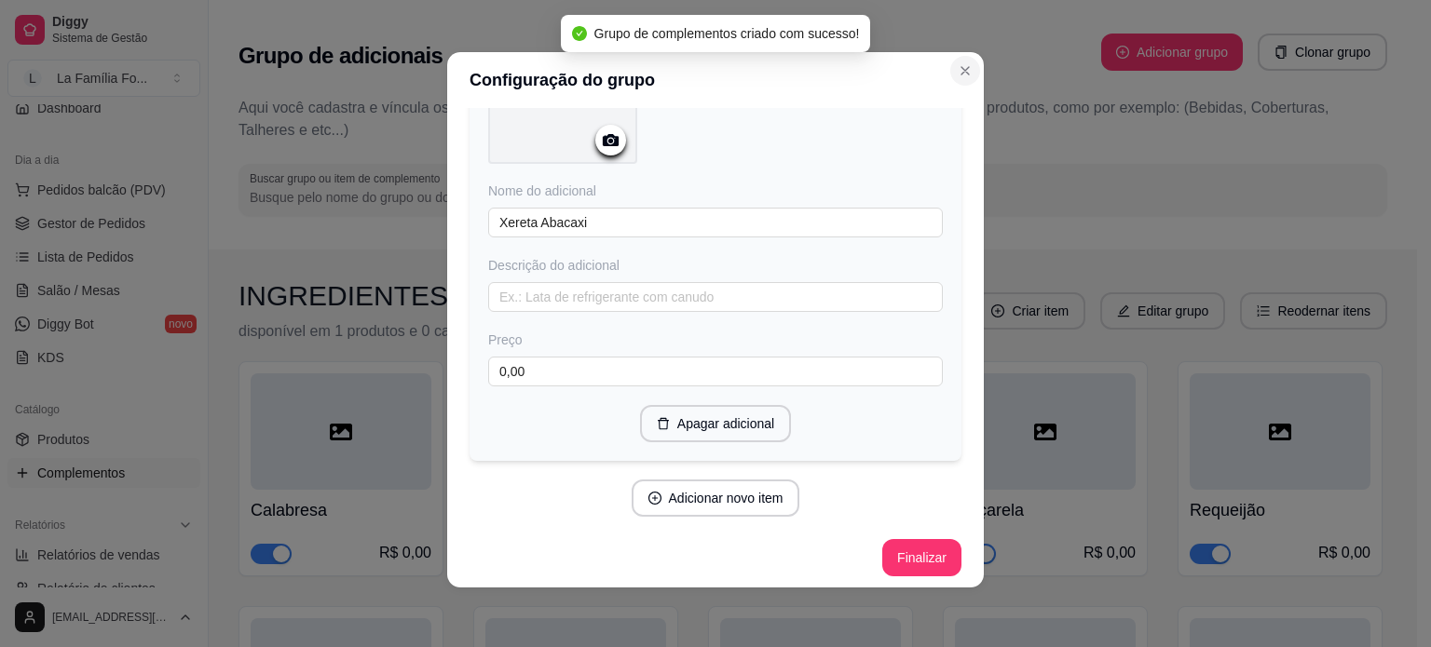
click at [958, 77] on icon "Close" at bounding box center [965, 70] width 15 height 15
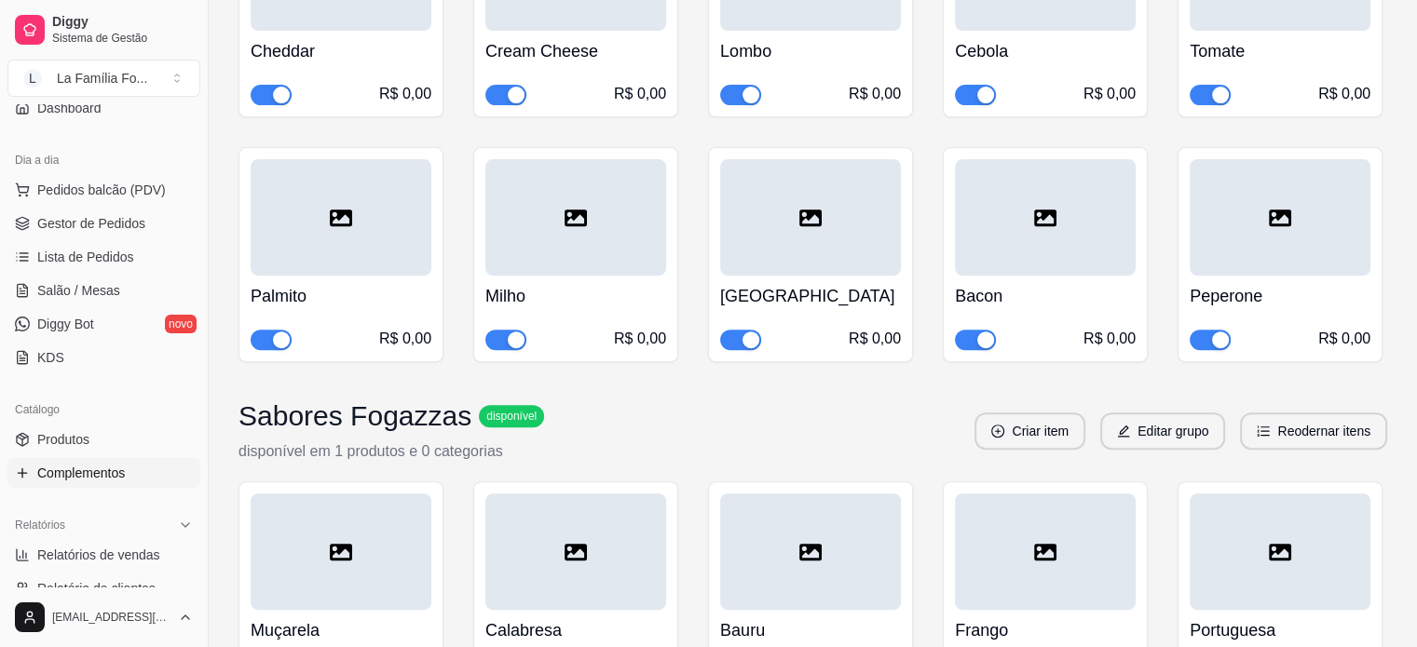
scroll to position [717, 0]
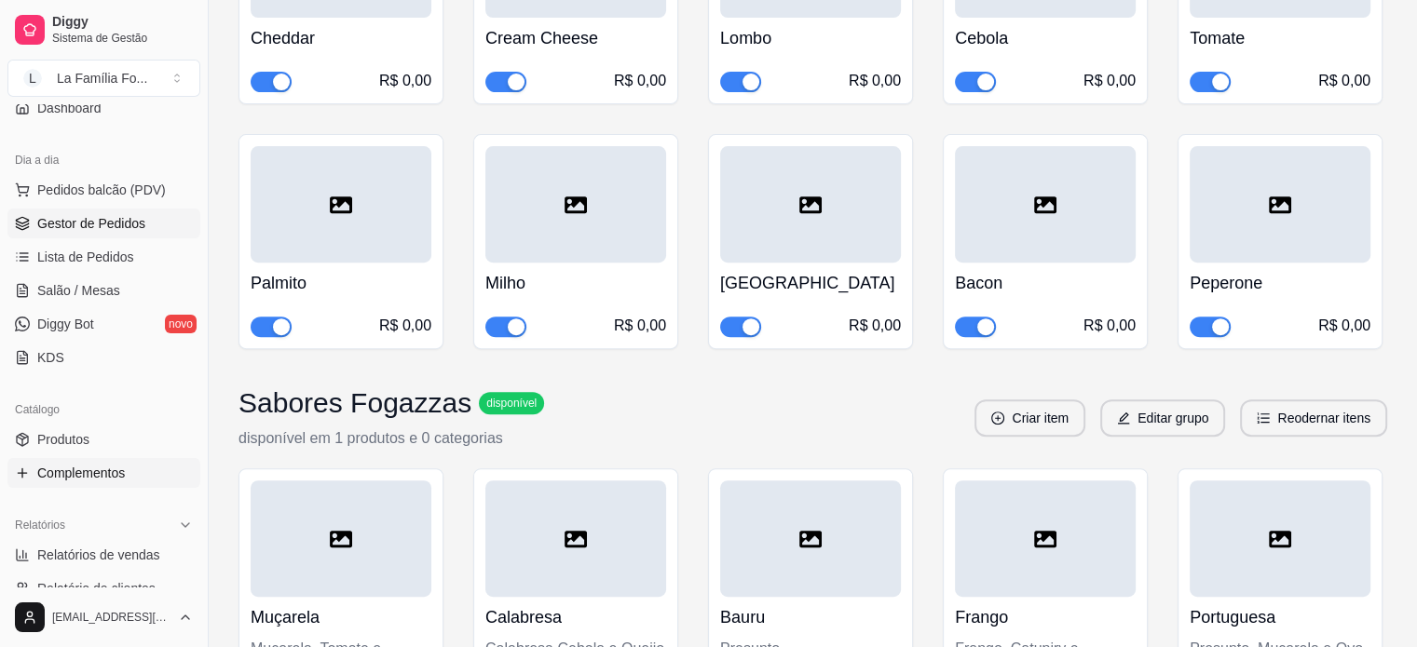
click at [106, 224] on span "Gestor de Pedidos" at bounding box center [91, 223] width 108 height 19
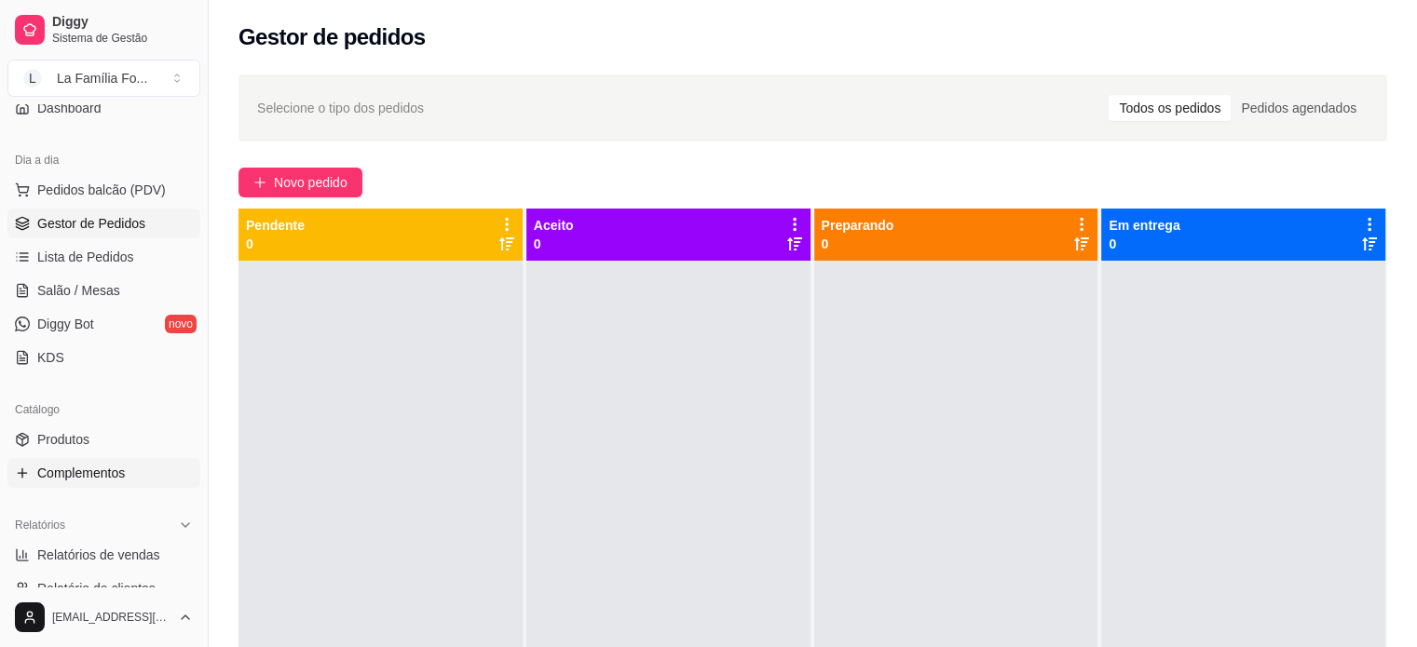
click at [127, 484] on link "Complementos" at bounding box center [103, 473] width 193 height 30
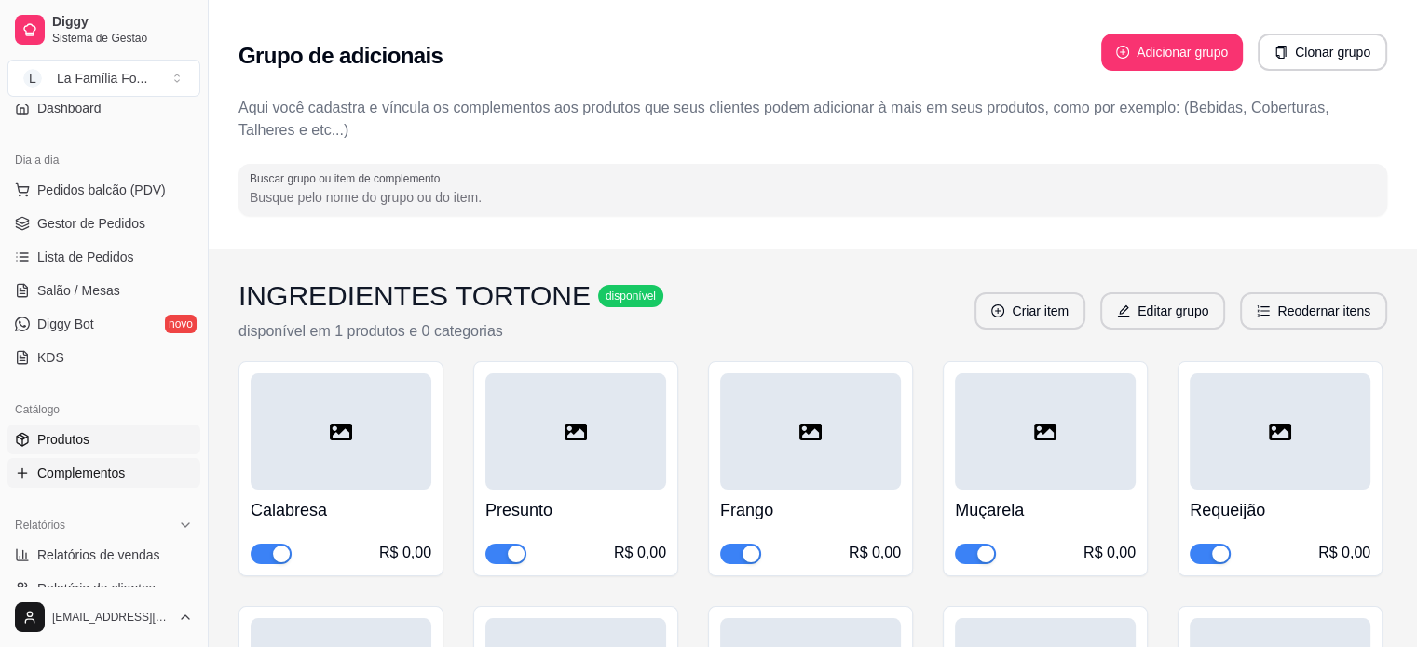
click at [33, 445] on link "Produtos" at bounding box center [103, 440] width 193 height 30
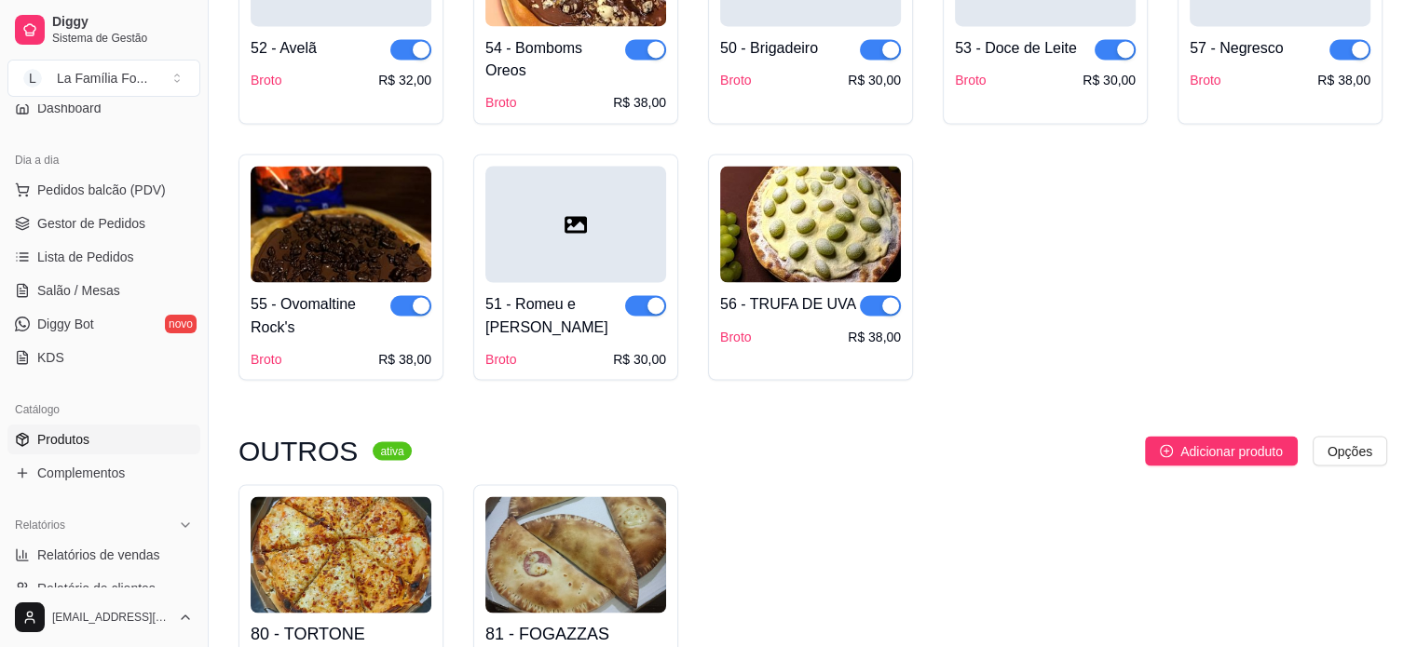
scroll to position [3327, 0]
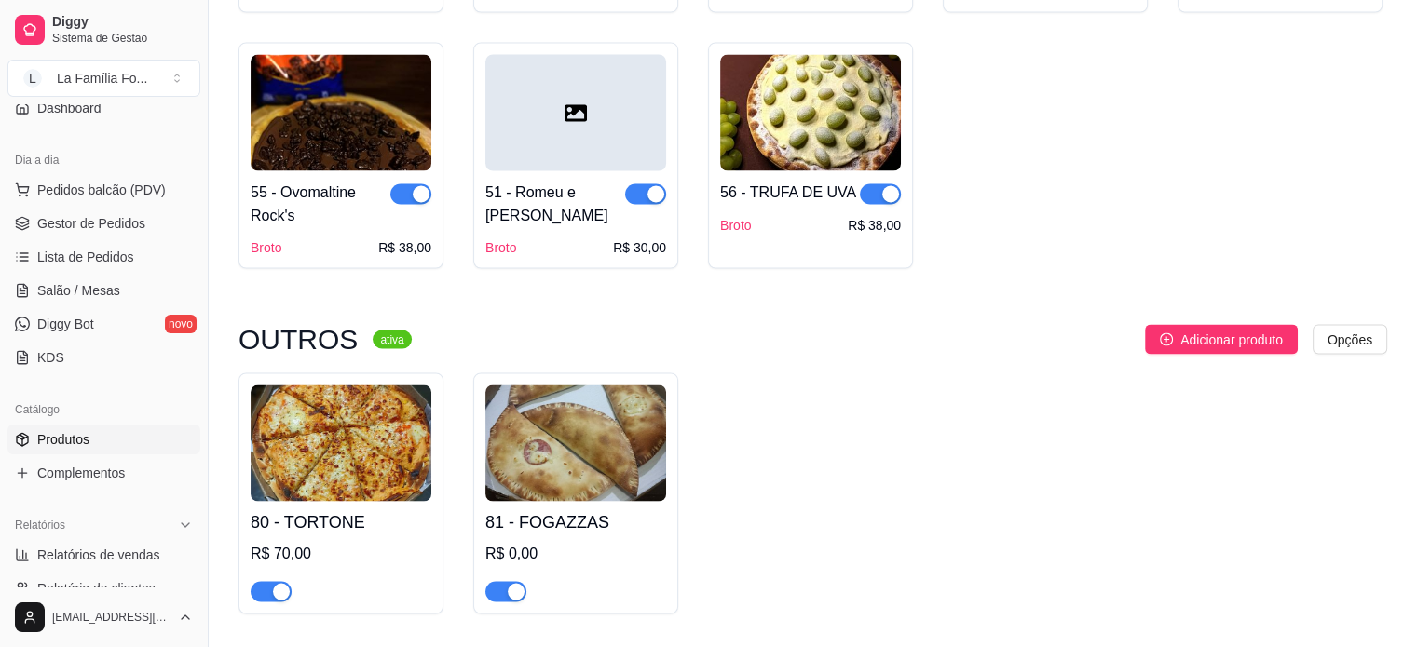
click at [334, 385] on img at bounding box center [341, 443] width 181 height 116
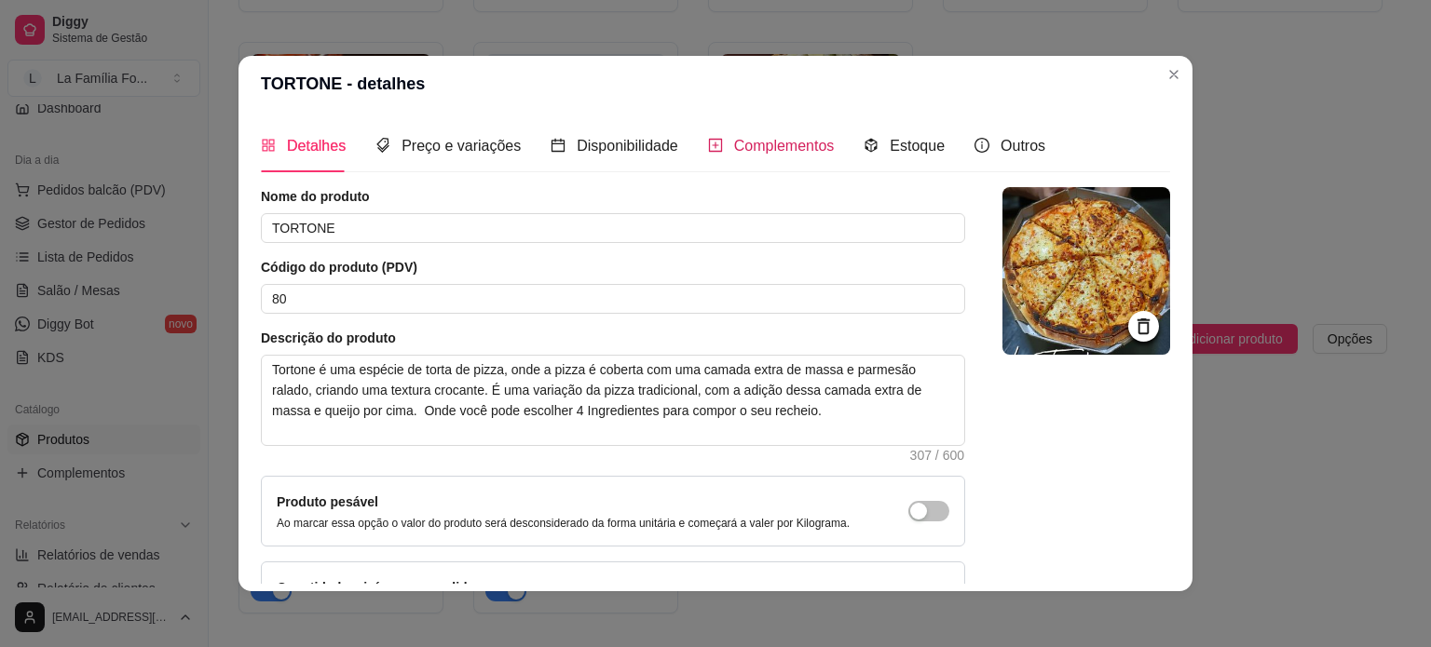
click at [718, 154] on div "Complementos" at bounding box center [771, 145] width 127 height 23
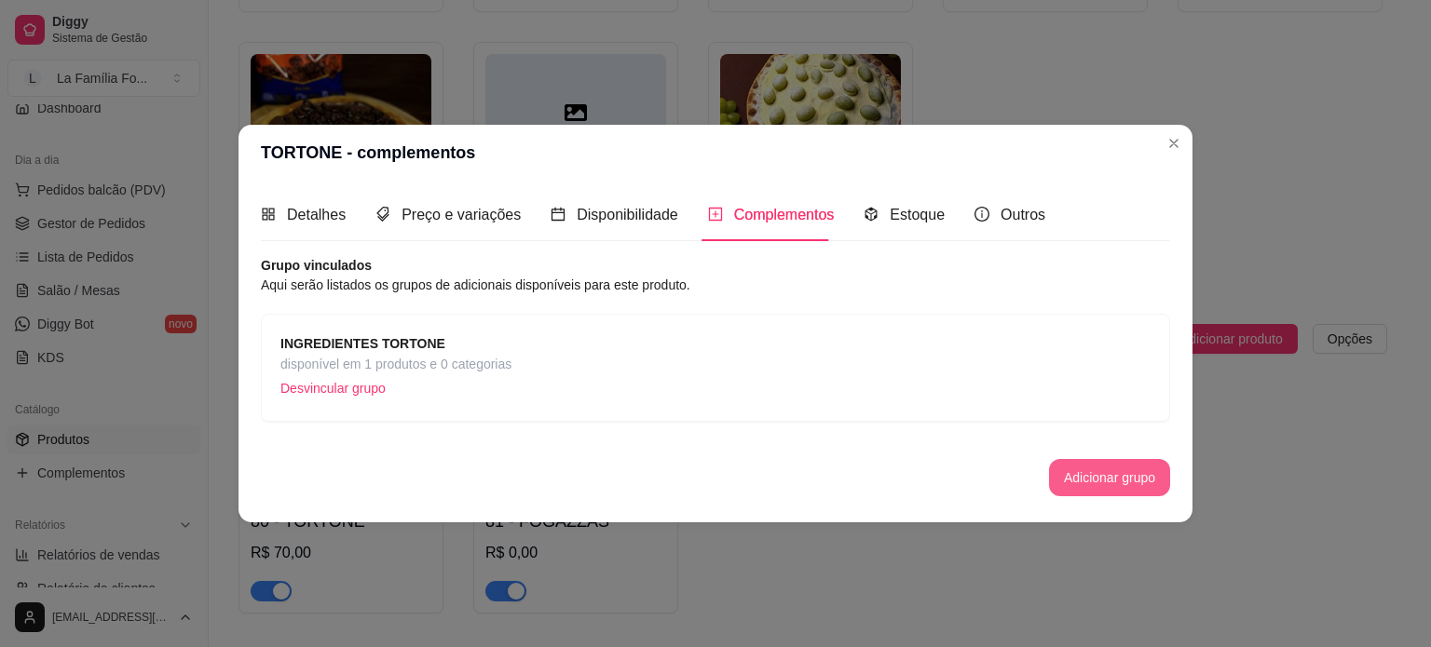
click at [1060, 461] on button "Adicionar grupo" at bounding box center [1109, 477] width 121 height 37
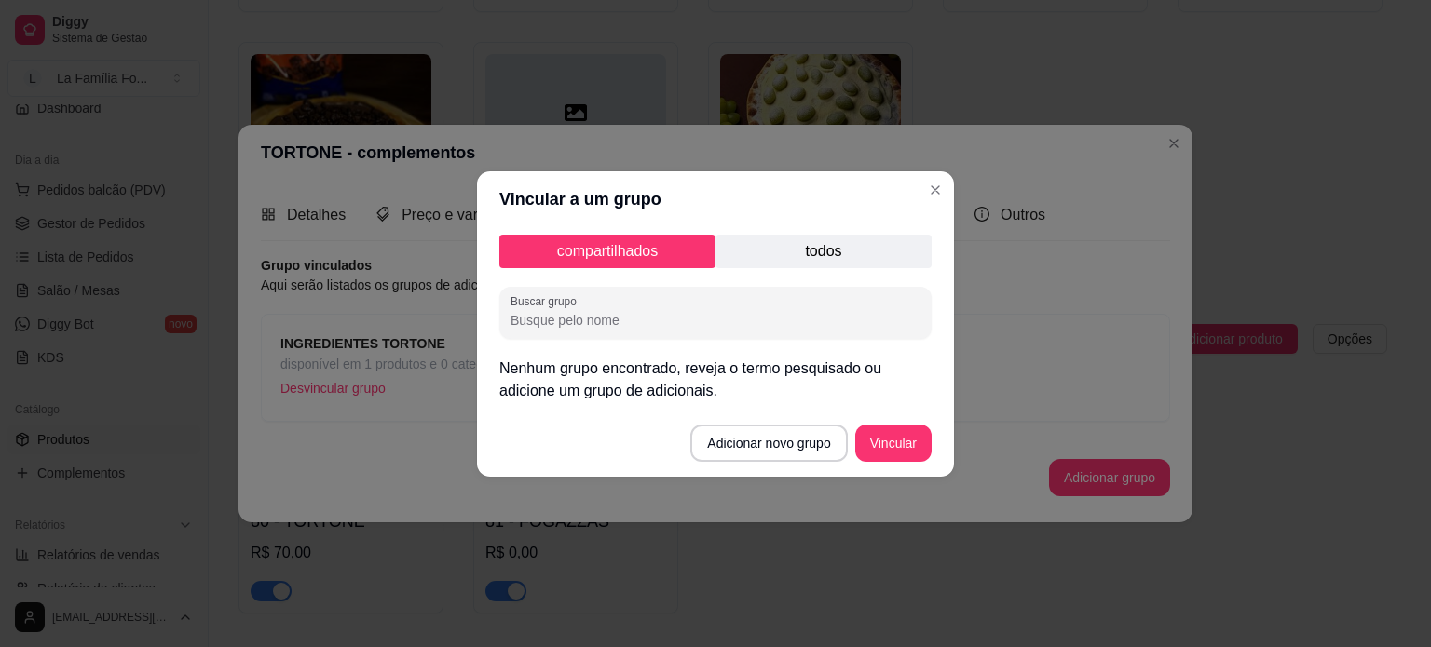
click at [842, 260] on p "todos" at bounding box center [823, 252] width 216 height 34
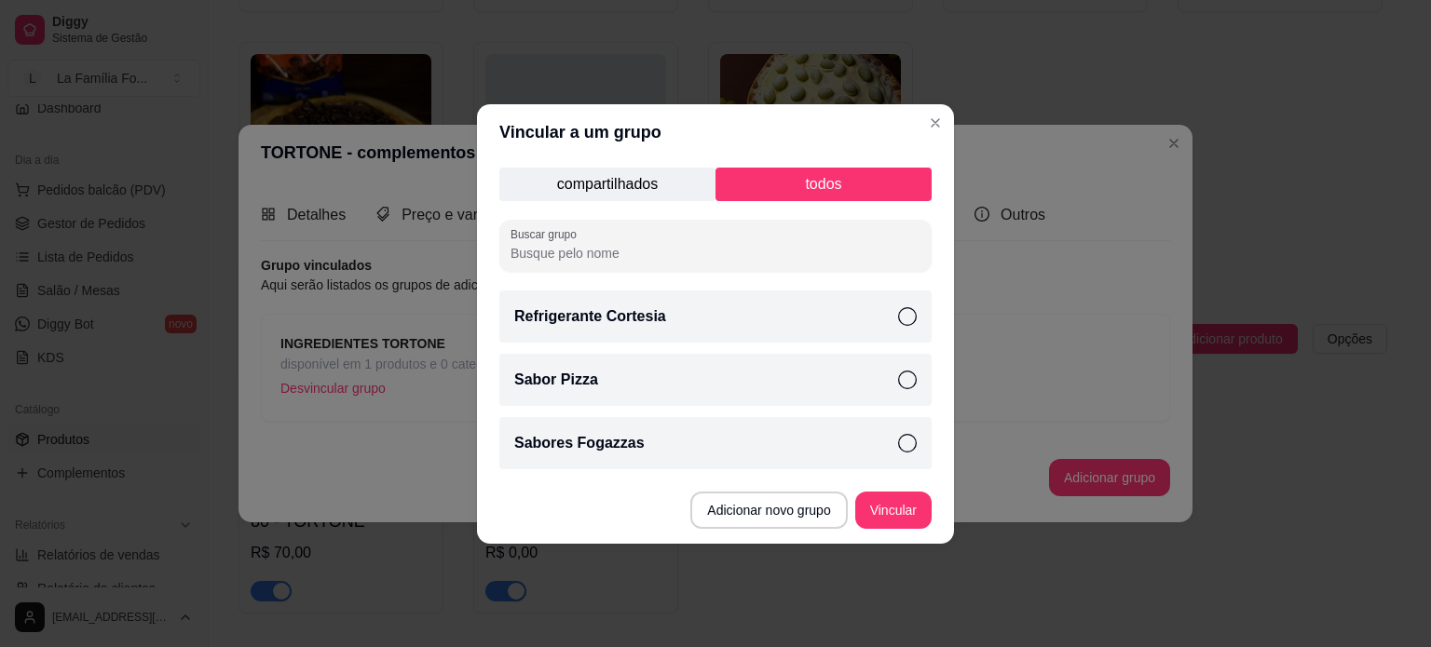
click at [839, 304] on div "Refrigerante Cortesia" at bounding box center [715, 317] width 432 height 52
click at [916, 516] on button "Vincular" at bounding box center [893, 510] width 76 height 37
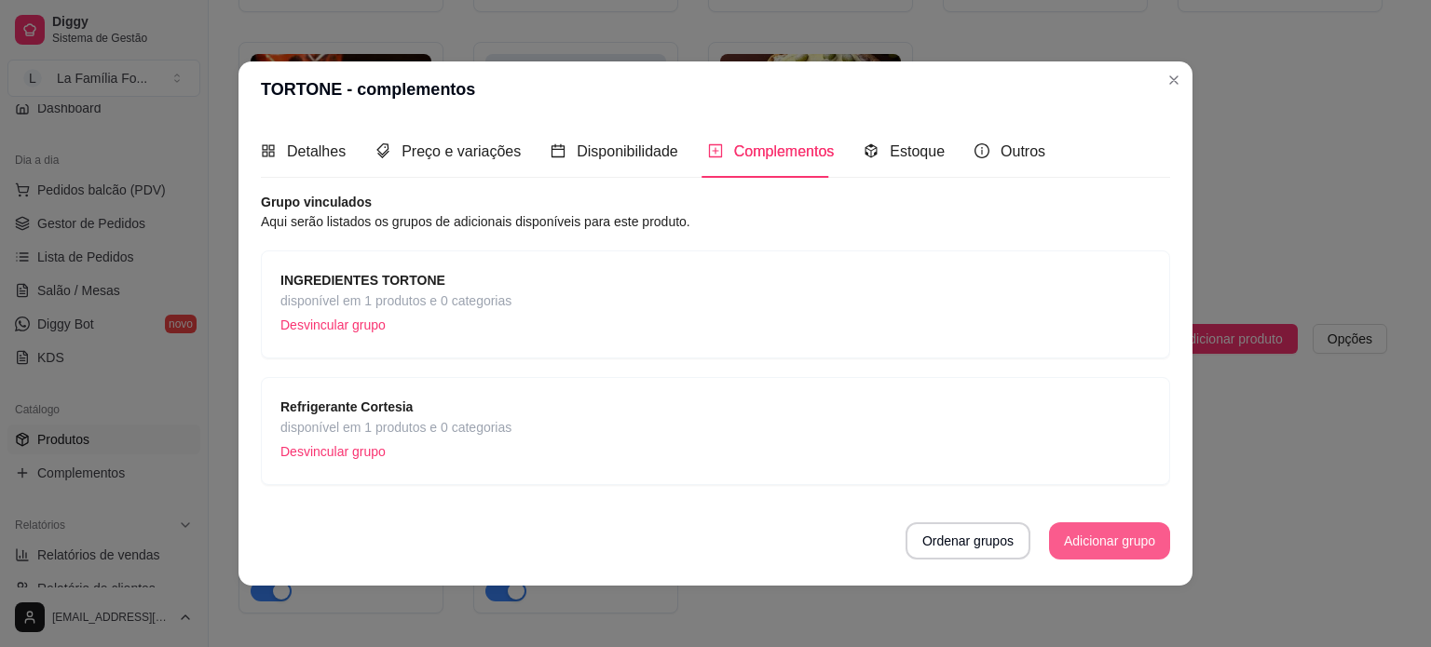
click at [1125, 551] on button "Adicionar grupo" at bounding box center [1109, 541] width 121 height 37
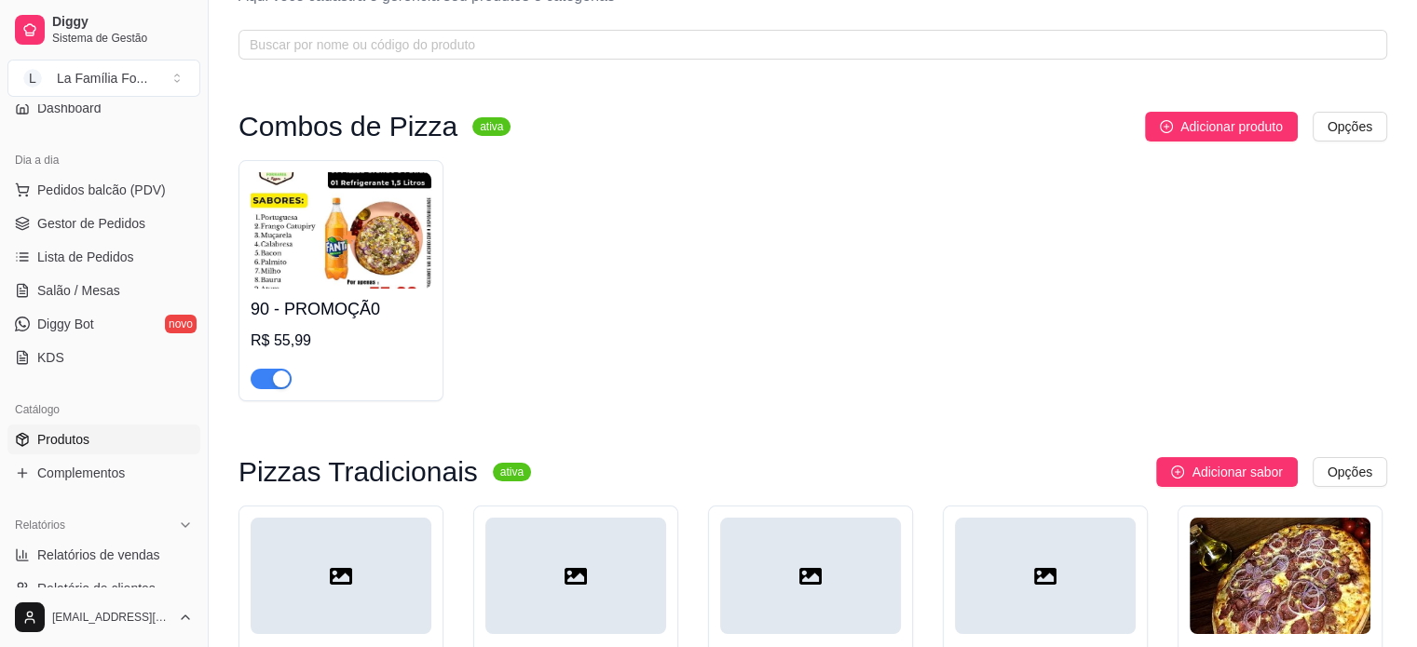
scroll to position [0, 0]
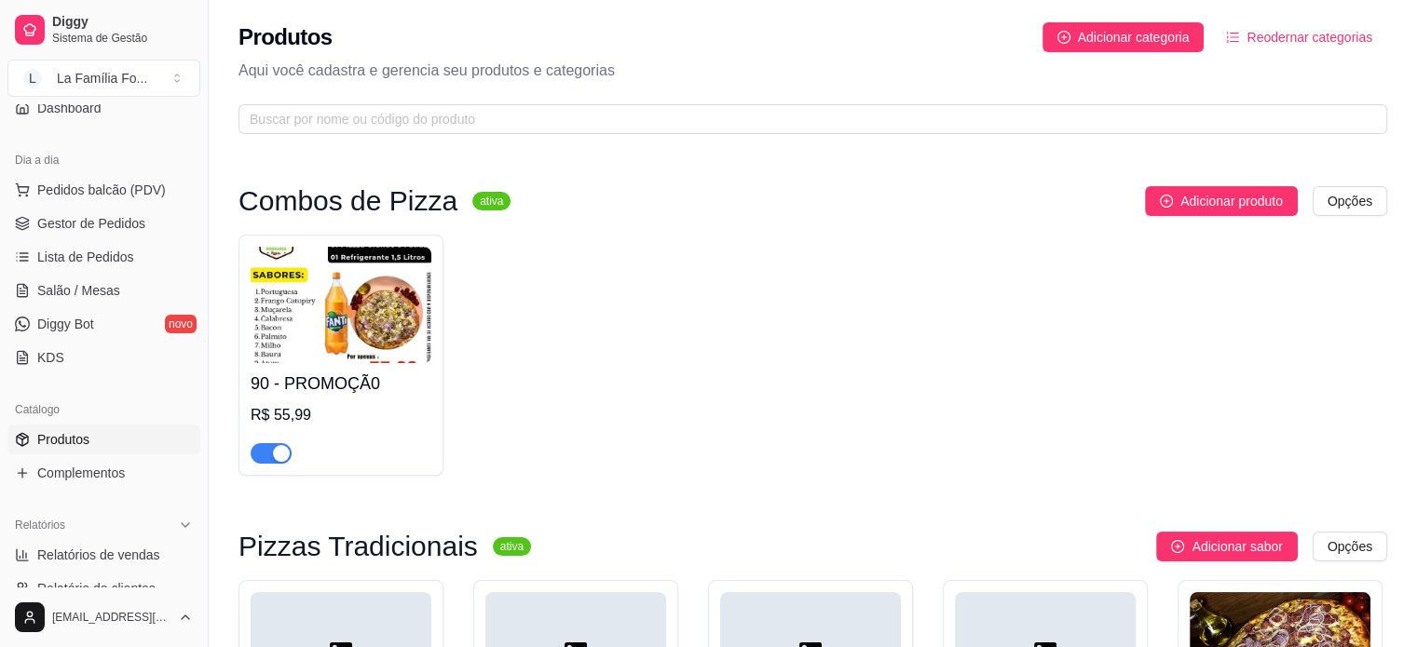
click at [420, 352] on img at bounding box center [341, 305] width 181 height 116
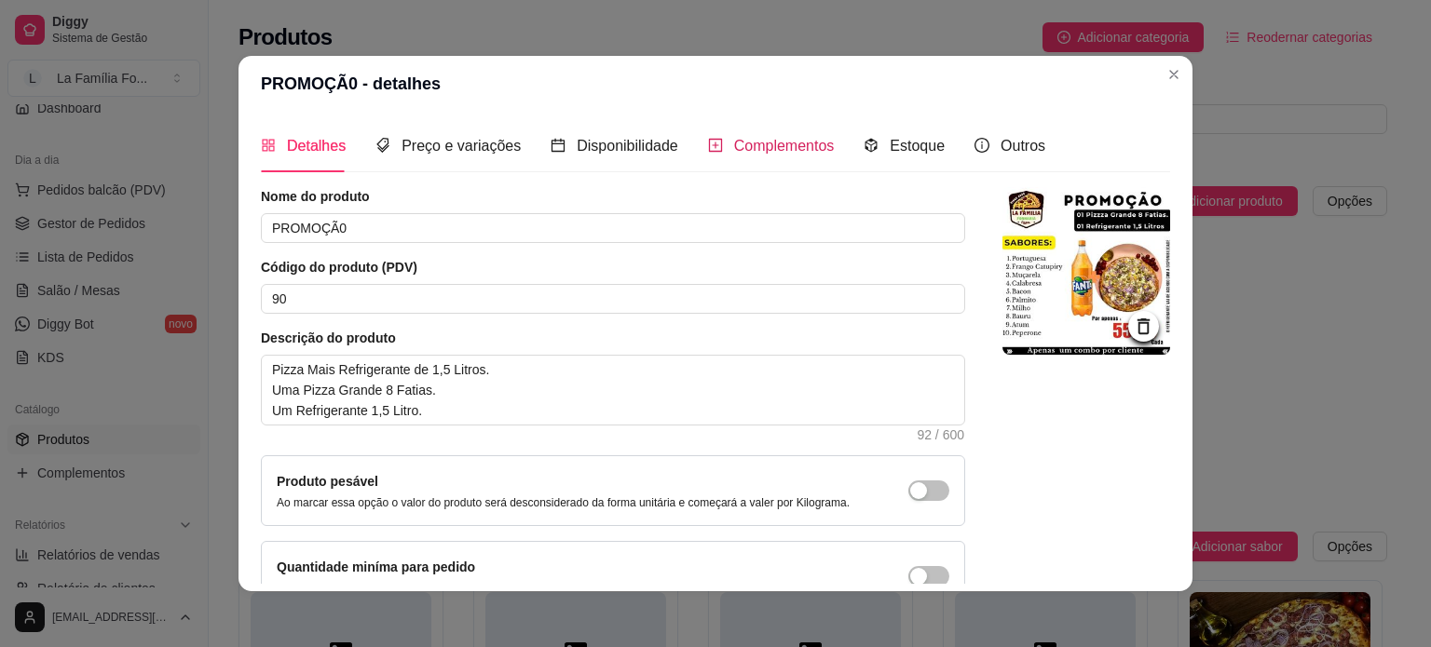
click at [756, 143] on span "Complementos" at bounding box center [784, 146] width 101 height 16
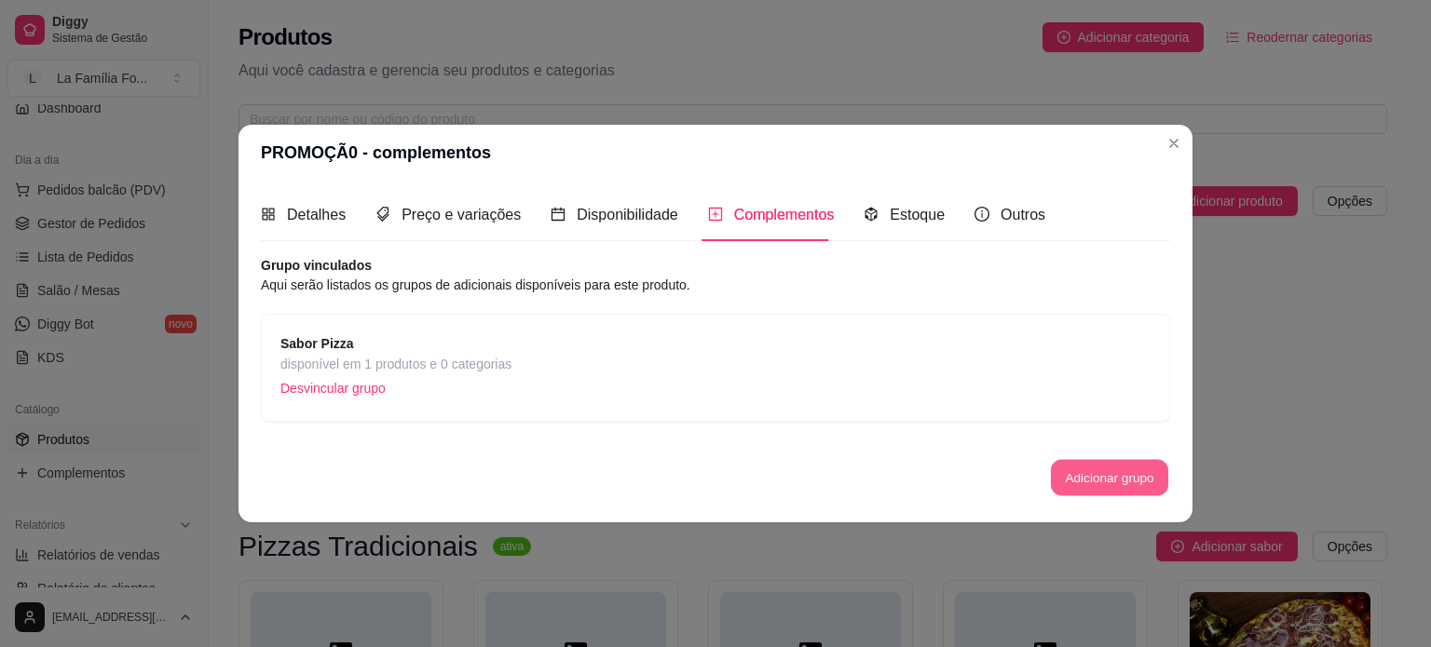
click at [1054, 480] on button "Adicionar grupo" at bounding box center [1109, 478] width 117 height 36
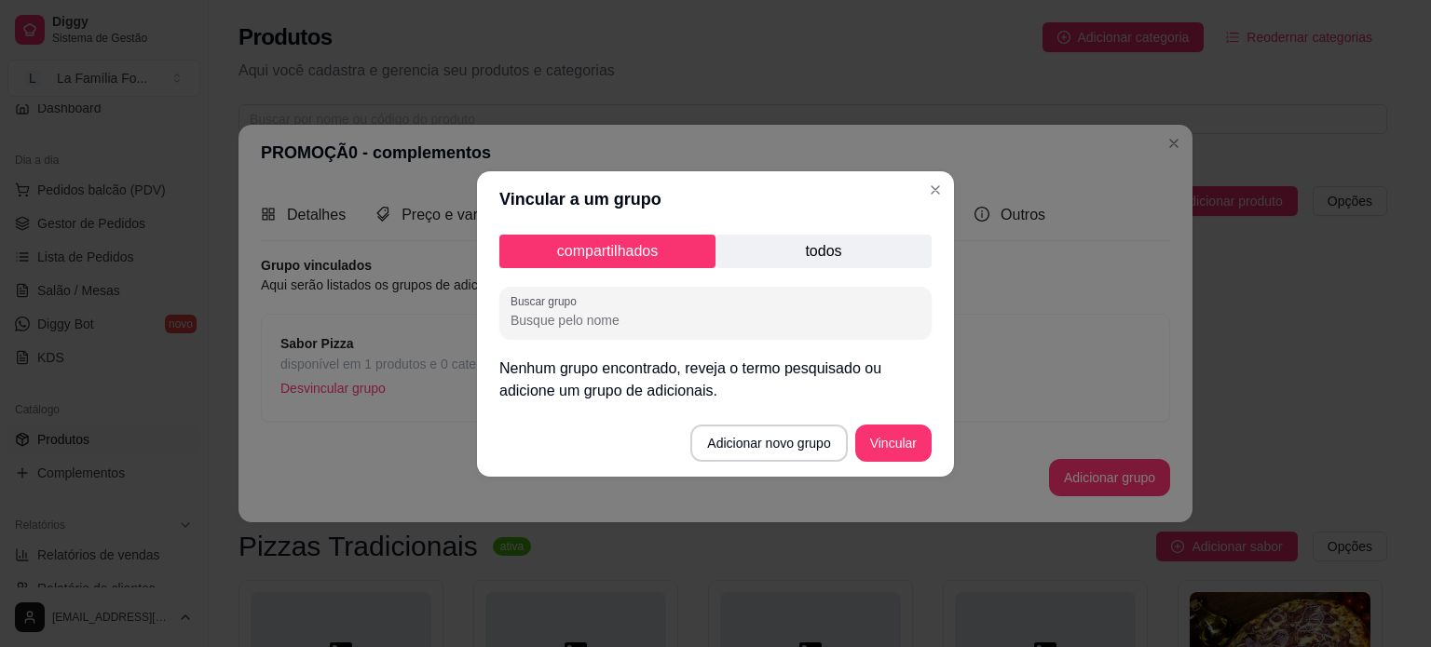
click at [777, 258] on p "todos" at bounding box center [823, 252] width 216 height 34
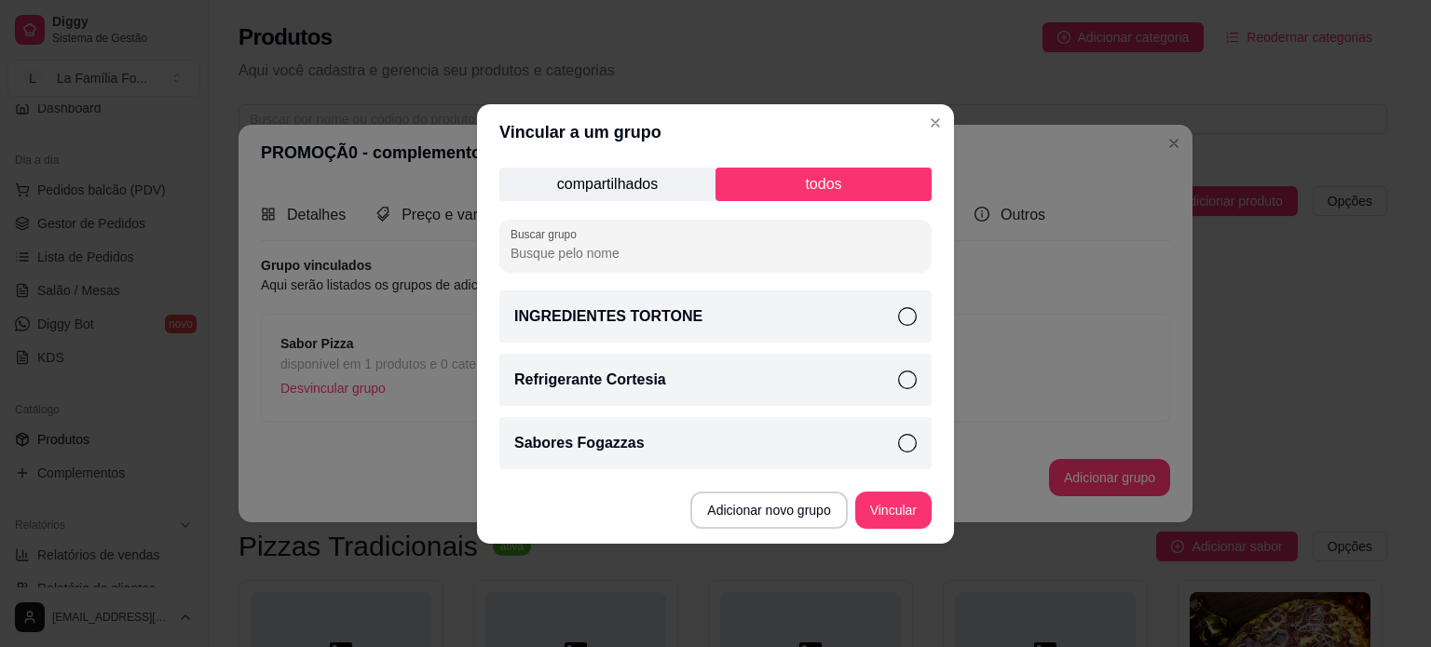
click at [800, 396] on div "Refrigerante Cortesia" at bounding box center [715, 380] width 432 height 52
click at [894, 502] on button "Vincular" at bounding box center [893, 510] width 75 height 36
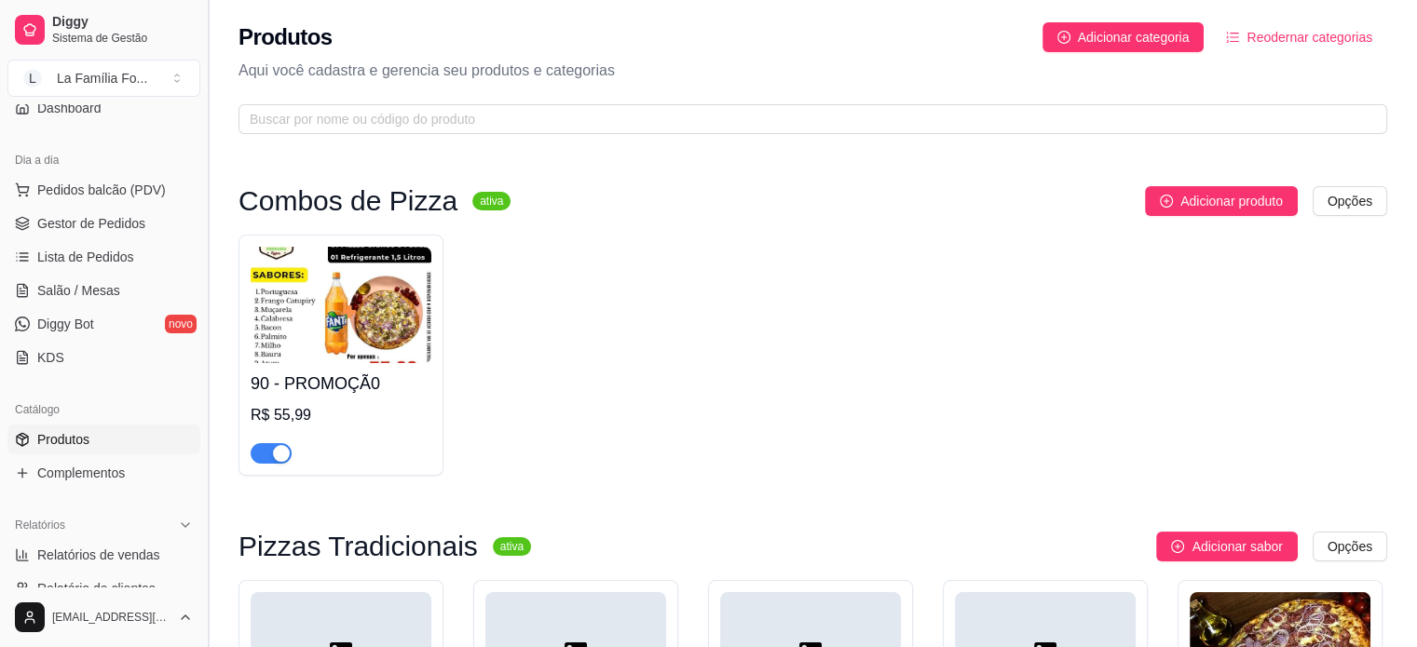
drag, startPoint x: 193, startPoint y: 204, endPoint x: 200, endPoint y: 170, distance: 34.4
click at [200, 170] on div "Diggy Sistema de Gestão L La Família Fo ... Loja aberta Período gratuito até 12…" at bounding box center [104, 323] width 208 height 647
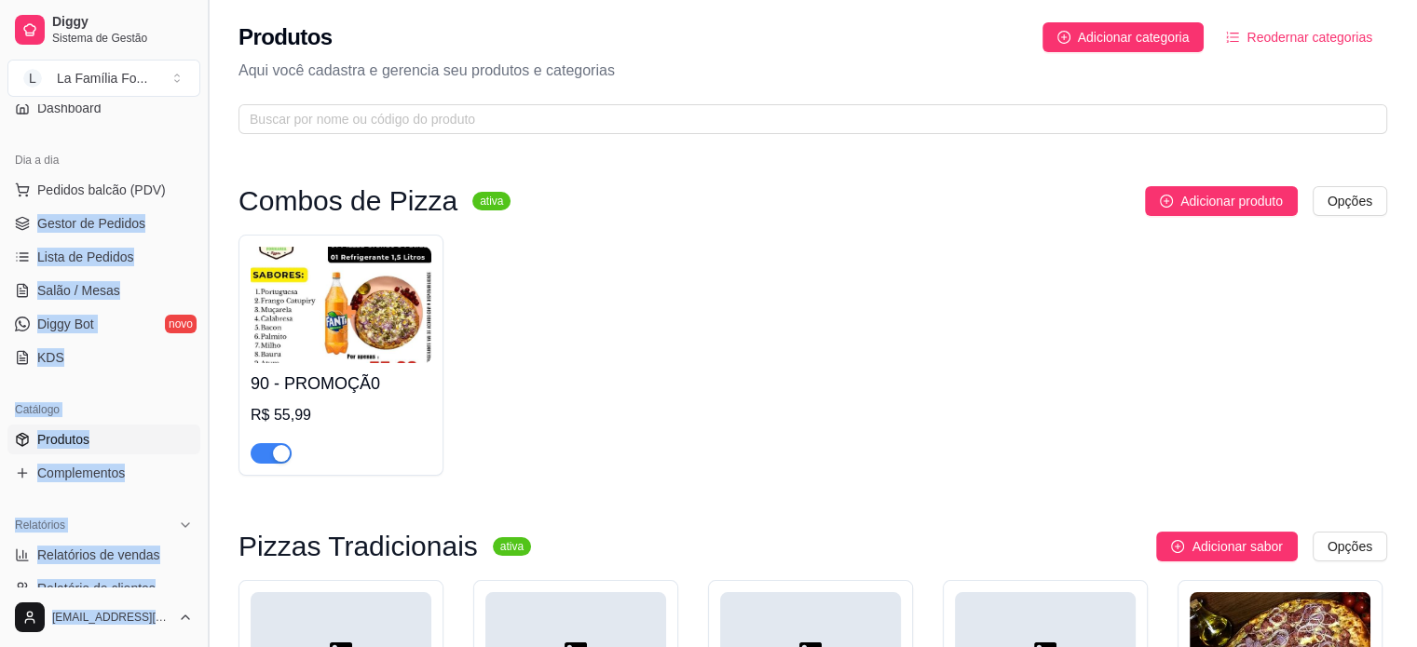
click at [200, 170] on button "Toggle Sidebar" at bounding box center [207, 323] width 15 height 647
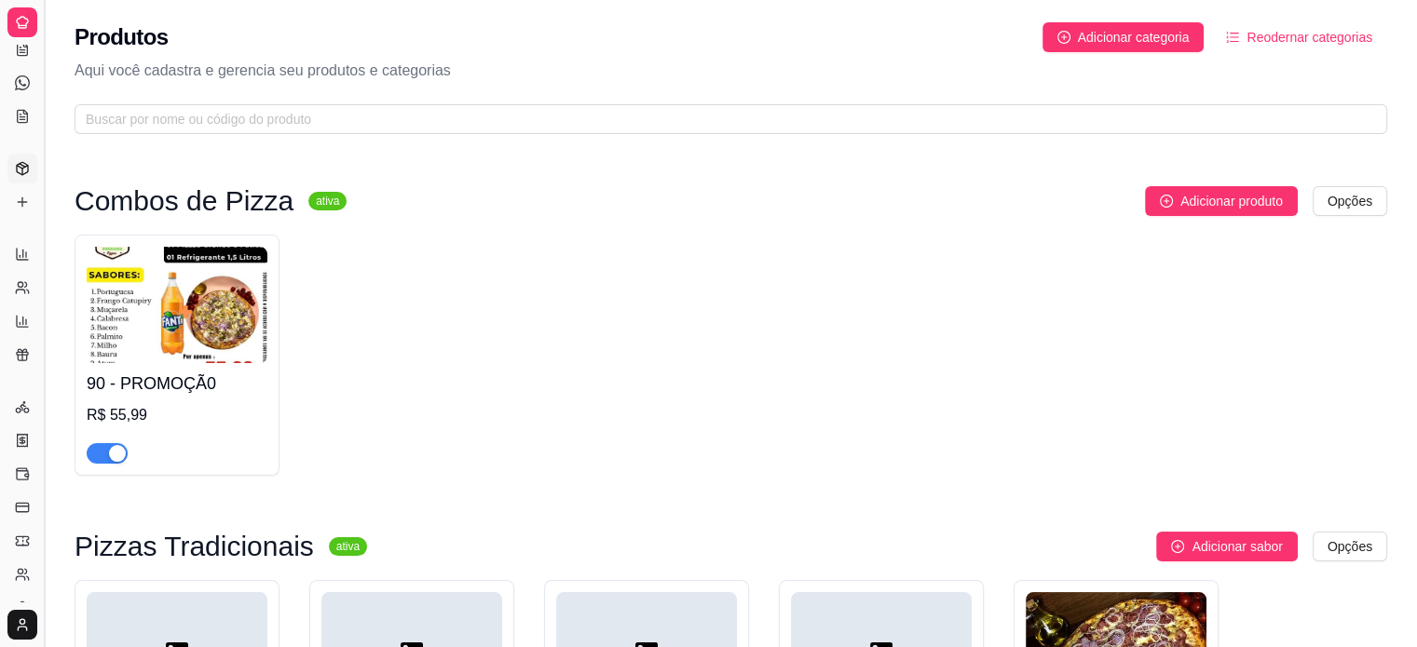
scroll to position [48, 0]
click at [46, 115] on button "Toggle Sidebar" at bounding box center [43, 323] width 15 height 647
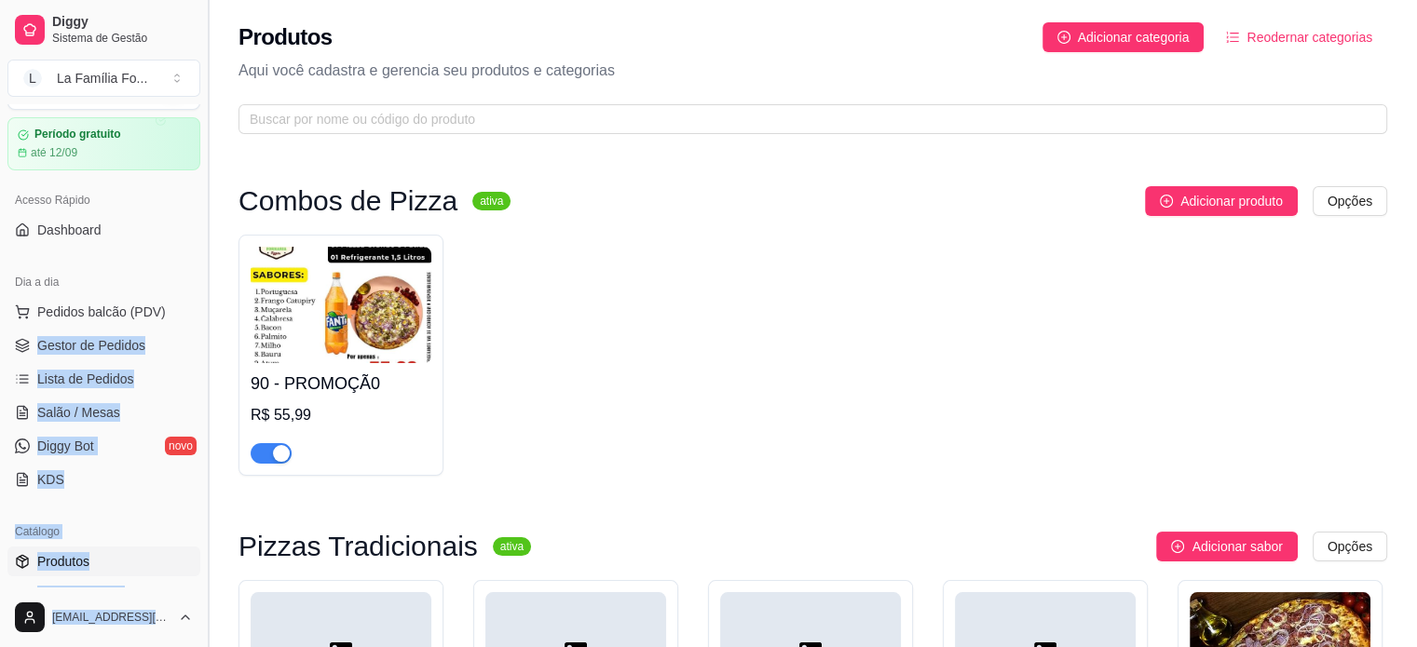
scroll to position [170, 0]
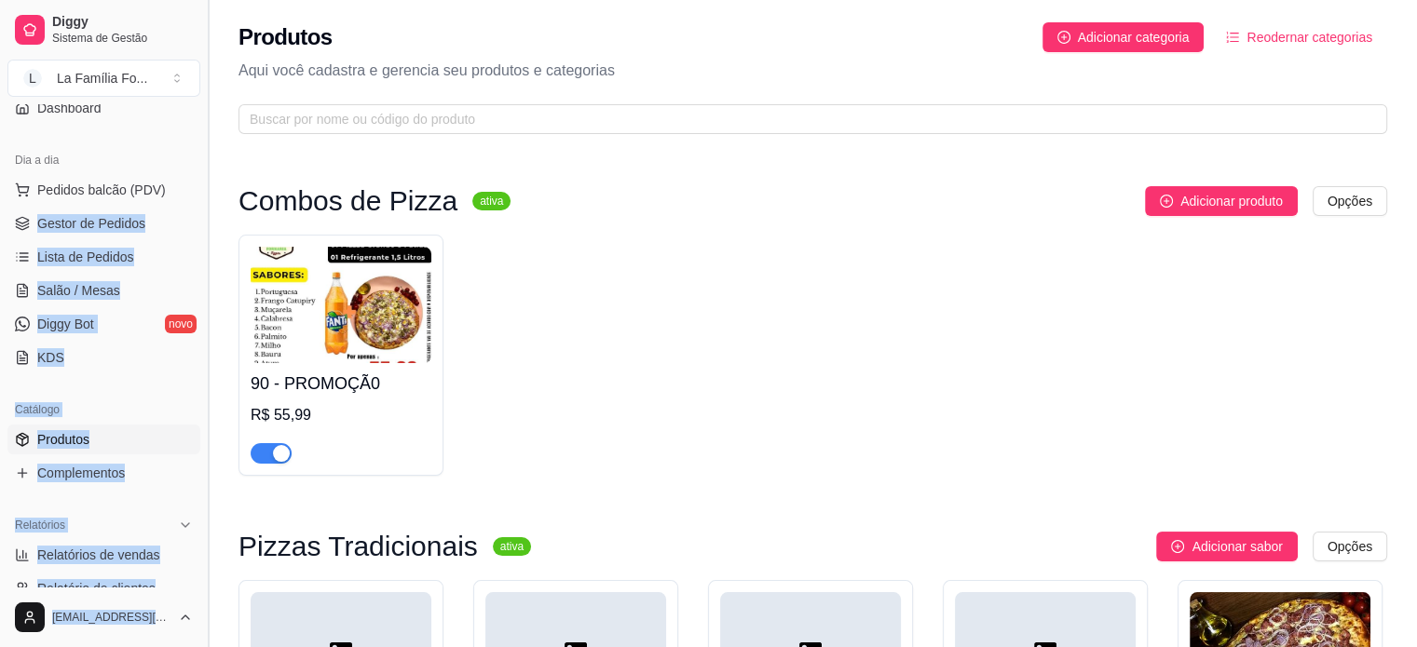
click at [200, 145] on button "Toggle Sidebar" at bounding box center [207, 323] width 15 height 647
